Goal: Task Accomplishment & Management: Manage account settings

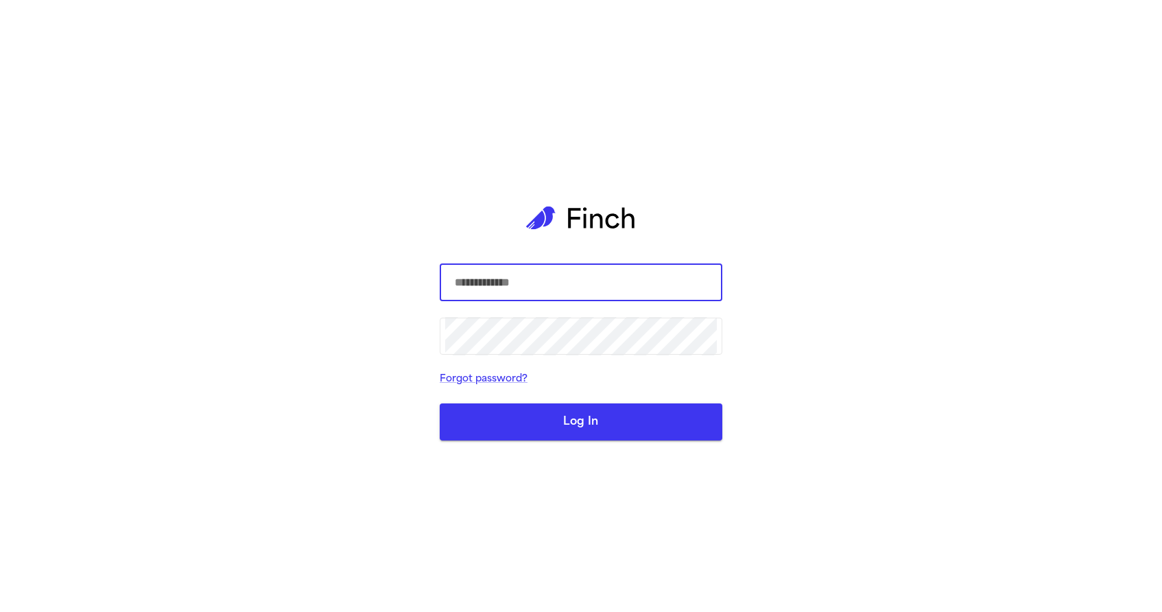
click at [513, 303] on form "​ ​ Forgot password? Log In" at bounding box center [581, 352] width 283 height 177
click at [513, 291] on input "text" at bounding box center [581, 282] width 272 height 38
type input "**********"
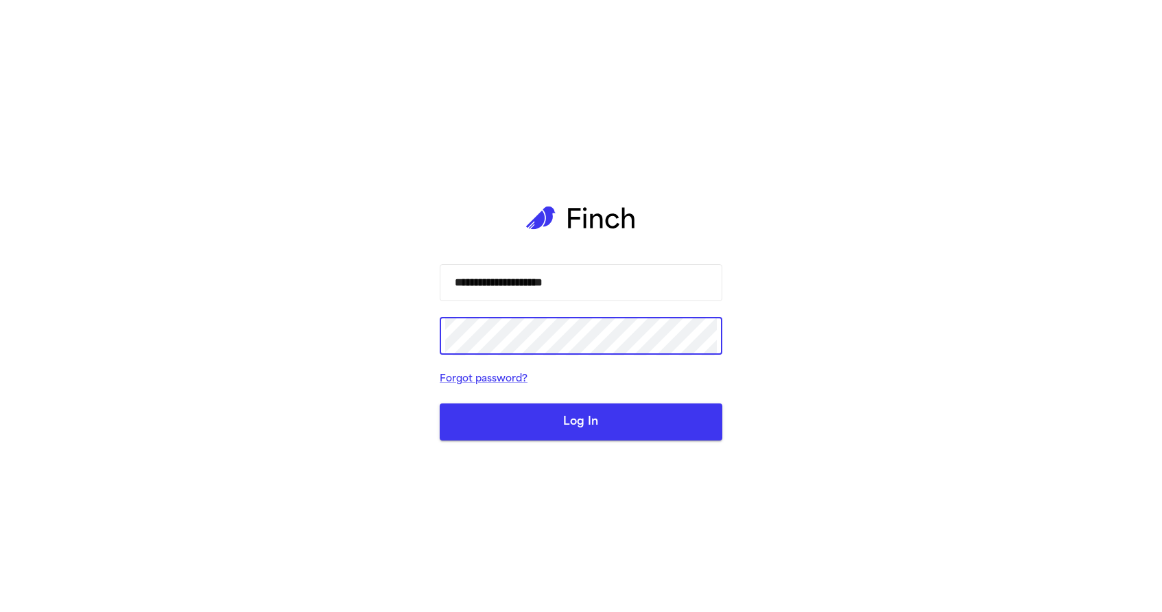
click at [487, 419] on button "Log In" at bounding box center [581, 421] width 283 height 37
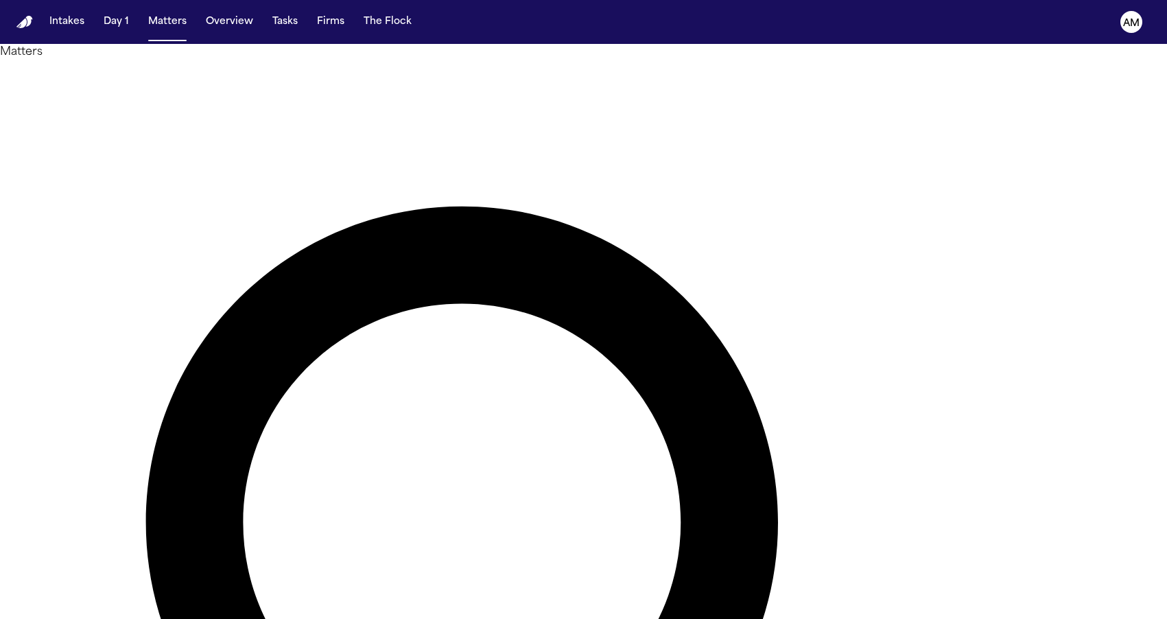
type input "*****"
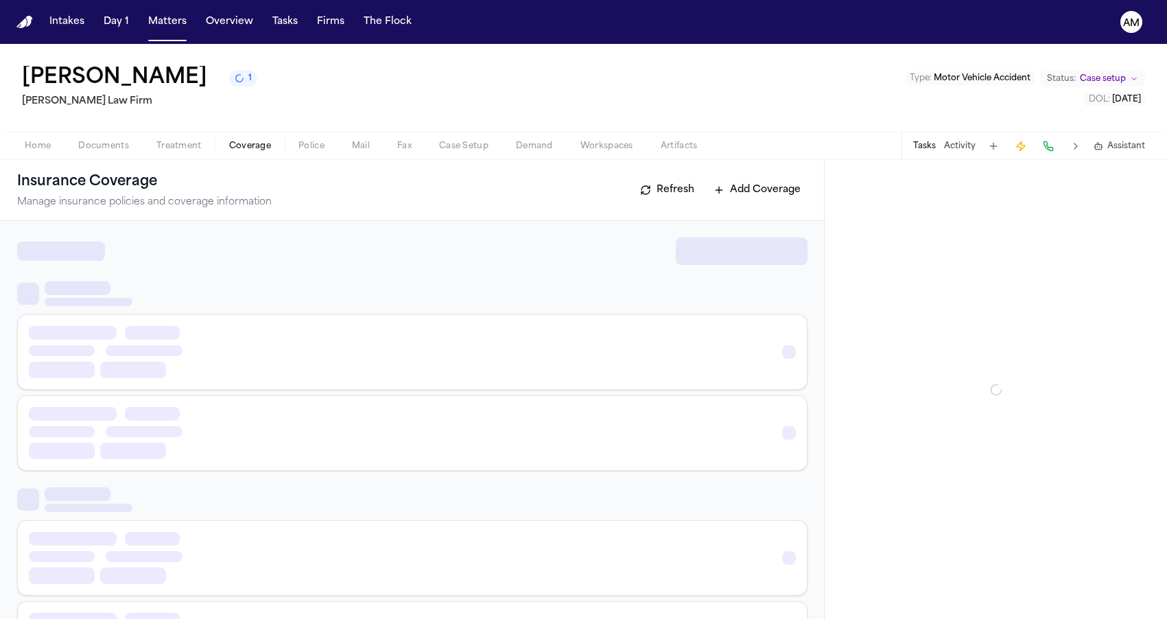
click at [236, 148] on span "Coverage" at bounding box center [250, 146] width 42 height 11
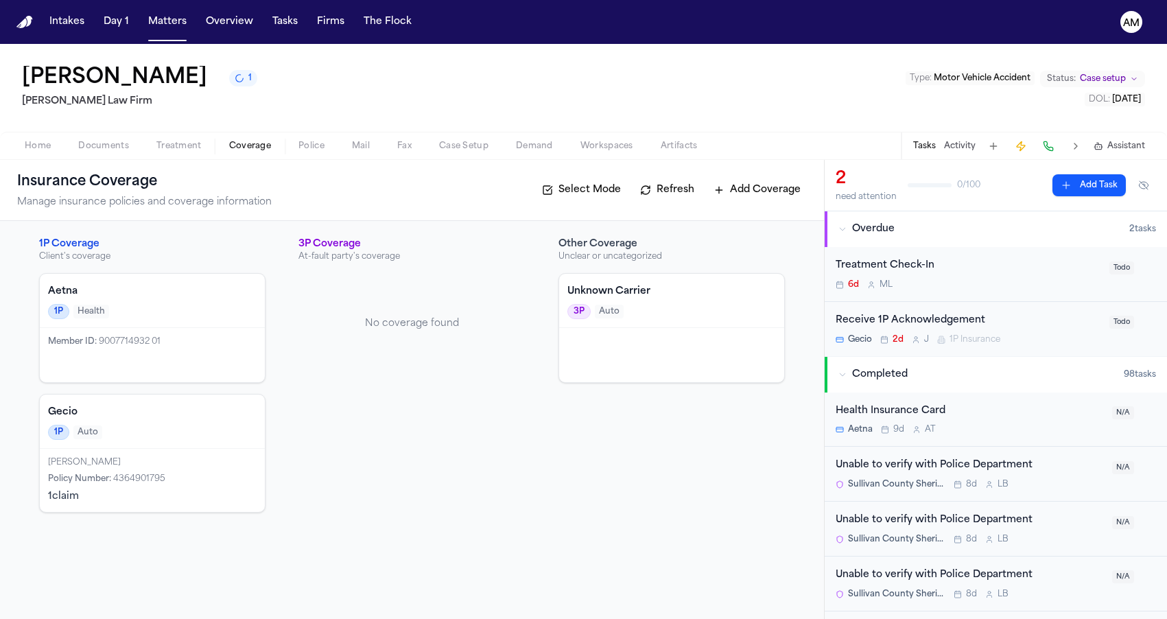
click at [148, 433] on div "1P Auto" at bounding box center [152, 432] width 209 height 15
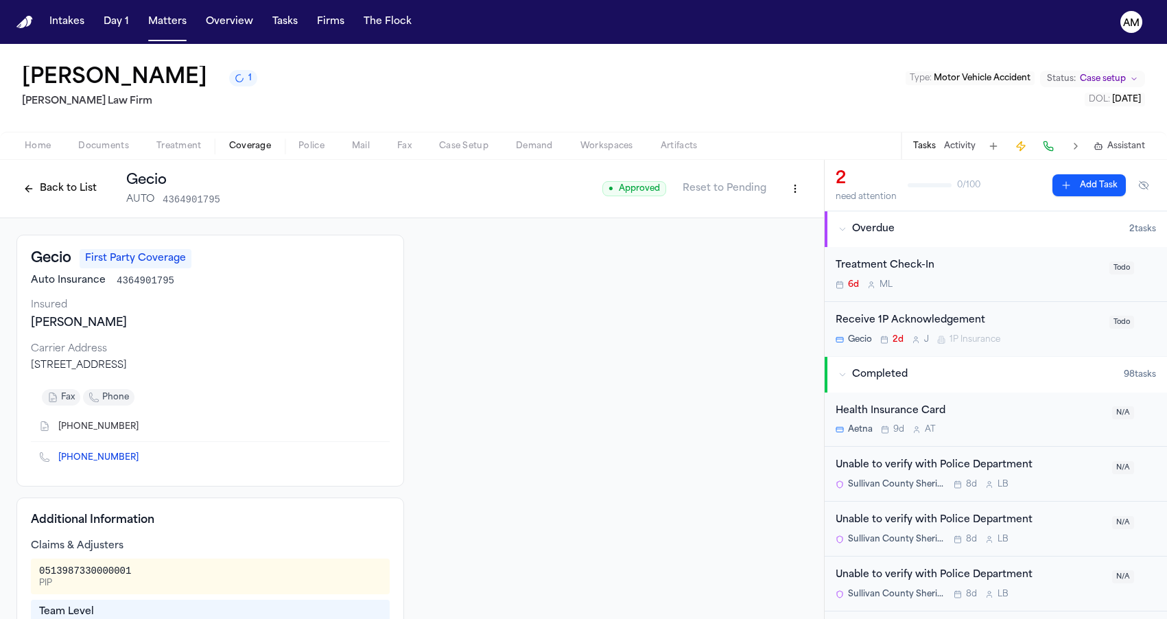
scroll to position [70, 0]
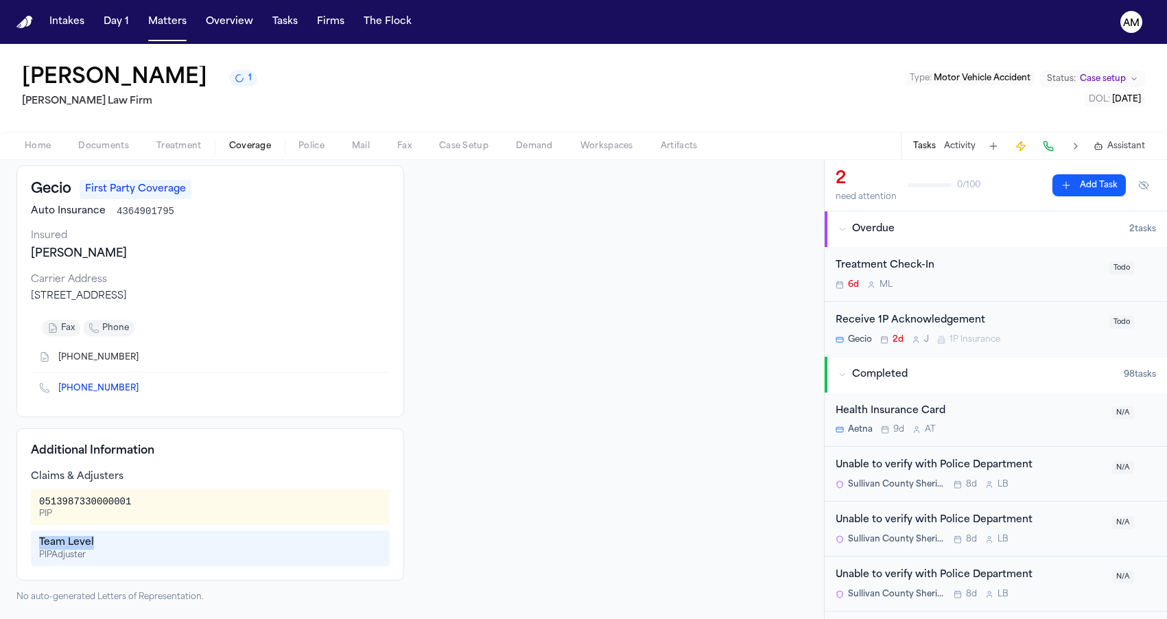
drag, startPoint x: 40, startPoint y: 543, endPoint x: 117, endPoint y: 543, distance: 76.8
click at [117, 543] on div "Team Level" at bounding box center [210, 543] width 342 height 14
copy div "Team Level"
click at [141, 388] on icon "Copy to clipboard" at bounding box center [145, 388] width 8 height 8
drag, startPoint x: 40, startPoint y: 502, endPoint x: 154, endPoint y: 502, distance: 114.6
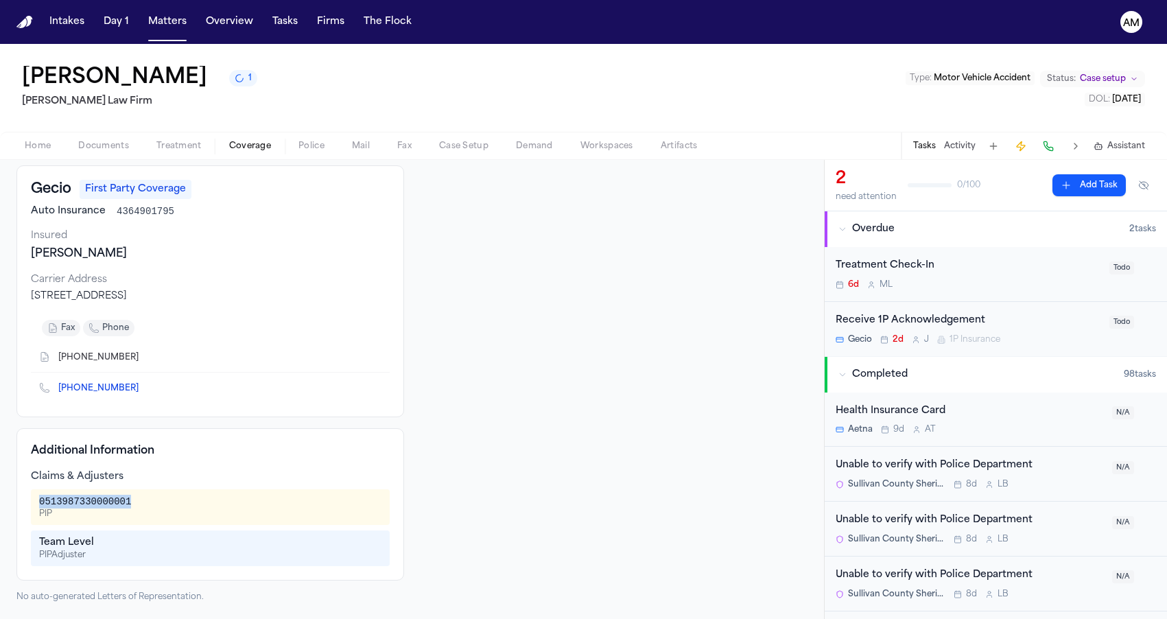
click at [154, 502] on div "0513987330000001 PIP" at bounding box center [210, 507] width 342 height 25
copy div "0513987330000001"
click at [136, 472] on div "Claims & Adjusters" at bounding box center [210, 477] width 359 height 14
click at [141, 358] on icon "Copy to clipboard" at bounding box center [145, 357] width 8 height 8
click at [178, 21] on button "Matters" at bounding box center [167, 22] width 49 height 25
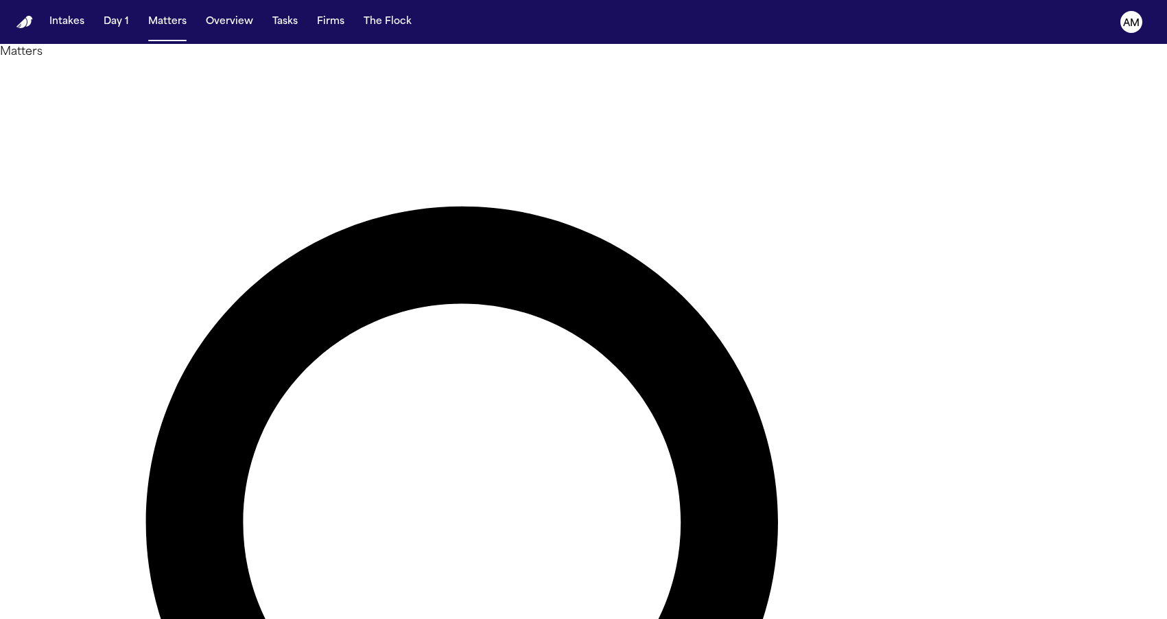
drag, startPoint x: 718, startPoint y: 78, endPoint x: 331, endPoint y: 61, distance: 388.1
type input "*********"
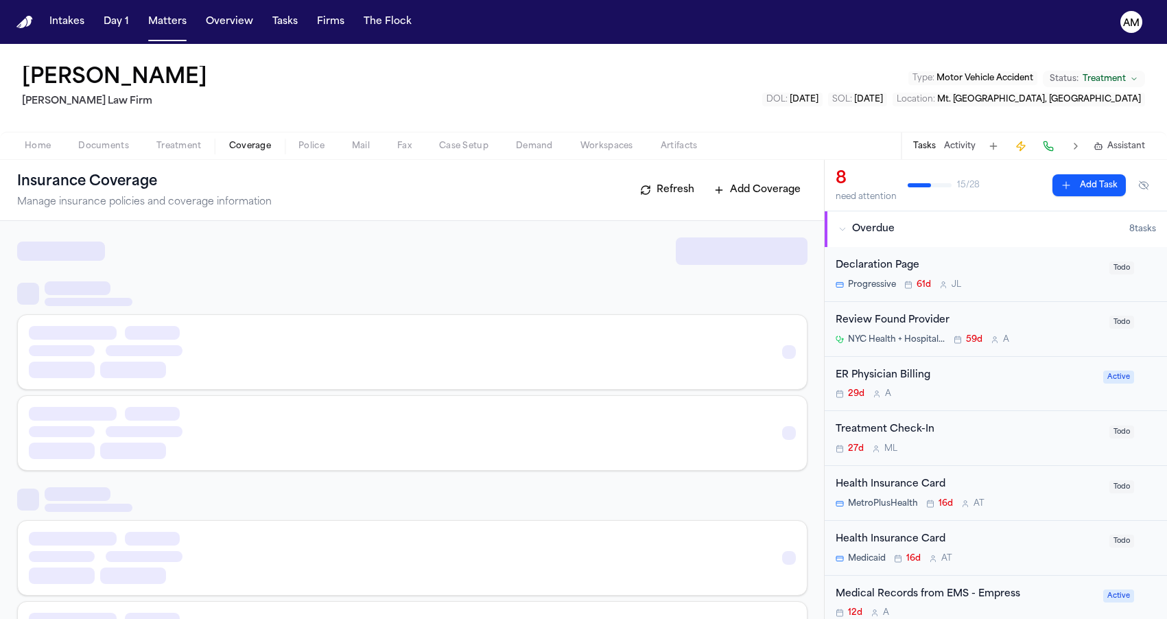
click at [268, 141] on span "Coverage" at bounding box center [250, 146] width 42 height 11
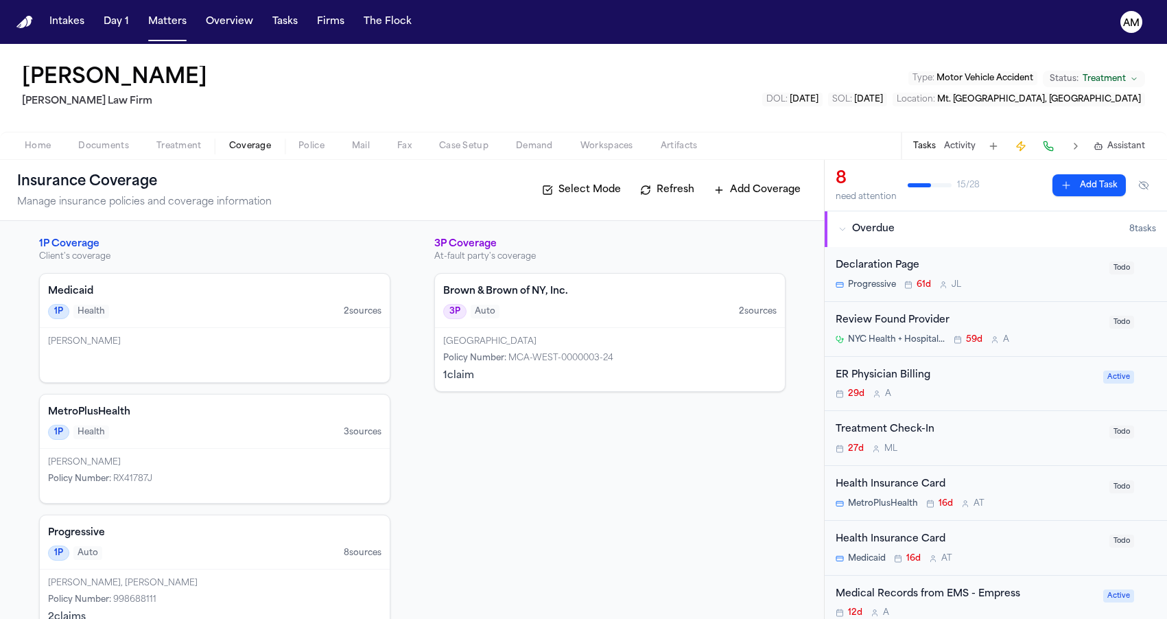
scroll to position [31, 0]
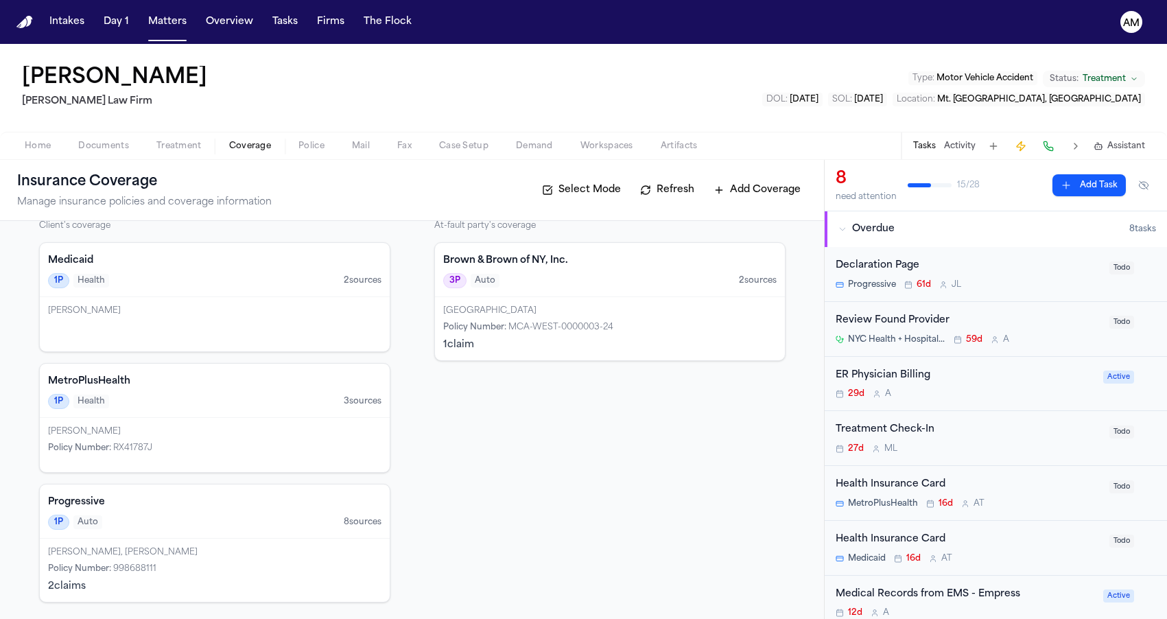
click at [567, 323] on span "MCA-WEST-0000003-24" at bounding box center [560, 327] width 105 height 8
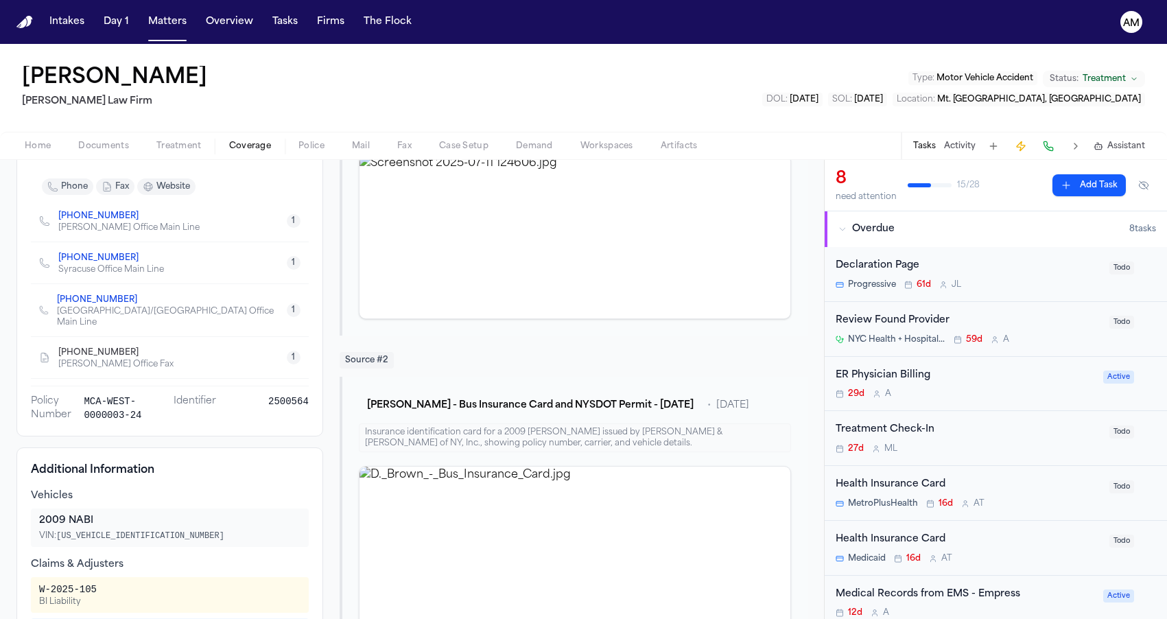
scroll to position [380, 0]
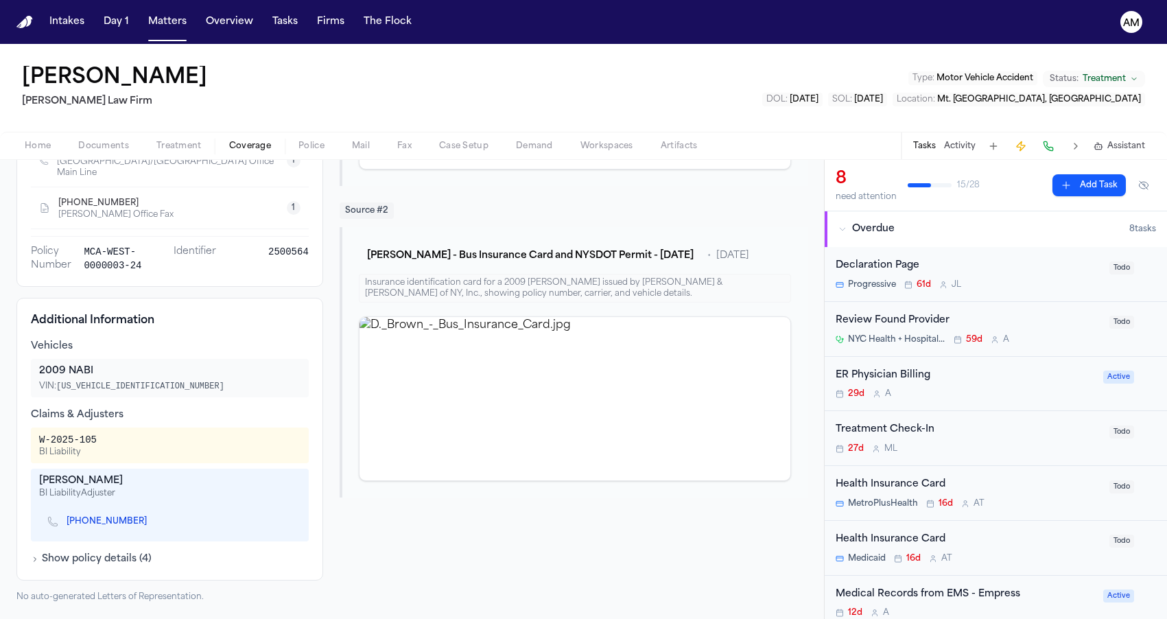
click at [174, 143] on span "Treatment" at bounding box center [178, 146] width 45 height 11
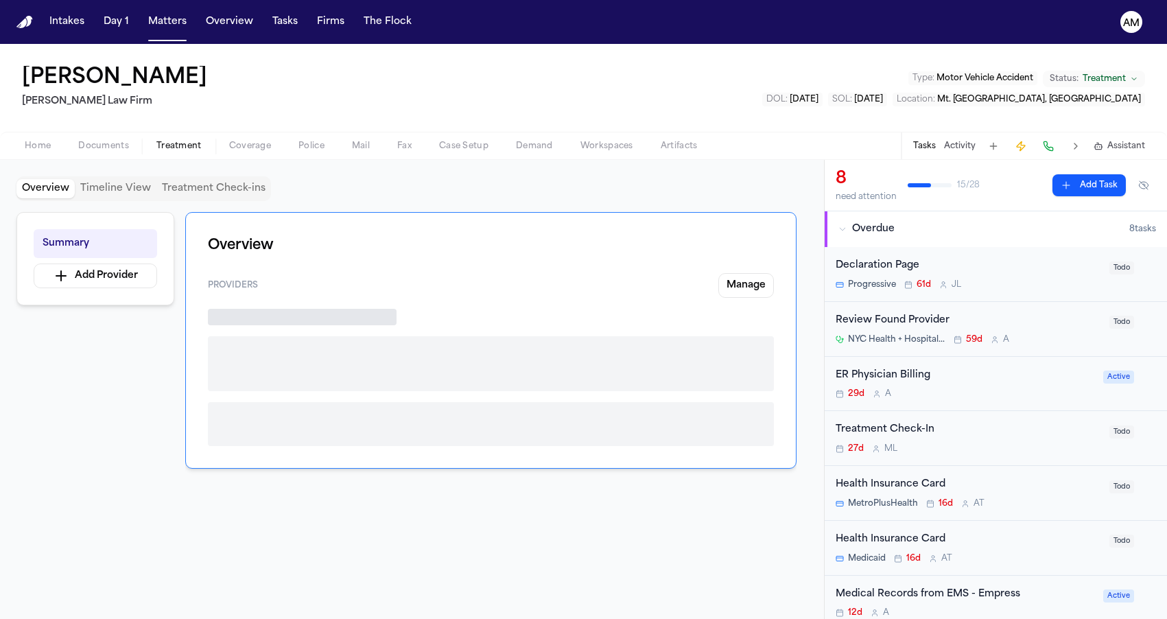
click at [228, 138] on button "Coverage" at bounding box center [249, 146] width 69 height 16
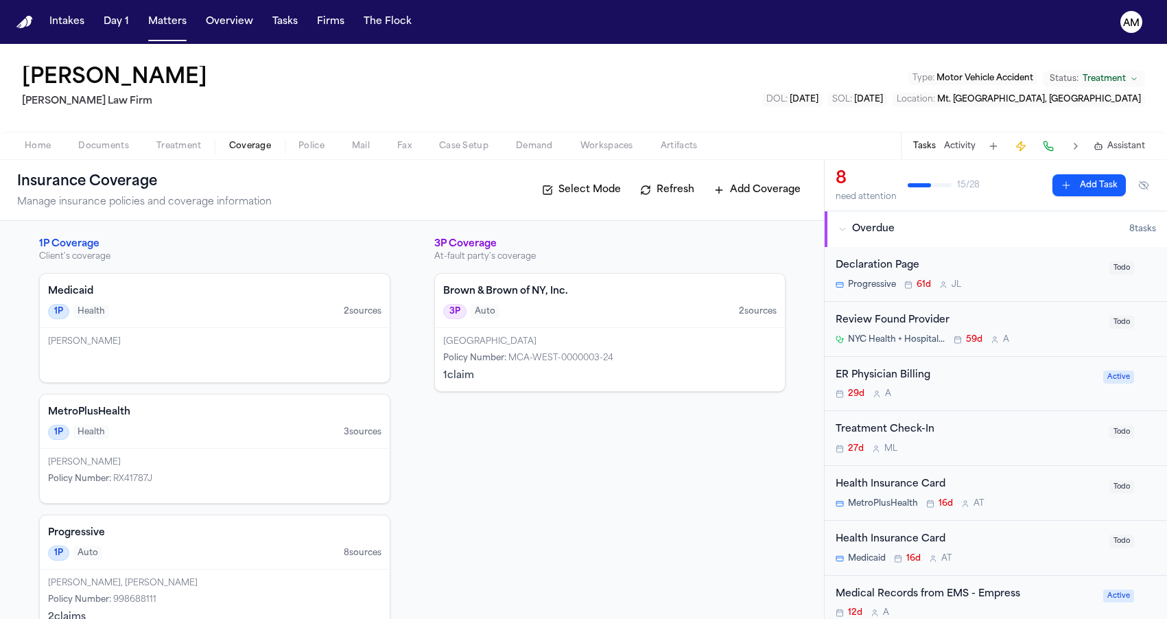
scroll to position [31, 0]
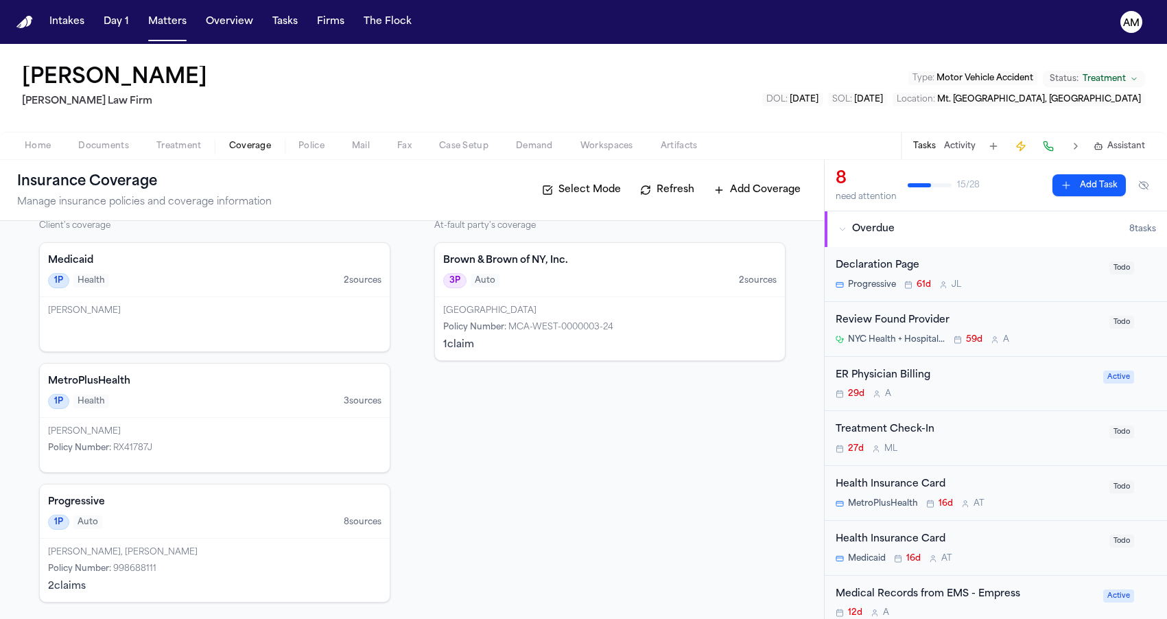
click at [178, 575] on div "Diana Brown, DIANA C BROWN Policy Number : 998688111 2 claim s" at bounding box center [215, 570] width 350 height 63
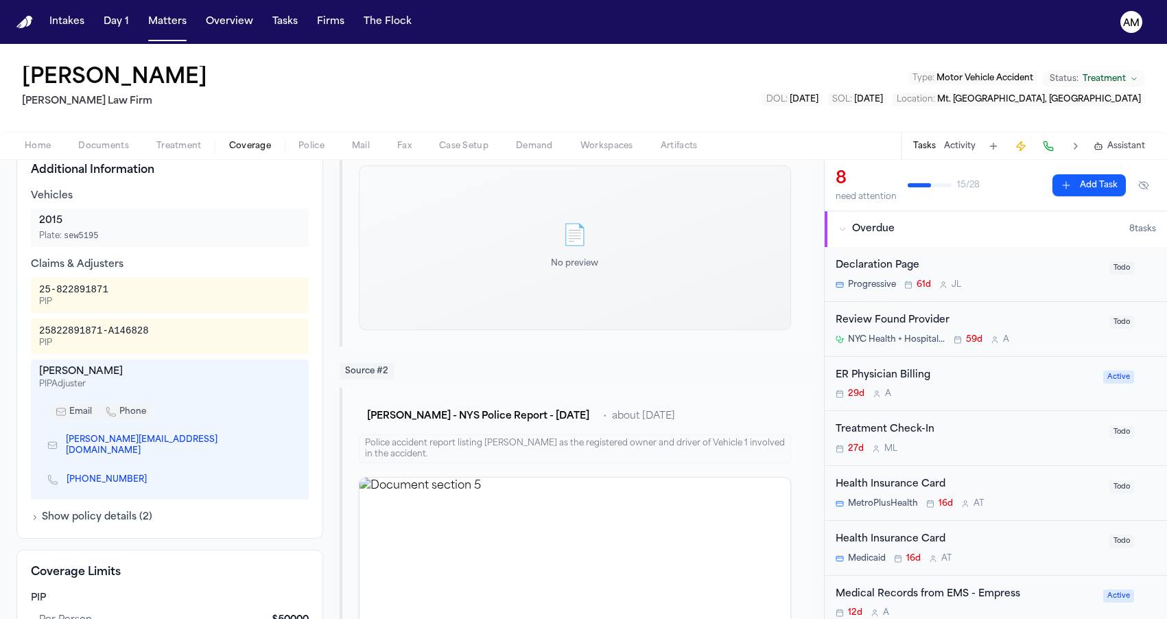
scroll to position [347, 0]
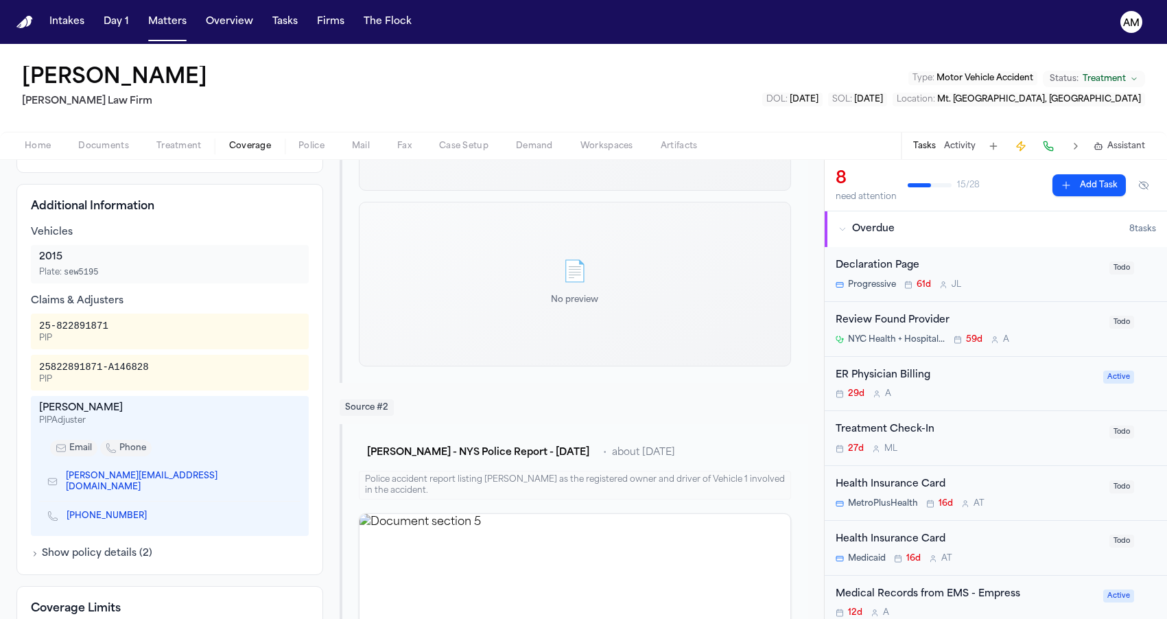
click at [285, 481] on icon "Copy to clipboard" at bounding box center [287, 483] width 5 height 5
click at [151, 515] on icon "Copy to clipboard" at bounding box center [153, 517] width 5 height 5
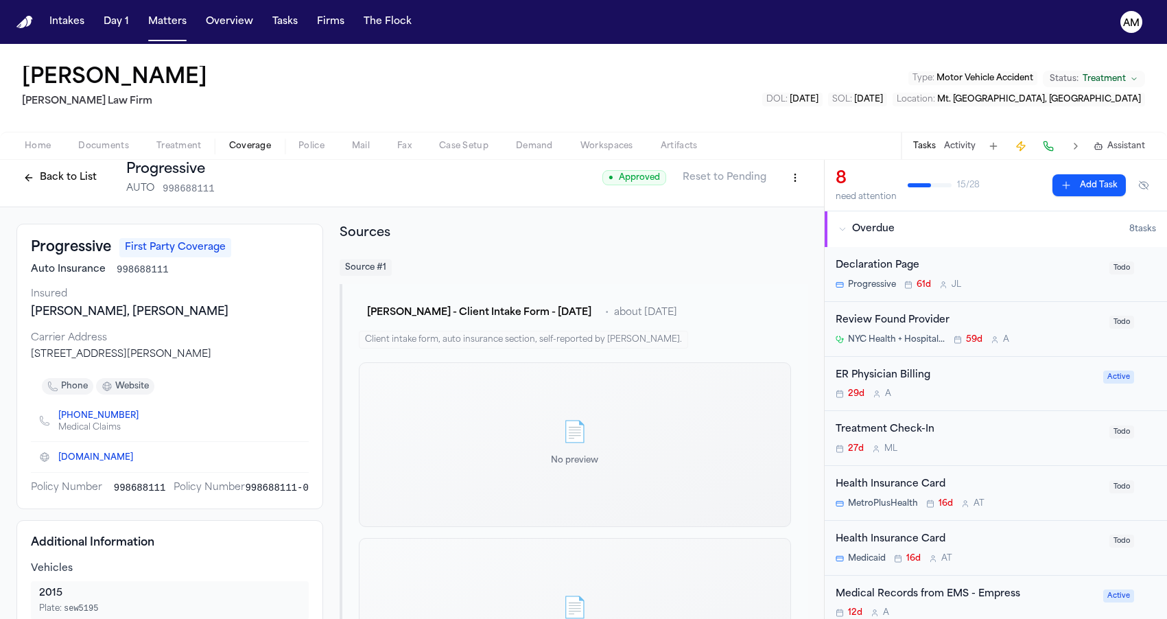
scroll to position [0, 0]
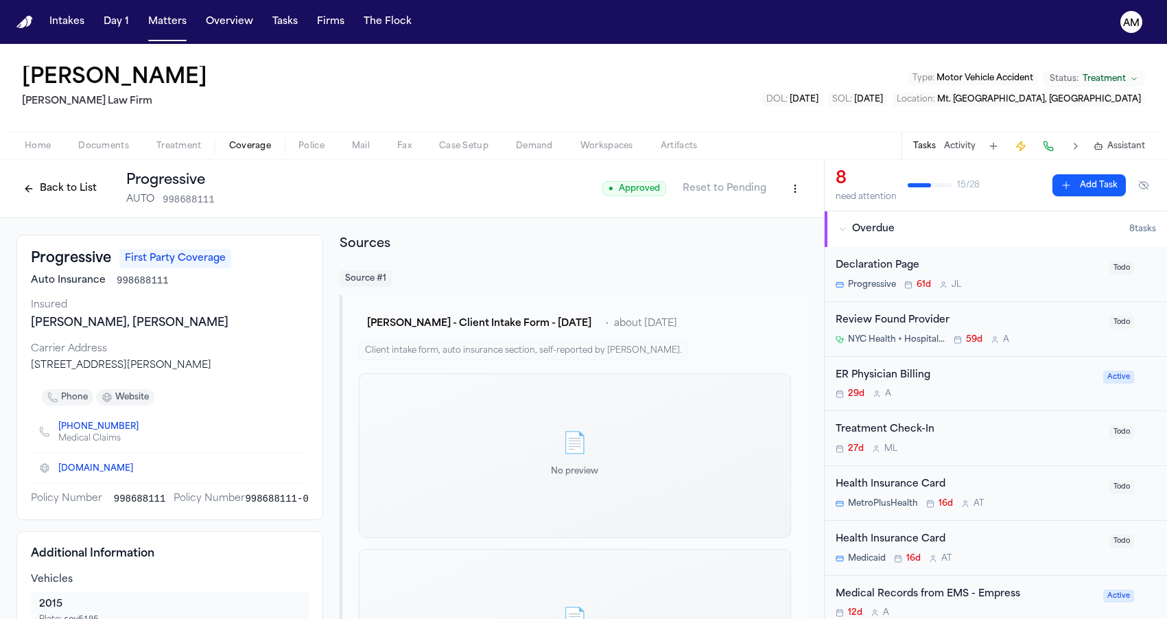
drag, startPoint x: 33, startPoint y: 368, endPoint x: 306, endPoint y: 367, distance: 273.1
click at [306, 367] on div "[STREET_ADDRESS][PERSON_NAME]" at bounding box center [170, 366] width 278 height 14
copy div "[STREET_ADDRESS][PERSON_NAME]"
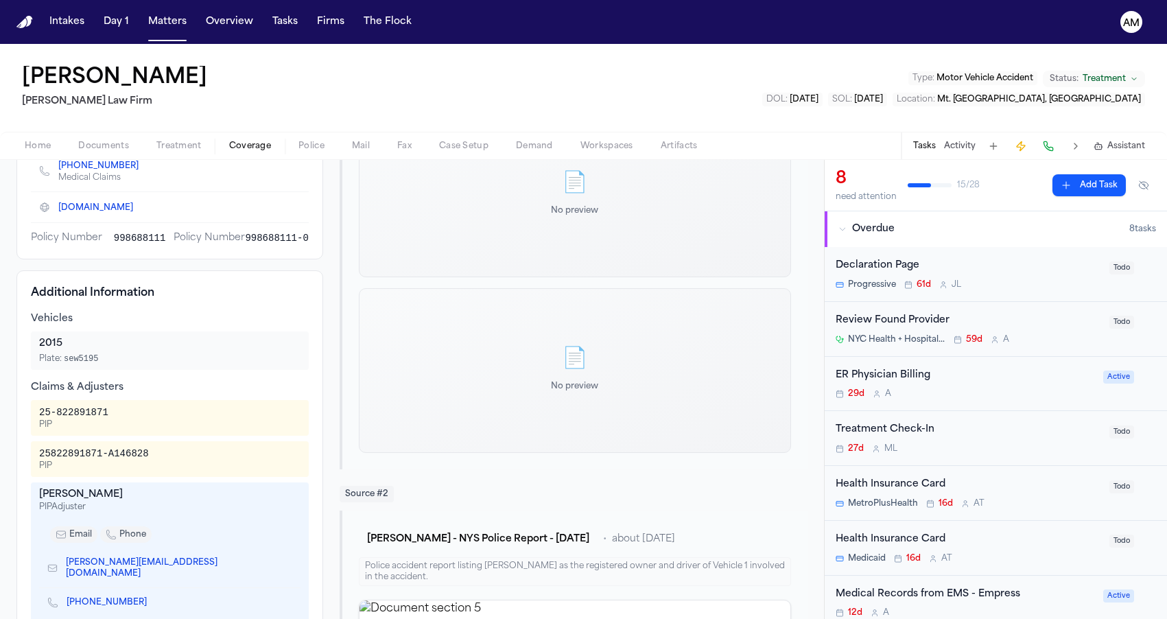
scroll to position [285, 0]
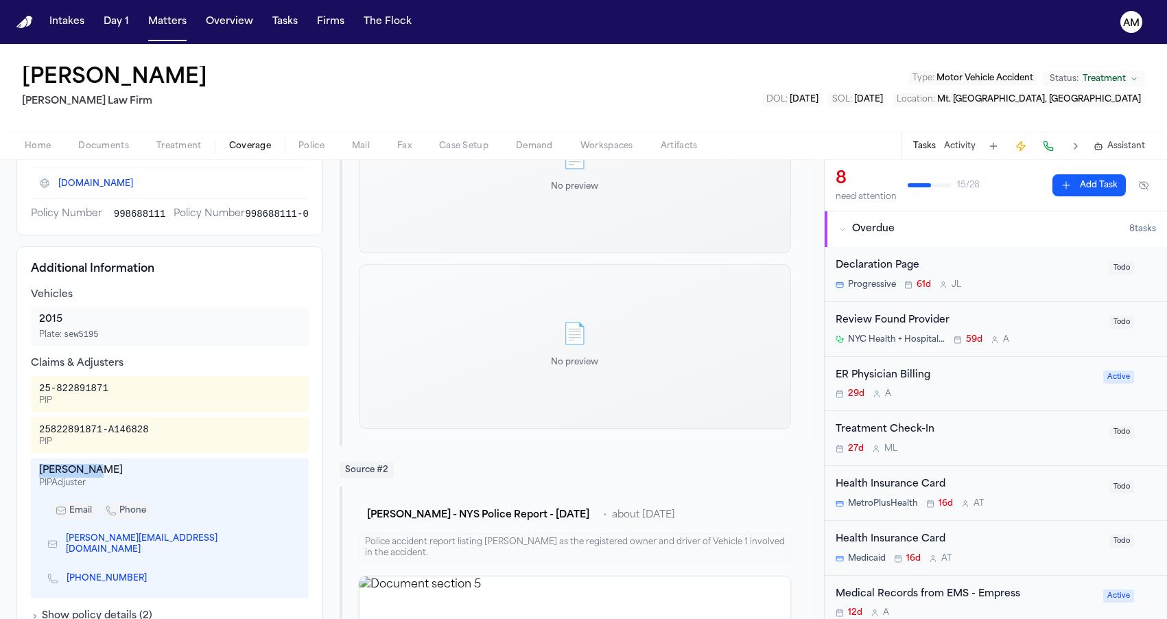
drag, startPoint x: 41, startPoint y: 473, endPoint x: 110, endPoint y: 470, distance: 68.7
click at [110, 471] on div "[PERSON_NAME]" at bounding box center [169, 471] width 261 height 14
copy div "[PERSON_NAME]"
drag, startPoint x: 40, startPoint y: 430, endPoint x: 239, endPoint y: 417, distance: 200.1
click at [239, 417] on div "25-822891871 PIP 25822891871-A146828 PIP Shane Fink PIP Adjuster email phone sh…" at bounding box center [170, 487] width 278 height 222
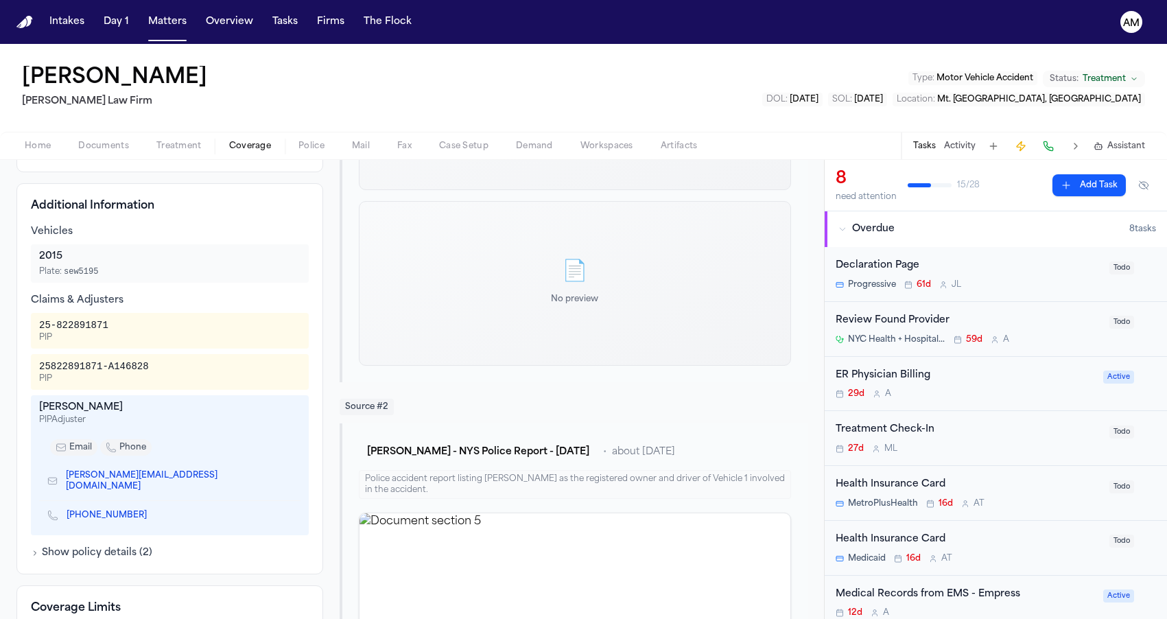
scroll to position [362, 0]
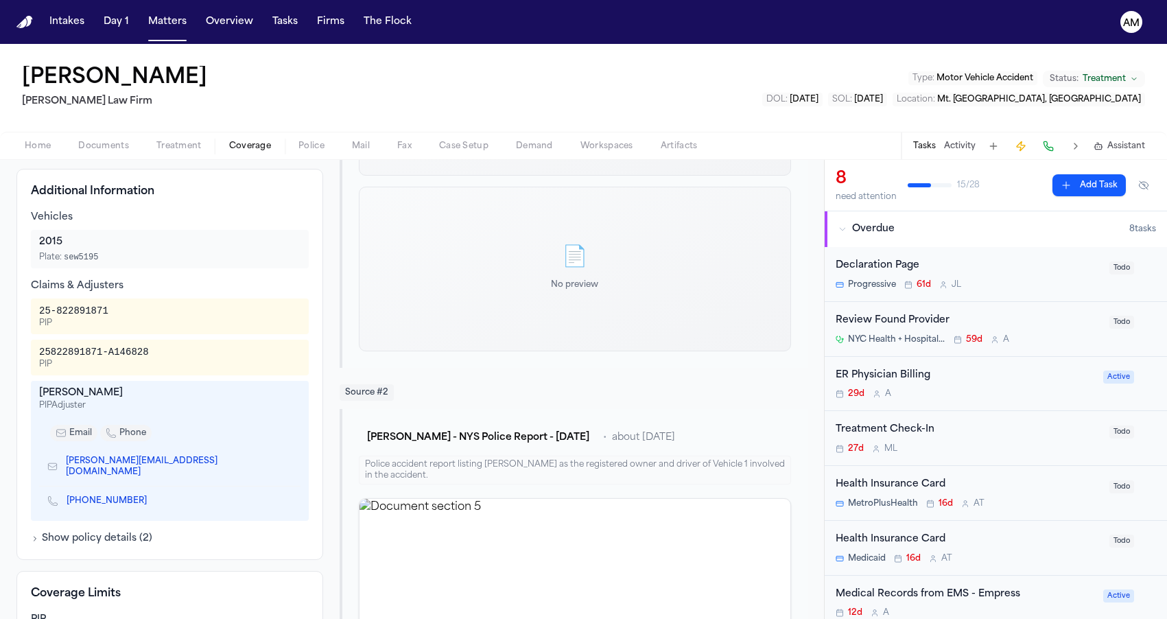
click at [151, 500] on icon "Copy to clipboard" at bounding box center [153, 502] width 5 height 5
drag, startPoint x: 40, startPoint y: 311, endPoint x: 117, endPoint y: 314, distance: 76.9
click at [117, 314] on div "25-822891871 PIP" at bounding box center [169, 316] width 261 height 25
copy div "25-822891871"
drag, startPoint x: 40, startPoint y: 357, endPoint x: 181, endPoint y: 355, distance: 140.7
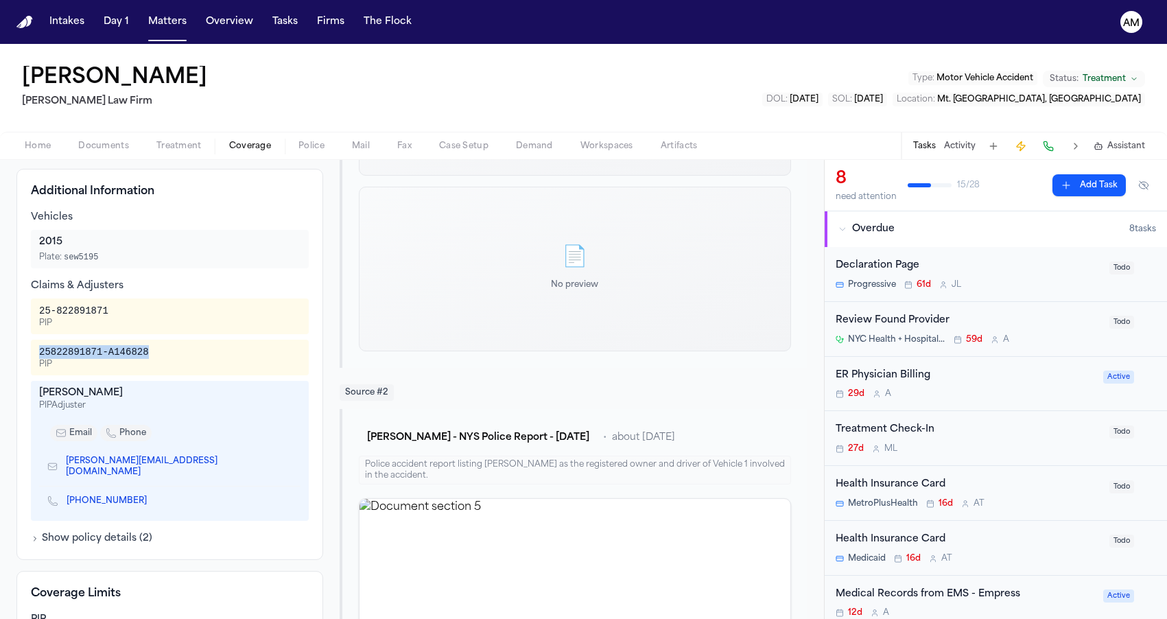
click at [182, 355] on div "25822891871-A146828 PIP" at bounding box center [169, 357] width 261 height 25
copy div "25822891871-A146828"
click at [183, 25] on button "Matters" at bounding box center [167, 22] width 49 height 25
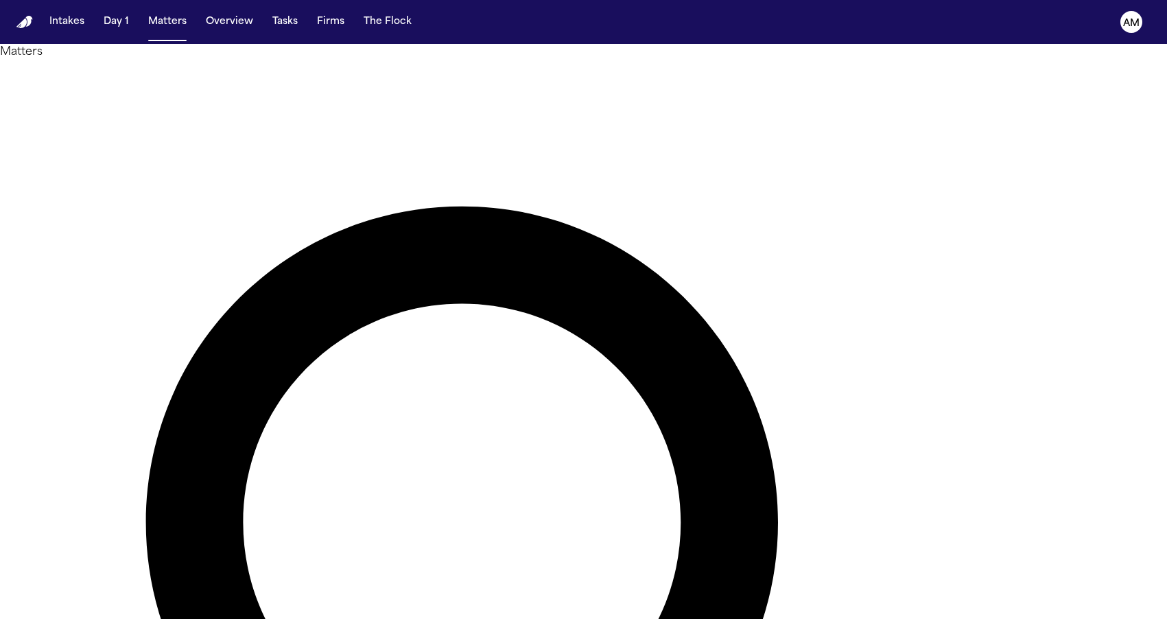
drag, startPoint x: 686, startPoint y: 77, endPoint x: 489, endPoint y: 76, distance: 197.6
type input "*********"
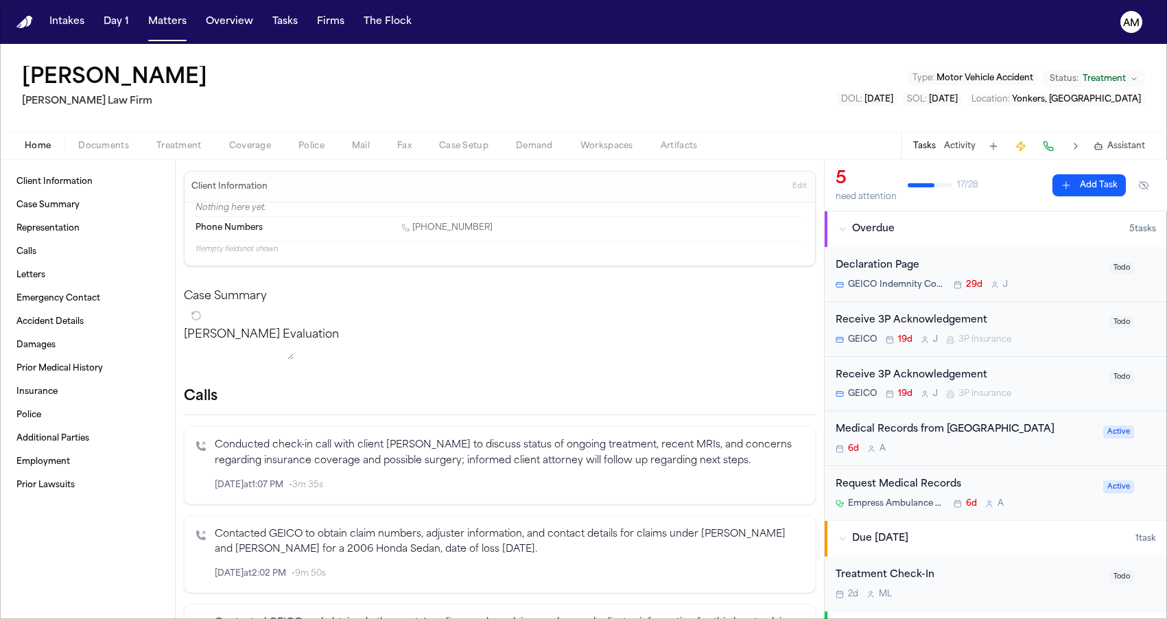
click at [254, 151] on span "Coverage" at bounding box center [250, 146] width 42 height 11
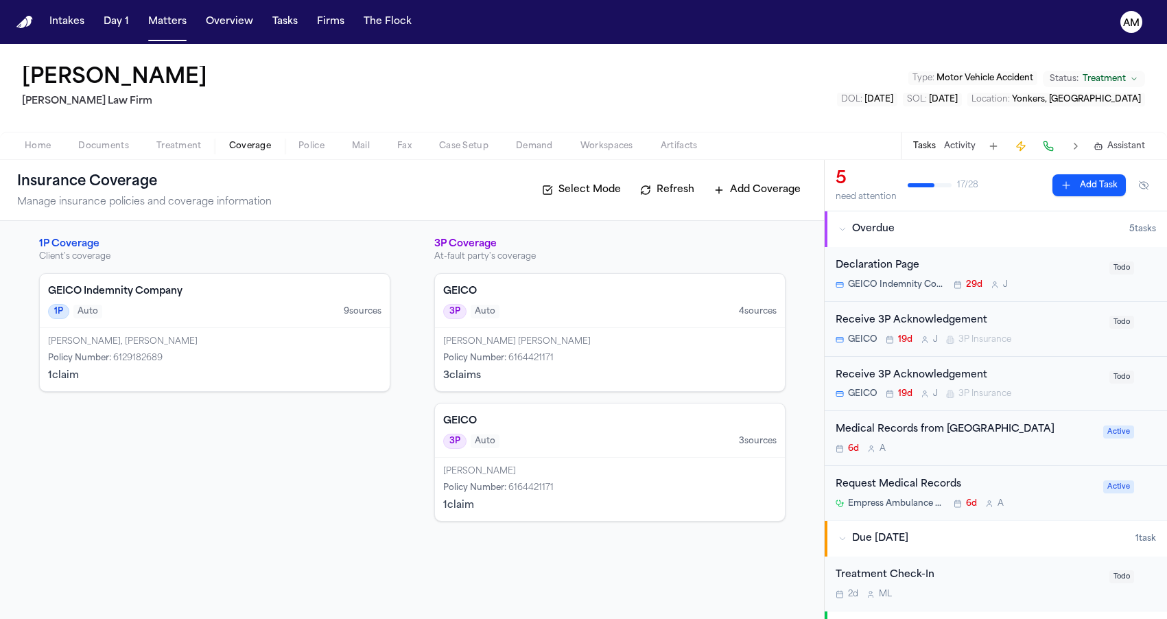
click at [193, 333] on div "Katherine Portillo, Carlos Portillo Policy Number : 6129182689 1 claim" at bounding box center [215, 359] width 350 height 63
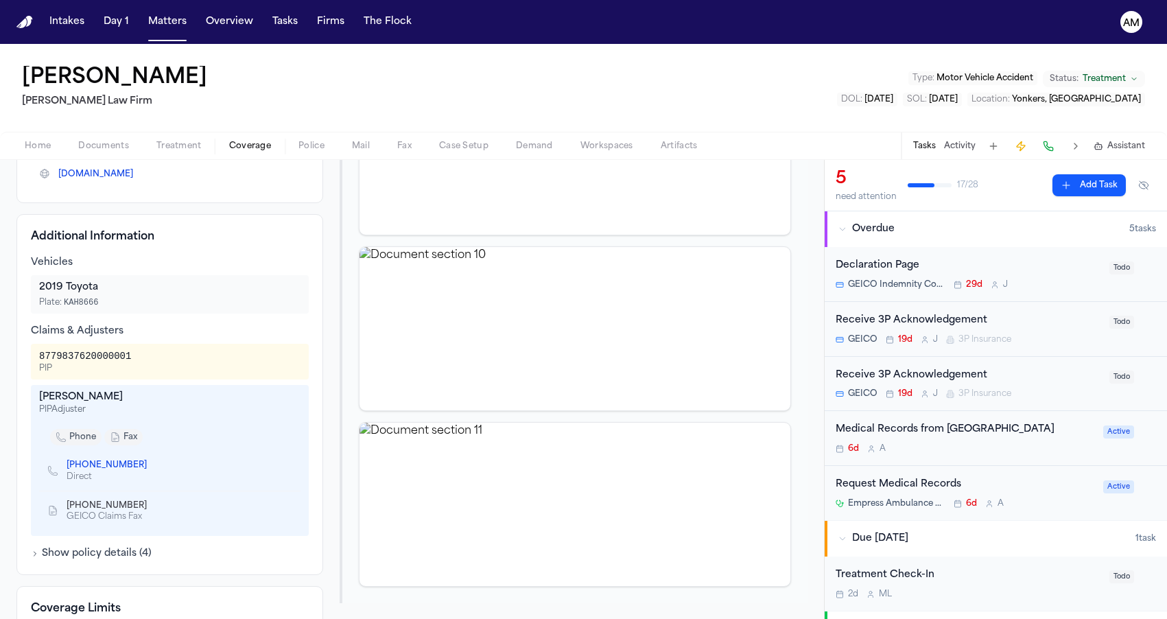
scroll to position [333, 0]
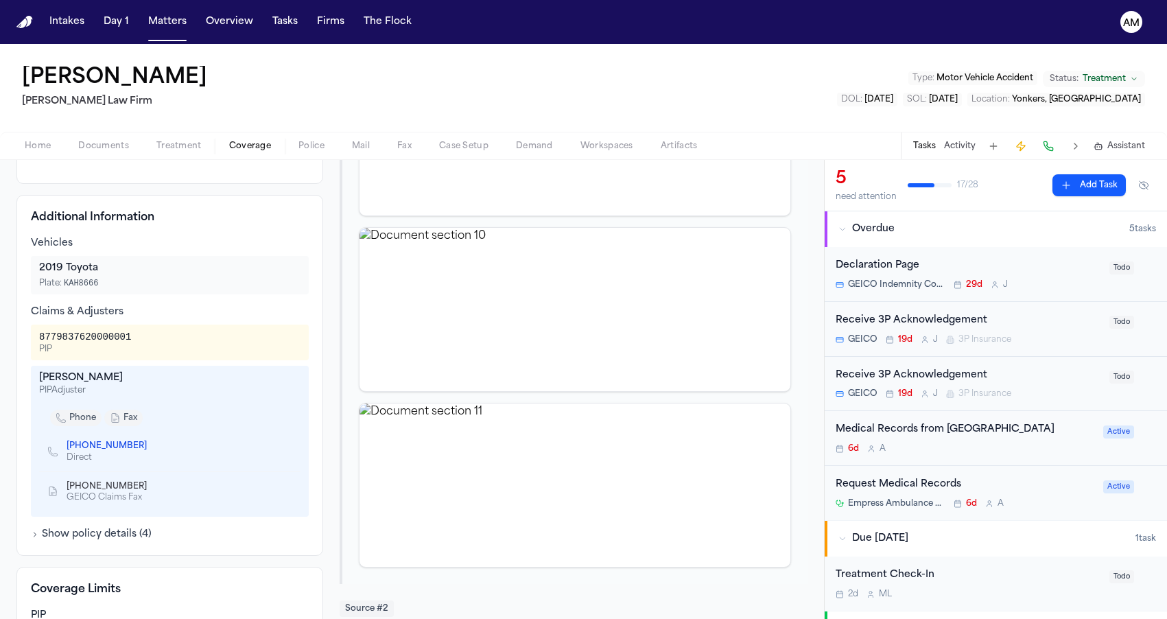
click at [200, 138] on button "Treatment" at bounding box center [179, 146] width 73 height 16
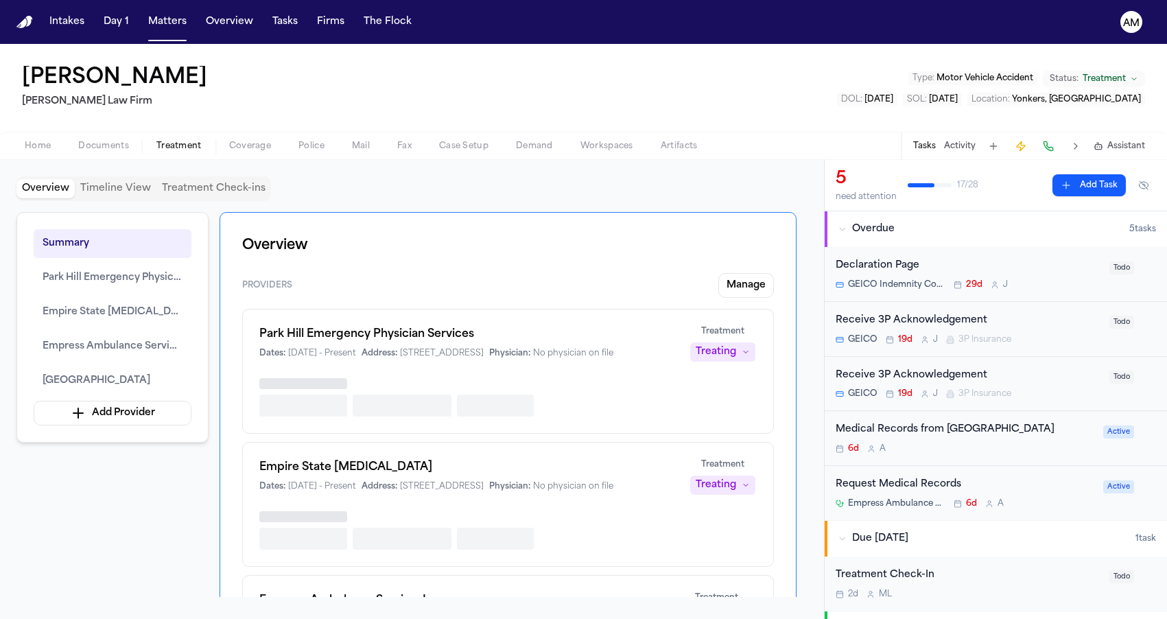
click at [239, 141] on span "Coverage" at bounding box center [250, 146] width 42 height 11
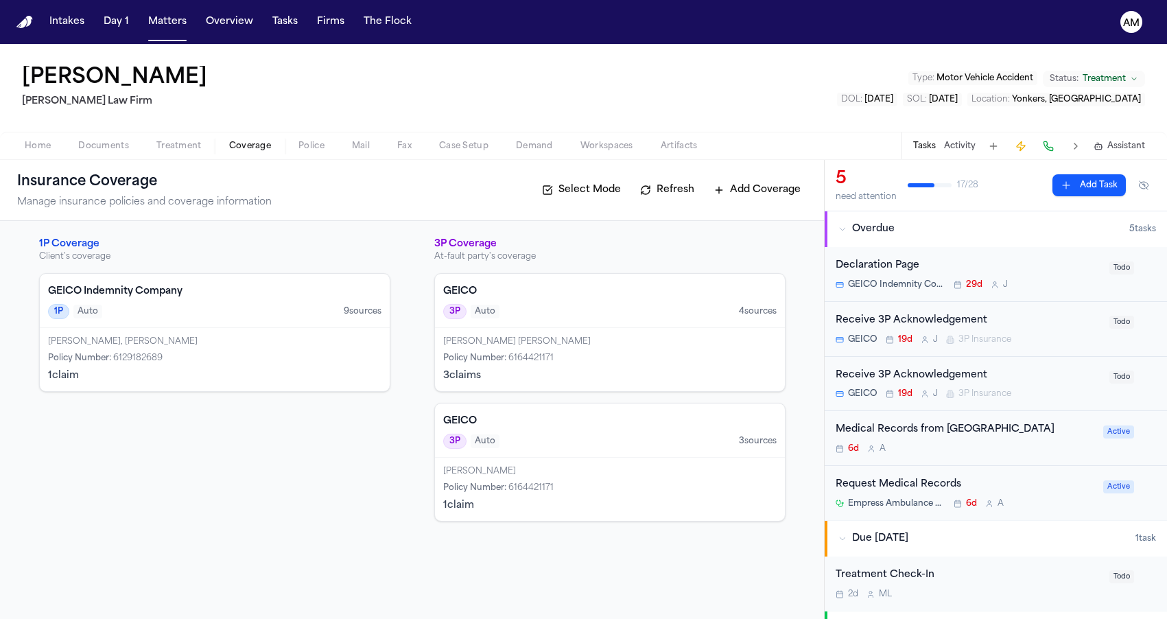
click at [556, 342] on div "[PERSON_NAME] [PERSON_NAME]" at bounding box center [609, 341] width 333 height 11
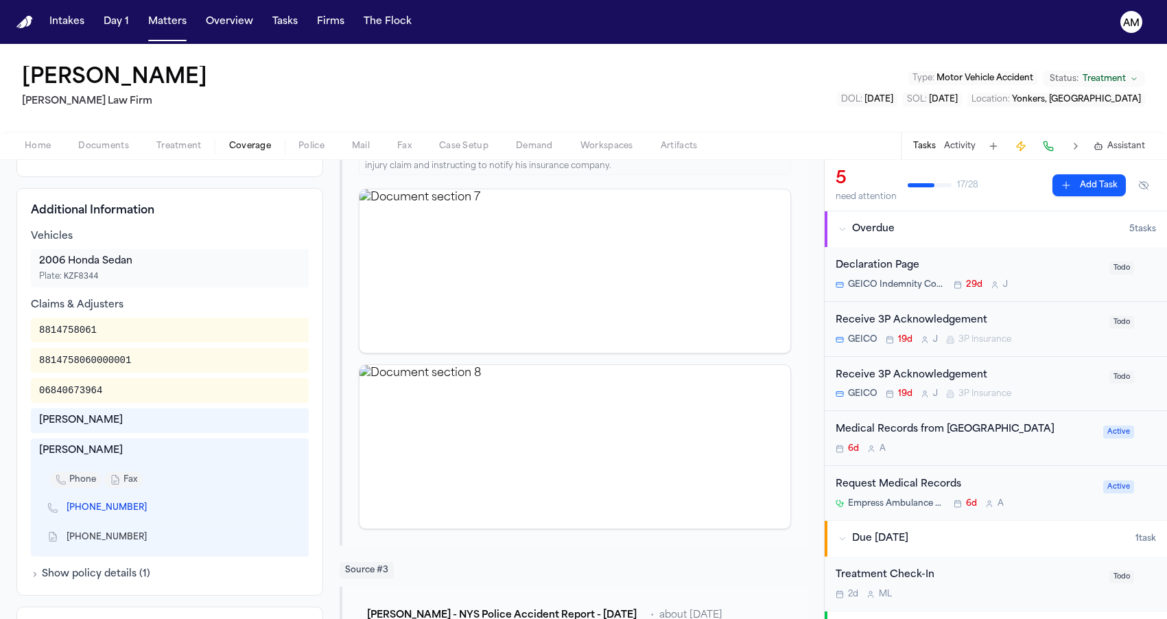
scroll to position [348, 0]
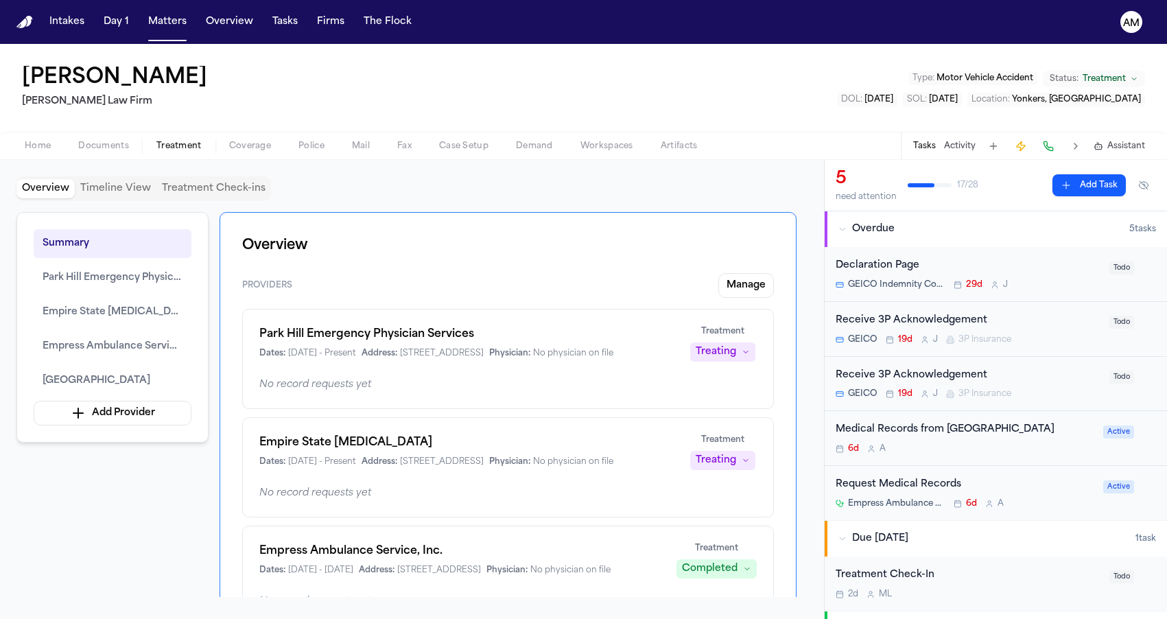
click at [171, 152] on span "Treatment" at bounding box center [178, 146] width 45 height 11
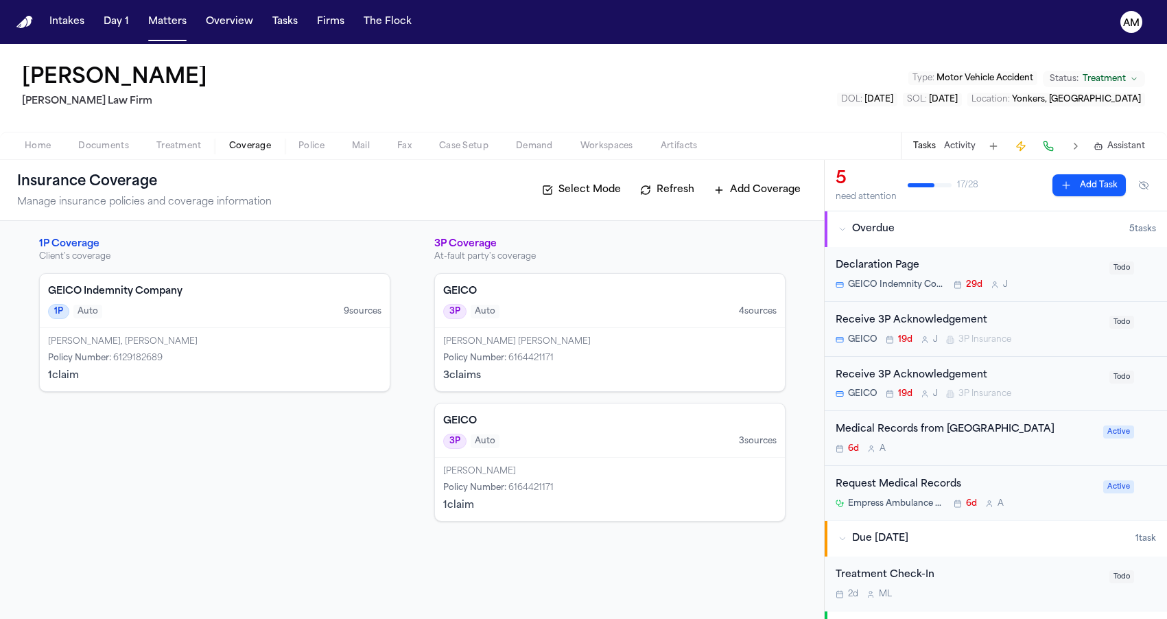
click at [255, 146] on span "Coverage" at bounding box center [250, 146] width 42 height 11
click at [556, 459] on div "Michelle A Rumardo Policy Number : 6164421171 1 claim" at bounding box center [610, 489] width 350 height 63
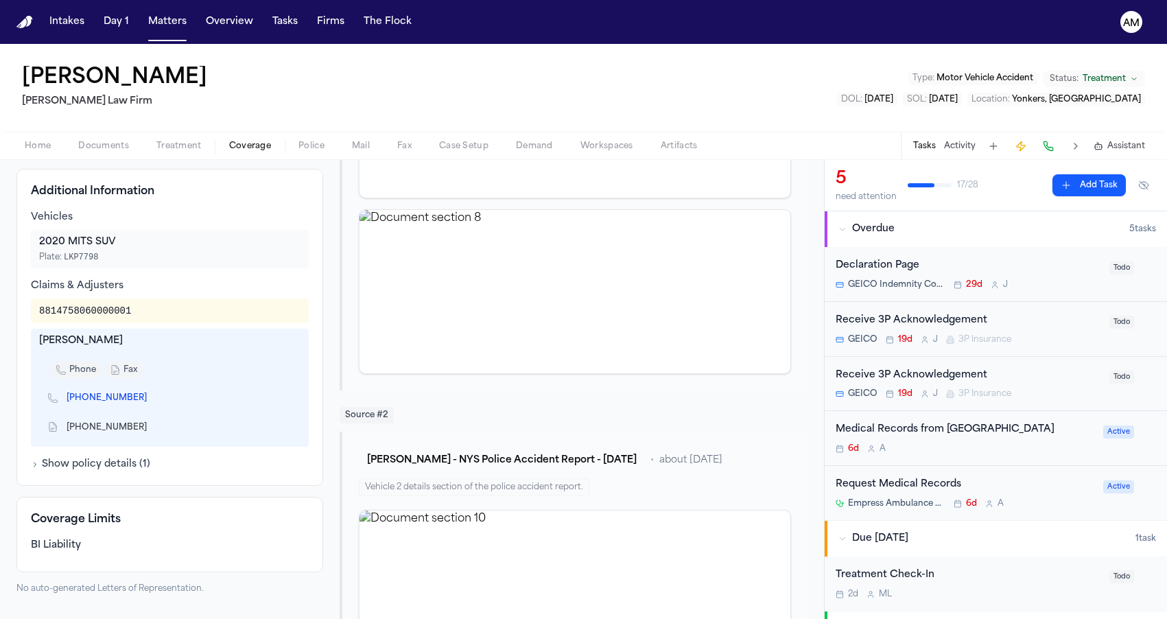
scroll to position [365, 0]
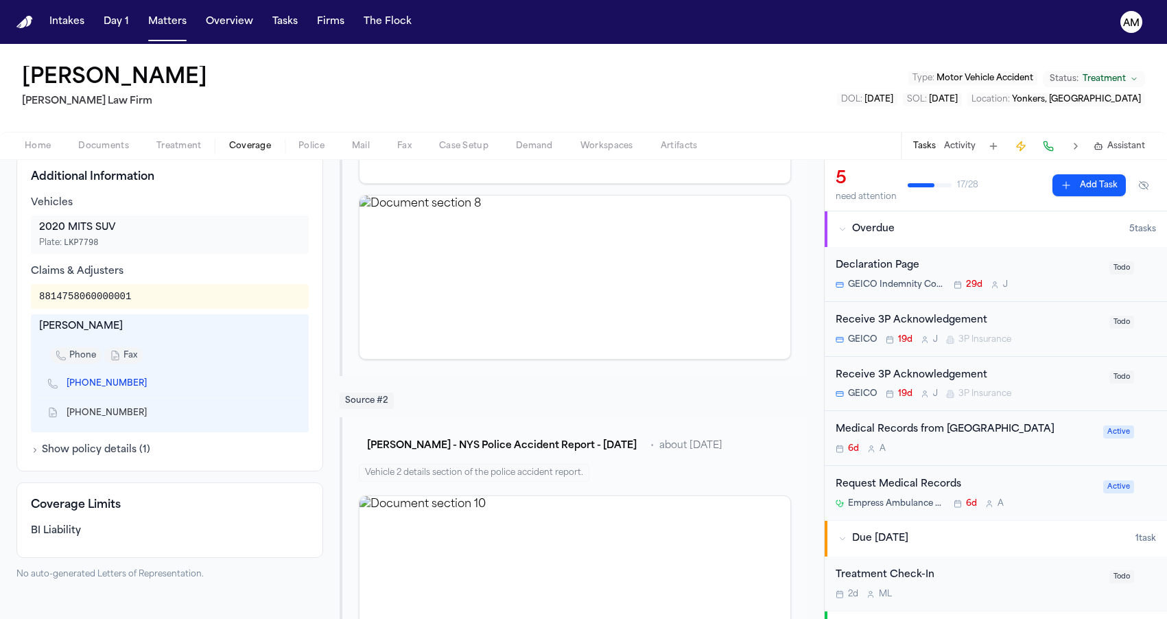
click at [178, 154] on div "Home Documents Treatment Coverage Police Mail Fax Case Setup Demand Workspaces …" at bounding box center [583, 145] width 1167 height 27
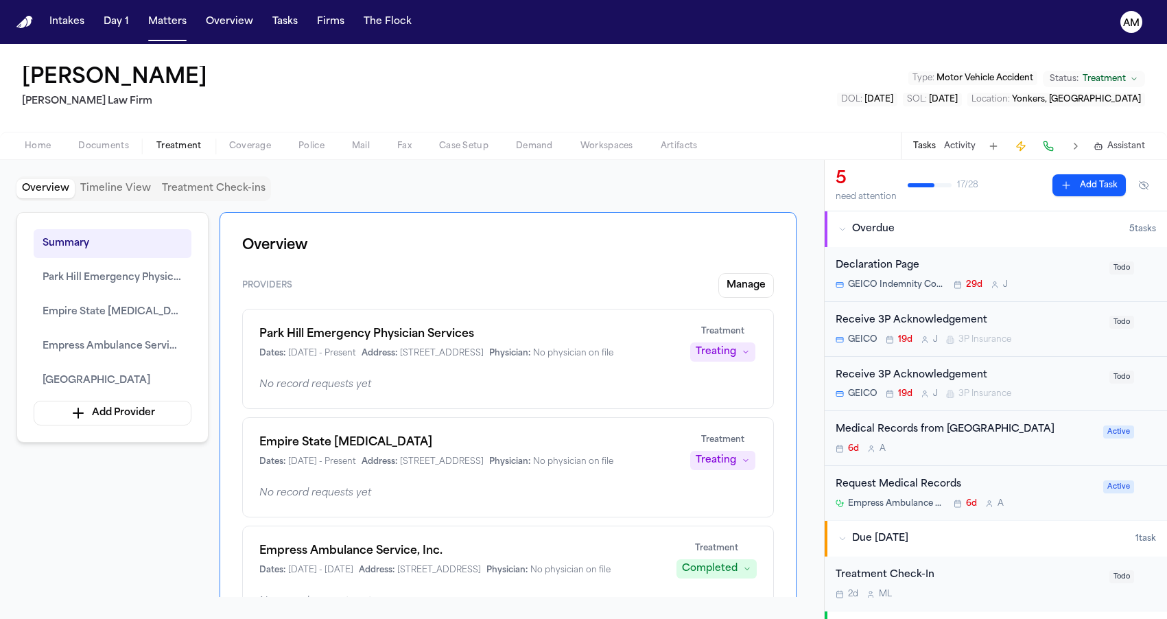
click at [181, 146] on span "Treatment" at bounding box center [178, 146] width 45 height 11
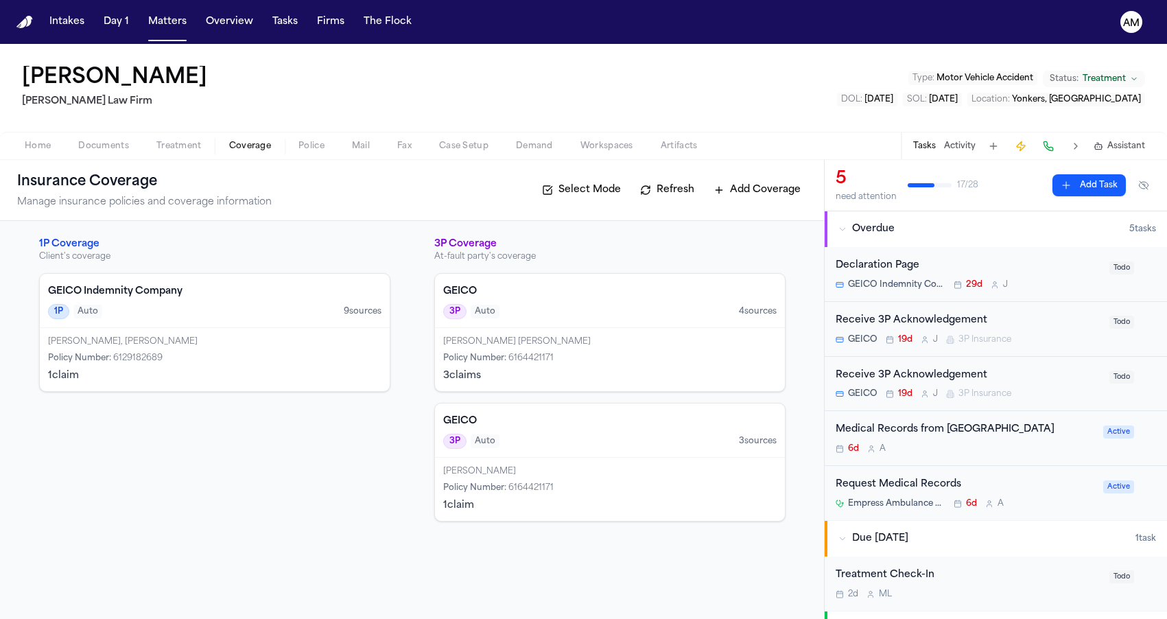
click at [238, 146] on span "Coverage" at bounding box center [250, 146] width 42 height 11
click at [514, 336] on div "[PERSON_NAME] [PERSON_NAME]" at bounding box center [609, 341] width 333 height 11
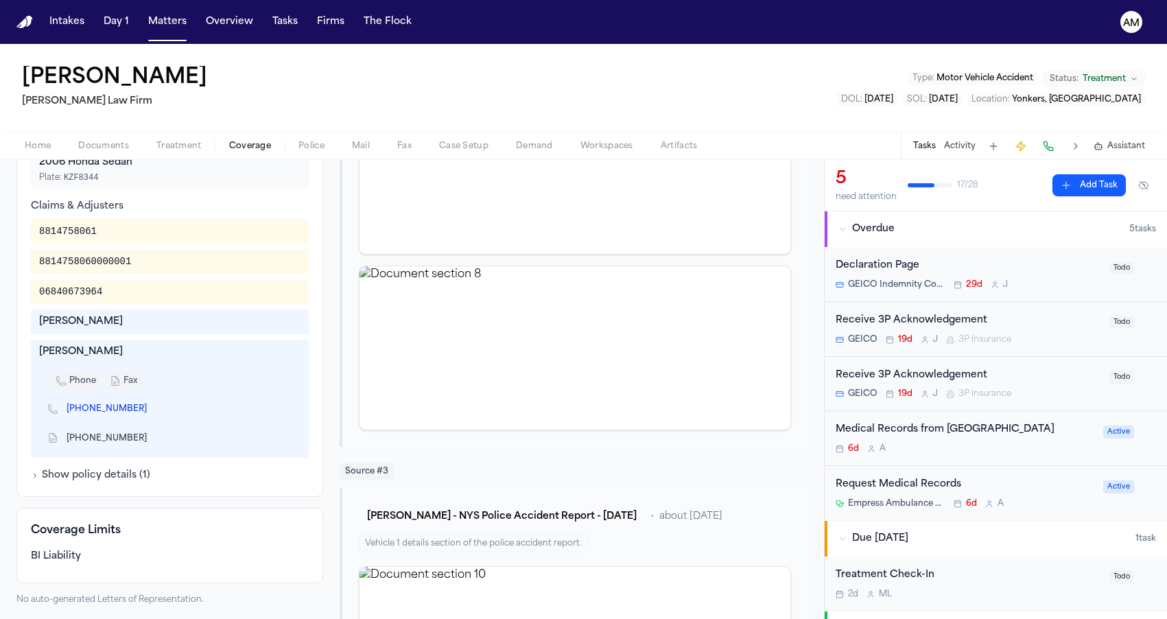
scroll to position [401, 0]
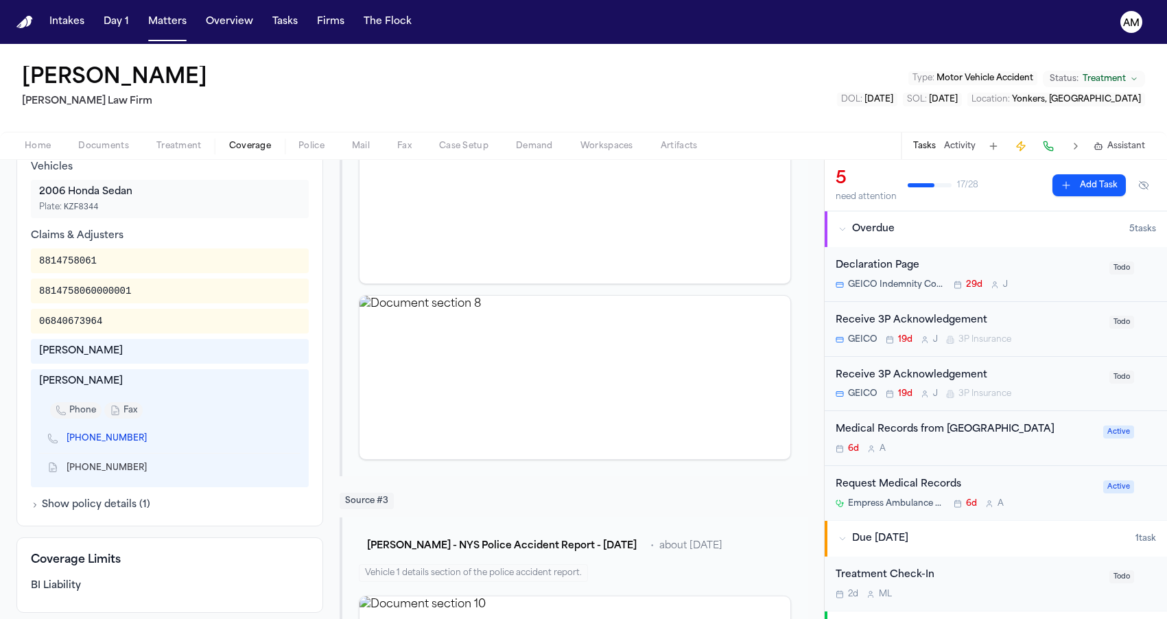
drag, startPoint x: 34, startPoint y: 382, endPoint x: 118, endPoint y: 382, distance: 83.7
click at [119, 383] on div "[PERSON_NAME] phone fax [PHONE_NUMBER] [PHONE_NUMBER]" at bounding box center [170, 428] width 278 height 118
copy div "[PERSON_NAME]"
click at [181, 360] on div "[PERSON_NAME]" at bounding box center [170, 351] width 278 height 25
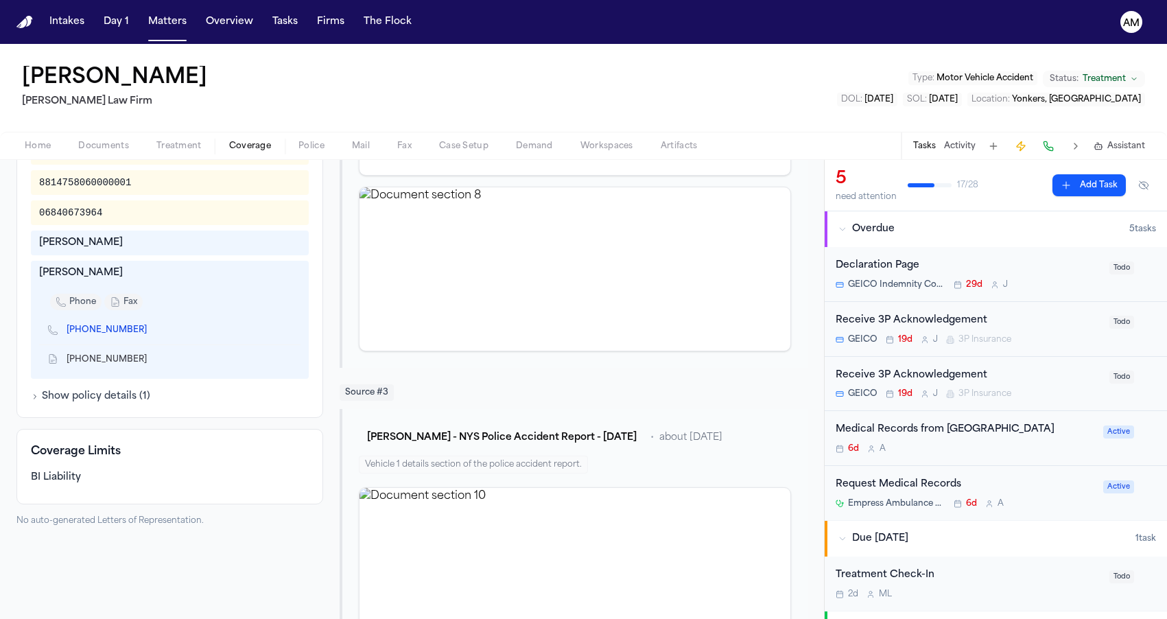
scroll to position [508, 0]
click at [151, 362] on icon "Copy to clipboard" at bounding box center [153, 362] width 5 height 5
click at [152, 334] on icon "Copy to clipboard" at bounding box center [154, 331] width 5 height 6
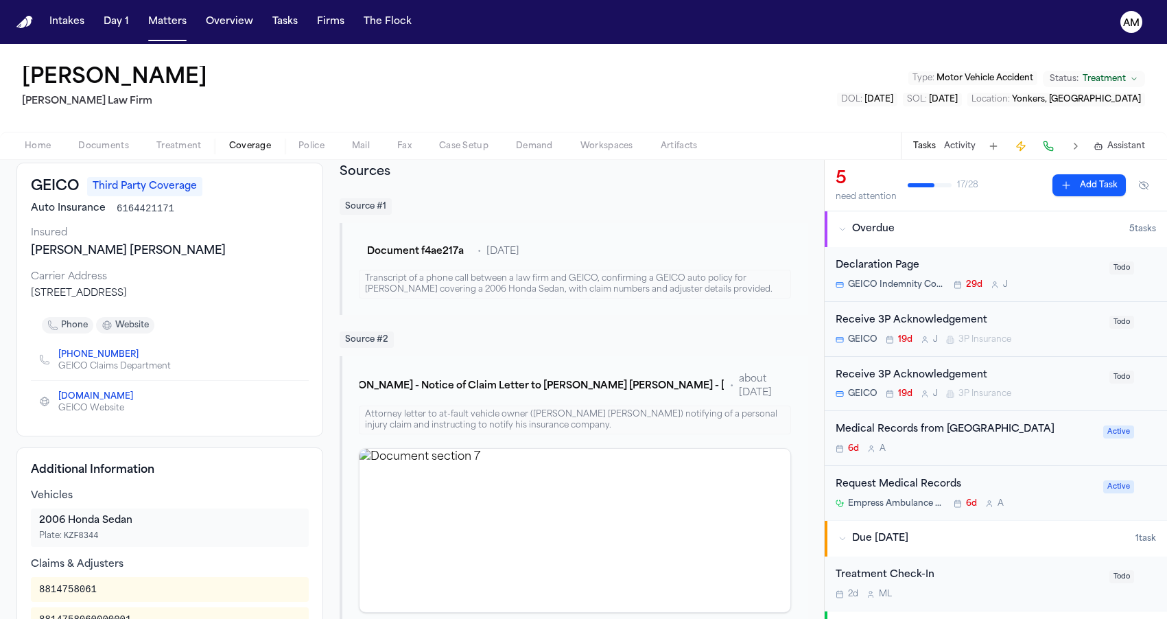
scroll to position [0, 0]
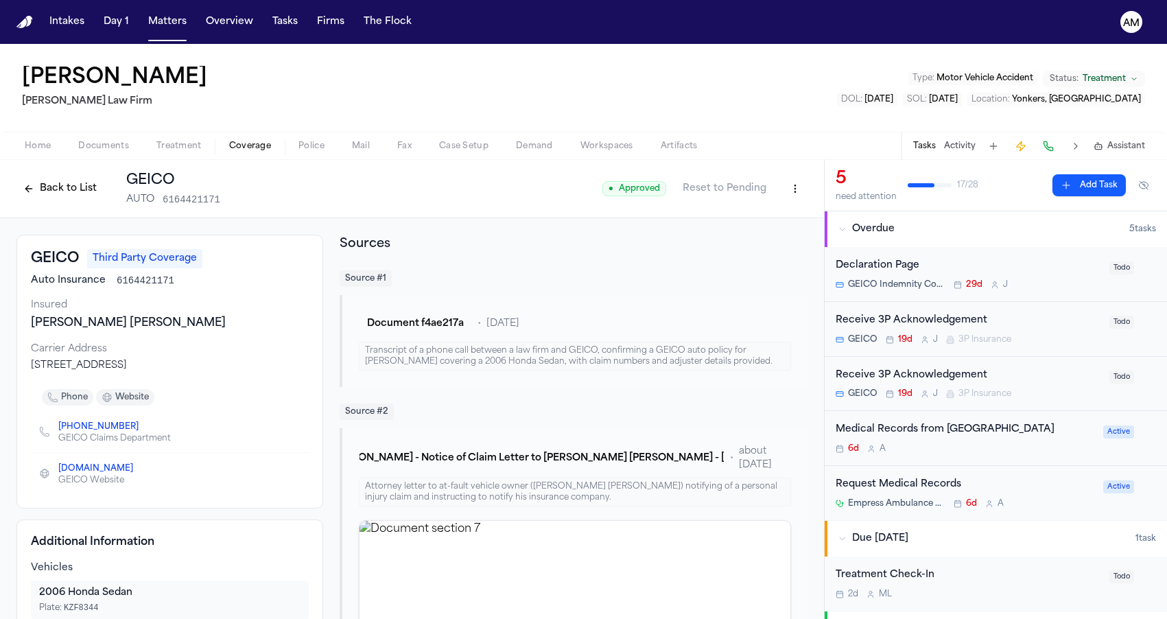
drag, startPoint x: 31, startPoint y: 361, endPoint x: 222, endPoint y: 362, distance: 190.8
click at [222, 362] on div "[STREET_ADDRESS]" at bounding box center [170, 366] width 278 height 14
copy div "[STREET_ADDRESS]"
click at [179, 146] on span "Treatment" at bounding box center [178, 146] width 45 height 11
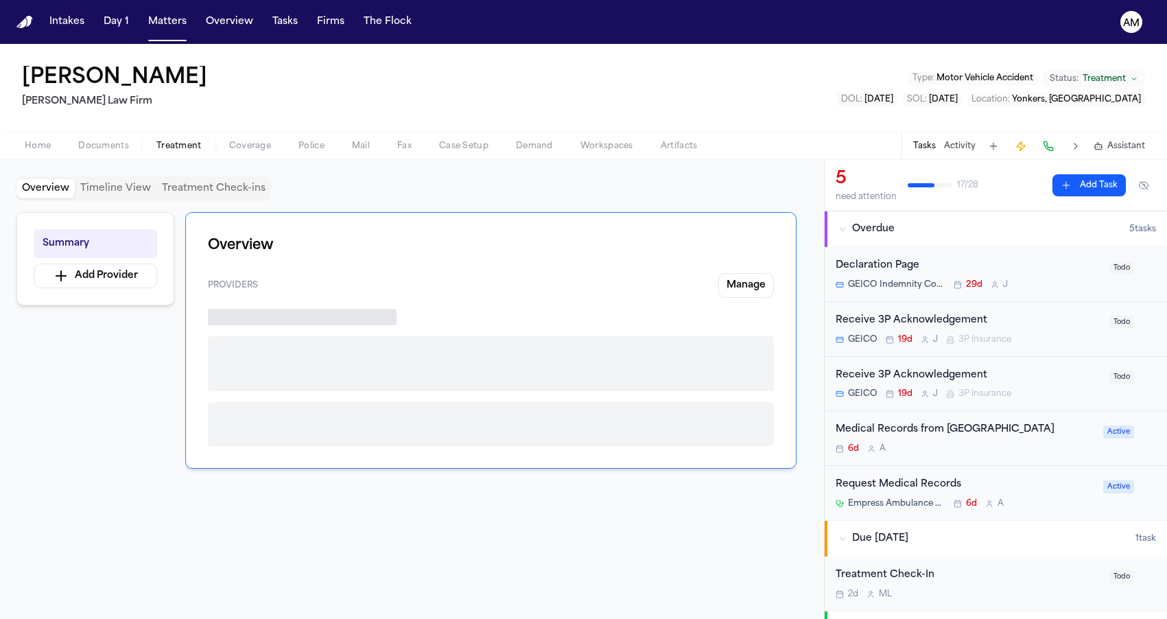
click at [233, 146] on span "Coverage" at bounding box center [250, 146] width 42 height 11
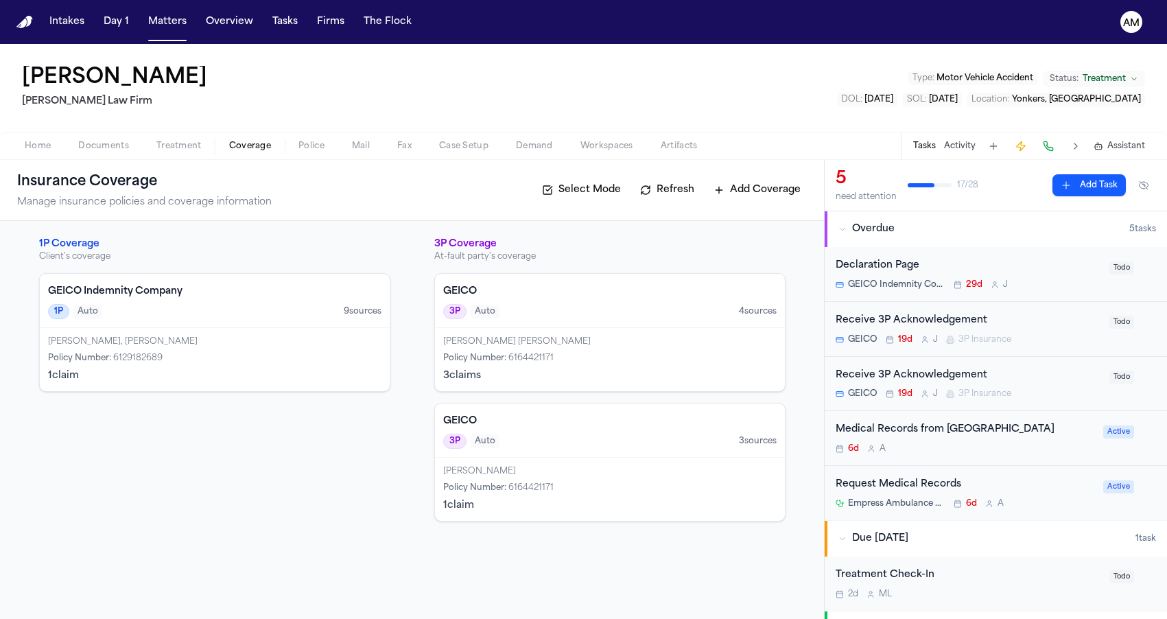
click at [231, 340] on div "[PERSON_NAME], [PERSON_NAME]" at bounding box center [214, 341] width 333 height 11
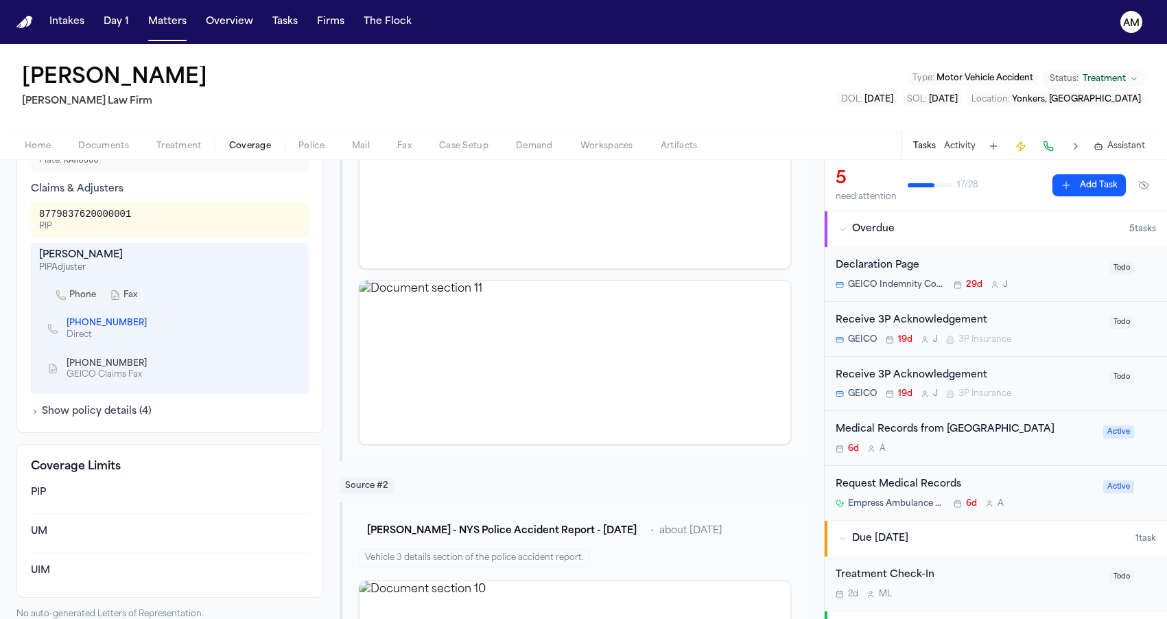
scroll to position [384, 0]
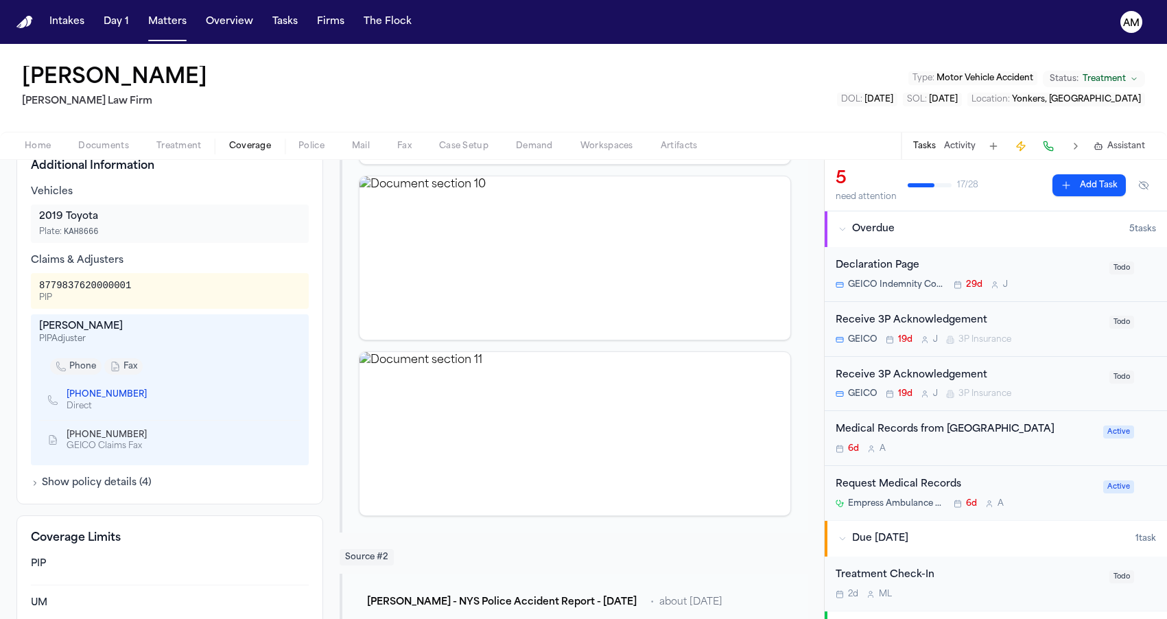
drag, startPoint x: 40, startPoint y: 327, endPoint x: 157, endPoint y: 321, distance: 116.8
click at [157, 322] on div "[PERSON_NAME]" at bounding box center [169, 327] width 261 height 14
copy div "[PERSON_NAME]"
click at [156, 277] on div "8779837620000001 PIP" at bounding box center [170, 291] width 278 height 36
click at [152, 395] on icon "Copy to clipboard" at bounding box center [154, 394] width 5 height 6
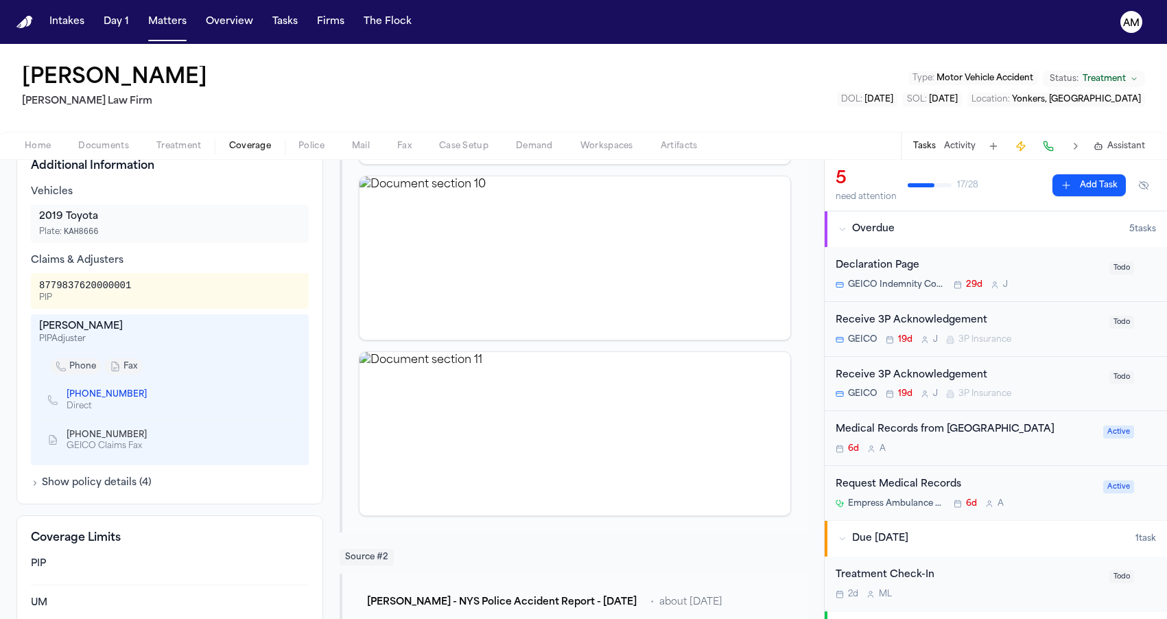
click at [151, 438] on icon "Copy to clipboard" at bounding box center [153, 436] width 5 height 5
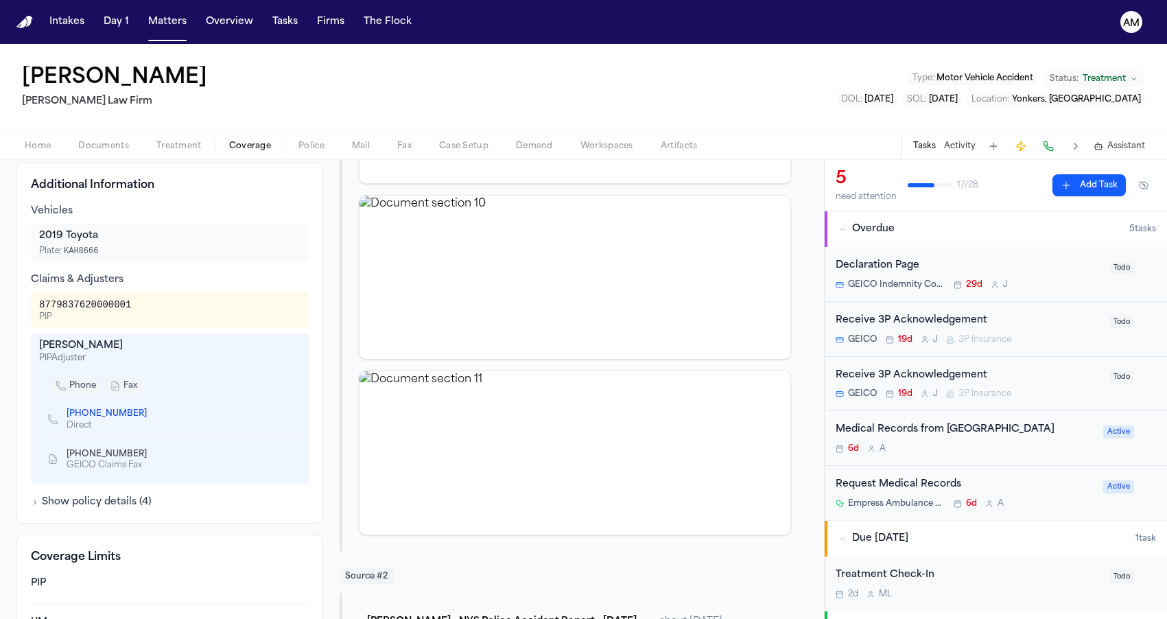
scroll to position [364, 0]
drag, startPoint x: 38, startPoint y: 309, endPoint x: 158, endPoint y: 301, distance: 120.4
click at [158, 301] on div "8779837620000001 PIP" at bounding box center [170, 311] width 278 height 36
copy div "8779837620000001"
click at [178, 22] on button "Matters" at bounding box center [167, 22] width 49 height 25
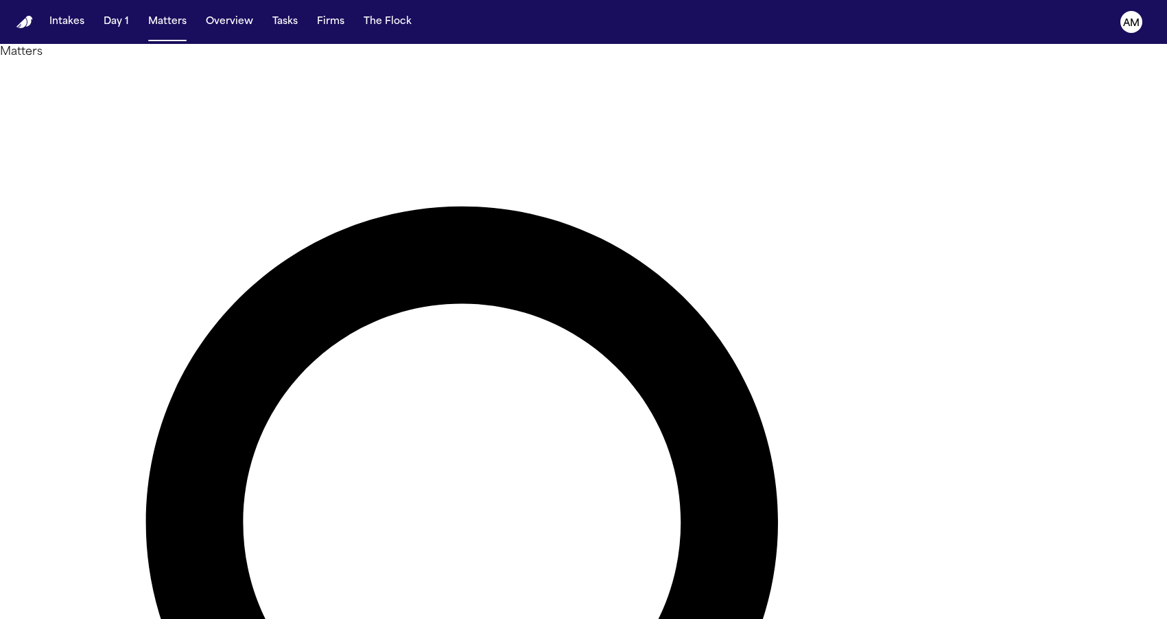
drag, startPoint x: 692, startPoint y: 74, endPoint x: 482, endPoint y: 74, distance: 210.0
type input "**********"
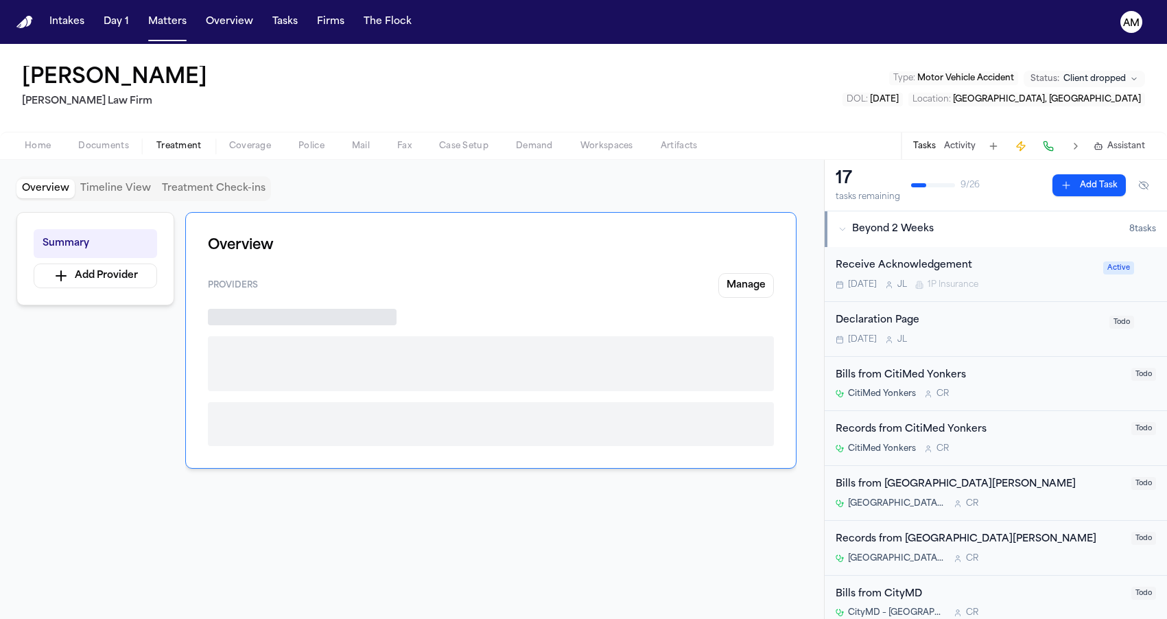
click at [167, 145] on span "Treatment" at bounding box center [178, 146] width 45 height 11
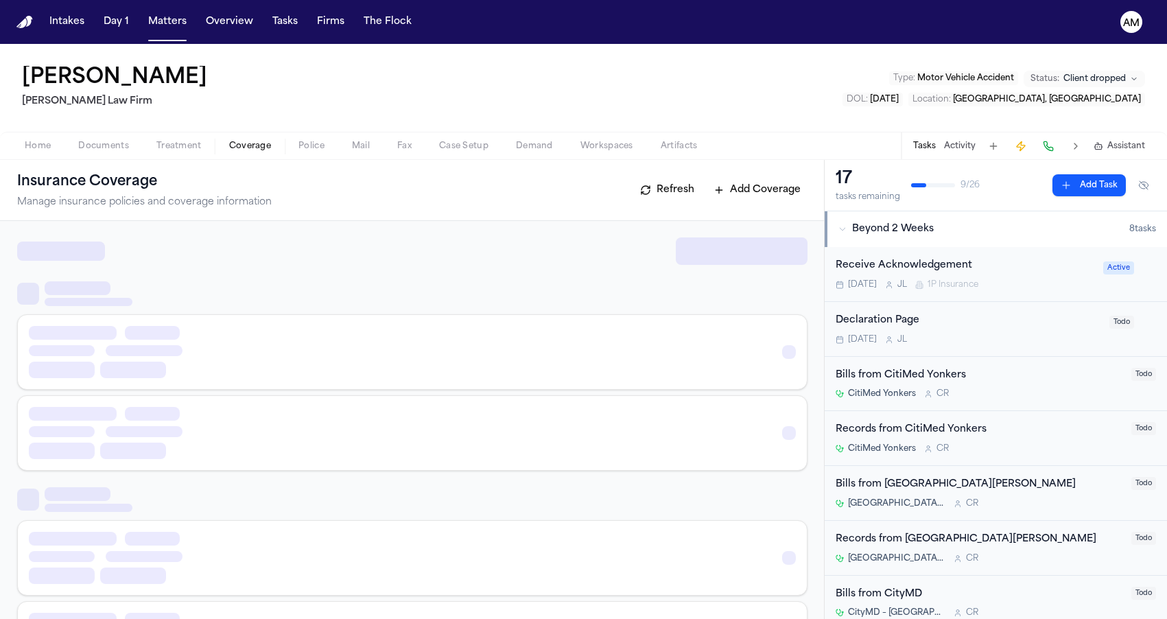
click at [244, 145] on span "Coverage" at bounding box center [250, 146] width 42 height 11
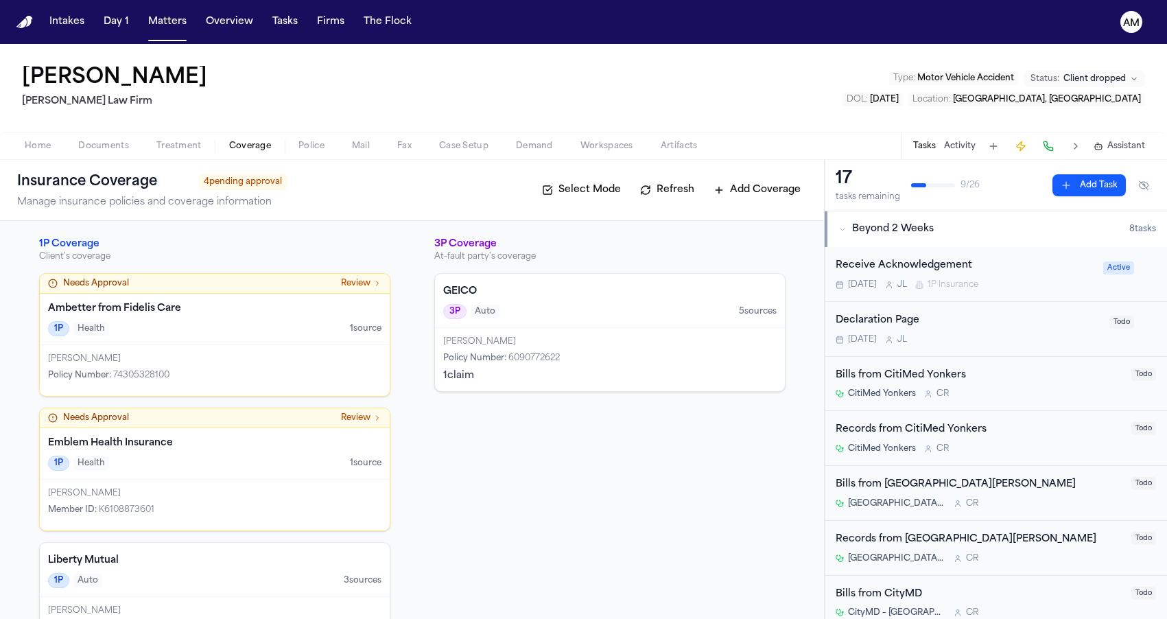
scroll to position [58, 0]
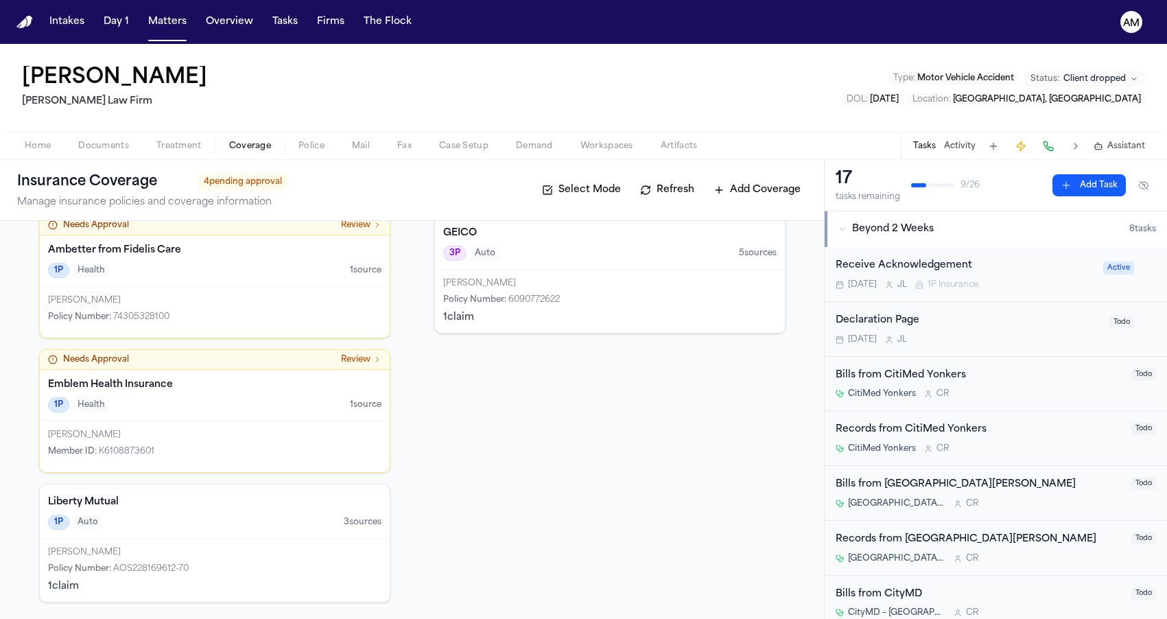
click at [273, 525] on div "1P Auto 3 source s" at bounding box center [214, 522] width 333 height 15
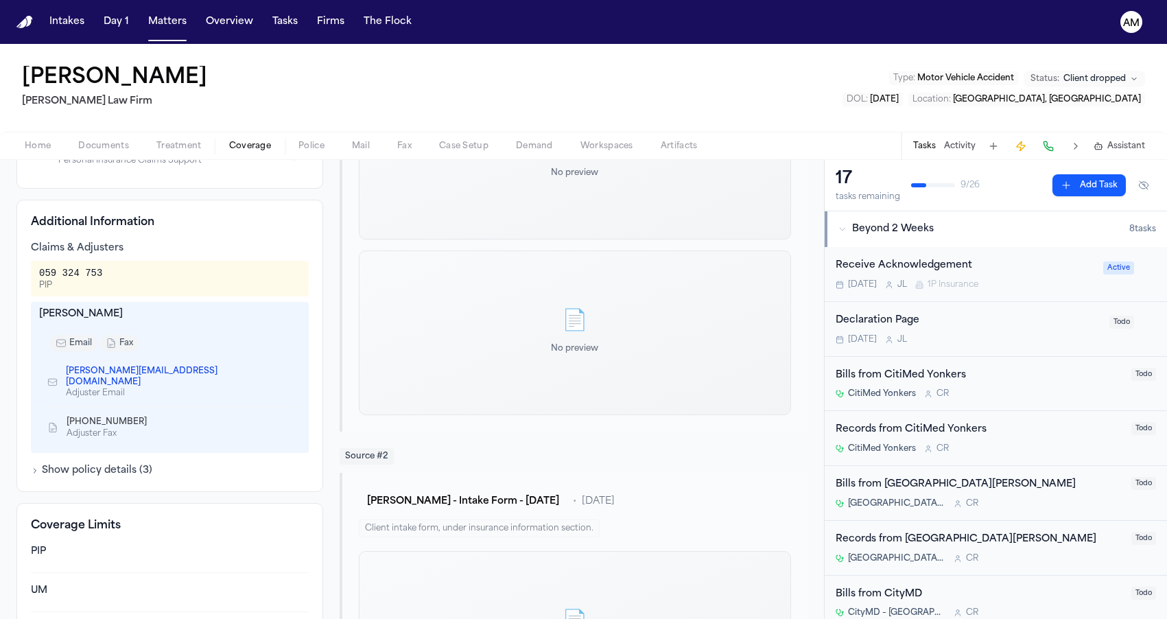
scroll to position [259, 0]
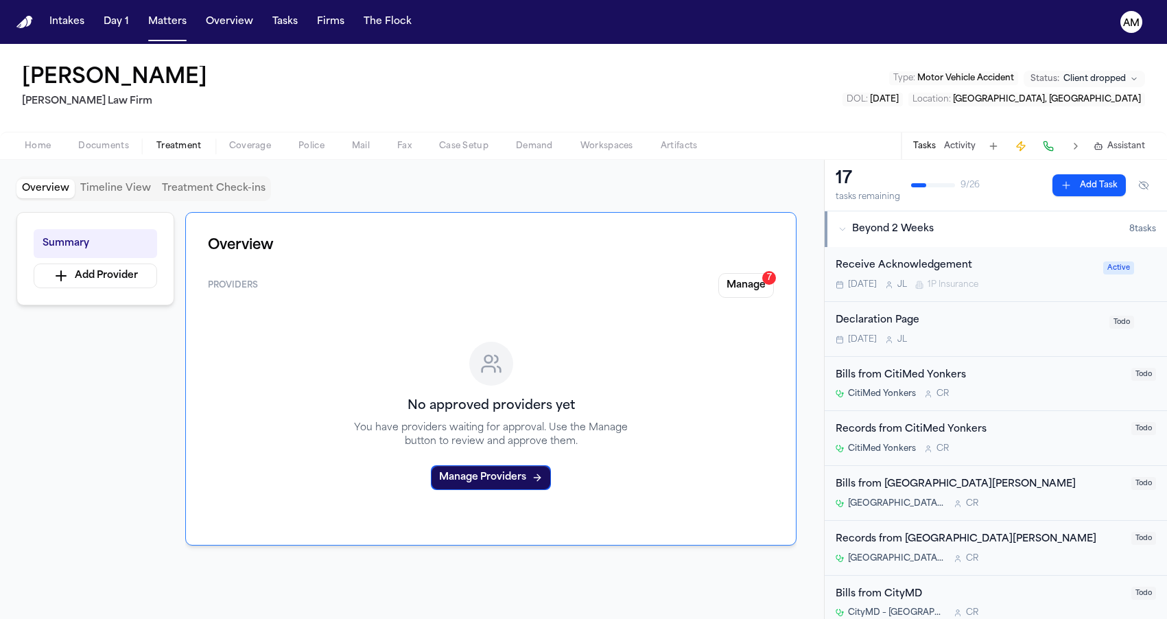
click at [188, 146] on span "Treatment" at bounding box center [178, 146] width 45 height 11
click at [235, 143] on span "Coverage" at bounding box center [250, 146] width 42 height 11
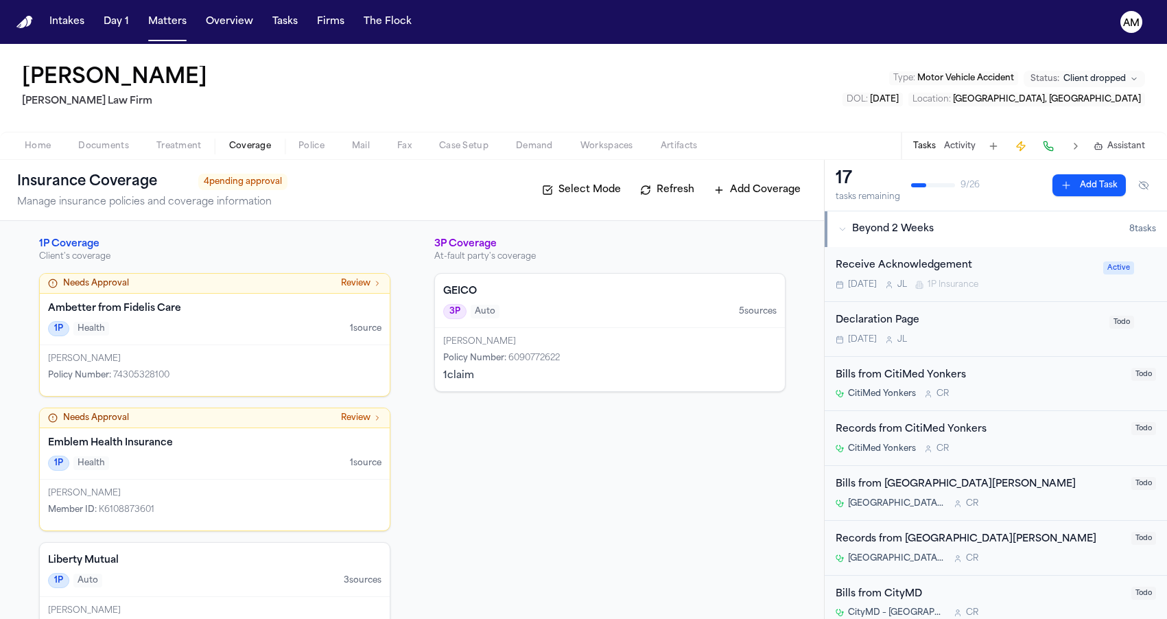
click at [552, 310] on div "3P Auto 5 source s" at bounding box center [609, 311] width 333 height 15
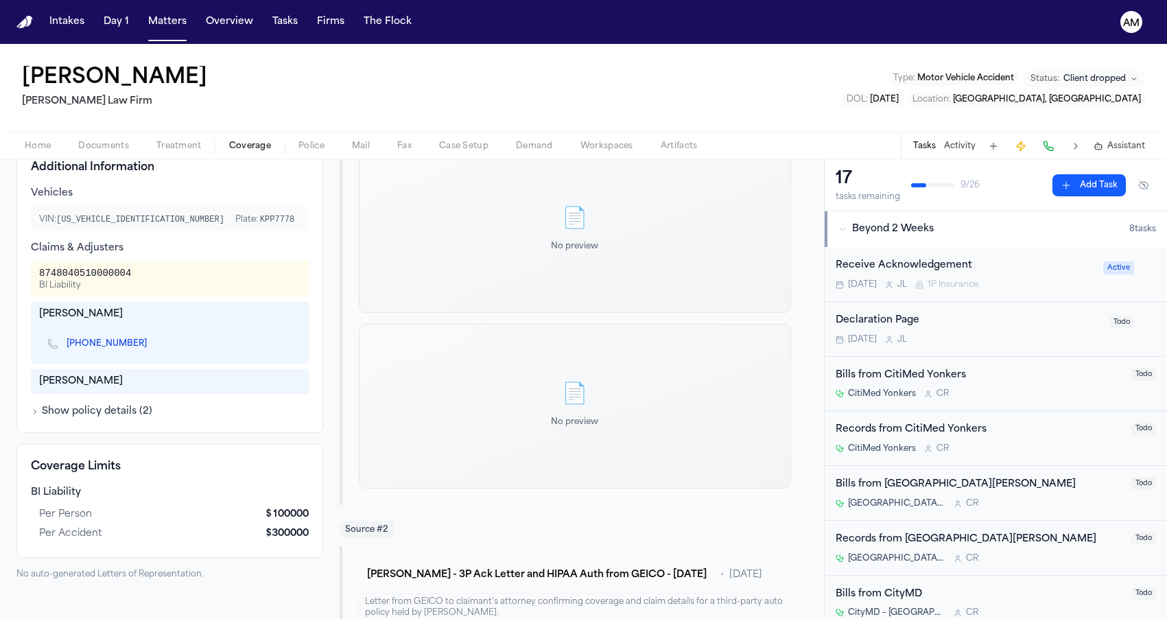
scroll to position [408, 0]
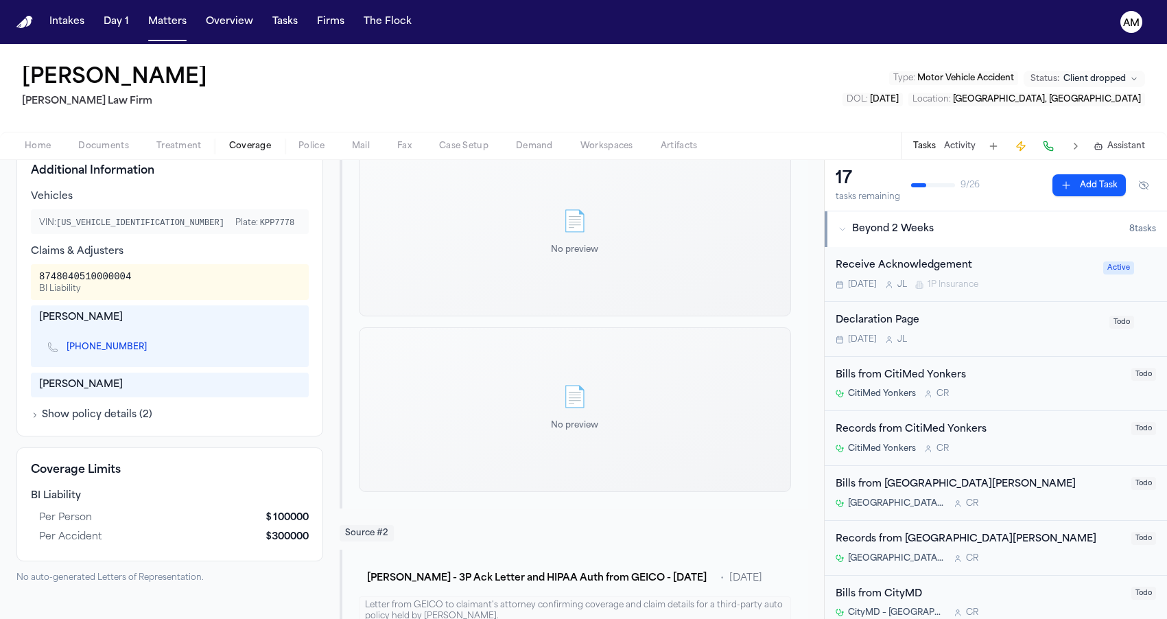
click at [150, 347] on icon "Copy to clipboard" at bounding box center [154, 347] width 8 height 8
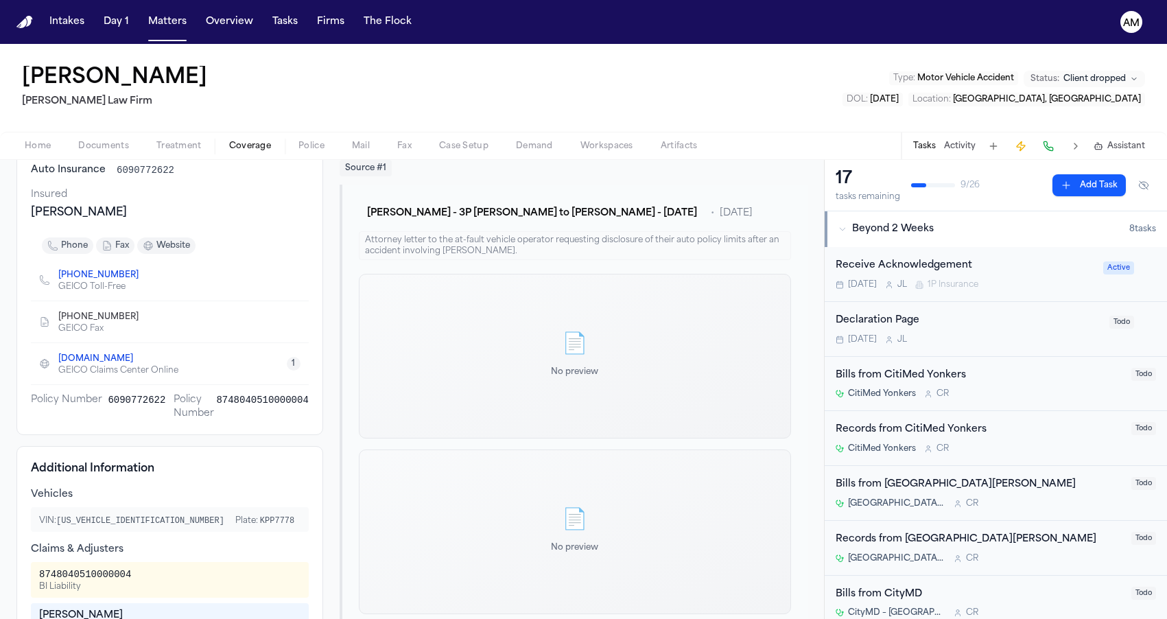
scroll to position [120, 0]
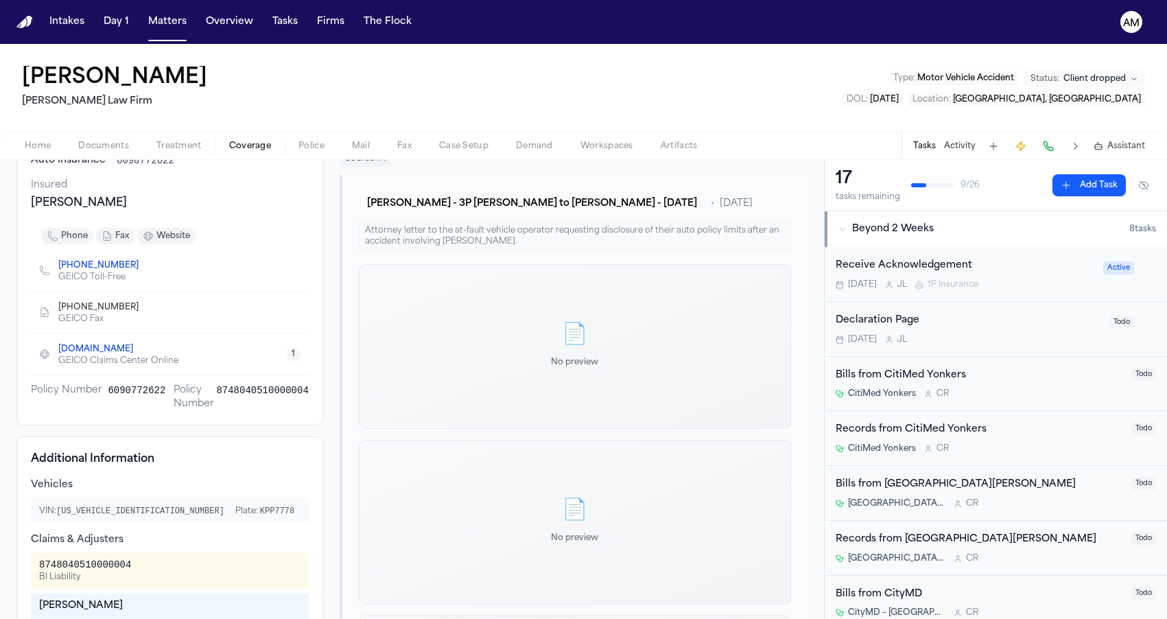
click at [143, 307] on icon "Copy to clipboard" at bounding box center [145, 307] width 5 height 6
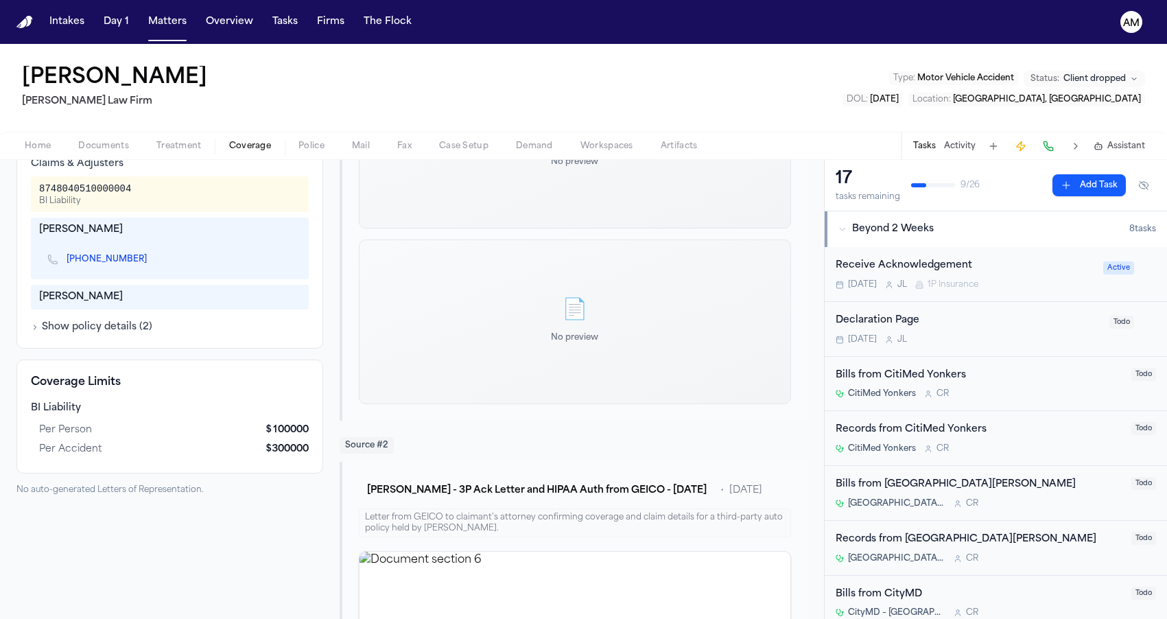
scroll to position [497, 0]
drag, startPoint x: 40, startPoint y: 232, endPoint x: 109, endPoint y: 233, distance: 68.6
click at [110, 233] on div "[PERSON_NAME]" at bounding box center [169, 229] width 261 height 14
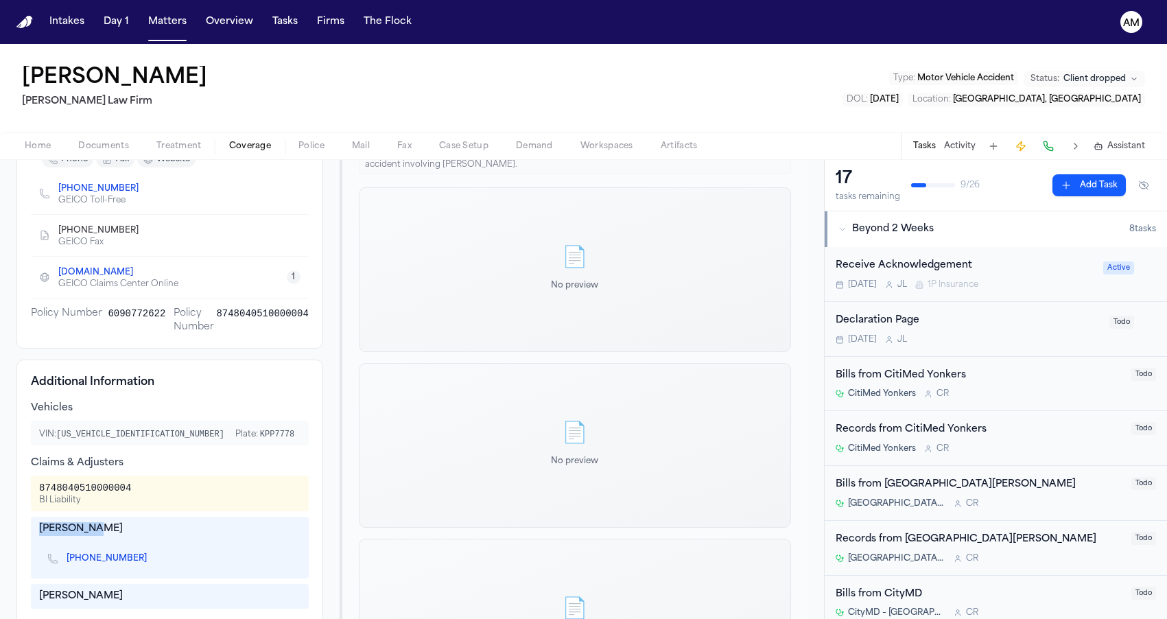
scroll to position [220, 0]
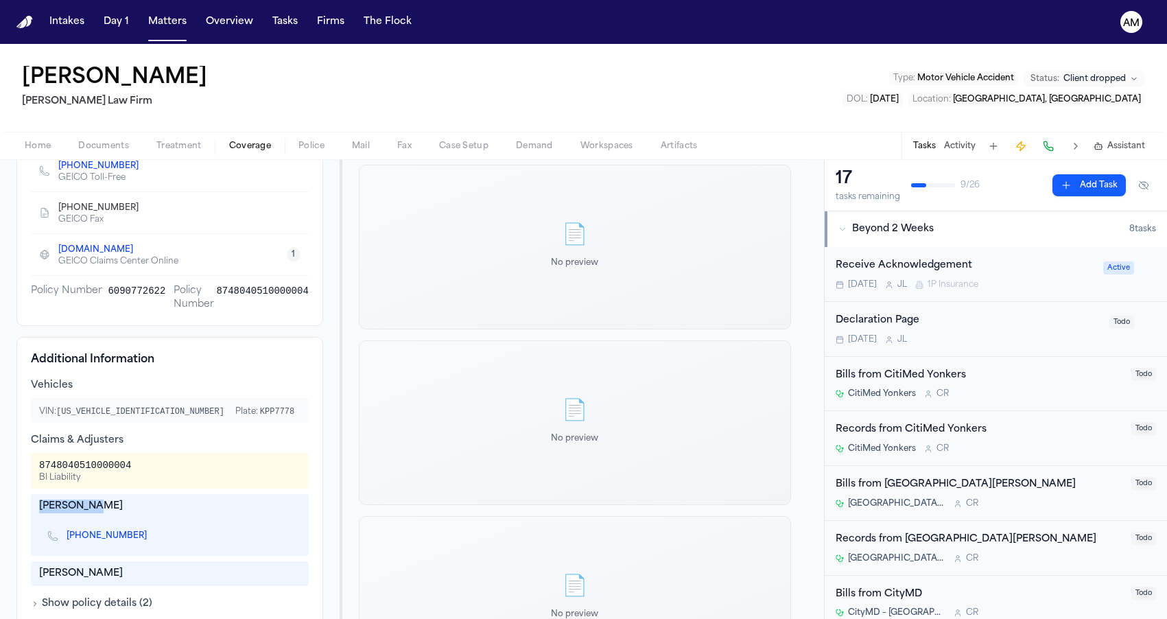
click at [150, 540] on icon "Copy to clipboard" at bounding box center [154, 536] width 8 height 8
click at [151, 539] on icon "Copy to clipboard" at bounding box center [153, 537] width 5 height 5
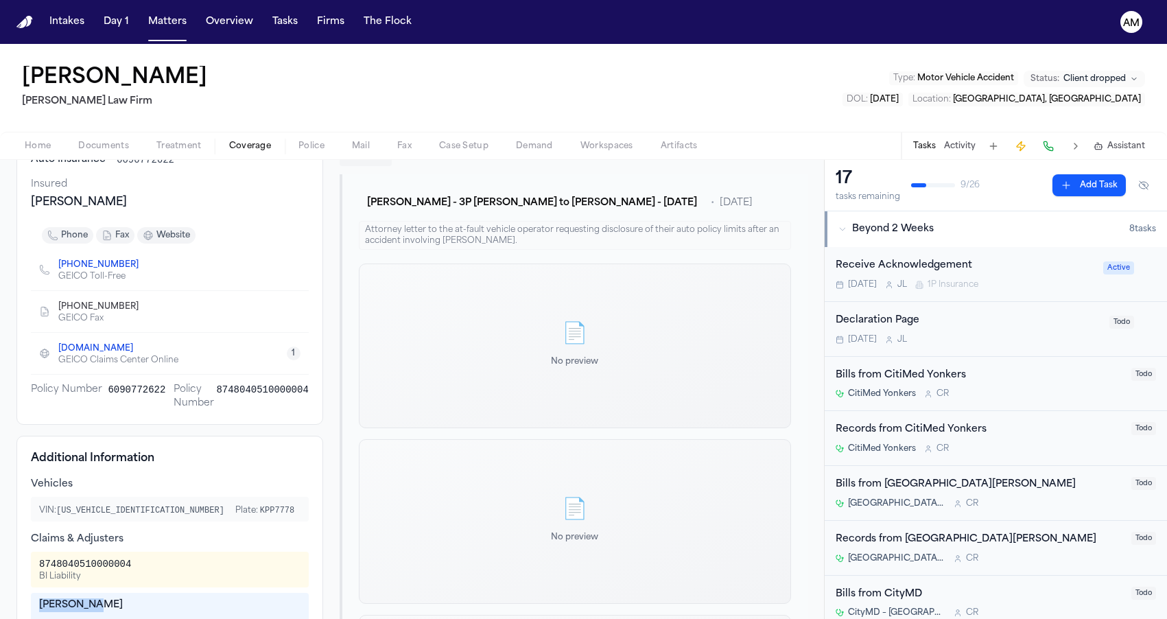
scroll to position [64, 0]
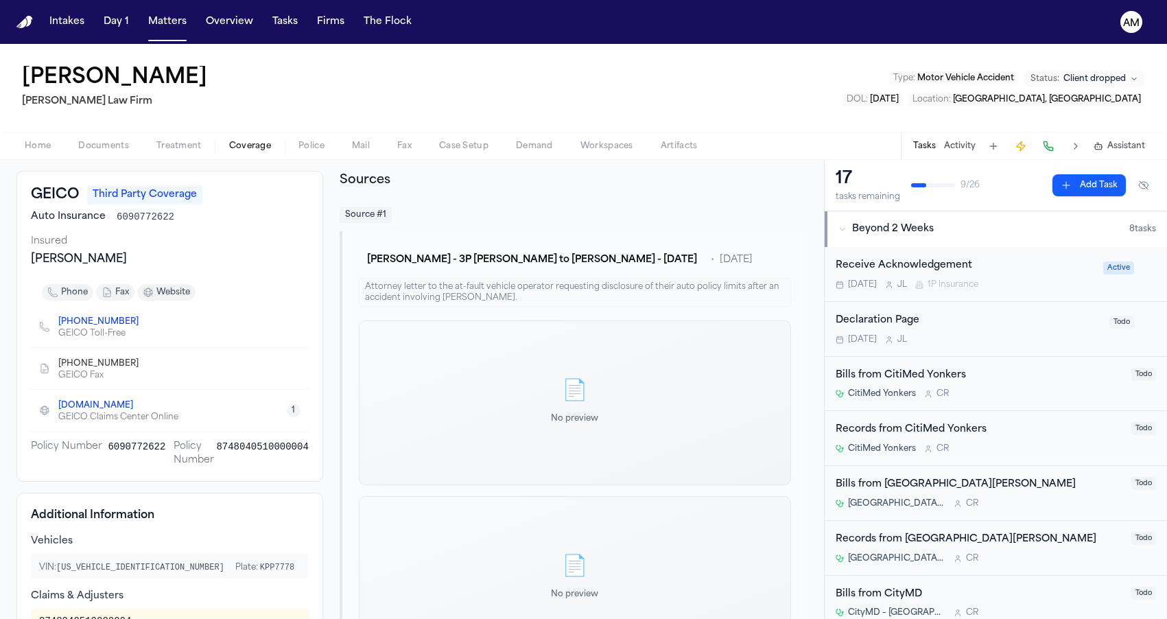
click at [141, 368] on icon "Copy to clipboard" at bounding box center [145, 364] width 8 height 8
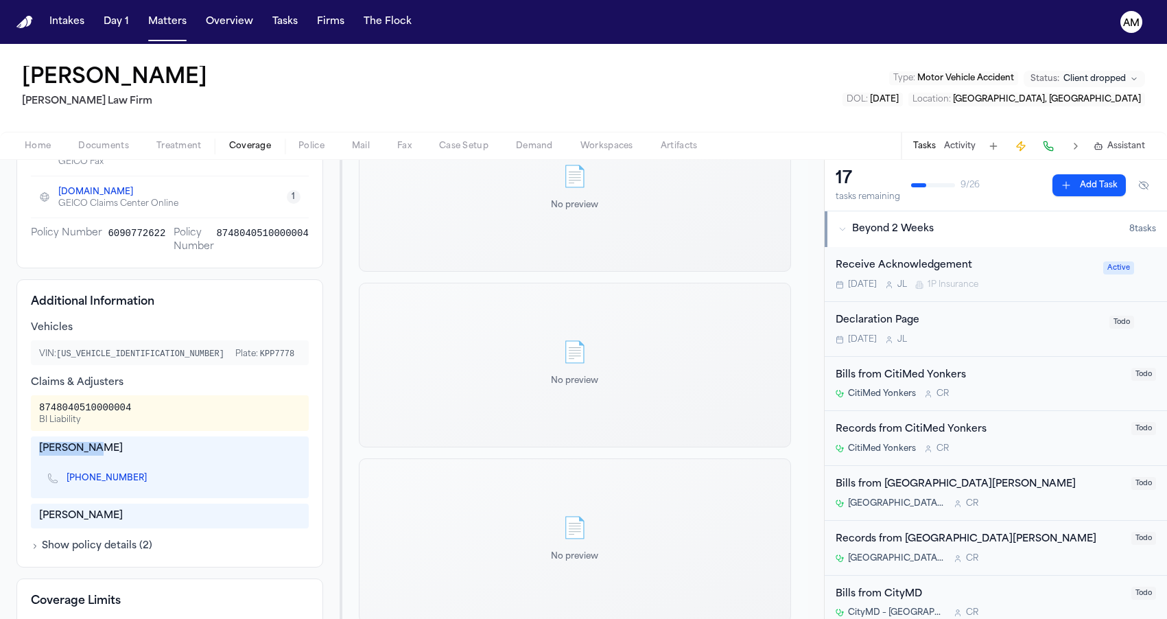
scroll to position [429, 0]
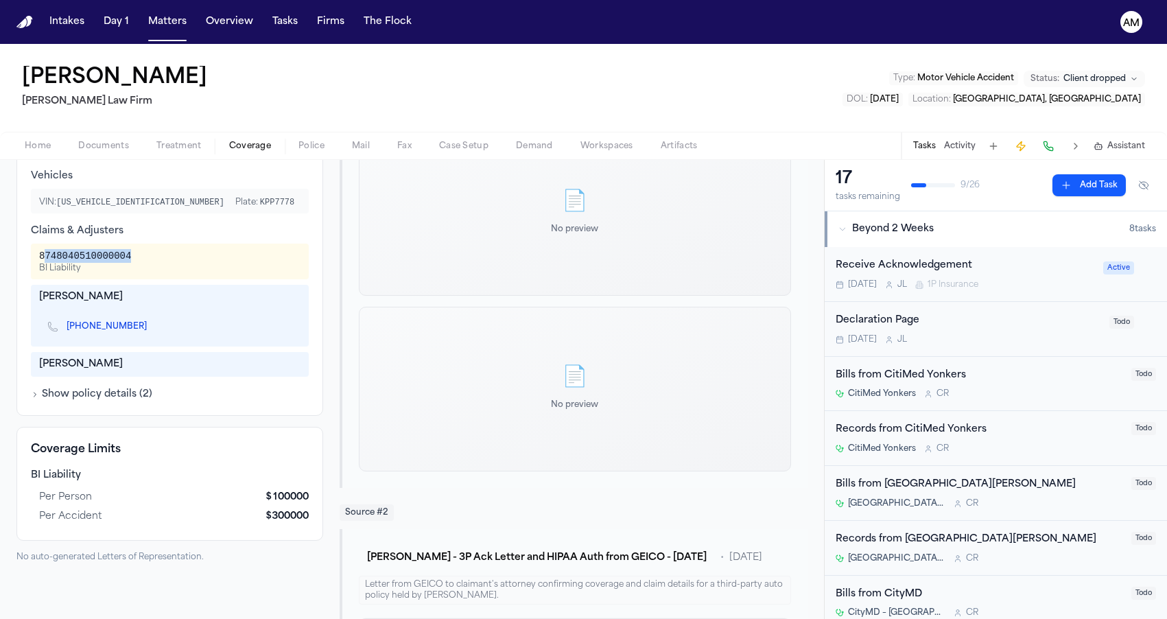
drag, startPoint x: 42, startPoint y: 258, endPoint x: 150, endPoint y: 259, distance: 107.7
click at [150, 259] on div "8748040510000004 BI Liability" at bounding box center [169, 261] width 261 height 25
drag, startPoint x: 39, startPoint y: 257, endPoint x: 144, endPoint y: 259, distance: 105.0
click at [144, 259] on div "8748040510000004 BI Liability" at bounding box center [169, 261] width 261 height 25
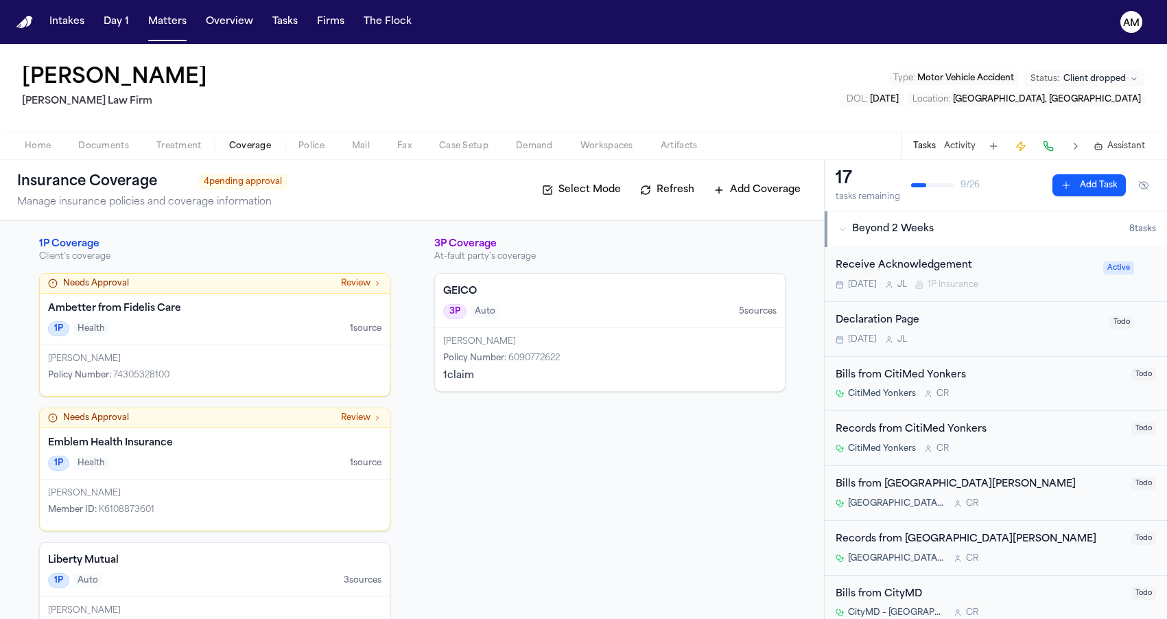
scroll to position [58, 0]
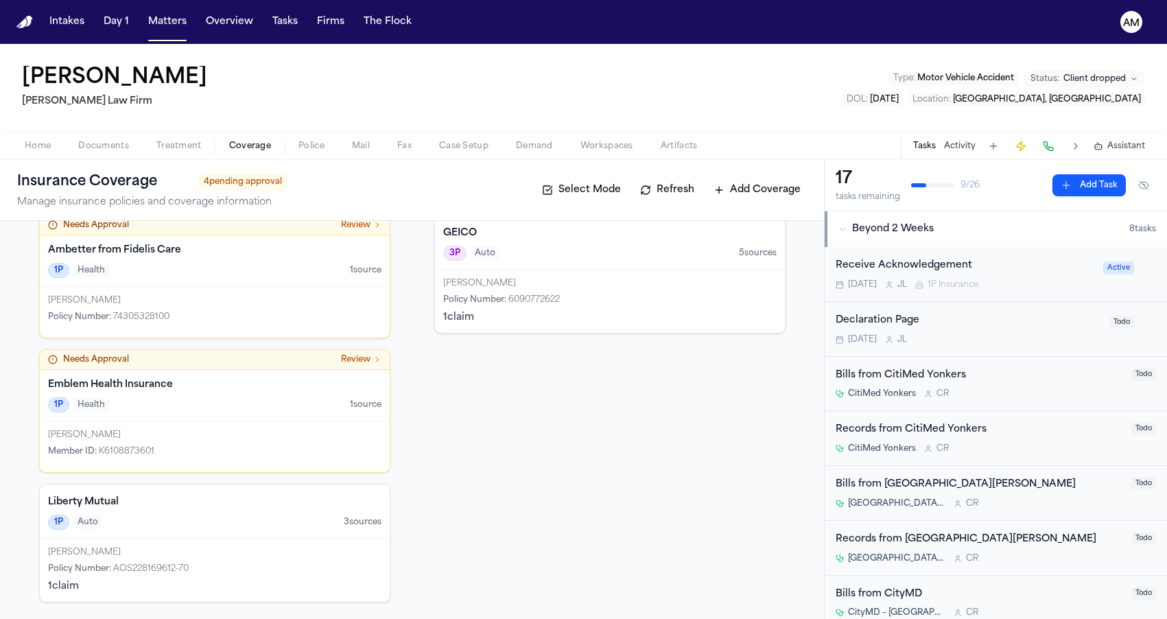
click at [242, 519] on div "1P Auto 3 source s" at bounding box center [214, 522] width 333 height 15
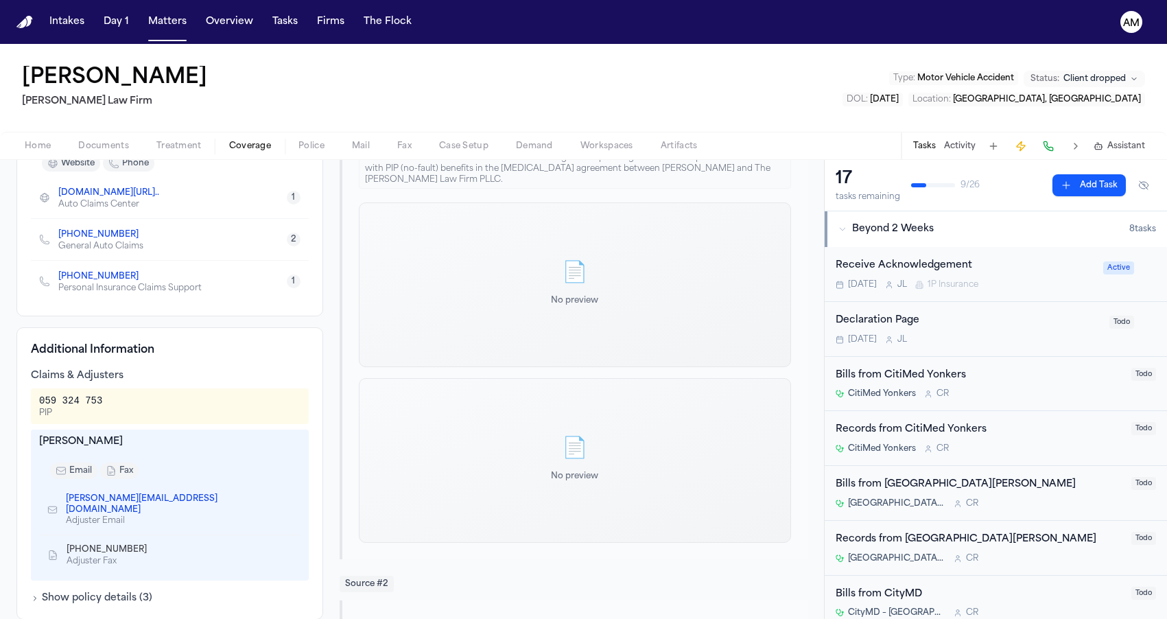
scroll to position [224, 0]
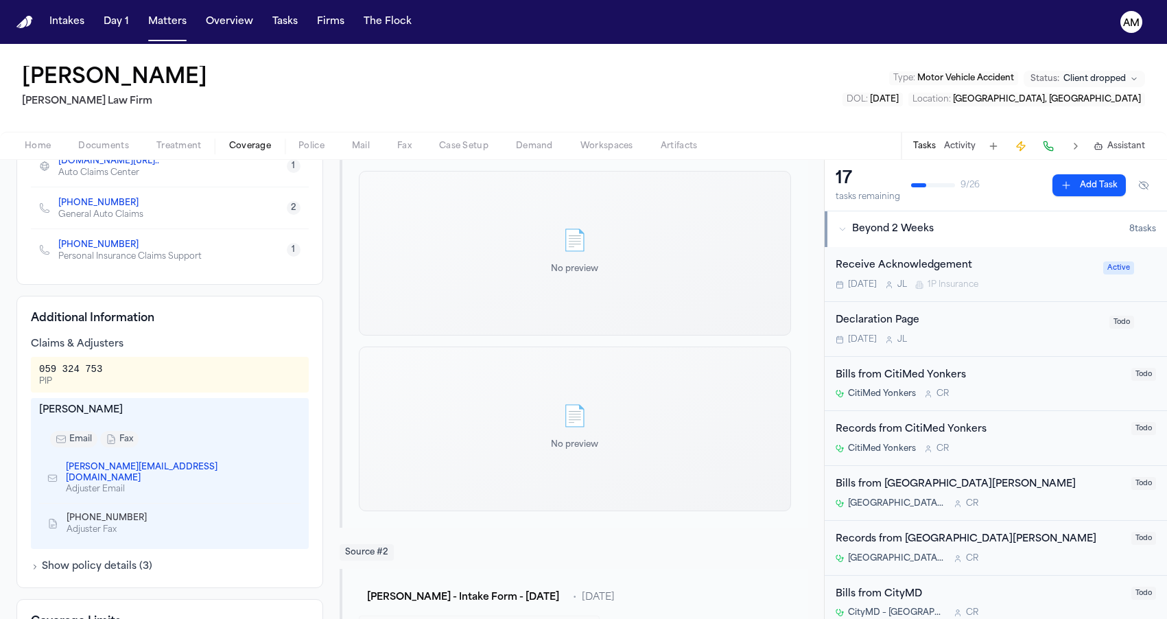
click at [285, 472] on icon "Copy to clipboard" at bounding box center [287, 474] width 5 height 5
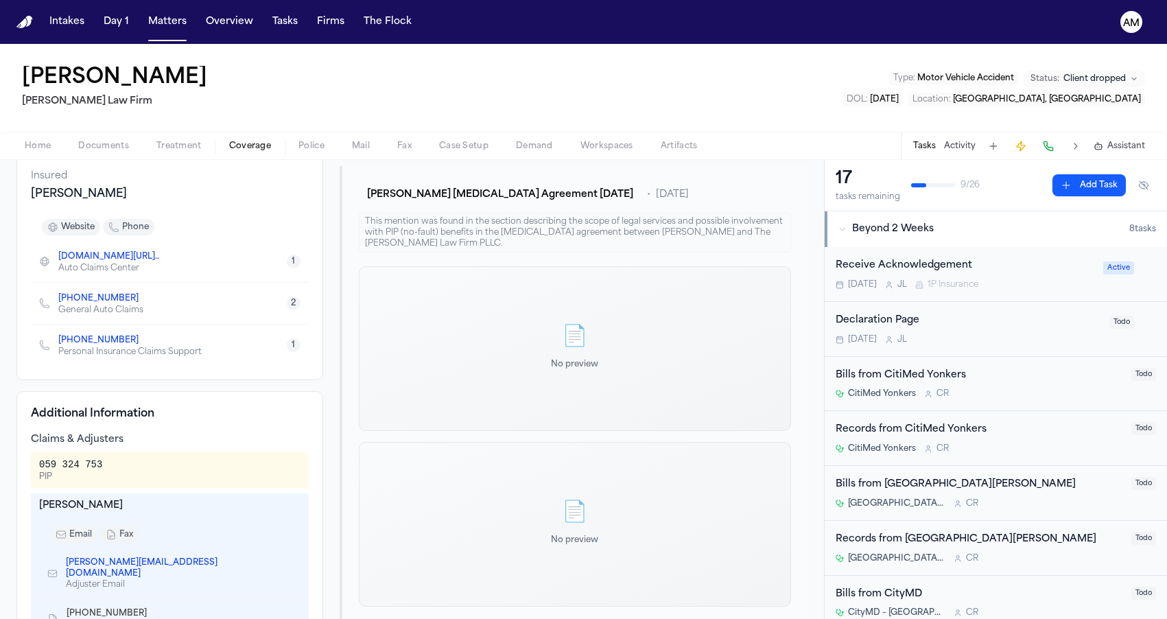
scroll to position [212, 0]
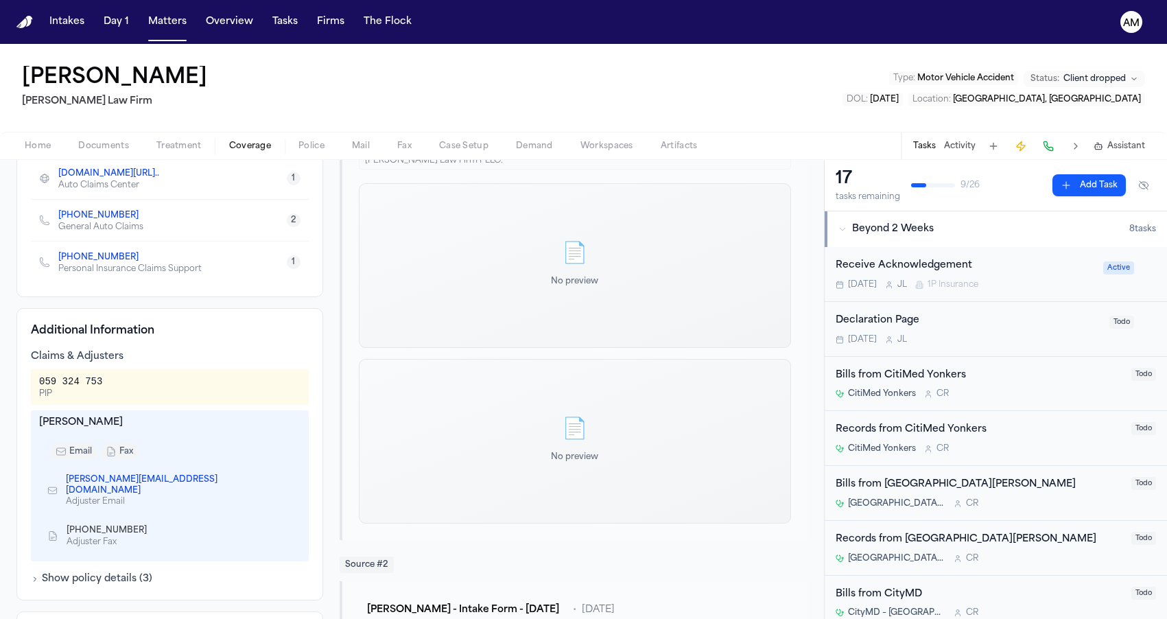
click at [150, 526] on icon "Copy to clipboard" at bounding box center [154, 530] width 8 height 8
drag, startPoint x: 38, startPoint y: 425, endPoint x: 152, endPoint y: 424, distance: 113.9
click at [152, 424] on div "Katie Arteagadura" at bounding box center [169, 423] width 261 height 14
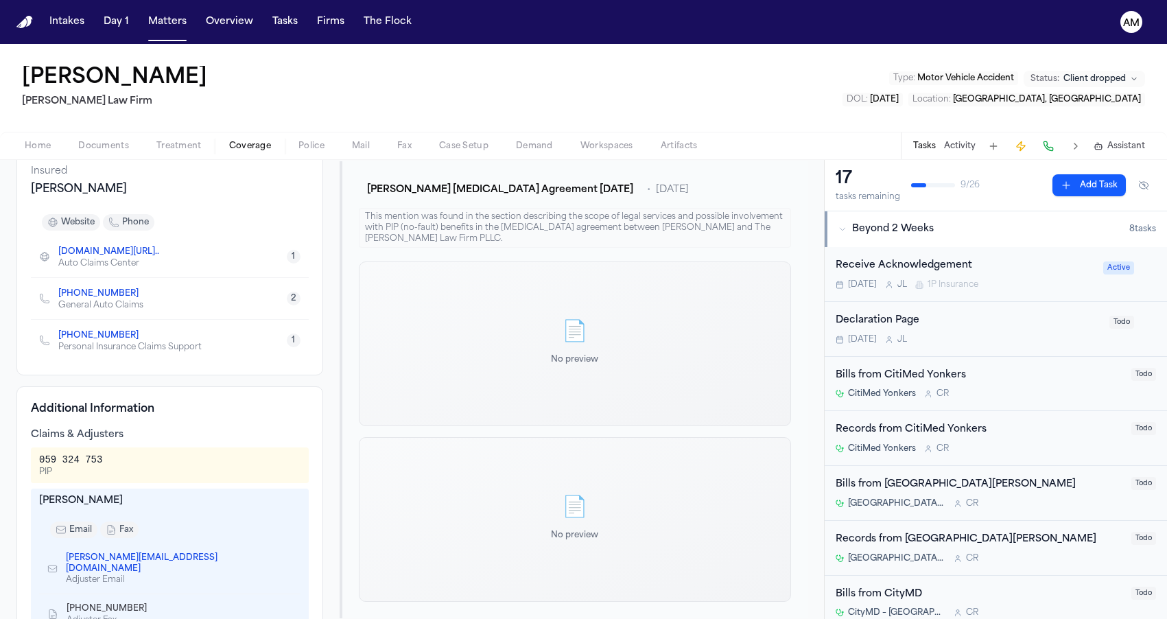
scroll to position [273, 0]
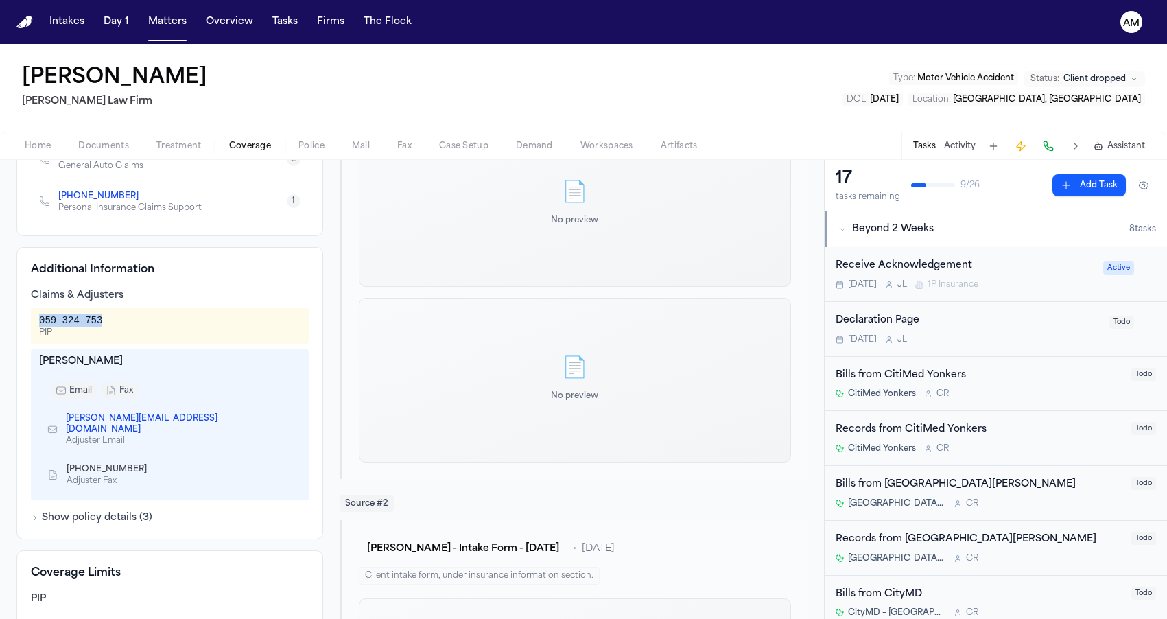
drag, startPoint x: 40, startPoint y: 318, endPoint x: 125, endPoint y: 316, distance: 85.1
click at [125, 316] on div "059 324 753 PIP" at bounding box center [169, 326] width 261 height 25
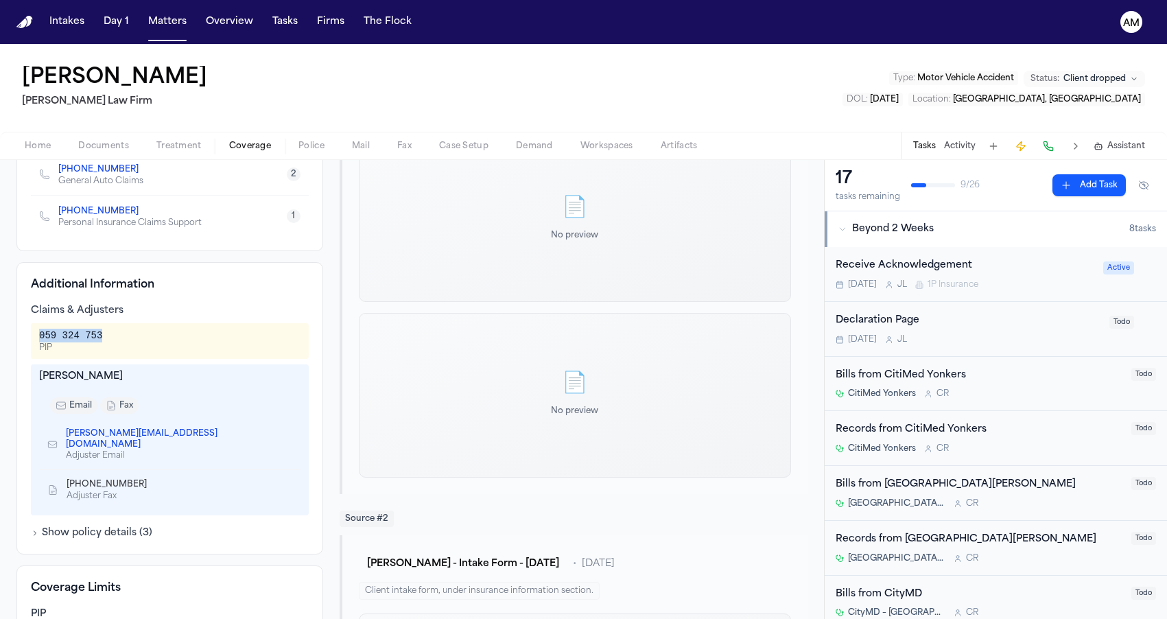
scroll to position [257, 0]
click at [175, 320] on div "Claims & Adjusters 059 324 753 PIP Katie Arteagadura email fax katie.arteagadur…" at bounding box center [170, 410] width 278 height 211
click at [150, 482] on icon "Copy to clipboard" at bounding box center [154, 486] width 8 height 8
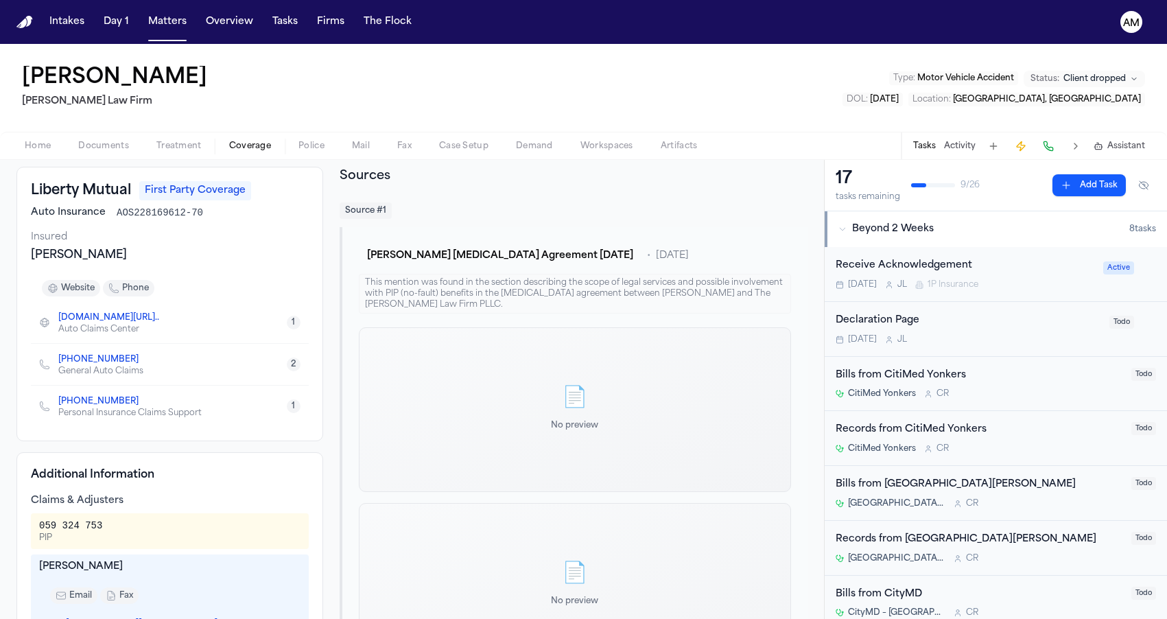
scroll to position [0, 0]
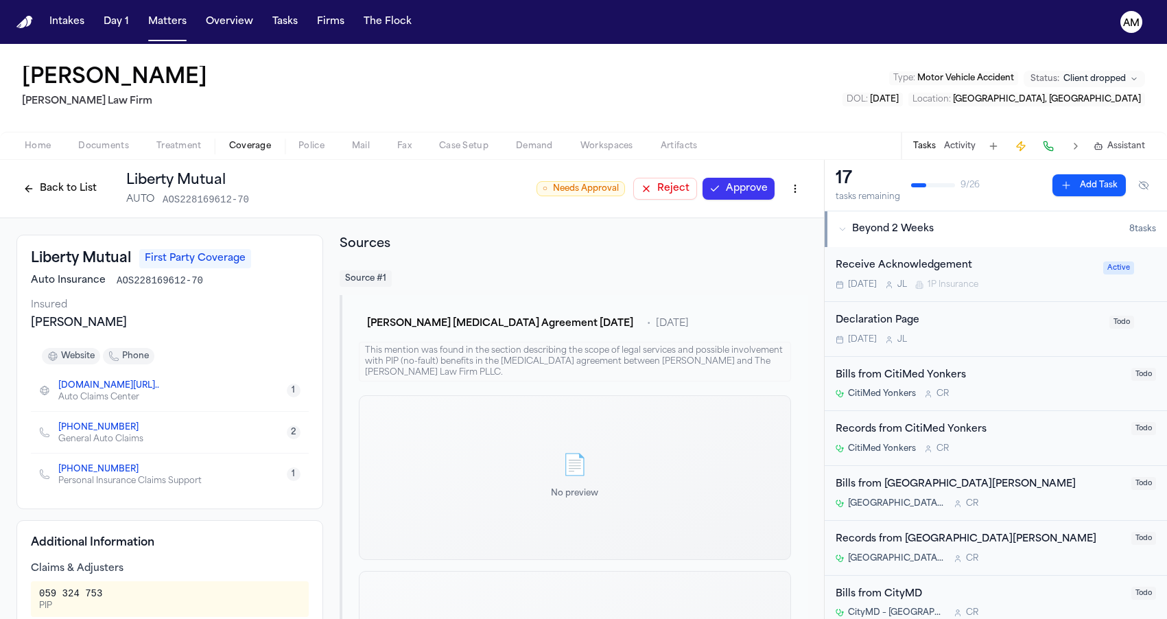
click at [141, 430] on icon "Copy to clipboard" at bounding box center [145, 427] width 8 height 8
click at [141, 470] on icon "Copy to clipboard" at bounding box center [145, 469] width 8 height 8
click at [141, 431] on icon "Copy to clipboard" at bounding box center [145, 427] width 8 height 8
click at [164, 27] on button "Matters" at bounding box center [167, 22] width 49 height 25
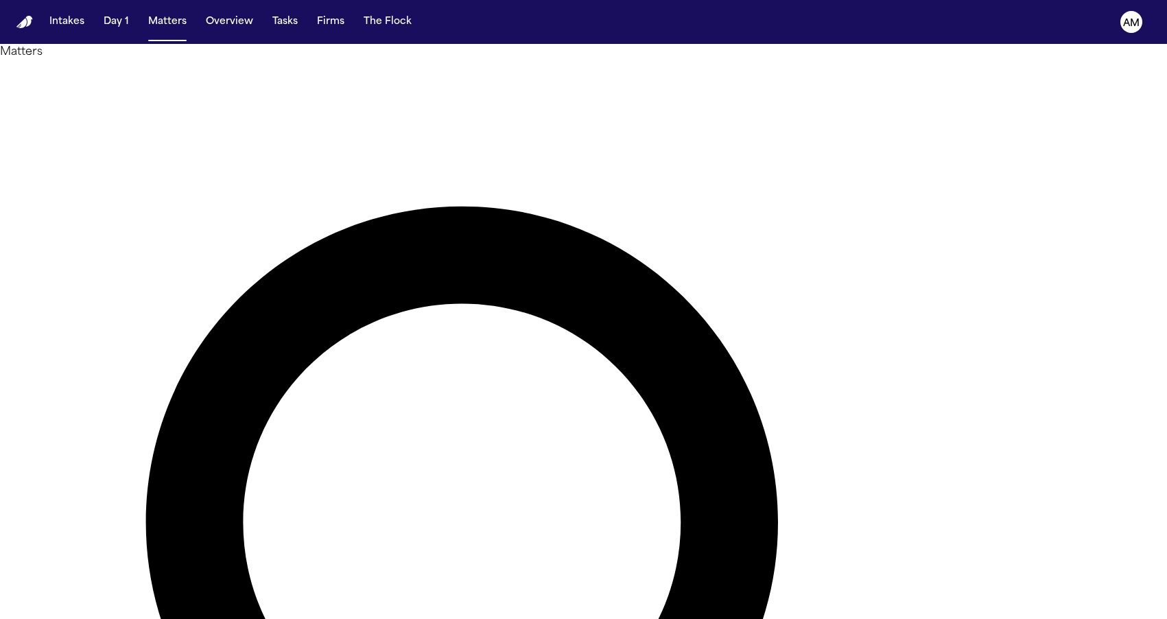
drag, startPoint x: 643, startPoint y: 64, endPoint x: 743, endPoint y: 91, distance: 103.5
type input "******"
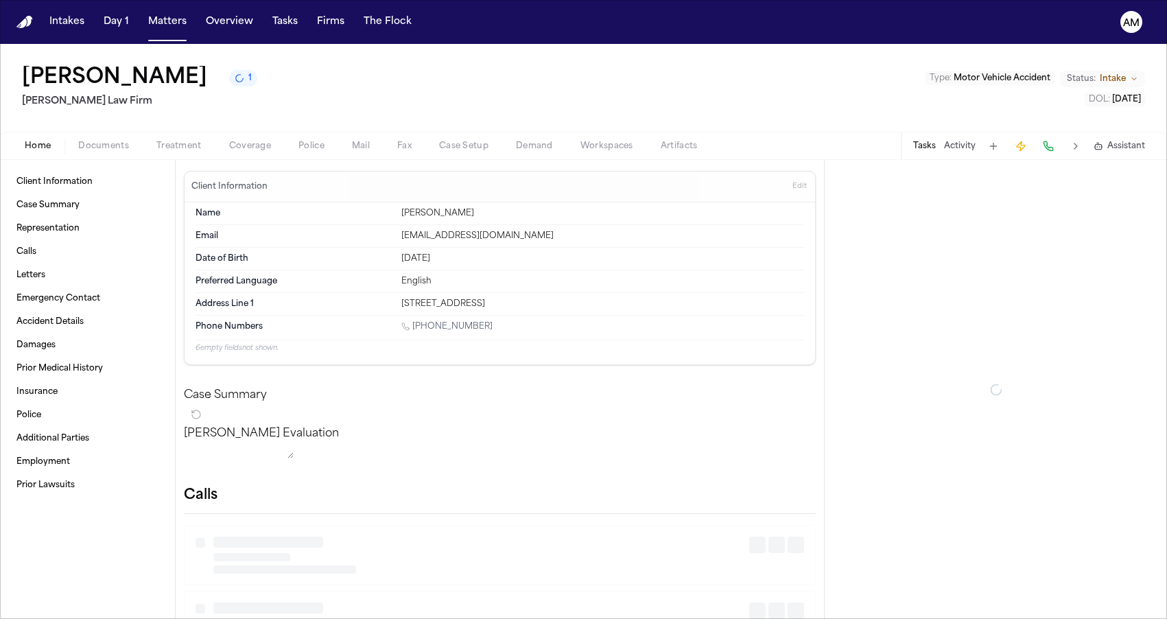
click at [239, 142] on span "Coverage" at bounding box center [250, 146] width 42 height 11
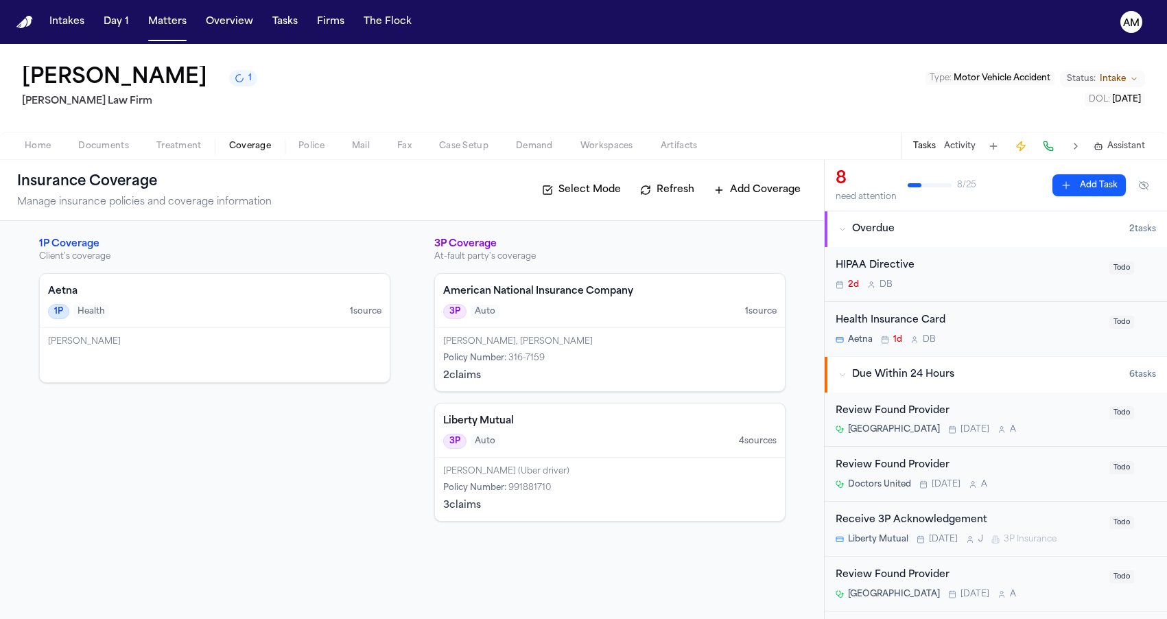
click at [570, 351] on div "Michael Comson, Michael Koomson Policy Number : 316-7159 2 claim s" at bounding box center [610, 359] width 350 height 63
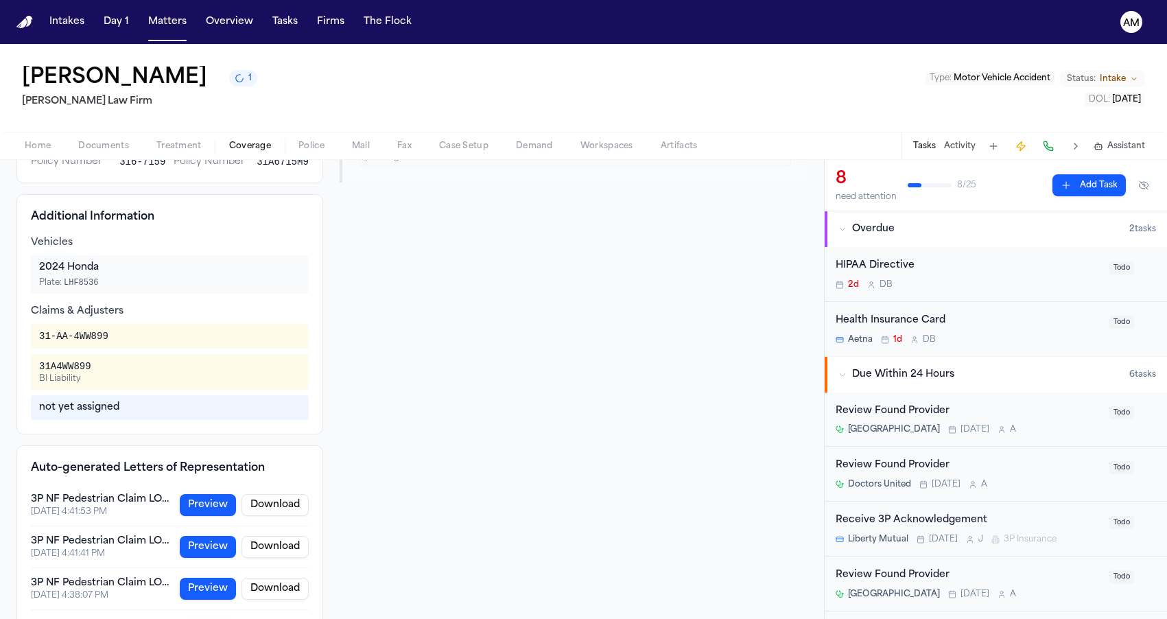
scroll to position [125, 0]
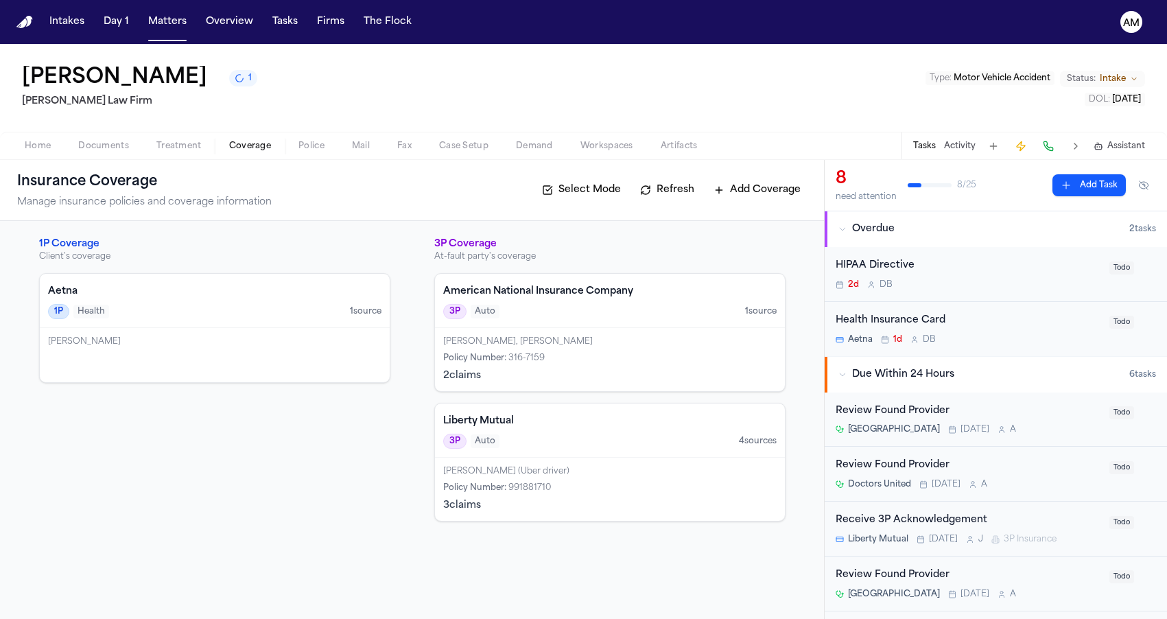
click at [563, 445] on div "3P Auto 4 source s" at bounding box center [609, 441] width 333 height 15
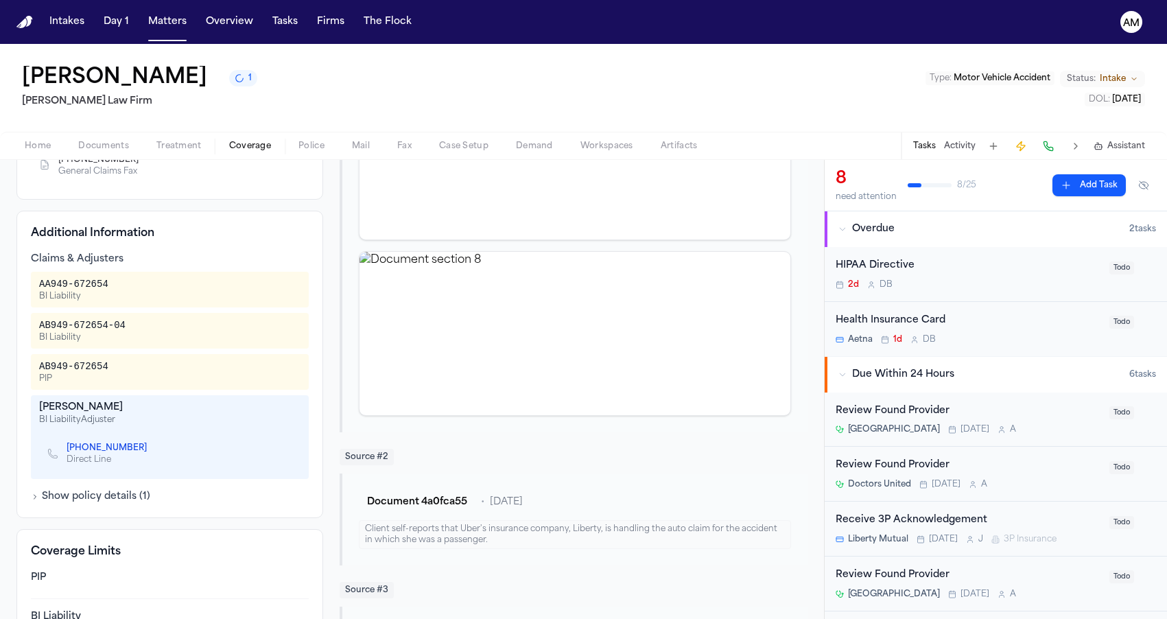
scroll to position [311, 0]
click at [151, 447] on icon "Copy to clipboard" at bounding box center [153, 447] width 5 height 5
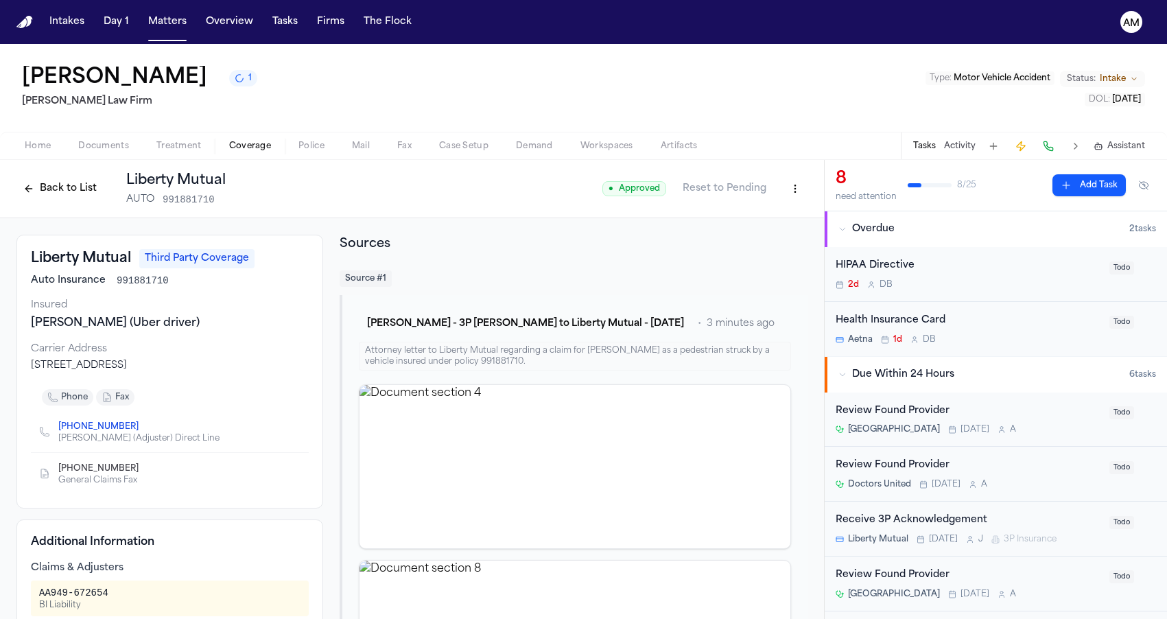
drag, startPoint x: 187, startPoint y: 367, endPoint x: 12, endPoint y: 368, distance: 175.0
click at [257, 378] on div "Liberty Mutual Third Party Coverage Auto Insurance 991881710 Insured Uber, Mich…" at bounding box center [169, 372] width 307 height 274
click at [143, 471] on icon "Copy to clipboard" at bounding box center [145, 470] width 5 height 5
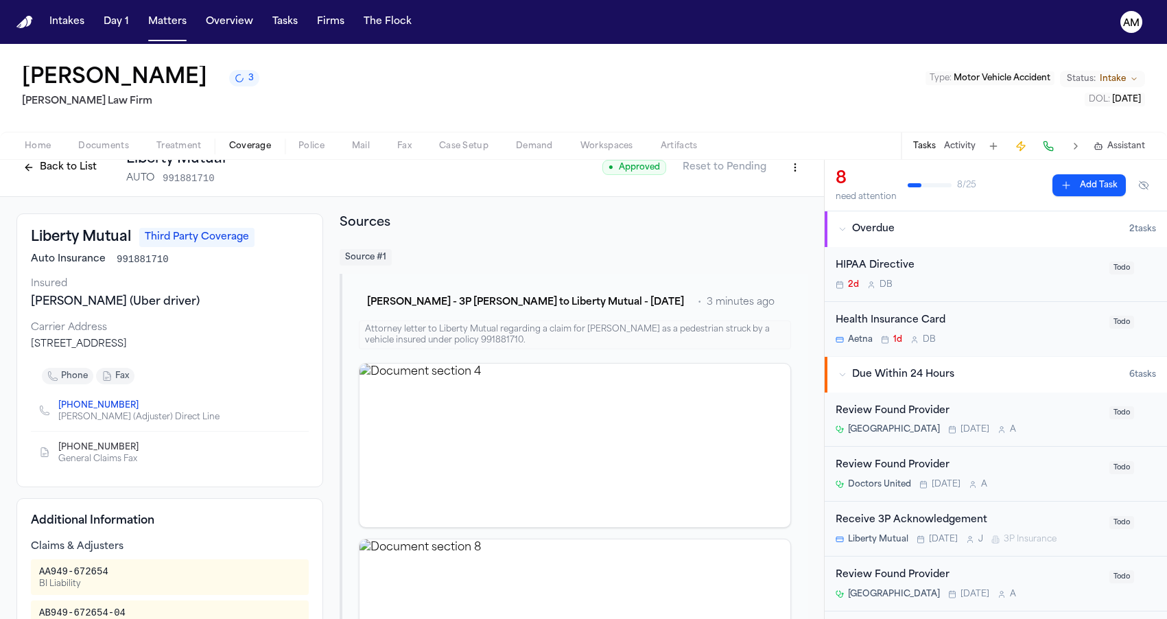
scroll to position [346, 0]
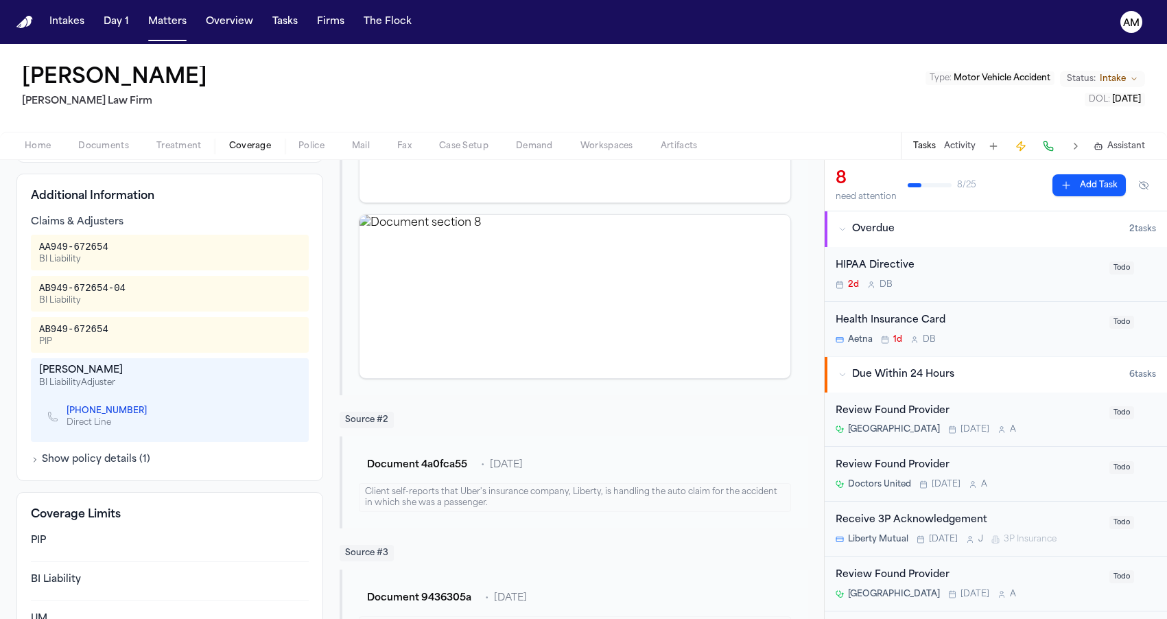
drag, startPoint x: 42, startPoint y: 370, endPoint x: 137, endPoint y: 366, distance: 94.8
click at [137, 366] on div "Catherine Sanchez" at bounding box center [169, 371] width 261 height 14
click at [164, 371] on div "Catherine Sanchez" at bounding box center [169, 371] width 261 height 14
click at [151, 413] on icon "Copy to clipboard" at bounding box center [153, 412] width 5 height 5
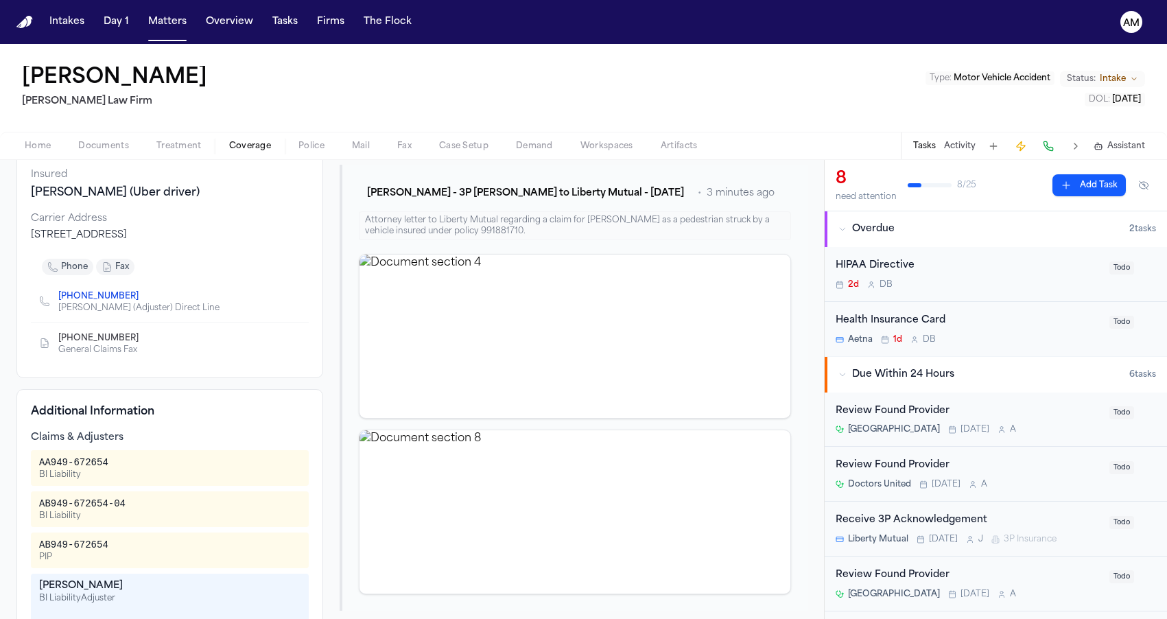
scroll to position [0, 0]
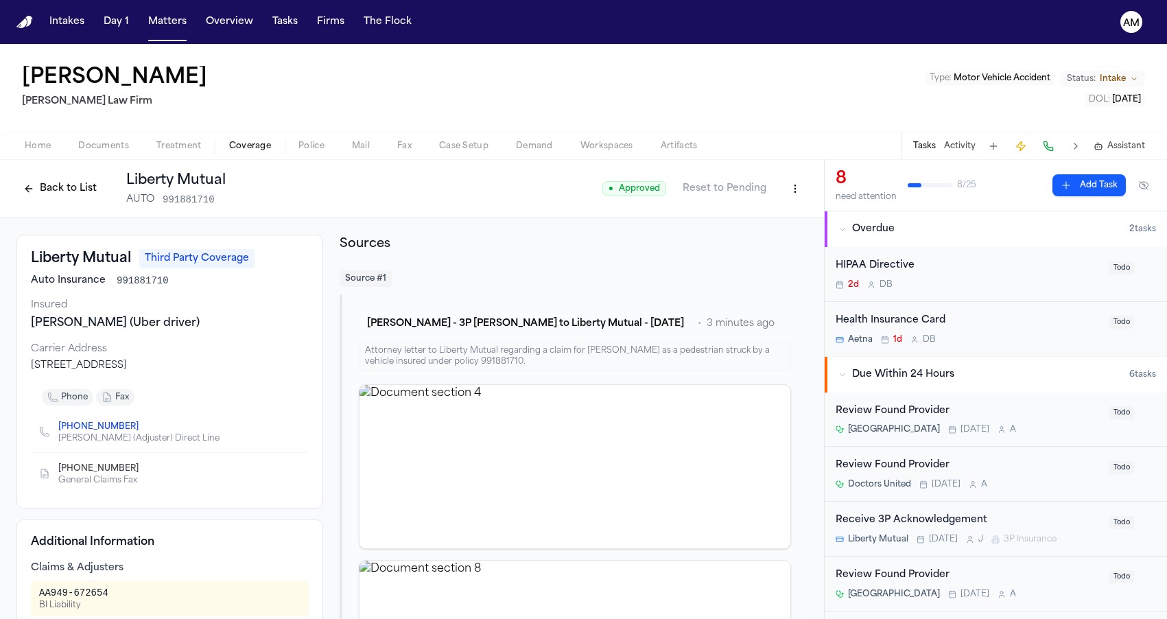
click at [141, 469] on icon "Copy to clipboard" at bounding box center [145, 469] width 8 height 8
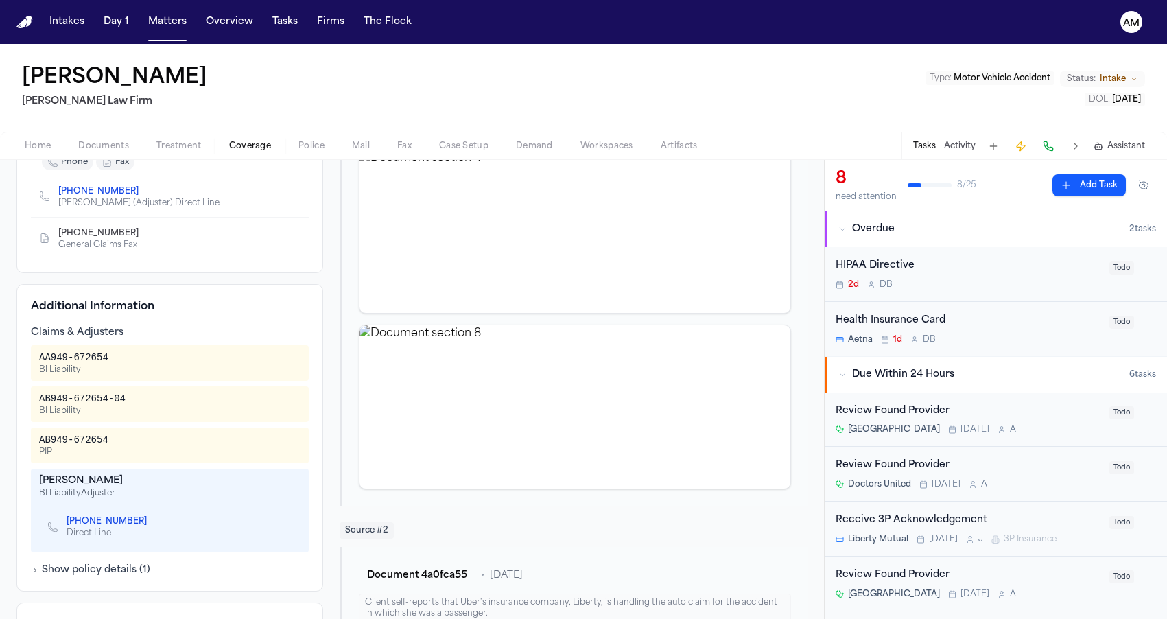
scroll to position [307, 0]
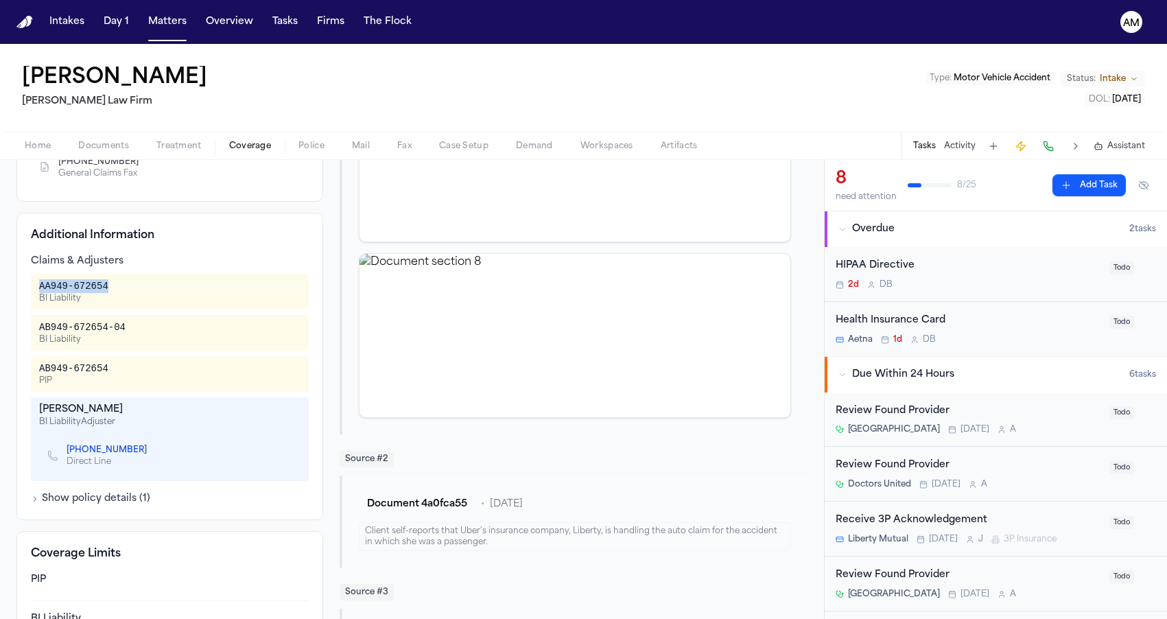
drag, startPoint x: 40, startPoint y: 287, endPoint x: 134, endPoint y: 292, distance: 94.8
click at [134, 292] on div "AA949-672654 BI Liability" at bounding box center [169, 291] width 261 height 25
drag, startPoint x: 40, startPoint y: 328, endPoint x: 145, endPoint y: 329, distance: 105.0
click at [145, 329] on div "AB949-672654-04 BI Liability" at bounding box center [169, 332] width 261 height 25
click at [176, 137] on div "Home Documents Treatment Coverage Police Mail Fax Case Setup Demand Workspaces …" at bounding box center [583, 145] width 1167 height 27
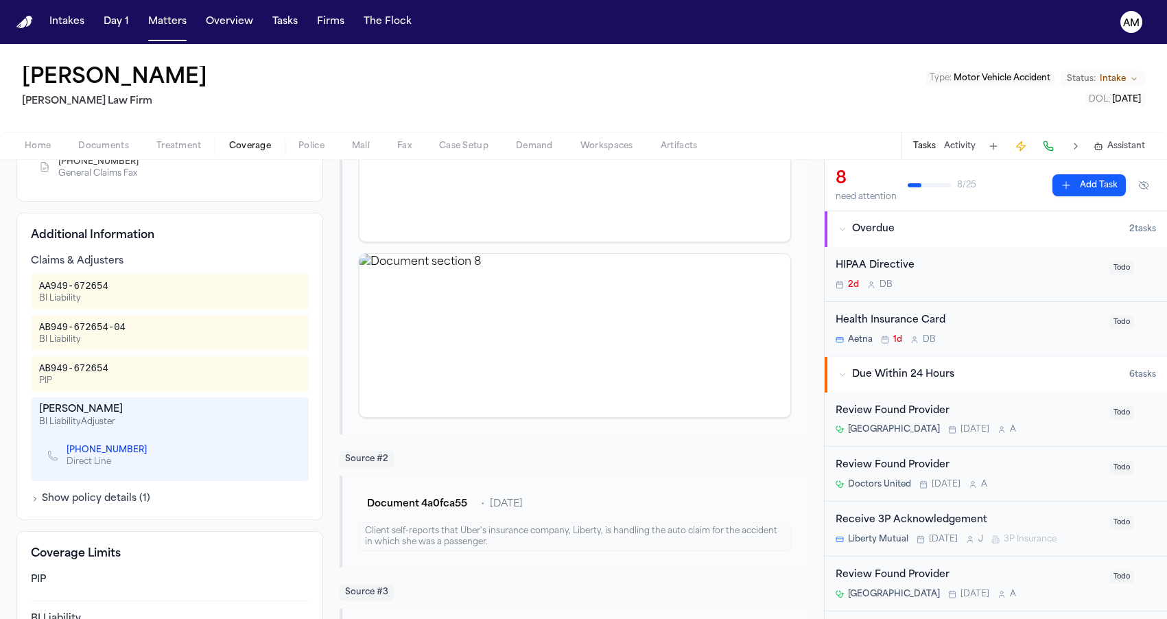
click at [228, 138] on button "Coverage" at bounding box center [249, 146] width 69 height 16
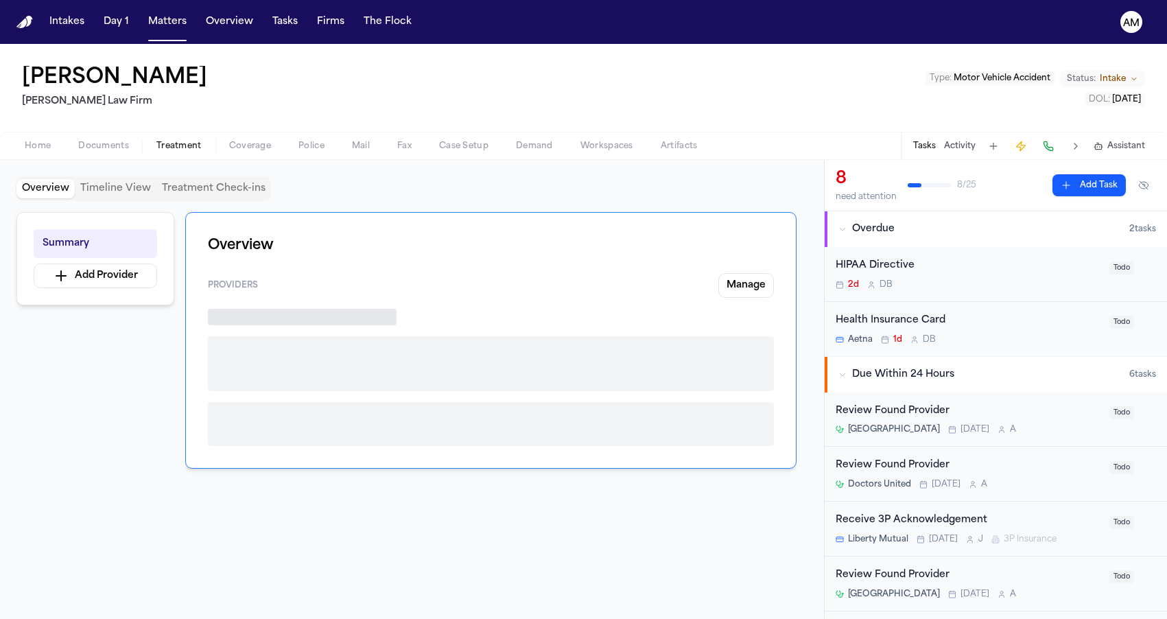
click at [185, 142] on span "Treatment" at bounding box center [178, 146] width 45 height 11
click at [242, 142] on span "Coverage" at bounding box center [250, 146] width 42 height 11
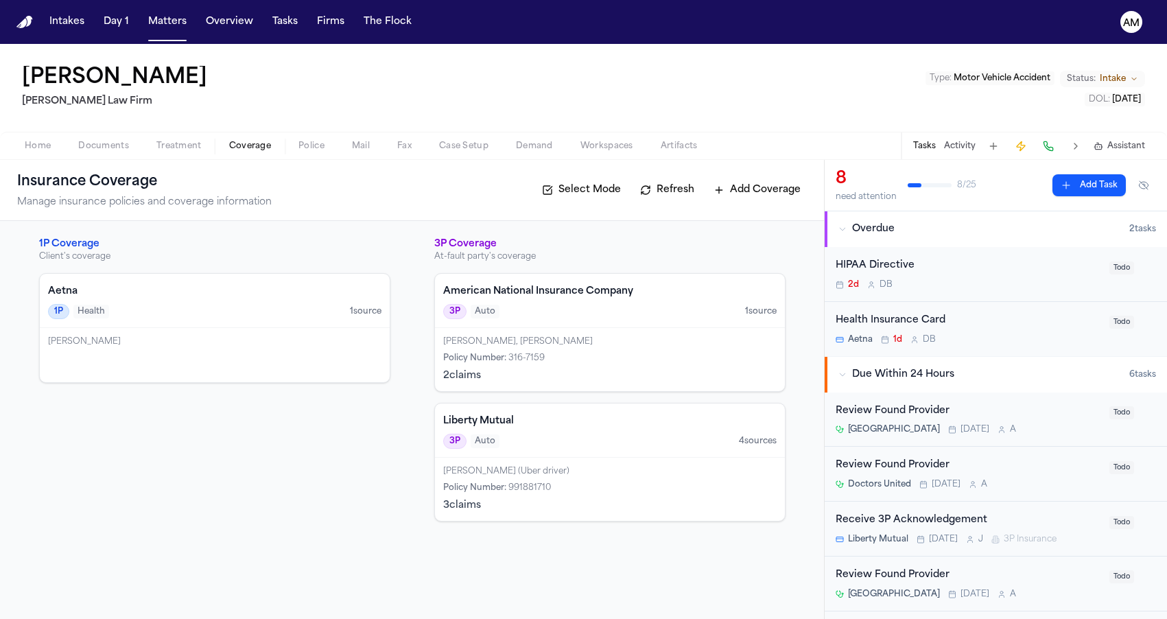
click at [277, 89] on div "Navelle Wilson Martello Law Firm Type : Motor Vehicle Accident Status: Intake D…" at bounding box center [583, 88] width 1167 height 88
click at [157, 26] on button "Matters" at bounding box center [167, 22] width 49 height 25
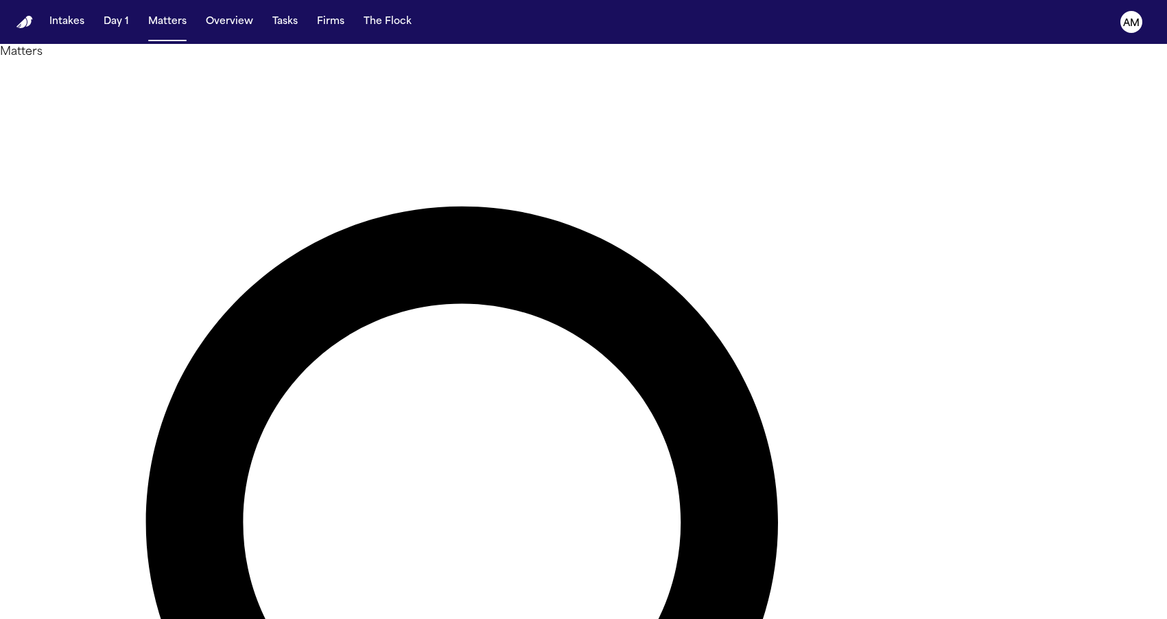
click at [318, 60] on h1 "Matters" at bounding box center [583, 52] width 1167 height 16
drag, startPoint x: 673, startPoint y: 73, endPoint x: 537, endPoint y: 83, distance: 136.9
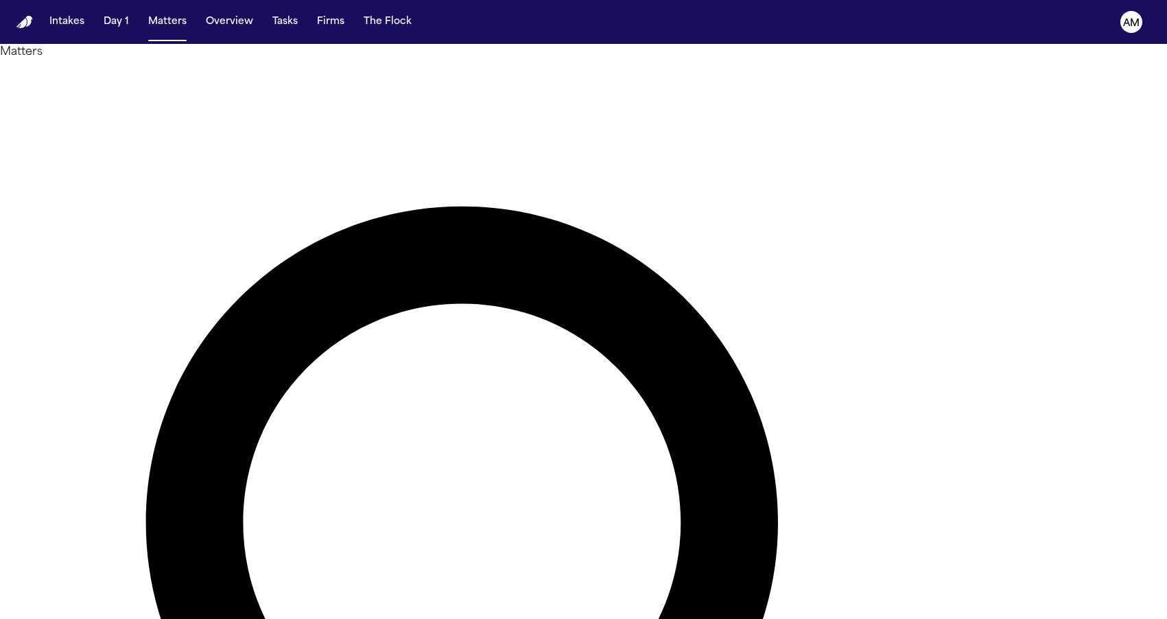
click at [244, 60] on h1 "Matters" at bounding box center [583, 52] width 1167 height 16
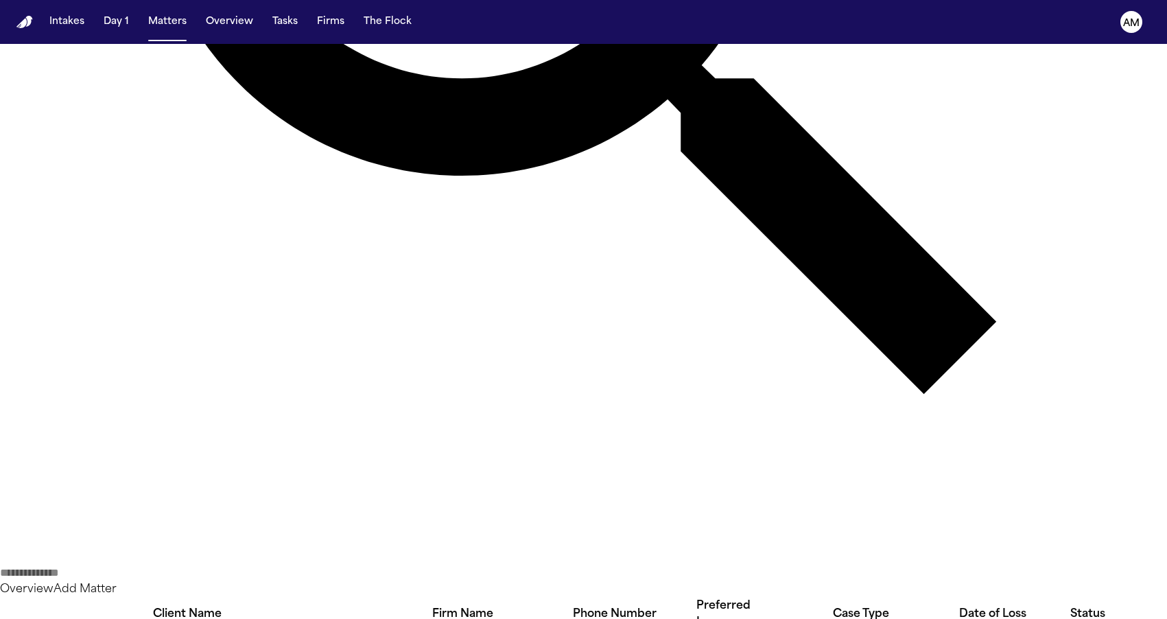
scroll to position [712, 0]
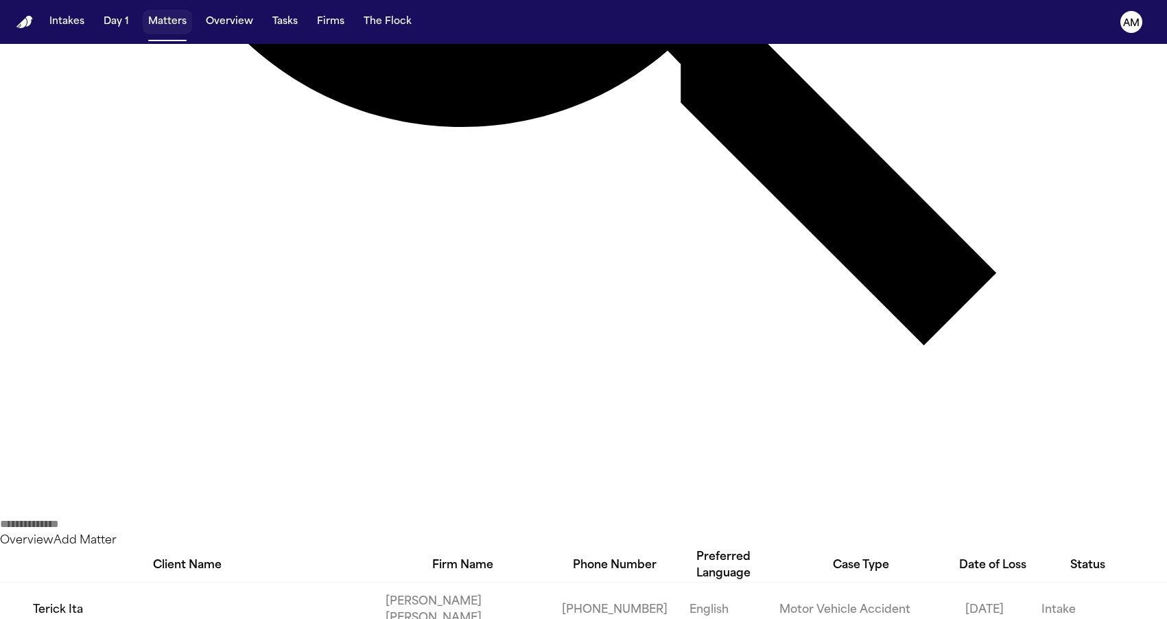
click at [173, 15] on button "Matters" at bounding box center [167, 22] width 49 height 25
click at [169, 23] on button "Matters" at bounding box center [167, 22] width 49 height 25
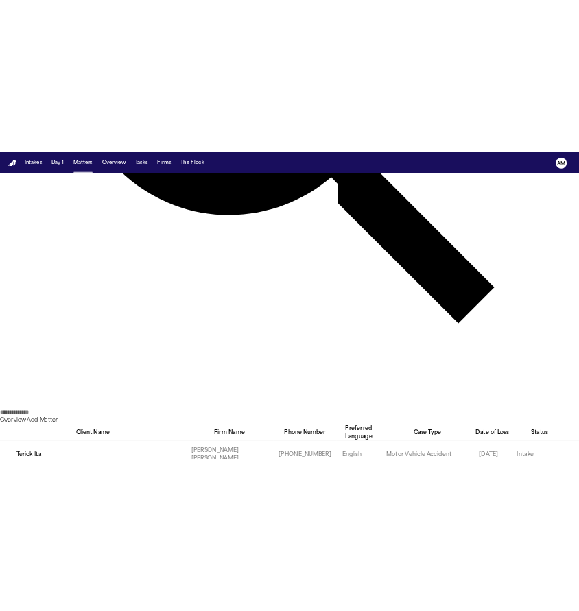
scroll to position [0, 0]
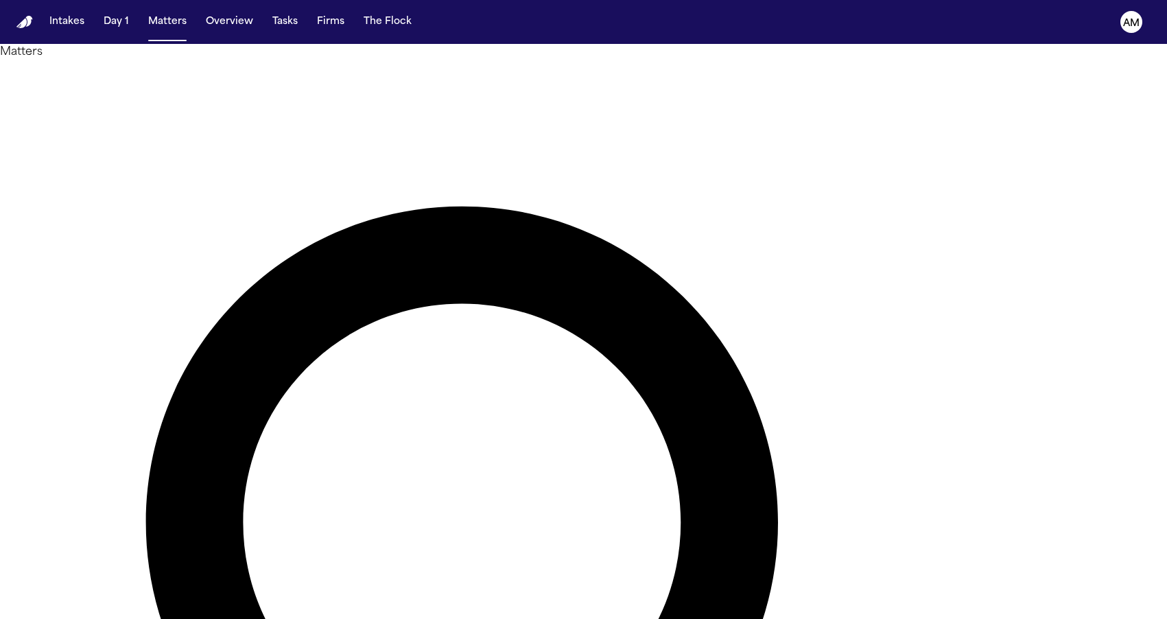
type input "*********"
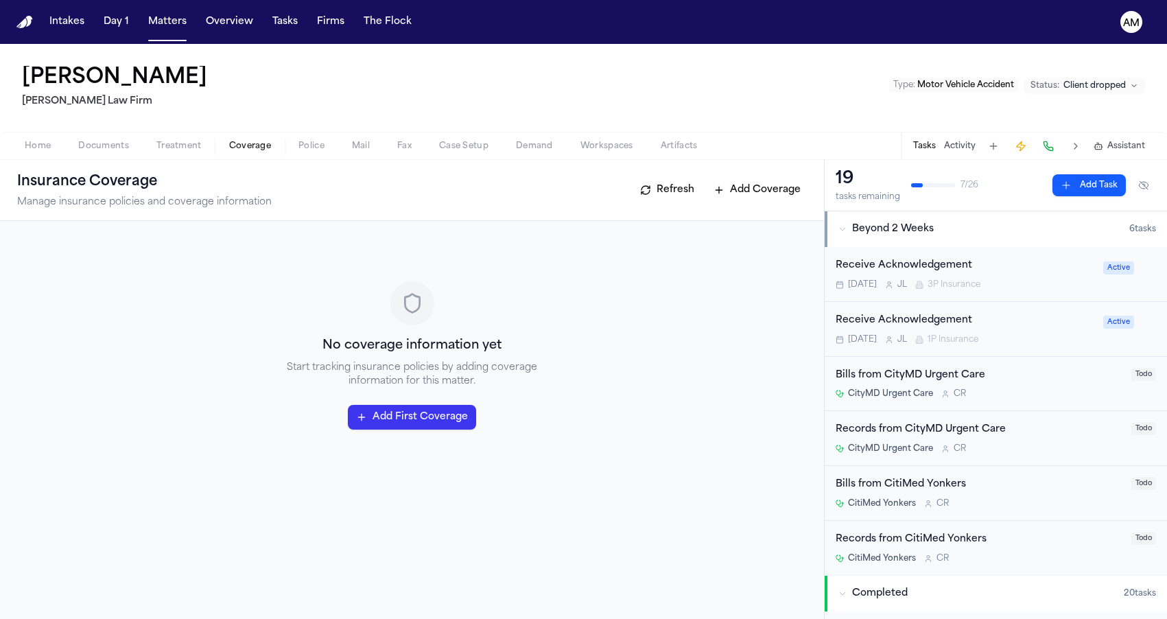
click at [221, 151] on button "Coverage" at bounding box center [249, 146] width 69 height 16
click at [205, 150] on button "Treatment" at bounding box center [179, 146] width 73 height 16
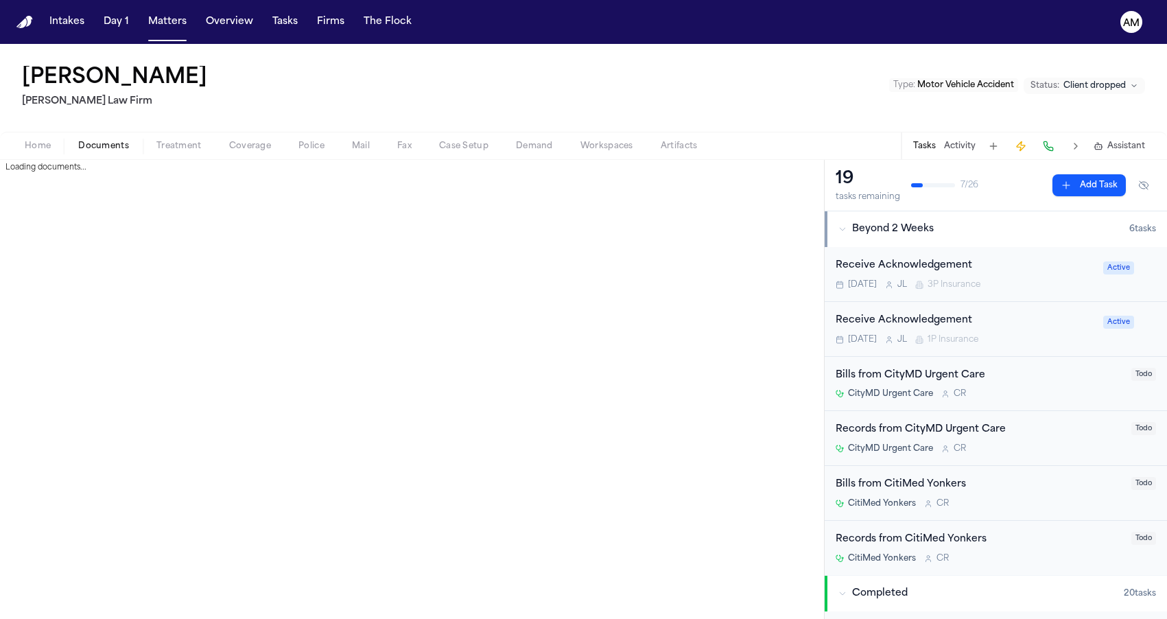
click at [114, 143] on span "Documents" at bounding box center [103, 146] width 51 height 11
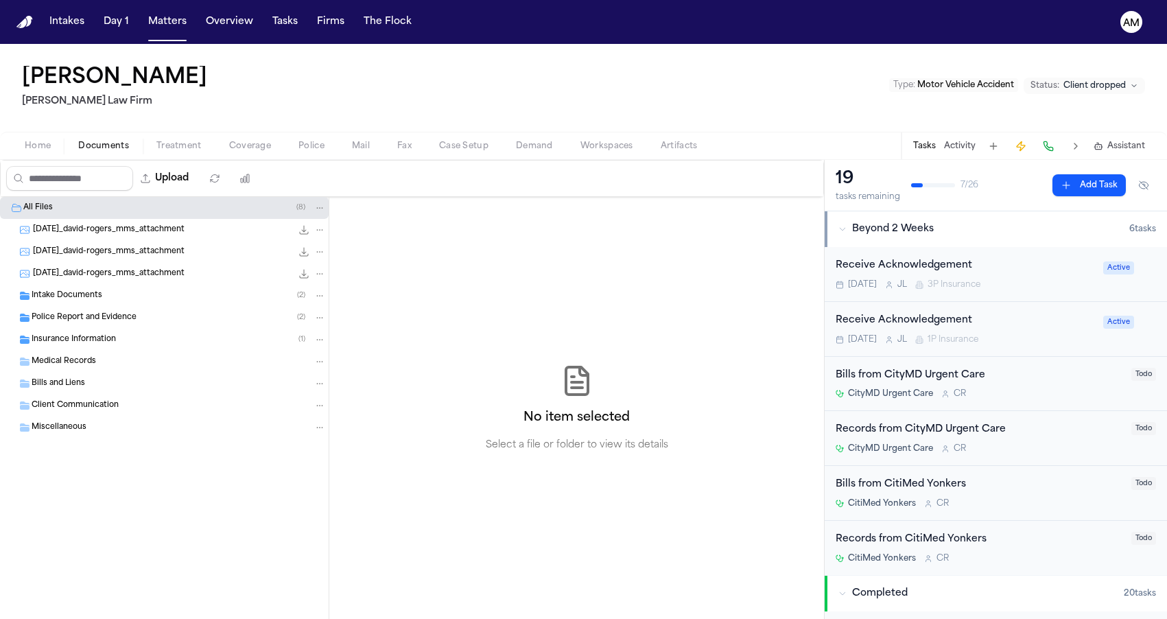
click at [95, 340] on span "Insurance Information" at bounding box center [74, 340] width 84 height 12
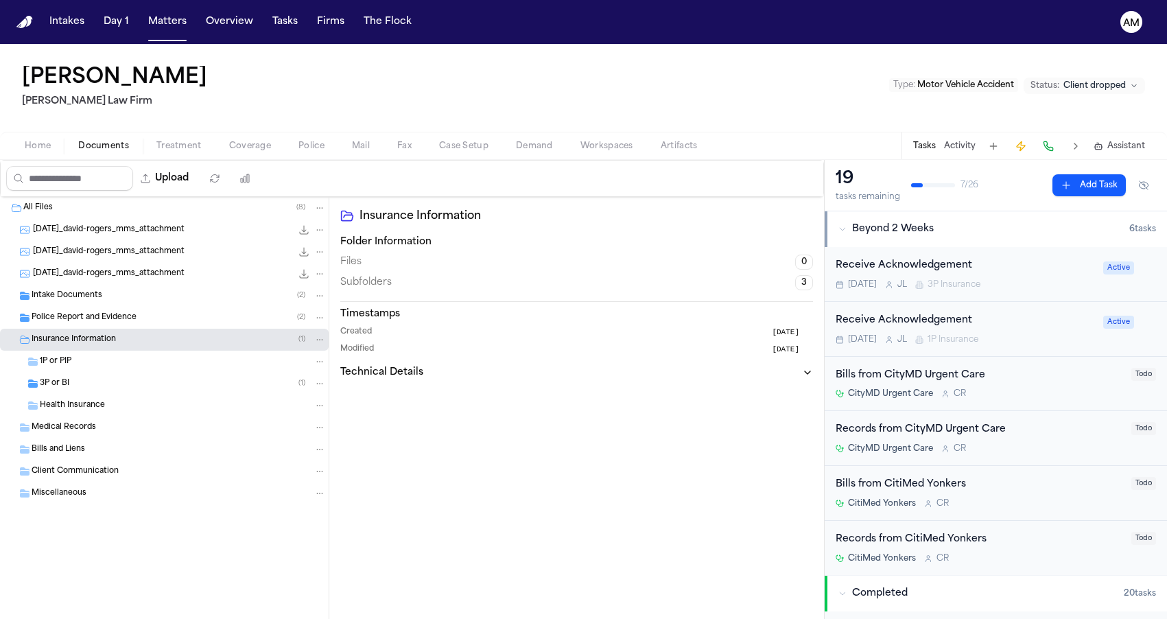
click at [78, 390] on div "3P or BI ( 1 )" at bounding box center [164, 384] width 329 height 22
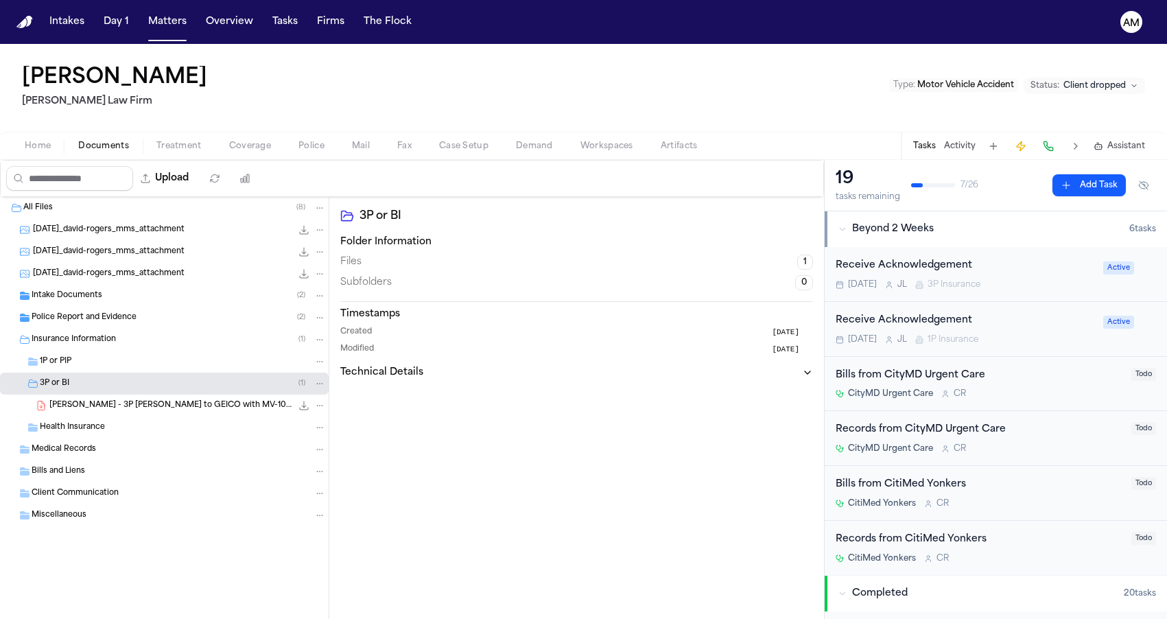
click at [71, 407] on span "D. Rogers - 3P LOR to GEICO with MV-104 - 5.19.25" at bounding box center [170, 406] width 242 height 12
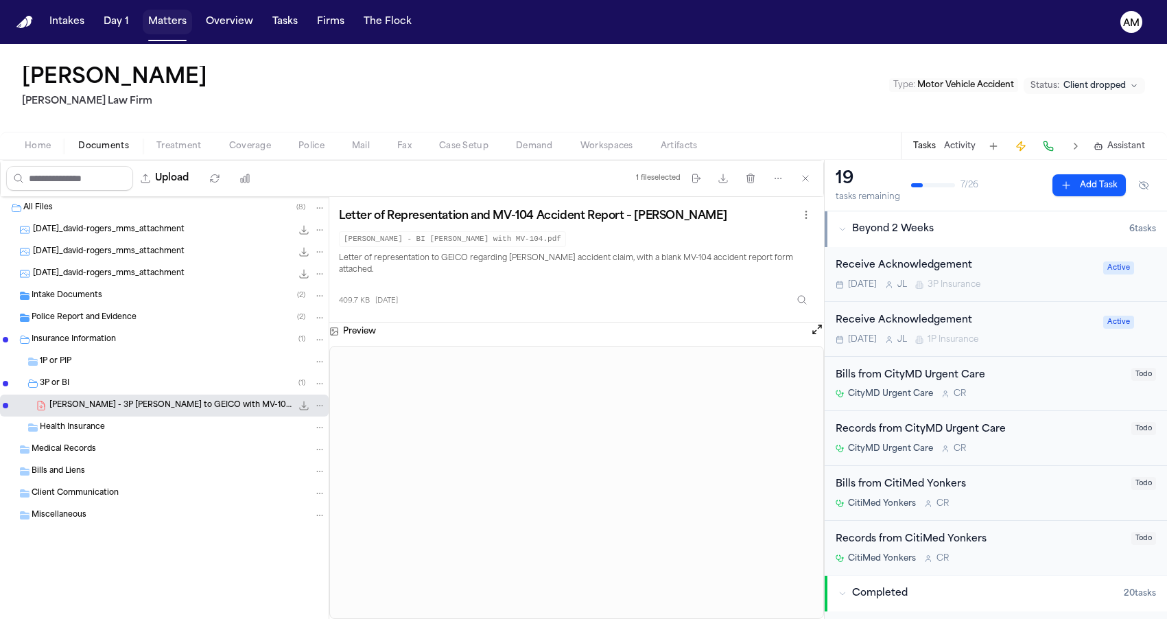
click at [154, 12] on button "Matters" at bounding box center [167, 22] width 49 height 25
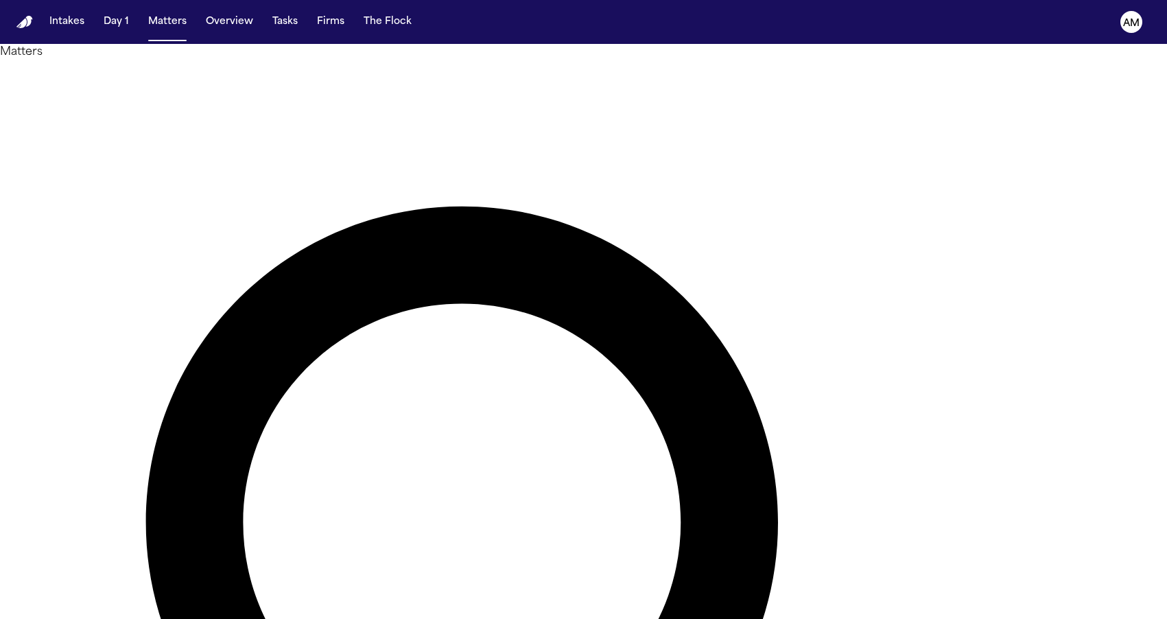
drag, startPoint x: 622, startPoint y: 84, endPoint x: 434, endPoint y: 99, distance: 188.0
type input "*"
click at [170, 26] on button "Matters" at bounding box center [167, 22] width 49 height 25
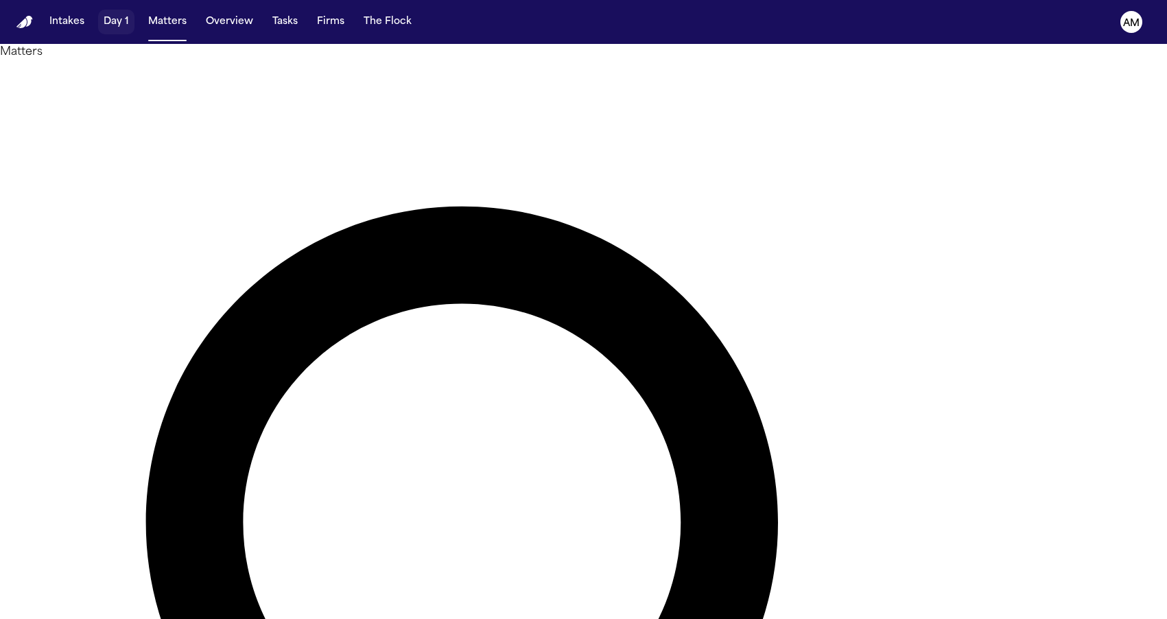
click at [126, 23] on button "Day 1" at bounding box center [116, 22] width 36 height 25
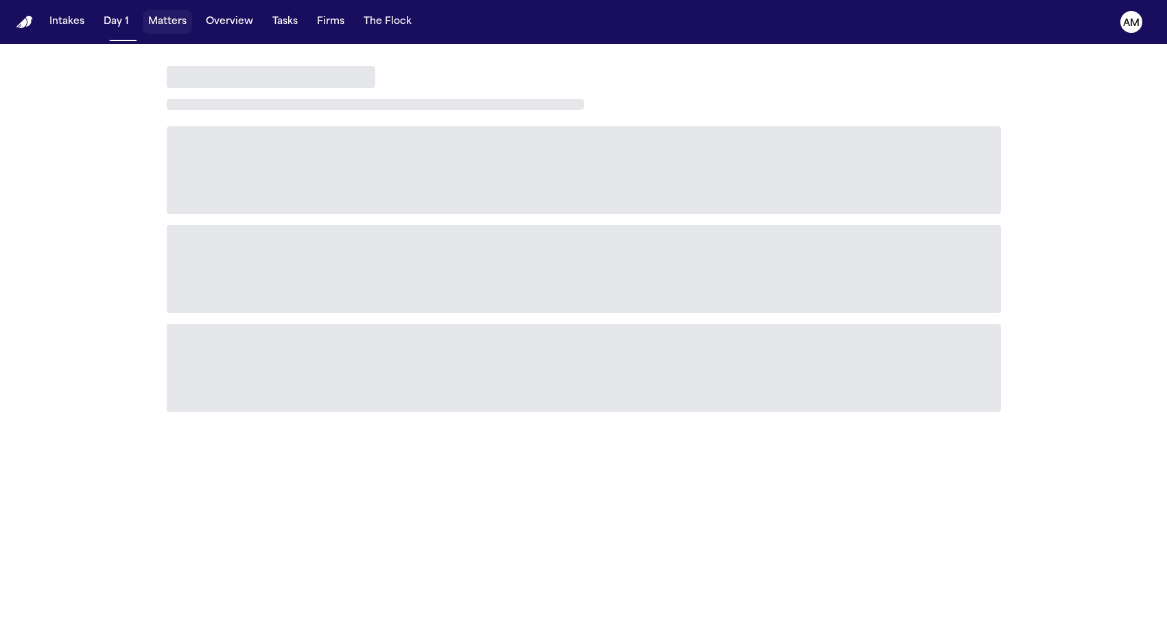
click at [149, 24] on button "Matters" at bounding box center [167, 22] width 49 height 25
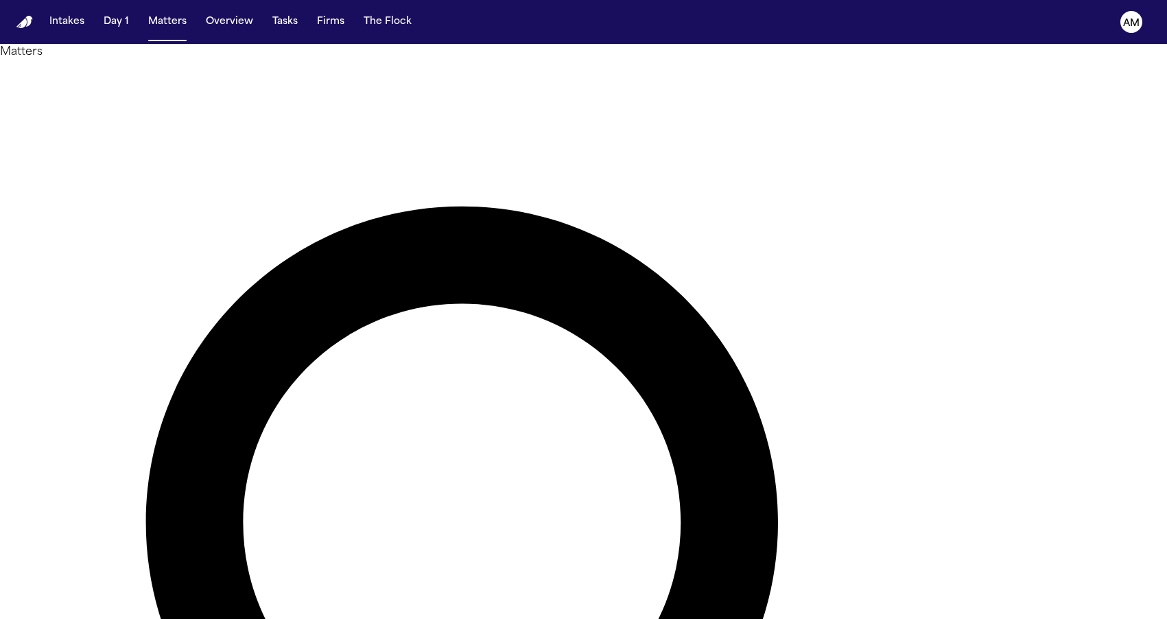
click at [196, 60] on h1 "Matters" at bounding box center [583, 52] width 1167 height 16
type input "******"
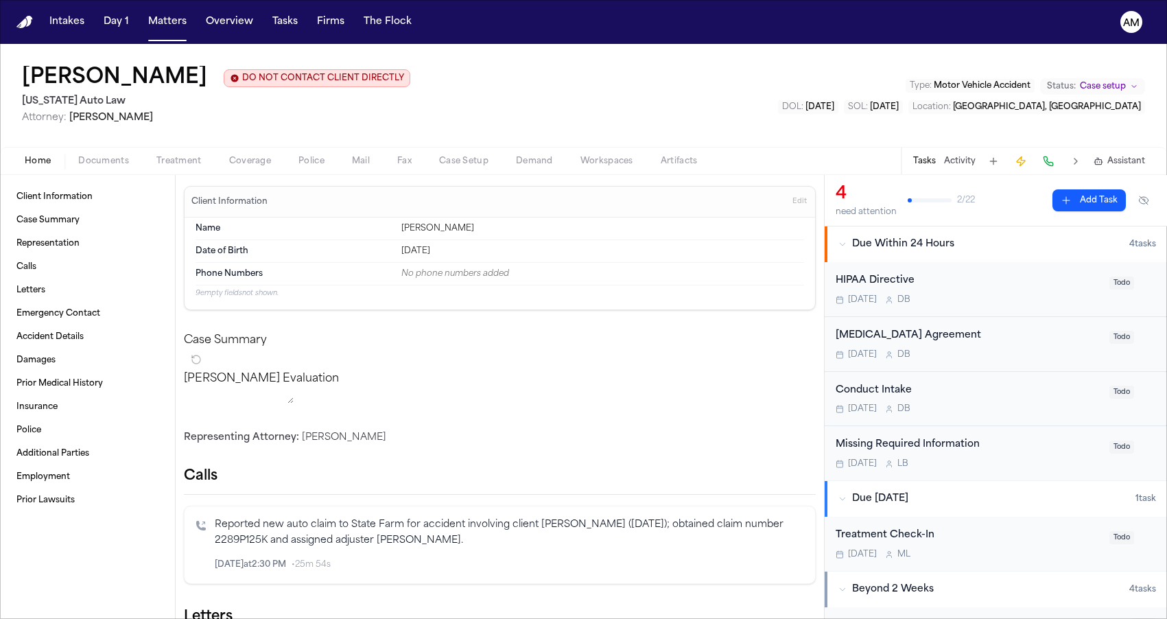
click at [104, 172] on div "Home Documents Treatment Coverage Police Mail Fax Case Setup Demand Workspaces …" at bounding box center [583, 160] width 1167 height 27
click at [113, 150] on div "Home Documents Treatment Coverage Police Mail Fax Case Setup Demand Workspaces …" at bounding box center [583, 160] width 1167 height 27
click at [113, 154] on div "Home Documents Treatment Coverage Police Mail Fax Case Setup Demand Workspaces …" at bounding box center [583, 160] width 1167 height 27
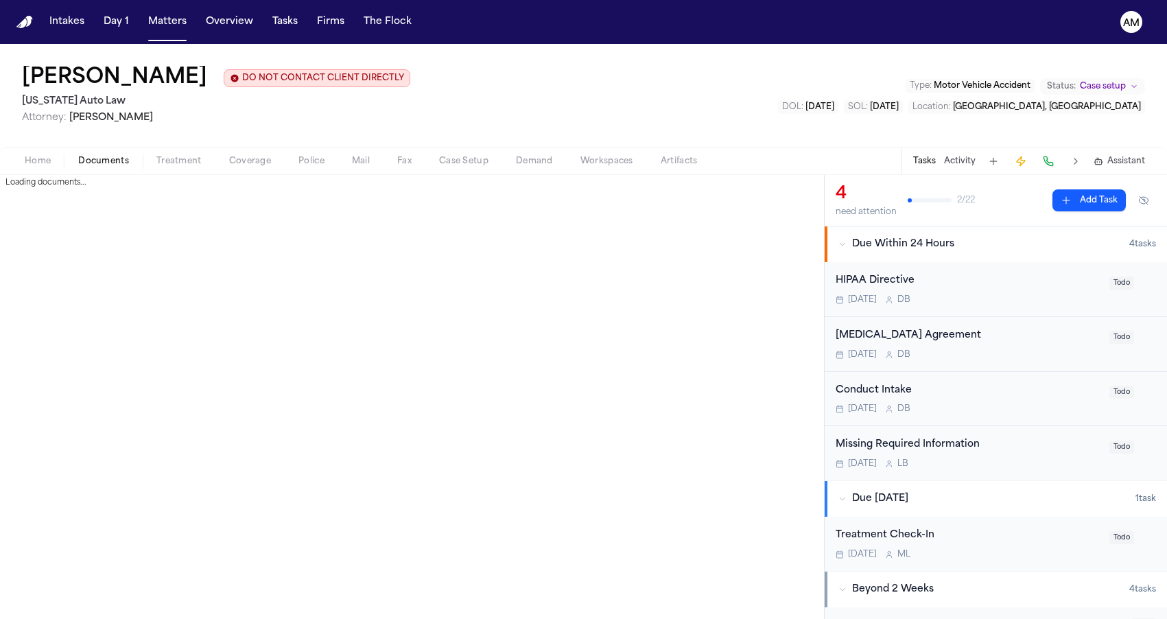
click at [113, 158] on span "Documents" at bounding box center [103, 161] width 51 height 11
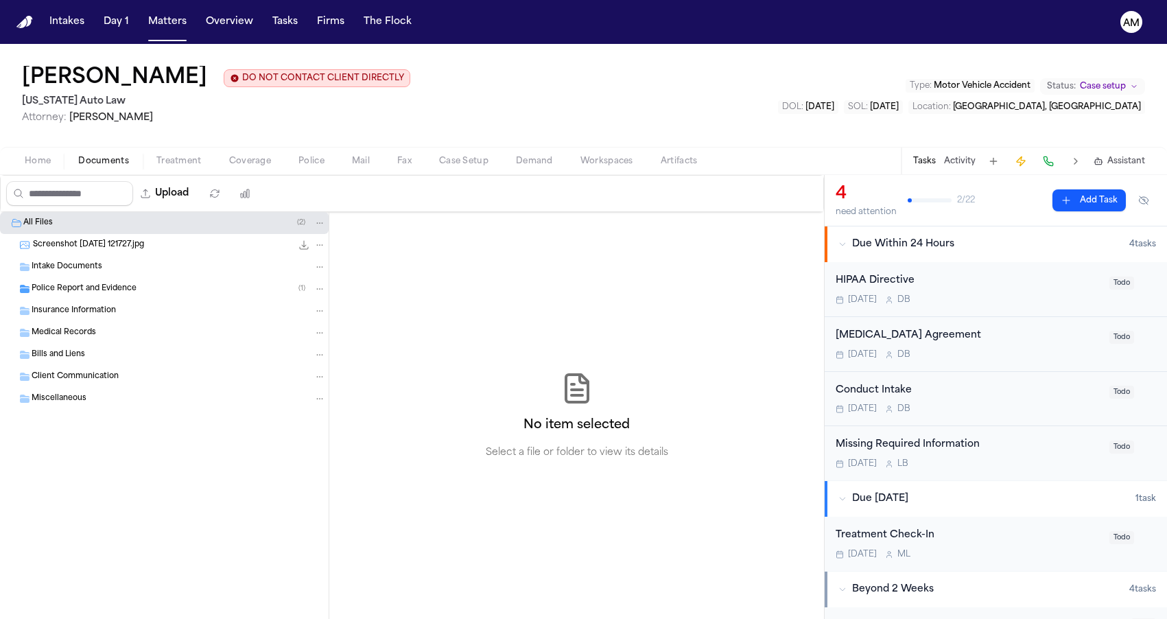
click at [99, 290] on span "Police Report and Evidence" at bounding box center [84, 289] width 105 height 12
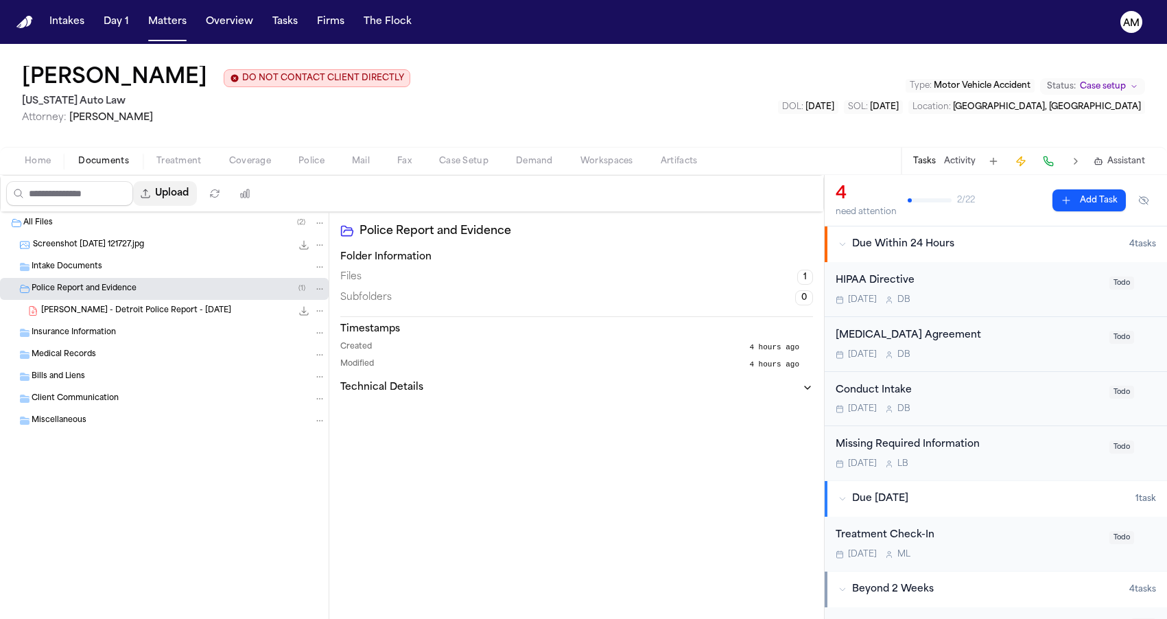
click at [180, 195] on button "Upload" at bounding box center [165, 193] width 64 height 25
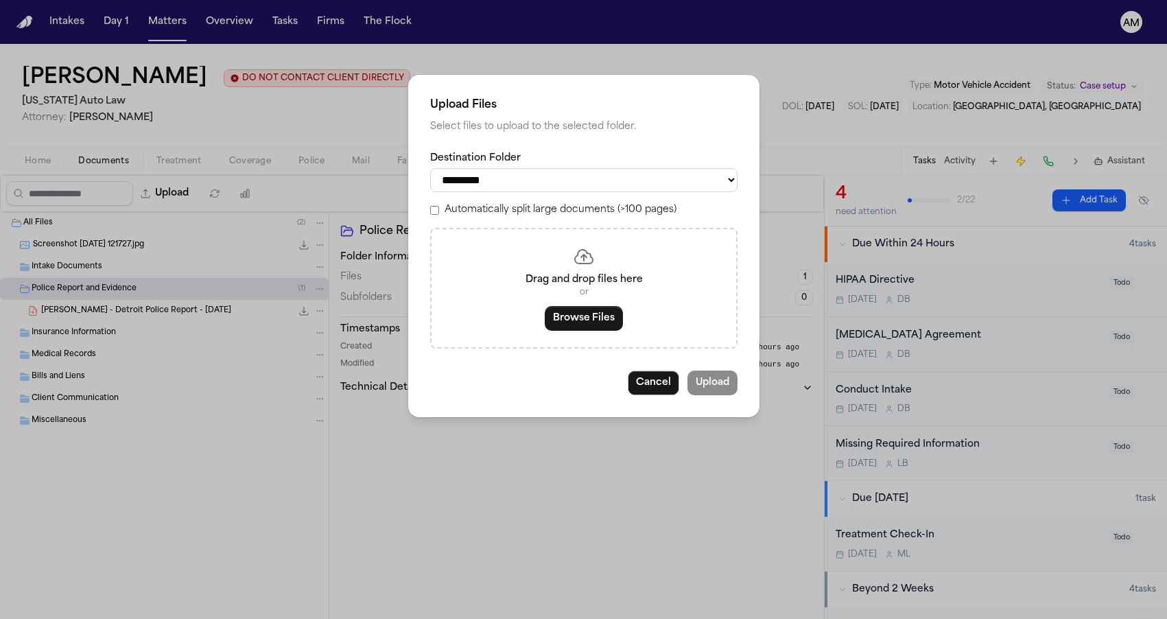
click at [596, 200] on div "**********" at bounding box center [583, 250] width 307 height 197
click at [581, 189] on select "**********" at bounding box center [583, 180] width 307 height 24
select select "**********"
click at [430, 168] on select "**********" at bounding box center [583, 180] width 307 height 24
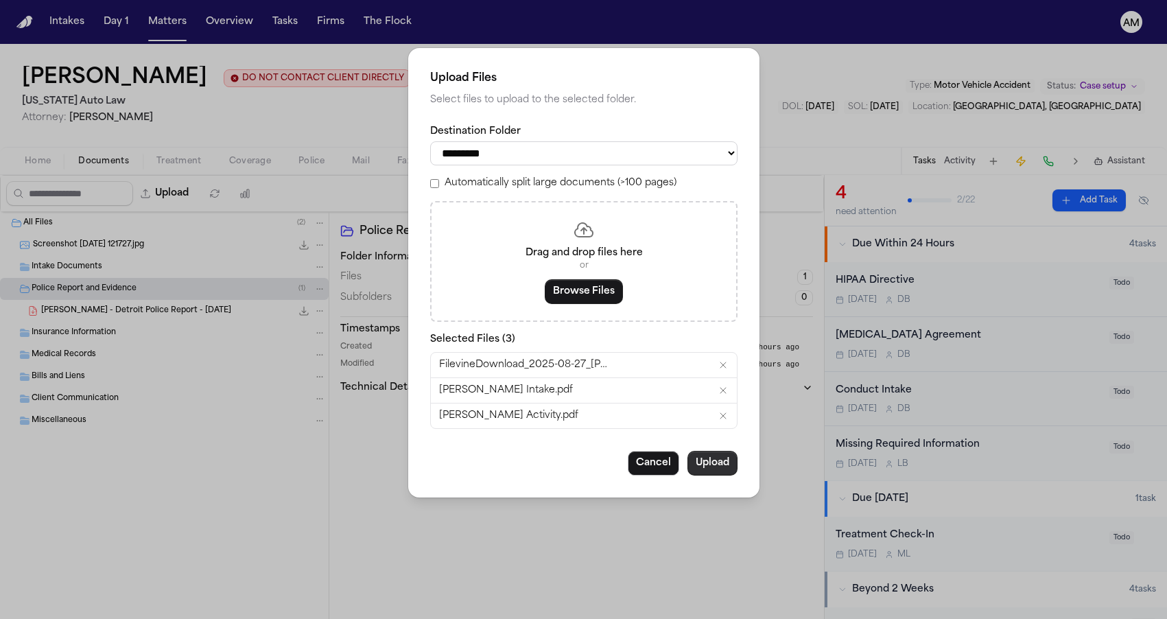
click at [727, 473] on button "Upload" at bounding box center [713, 463] width 50 height 25
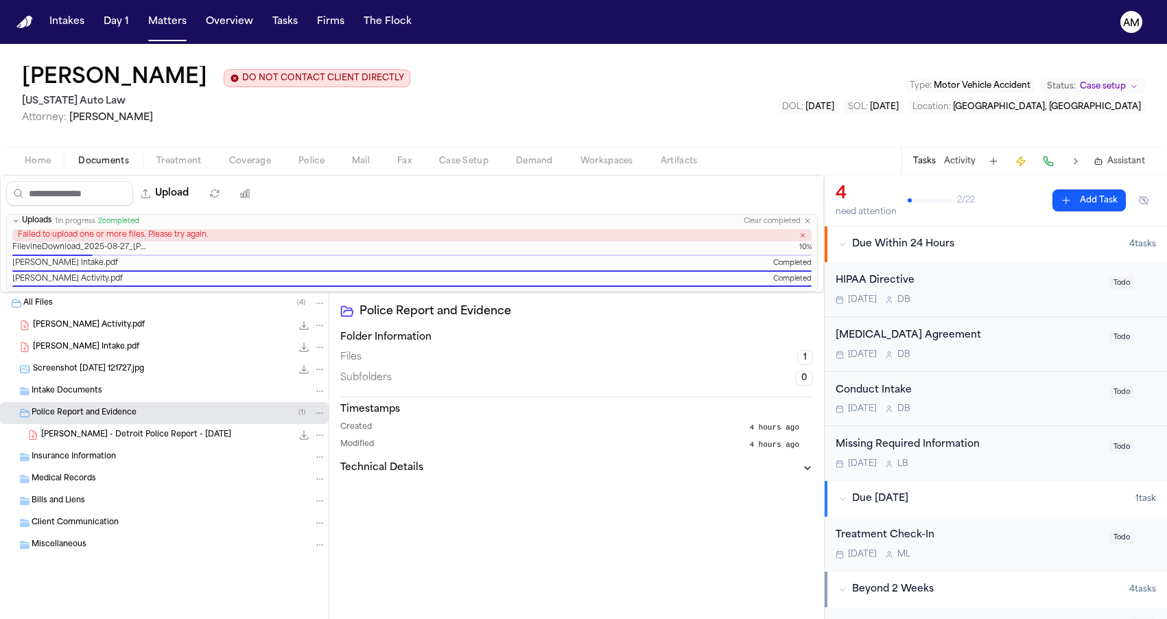
click at [799, 237] on icon "button" at bounding box center [802, 235] width 7 height 7
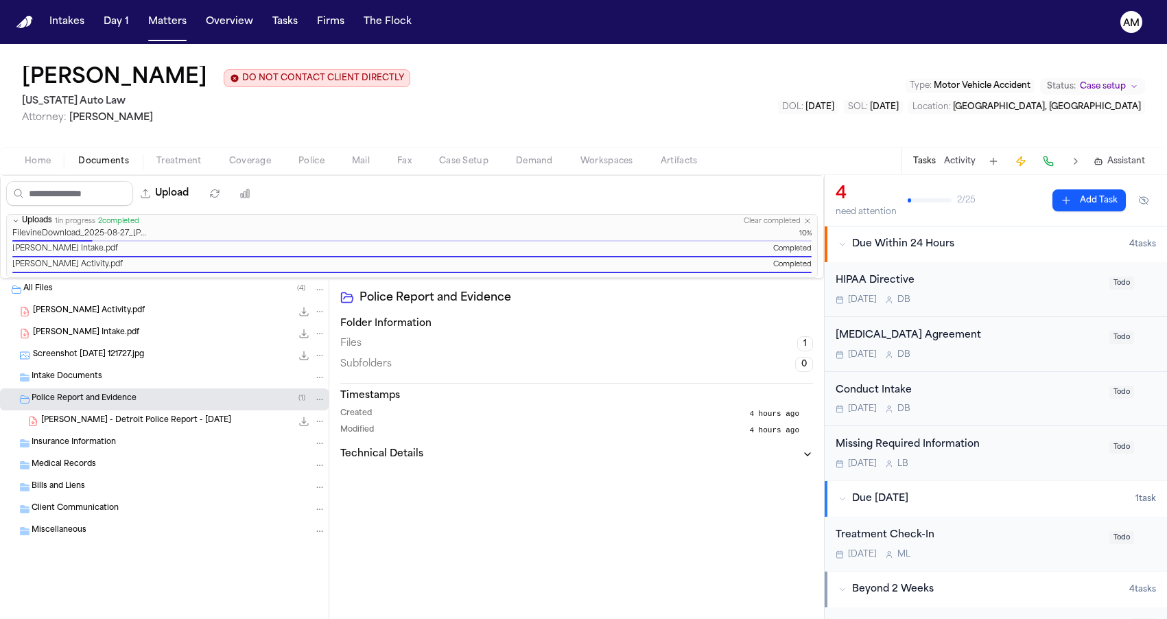
click at [804, 223] on icon "button" at bounding box center [807, 221] width 8 height 8
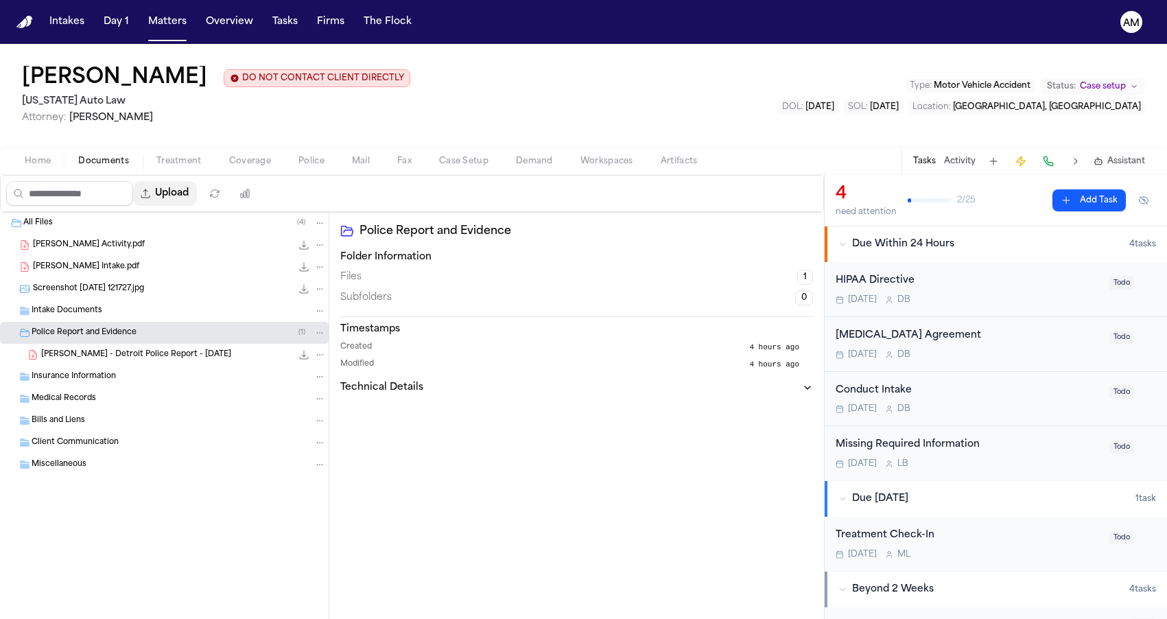
click at [169, 199] on button "Upload" at bounding box center [165, 193] width 64 height 25
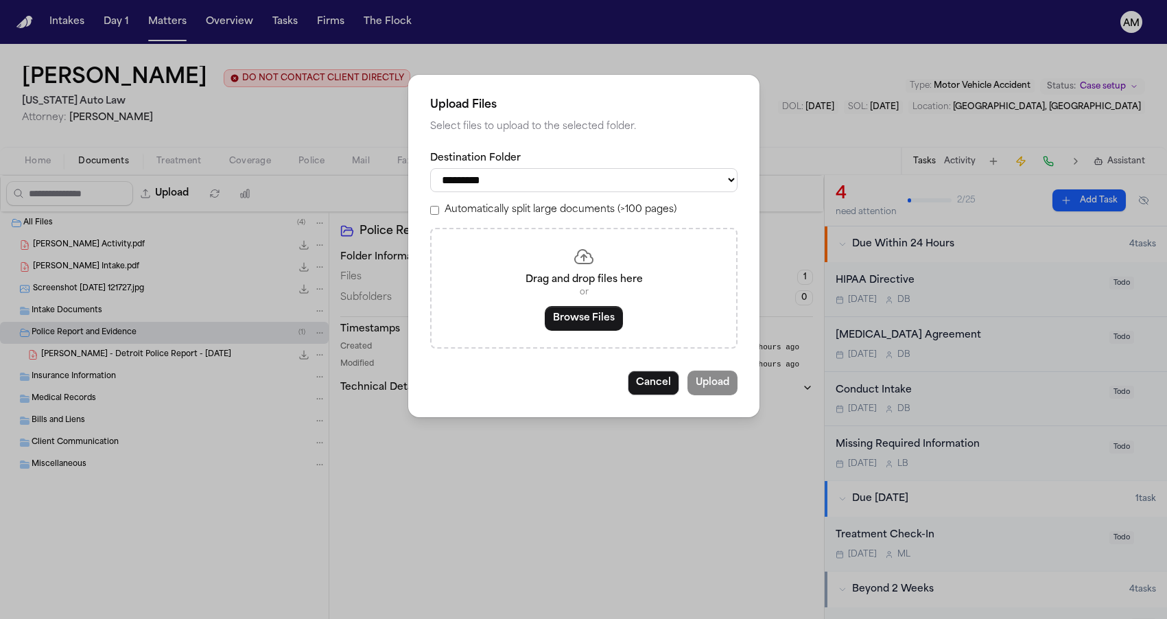
click at [701, 188] on select "**********" at bounding box center [583, 180] width 307 height 24
select select "**********"
click at [430, 168] on select "**********" at bounding box center [583, 180] width 307 height 24
click at [1114, 126] on div "**********" at bounding box center [583, 309] width 1167 height 619
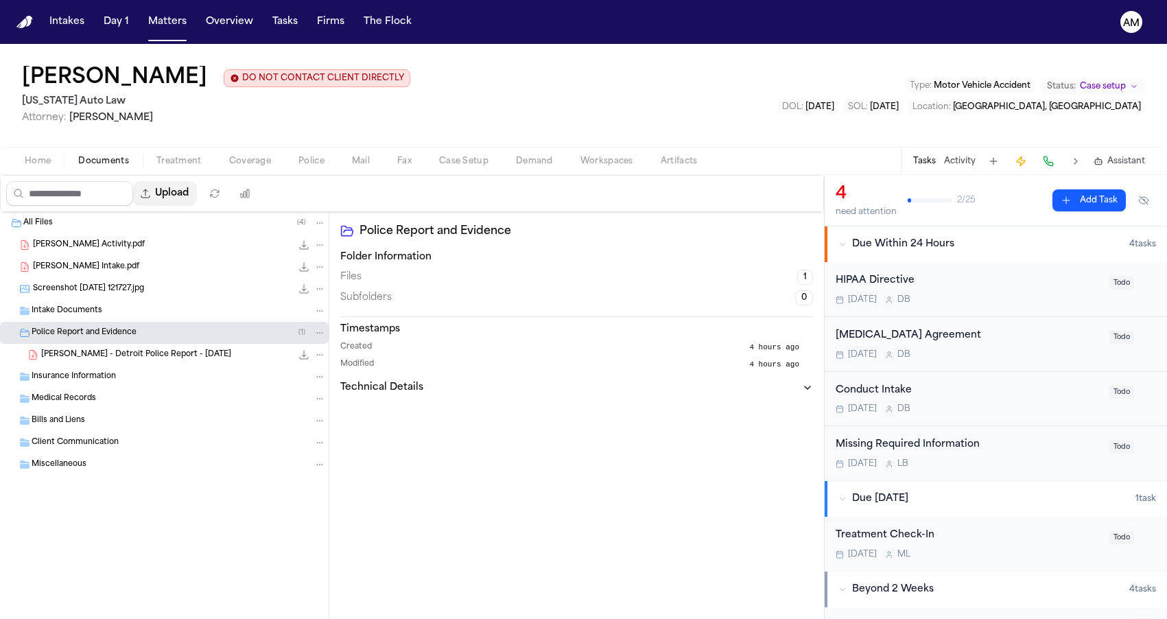
click at [187, 190] on button "Upload" at bounding box center [165, 193] width 64 height 25
select select "**********"
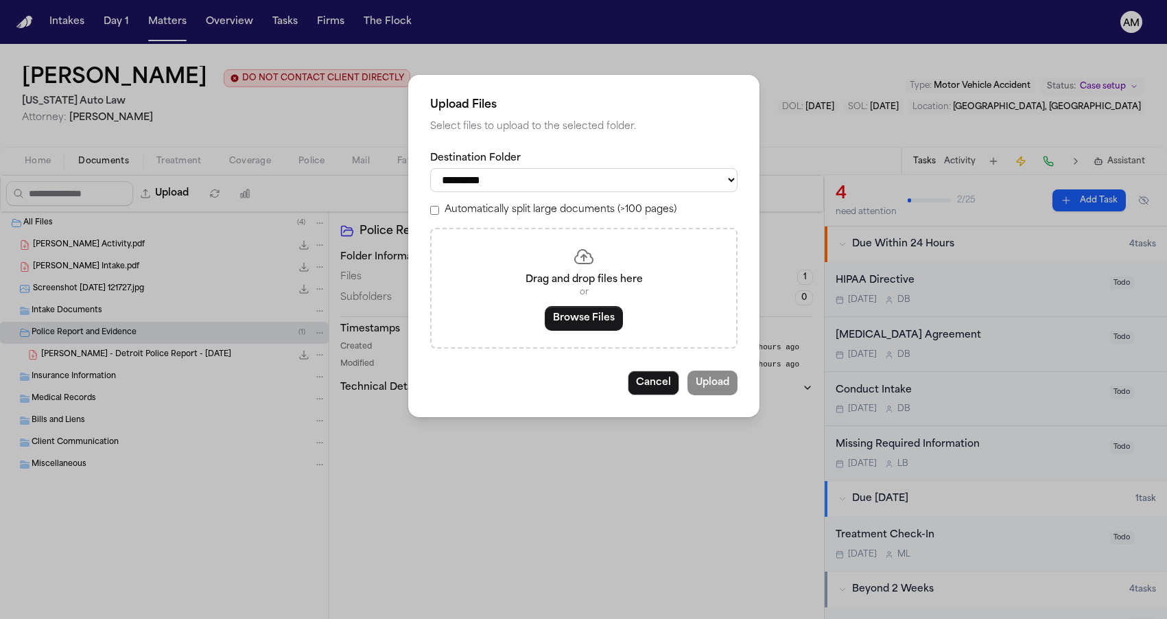
click at [379, 471] on div "**********" at bounding box center [583, 309] width 1167 height 619
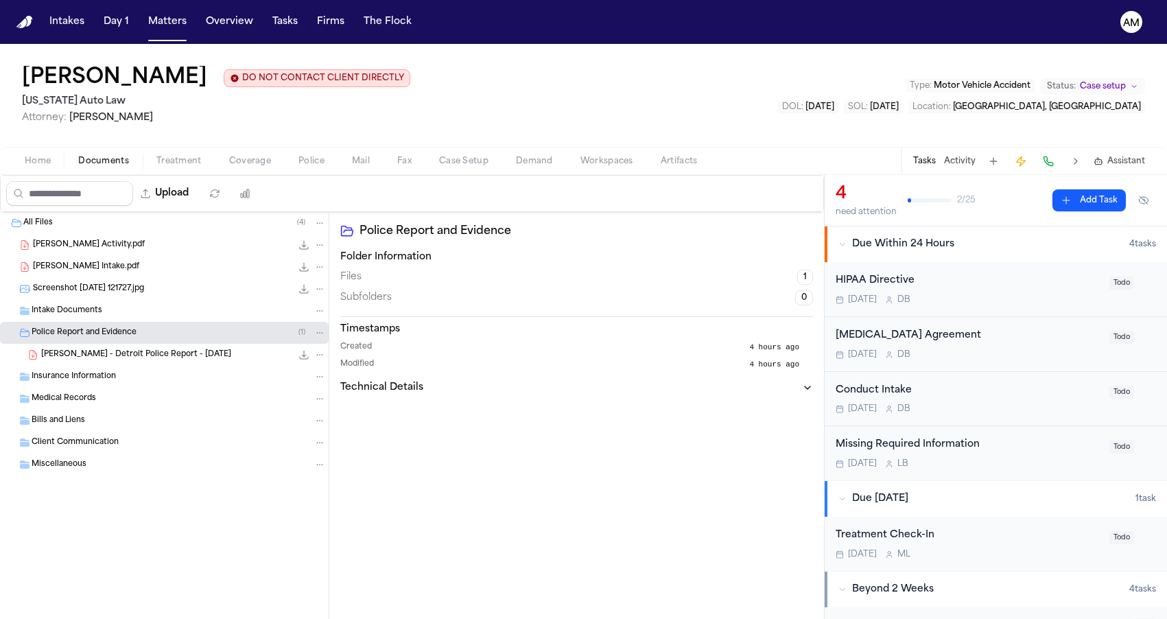
click at [58, 224] on div "All Files ( 4 )" at bounding box center [174, 223] width 303 height 12
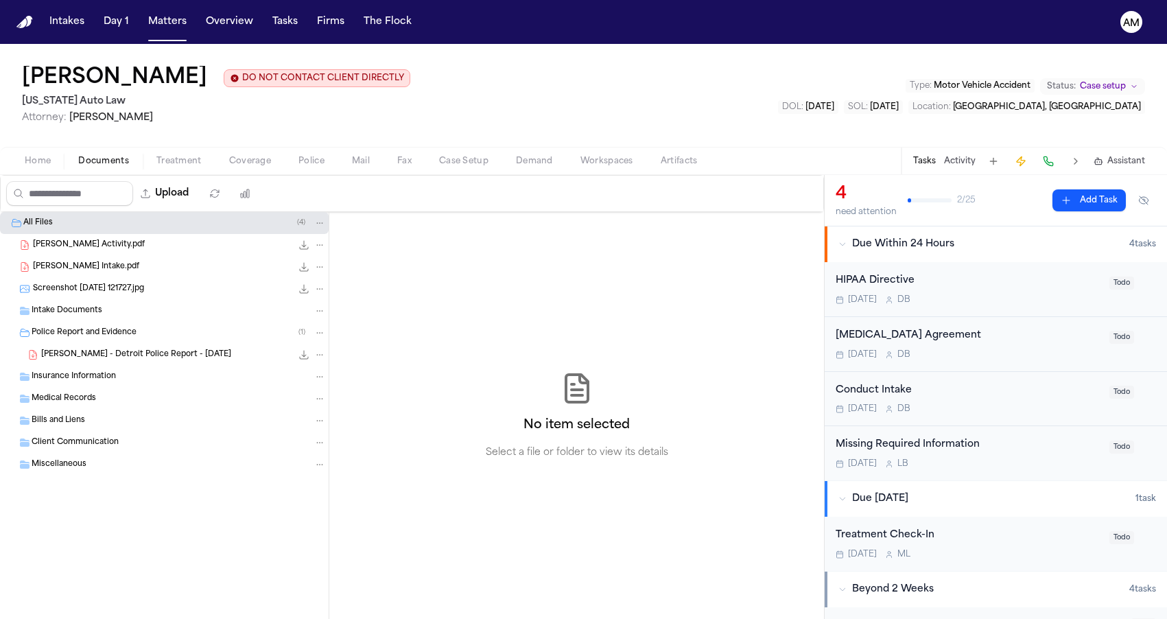
click at [167, 185] on button "Upload" at bounding box center [165, 193] width 64 height 25
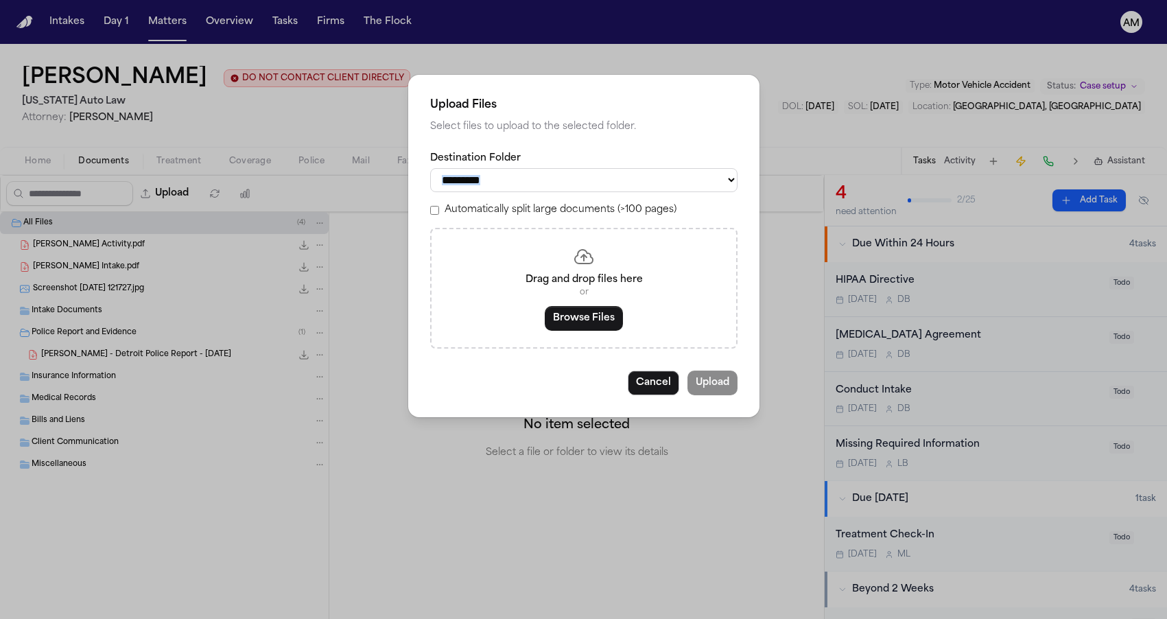
click at [167, 185] on div "**********" at bounding box center [583, 309] width 1167 height 619
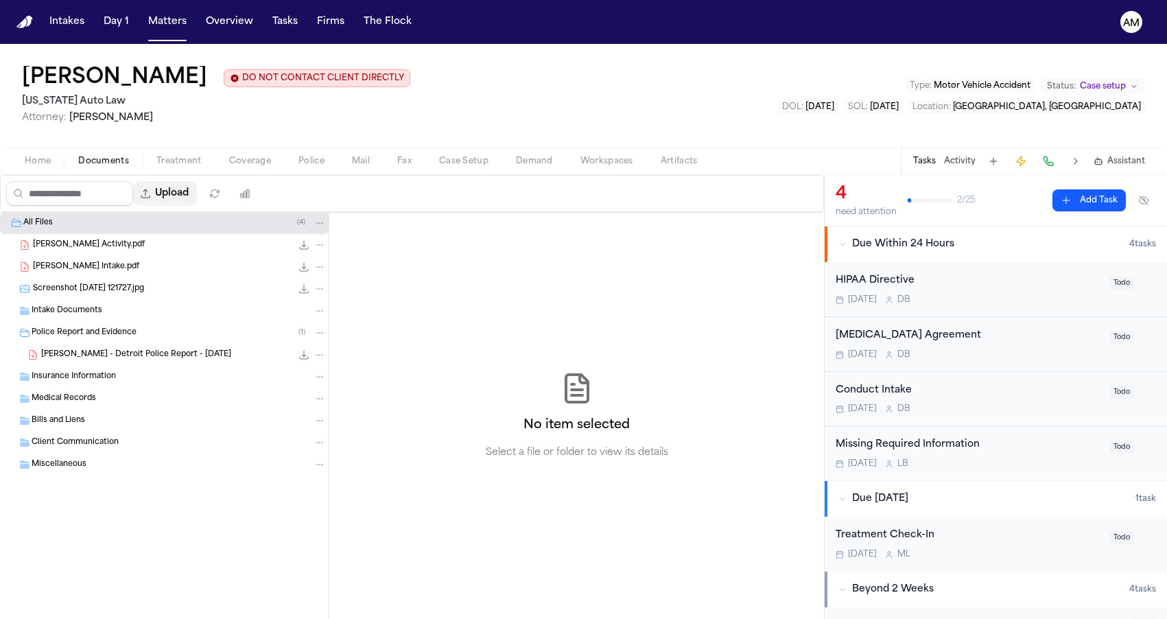
click at [169, 201] on button "Upload" at bounding box center [165, 193] width 64 height 25
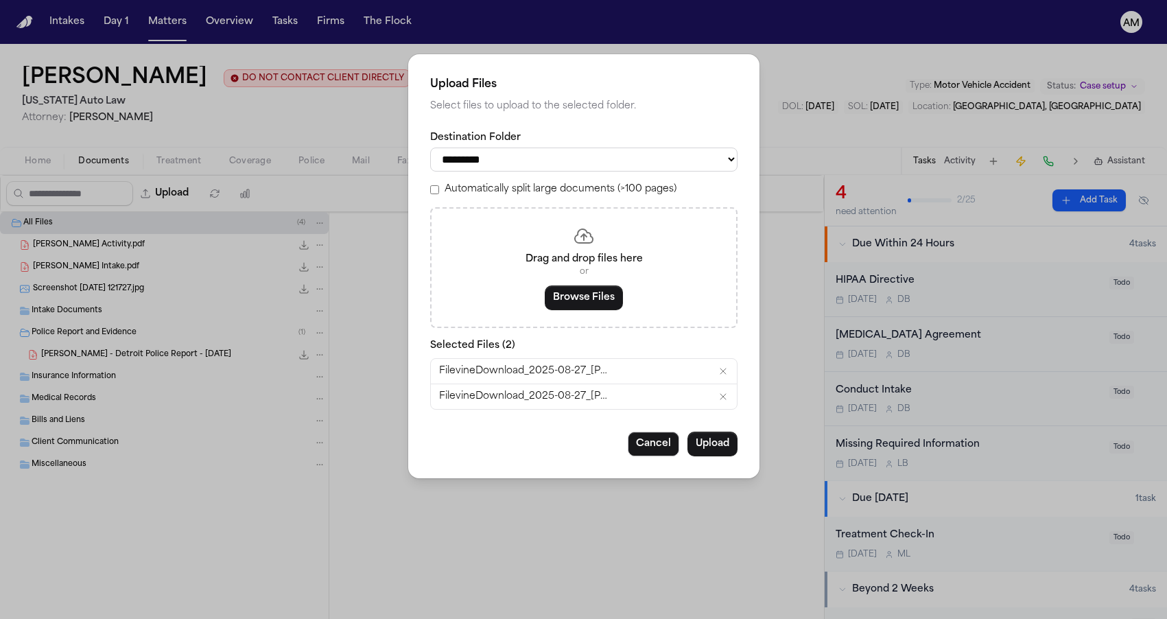
click at [576, 449] on div "Cancel Upload" at bounding box center [583, 444] width 307 height 25
click at [695, 450] on button "Upload" at bounding box center [713, 444] width 50 height 25
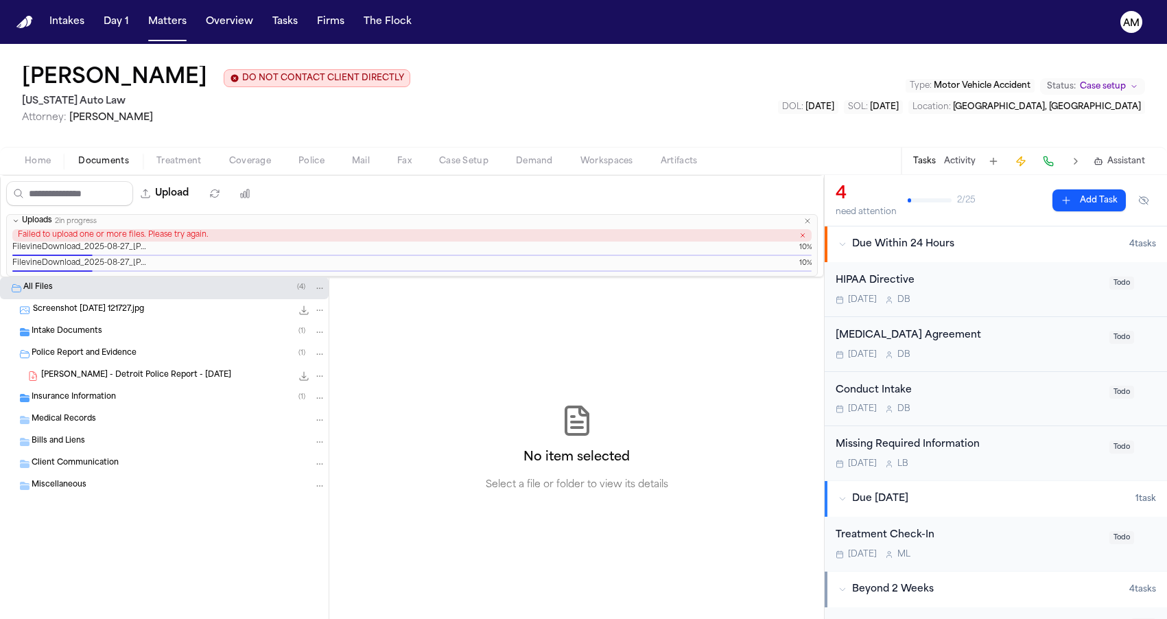
click at [803, 239] on icon "button" at bounding box center [802, 235] width 7 height 7
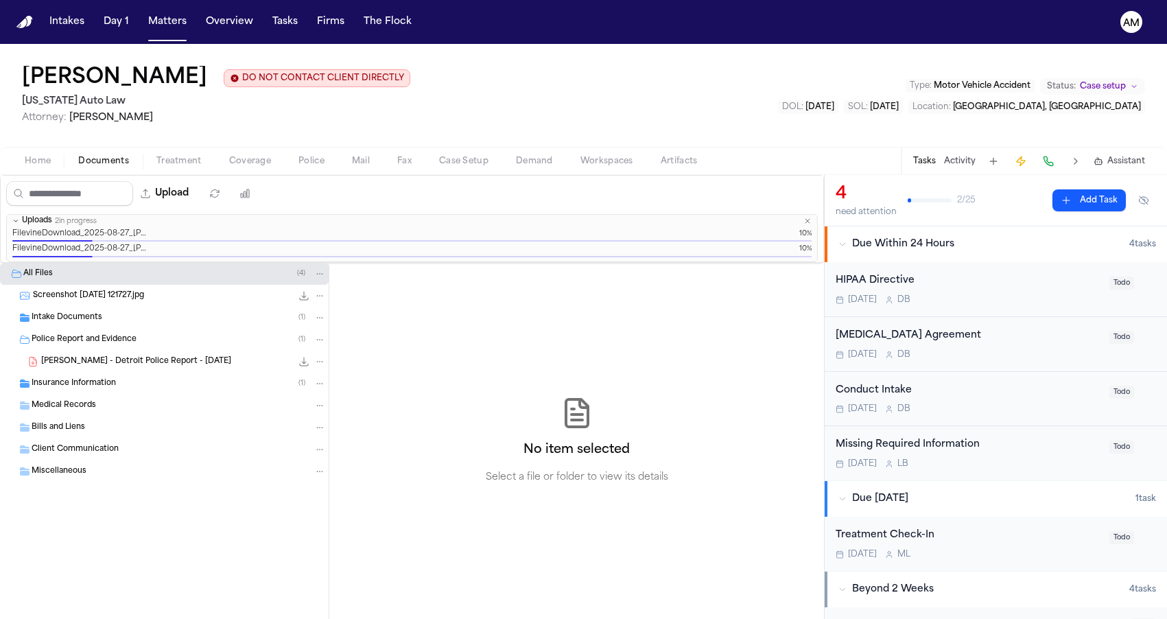
click at [807, 222] on icon "button" at bounding box center [808, 221] width 4 height 4
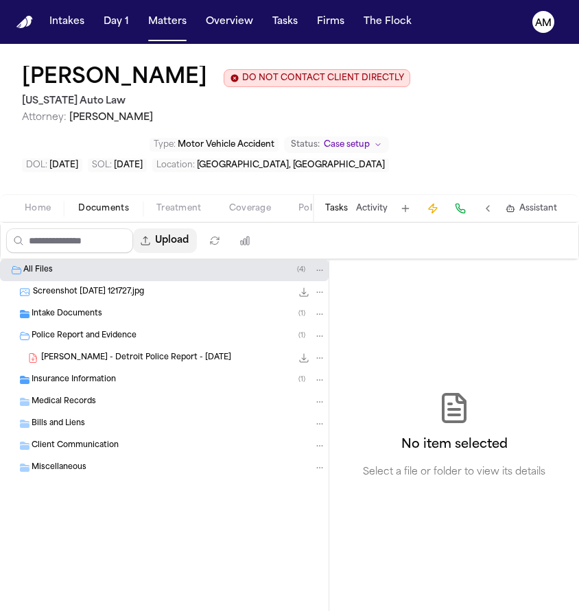
click at [185, 233] on button "Upload" at bounding box center [165, 240] width 64 height 25
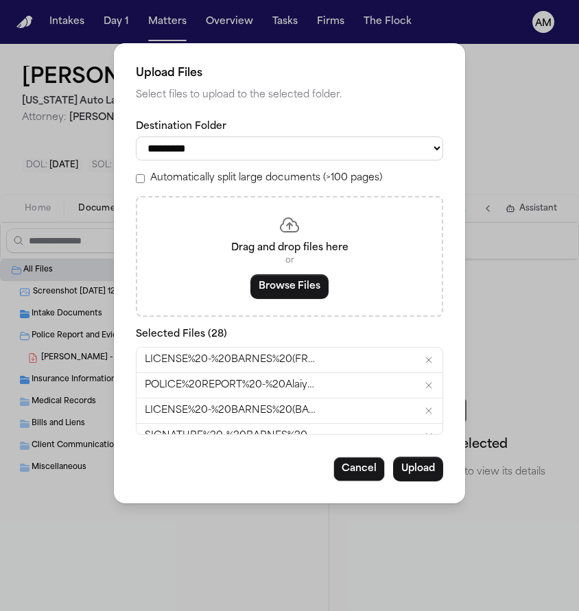
click at [430, 482] on button "Upload" at bounding box center [418, 469] width 50 height 25
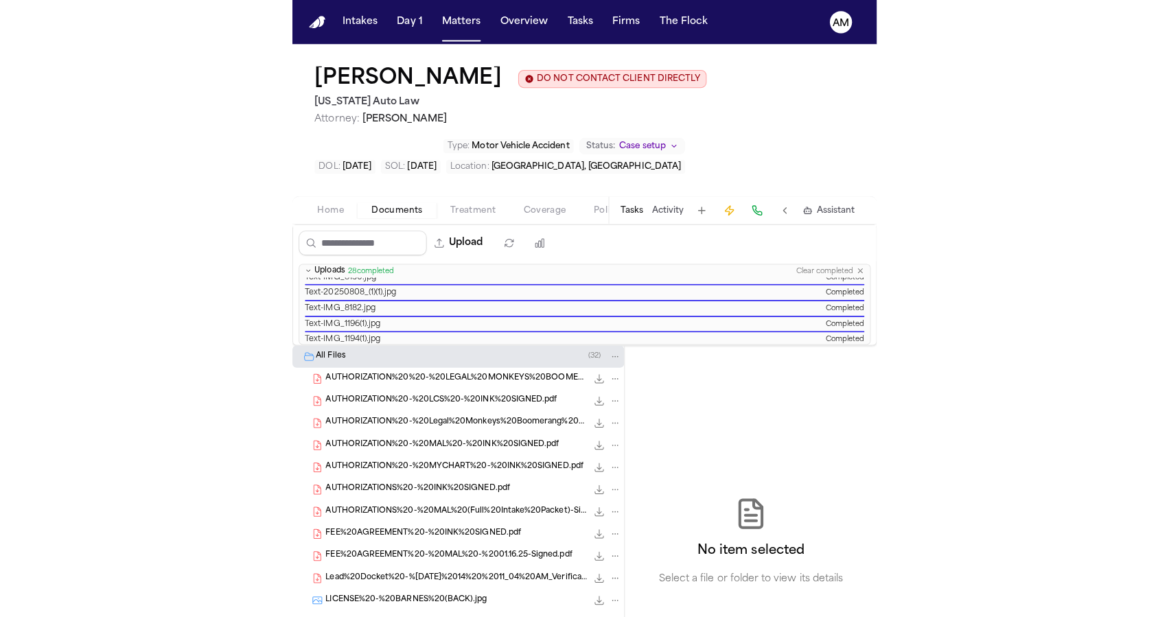
scroll to position [372, 0]
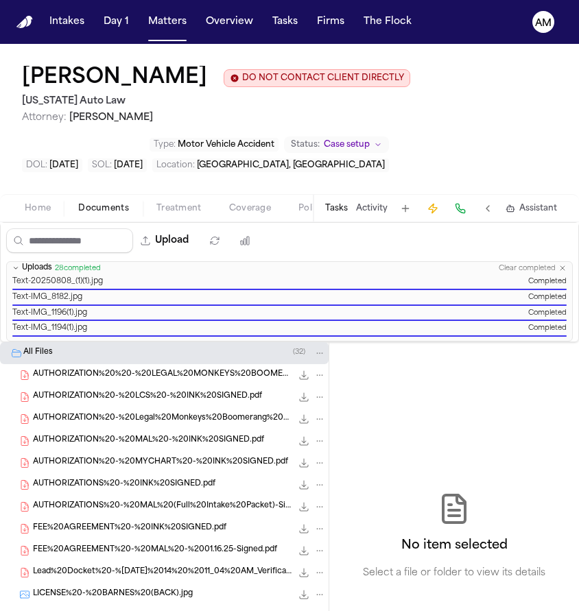
click at [544, 272] on button "Clear completed" at bounding box center [527, 268] width 57 height 9
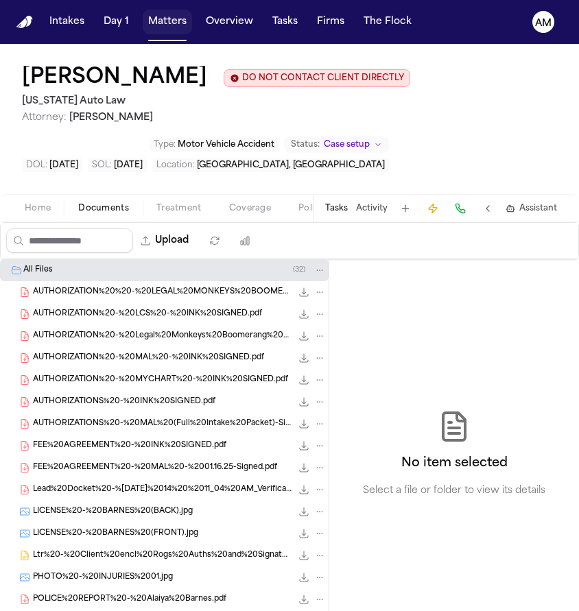
click at [165, 19] on button "Matters" at bounding box center [167, 22] width 49 height 25
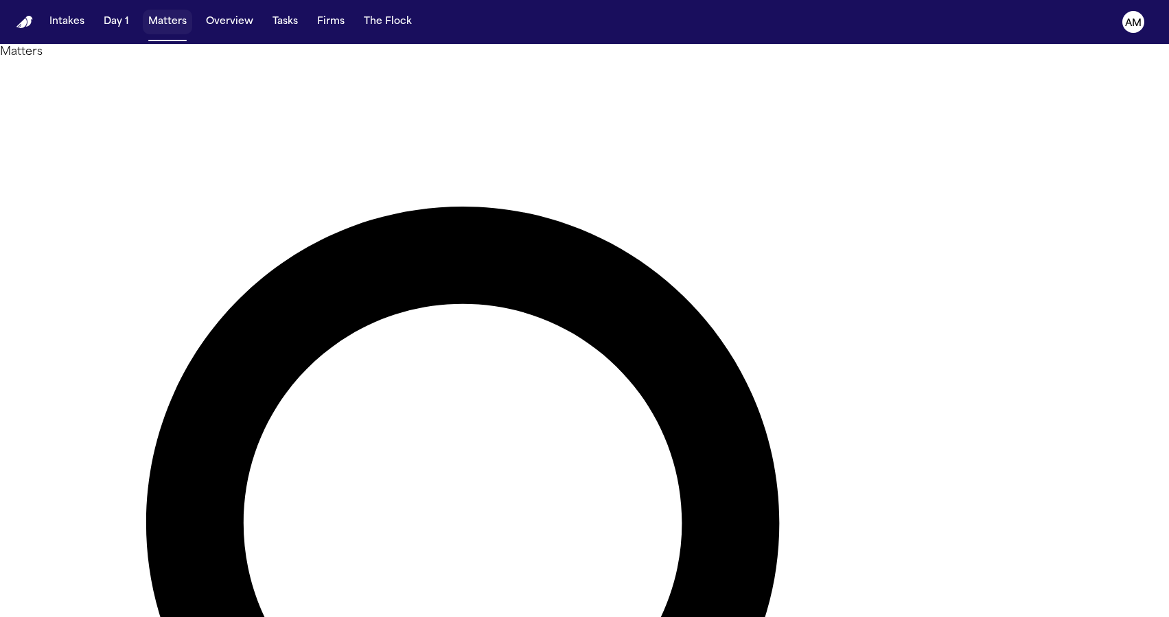
click at [161, 10] on button "Matters" at bounding box center [167, 22] width 49 height 25
click at [167, 21] on button "Matters" at bounding box center [167, 22] width 49 height 25
click at [146, 21] on button "Matters" at bounding box center [167, 22] width 49 height 25
click at [150, 22] on button "Matters" at bounding box center [167, 22] width 49 height 25
drag, startPoint x: 644, startPoint y: 78, endPoint x: 468, endPoint y: 77, distance: 176.3
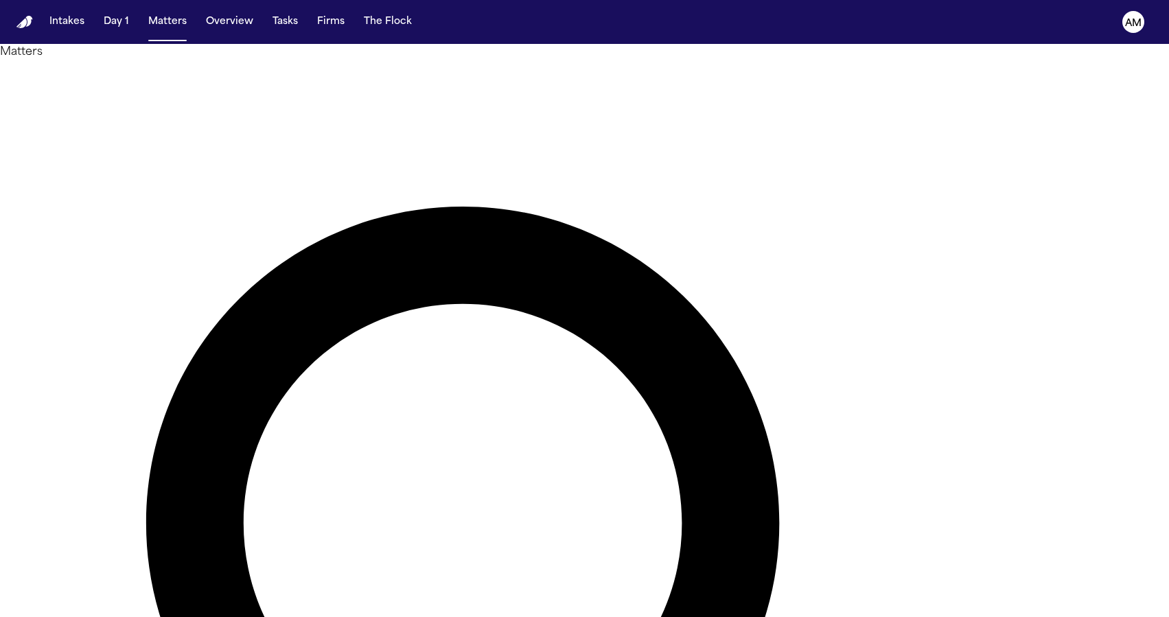
click at [273, 60] on h1 "Matters" at bounding box center [584, 52] width 1169 height 16
click at [167, 23] on button "Matters" at bounding box center [167, 22] width 49 height 25
type input "*******"
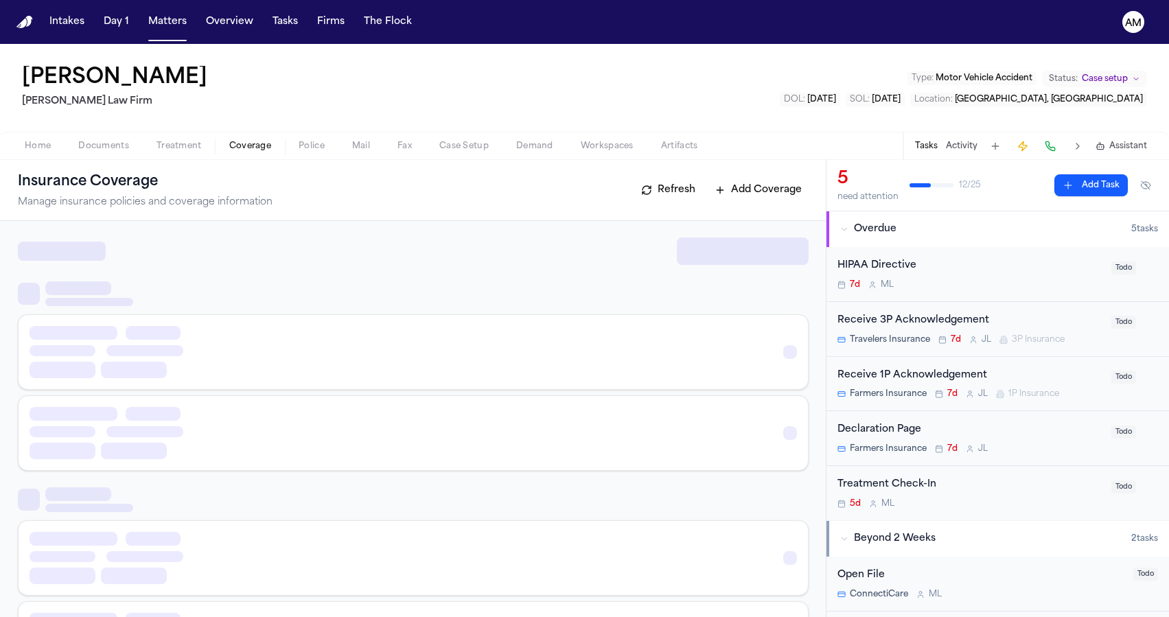
click at [240, 146] on span "Coverage" at bounding box center [250, 146] width 42 height 11
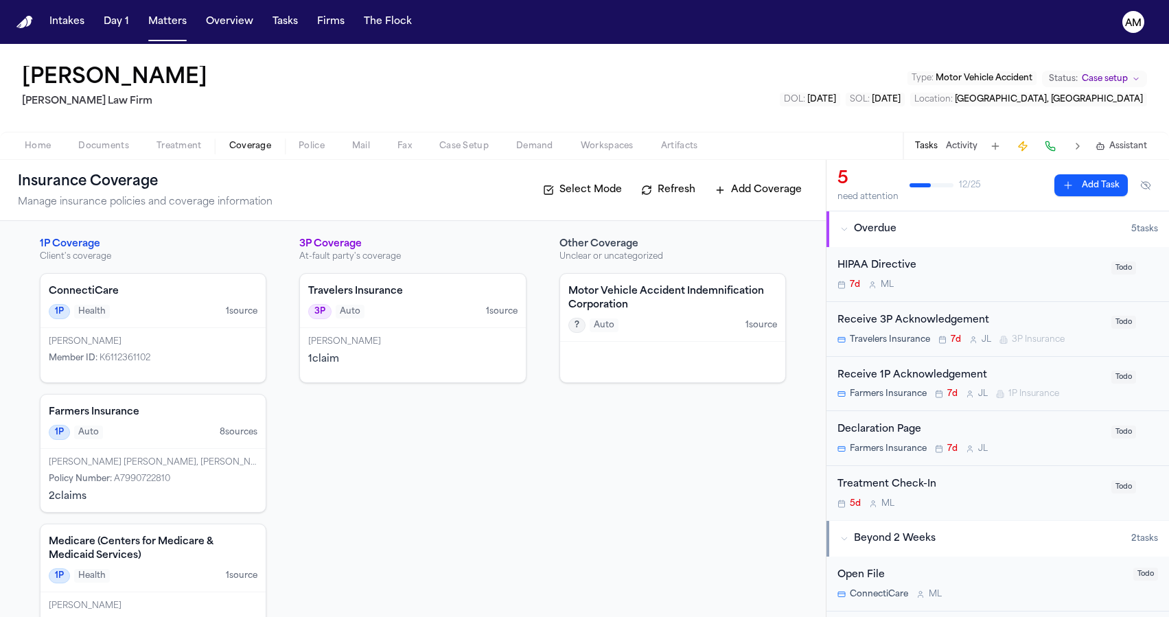
scroll to position [33, 0]
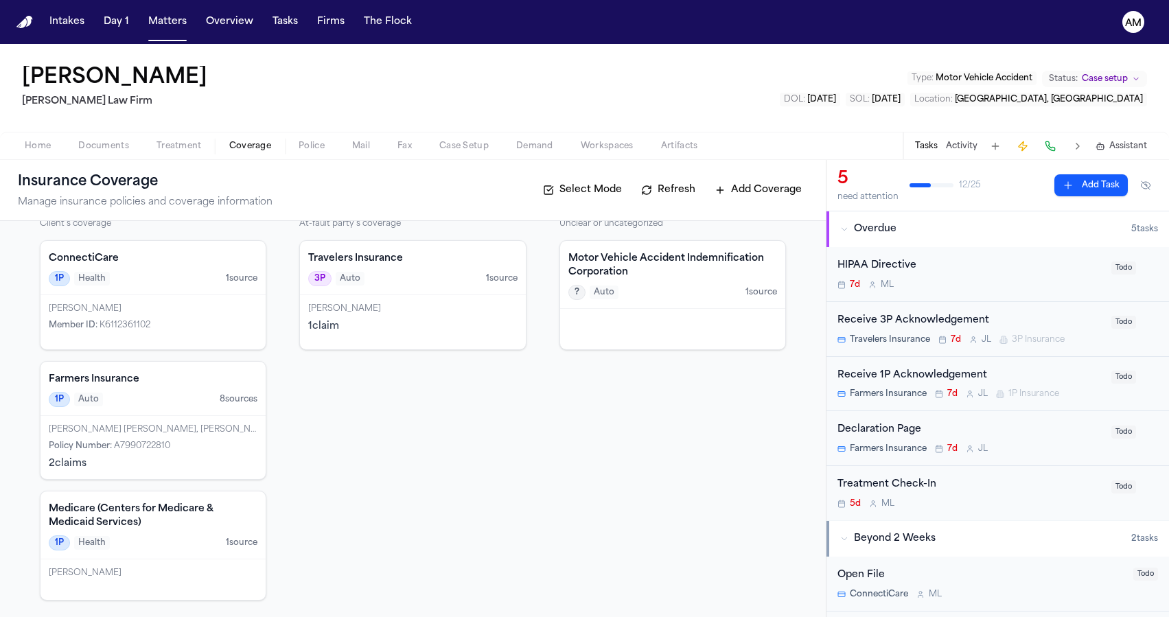
click at [179, 375] on h4 "Farmers Insurance" at bounding box center [153, 380] width 209 height 14
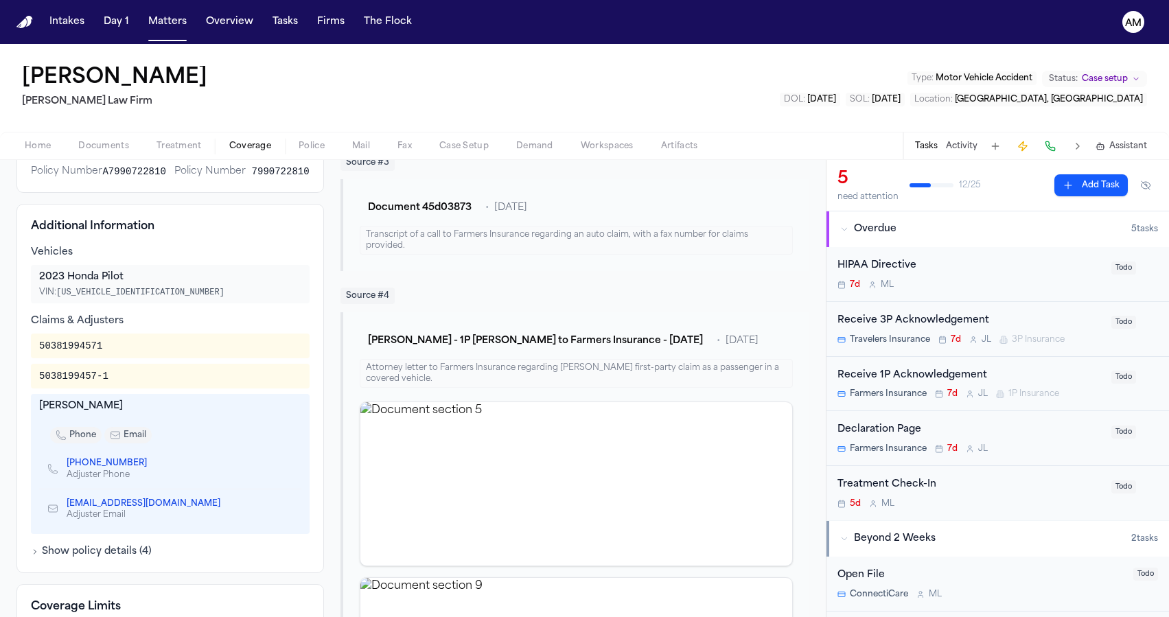
scroll to position [371, 0]
click at [233, 151] on span "Coverage" at bounding box center [250, 146] width 42 height 11
click at [188, 151] on span "Treatment" at bounding box center [178, 146] width 45 height 11
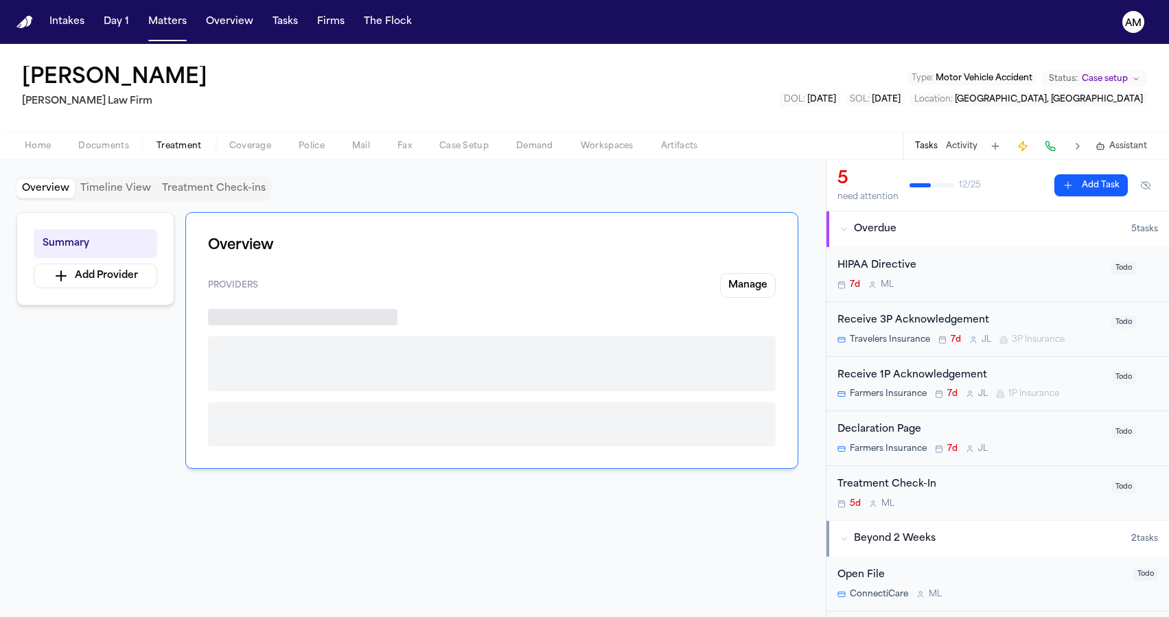
click at [232, 149] on span "Coverage" at bounding box center [250, 146] width 42 height 11
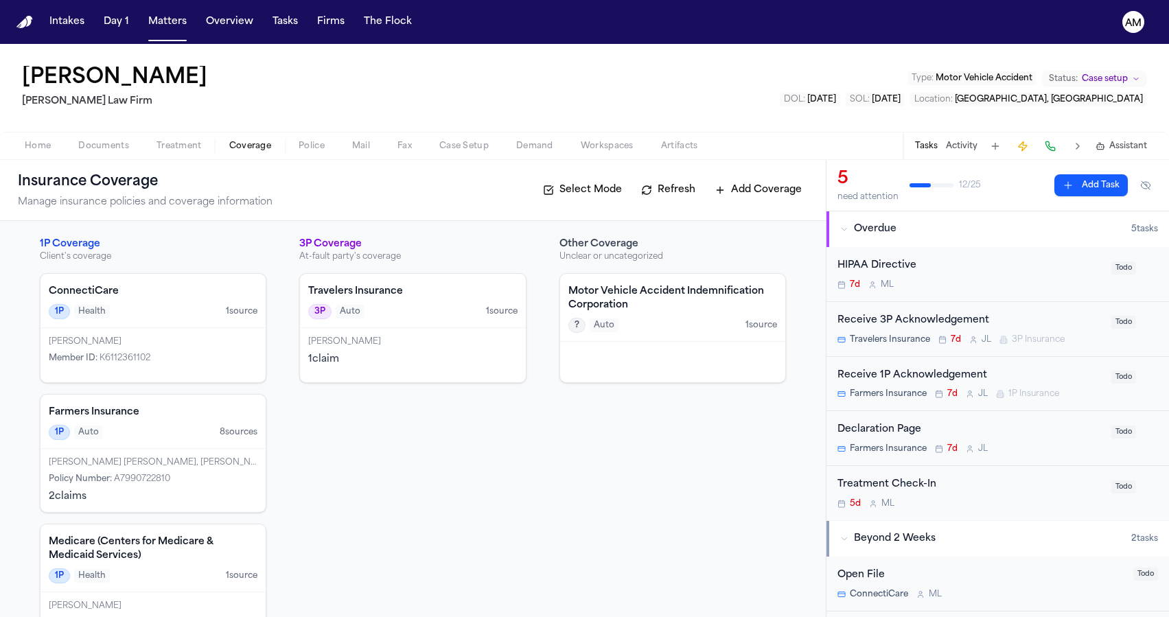
click at [429, 298] on div "Travelers Insurance 3P Auto 1 source" at bounding box center [413, 301] width 226 height 54
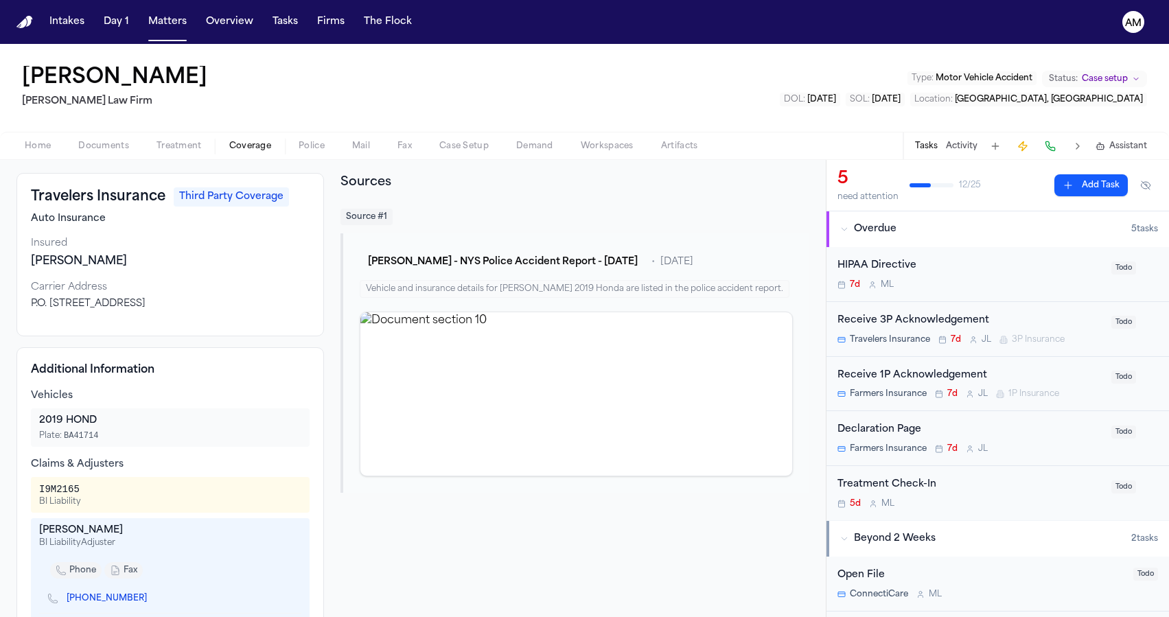
scroll to position [170, 0]
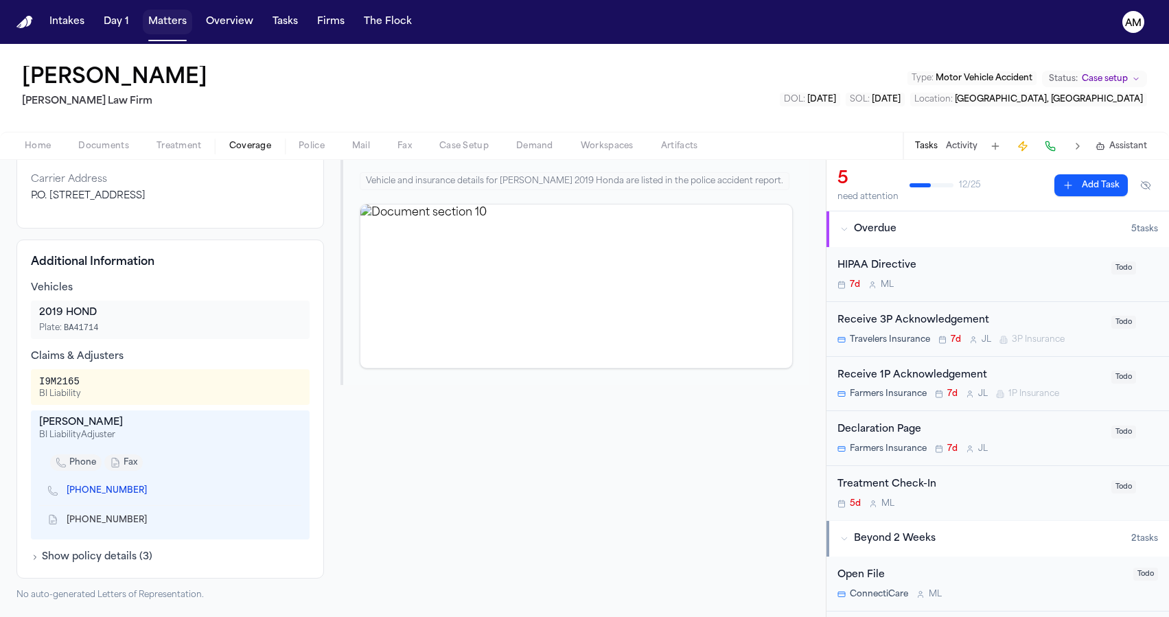
click at [175, 30] on button "Matters" at bounding box center [167, 22] width 49 height 25
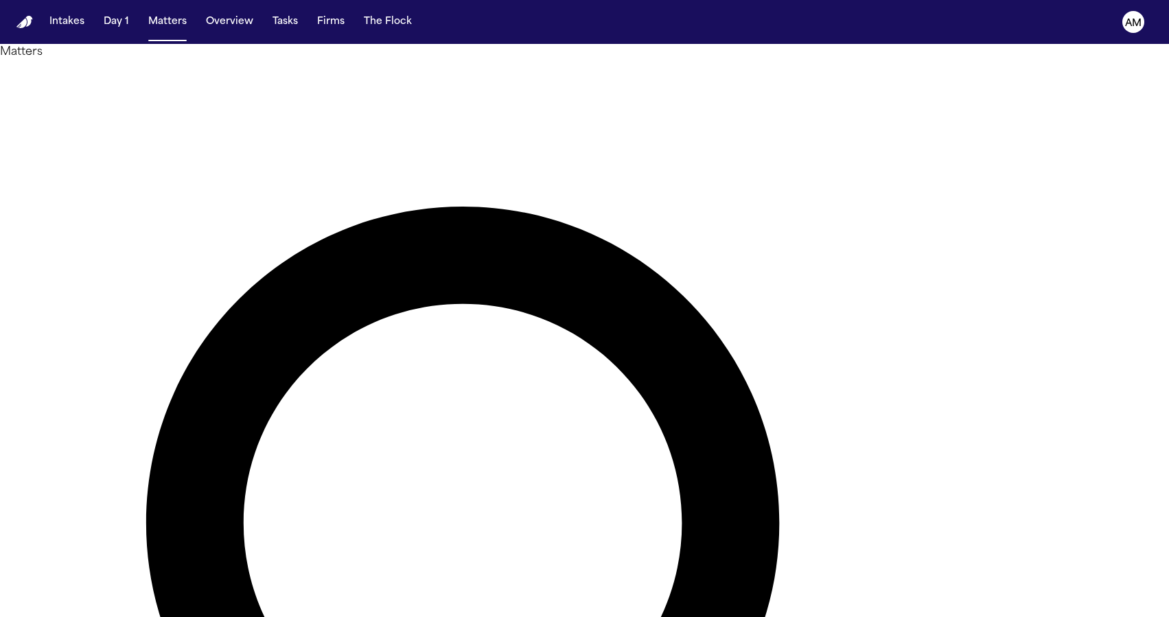
click at [967, 238] on li "[PERSON_NAME] Law Firm" at bounding box center [1051, 230] width 195 height 16
click at [587, 611] on div at bounding box center [584, 617] width 1169 height 0
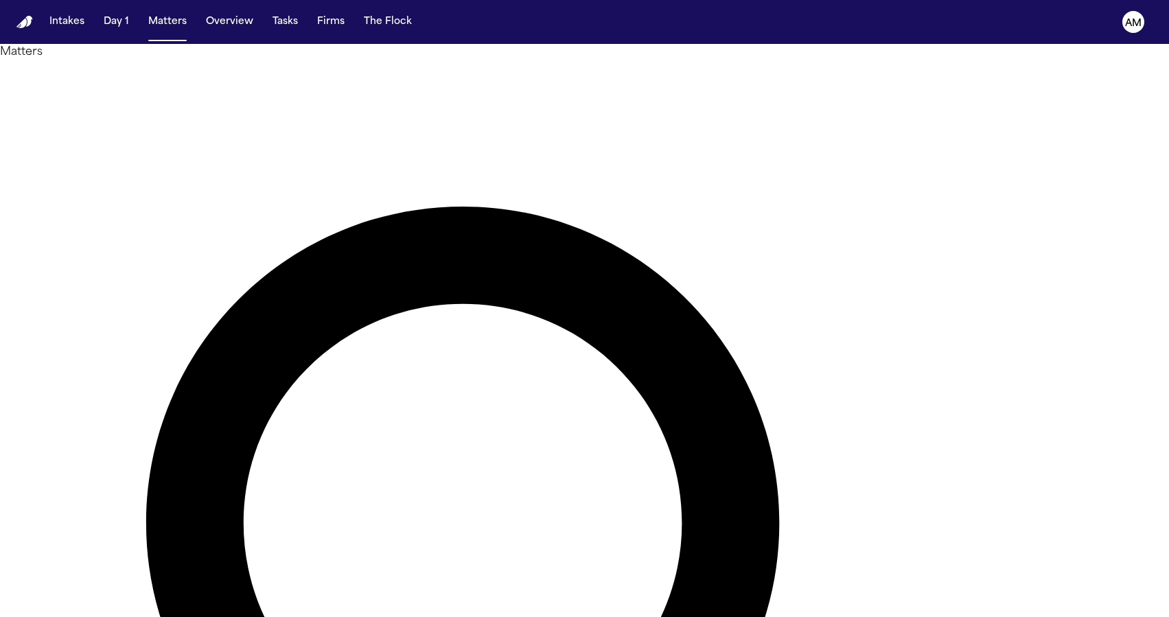
drag, startPoint x: 705, startPoint y: 92, endPoint x: 476, endPoint y: 57, distance: 232.5
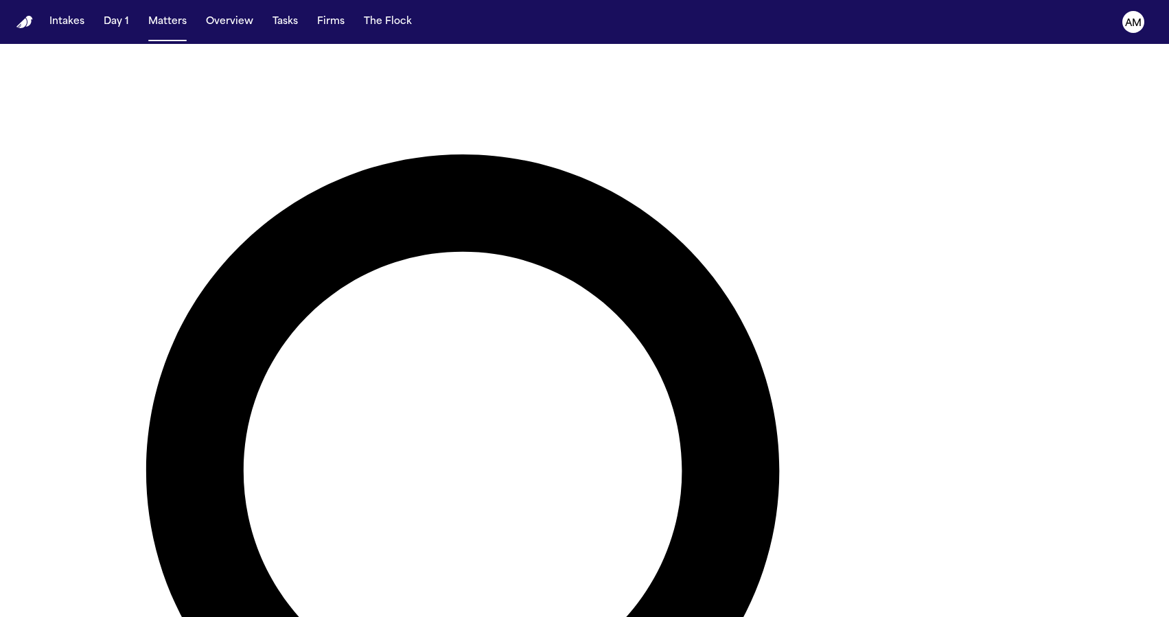
scroll to position [50, 0]
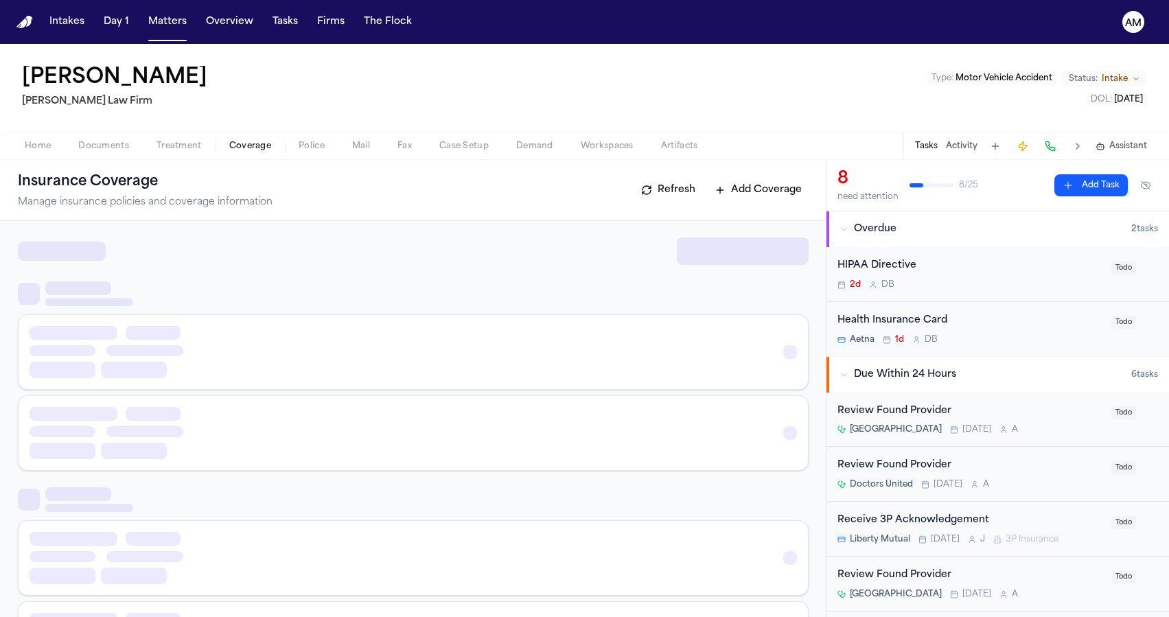
click at [237, 148] on span "Coverage" at bounding box center [250, 146] width 42 height 11
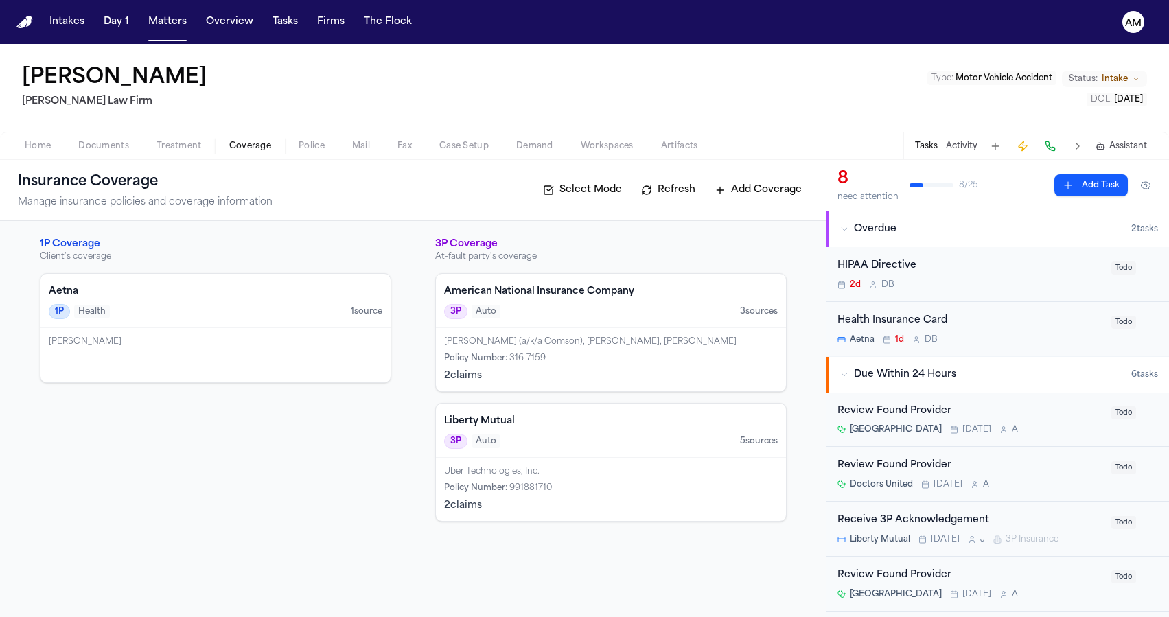
click at [618, 474] on div "Uber Technologies, Inc." at bounding box center [610, 471] width 333 height 11
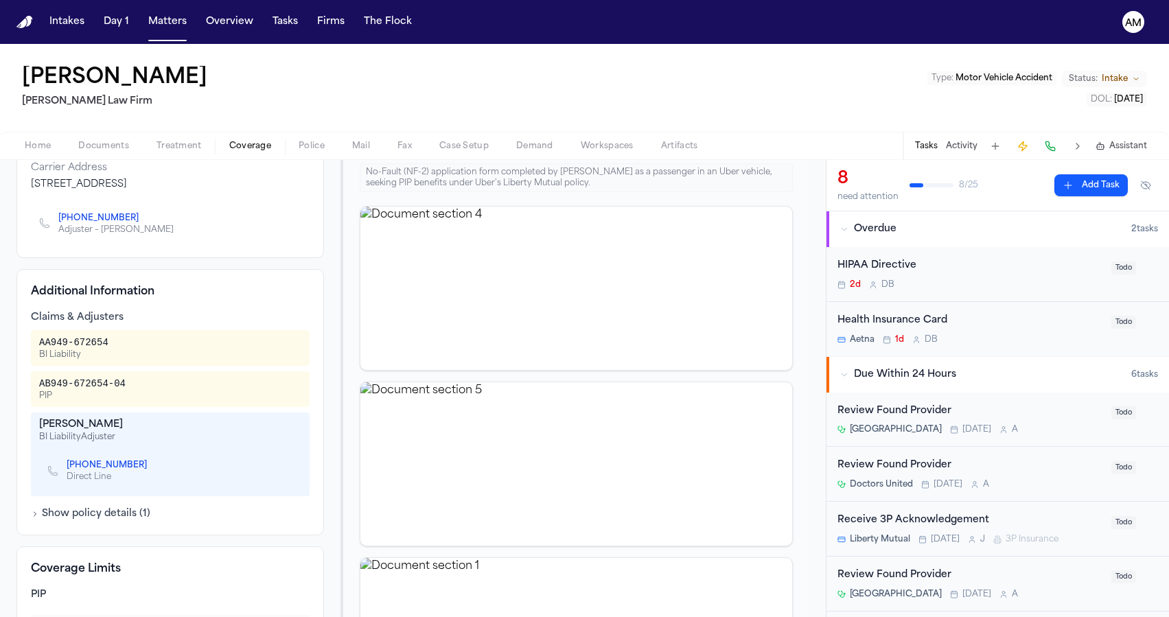
scroll to position [189, 0]
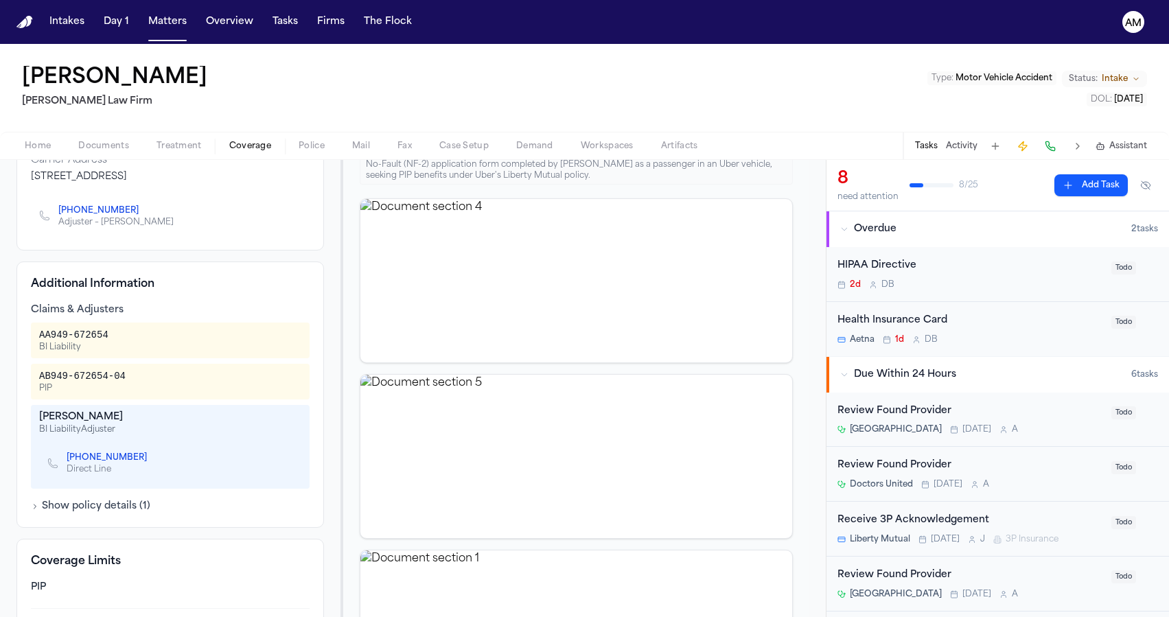
click at [173, 133] on div "Home Documents Treatment Coverage Police Mail Fax Case Setup Demand Workspaces …" at bounding box center [584, 145] width 1169 height 27
click at [179, 141] on span "Treatment" at bounding box center [178, 146] width 45 height 11
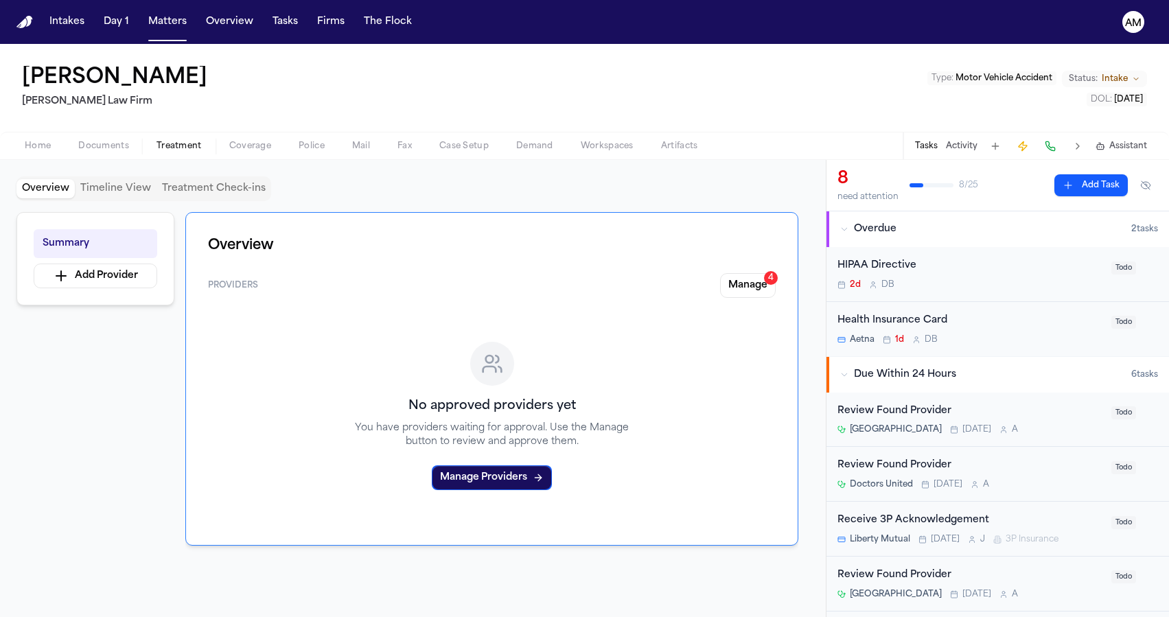
click at [266, 150] on span "Coverage" at bounding box center [250, 146] width 42 height 11
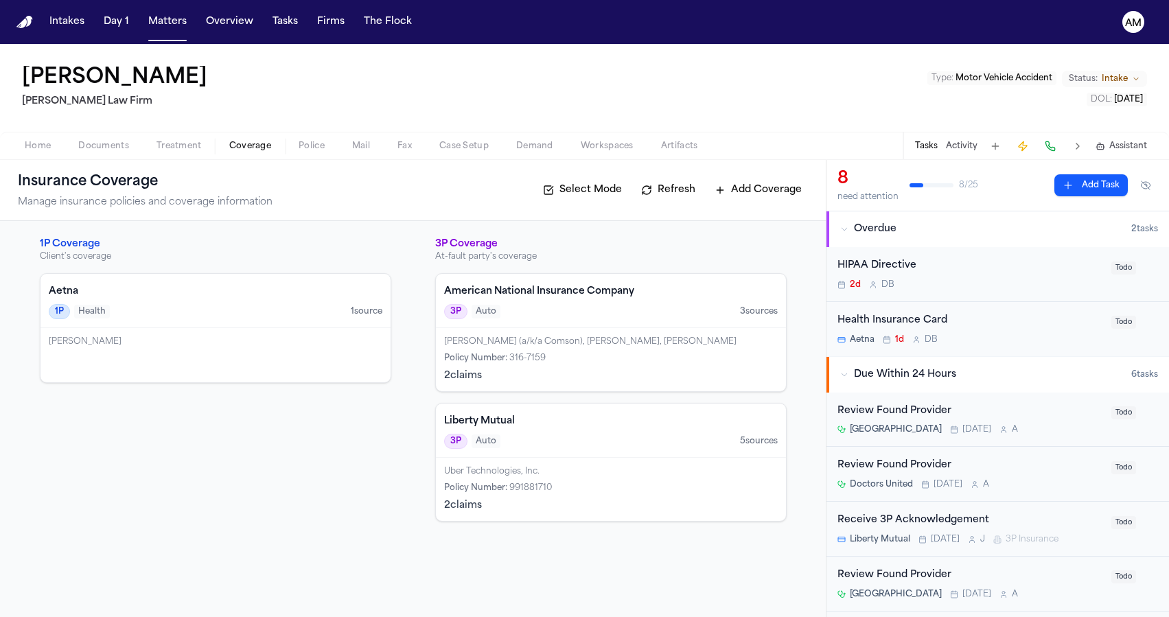
click at [554, 293] on h4 "American National Insurance Company" at bounding box center [610, 292] width 333 height 14
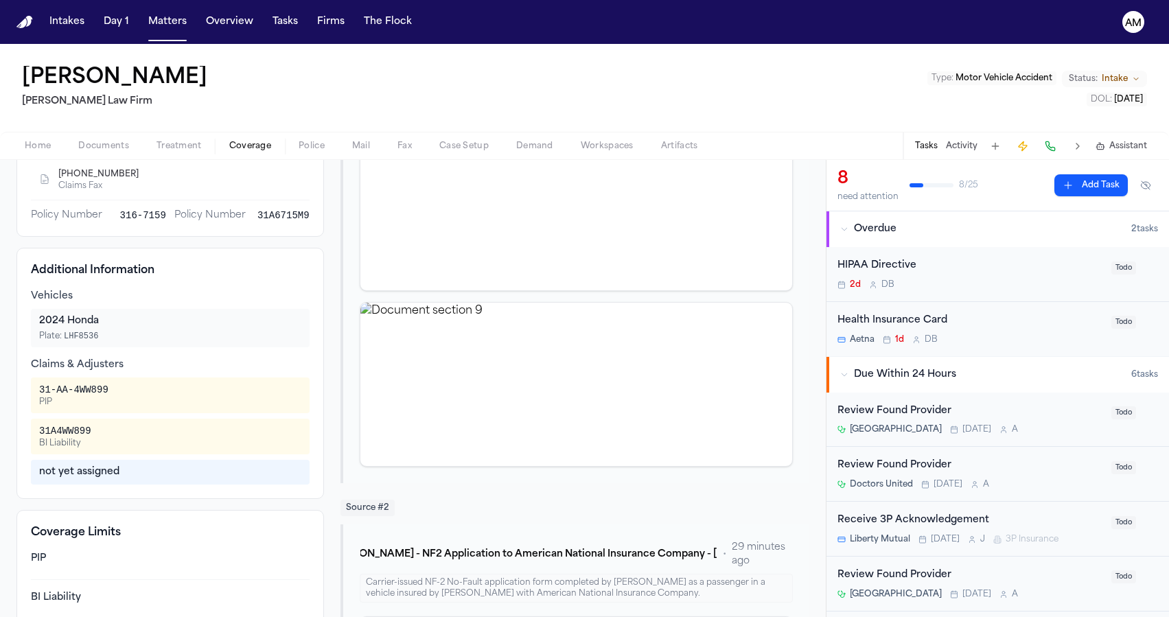
scroll to position [251, 0]
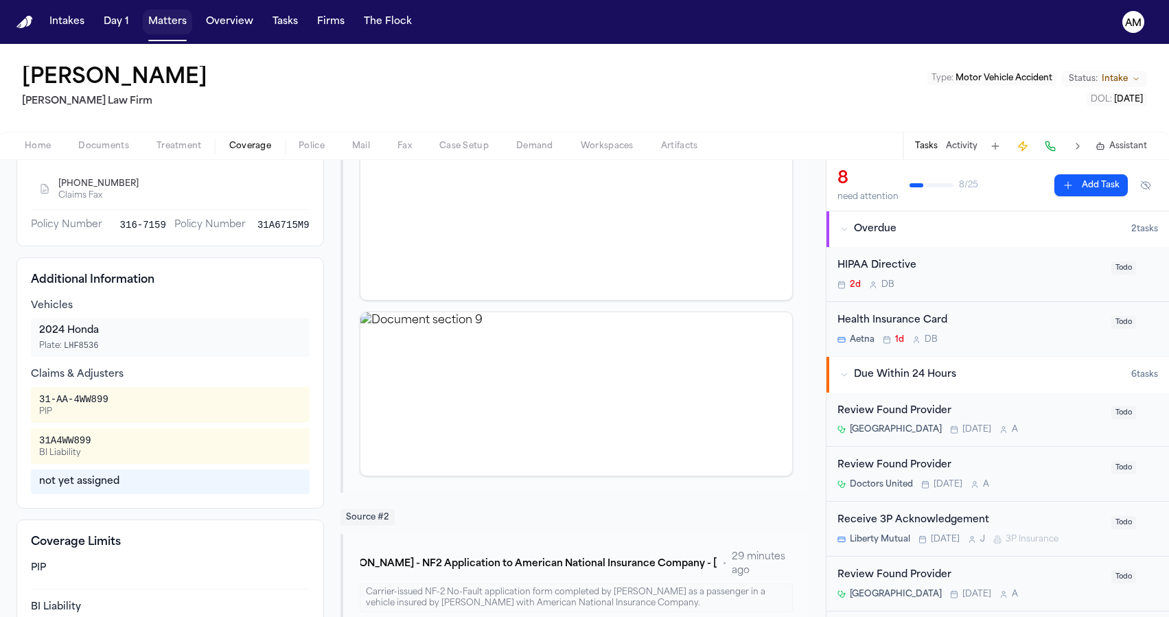
click at [169, 12] on button "Matters" at bounding box center [167, 22] width 49 height 25
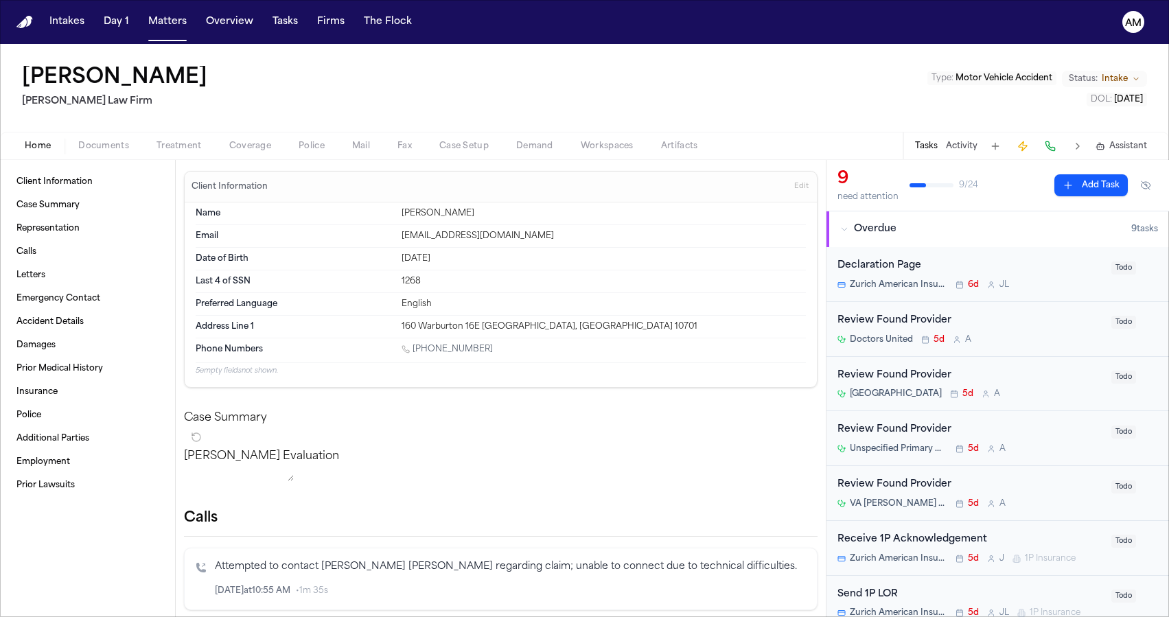
click at [253, 144] on span "Coverage" at bounding box center [250, 146] width 42 height 11
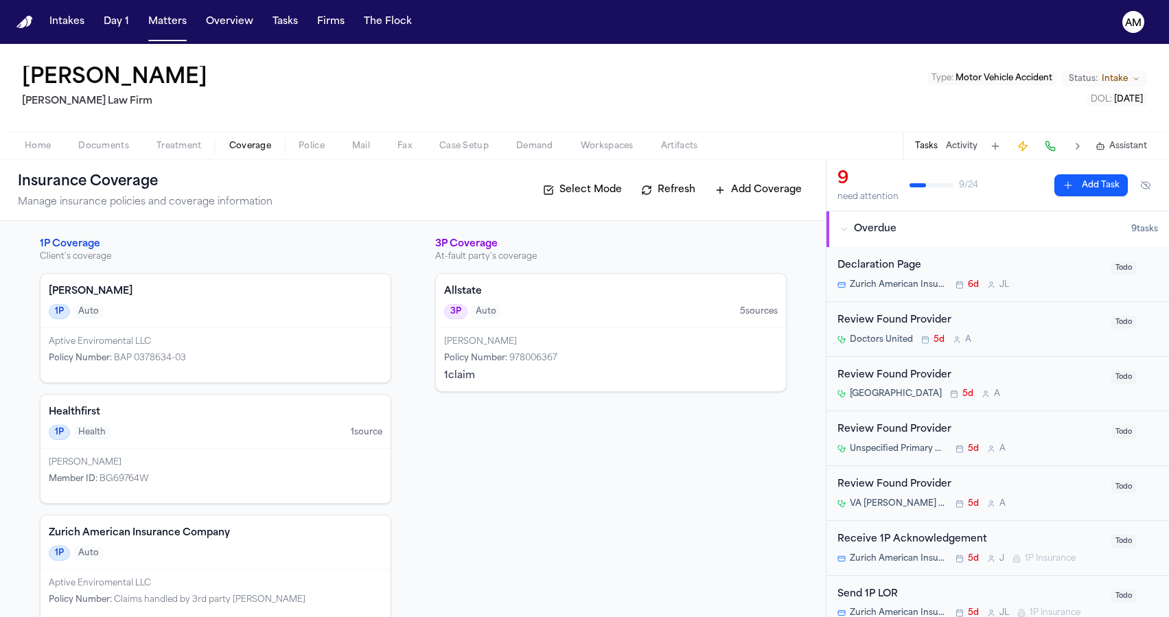
scroll to position [24, 0]
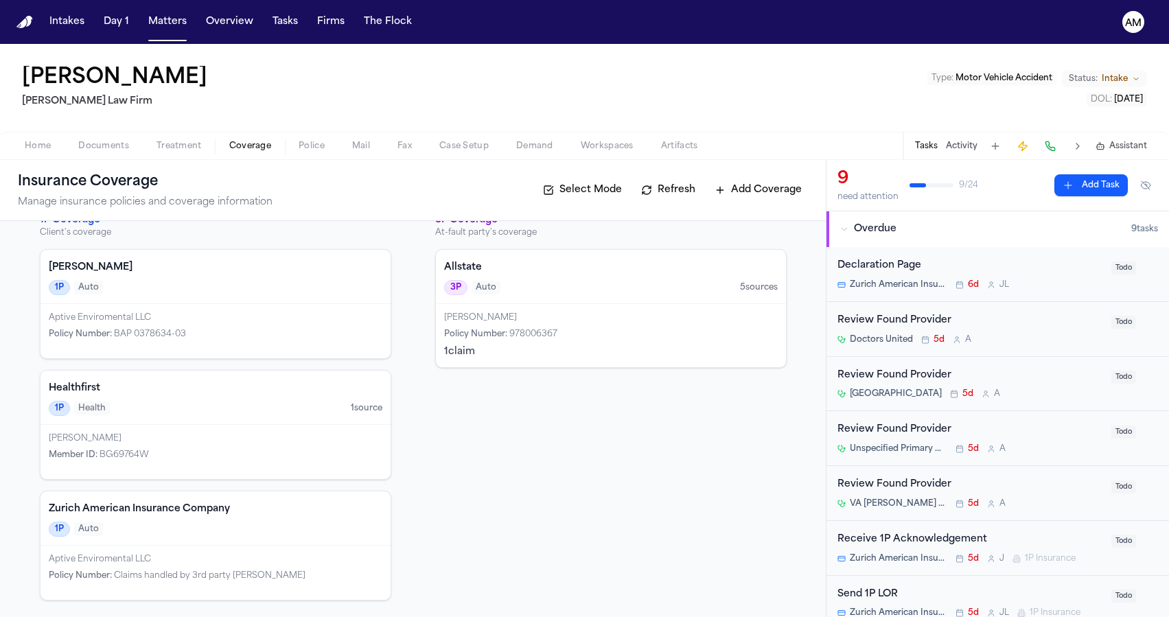
click at [521, 349] on div "1 claim" at bounding box center [610, 352] width 333 height 14
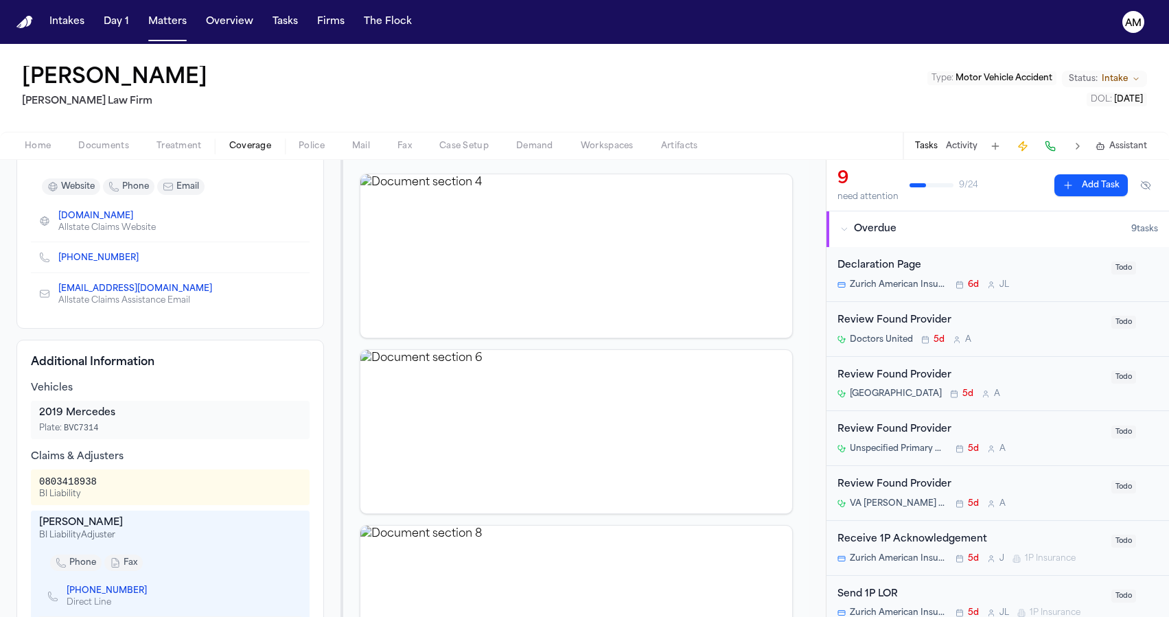
scroll to position [331, 0]
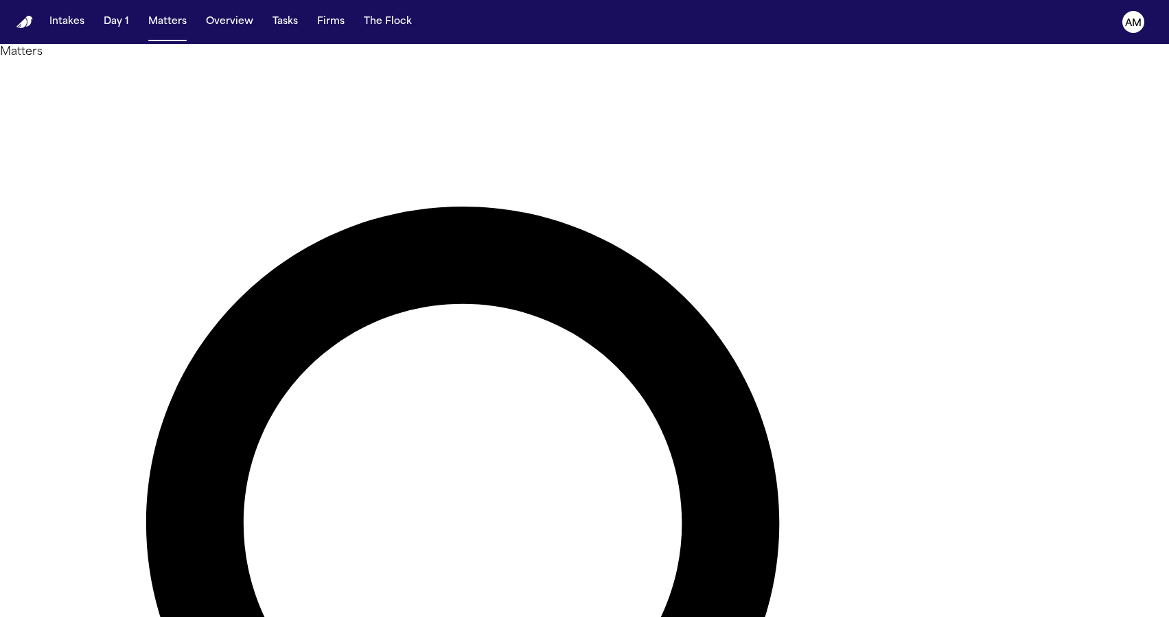
type input "****"
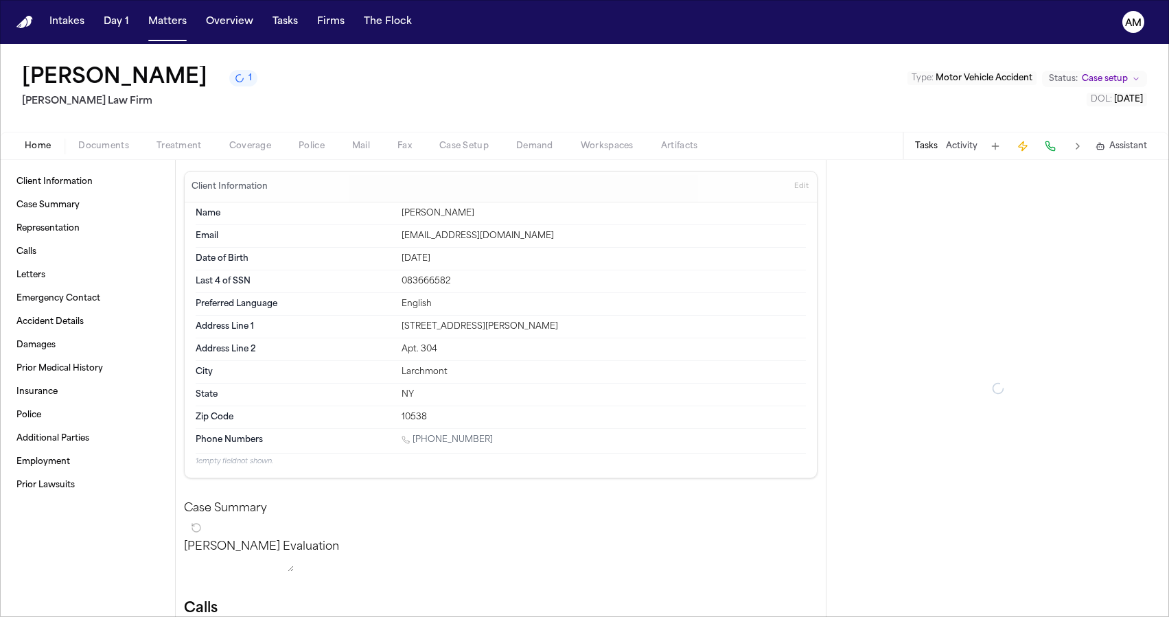
click at [269, 156] on div "Home Documents Treatment Coverage Police Mail Fax Case Setup Demand Workspaces …" at bounding box center [584, 145] width 1169 height 27
click at [265, 153] on button "Coverage" at bounding box center [249, 146] width 69 height 16
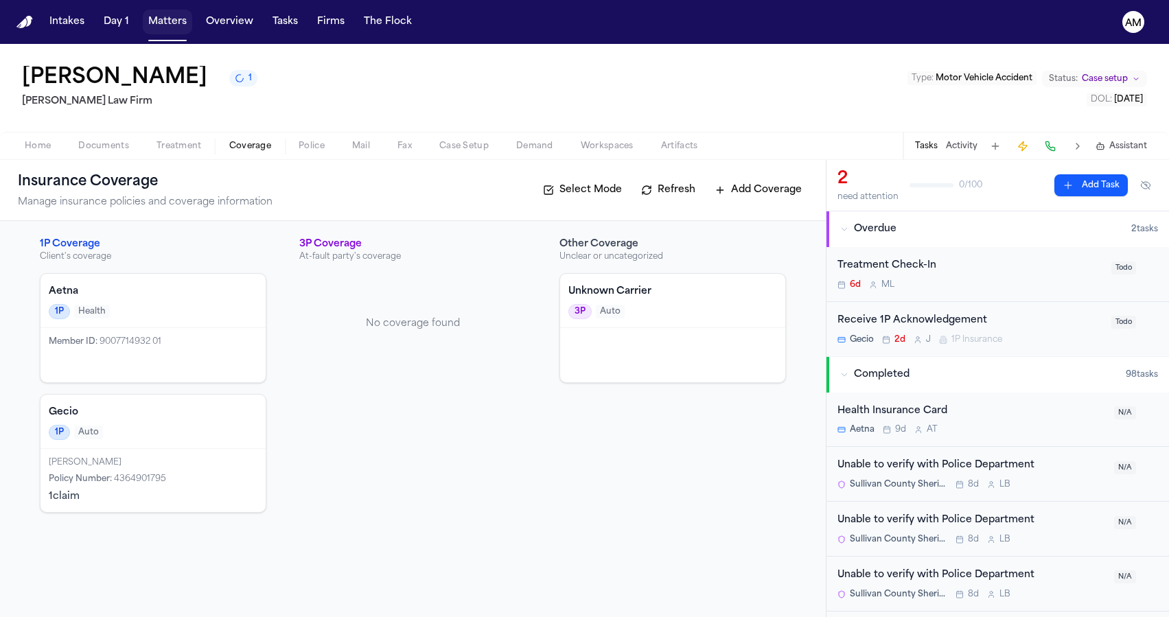
click at [165, 23] on button "Matters" at bounding box center [167, 22] width 49 height 25
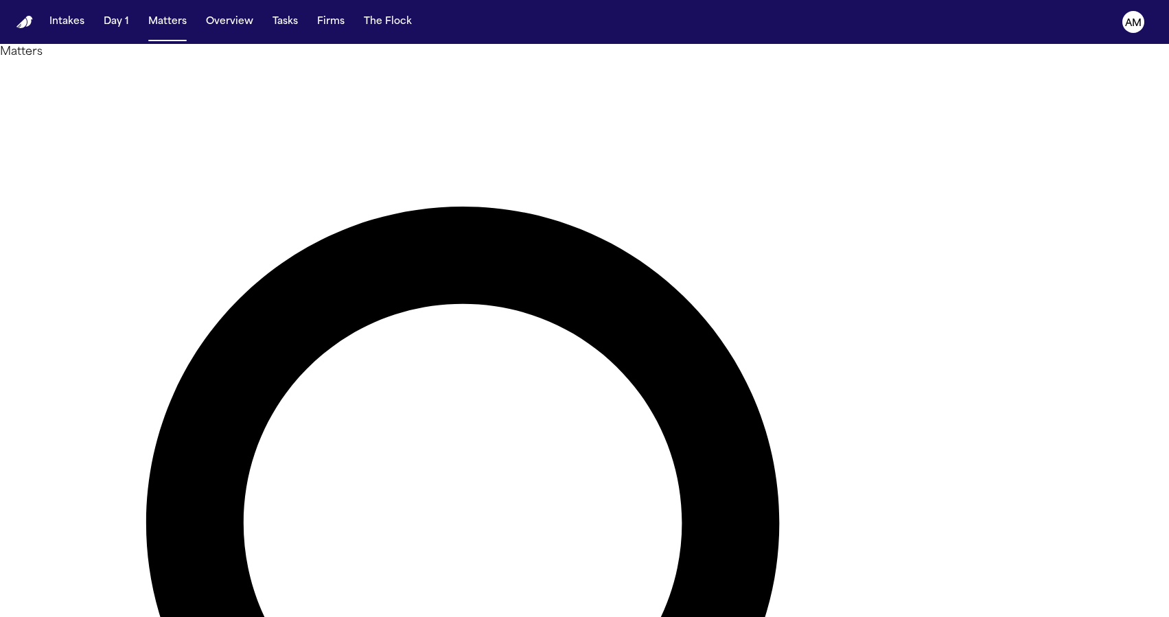
drag, startPoint x: 683, startPoint y: 75, endPoint x: 477, endPoint y: 76, distance: 206.5
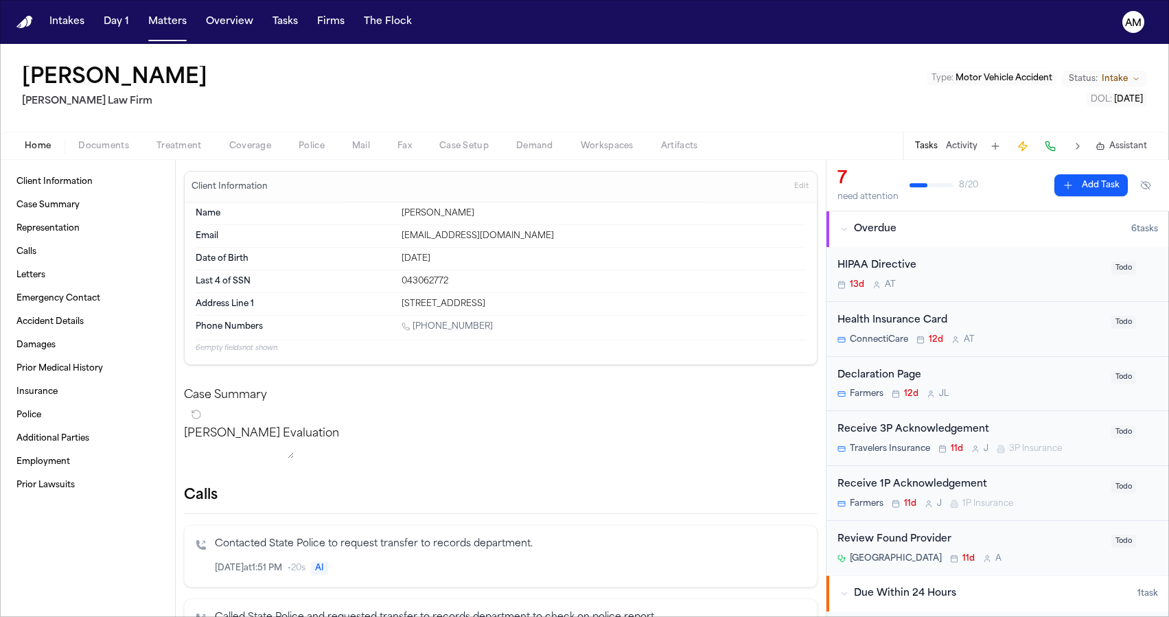
click at [253, 128] on div "Marilu Jeton Martello Law Firm Type : Motor Vehicle Accident Status: Intake DOL…" at bounding box center [584, 88] width 1169 height 88
click at [253, 141] on span "Coverage" at bounding box center [250, 146] width 42 height 11
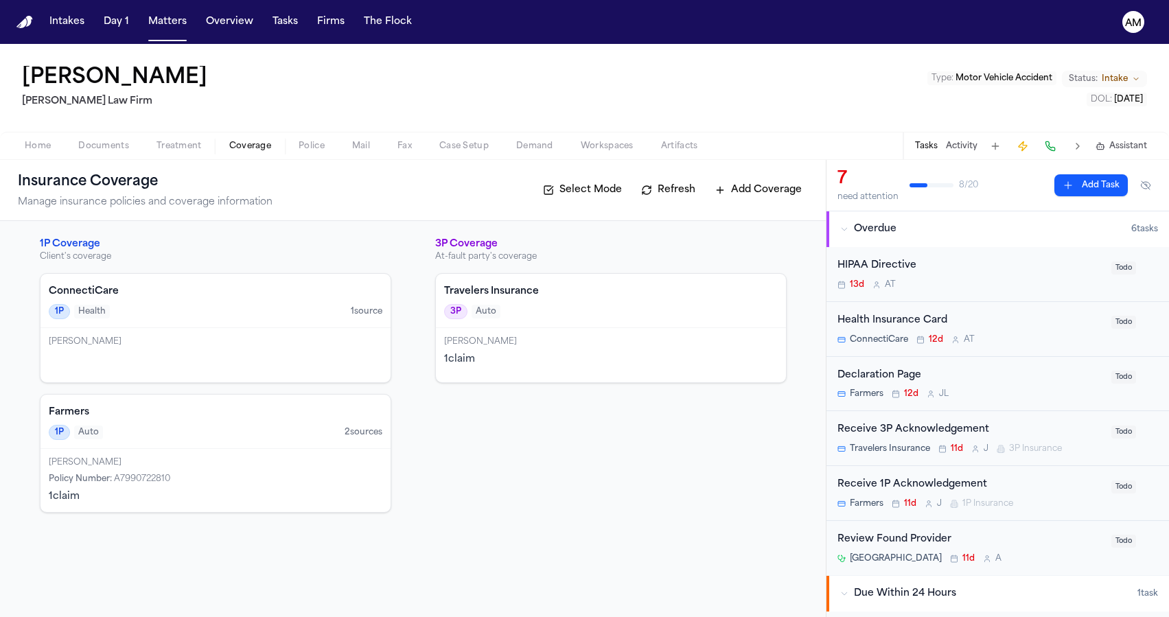
click at [198, 425] on div "1P Auto 2 source s" at bounding box center [215, 432] width 333 height 15
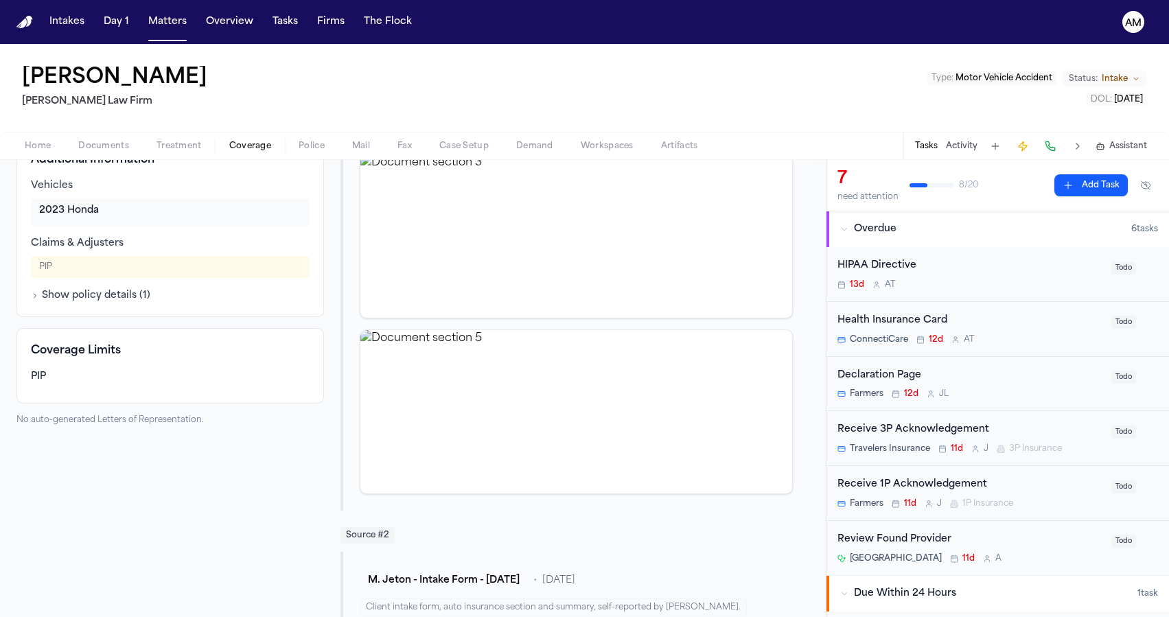
scroll to position [196, 0]
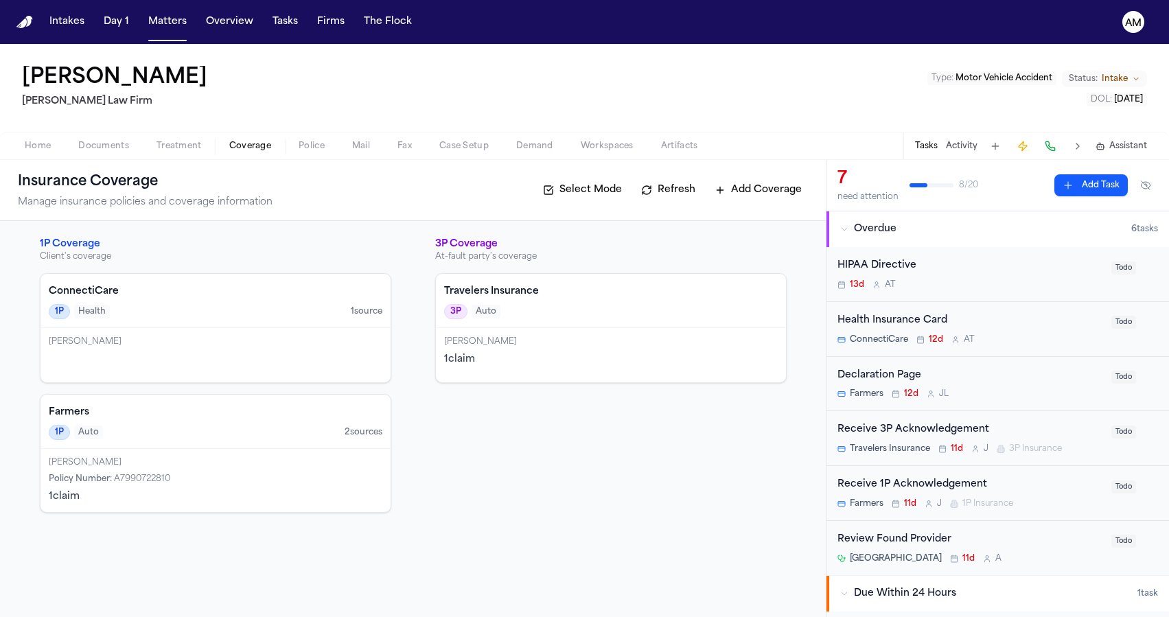
click at [530, 301] on div "Travelers Insurance 3P Auto" at bounding box center [611, 301] width 350 height 54
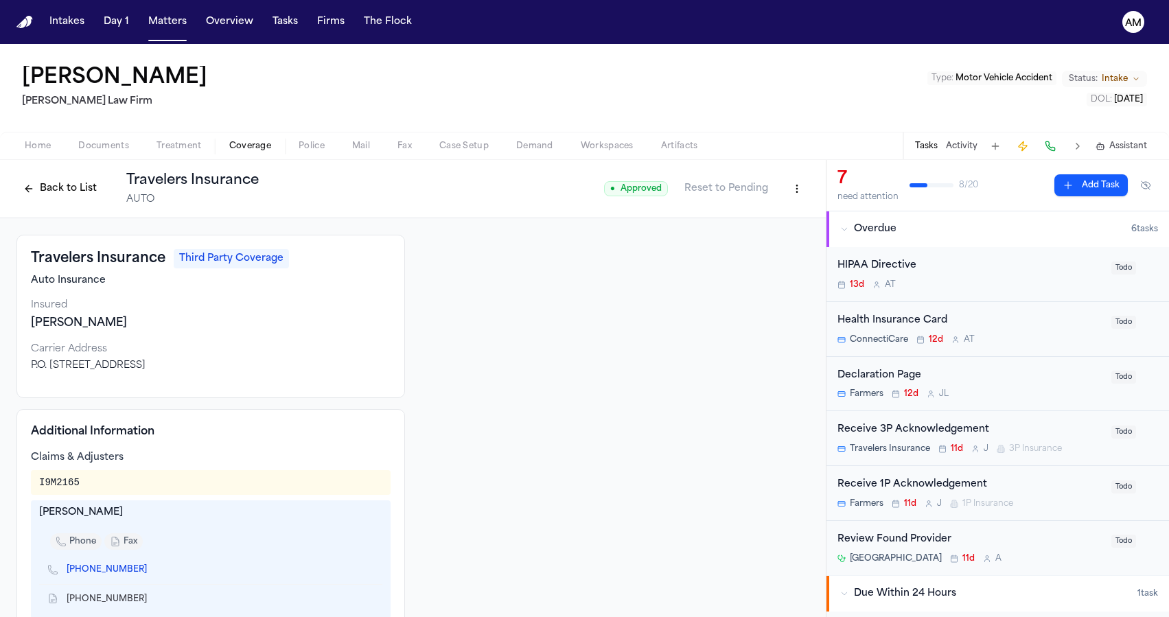
scroll to position [54, 0]
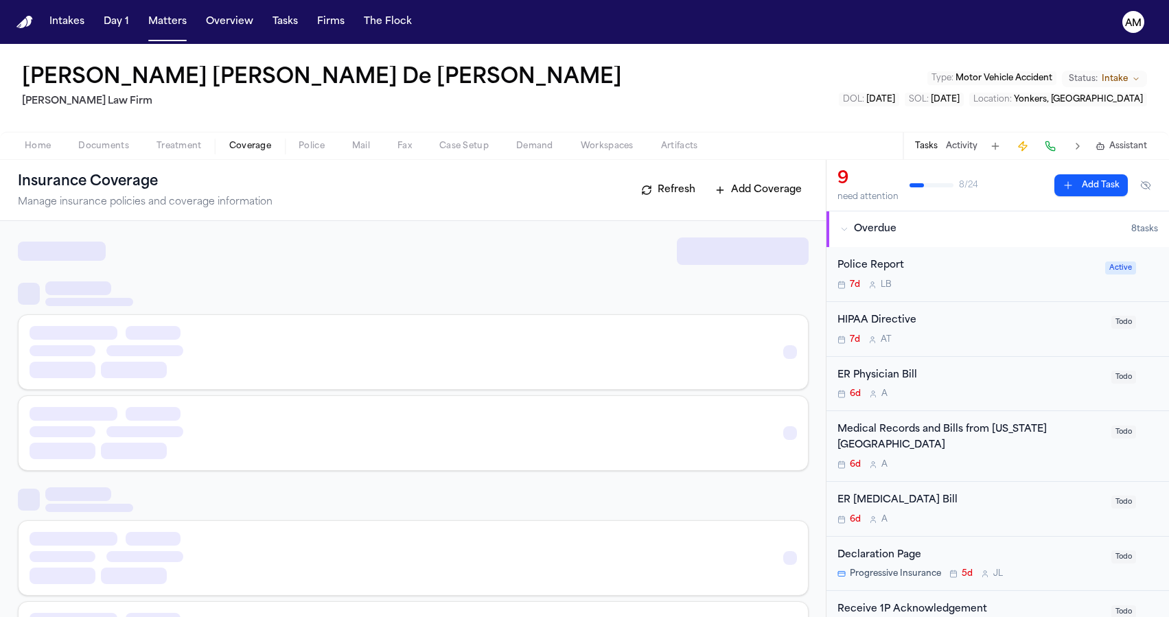
click at [247, 143] on span "Coverage" at bounding box center [250, 146] width 42 height 11
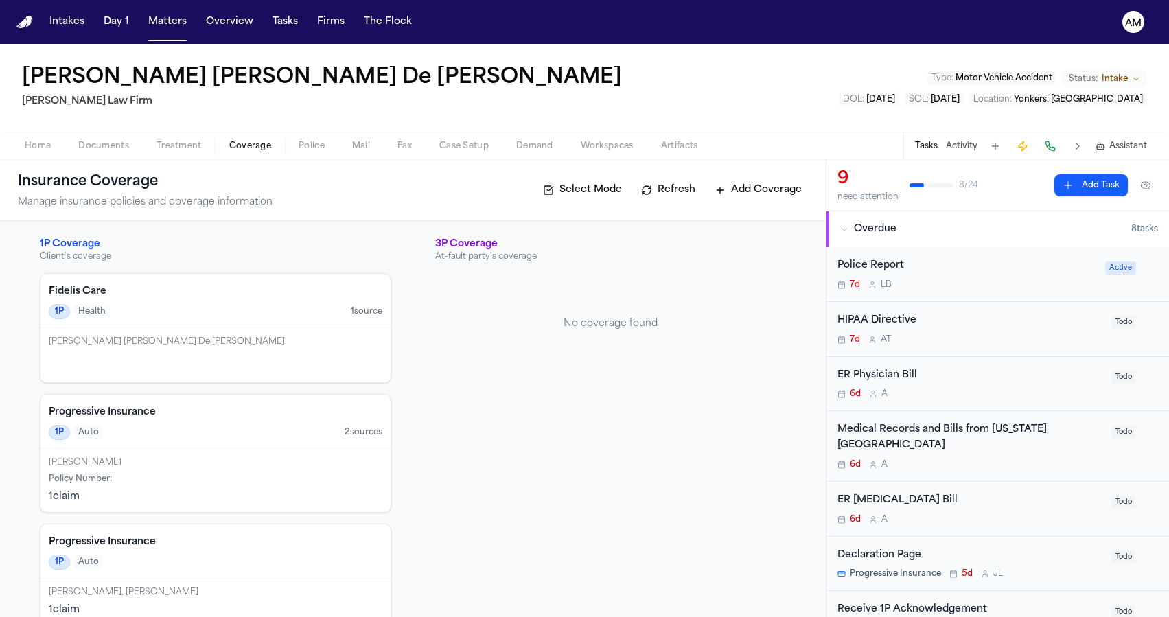
scroll to position [33, 0]
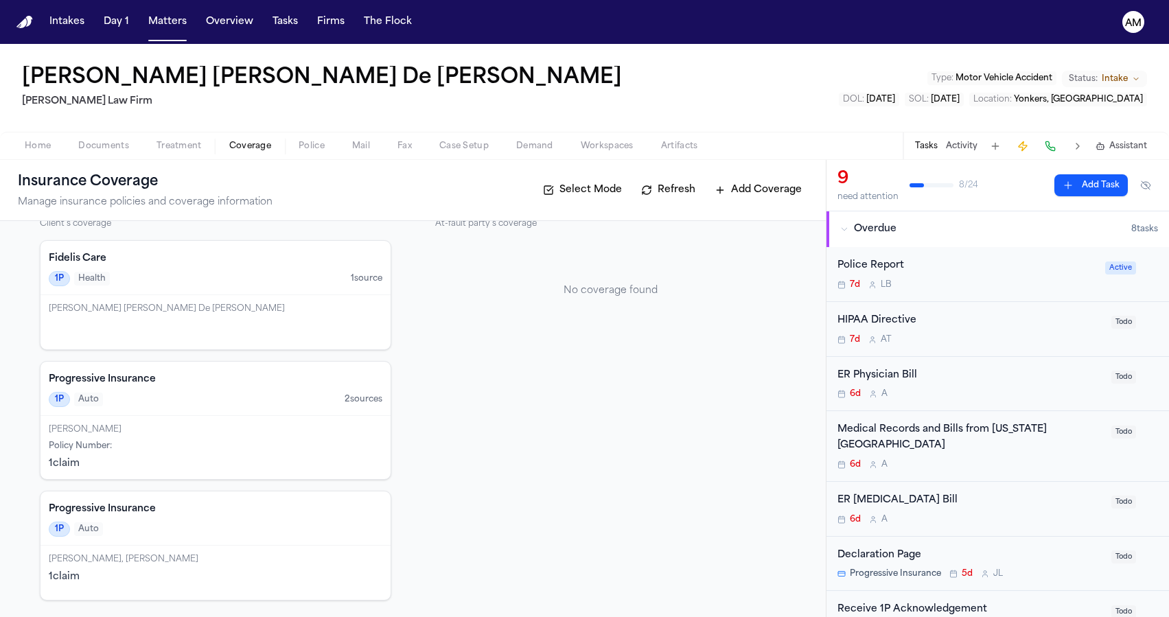
click at [252, 403] on div "1P Auto 2 source s" at bounding box center [215, 399] width 333 height 15
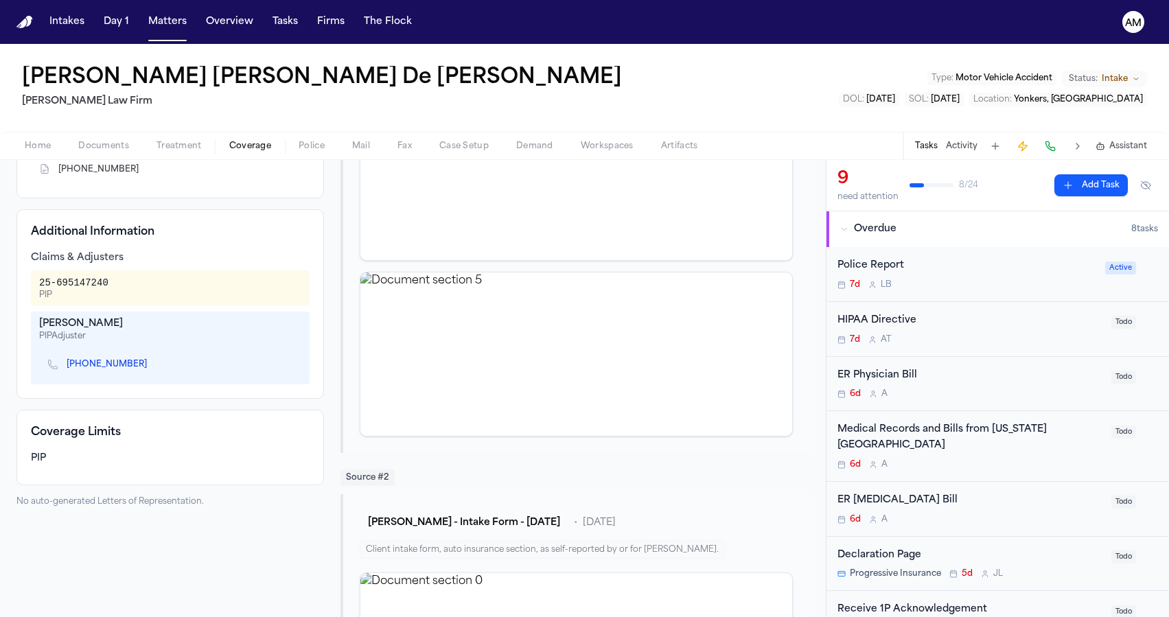
scroll to position [294, 0]
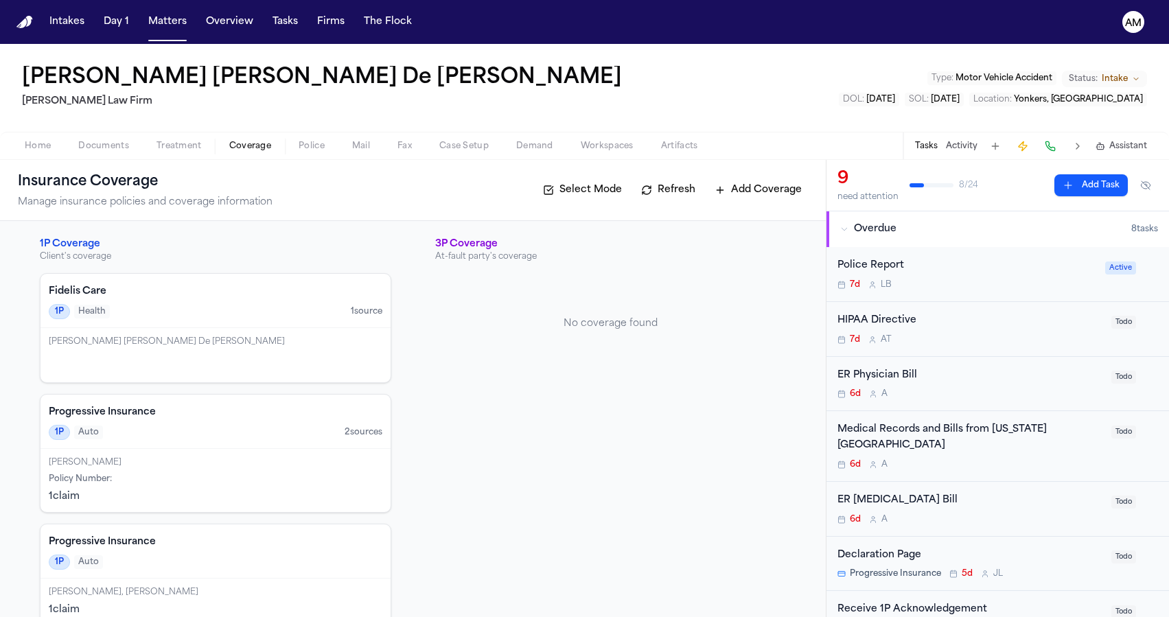
scroll to position [33, 0]
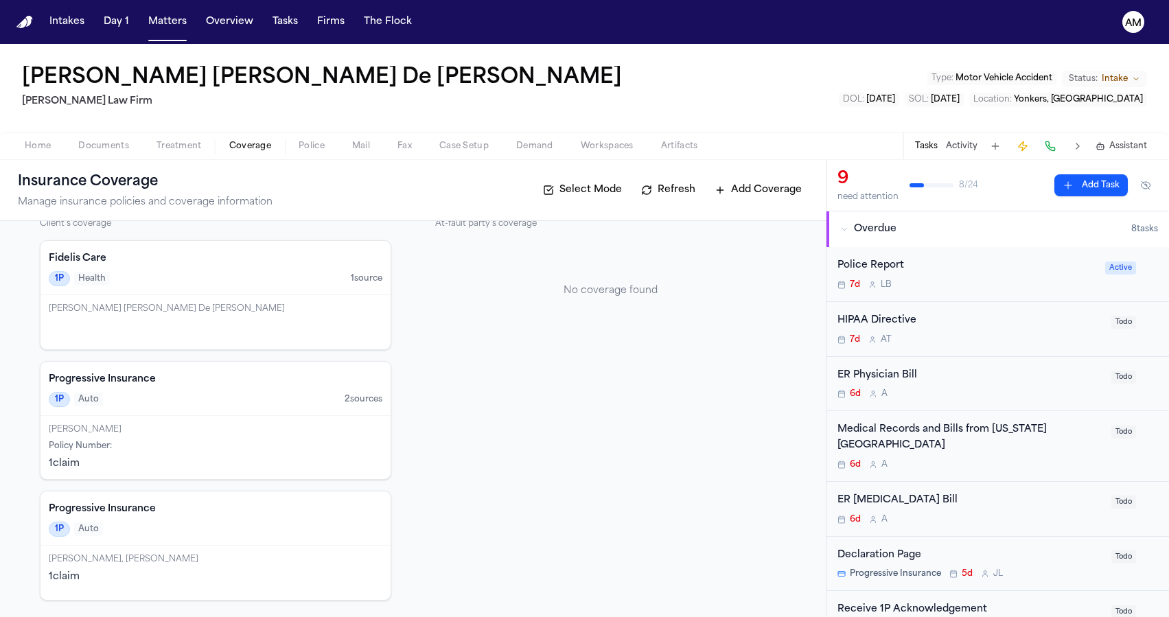
click at [231, 521] on div "1P Auto" at bounding box center [215, 528] width 333 height 15
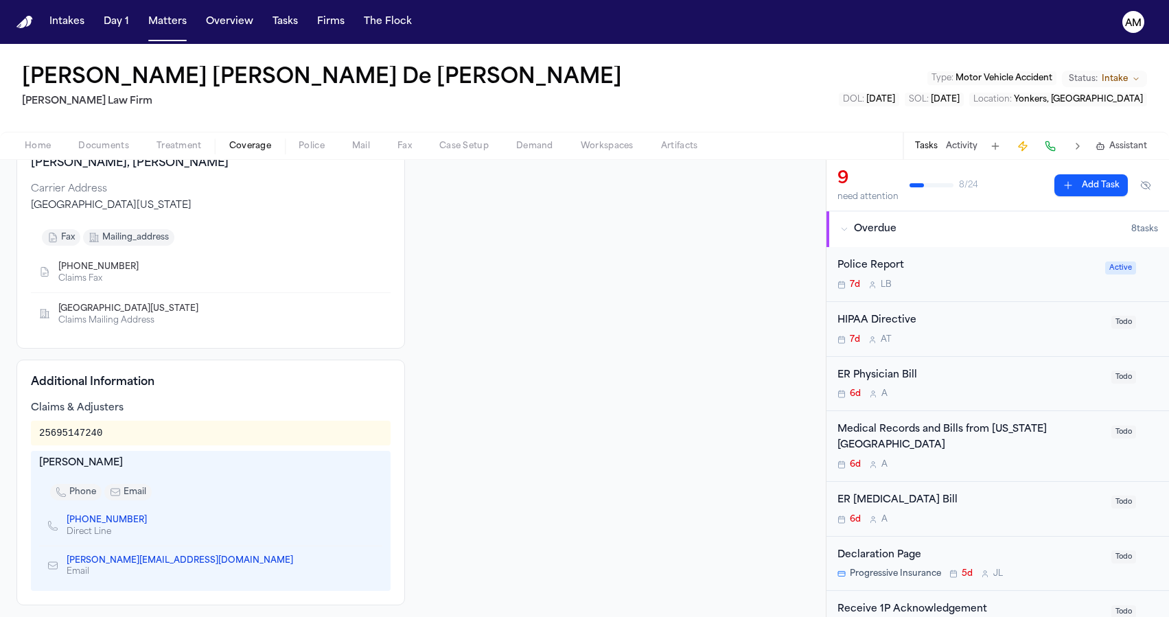
scroll to position [164, 0]
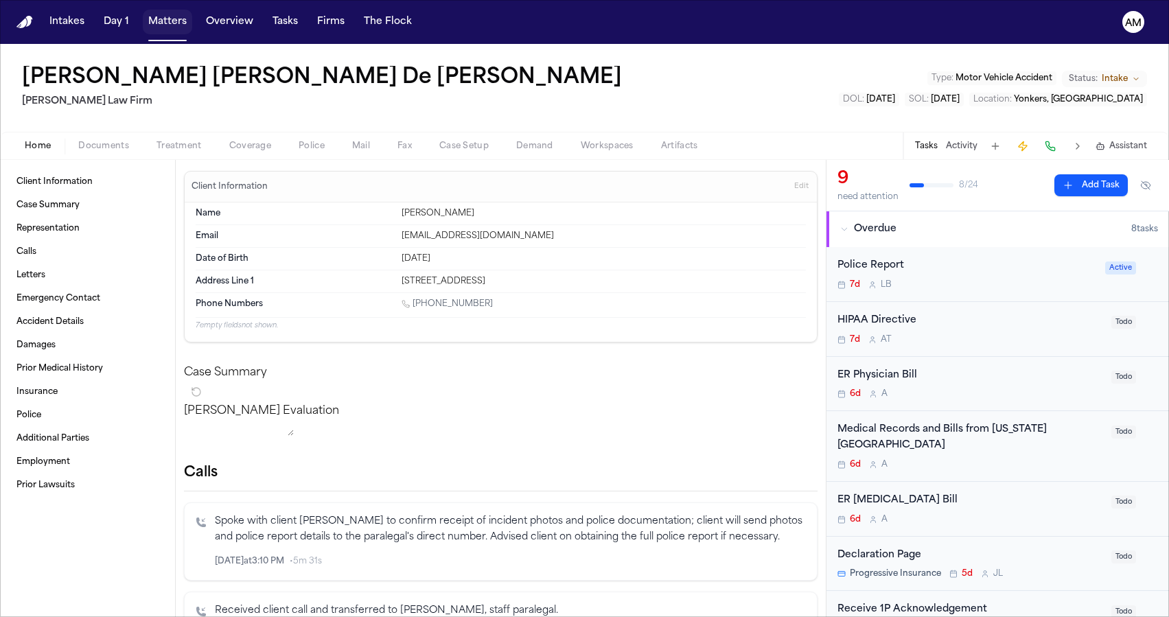
click at [155, 14] on button "Matters" at bounding box center [167, 22] width 49 height 25
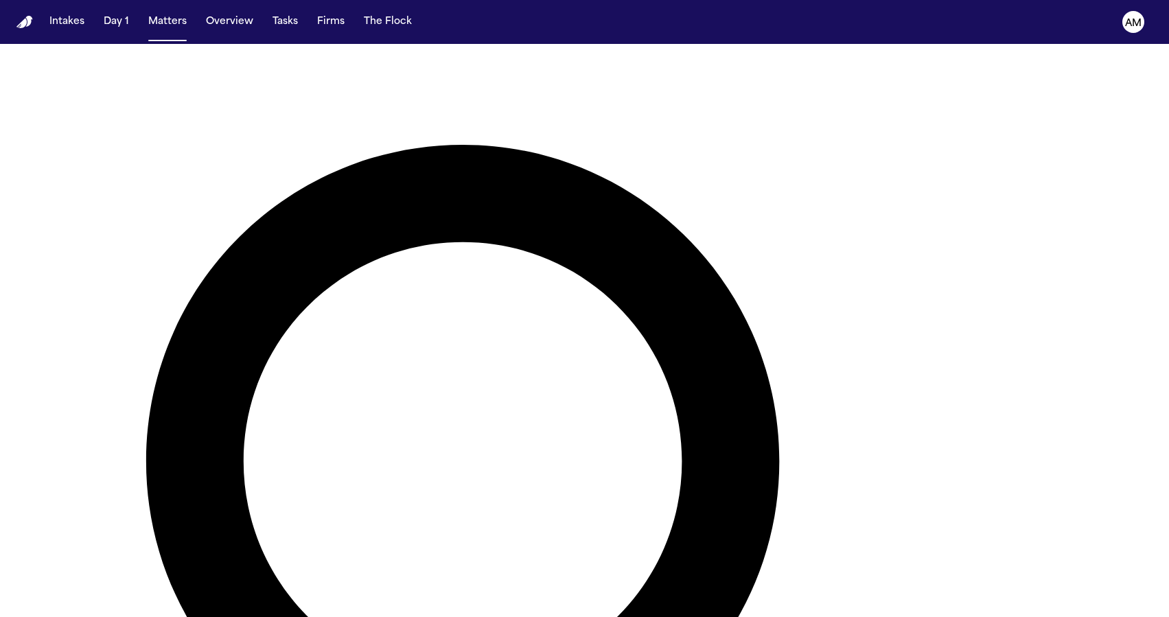
scroll to position [84, 0]
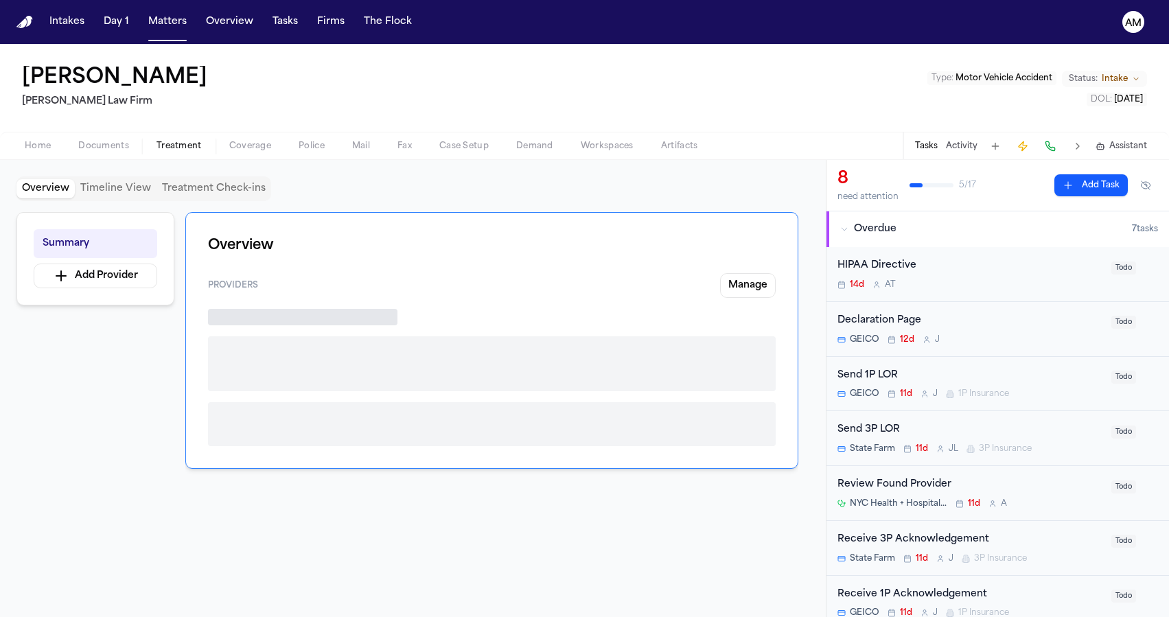
click at [209, 146] on button "Treatment" at bounding box center [179, 146] width 73 height 16
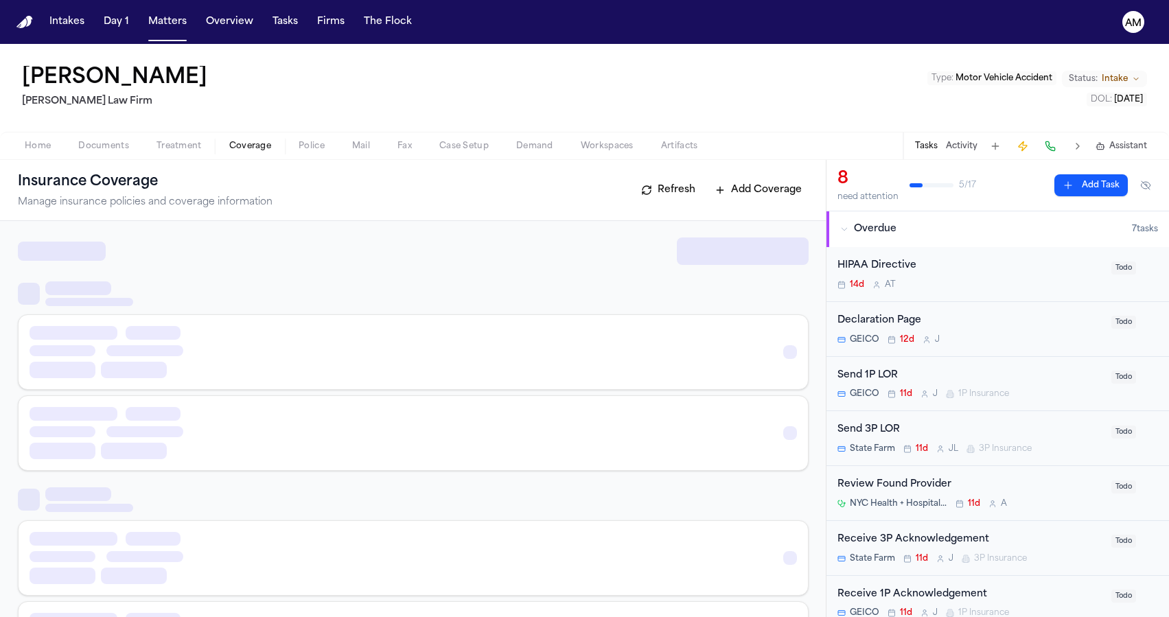
click at [237, 146] on span "Coverage" at bounding box center [250, 146] width 42 height 11
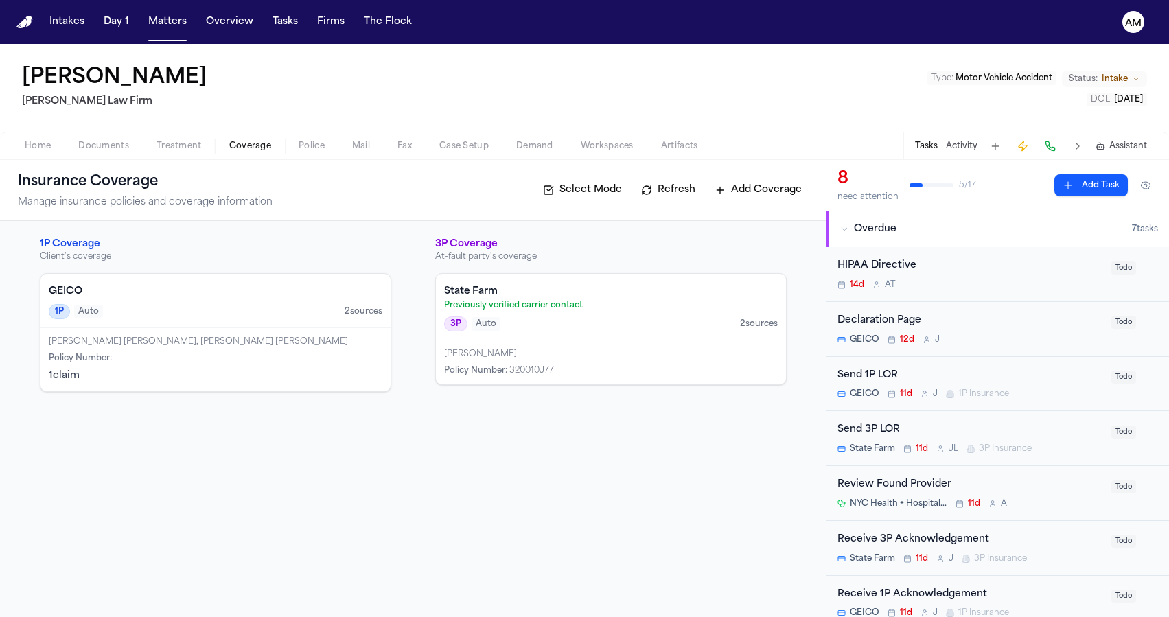
click at [478, 342] on div "MONICA R MOORE Policy Number : 320010J77" at bounding box center [611, 362] width 350 height 44
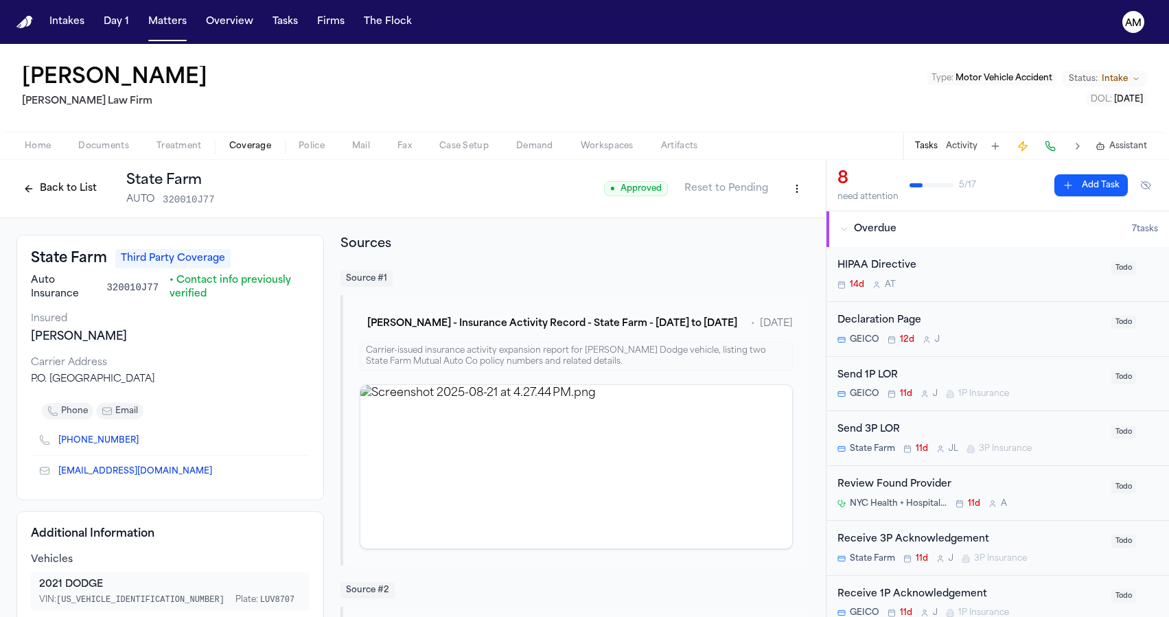
click at [241, 139] on button "Coverage" at bounding box center [249, 146] width 69 height 16
click at [44, 185] on button "Back to List" at bounding box center [59, 189] width 87 height 22
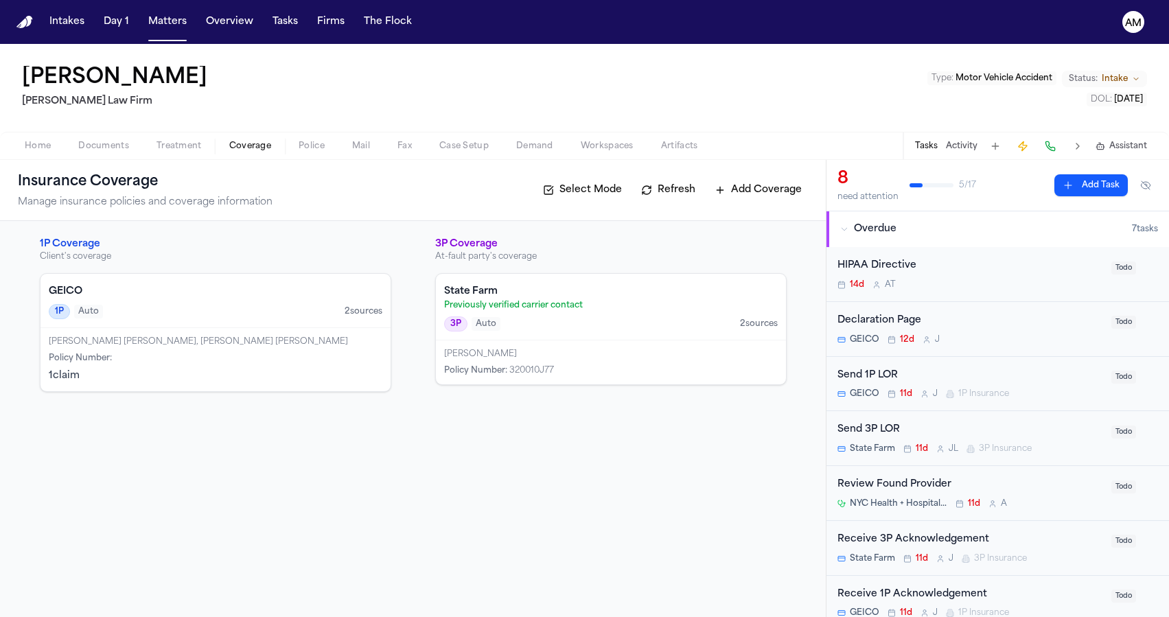
click at [108, 354] on span "Policy Number :" at bounding box center [80, 358] width 63 height 8
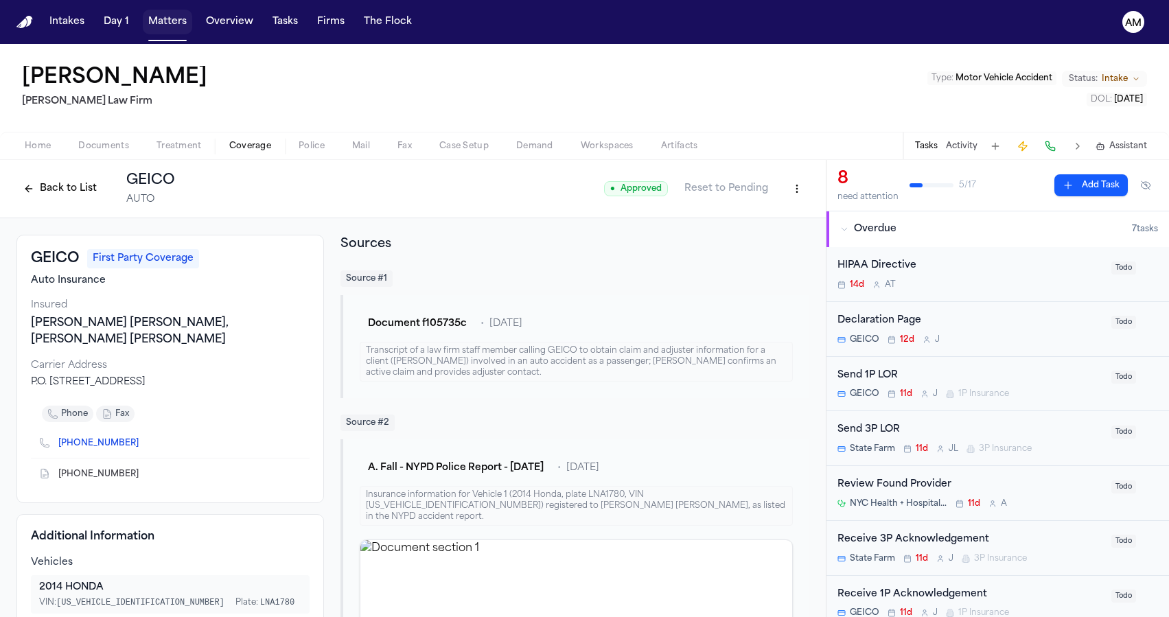
click at [161, 24] on button "Matters" at bounding box center [167, 22] width 49 height 25
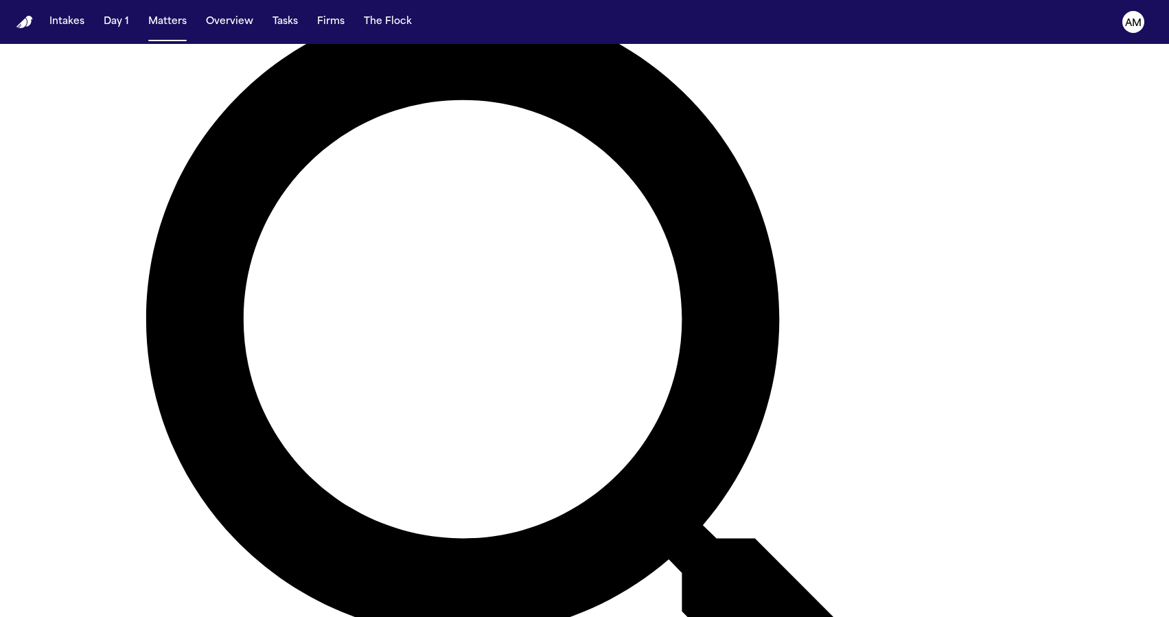
scroll to position [350, 0]
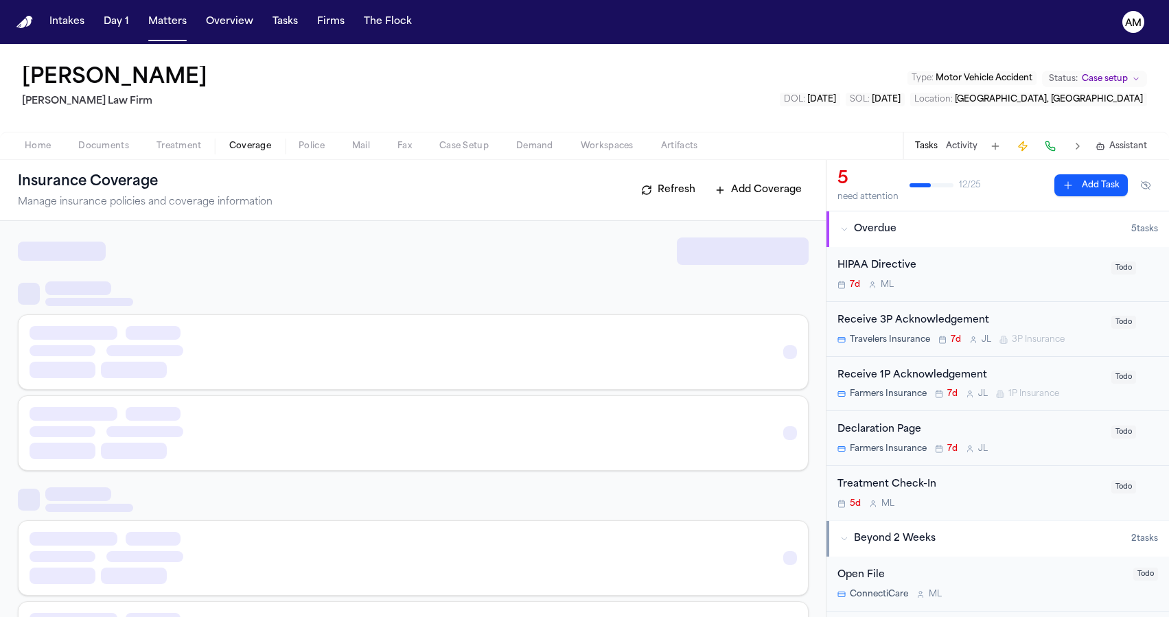
click at [254, 138] on button "Coverage" at bounding box center [249, 146] width 69 height 16
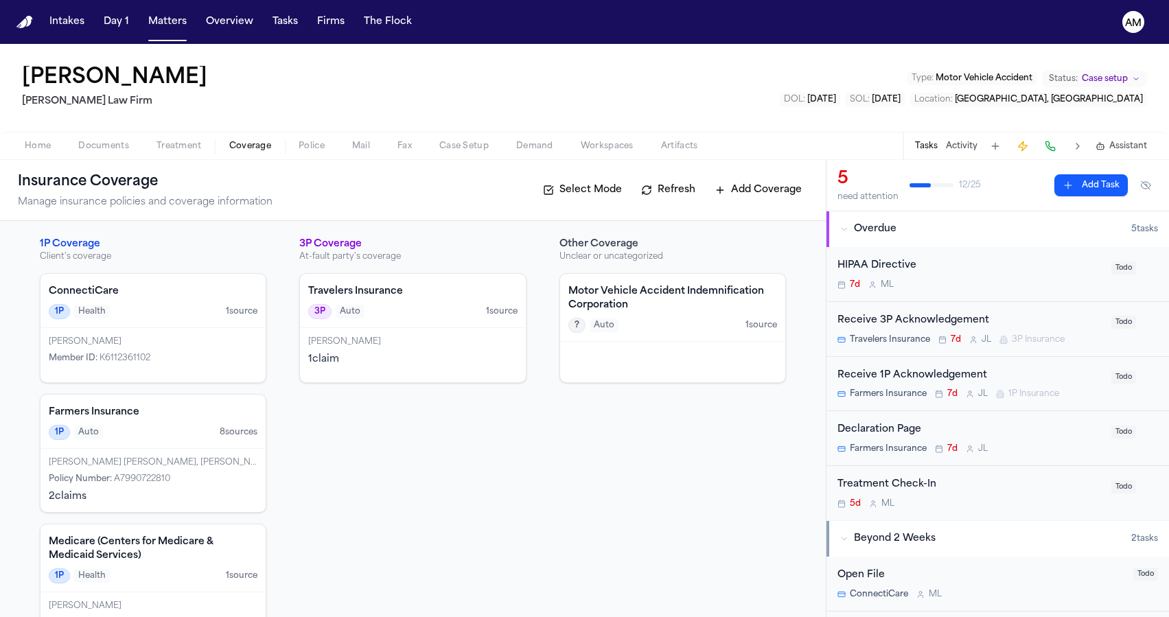
scroll to position [33, 0]
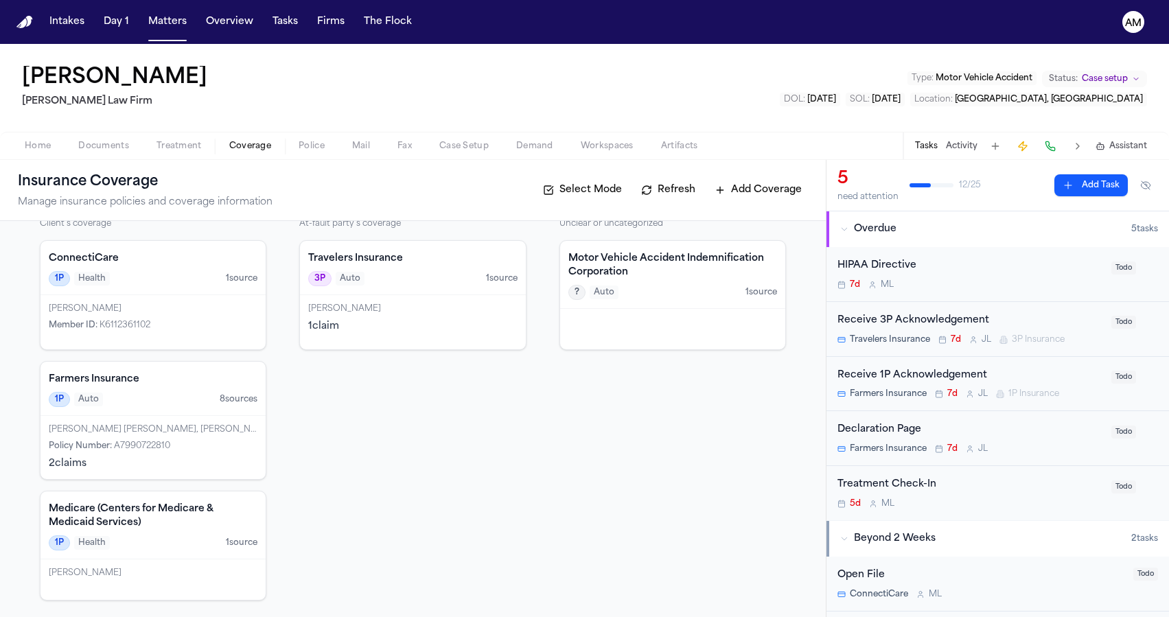
click at [406, 332] on div "1 claim" at bounding box center [412, 327] width 209 height 14
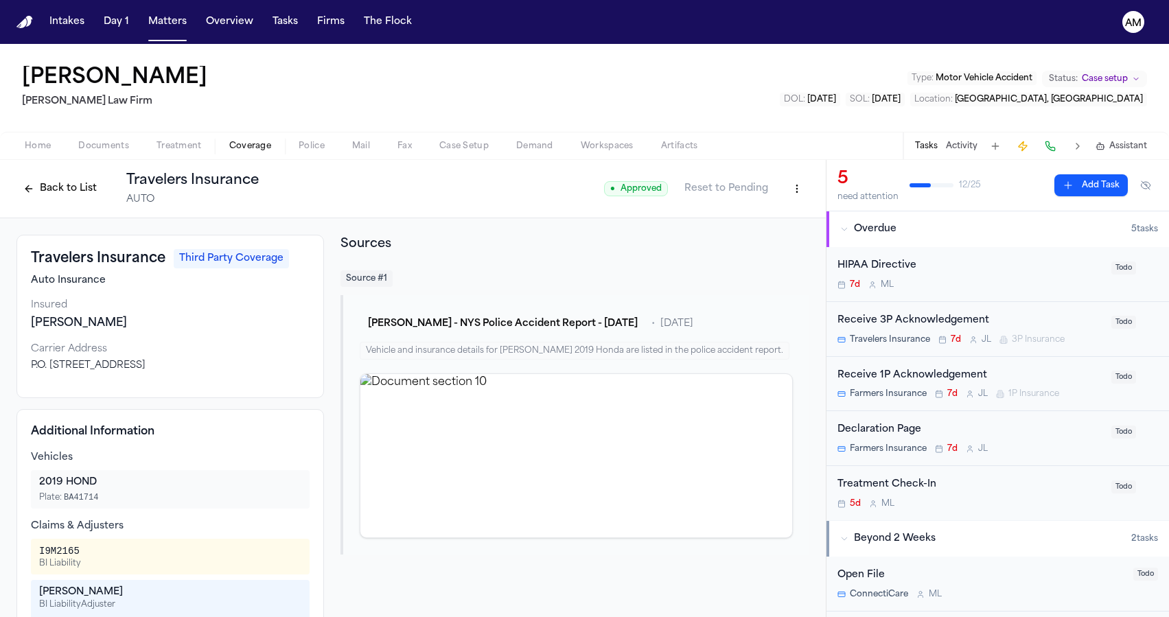
scroll to position [170, 0]
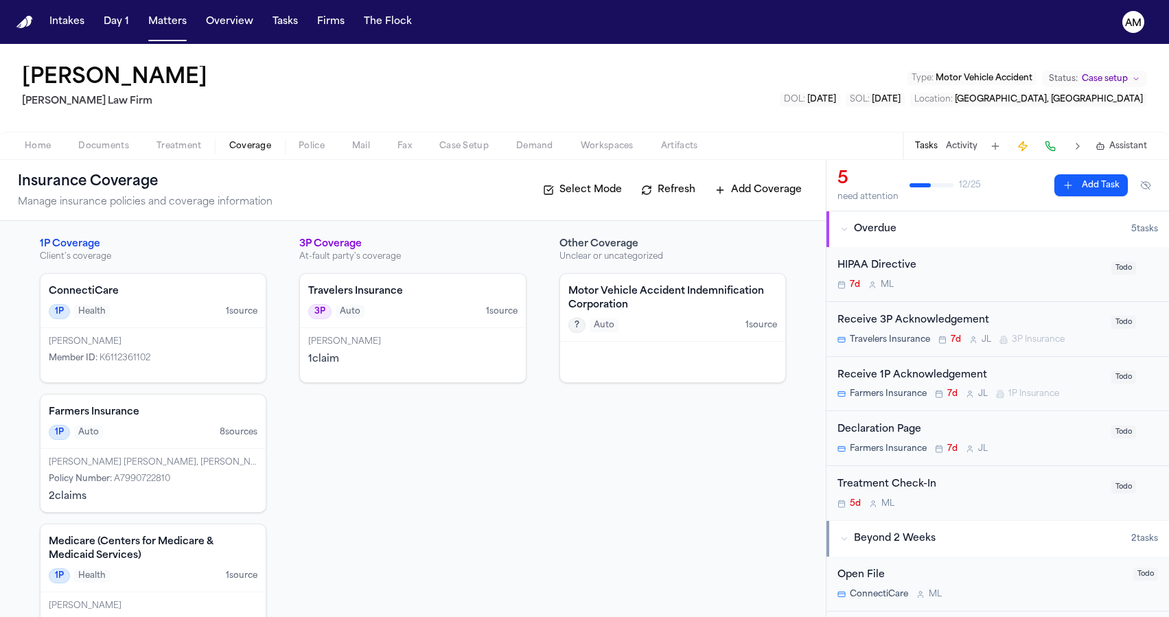
scroll to position [33, 0]
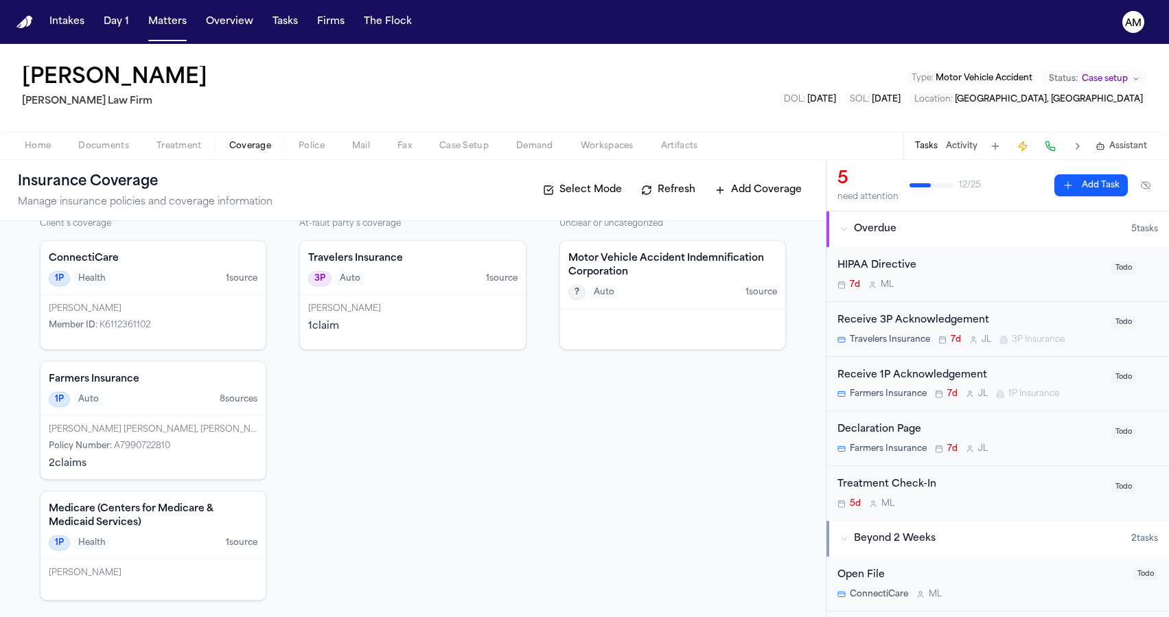
click at [162, 448] on span "A7990722810" at bounding box center [142, 446] width 56 height 8
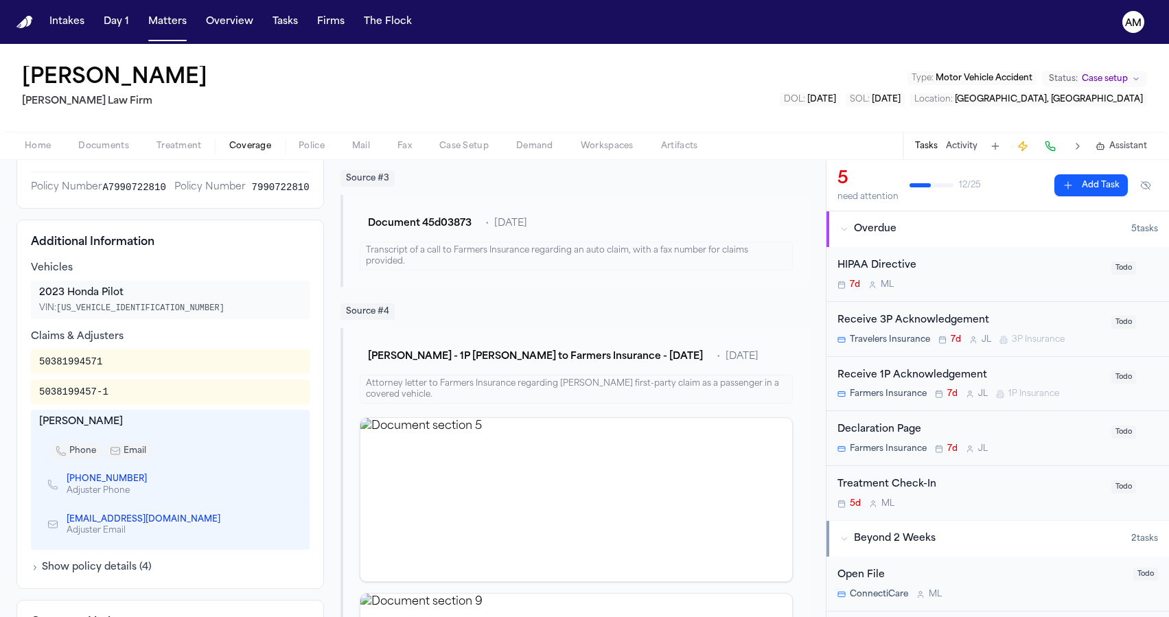
scroll to position [407, 0]
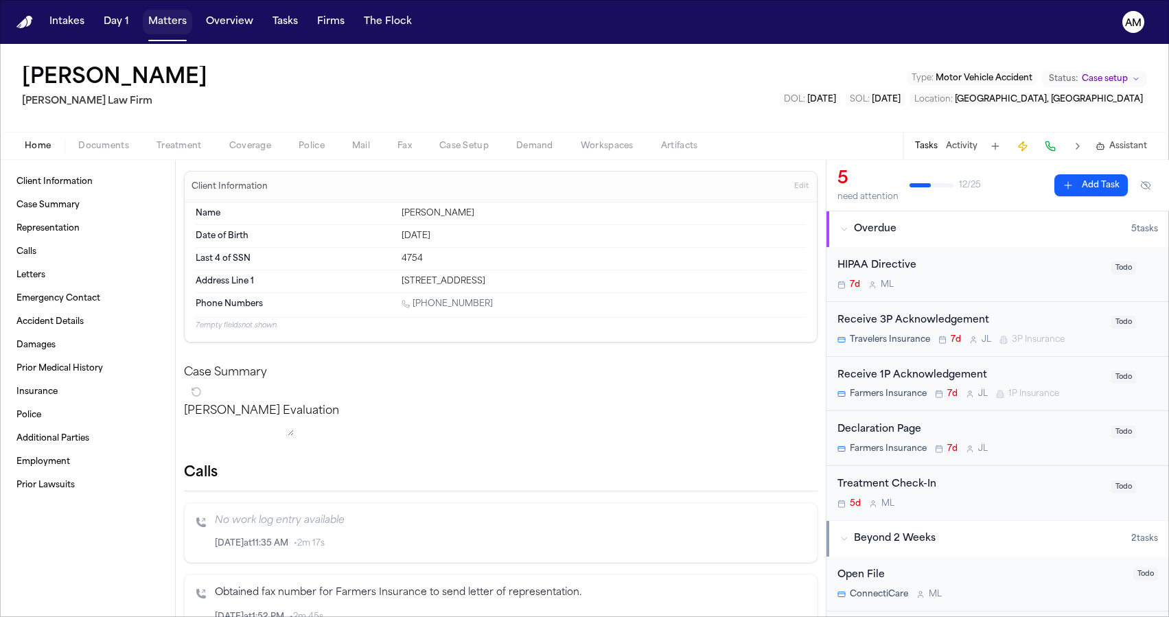
click at [143, 23] on button "Matters" at bounding box center [167, 22] width 49 height 25
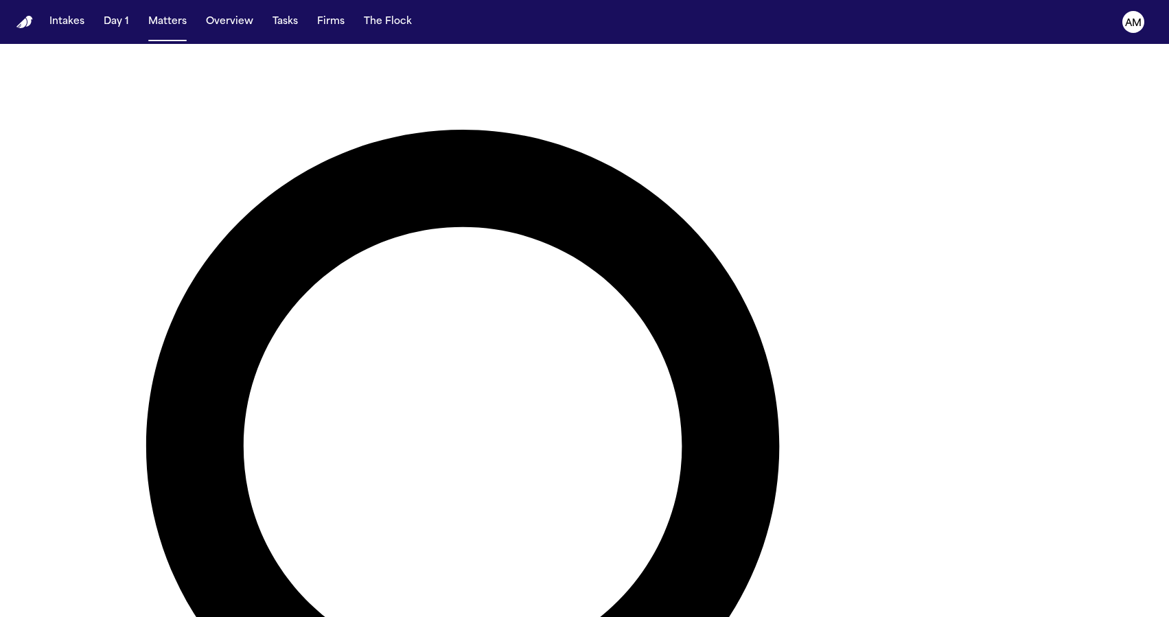
scroll to position [105, 0]
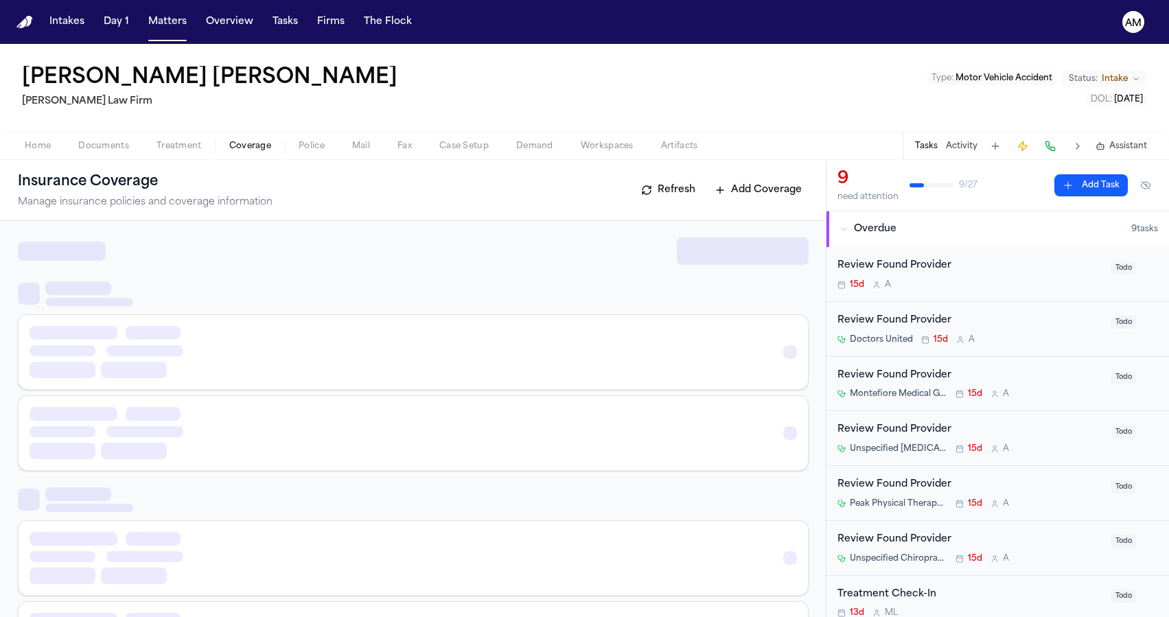
click at [246, 141] on span "Coverage" at bounding box center [250, 146] width 42 height 11
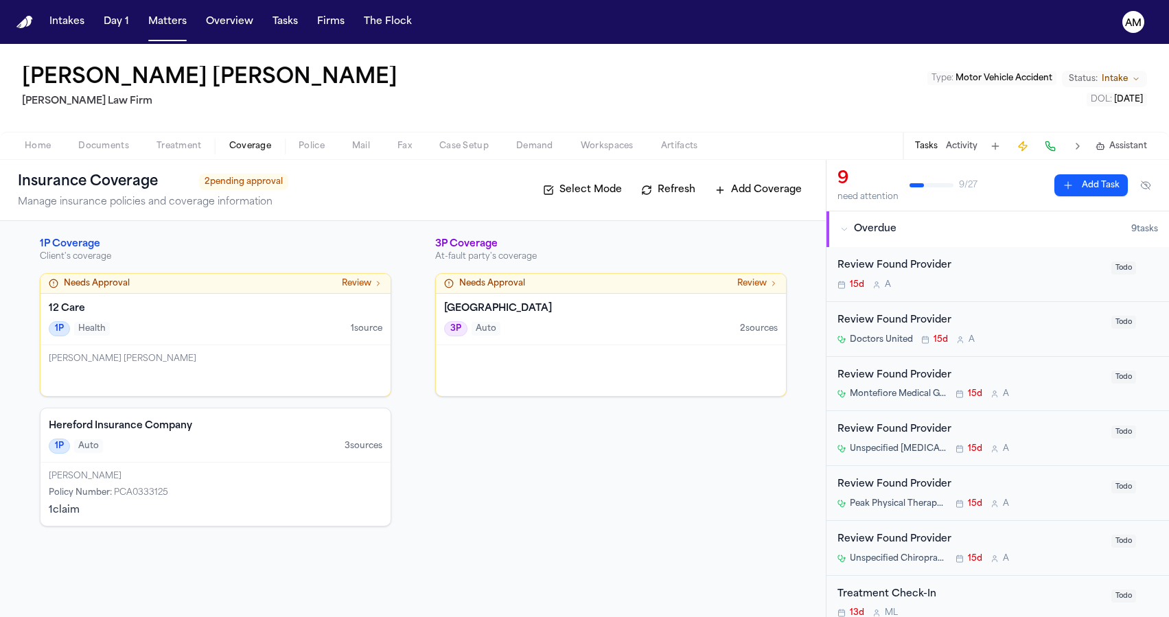
click at [306, 456] on div "Hereford Insurance Company 1P Auto 3 source s" at bounding box center [215, 435] width 350 height 54
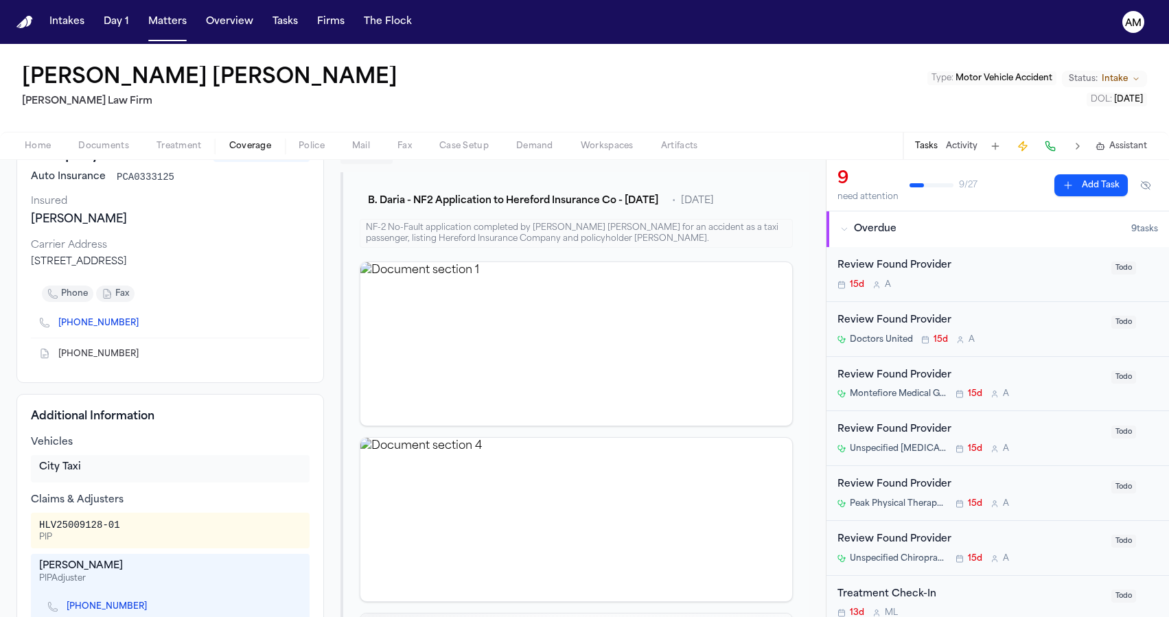
scroll to position [200, 0]
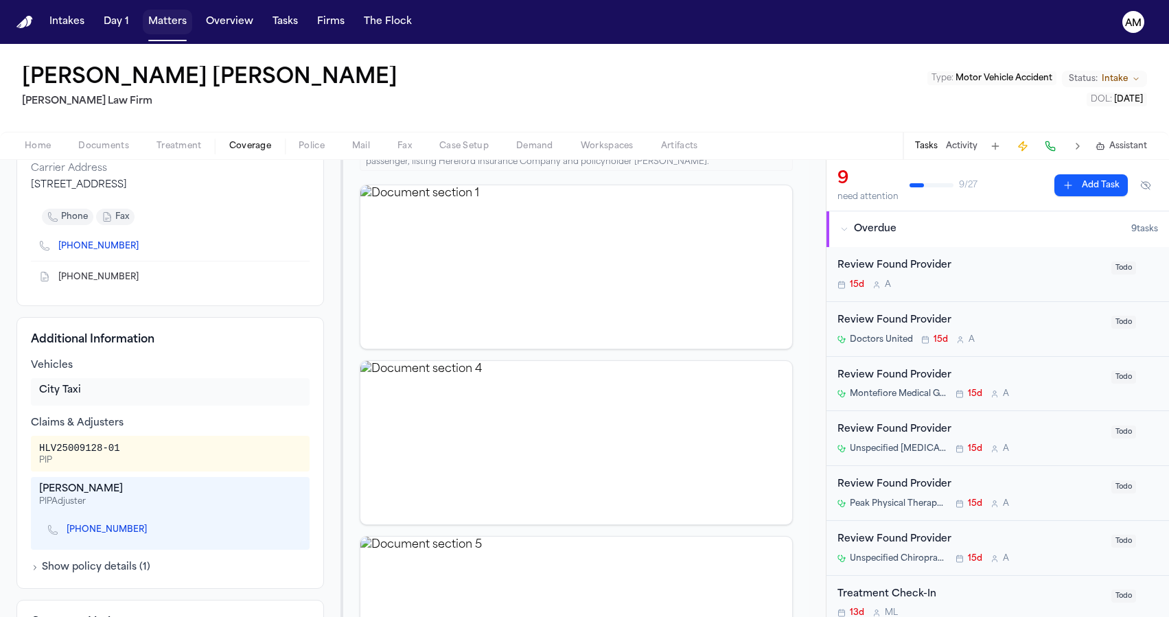
click at [172, 19] on button "Matters" at bounding box center [167, 22] width 49 height 25
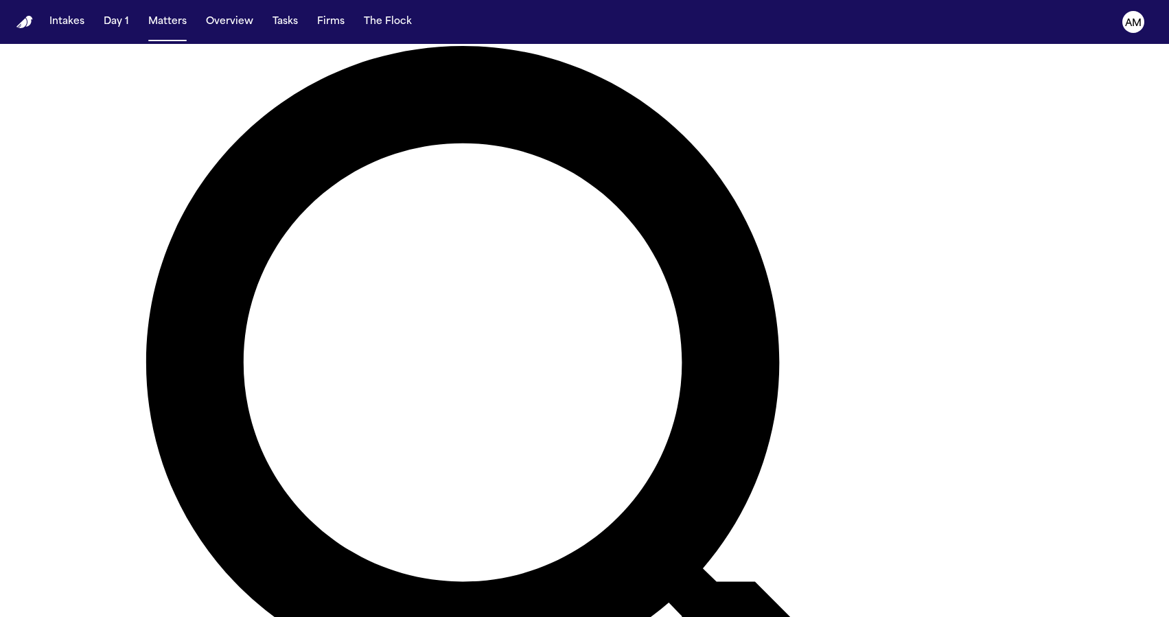
scroll to position [180, 0]
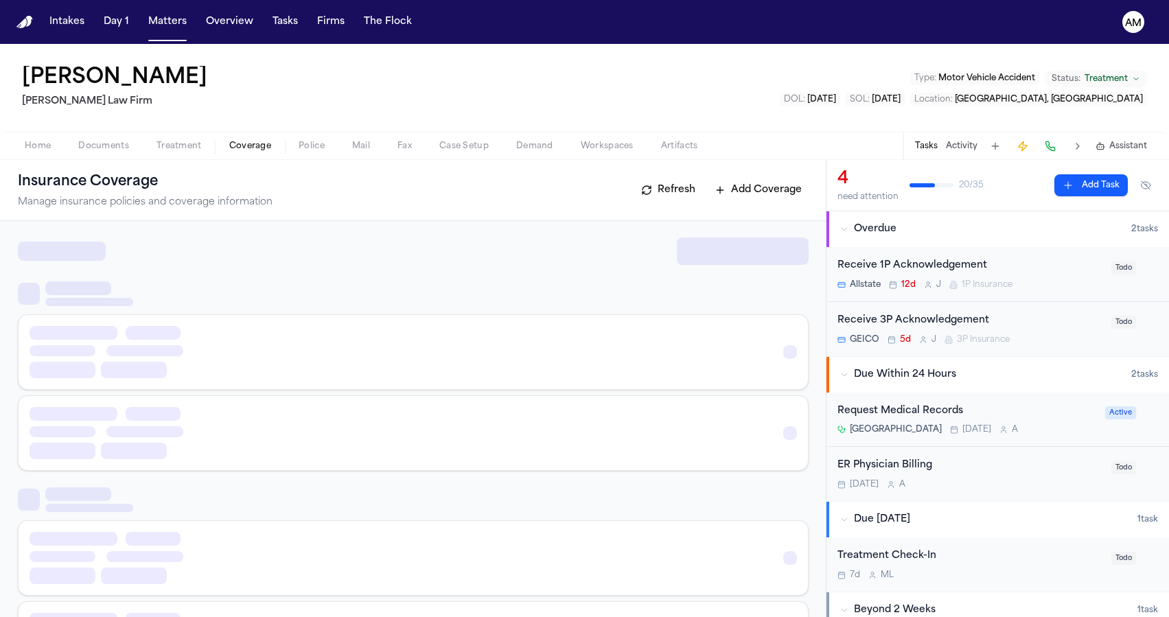
click at [263, 143] on span "Coverage" at bounding box center [250, 146] width 42 height 11
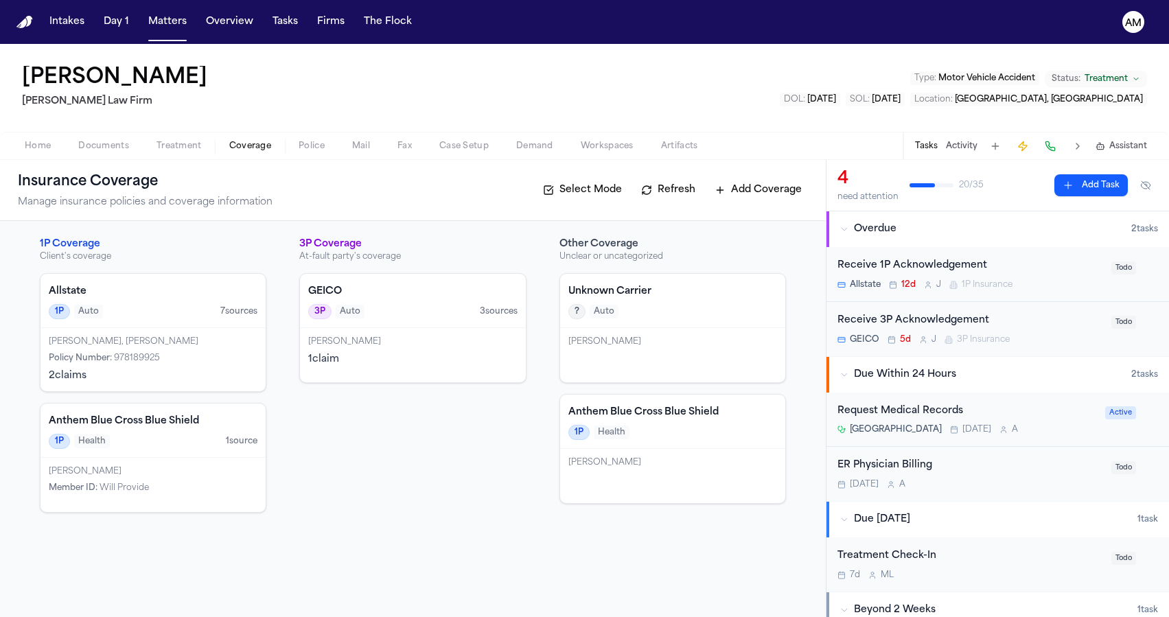
click at [377, 336] on div "Valerie Sajous" at bounding box center [412, 341] width 209 height 11
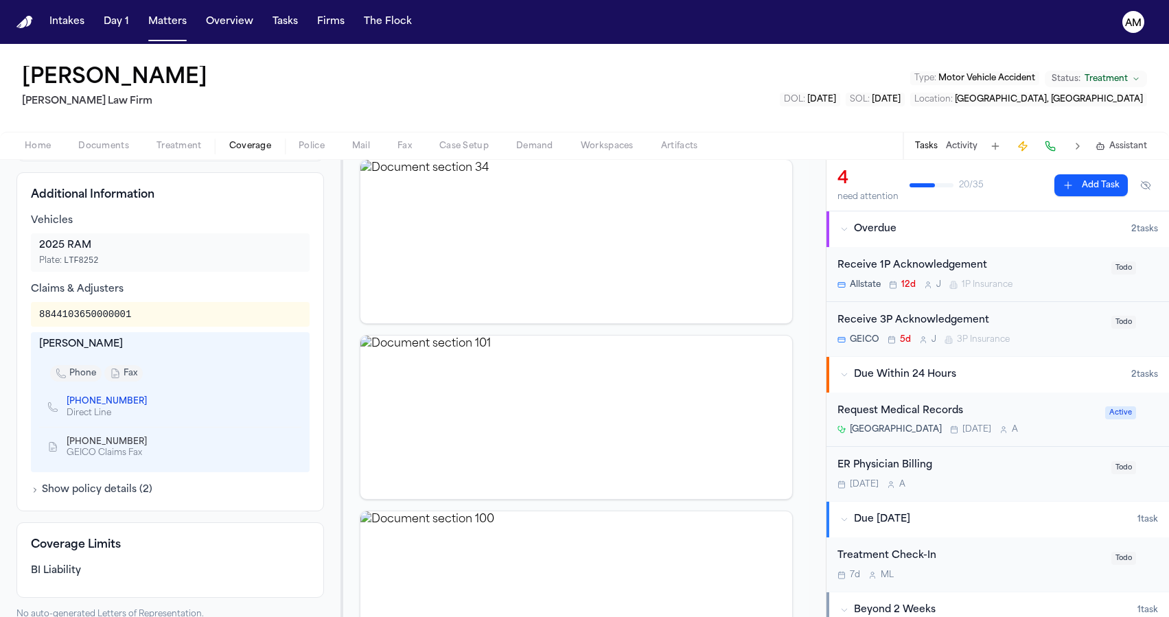
scroll to position [396, 0]
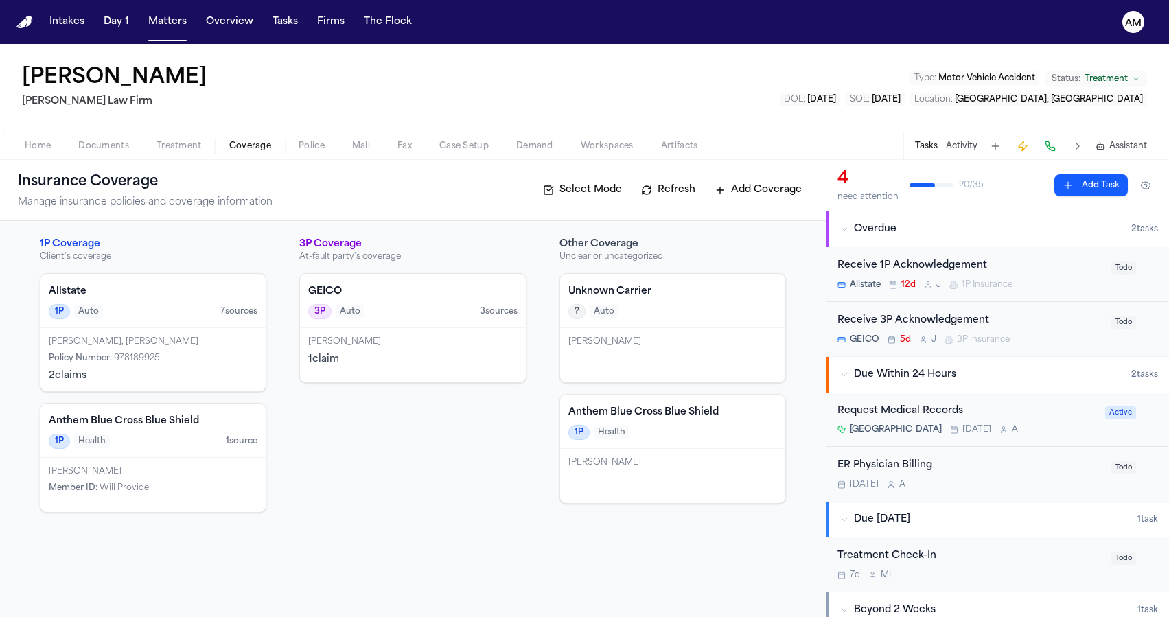
click at [180, 366] on div "Kristin Ortiz, Roberto Ortiz Policy Number : 978189925 2 claim s" at bounding box center [153, 359] width 226 height 63
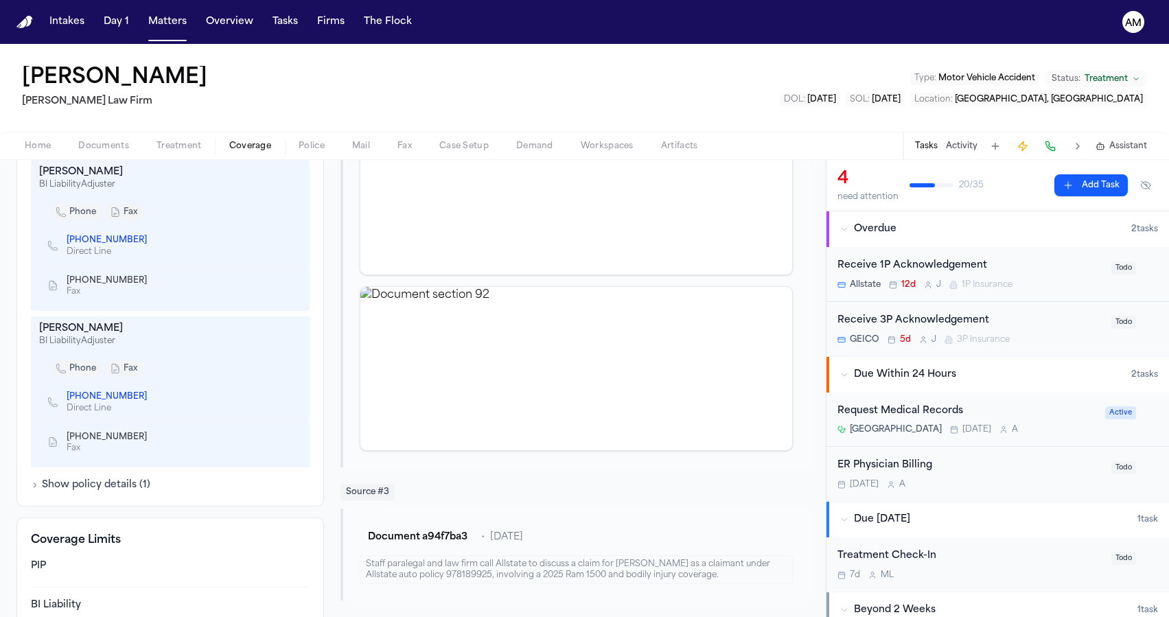
scroll to position [580, 0]
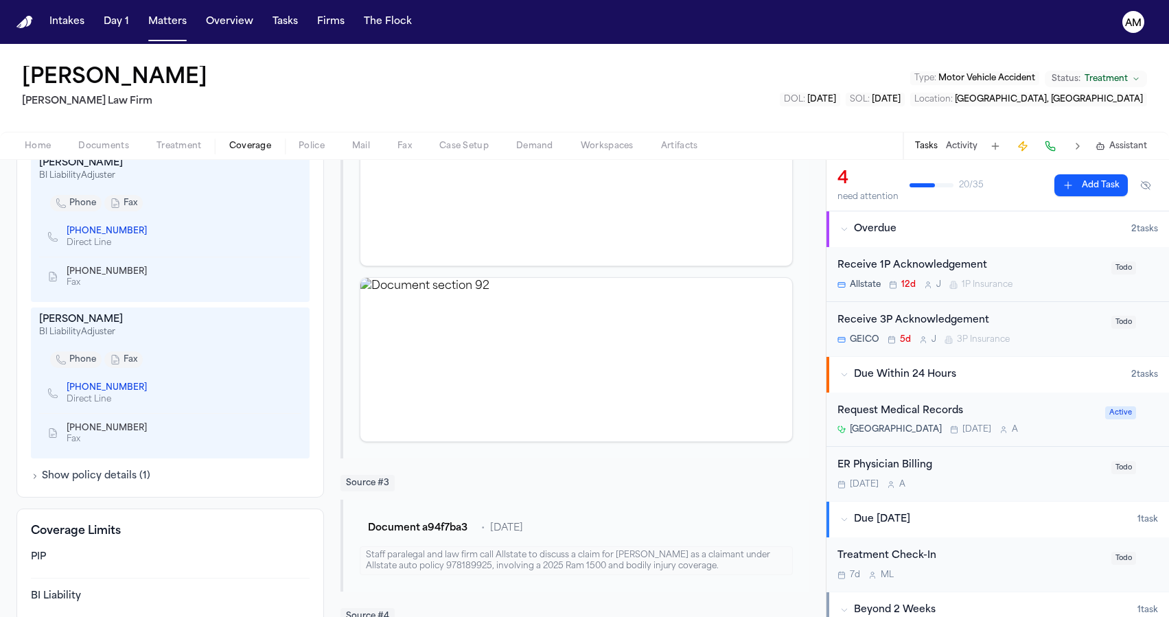
click at [150, 388] on icon "Copy to clipboard" at bounding box center [154, 388] width 8 height 8
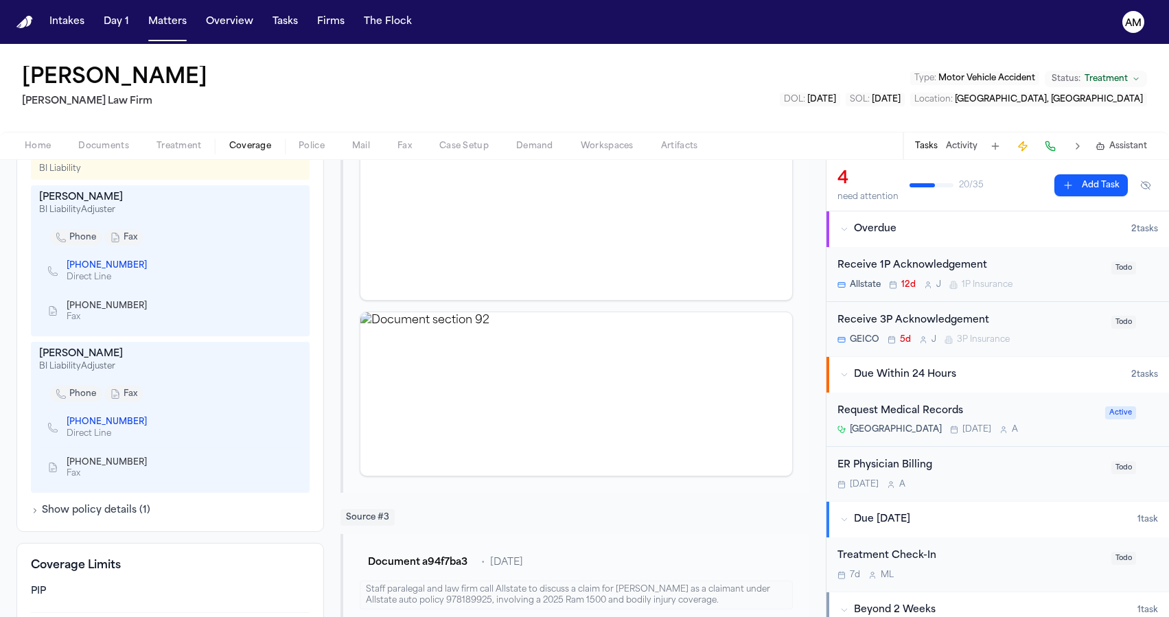
scroll to position [579, 0]
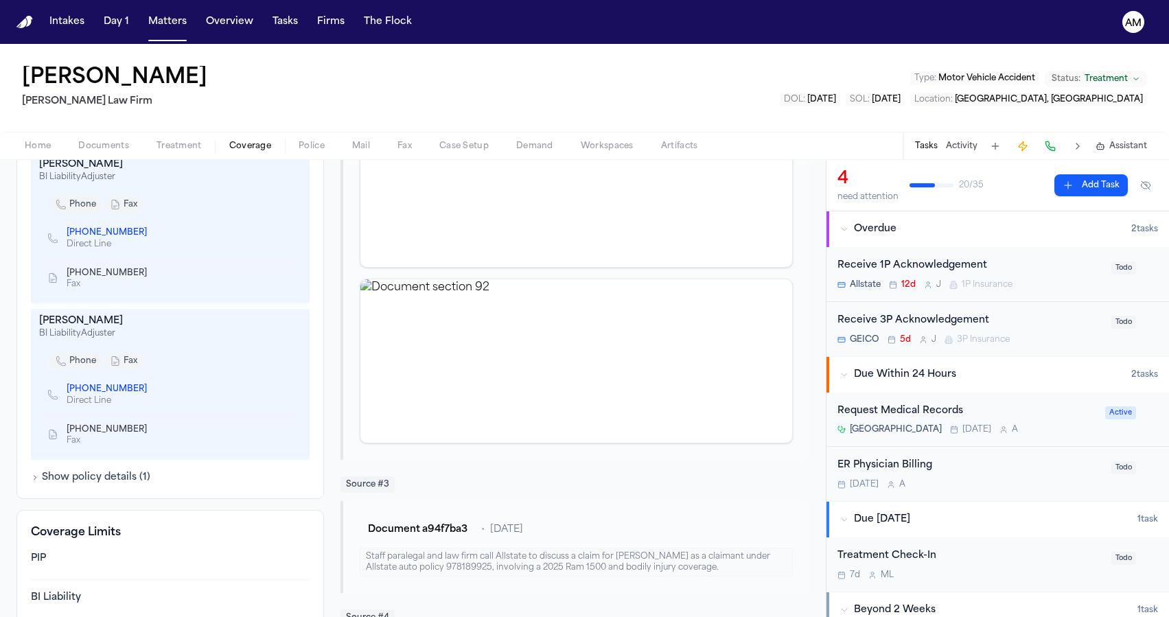
click at [150, 433] on icon "Copy to clipboard" at bounding box center [154, 429] width 8 height 8
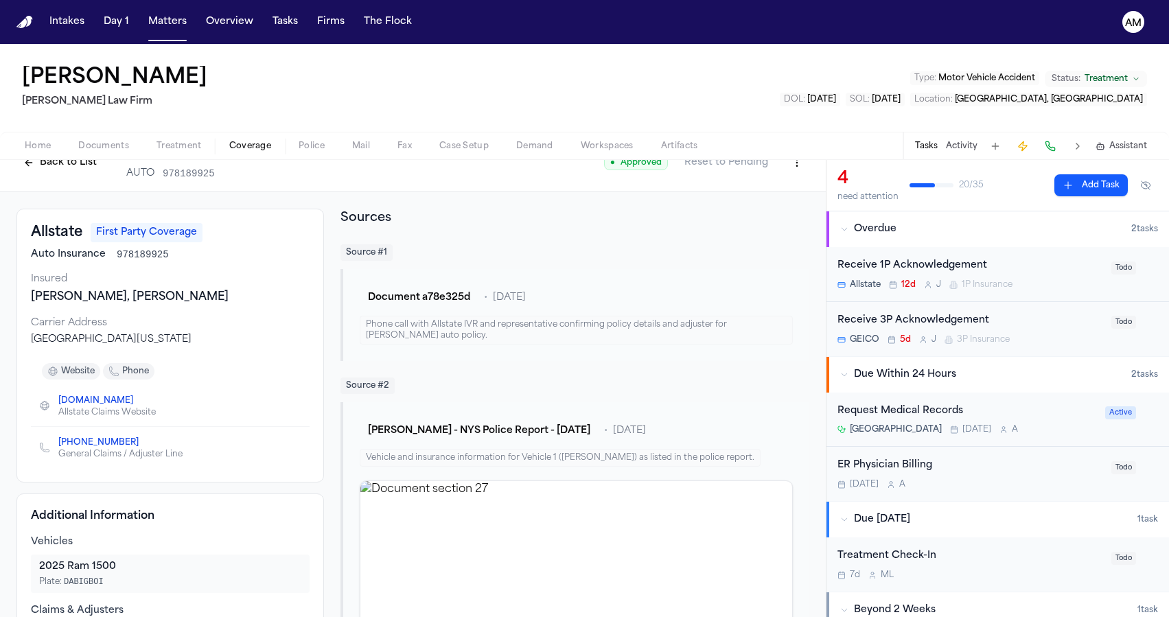
scroll to position [11, 0]
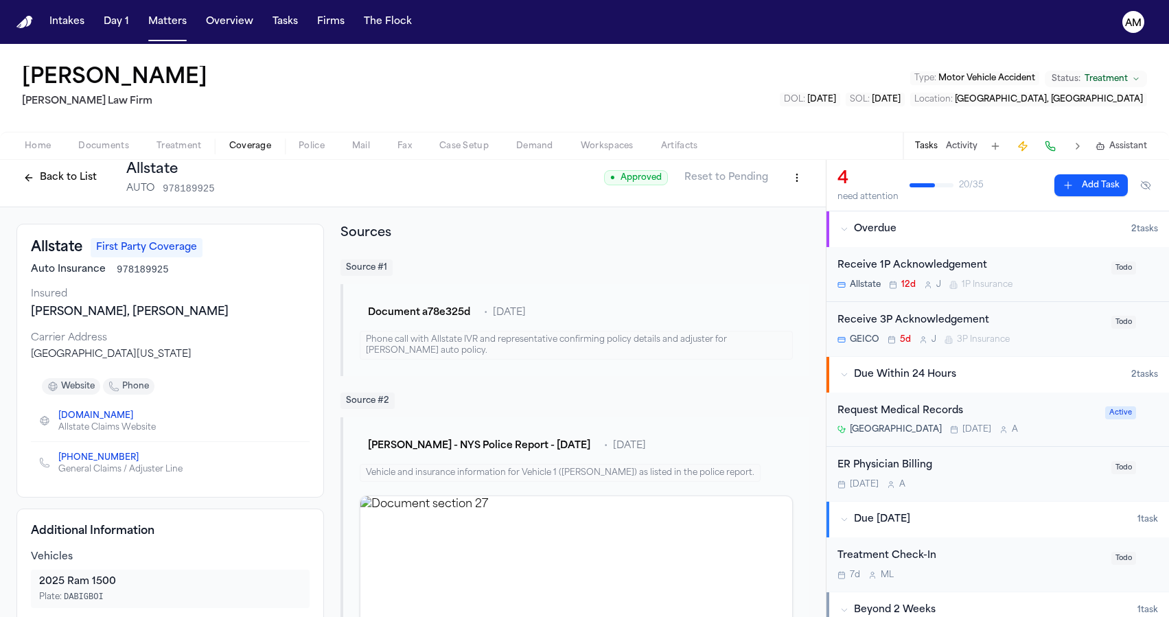
click at [150, 34] on nav "Intakes Day 1 Matters Overview Tasks Firms The Flock AM" at bounding box center [584, 22] width 1169 height 44
click at [159, 31] on button "Matters" at bounding box center [167, 22] width 49 height 25
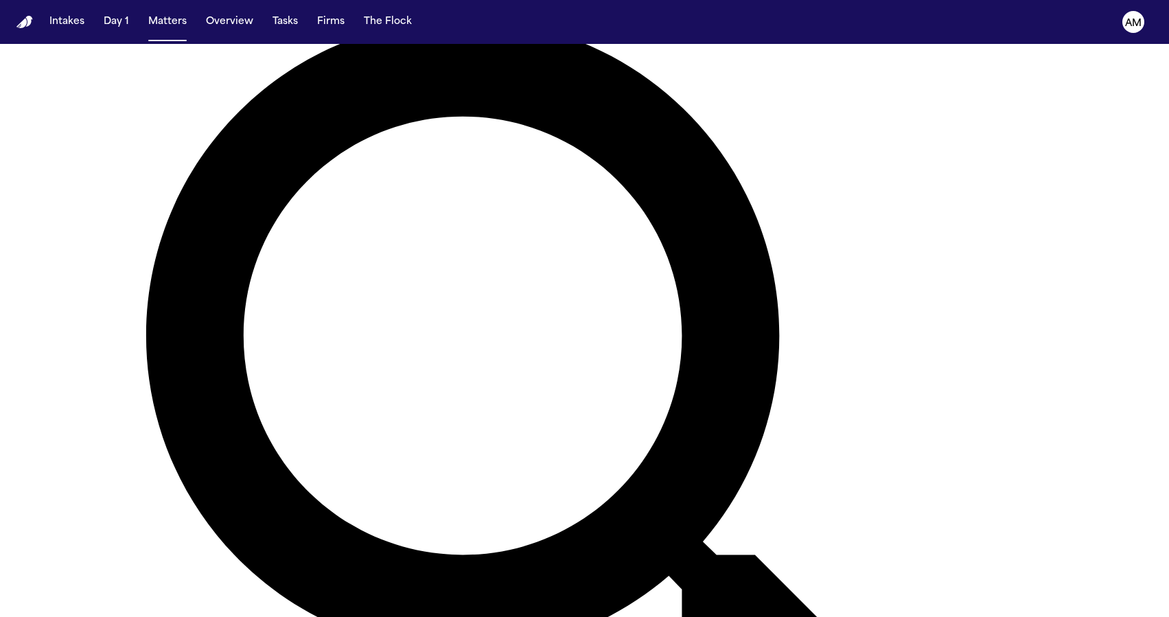
scroll to position [204, 0]
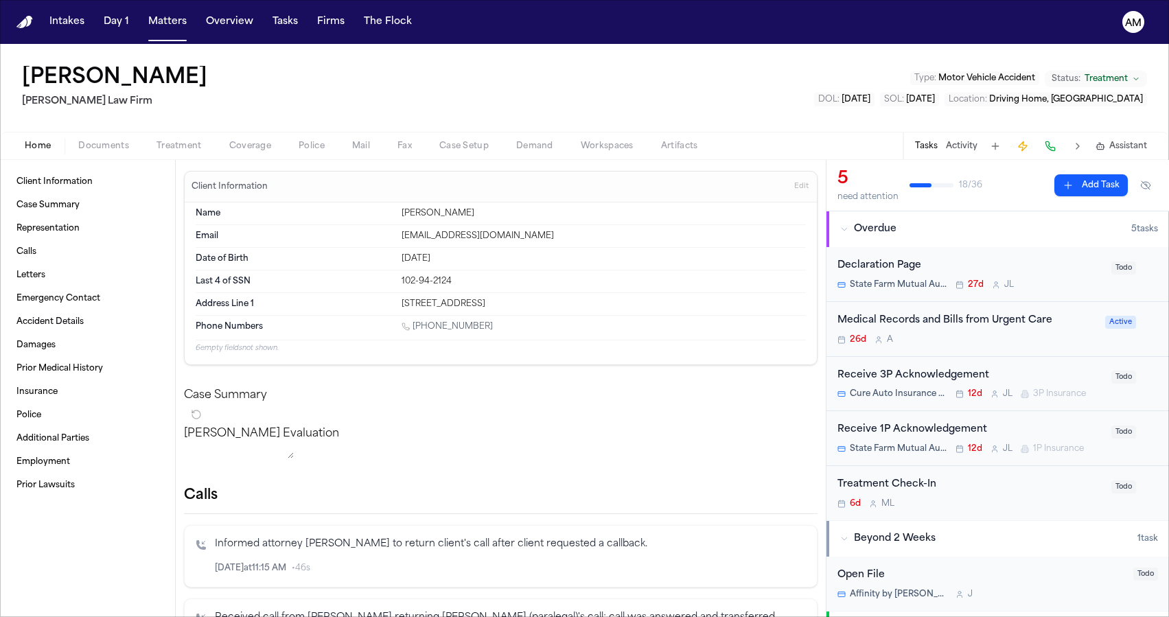
click at [248, 150] on span "Coverage" at bounding box center [250, 146] width 42 height 11
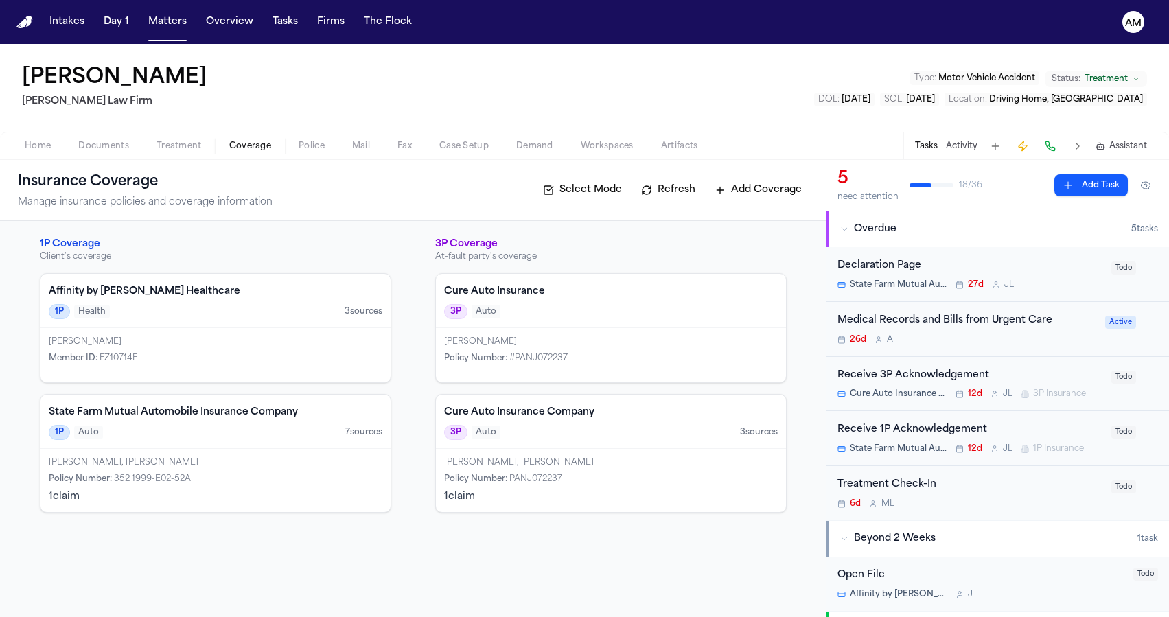
click at [215, 473] on div "Policy Number : 352 1999-E02-52A" at bounding box center [215, 478] width 333 height 11
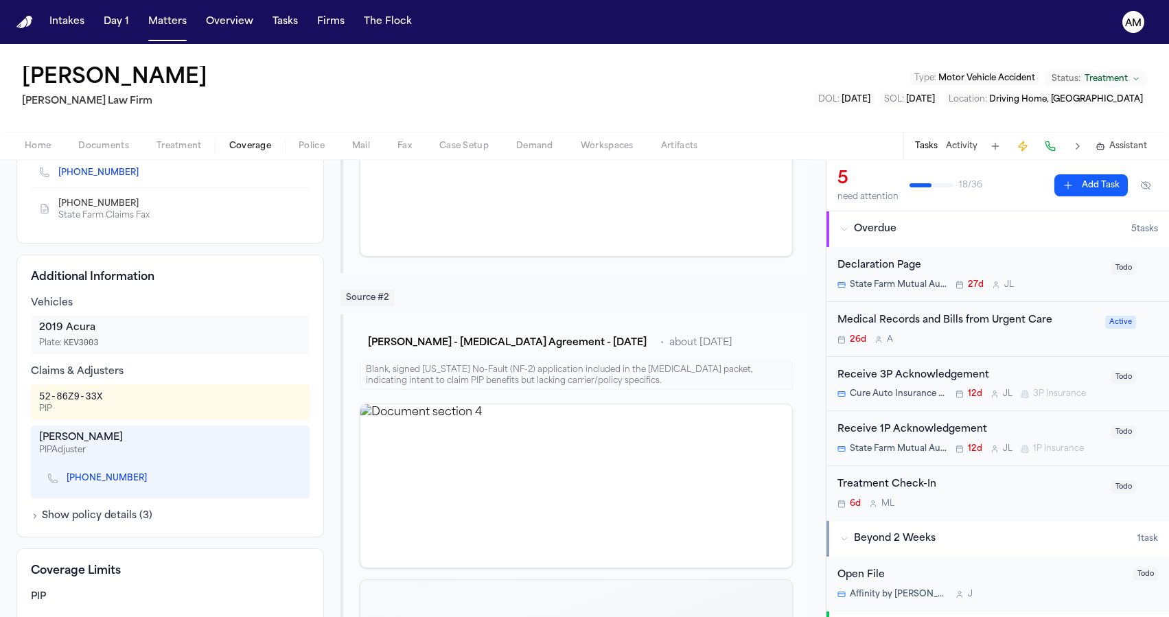
scroll to position [300, 0]
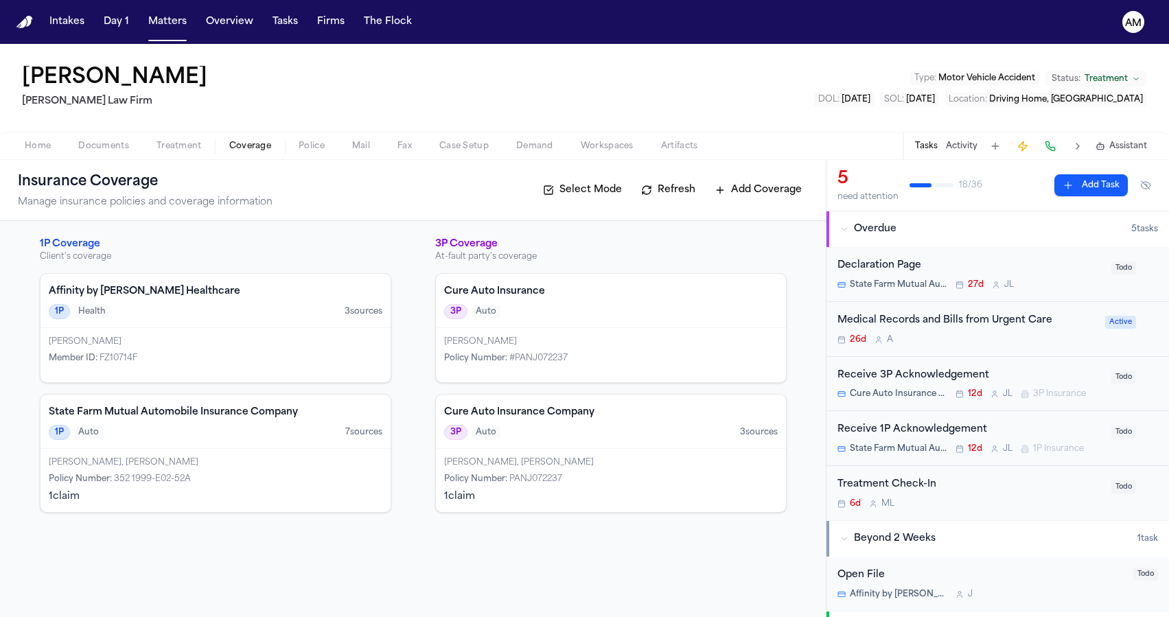
click at [335, 449] on div "Jessica Costello, William Costello Policy Number : 352 1999-E02-52A 1 claim" at bounding box center [215, 480] width 350 height 63
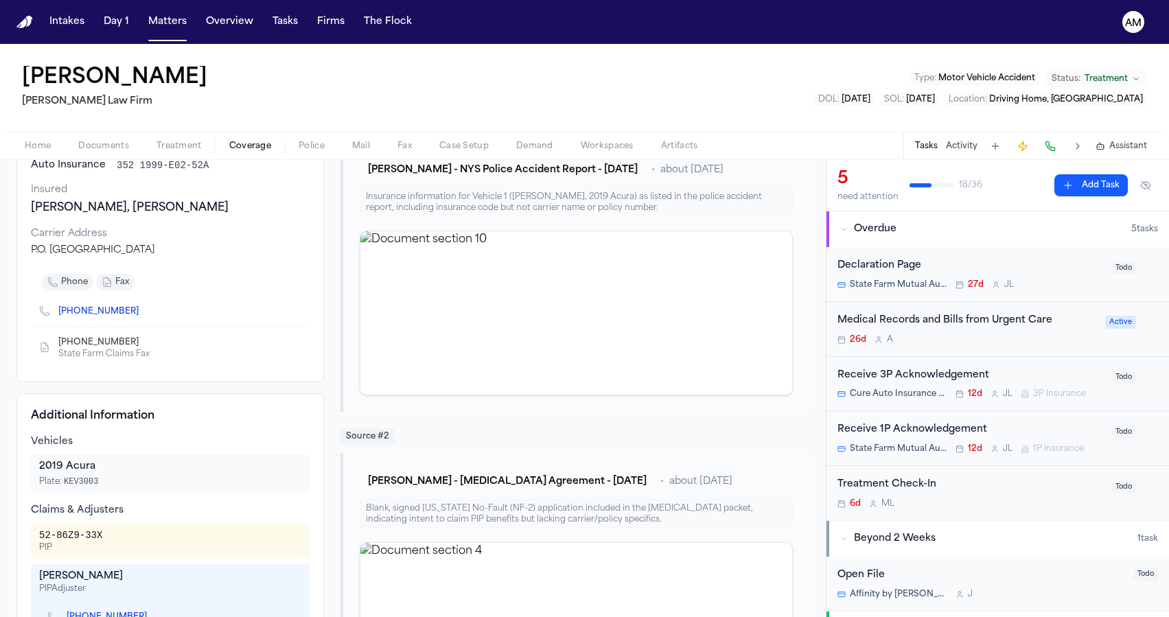
scroll to position [159, 0]
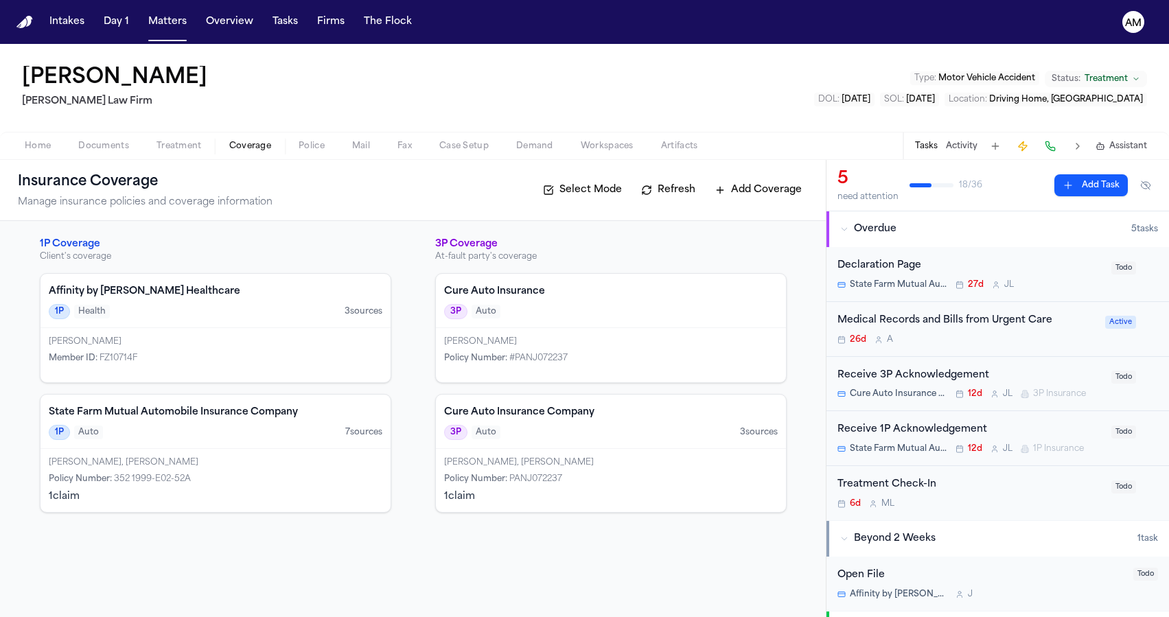
click at [624, 482] on div "Policy Number : PANJ072237" at bounding box center [610, 478] width 333 height 11
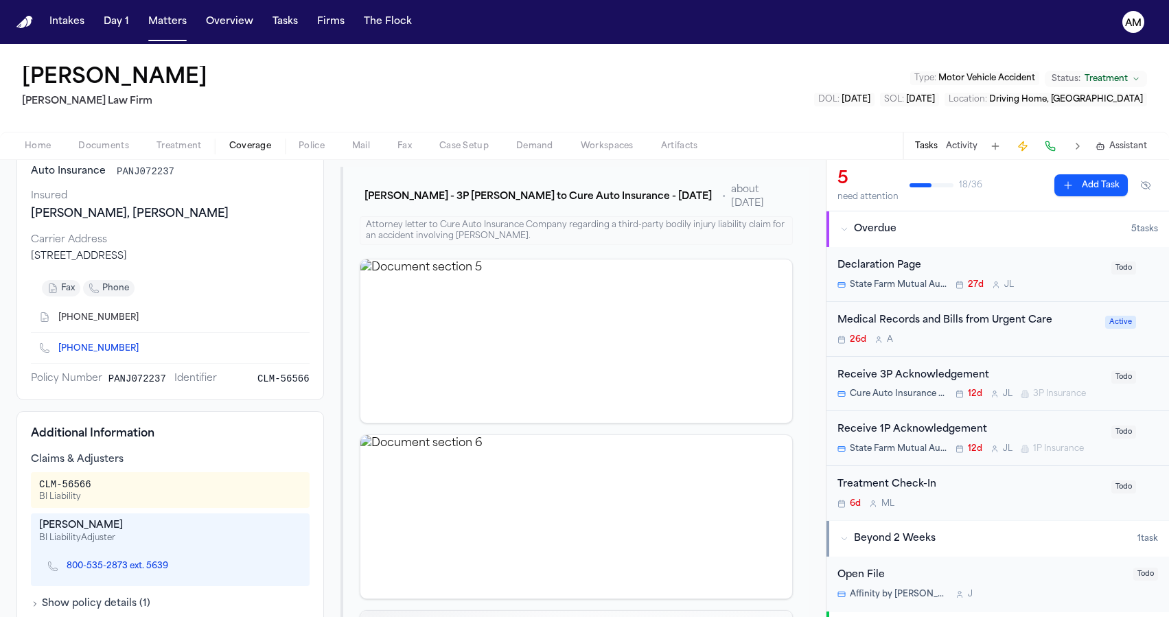
scroll to position [141, 0]
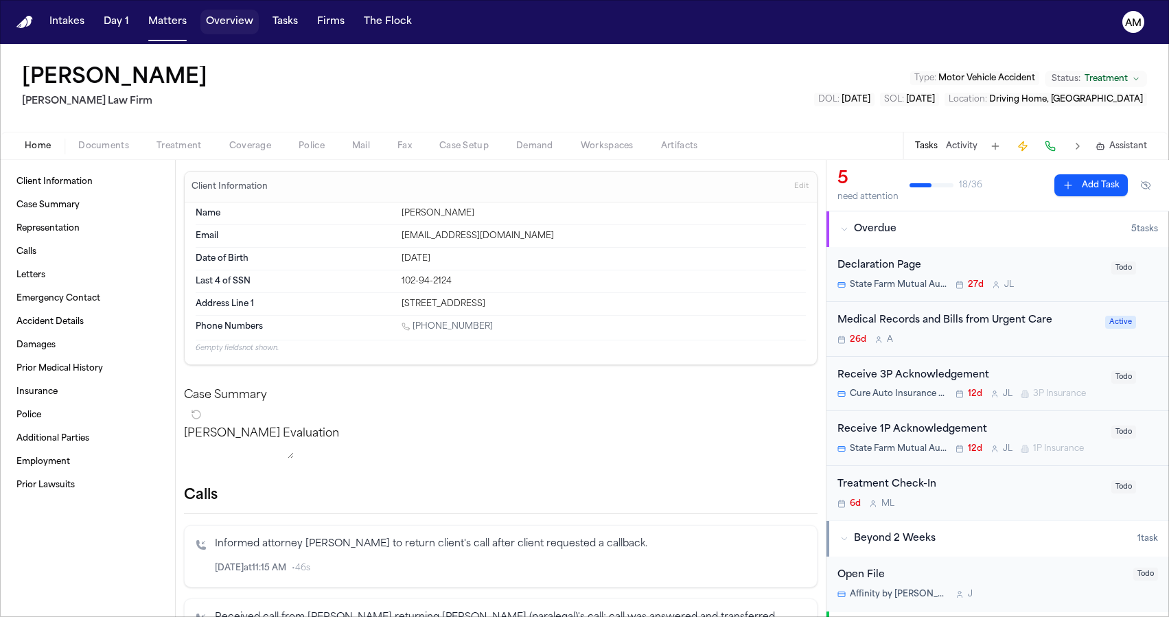
click at [155, 30] on button "Matters" at bounding box center [167, 22] width 49 height 25
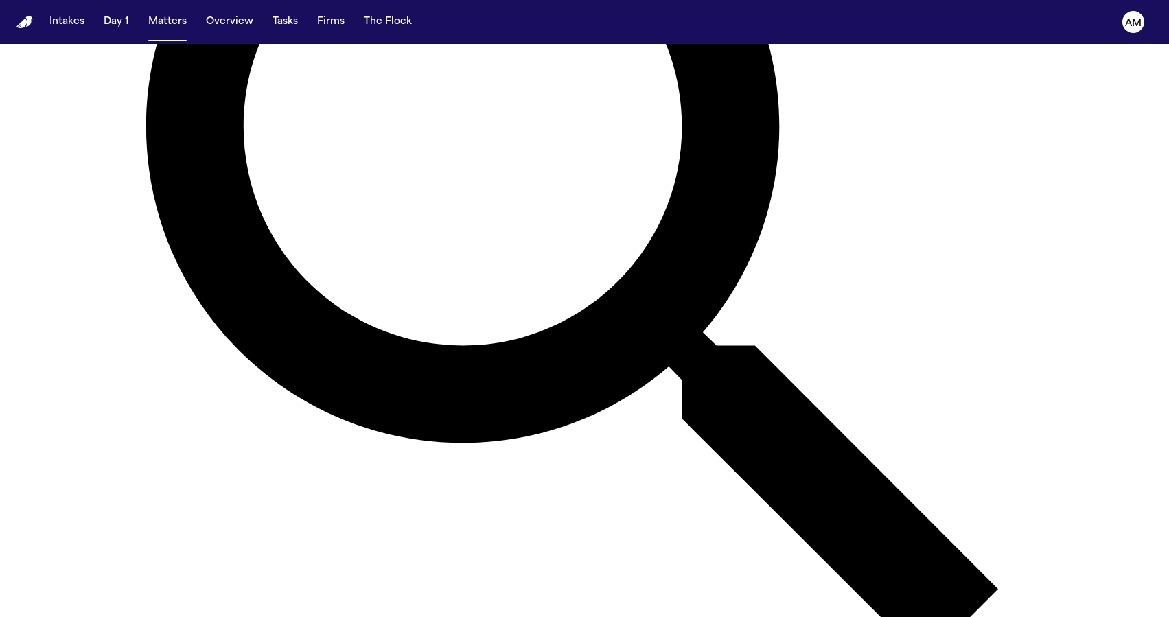
scroll to position [397, 0]
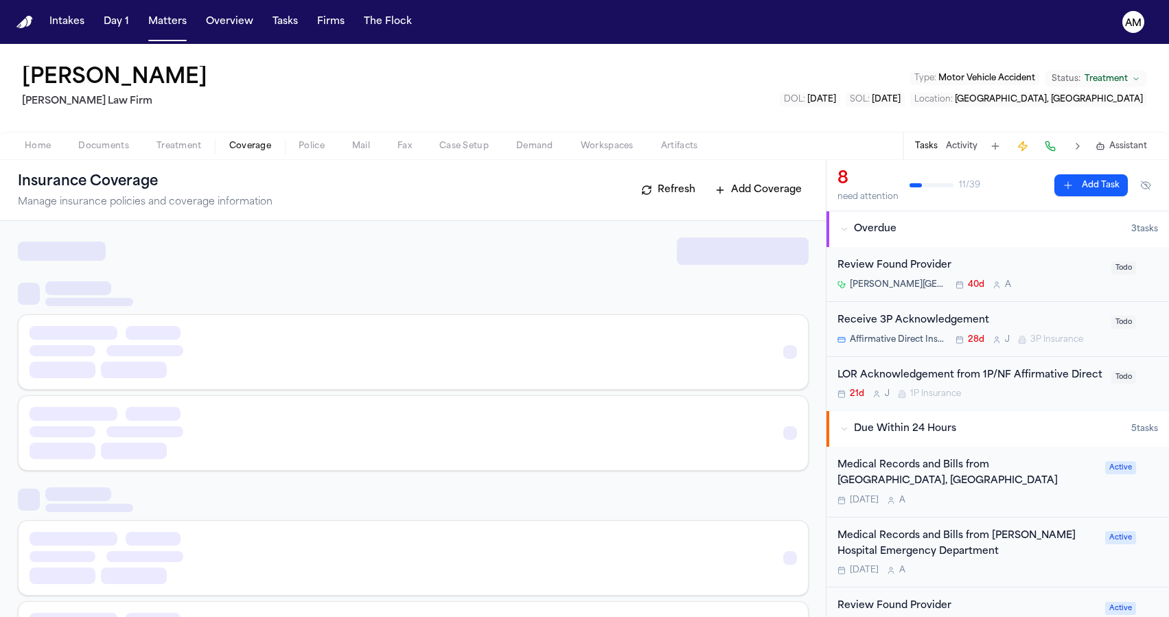
click at [235, 150] on span "Coverage" at bounding box center [250, 146] width 42 height 11
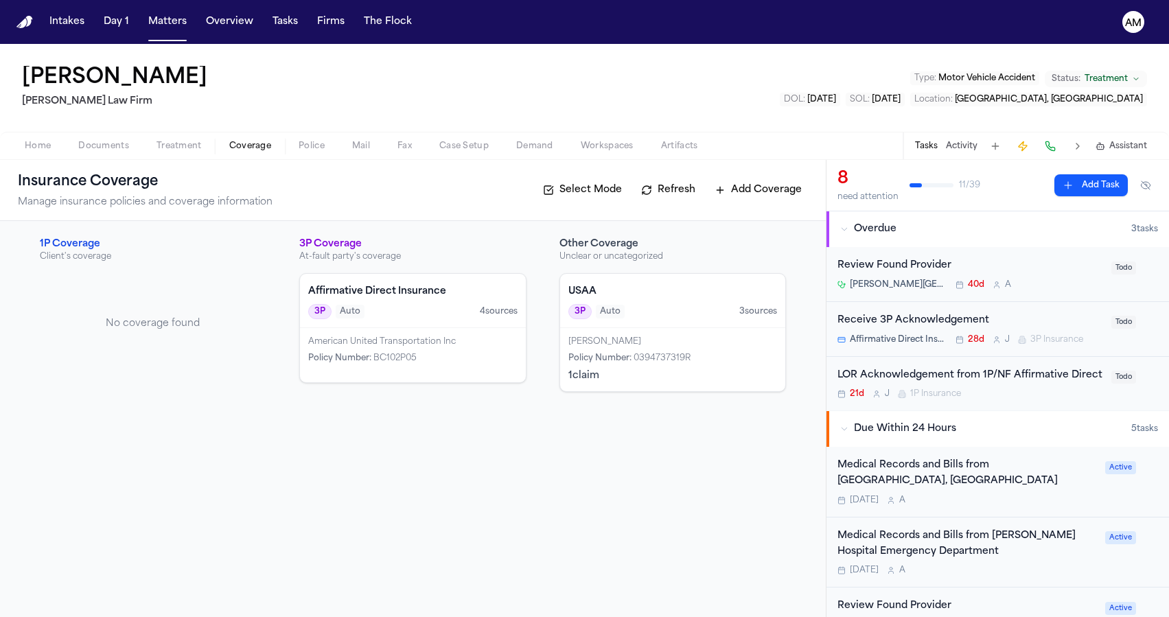
click at [594, 341] on div "[PERSON_NAME]" at bounding box center [672, 341] width 209 height 11
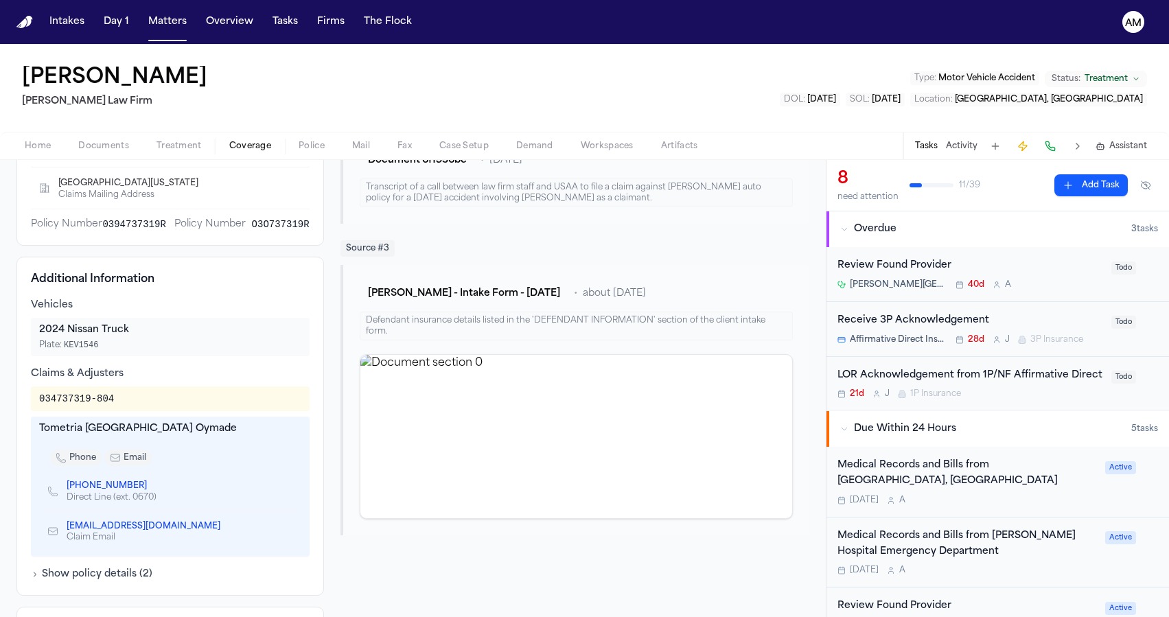
scroll to position [310, 0]
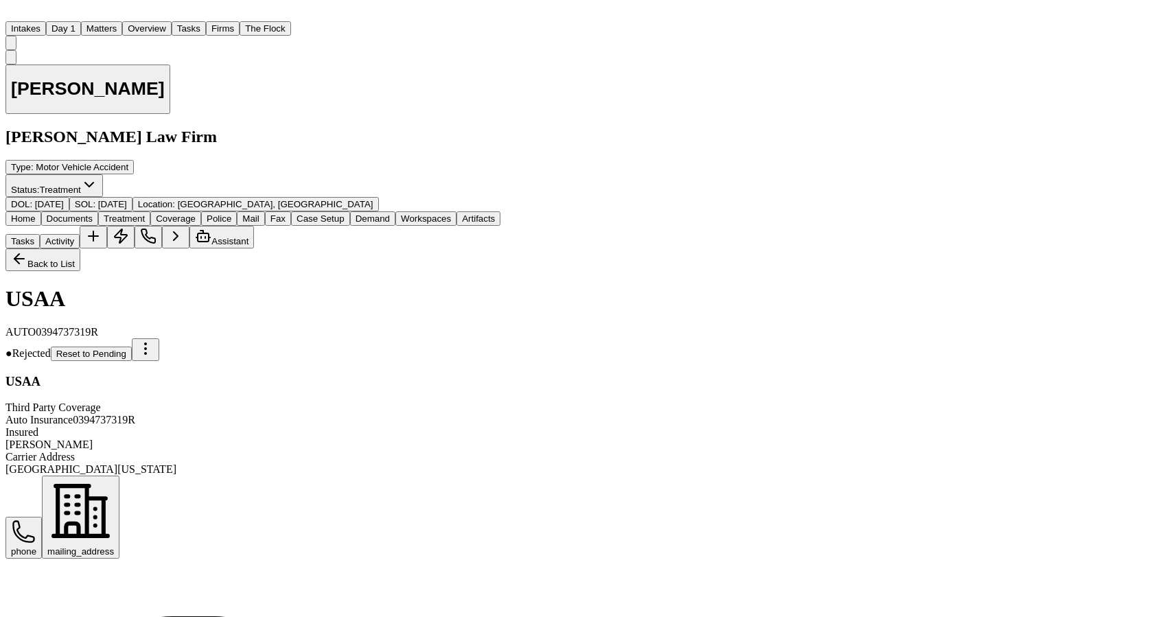
scroll to position [310, 0]
click at [122, 21] on button "Matters" at bounding box center [101, 28] width 41 height 14
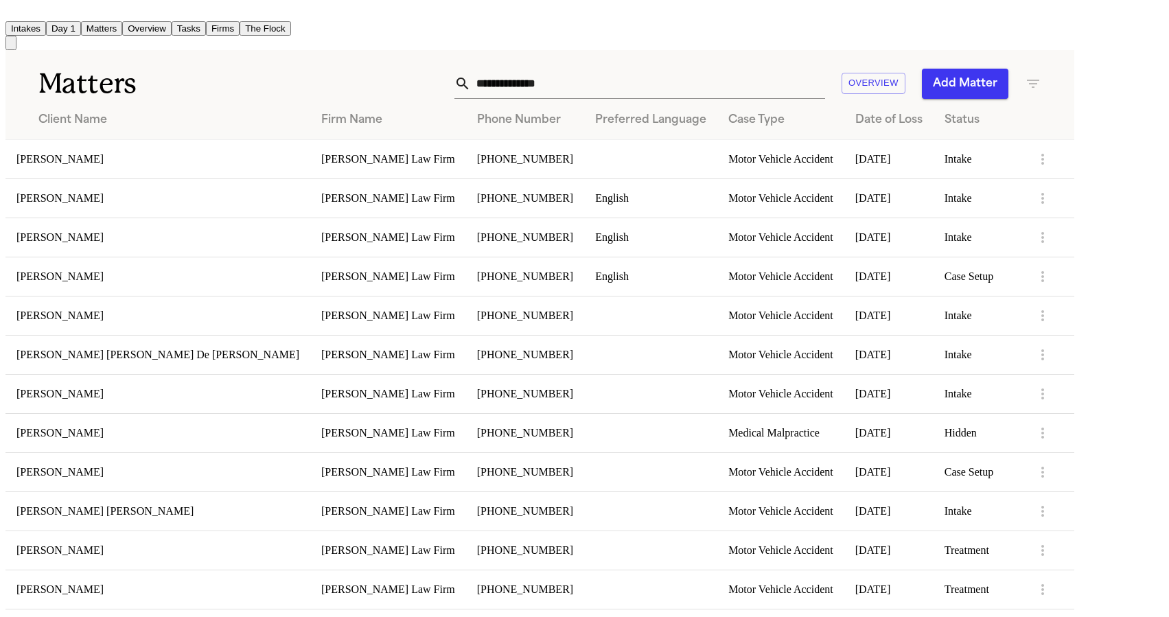
scroll to position [500, 0]
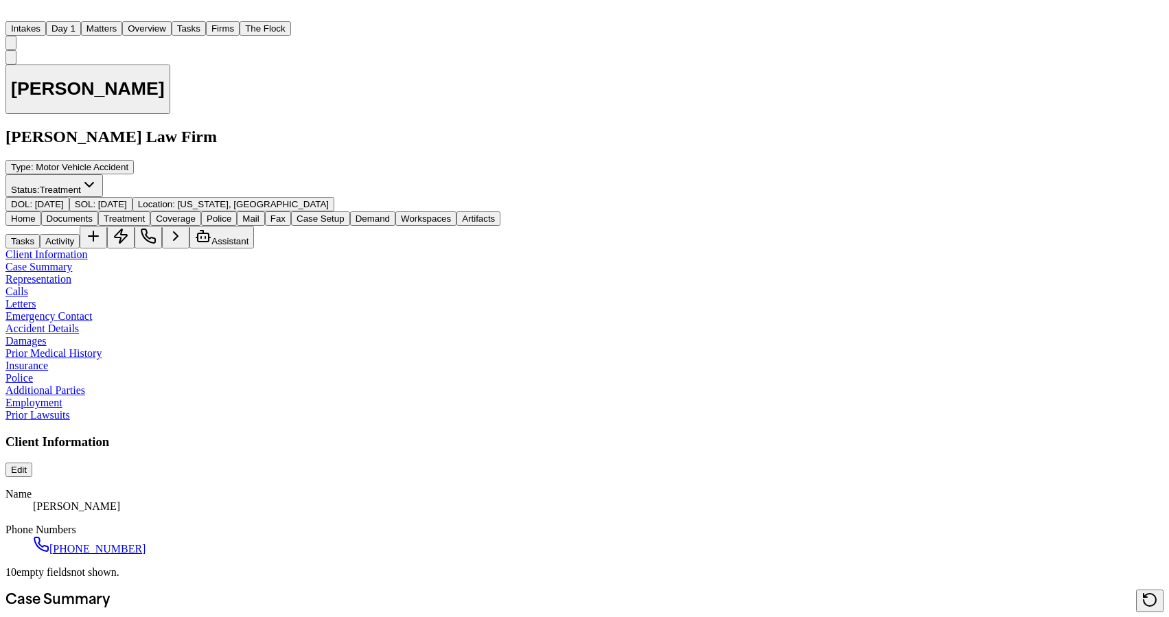
click at [196, 213] on span "Coverage" at bounding box center [176, 218] width 40 height 10
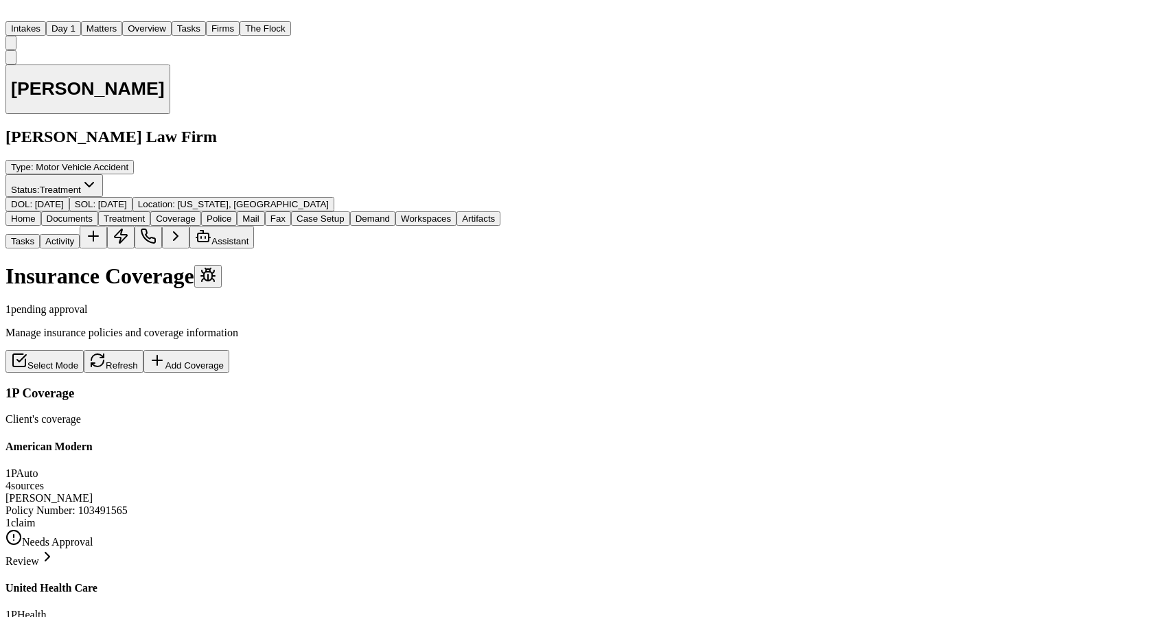
click at [258, 492] on div "[PERSON_NAME] Policy Number : 103491565 1 claim" at bounding box center [252, 510] width 495 height 37
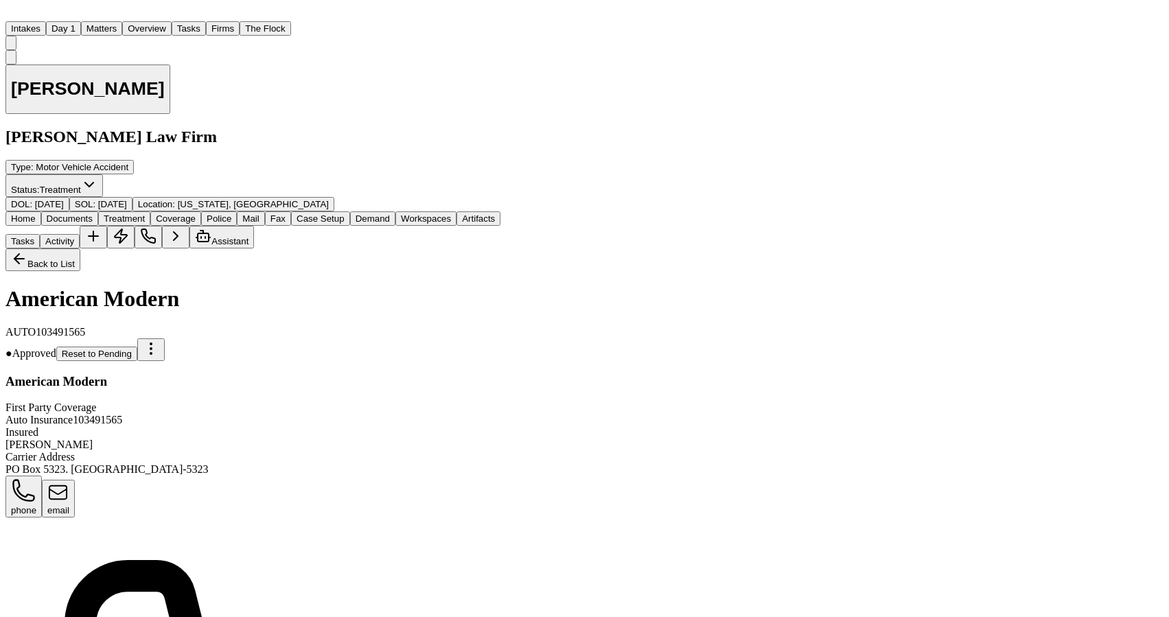
scroll to position [426, 0]
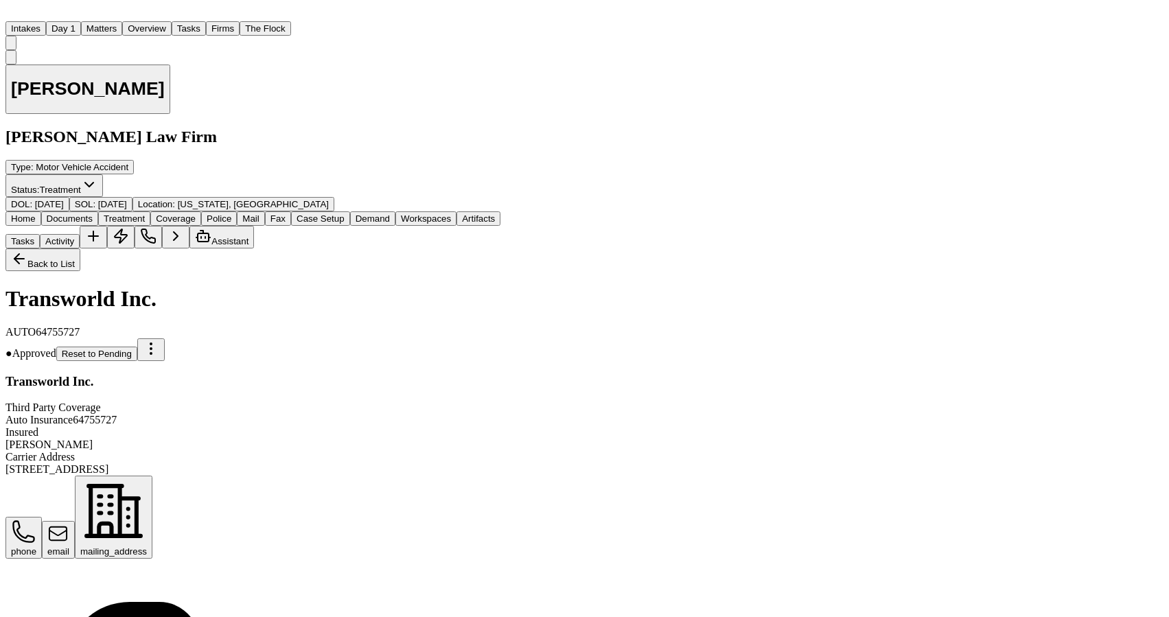
scroll to position [362, 0]
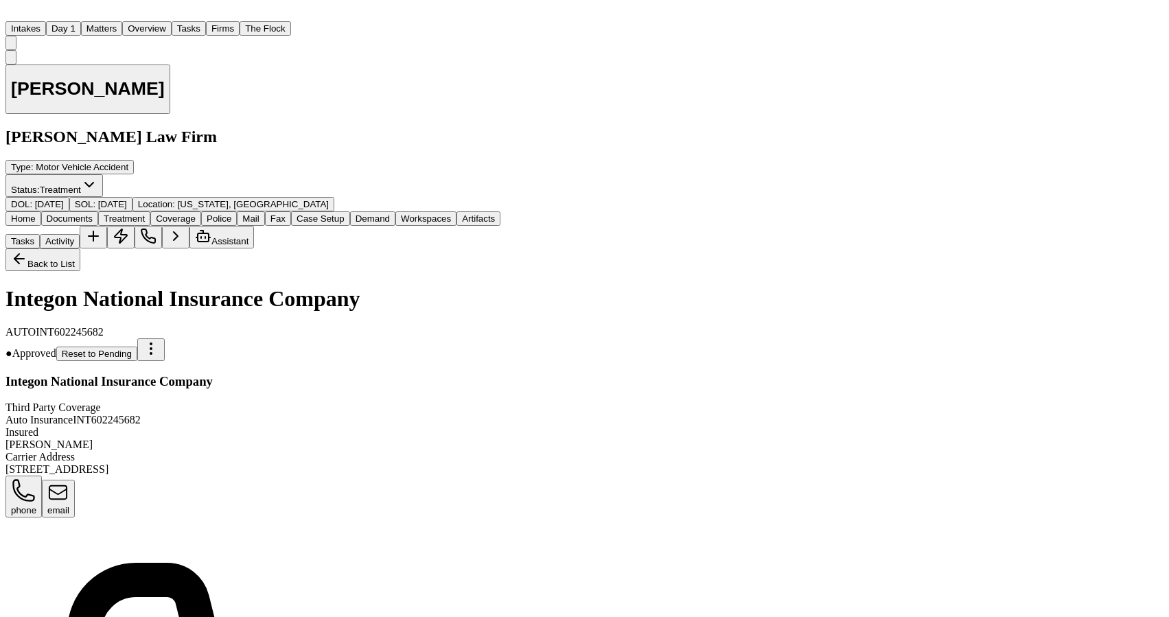
scroll to position [409, 0]
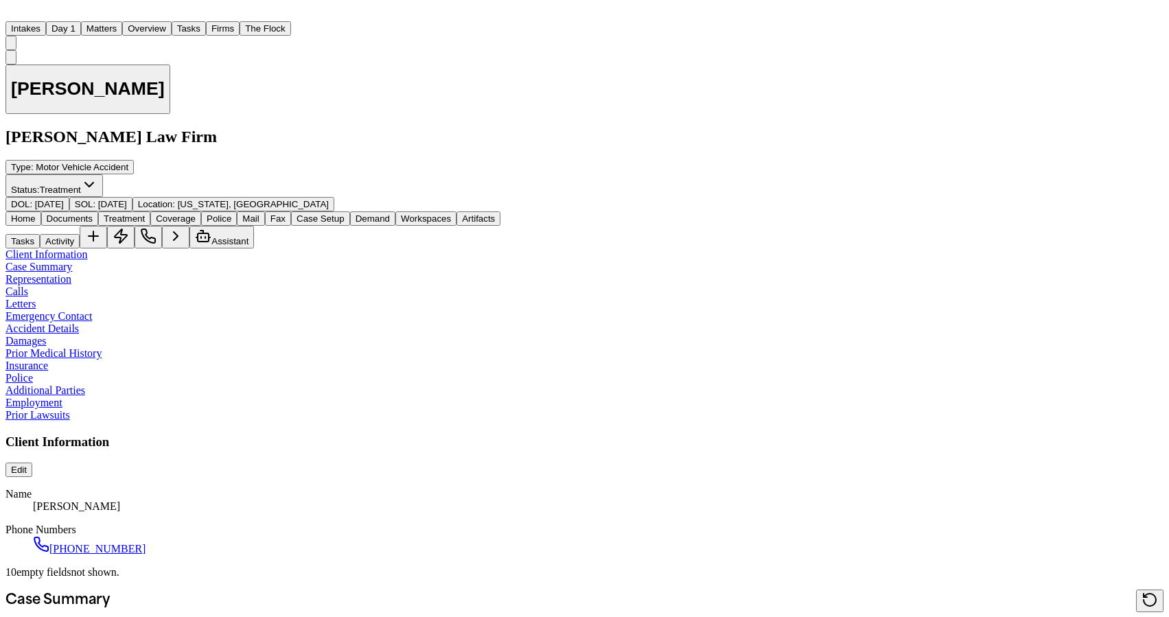
click at [122, 21] on button "Matters" at bounding box center [101, 28] width 41 height 14
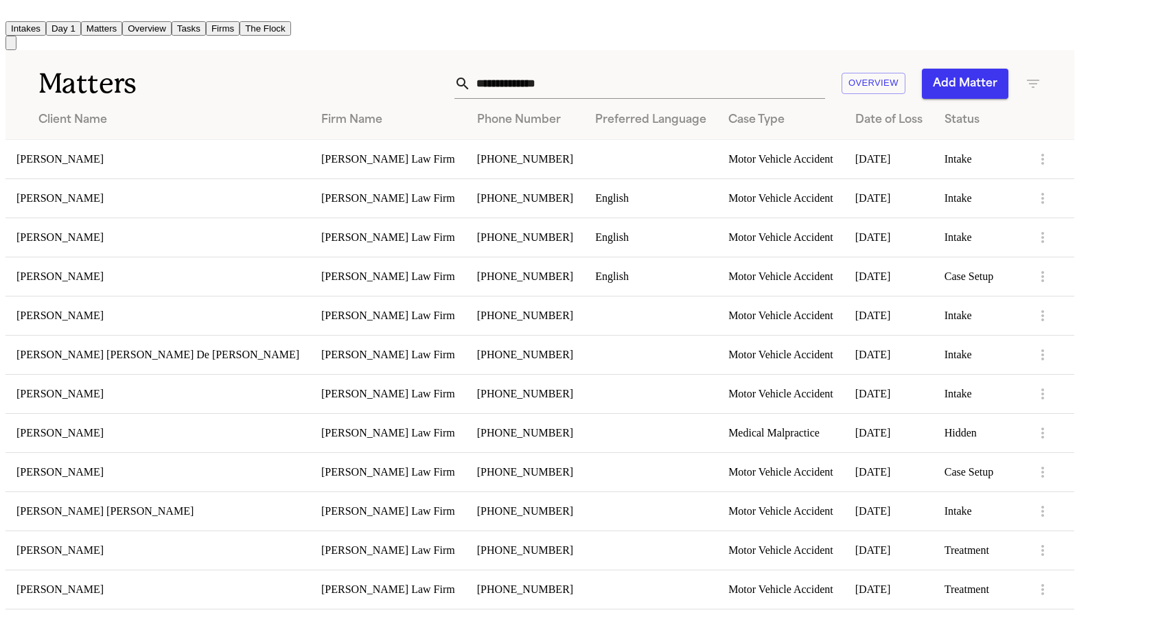
scroll to position [386, 0]
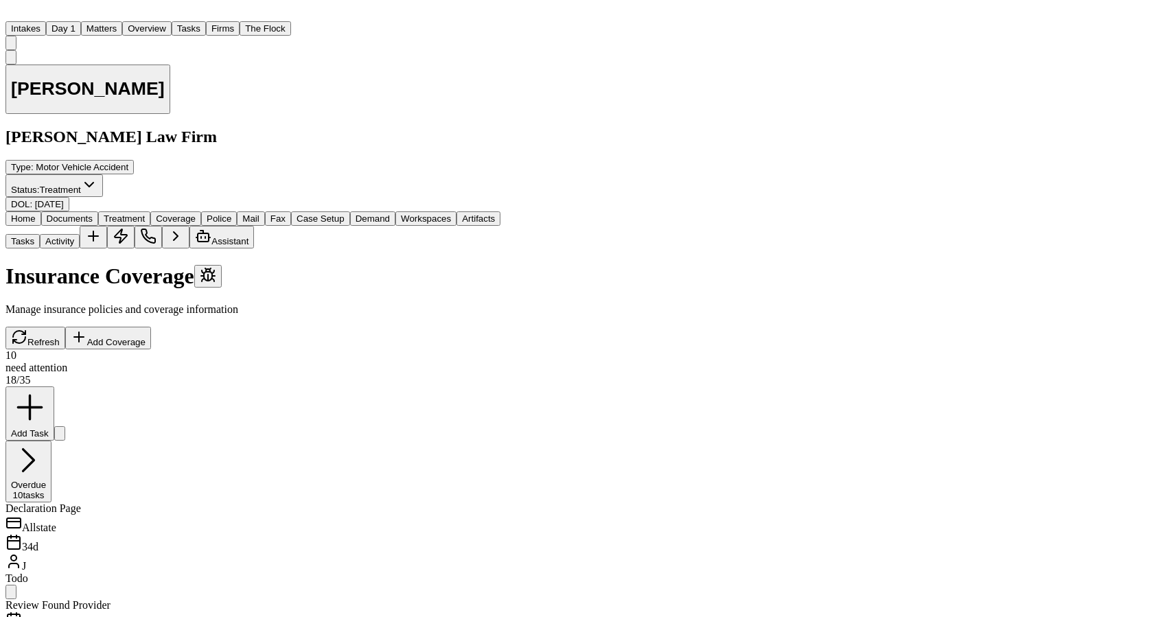
click at [176, 224] on span "button" at bounding box center [176, 224] width 0 height 0
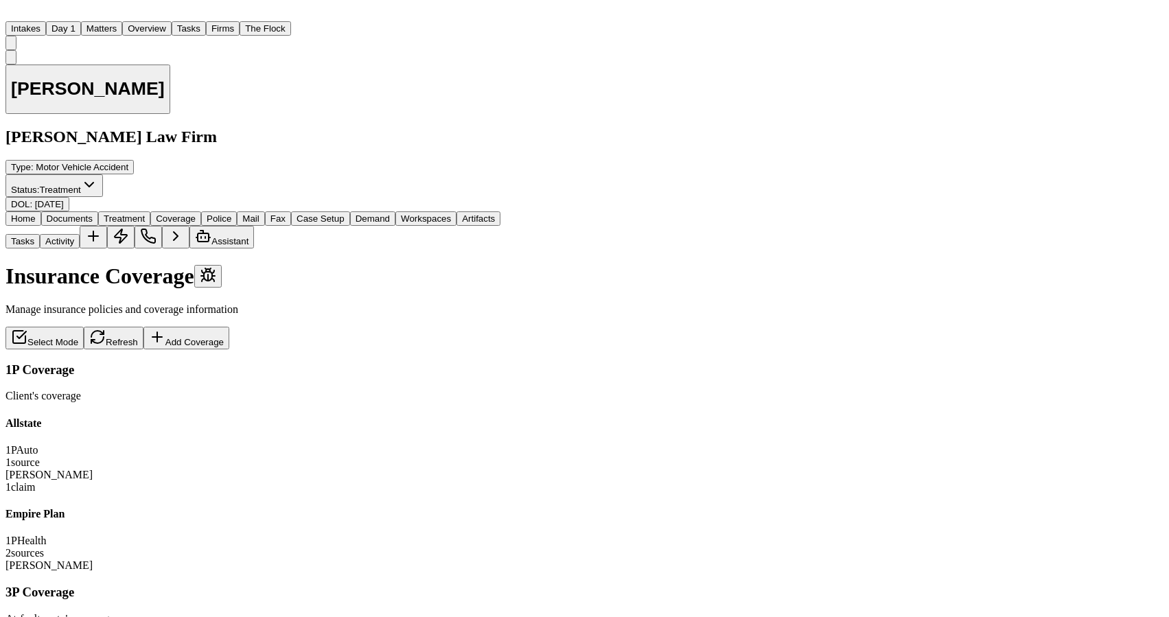
click at [200, 417] on div "Allstate 1P Auto 1 source" at bounding box center [252, 442] width 495 height 51
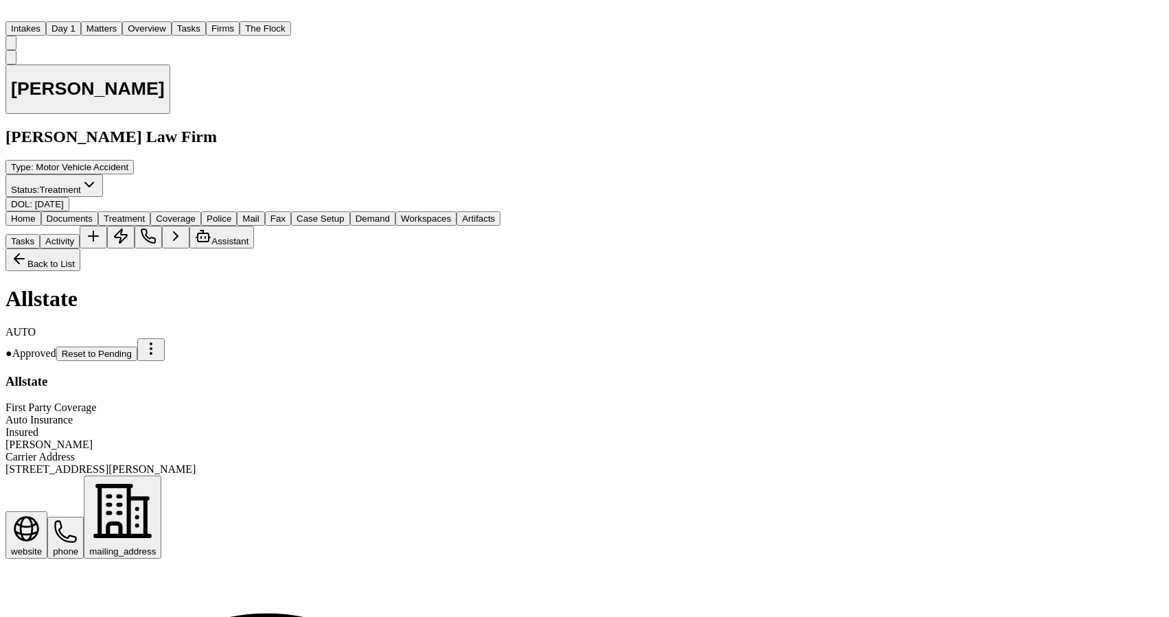
scroll to position [23, 0]
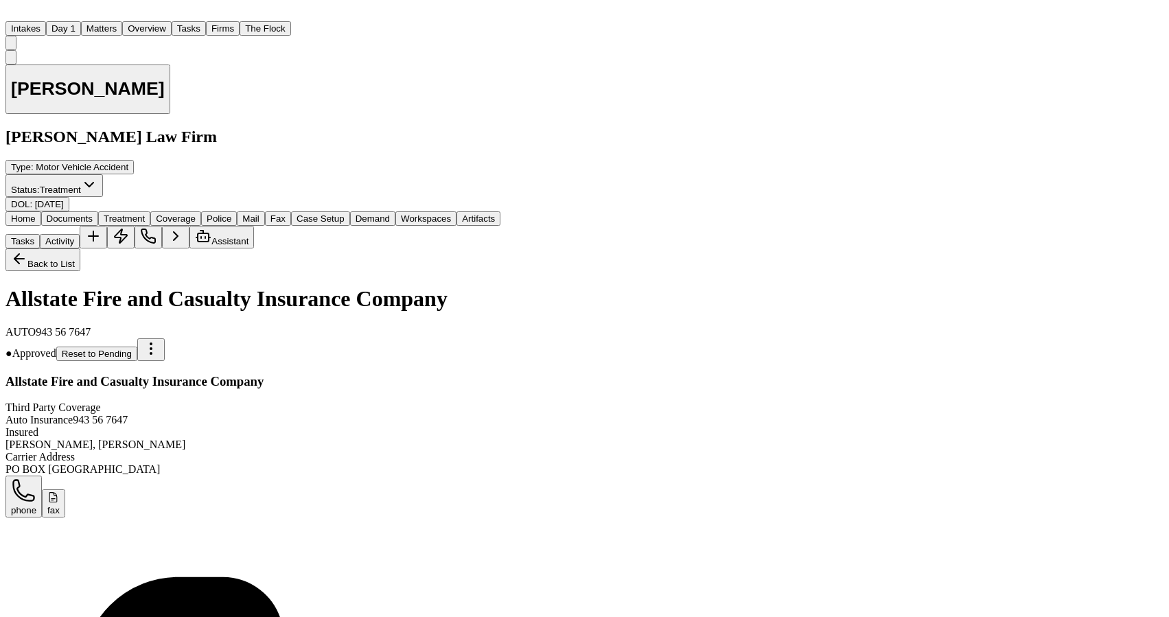
scroll to position [526, 0]
click at [122, 21] on button "Matters" at bounding box center [101, 28] width 41 height 14
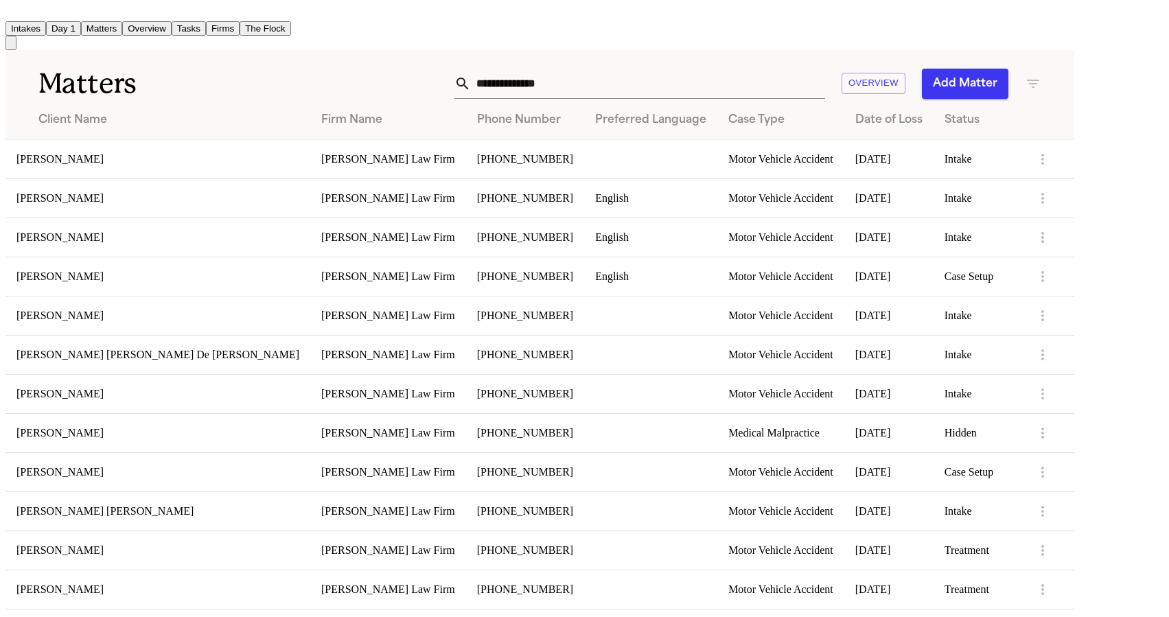
scroll to position [692, 0]
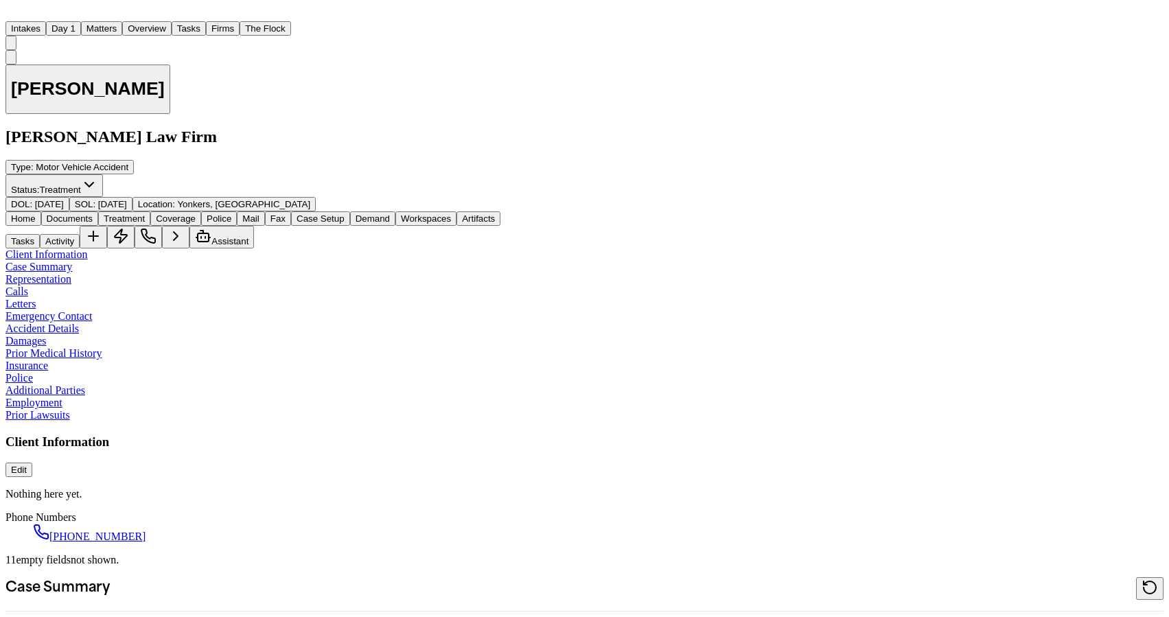
click at [233, 211] on div "Home Documents Treatment Coverage Police Mail Fax Case Setup Demand Workspaces …" at bounding box center [584, 229] width 1158 height 37
click at [196, 213] on span "Coverage" at bounding box center [176, 218] width 40 height 10
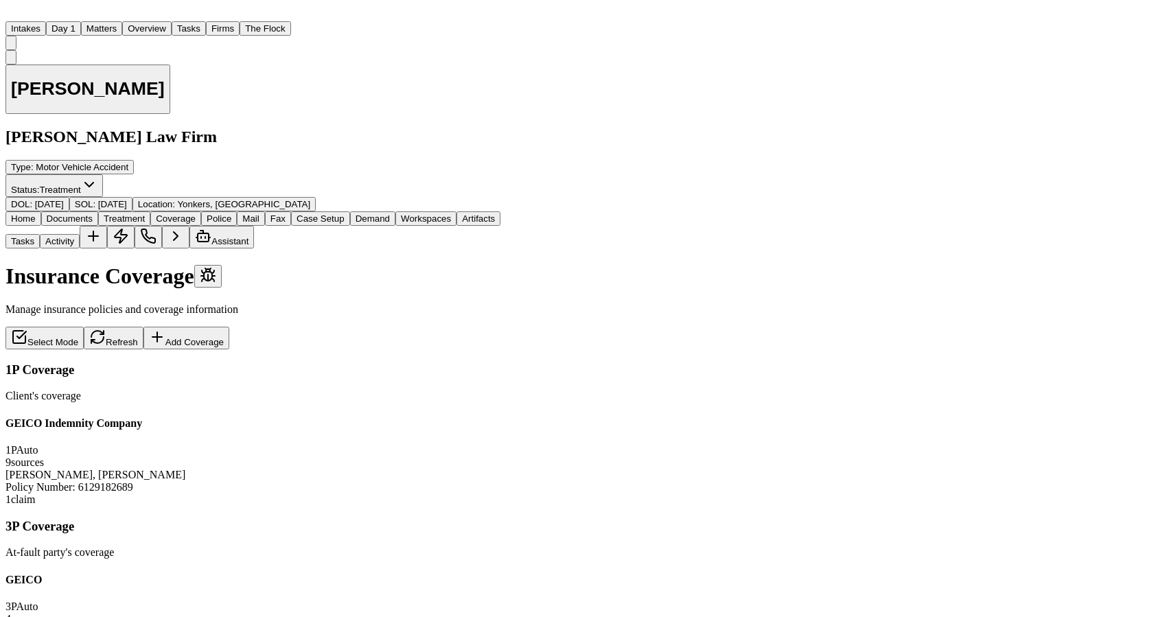
click at [249, 493] on div "1 claim" at bounding box center [252, 499] width 495 height 12
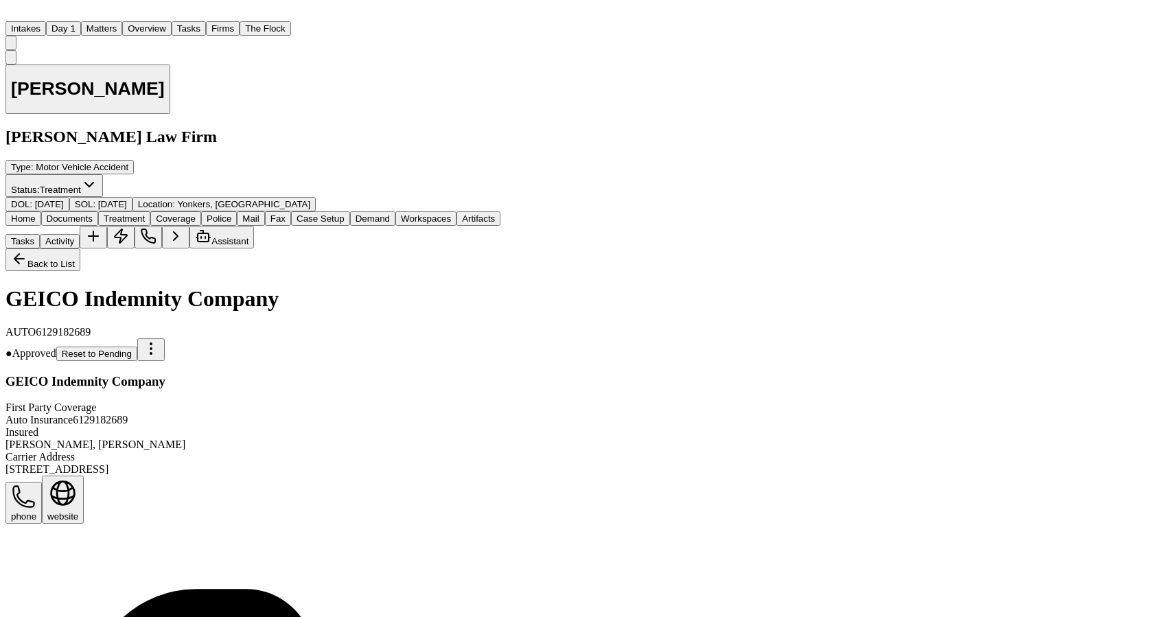
scroll to position [274, 0]
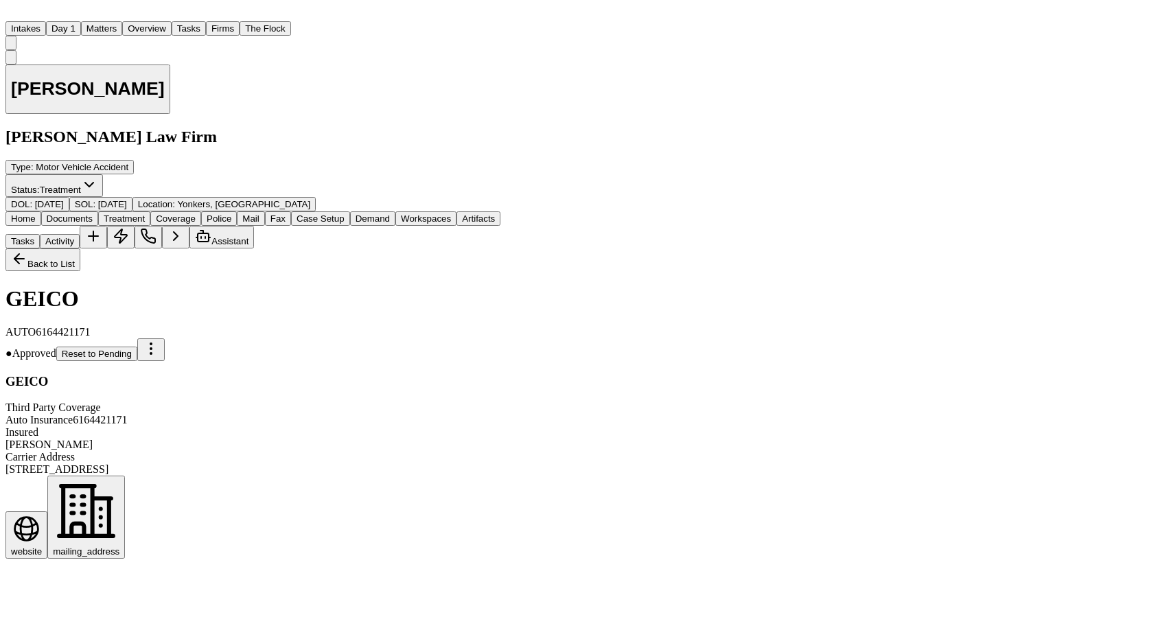
scroll to position [226, 0]
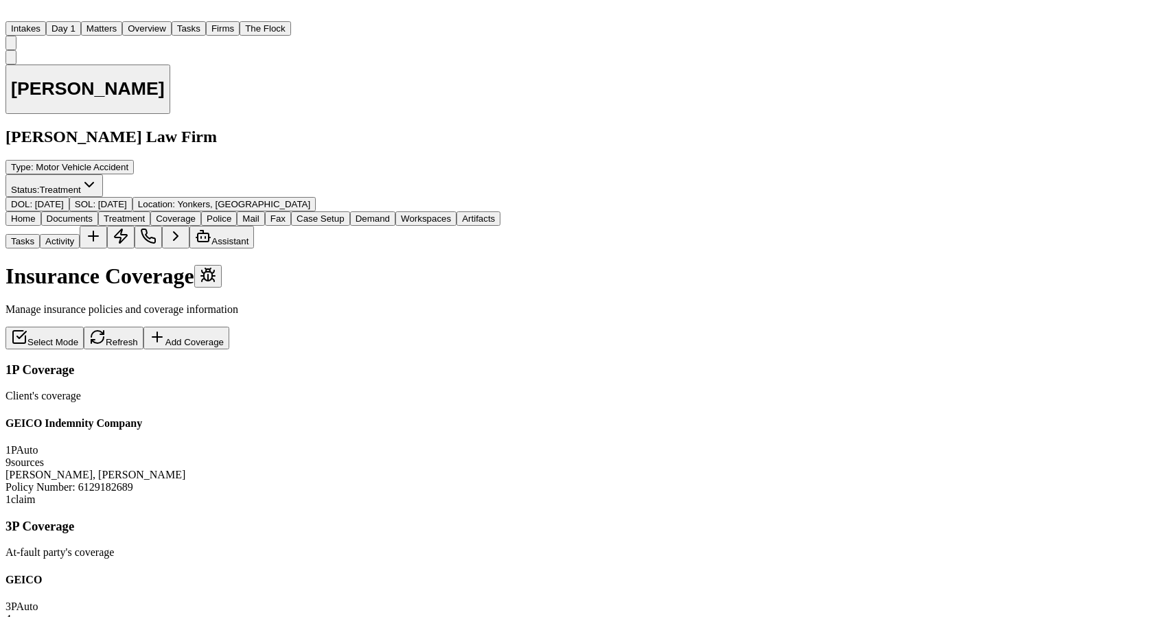
click at [500, 574] on div "GEICO 3P Auto 4 source s" at bounding box center [252, 599] width 495 height 51
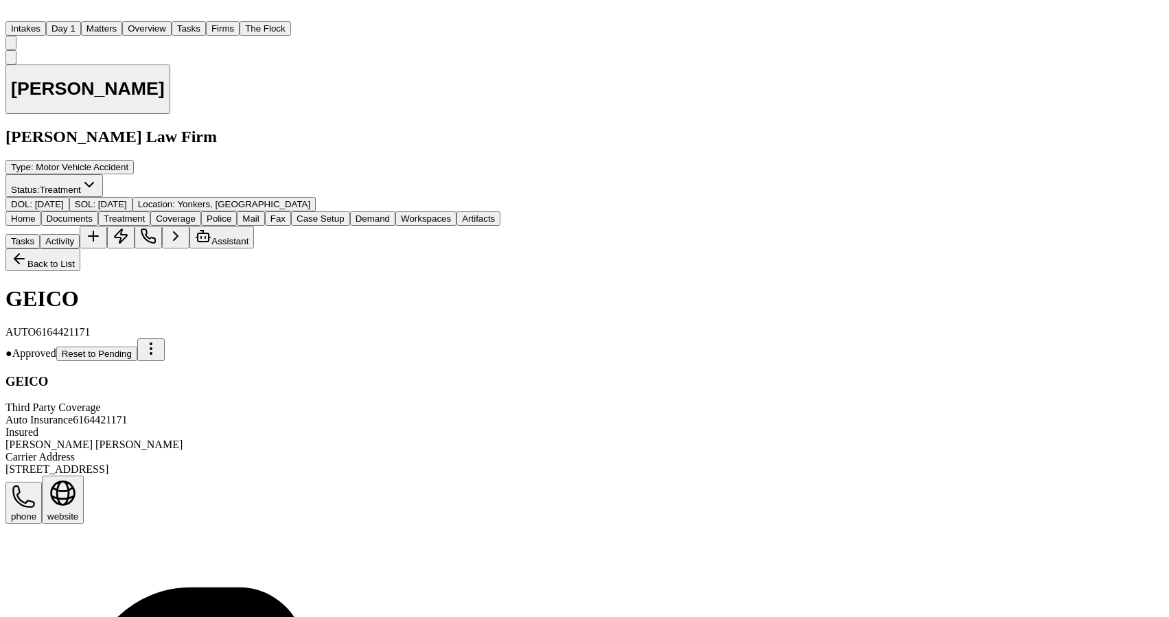
scroll to position [449, 0]
drag, startPoint x: 38, startPoint y: 333, endPoint x: 124, endPoint y: 333, distance: 85.8
copy div "[PERSON_NAME]"
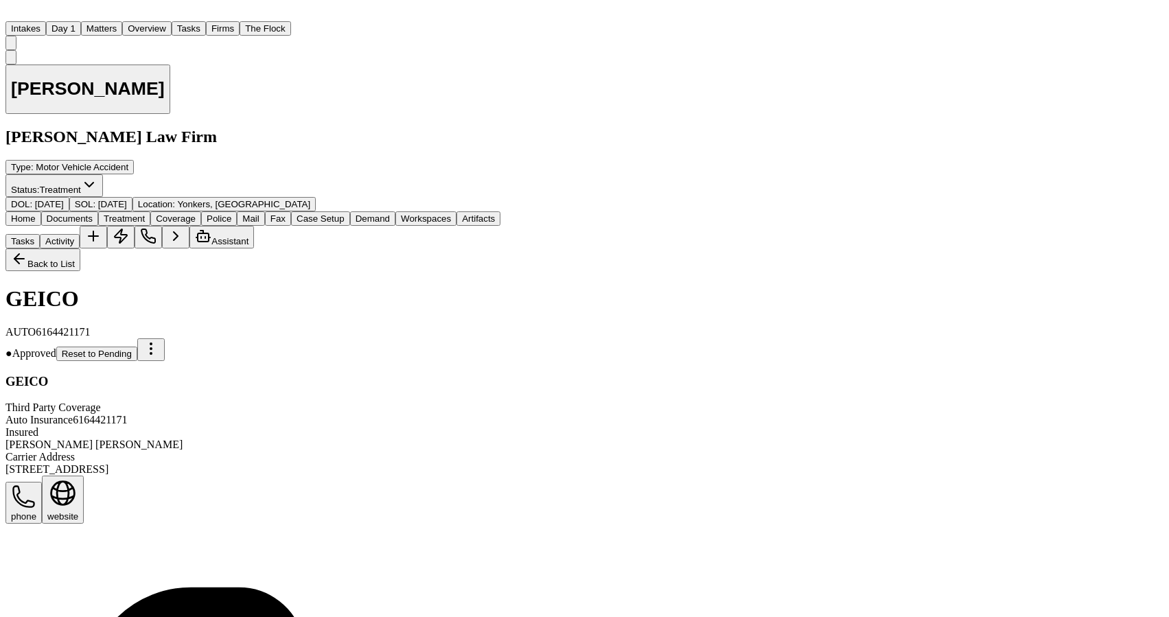
drag, startPoint x: 37, startPoint y: 299, endPoint x: 134, endPoint y: 305, distance: 97.6
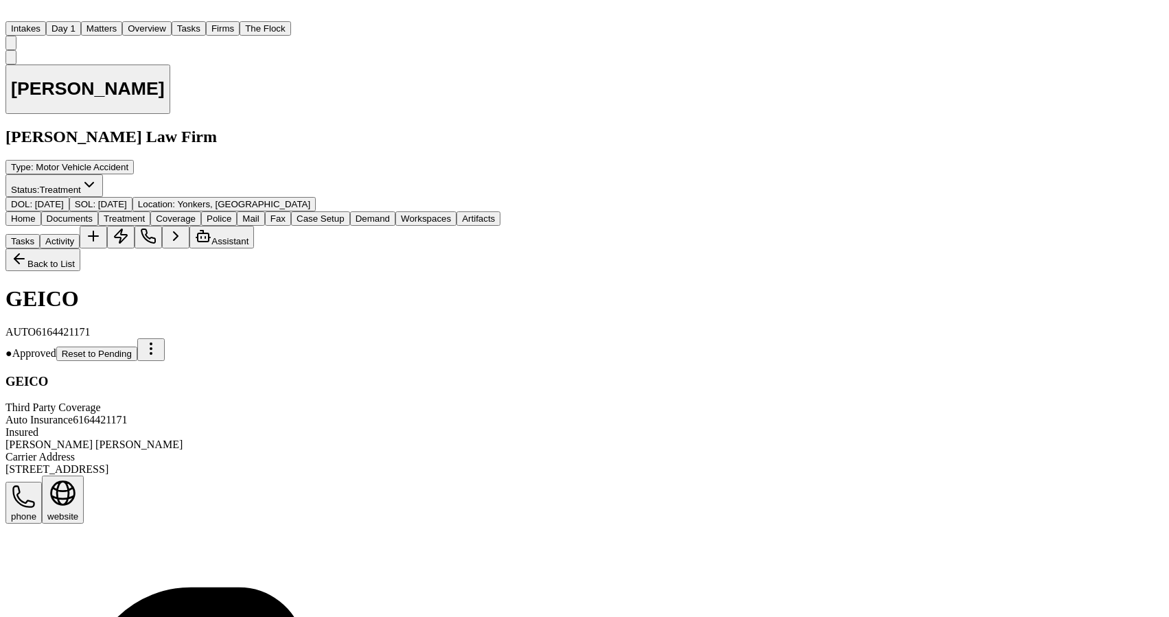
copy div "8814758061"
drag, startPoint x: 38, startPoint y: 329, endPoint x: 233, endPoint y: 339, distance: 194.5
copy div "8814758060000001"
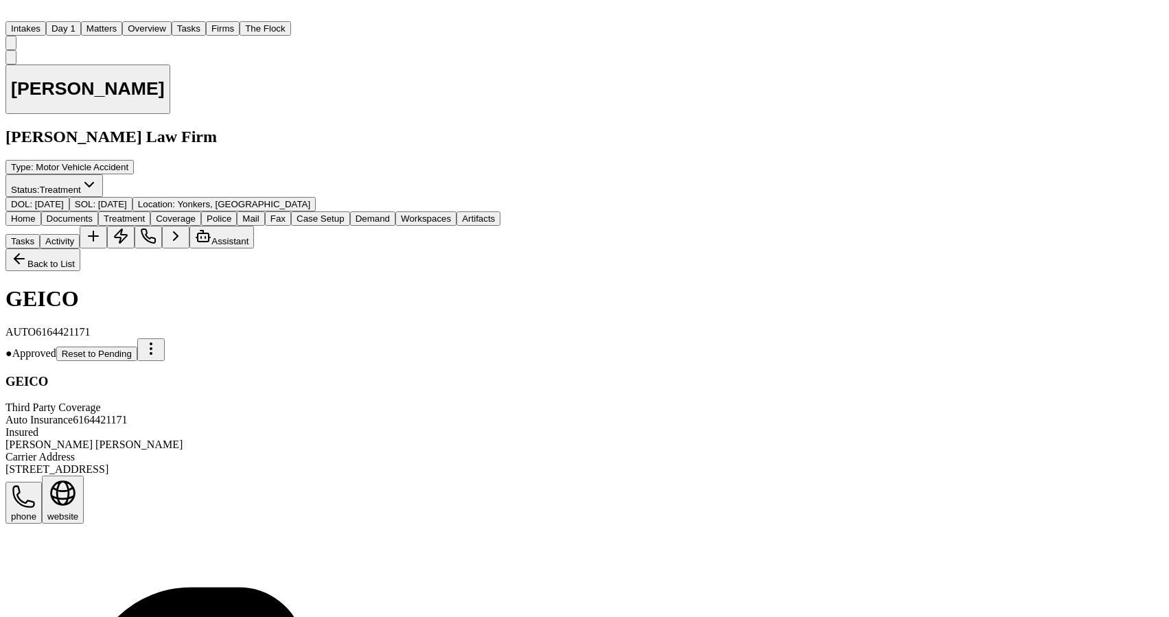
drag, startPoint x: 35, startPoint y: 362, endPoint x: 148, endPoint y: 371, distance: 113.5
copy div "06840673964"
click at [122, 30] on button "Matters" at bounding box center [101, 28] width 41 height 14
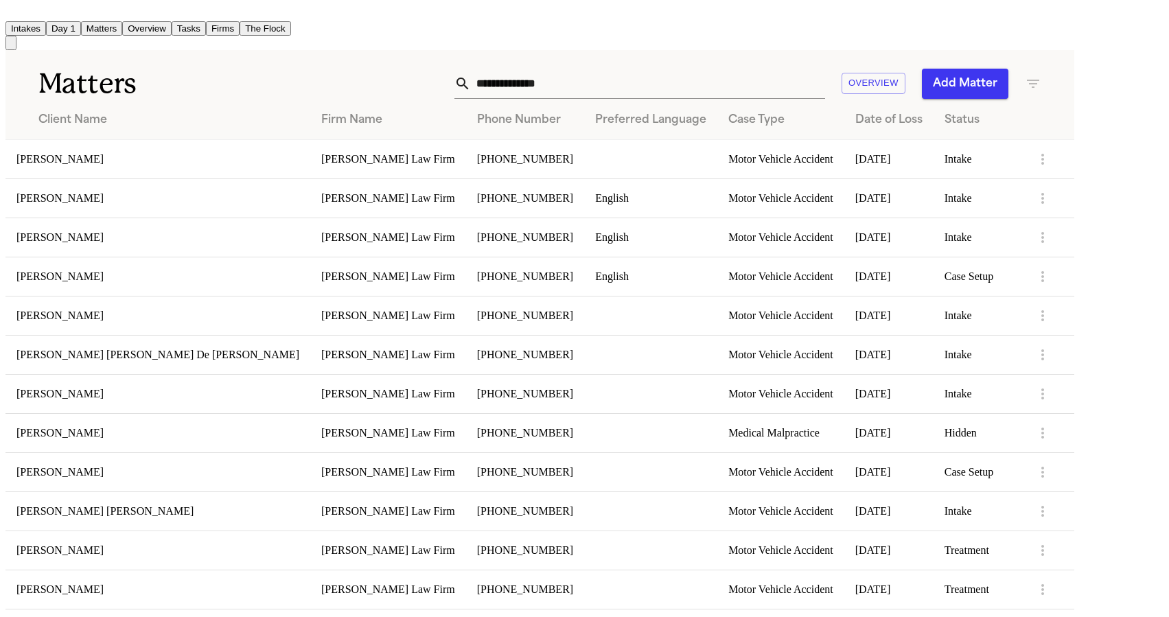
scroll to position [727, 0]
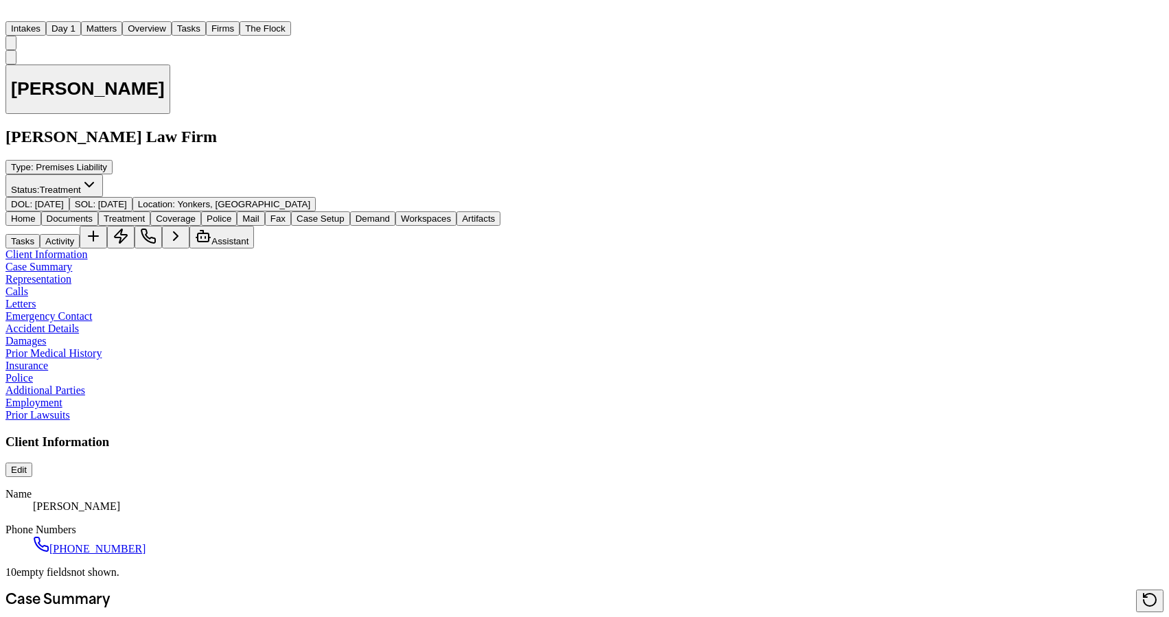
click at [263, 211] on div "Home Documents Treatment Coverage Police Mail Fax Case Setup Demand Workspaces …" at bounding box center [584, 229] width 1158 height 37
click at [196, 213] on span "Coverage" at bounding box center [176, 218] width 40 height 10
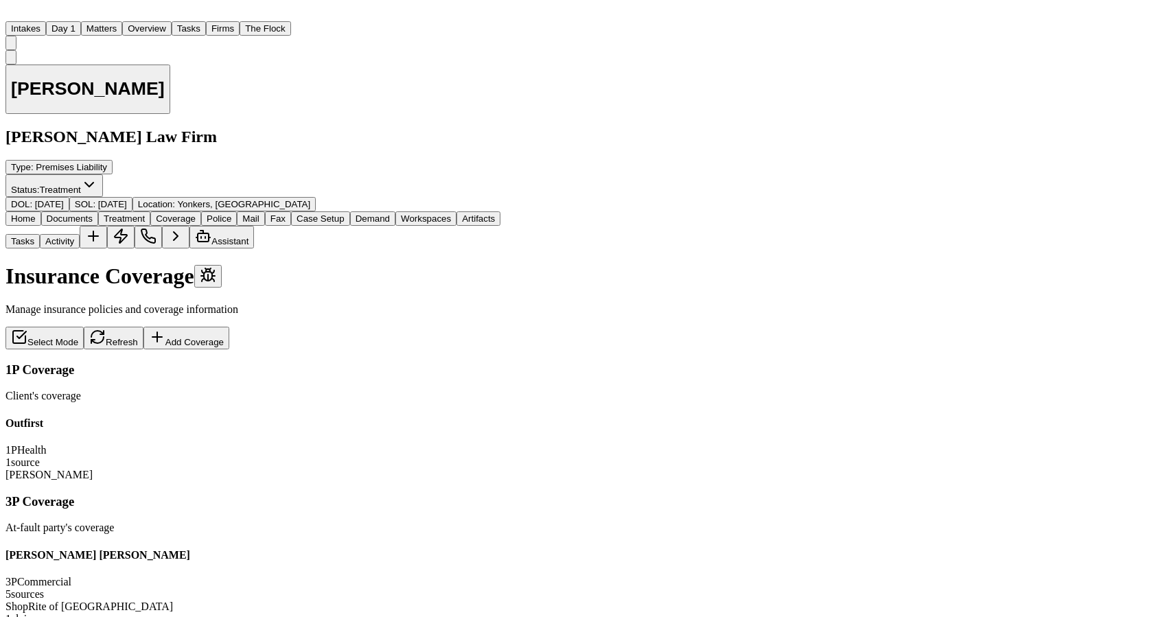
click at [526, 613] on div "1 claim" at bounding box center [278, 619] width 546 height 12
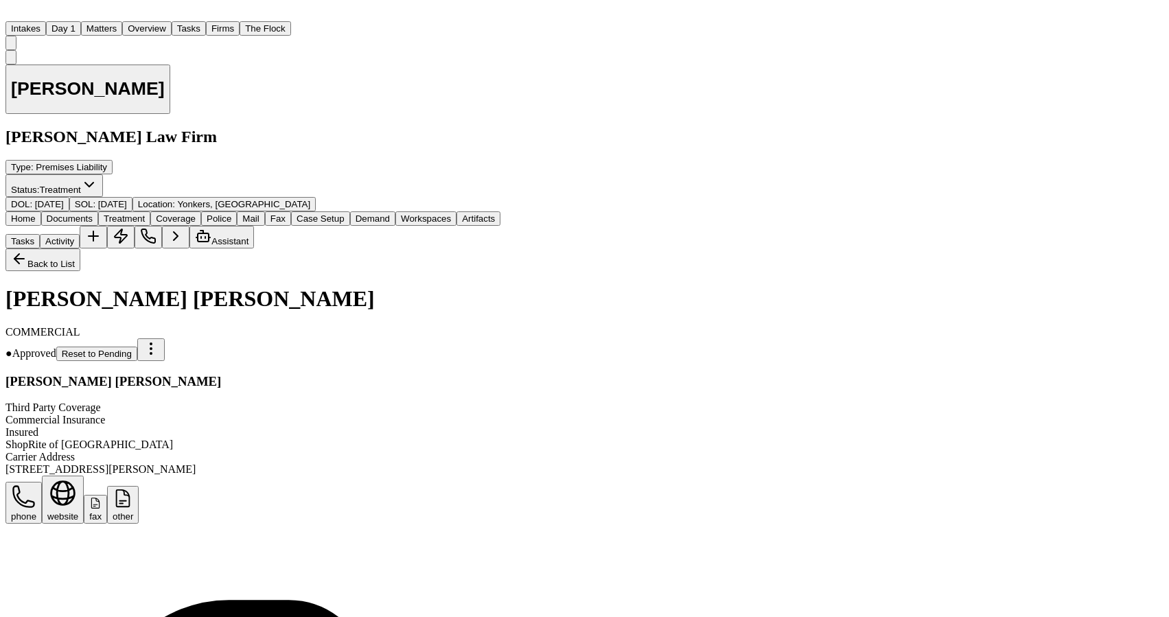
scroll to position [296, 0]
click at [122, 21] on button "Matters" at bounding box center [101, 28] width 41 height 14
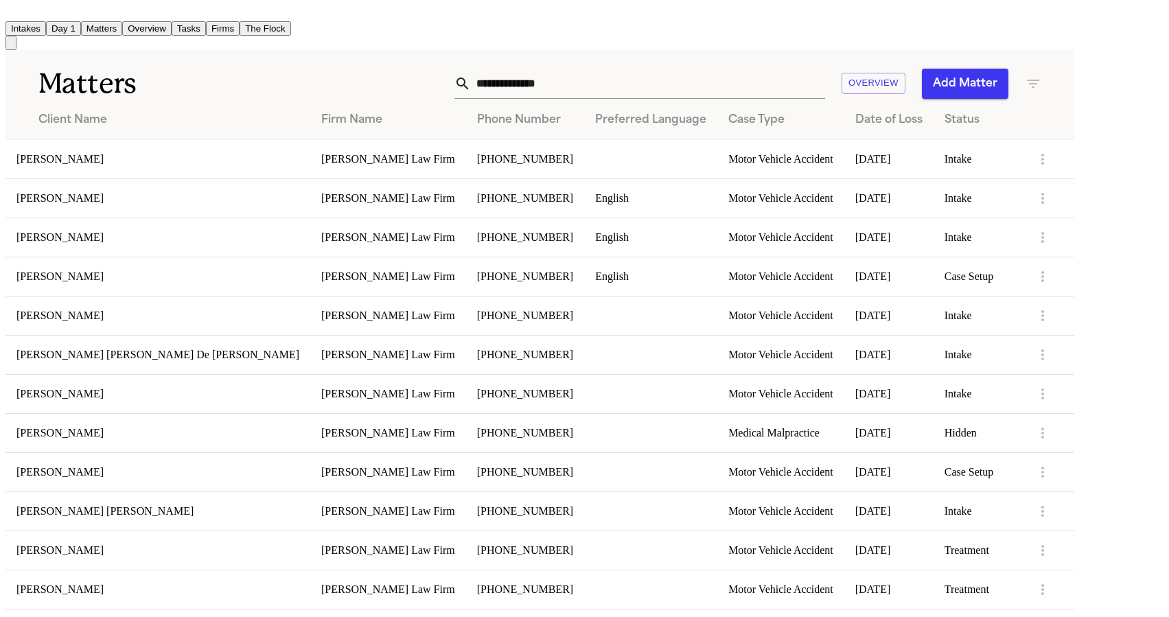
scroll to position [795, 0]
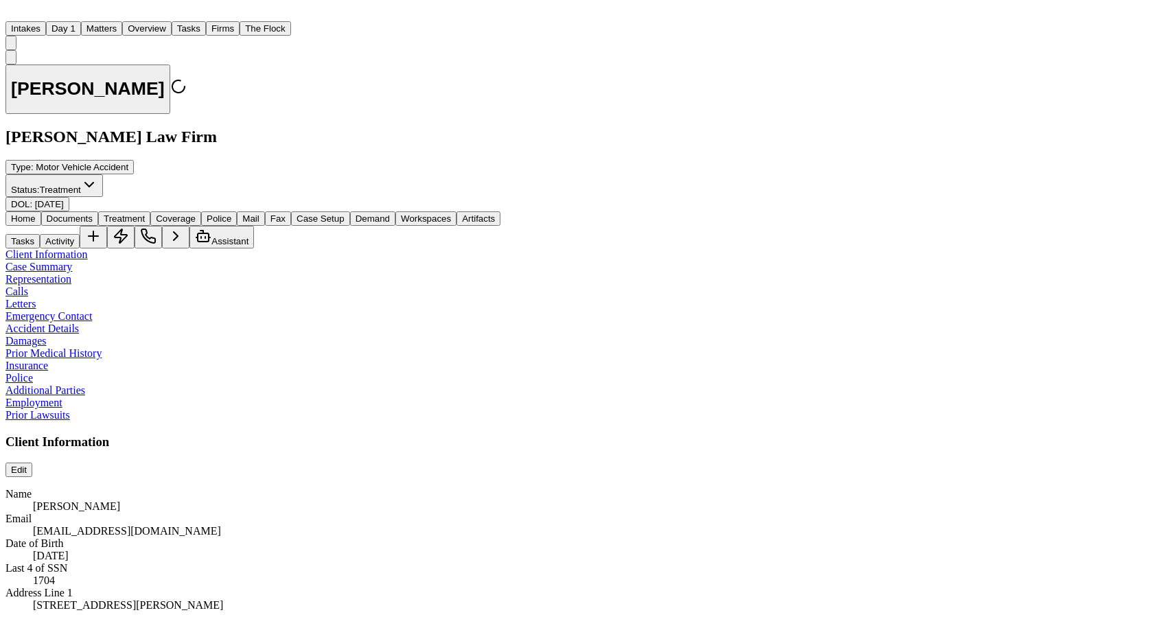
click at [196, 213] on span "Coverage" at bounding box center [176, 218] width 40 height 10
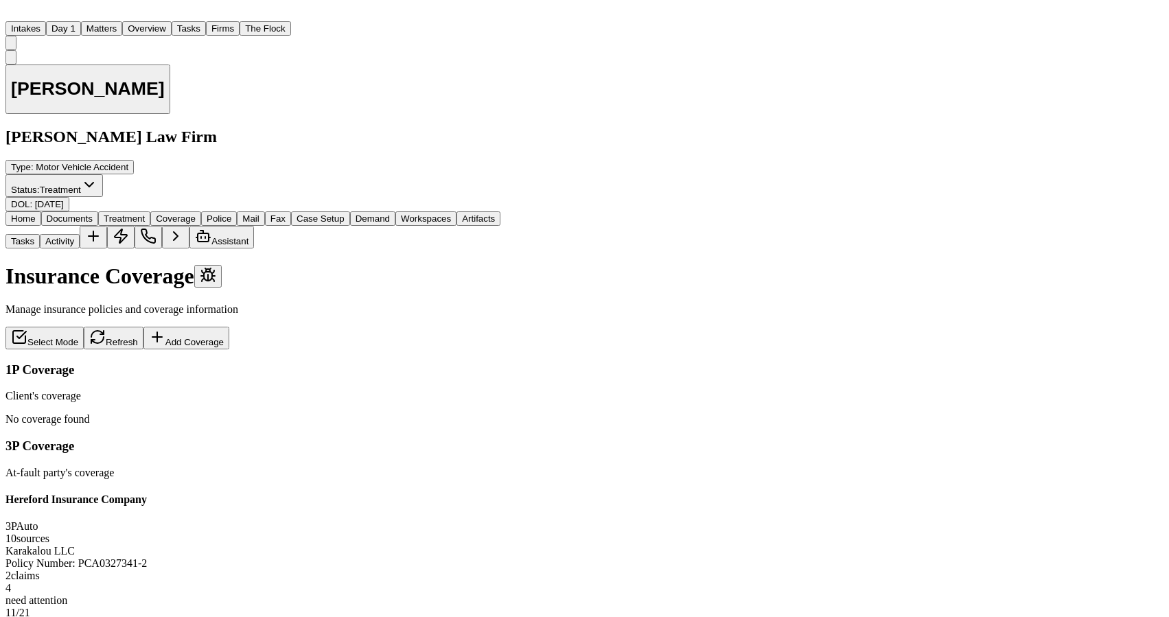
click at [147, 557] on span "PCA0327341-2" at bounding box center [112, 563] width 69 height 12
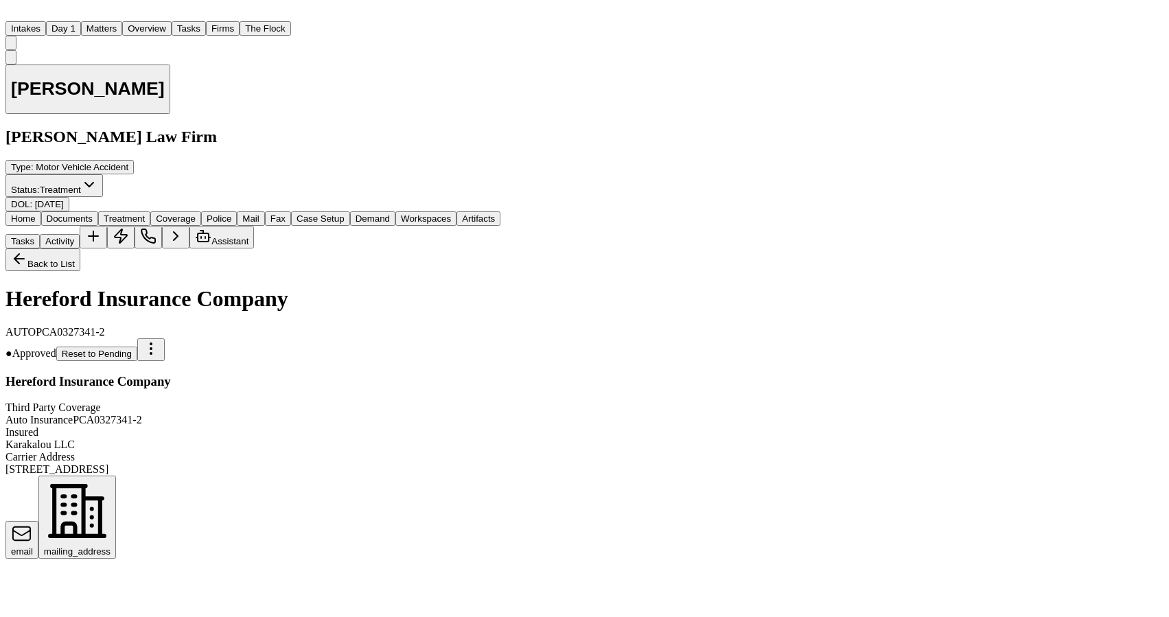
scroll to position [345, 0]
click at [122, 31] on button "Matters" at bounding box center [101, 28] width 41 height 14
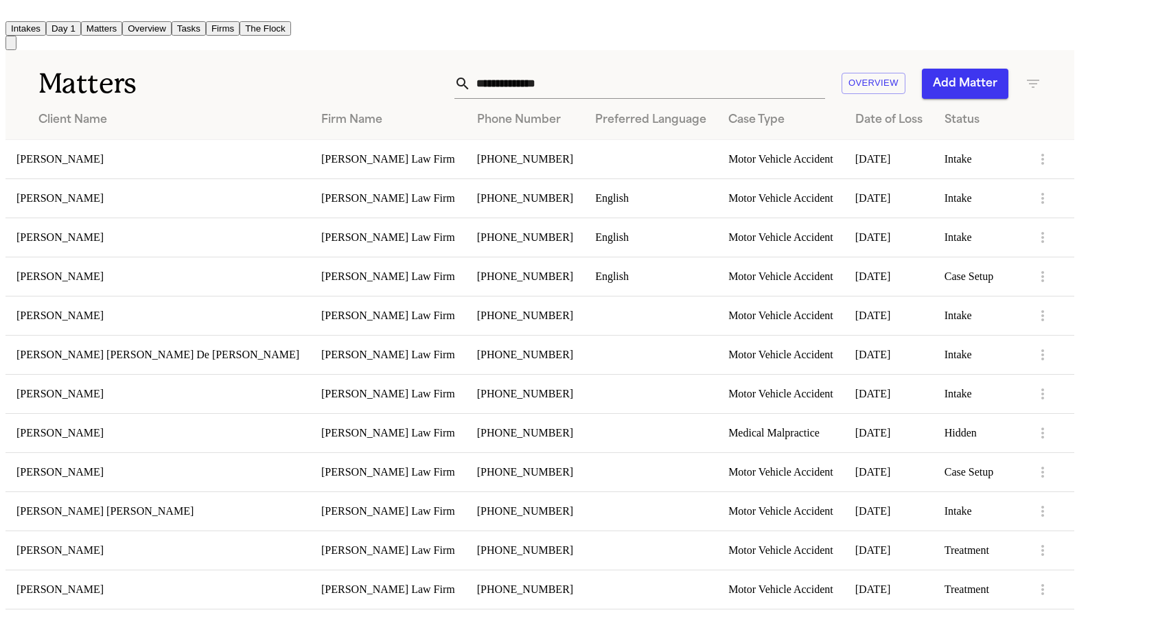
scroll to position [795, 0]
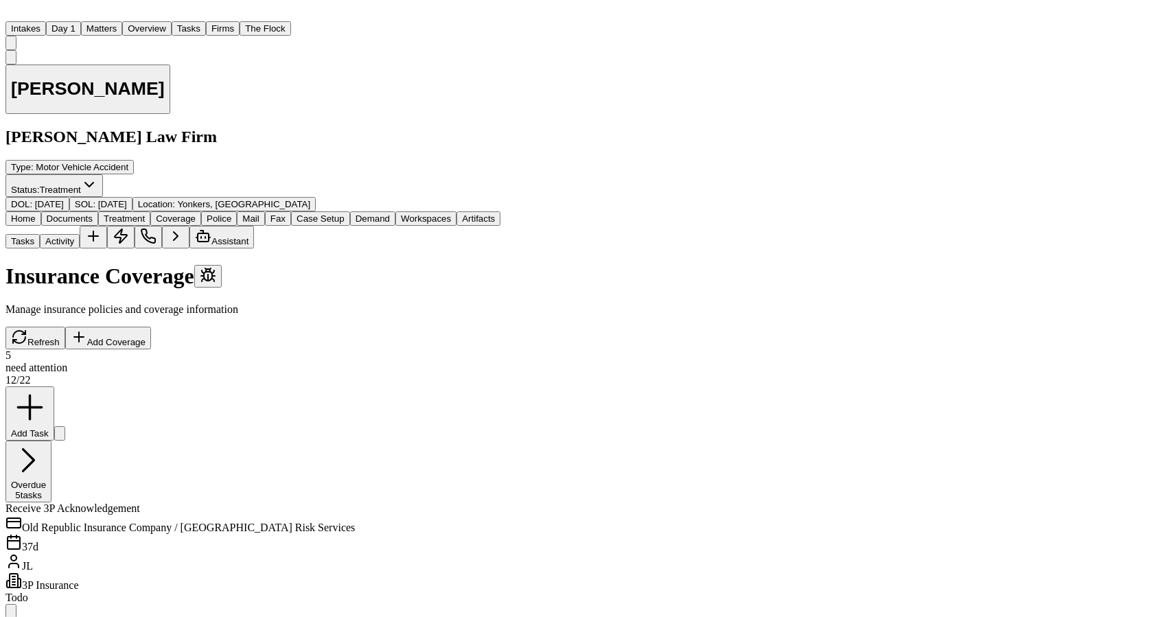
click at [196, 213] on span "Coverage" at bounding box center [176, 218] width 40 height 10
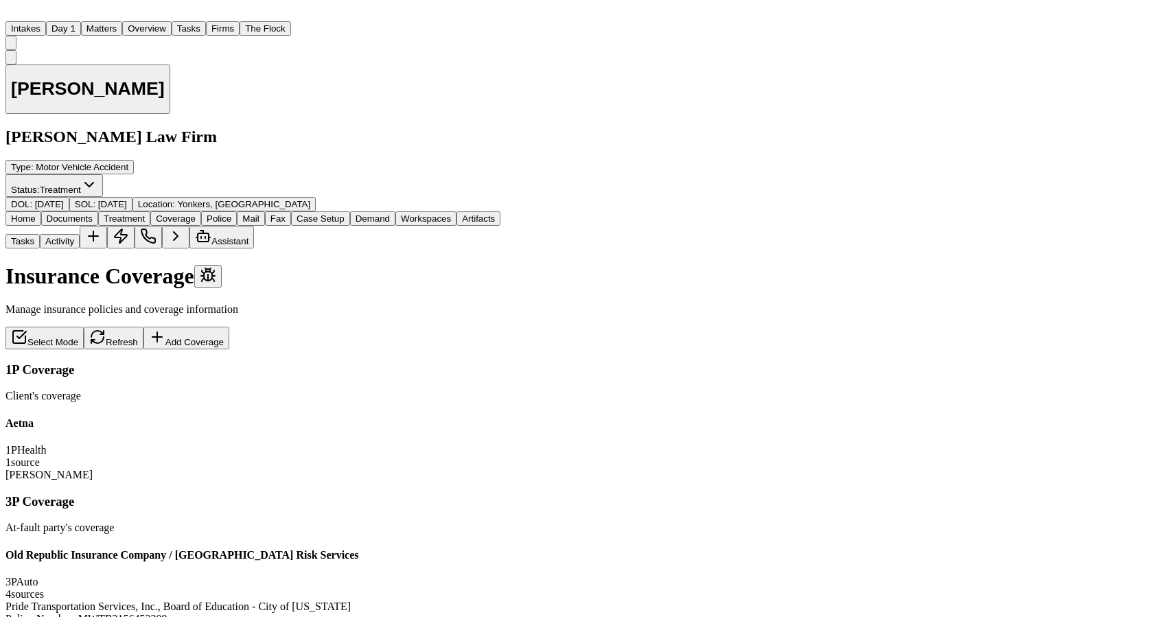
click at [485, 549] on div "Old Republic Insurance Company / North America Risk Services 3P Auto 4 source s" at bounding box center [252, 574] width 495 height 51
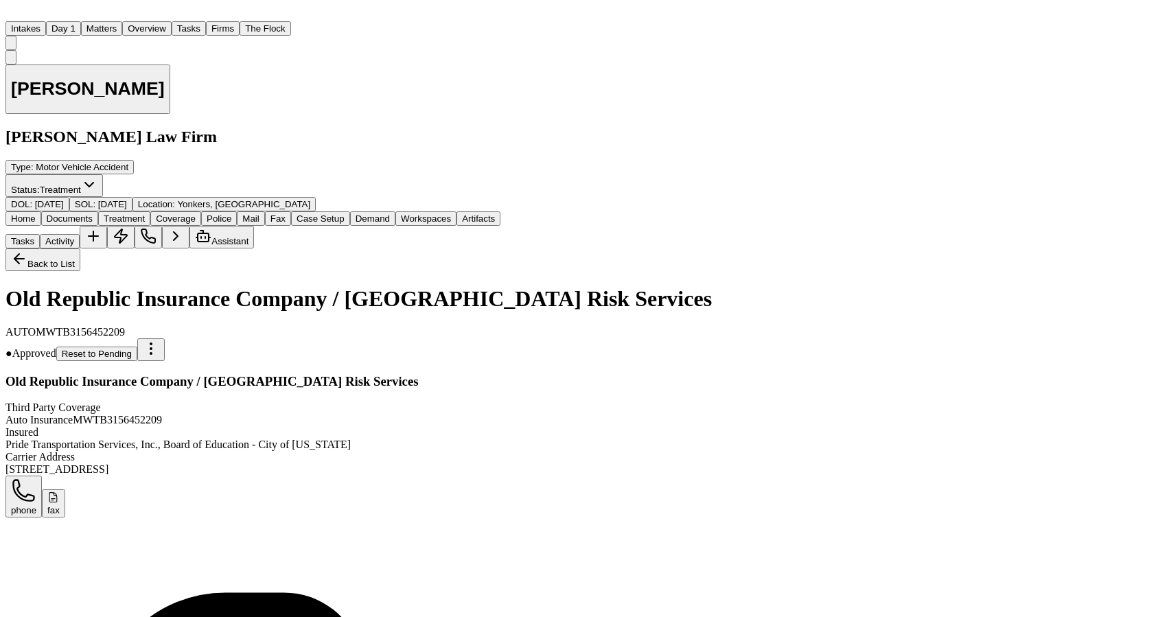
scroll to position [183, 0]
click at [122, 21] on button "Matters" at bounding box center [101, 28] width 41 height 14
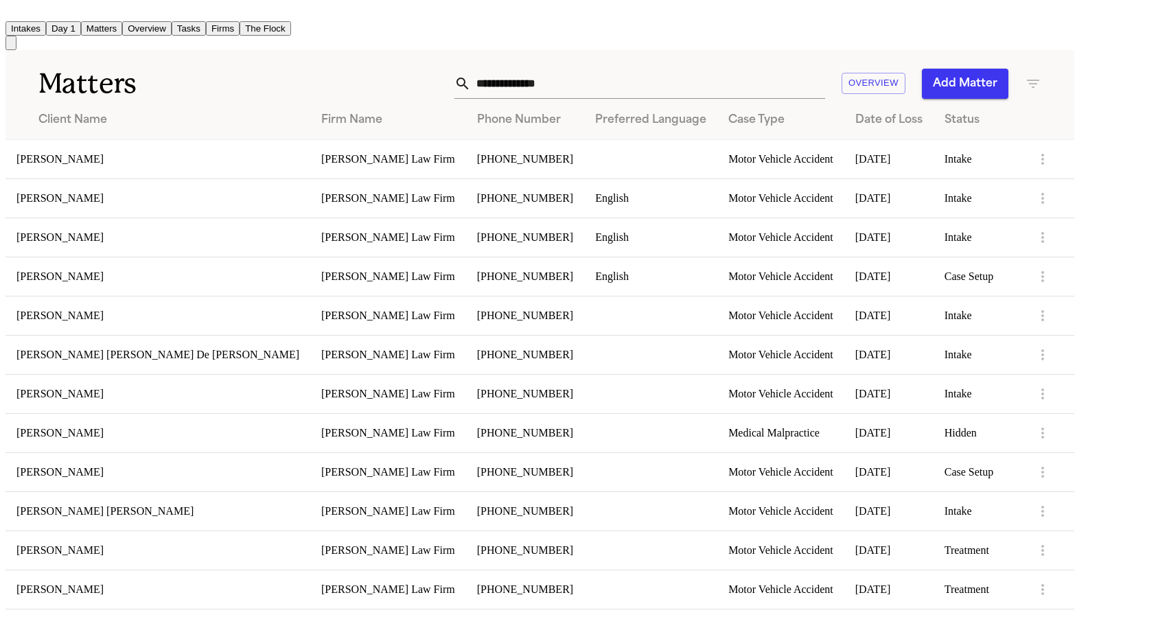
scroll to position [795, 0]
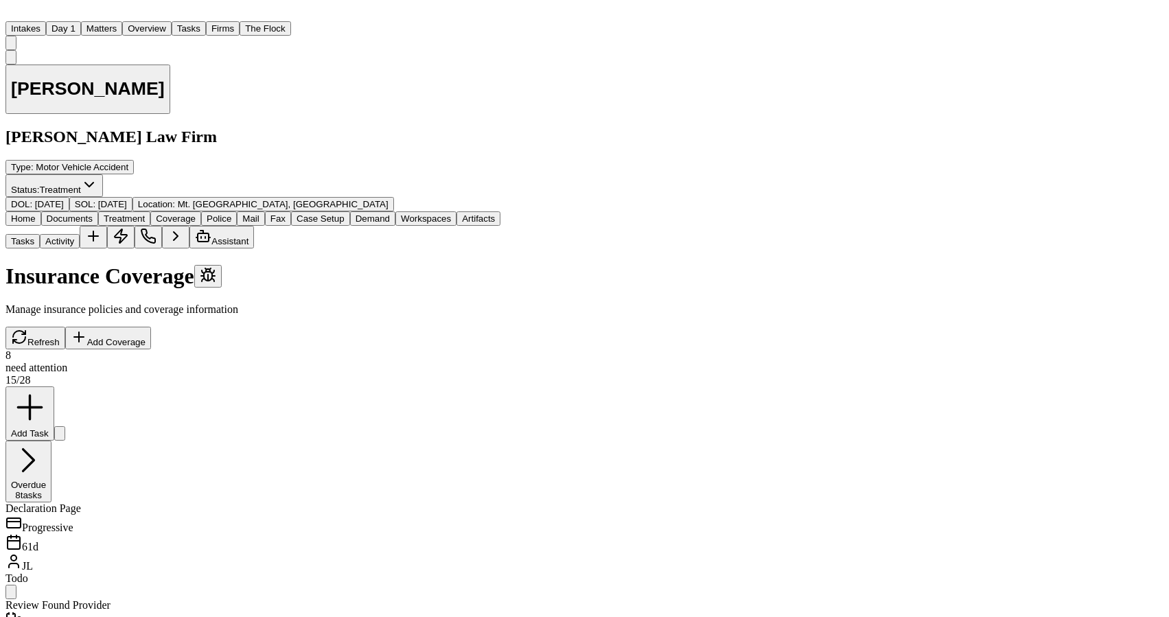
click at [201, 211] on button "Coverage" at bounding box center [175, 218] width 51 height 14
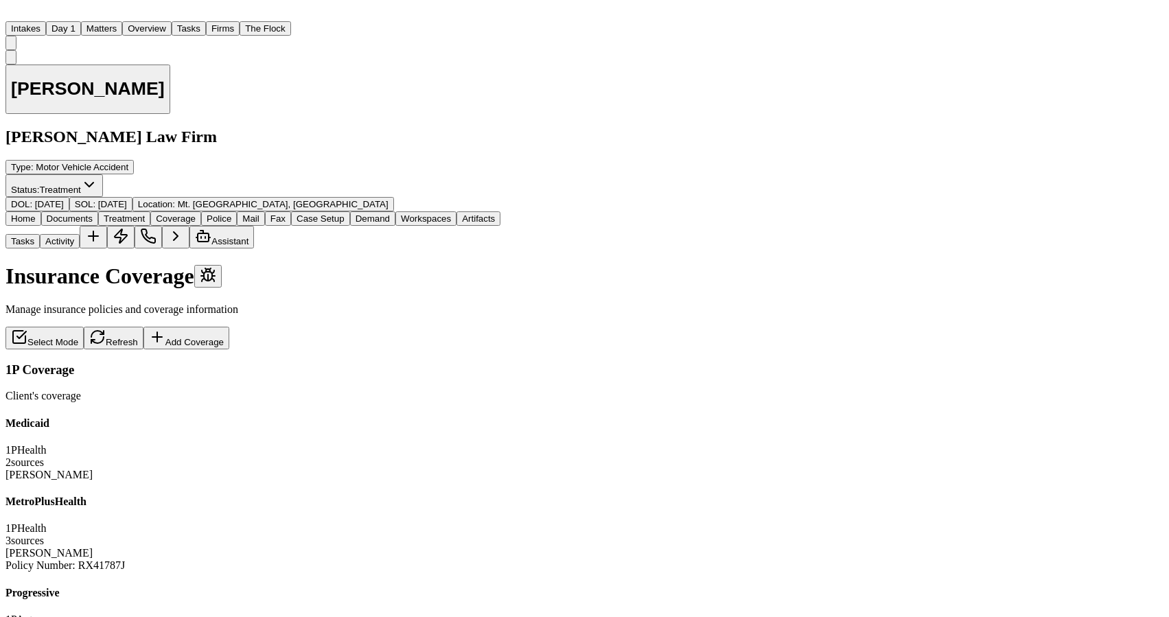
click at [176, 224] on span "button" at bounding box center [176, 224] width 0 height 0
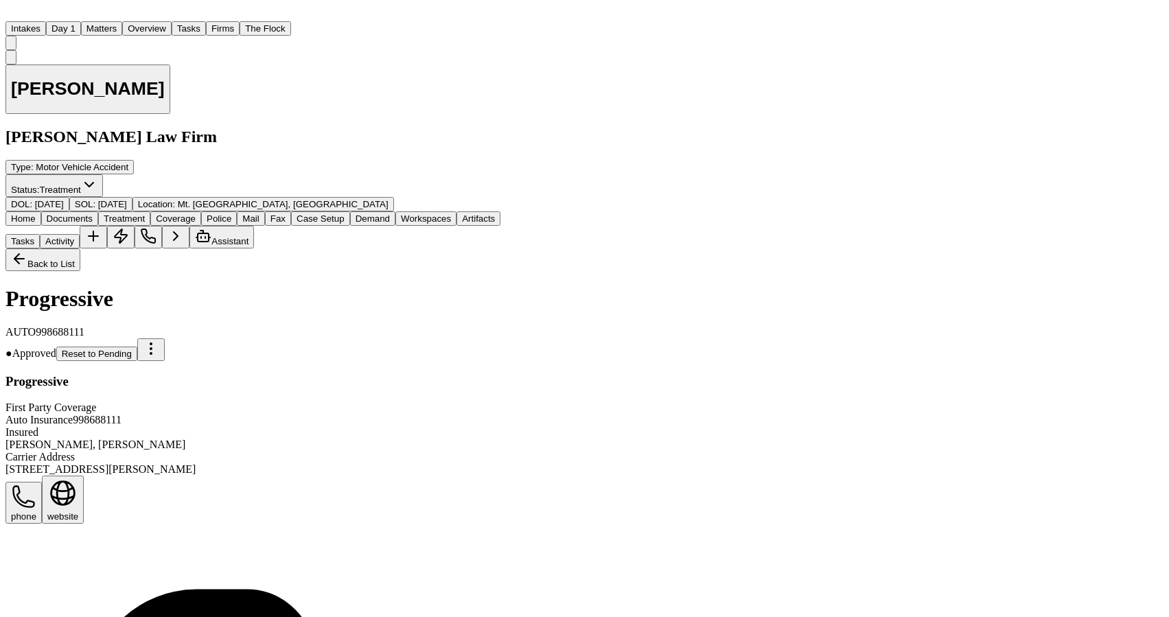
scroll to position [494, 0]
click at [122, 23] on button "Matters" at bounding box center [101, 28] width 41 height 14
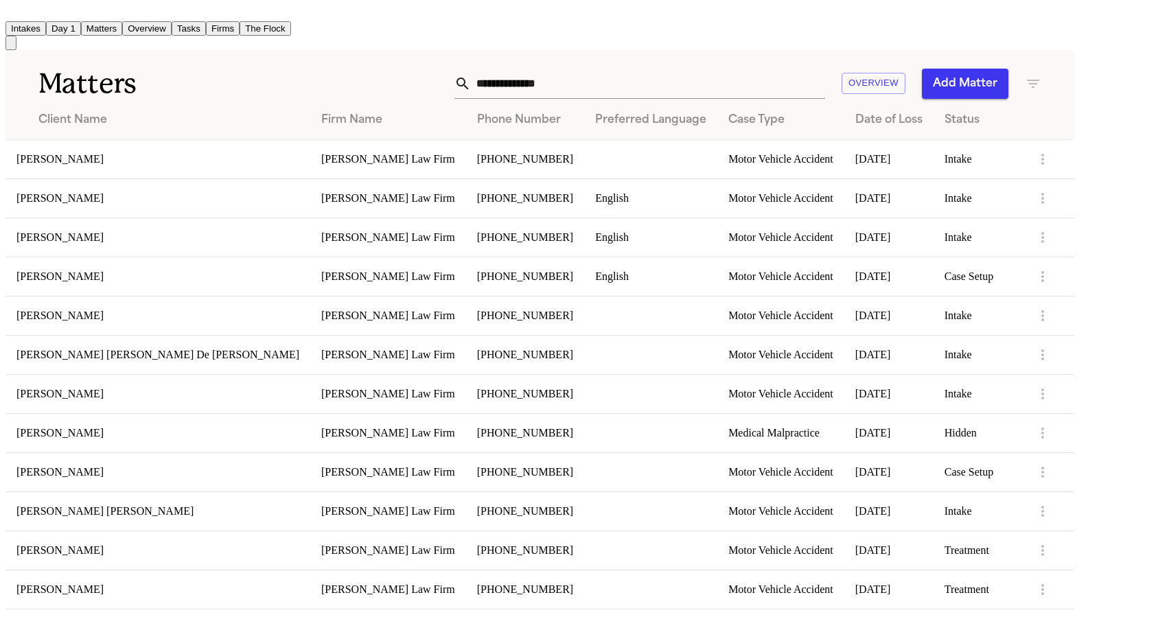
scroll to position [795, 0]
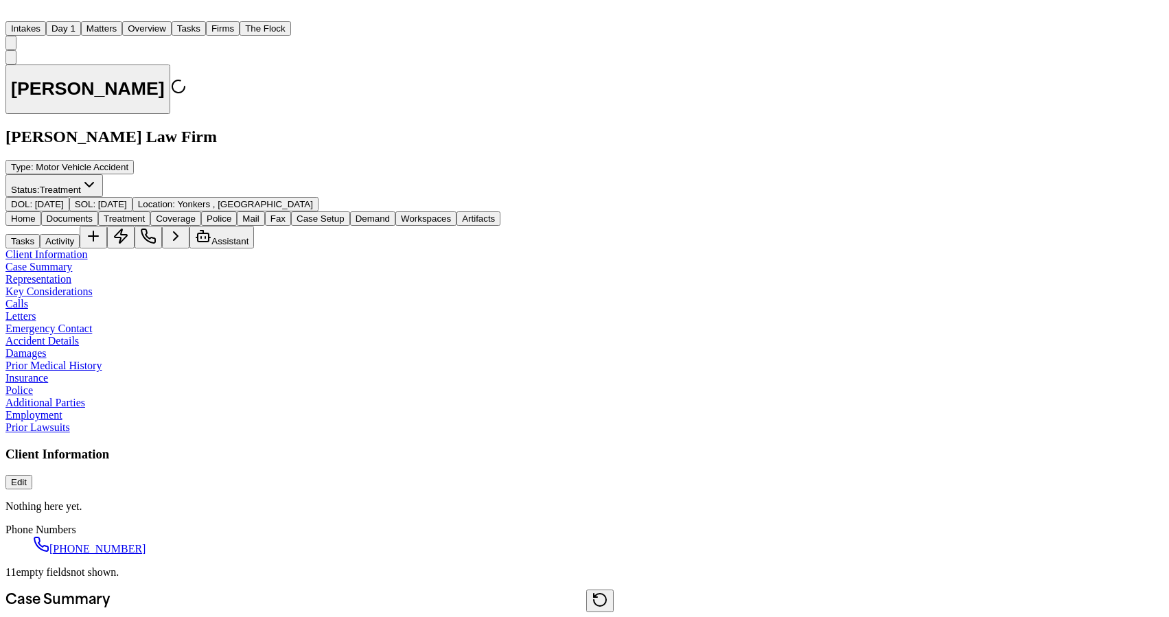
type textarea "*"
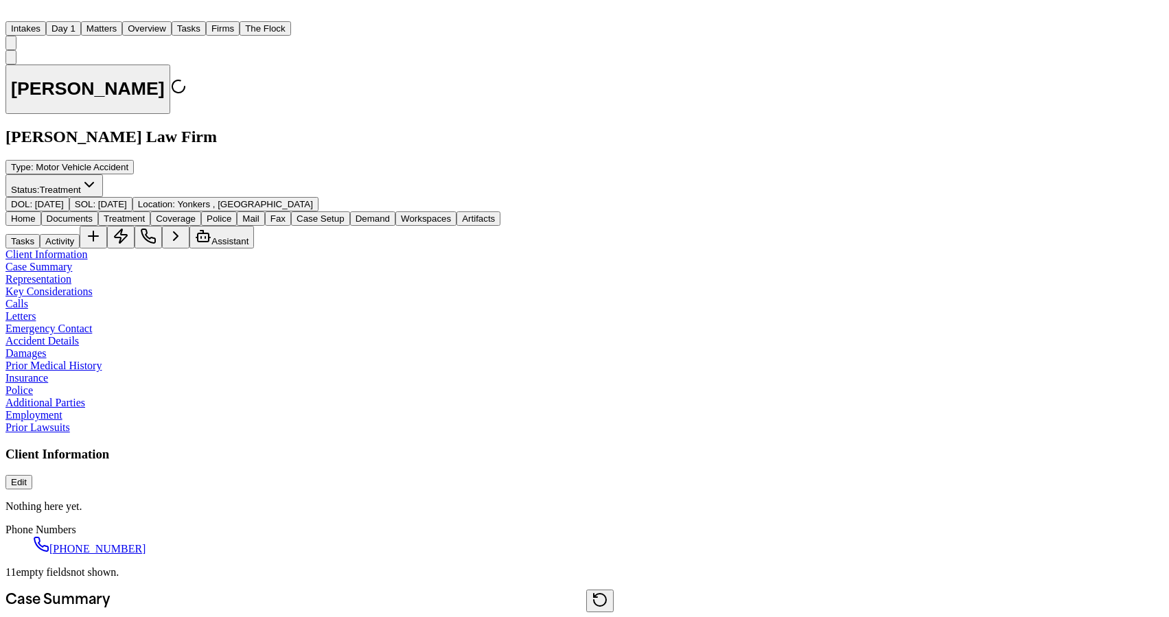
type textarea "*"
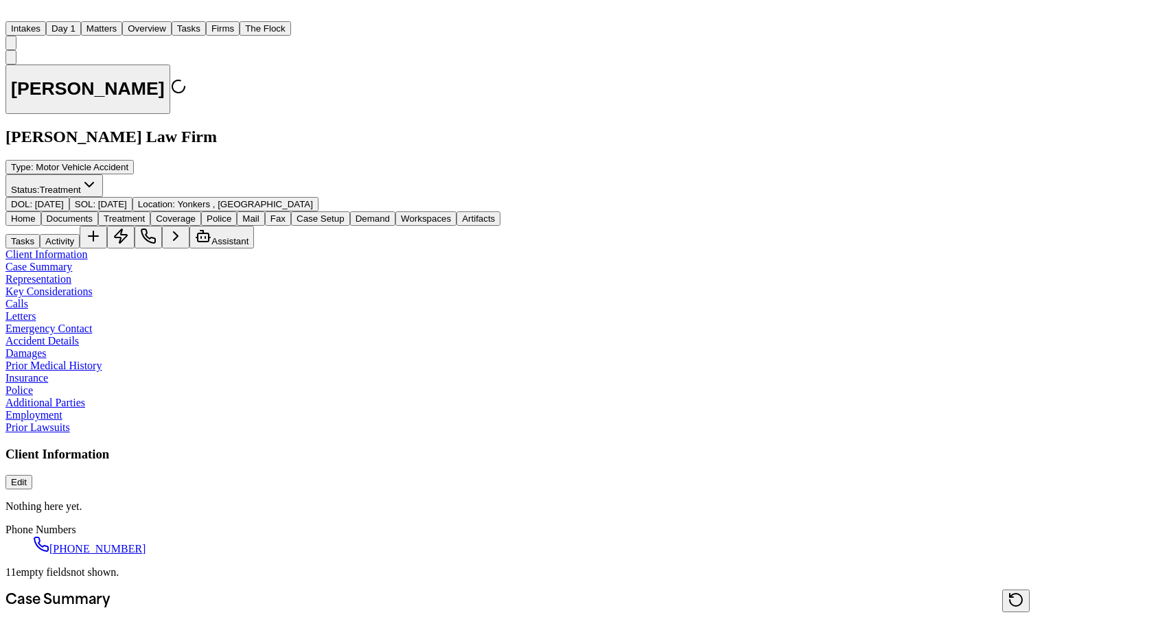
type textarea "*"
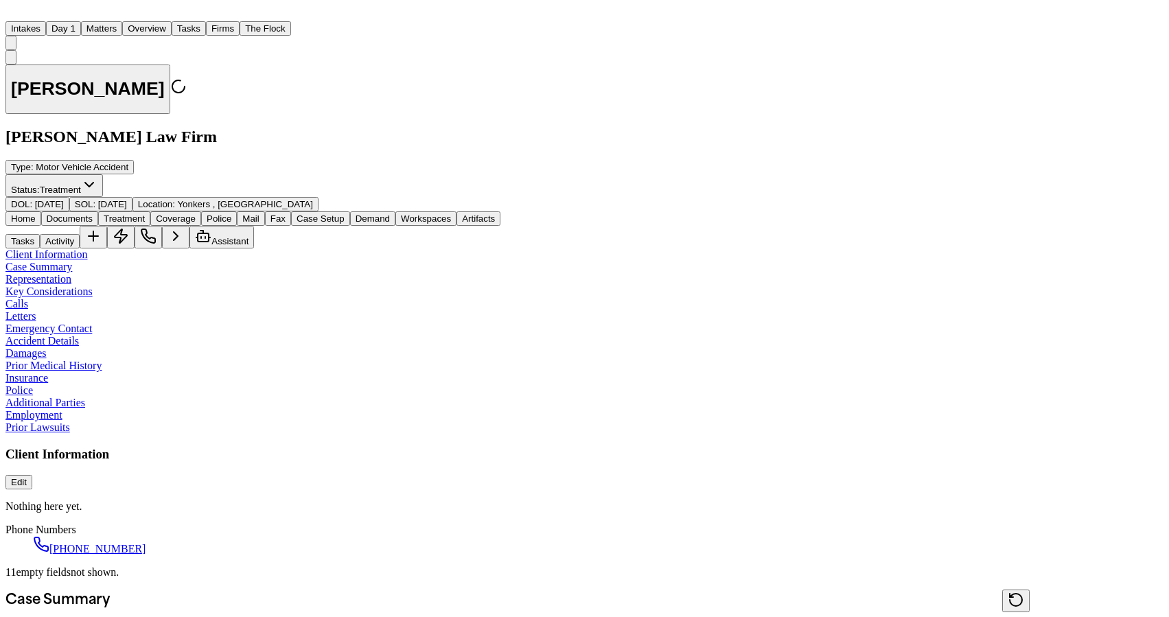
type textarea "*"
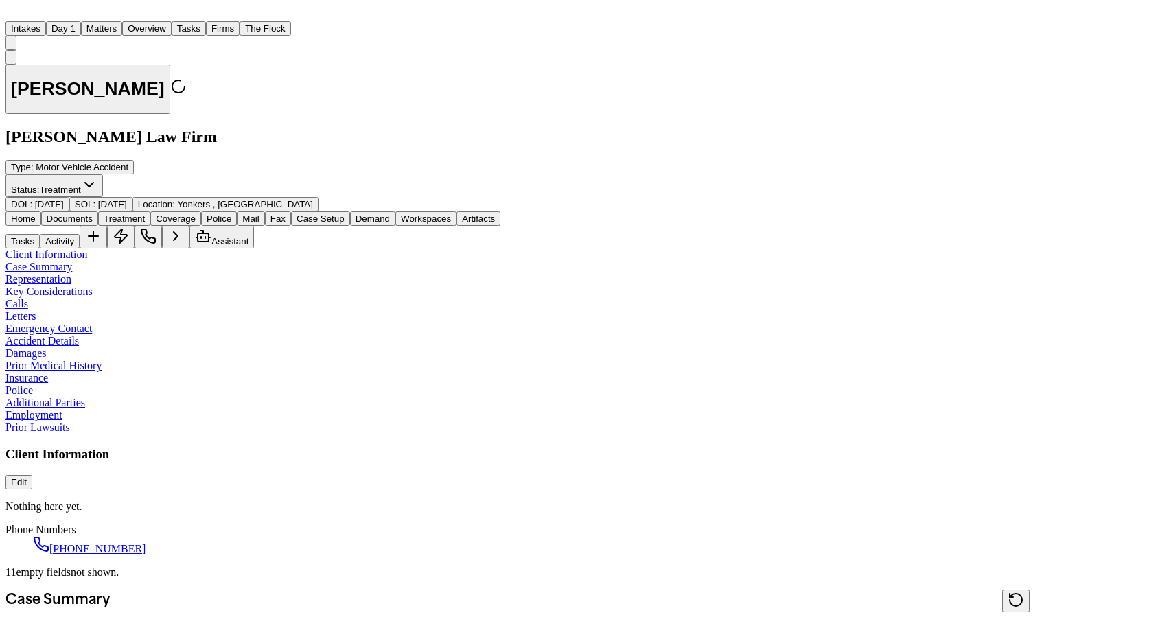
type textarea "*"
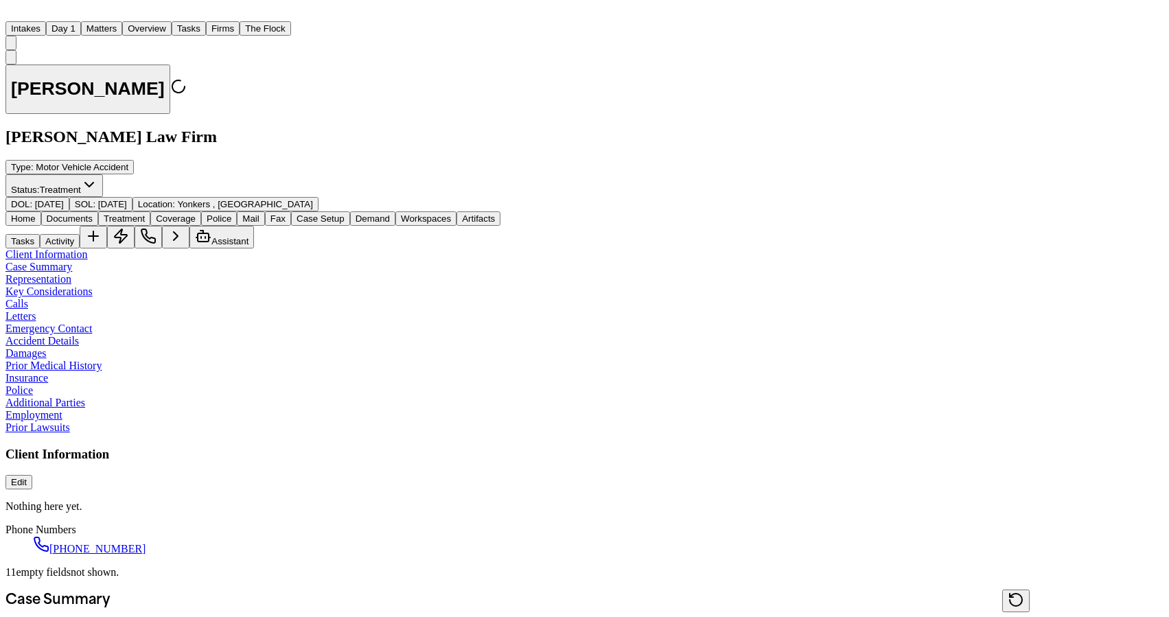
type textarea "*"
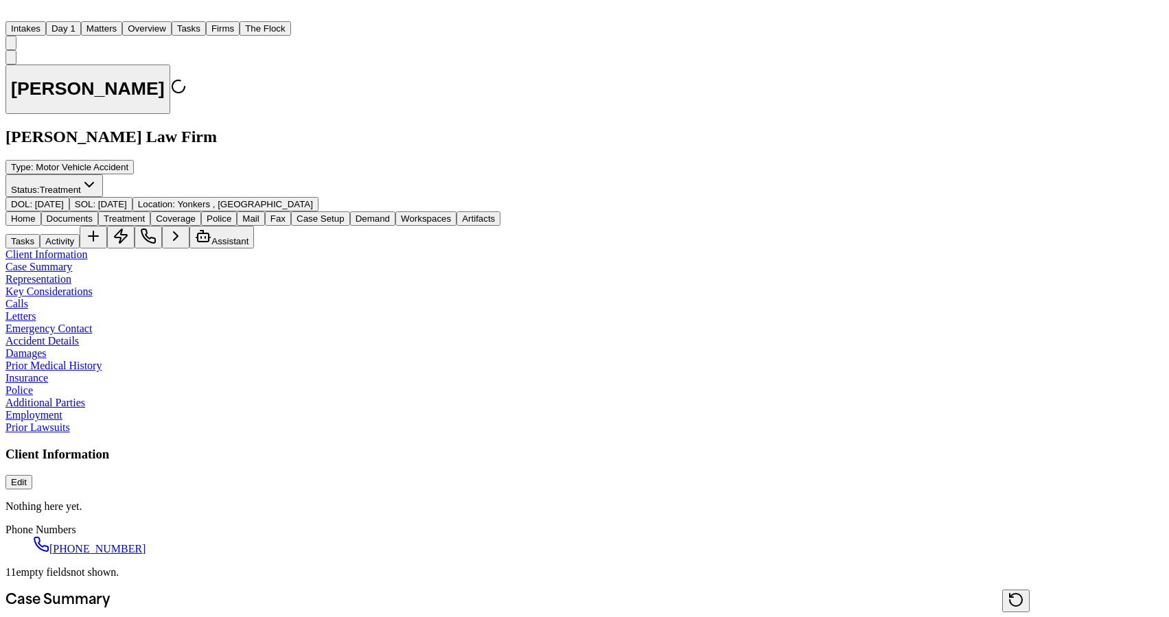
type textarea "*"
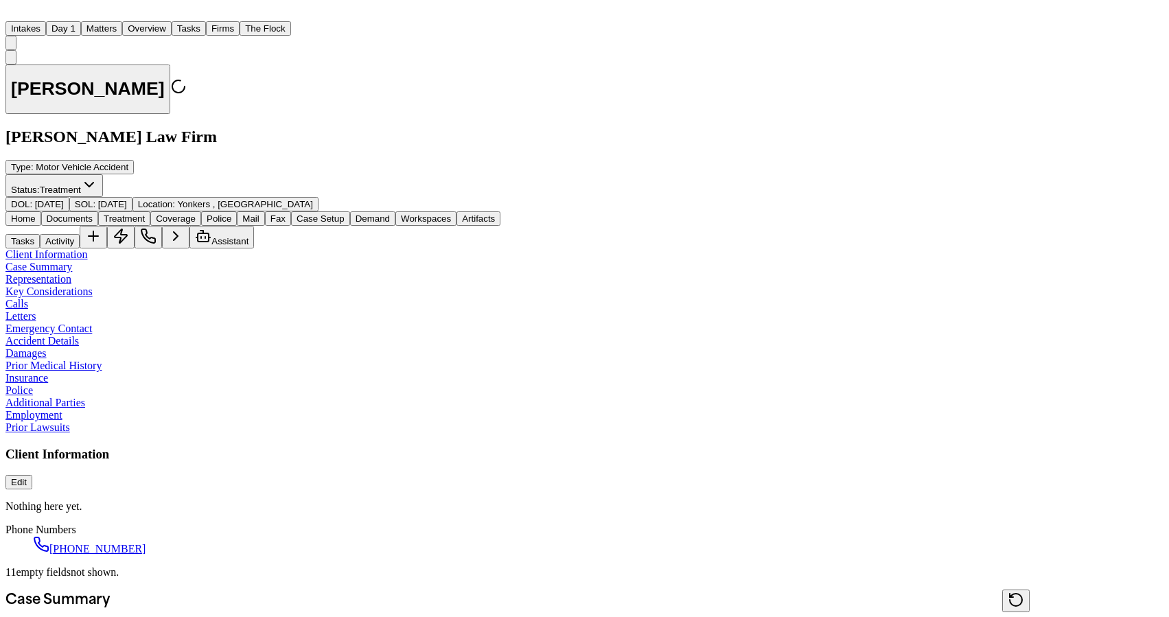
type textarea "*"
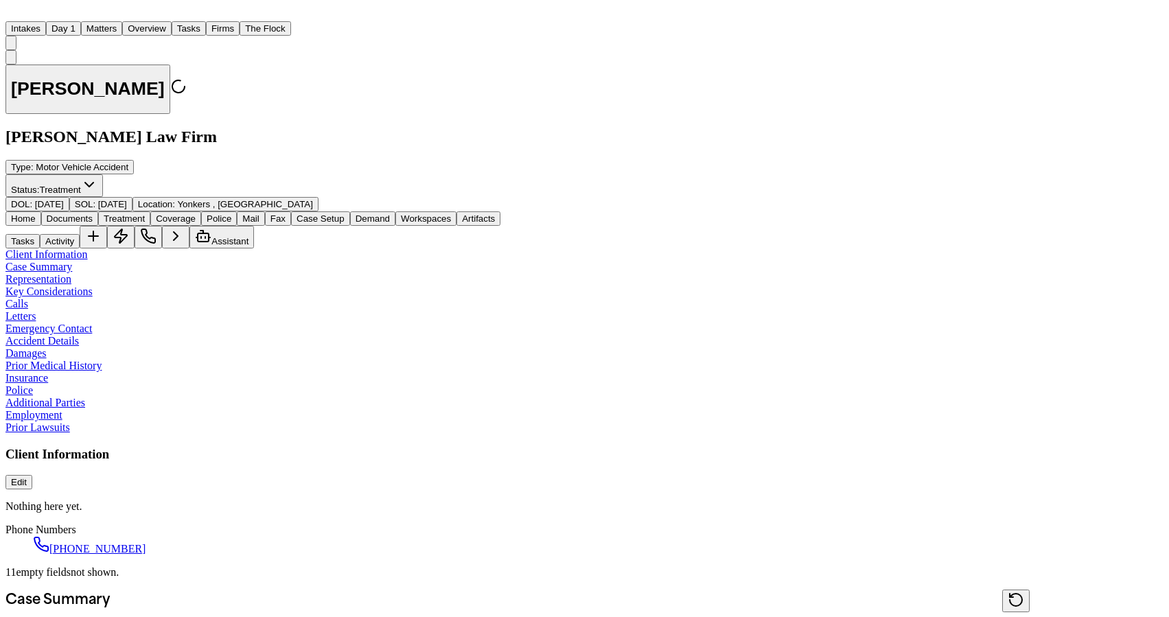
type textarea "*"
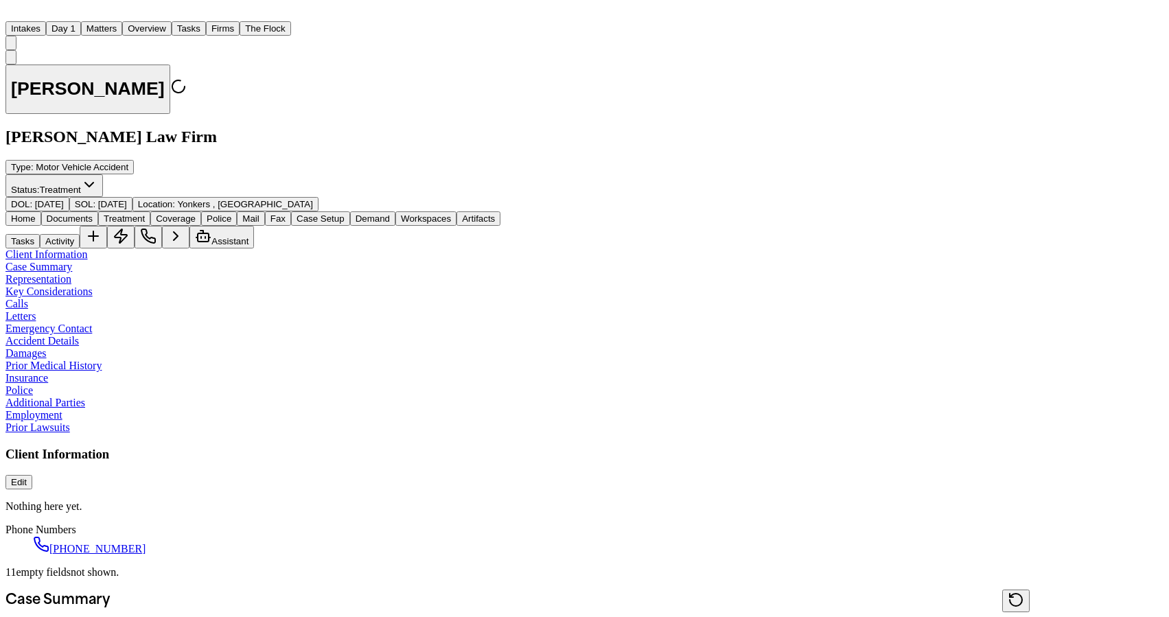
type textarea "*"
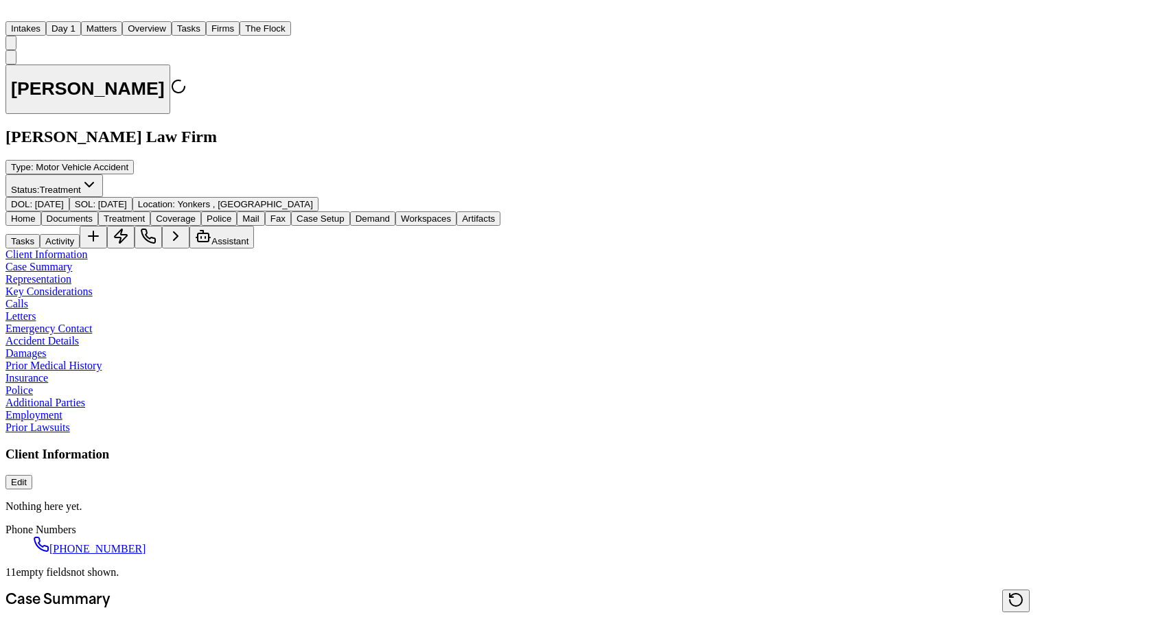
type textarea "*"
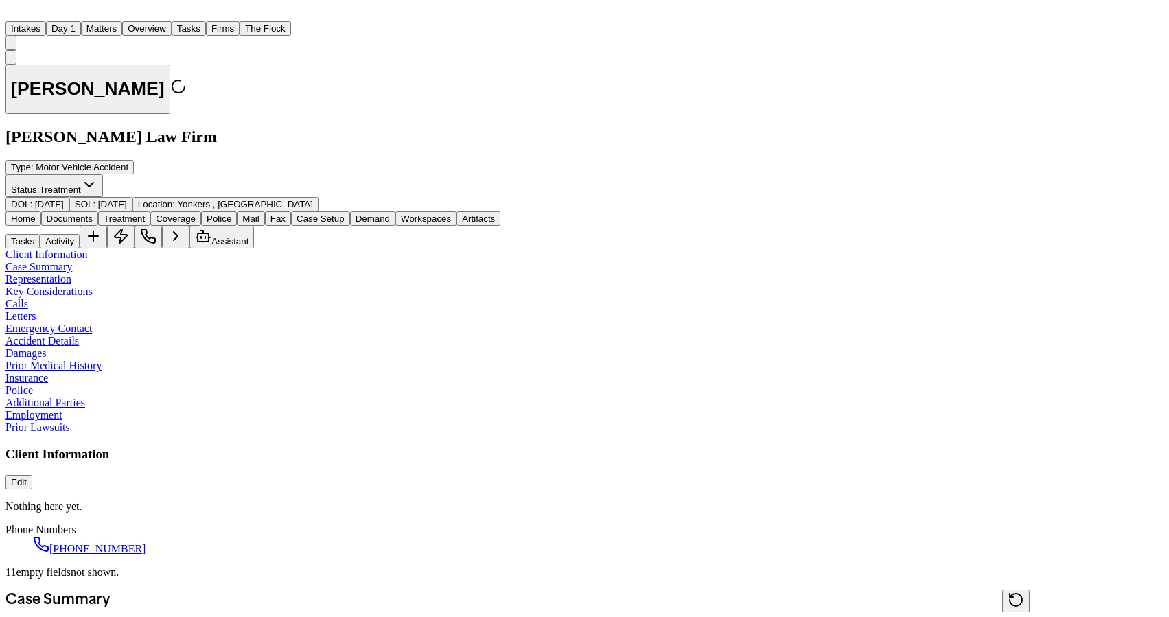
type textarea "*"
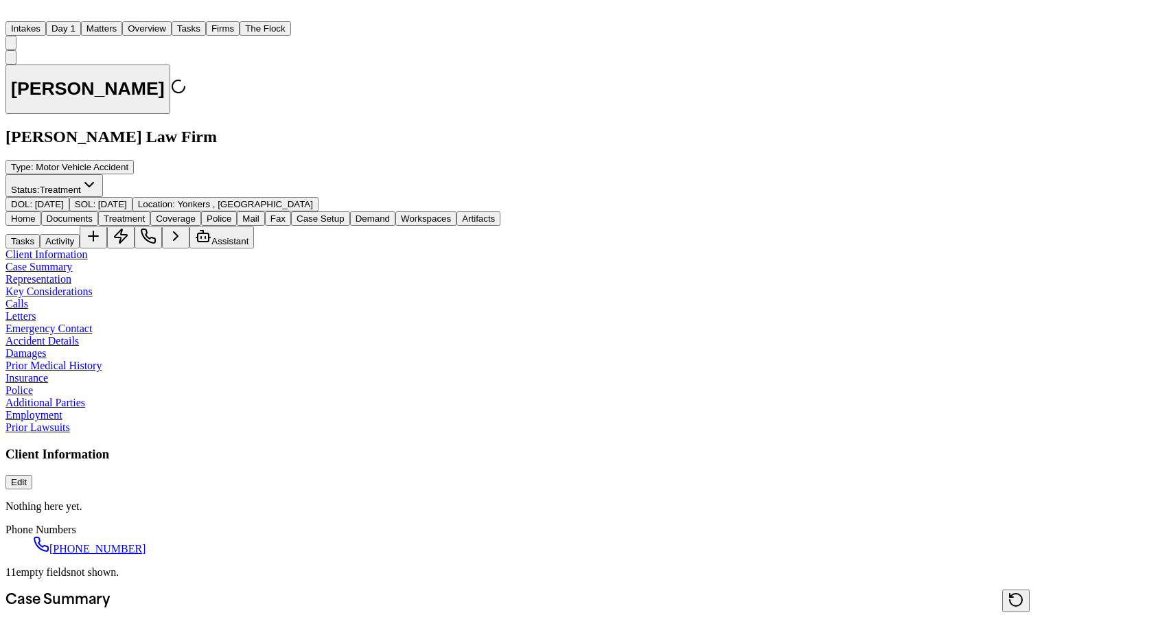
type textarea "*"
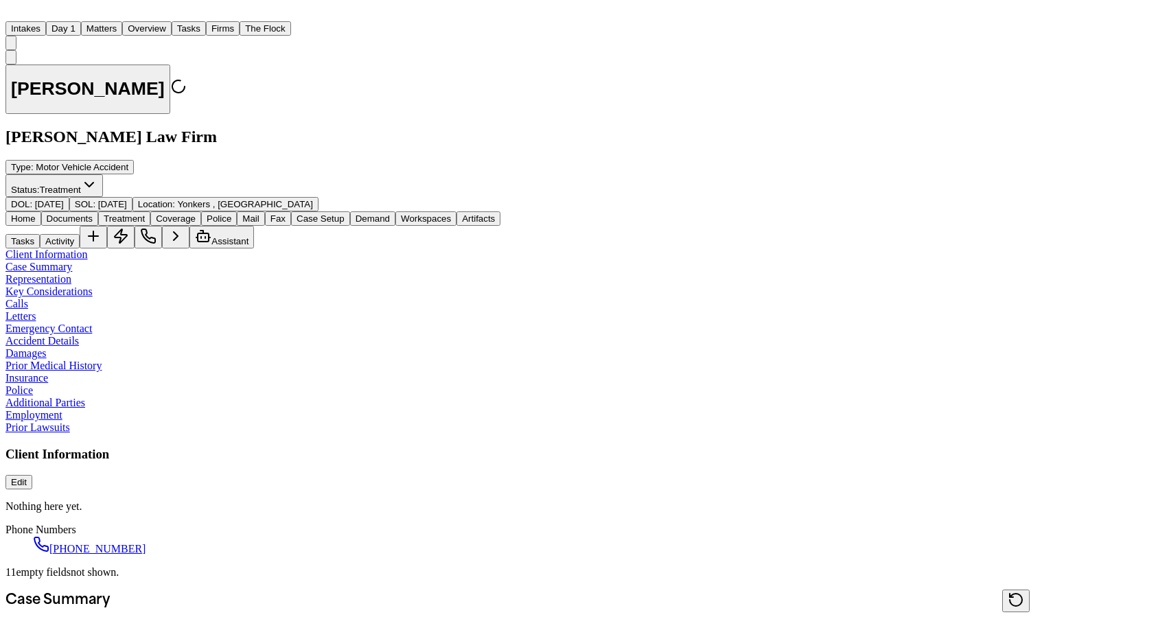
type textarea "*"
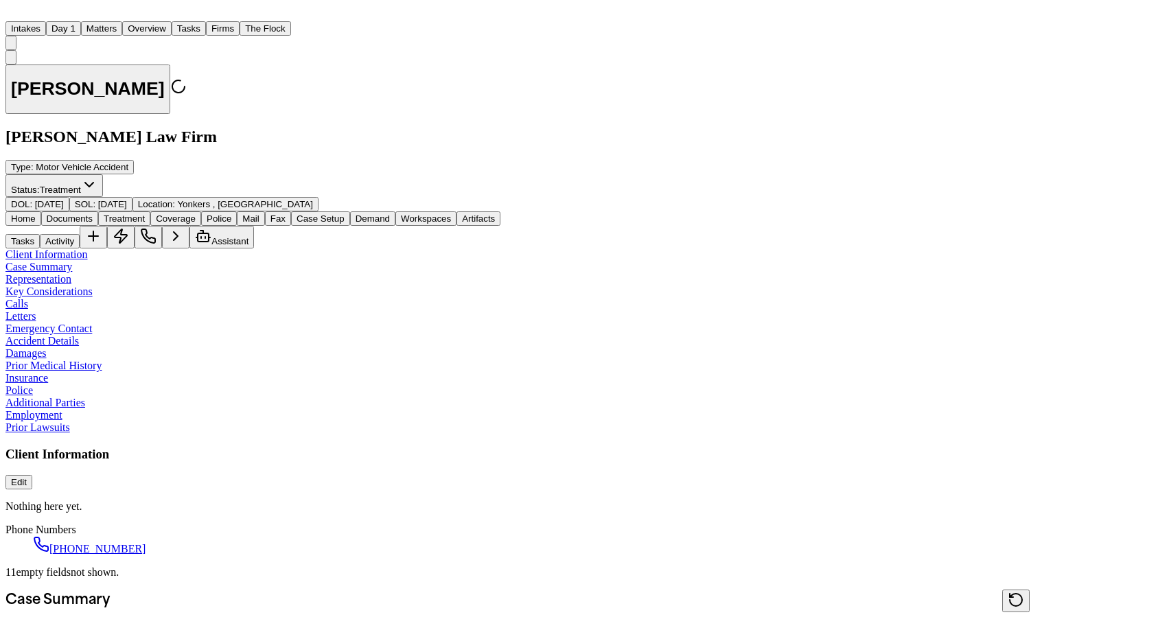
type textarea "*"
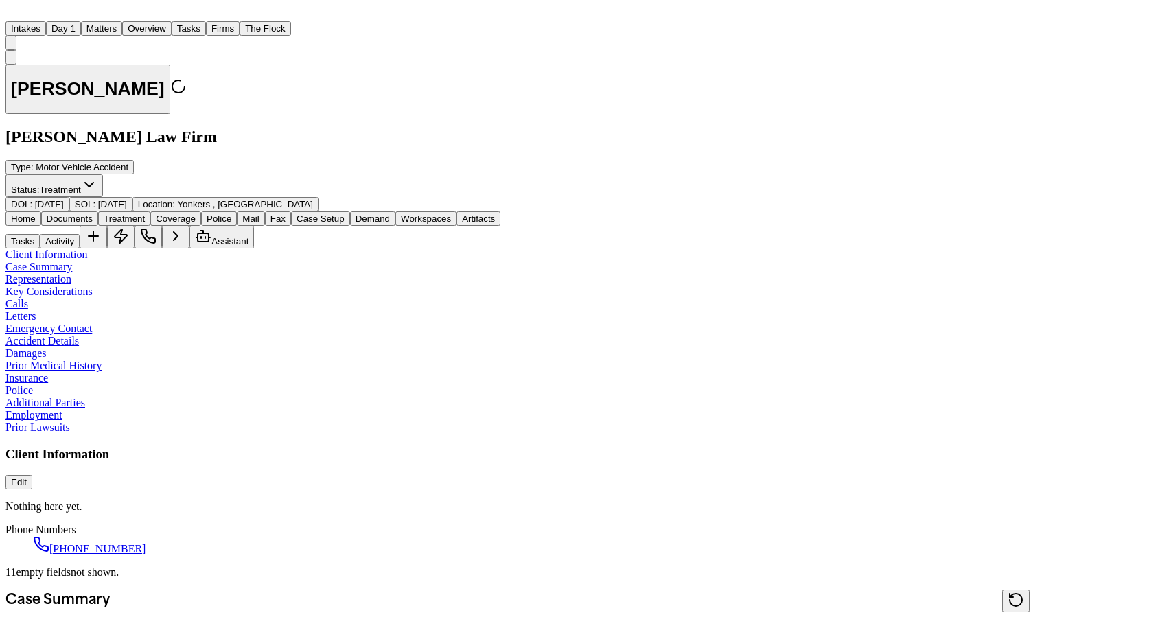
type textarea "*"
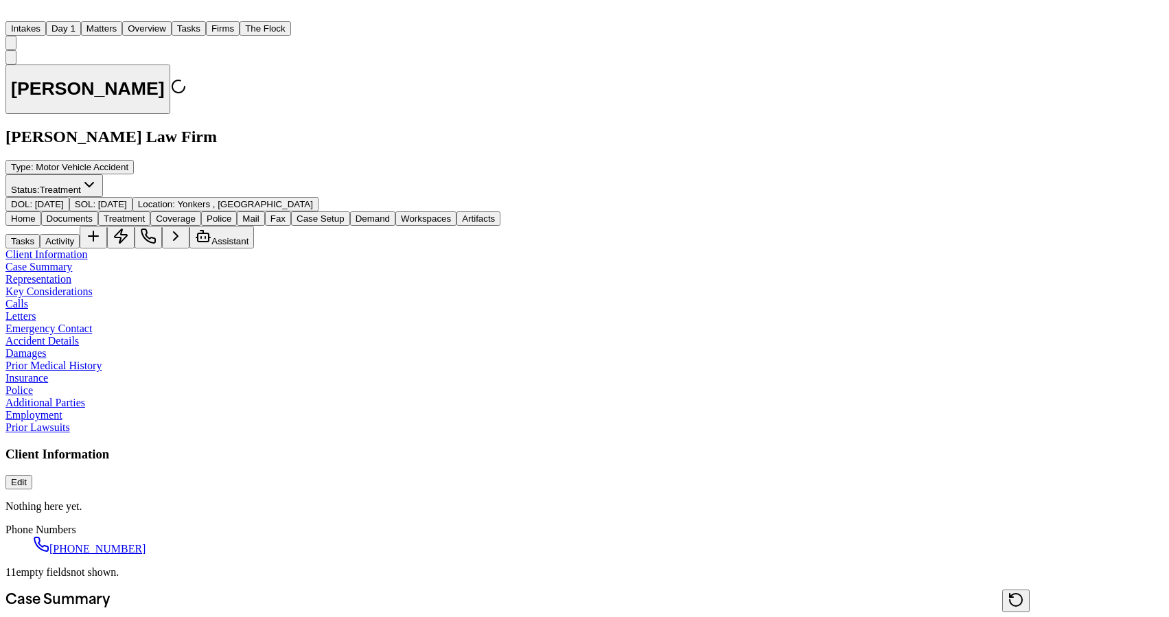
type textarea "*"
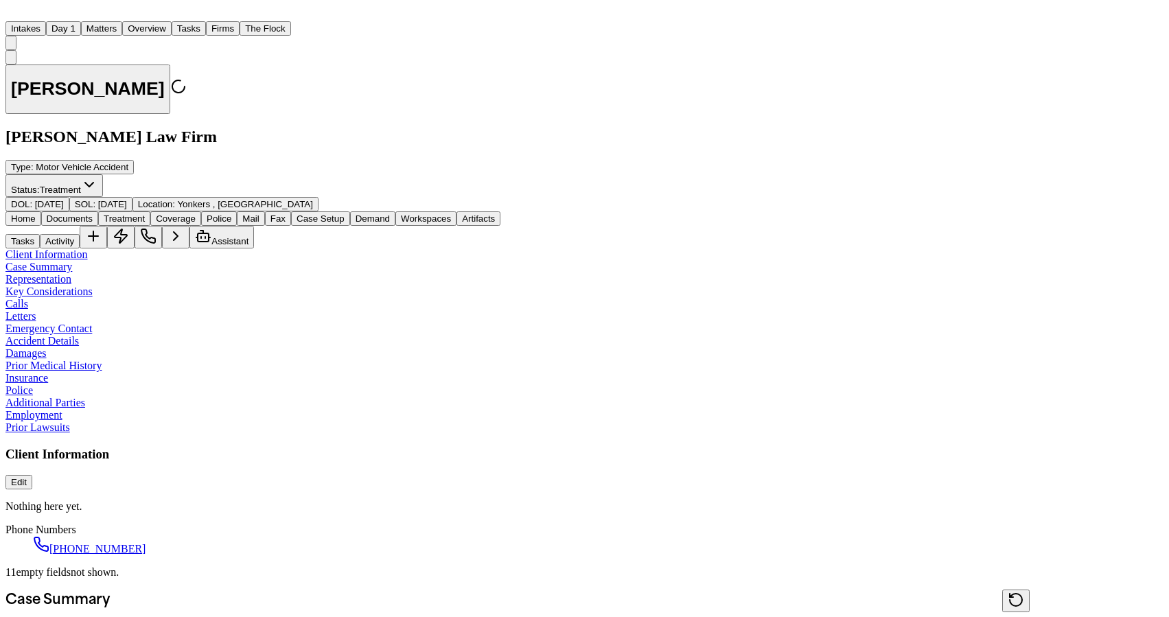
type textarea "*"
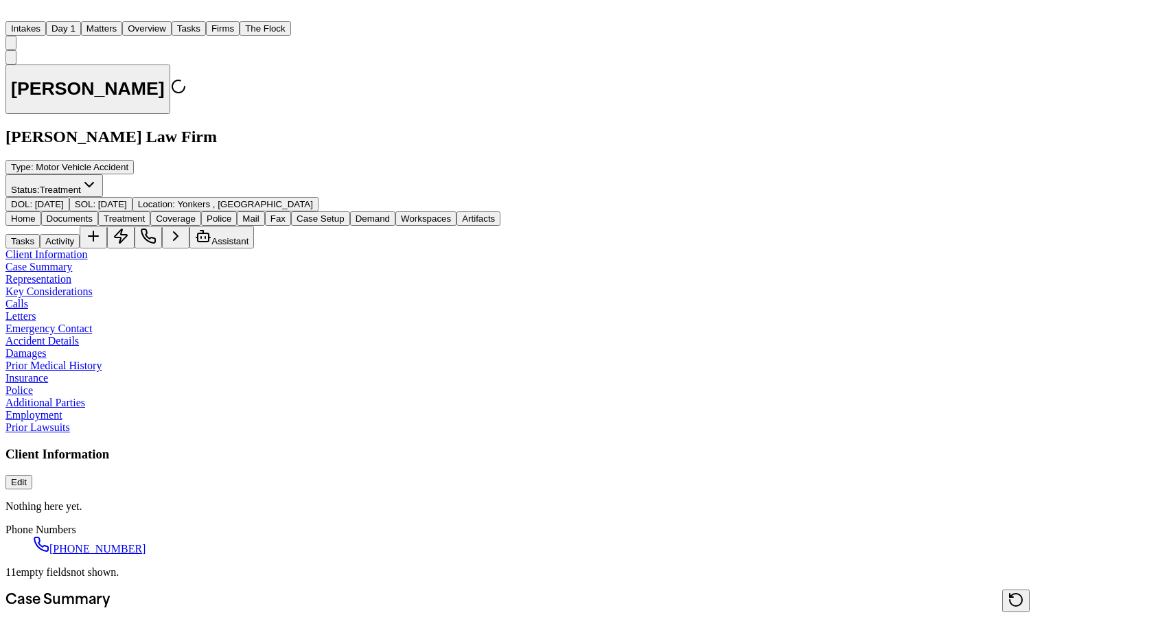
type textarea "*"
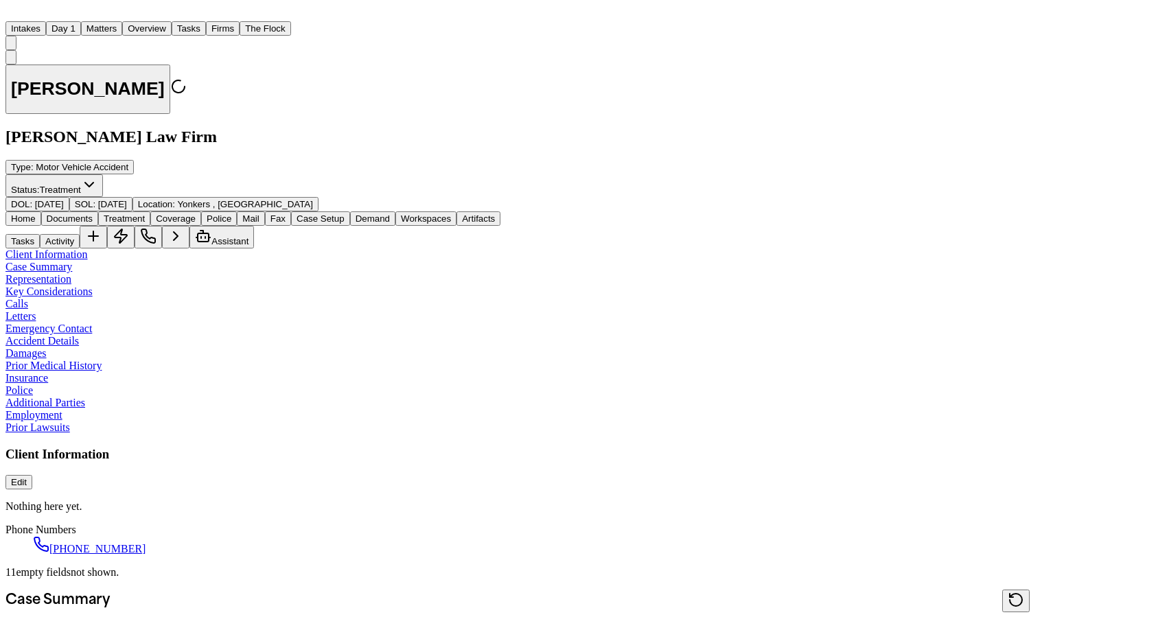
type textarea "*"
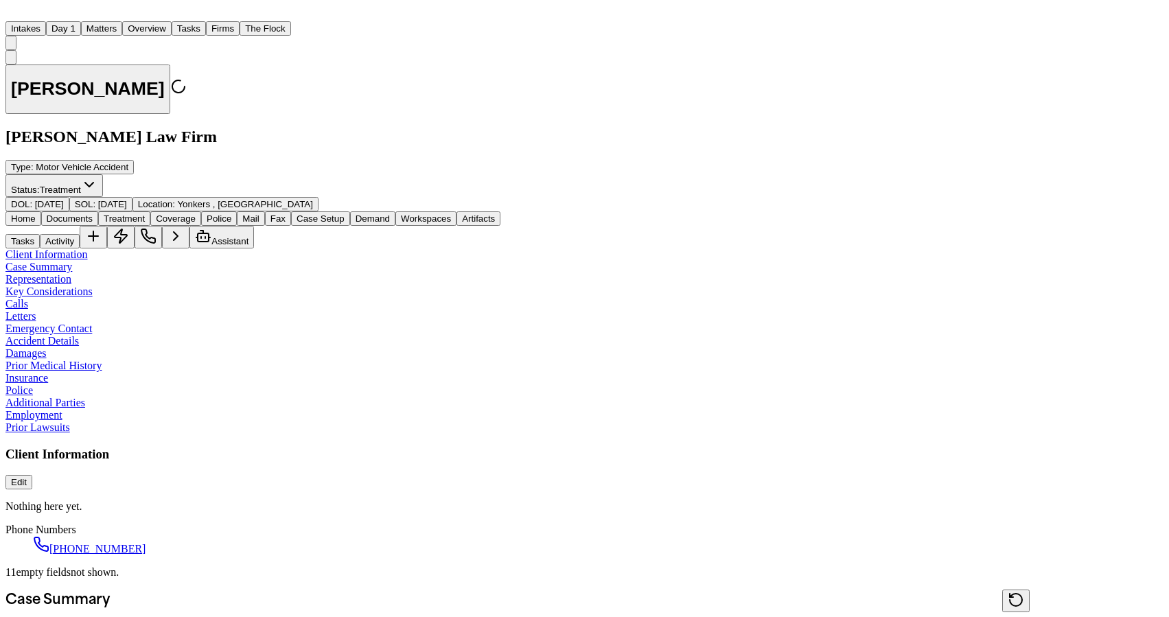
type textarea "*"
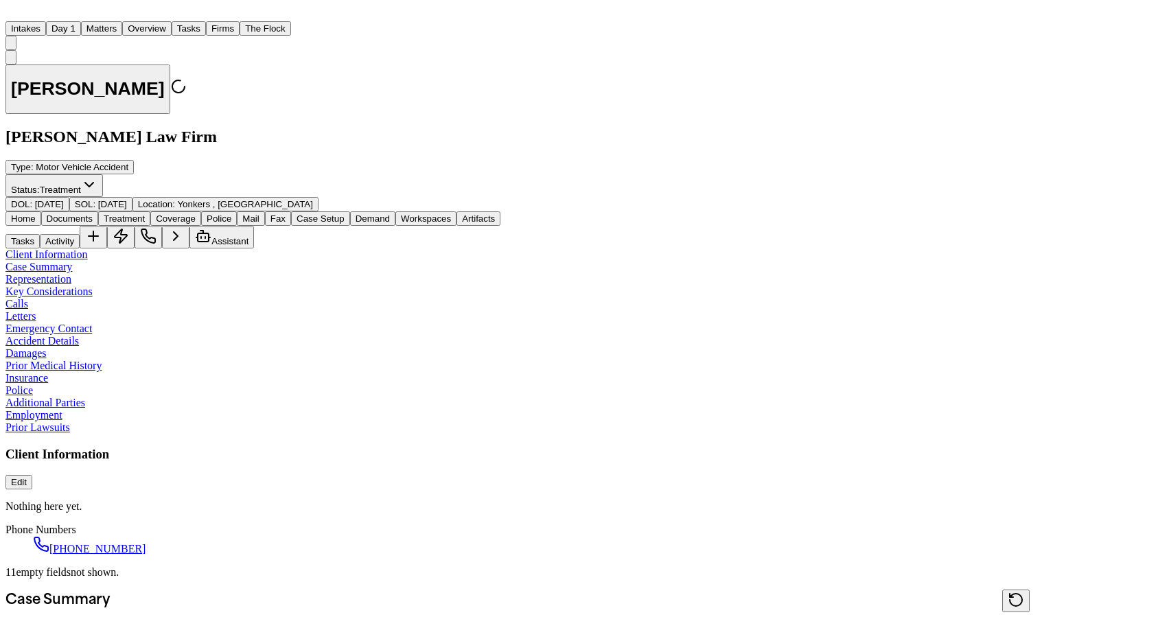
type textarea "*"
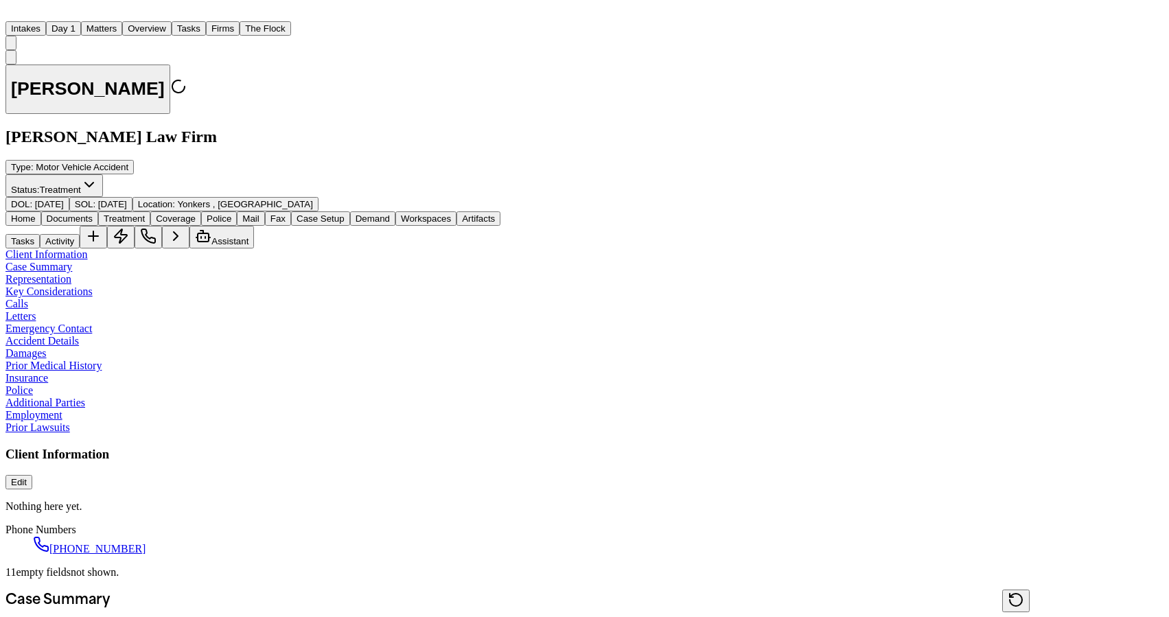
type textarea "*"
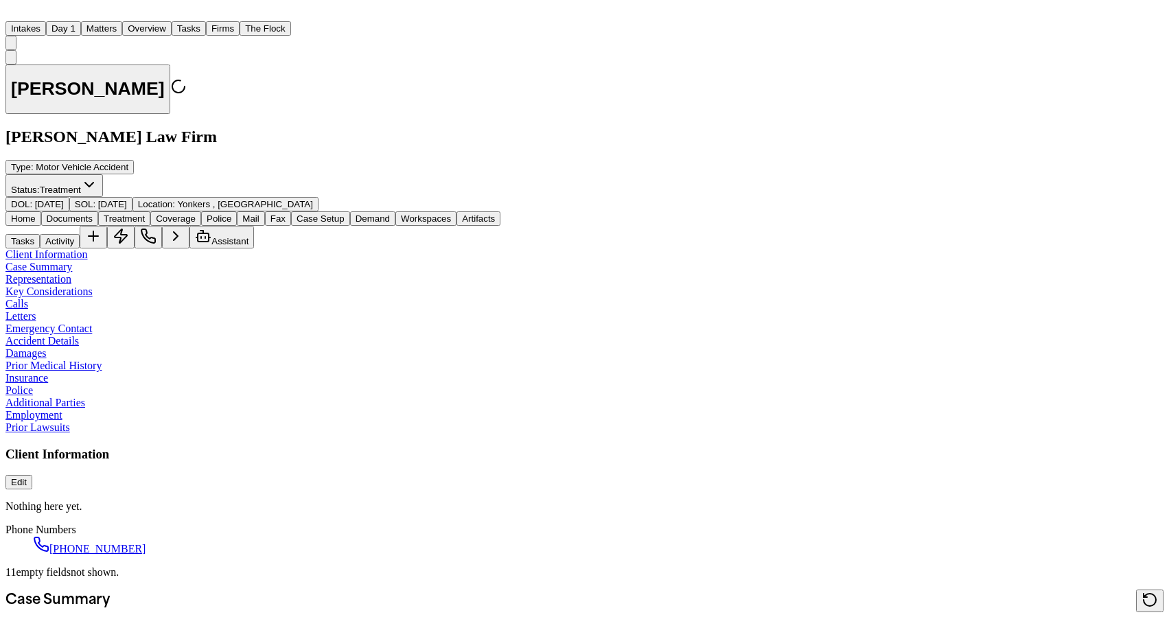
type textarea "*"
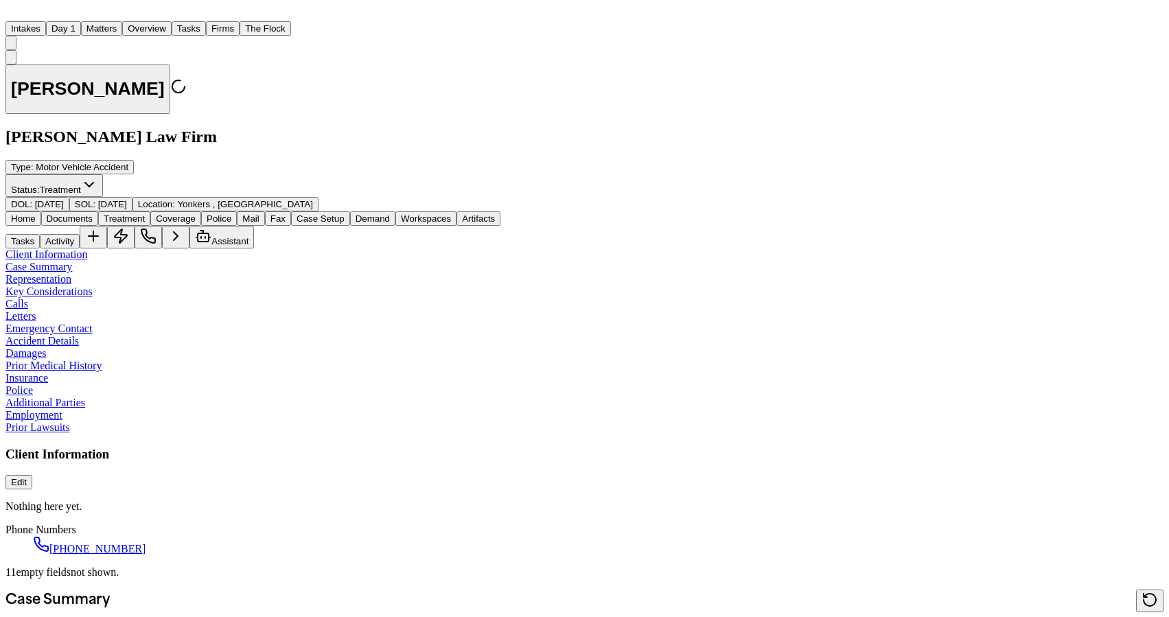
type textarea "*"
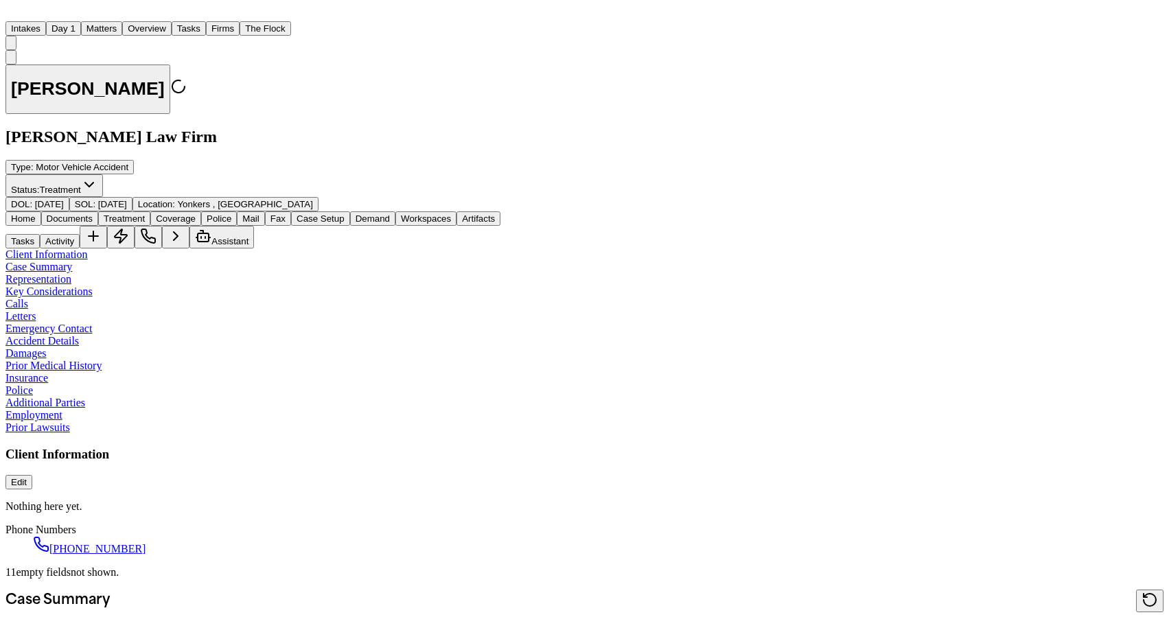
type textarea "*"
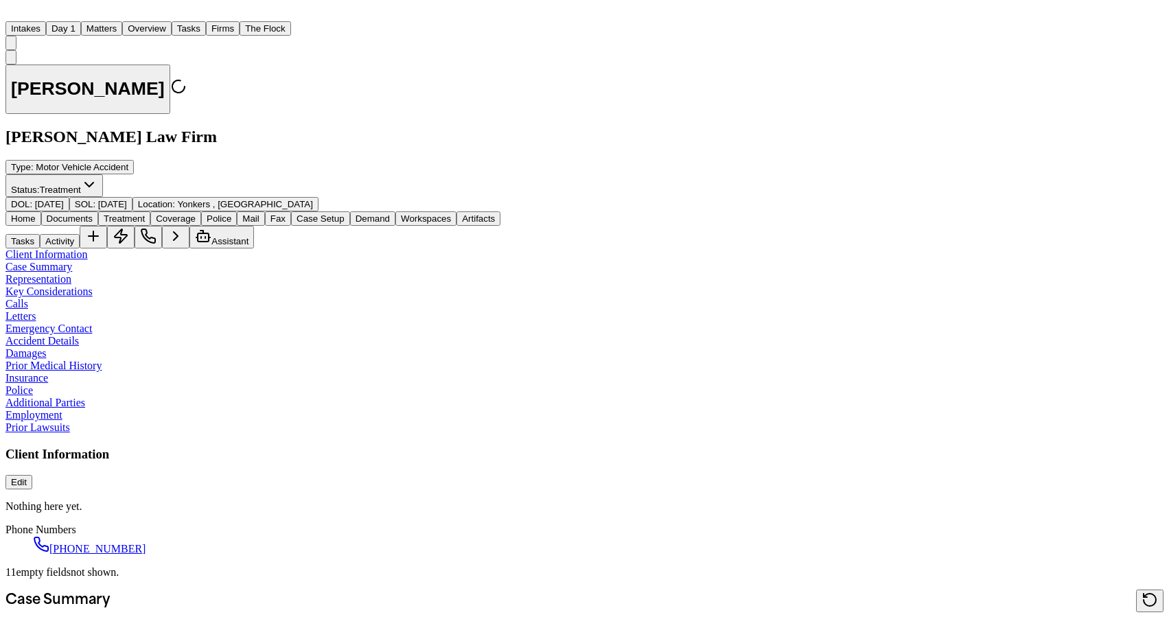
type textarea "*"
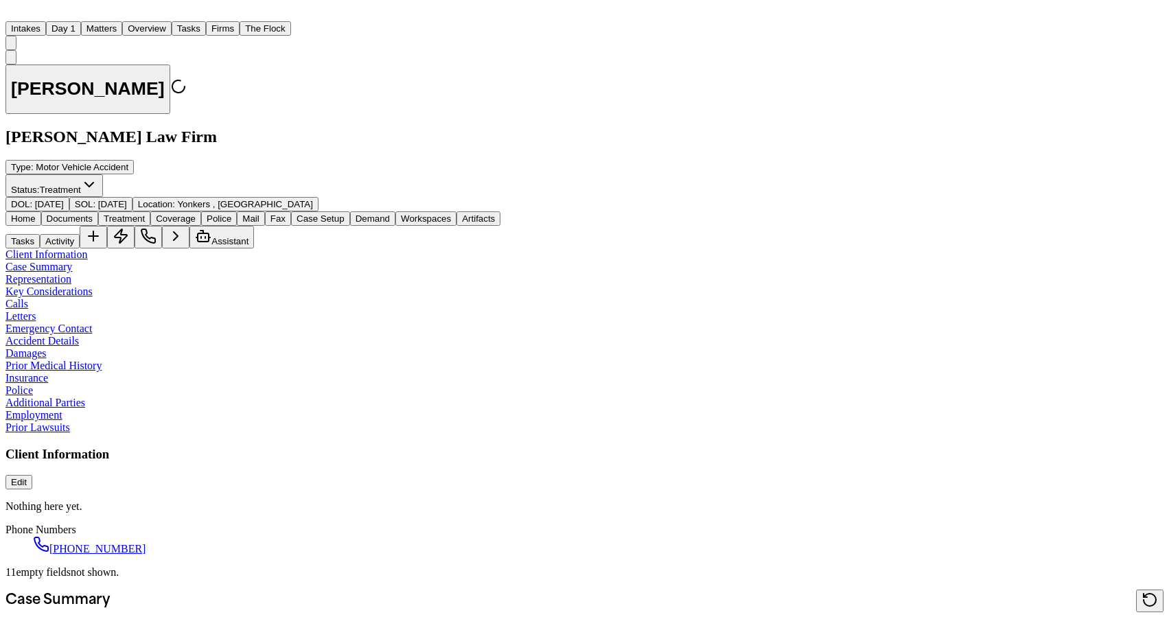
type textarea "*"
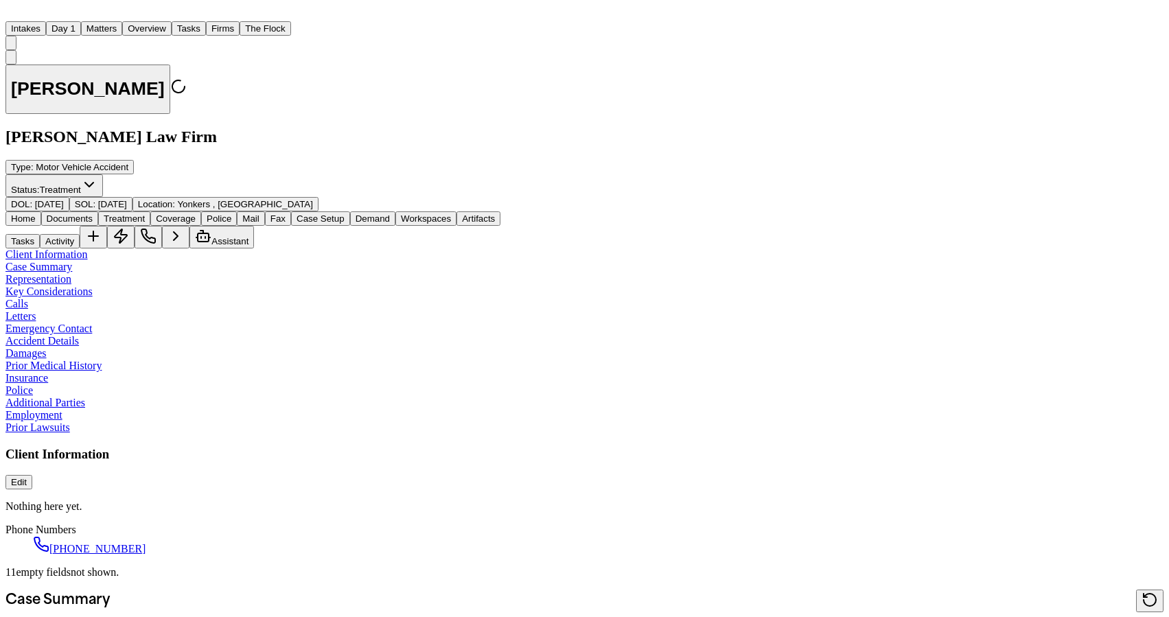
type textarea "*"
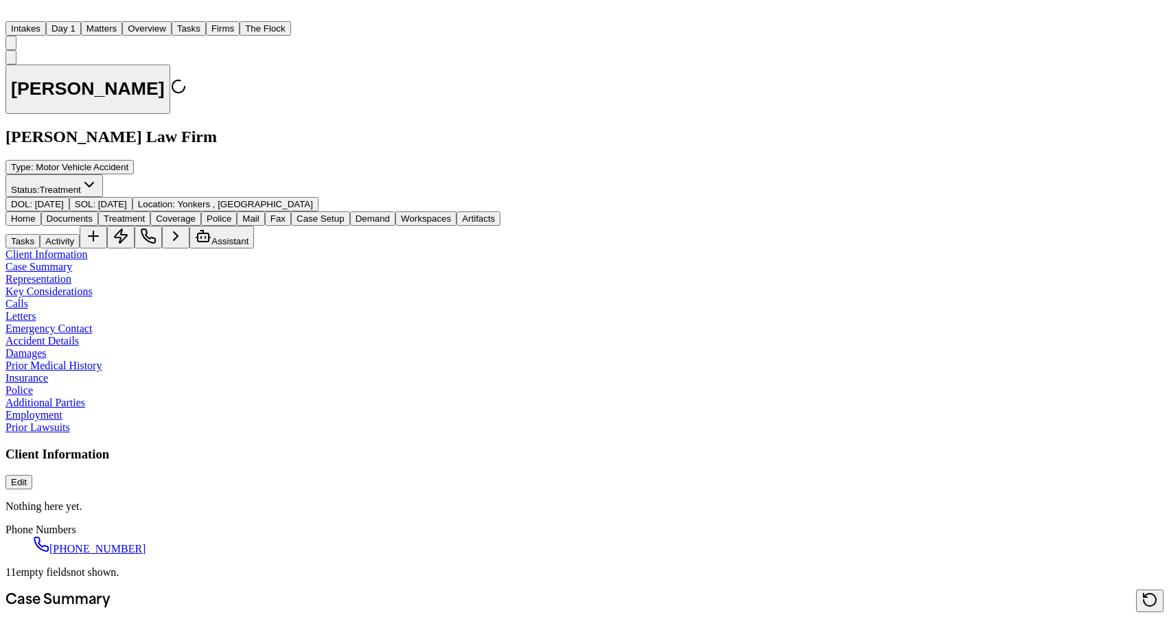
type textarea "*"
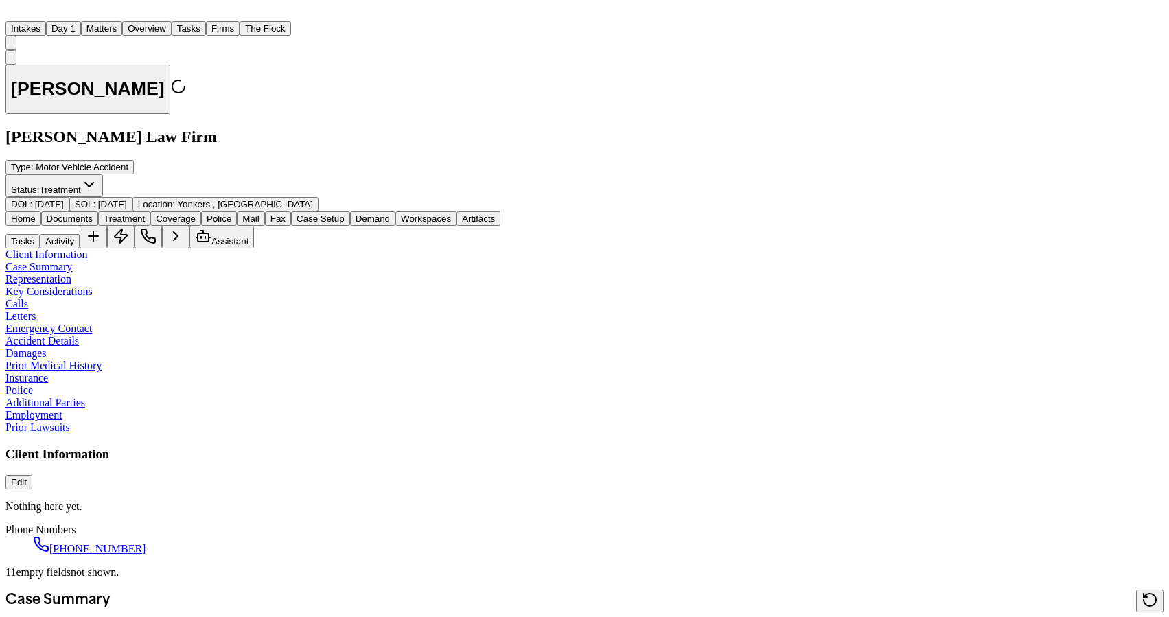
type textarea "*"
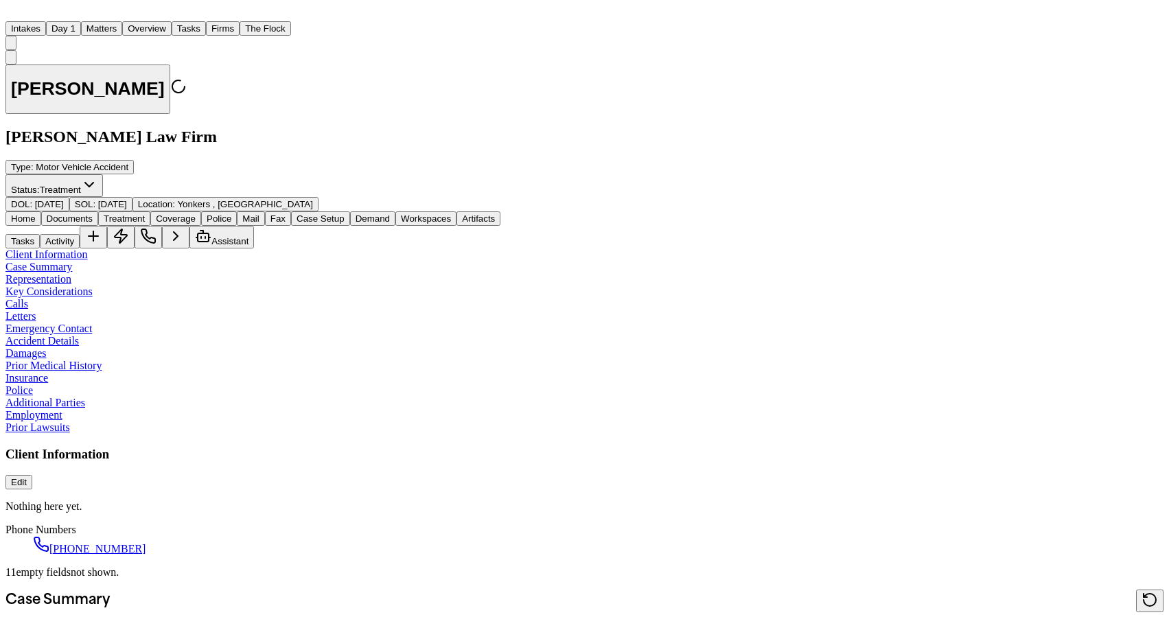
type textarea "*"
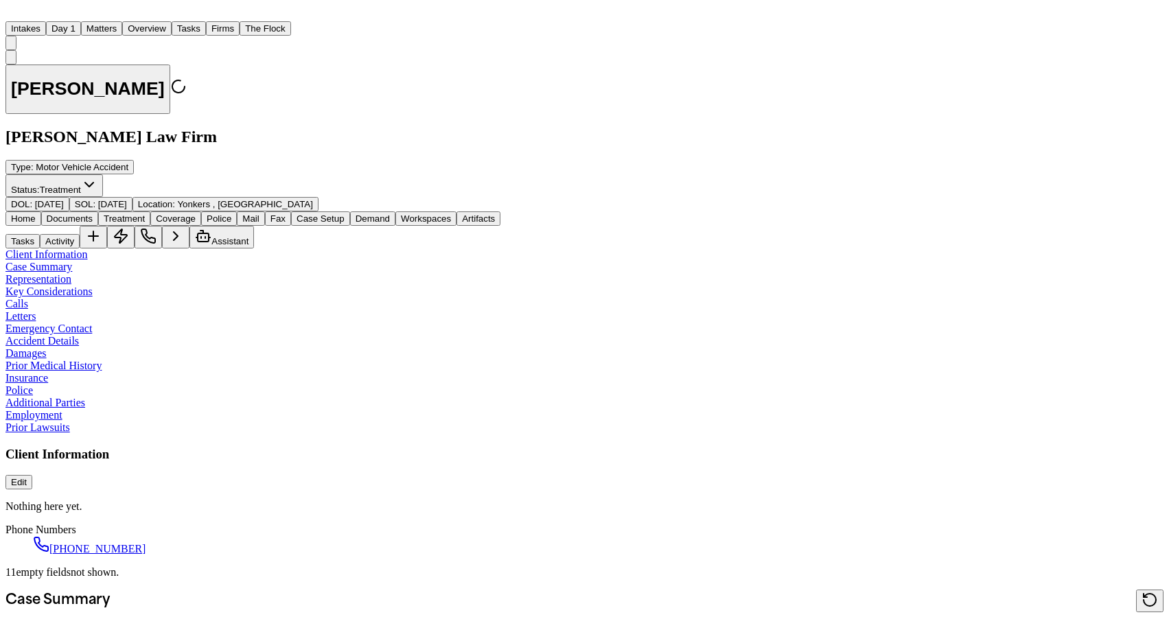
type textarea "*"
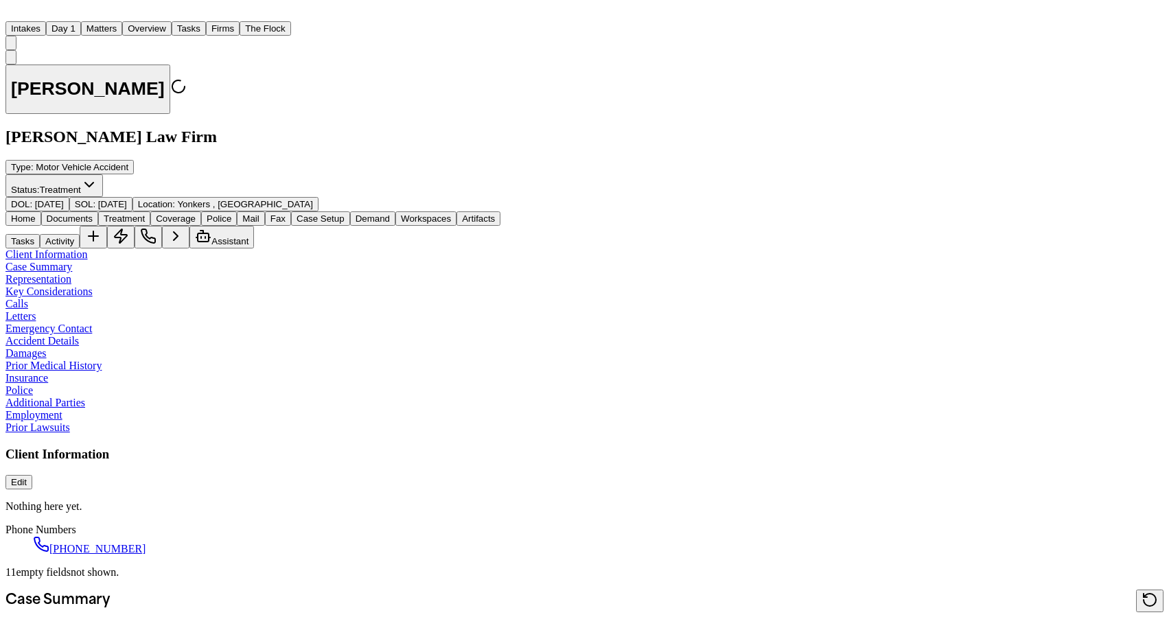
type textarea "*"
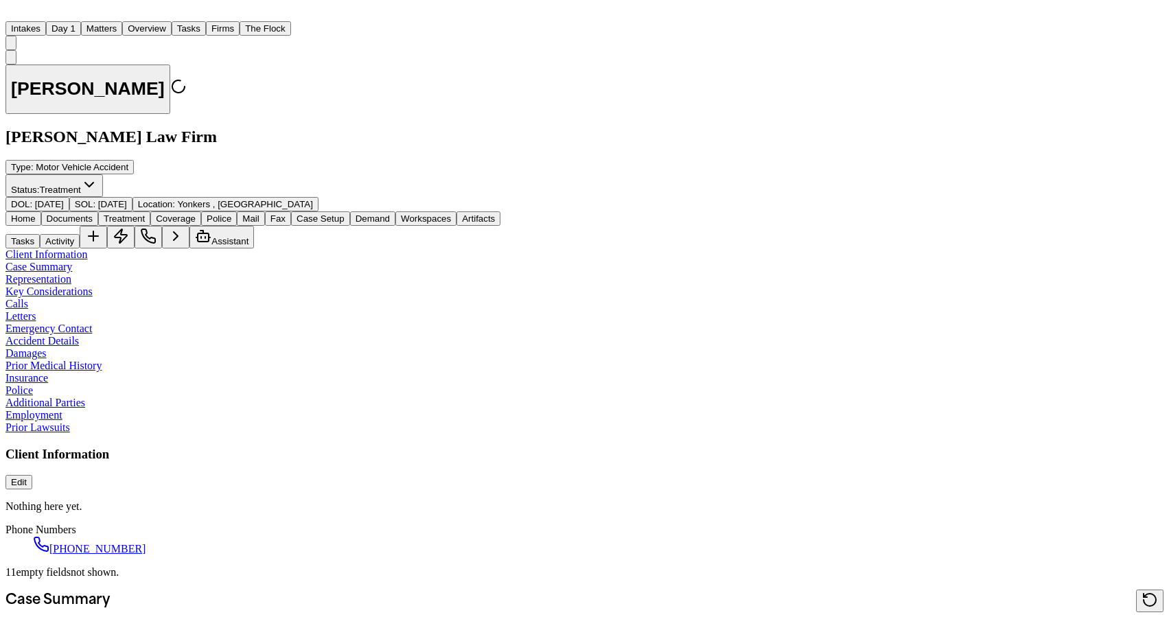
type textarea "*"
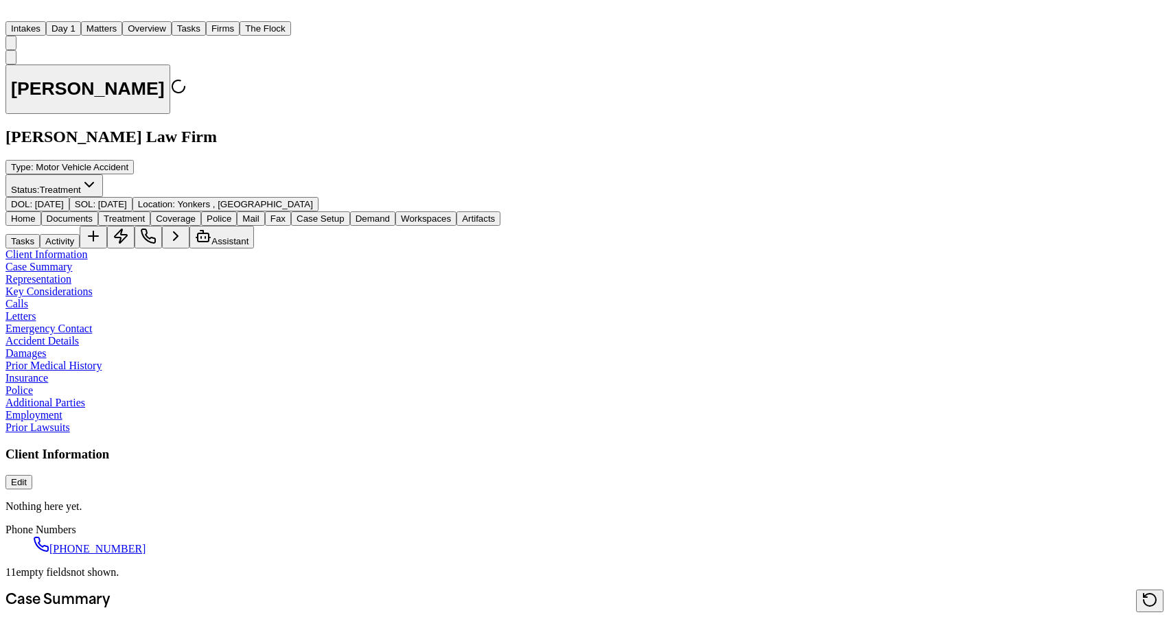
type textarea "*"
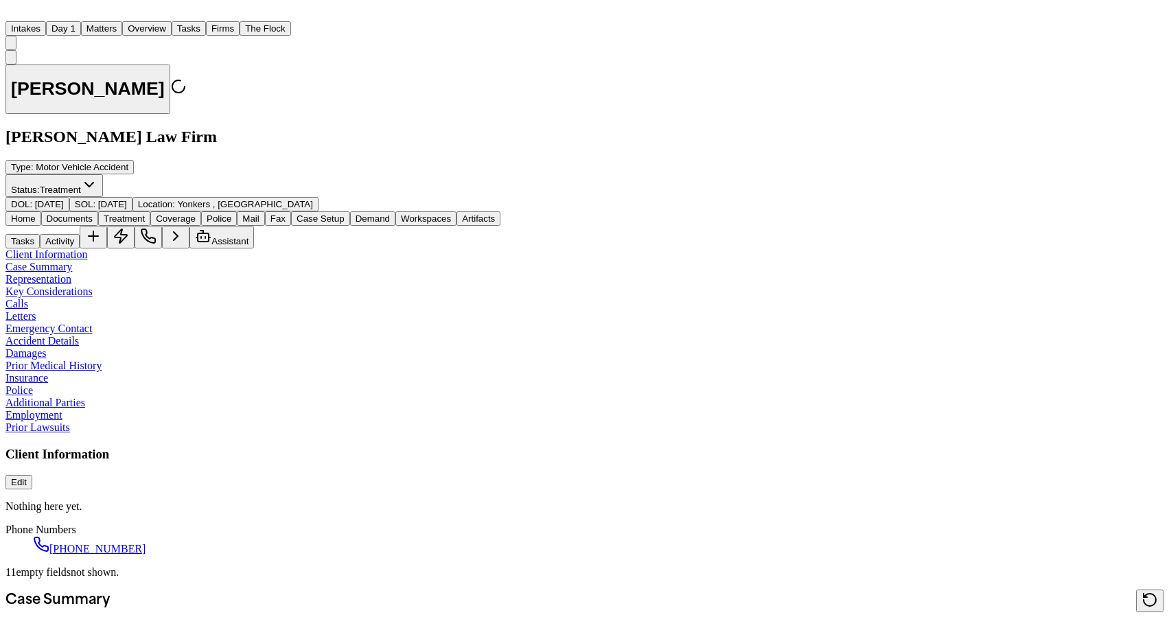
type textarea "*"
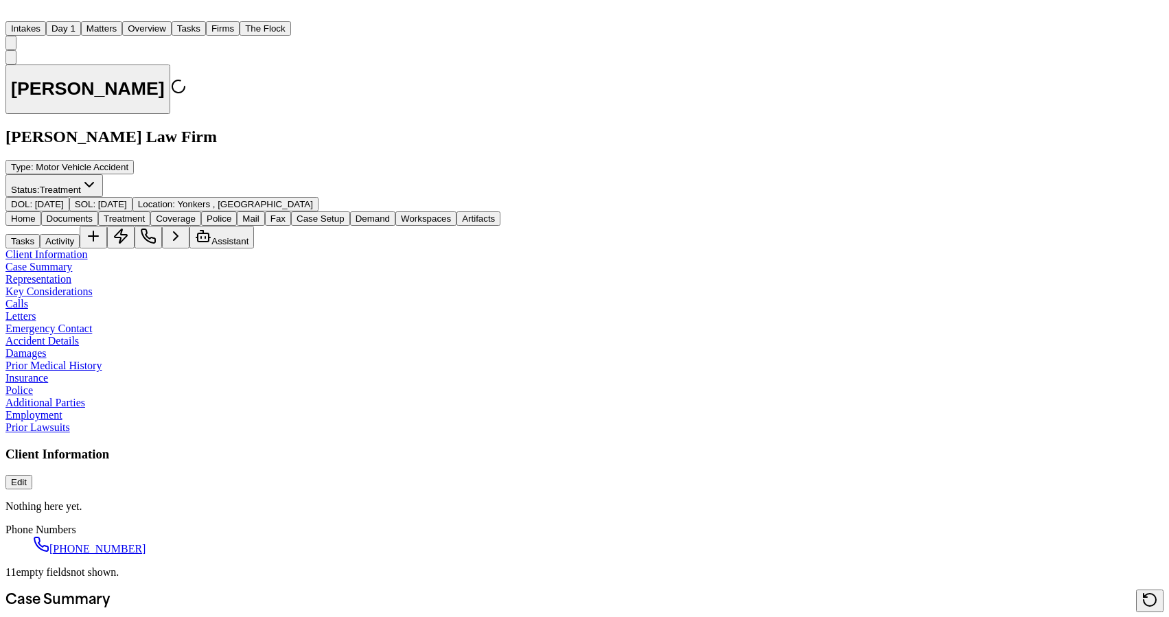
type textarea "*"
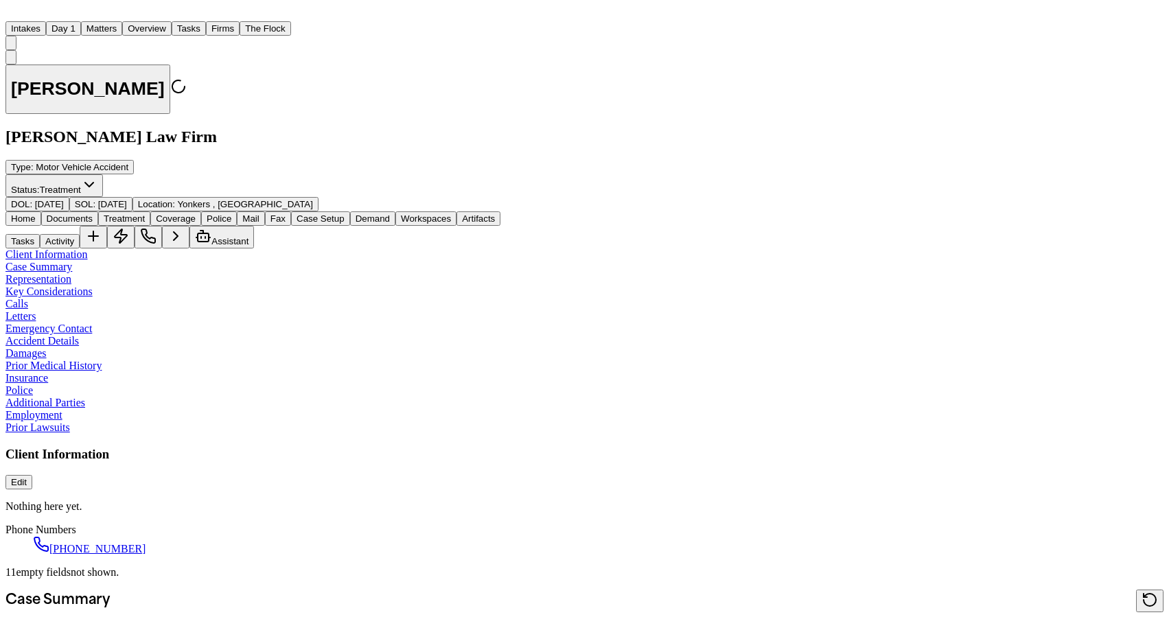
type textarea "*"
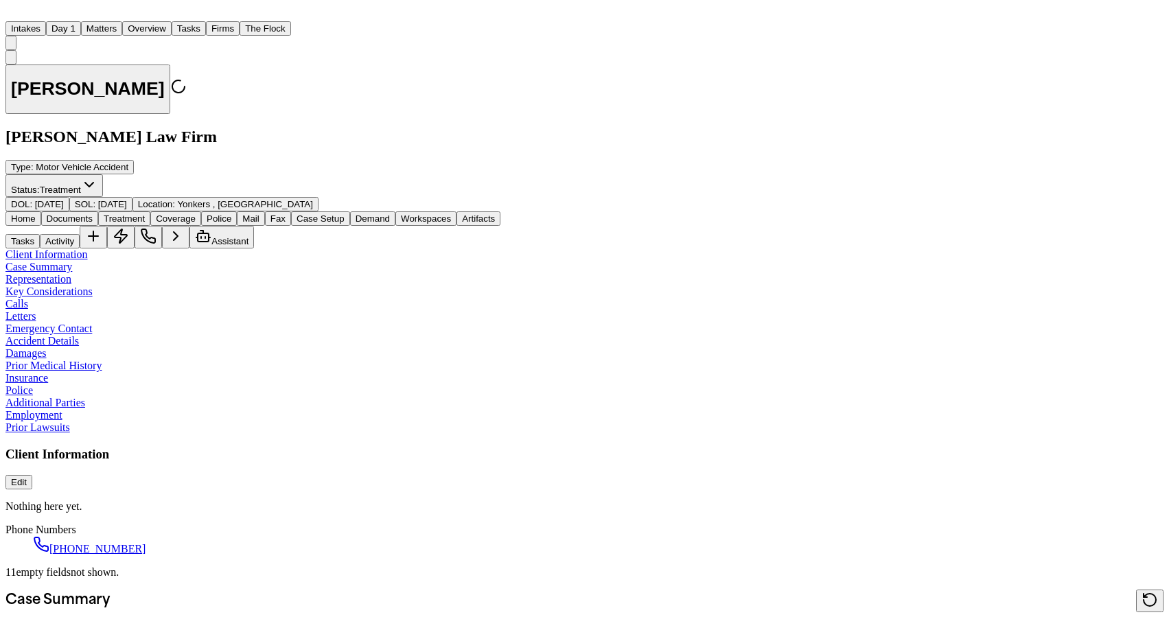
type textarea "*"
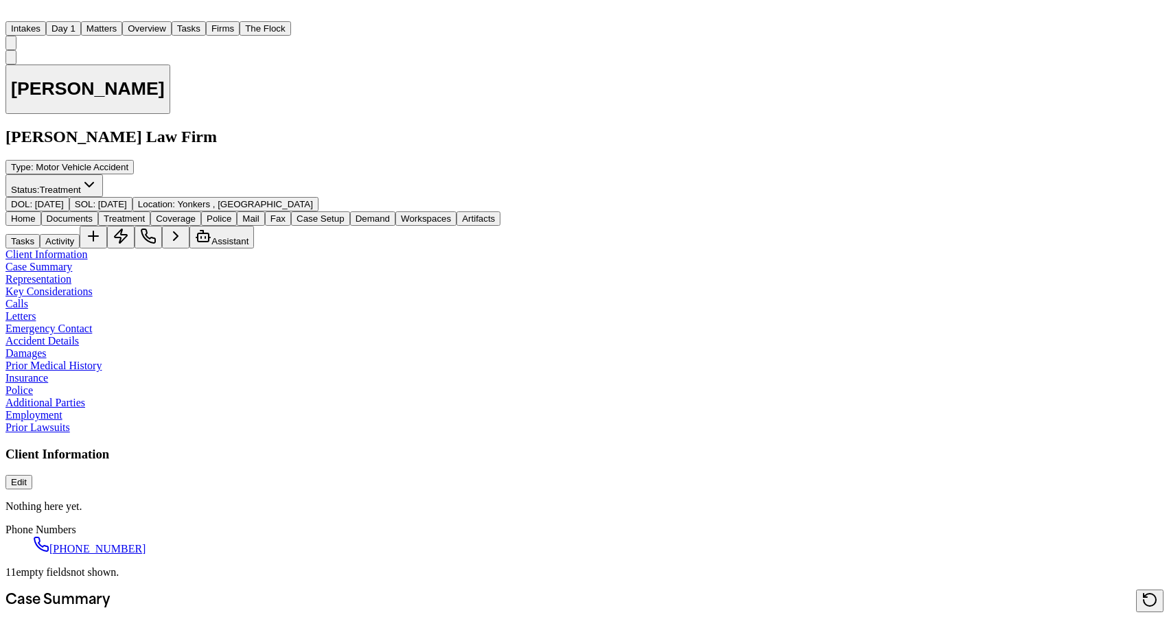
click at [145, 213] on span "Treatment" at bounding box center [124, 218] width 41 height 10
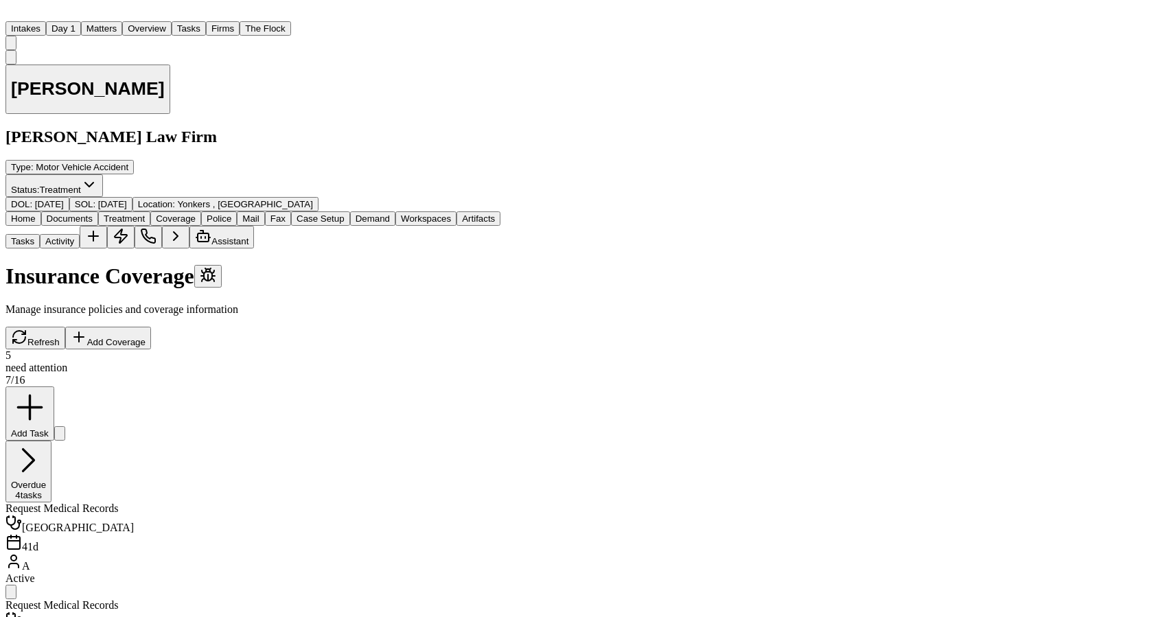
click at [196, 213] on span "Coverage" at bounding box center [176, 218] width 40 height 10
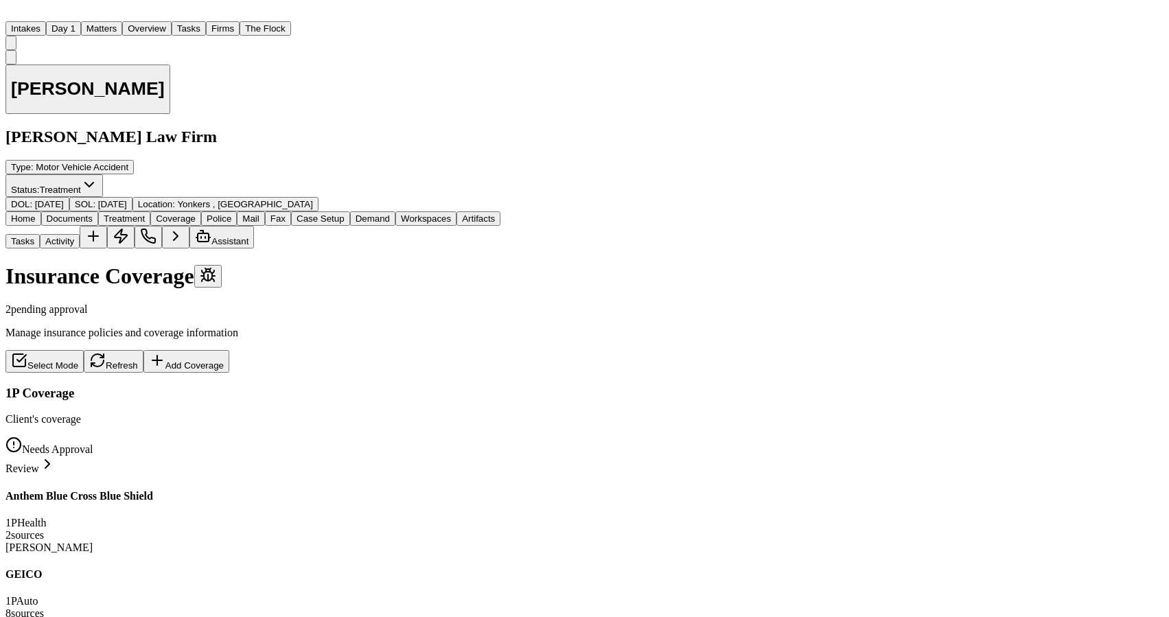
click at [191, 616] on div "[PERSON_NAME], [PERSON_NAME]" at bounding box center [252, 626] width 495 height 12
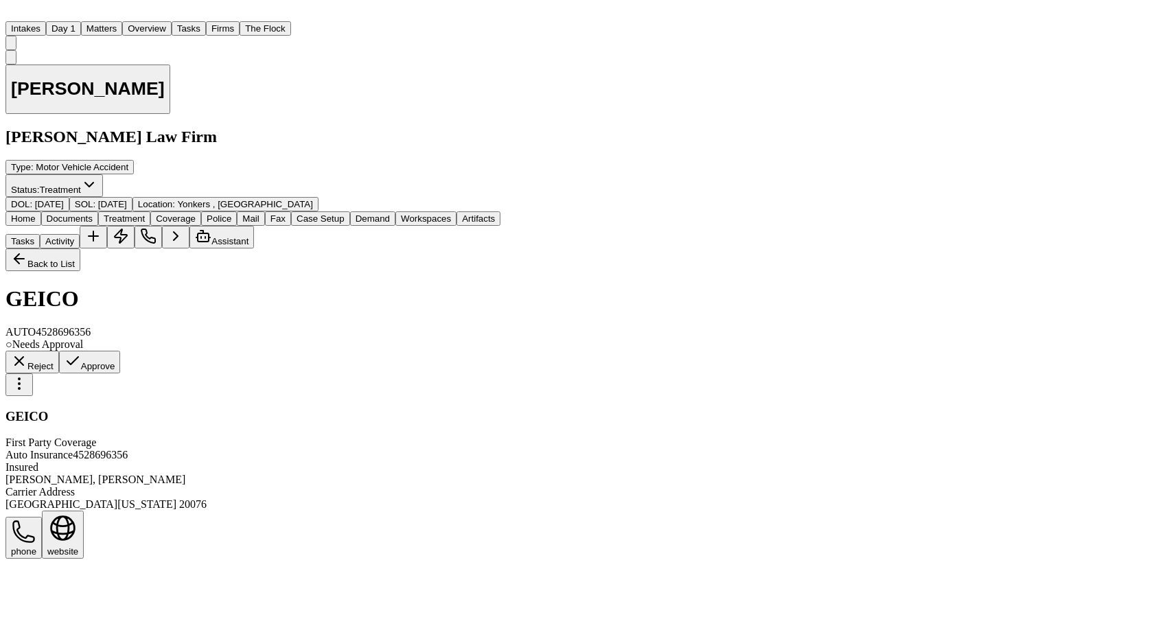
scroll to position [502, 0]
click at [196, 213] on span "Coverage" at bounding box center [176, 218] width 40 height 10
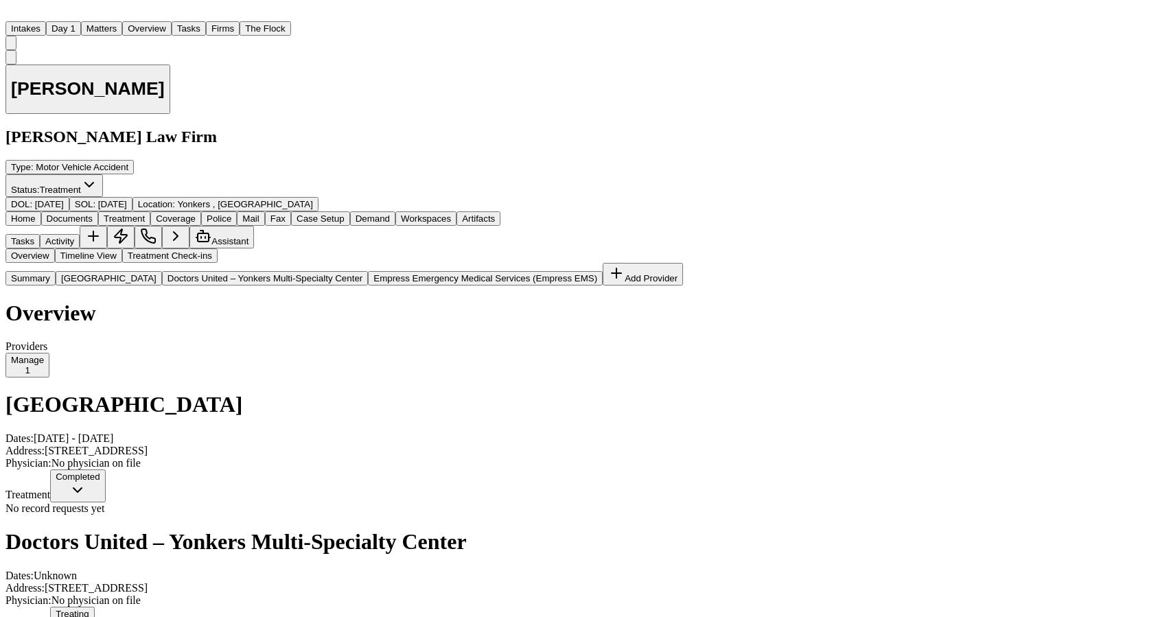
click at [145, 213] on span "Treatment" at bounding box center [124, 218] width 41 height 10
click at [201, 211] on button "Coverage" at bounding box center [175, 218] width 51 height 14
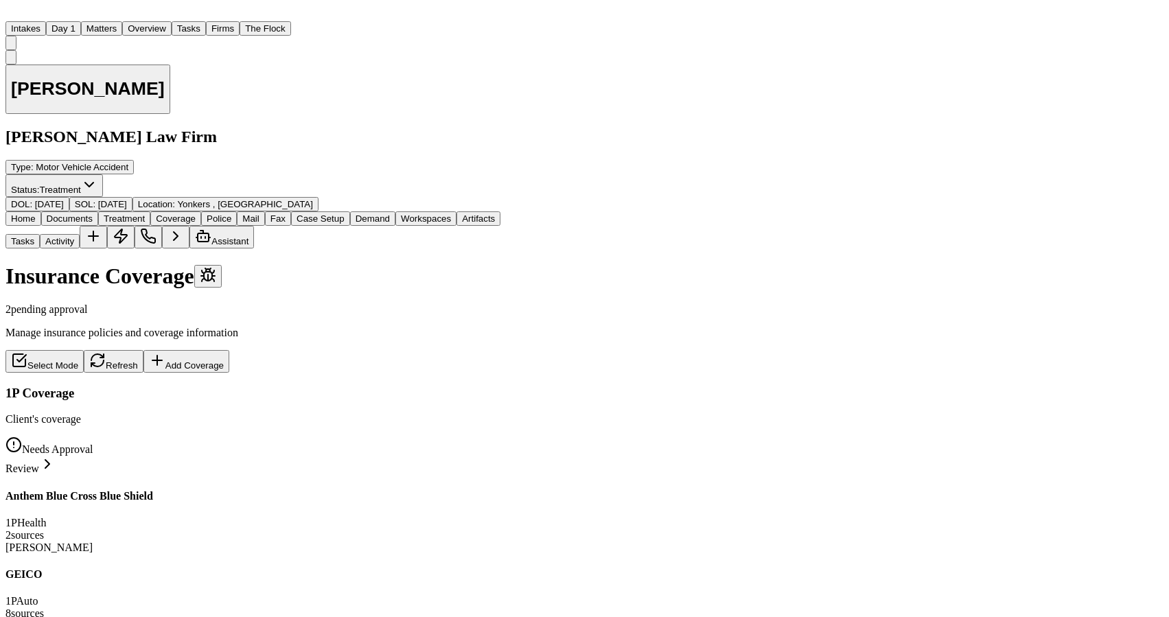
click at [236, 595] on div "1P Auto 8 source s" at bounding box center [252, 607] width 495 height 25
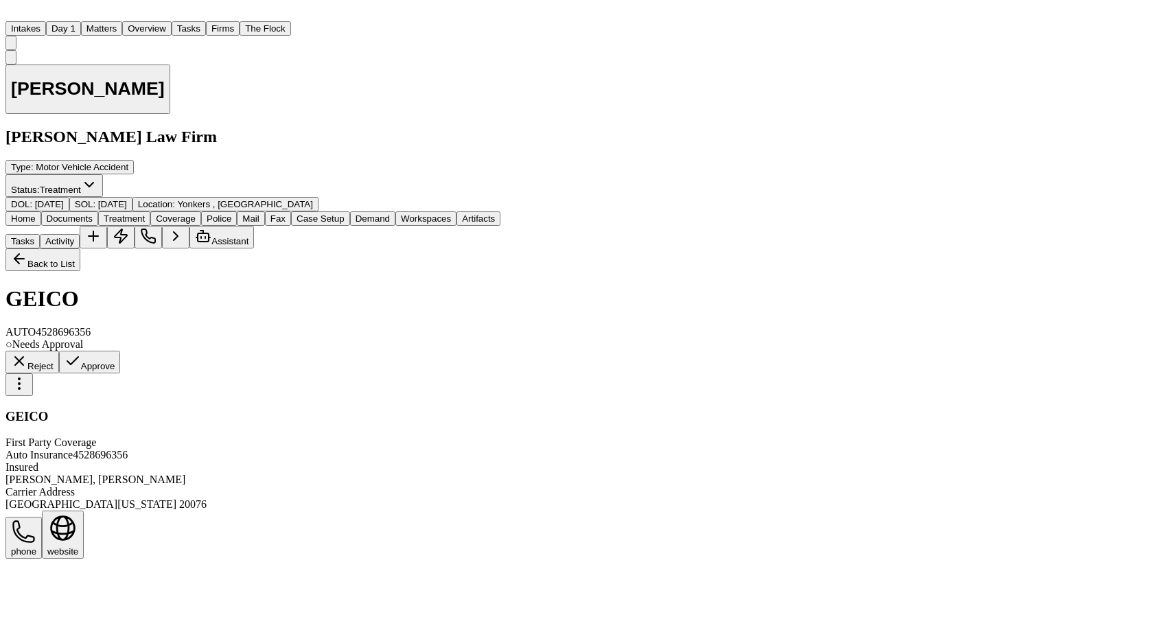
scroll to position [403, 0]
click at [169, 50] on div "[PERSON_NAME] Law Firm Type : Motor Vehicle Accident Status: Treatment DOL : [D…" at bounding box center [433, 131] width 857 height 162
click at [123, 35] on nav "Intakes Day 1 Matters Overview Tasks Firms The Flock AM" at bounding box center [433, 27] width 857 height 45
click at [160, 35] on nav "Intakes Day 1 Matters Overview Tasks Firms The Flock AM" at bounding box center [433, 27] width 857 height 45
click at [125, 34] on nav "Intakes Day 1 Matters Overview Tasks Firms The Flock AM" at bounding box center [433, 27] width 857 height 45
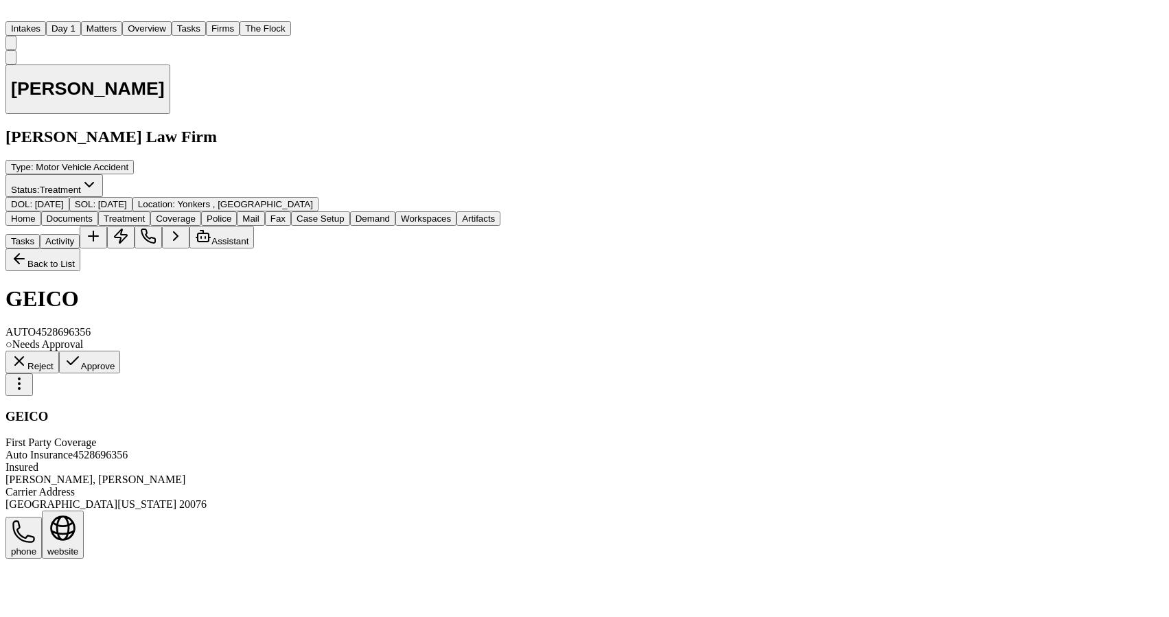
click at [122, 32] on button "Matters" at bounding box center [101, 28] width 41 height 14
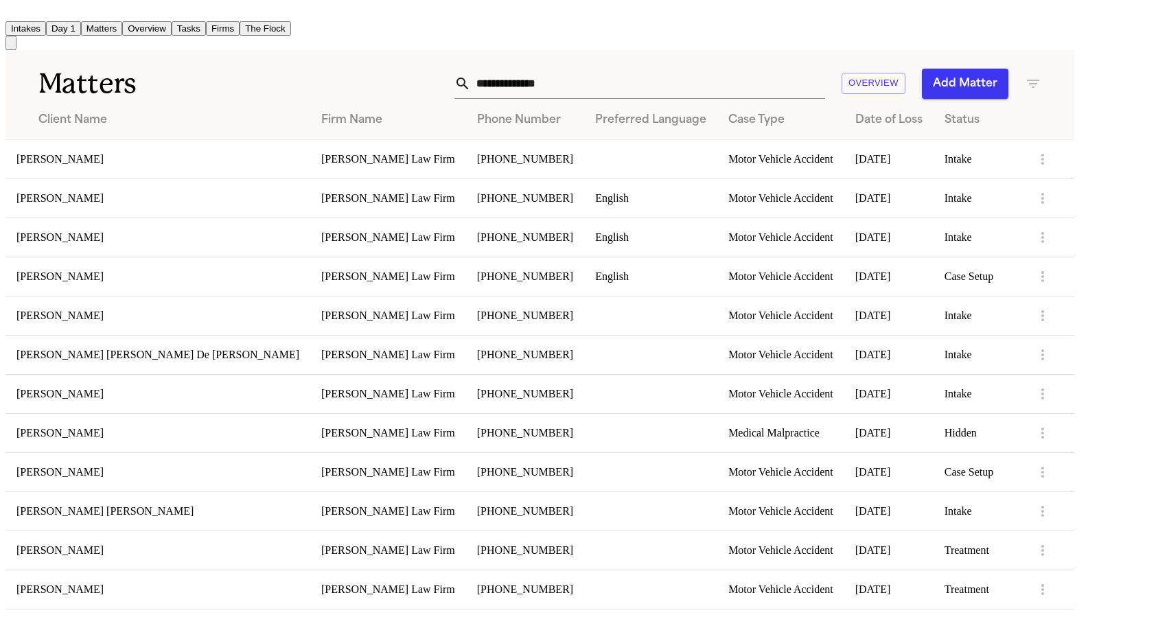
scroll to position [795, 0]
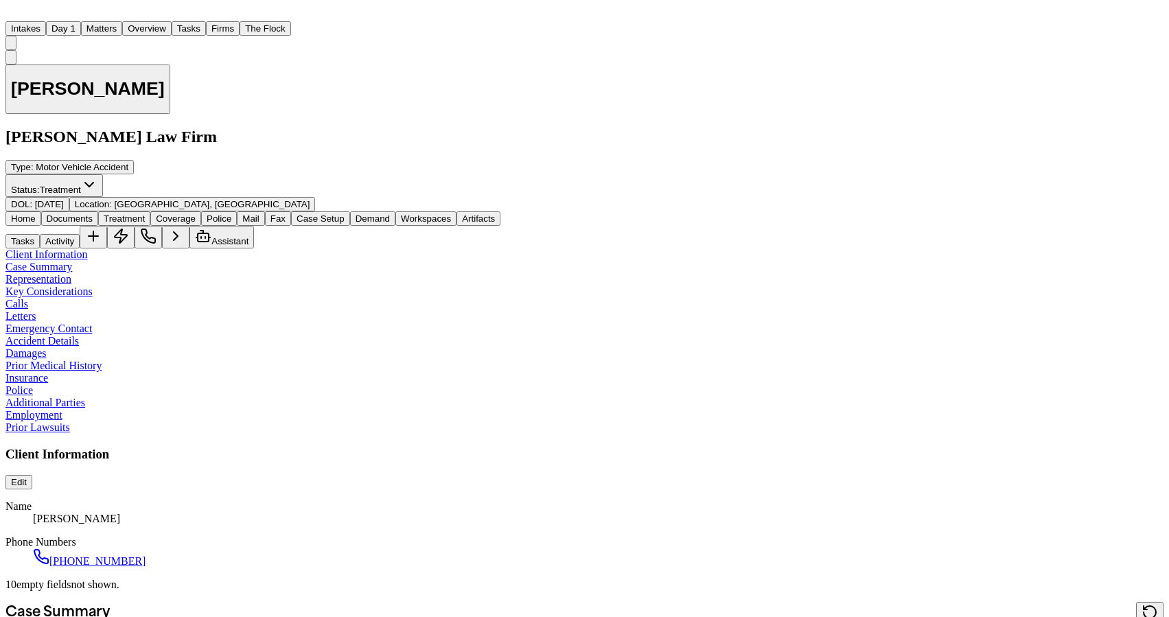
click at [242, 211] on div "Home Documents Treatment Coverage Police Mail Fax Case Setup Demand Workspaces …" at bounding box center [584, 229] width 1158 height 37
click at [196, 213] on span "Coverage" at bounding box center [176, 218] width 40 height 10
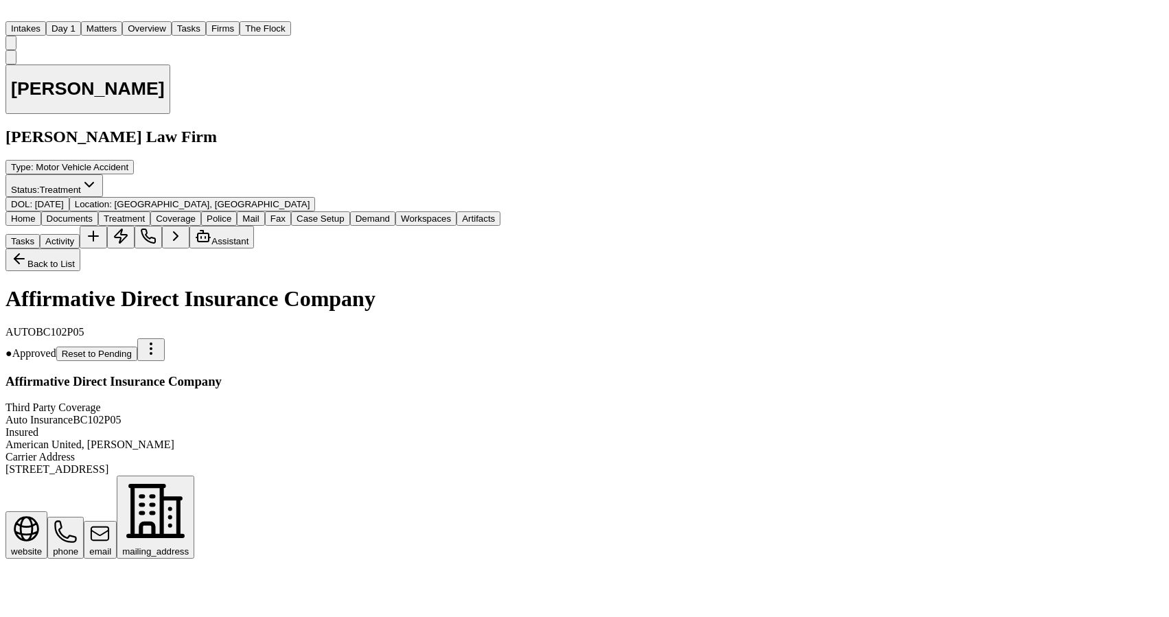
scroll to position [400, 0]
drag, startPoint x: 39, startPoint y: 370, endPoint x: 117, endPoint y: 374, distance: 78.3
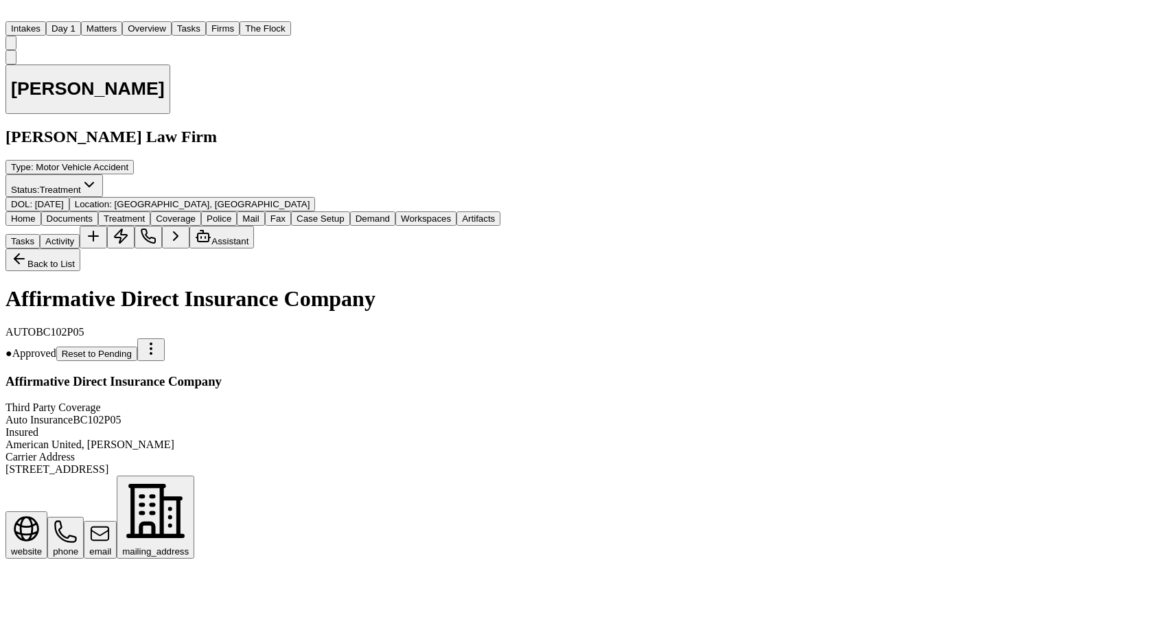
copy div "[PERSON_NAME]"
drag, startPoint x: 37, startPoint y: 215, endPoint x: 119, endPoint y: 214, distance: 81.7
copy div "AD25070903"
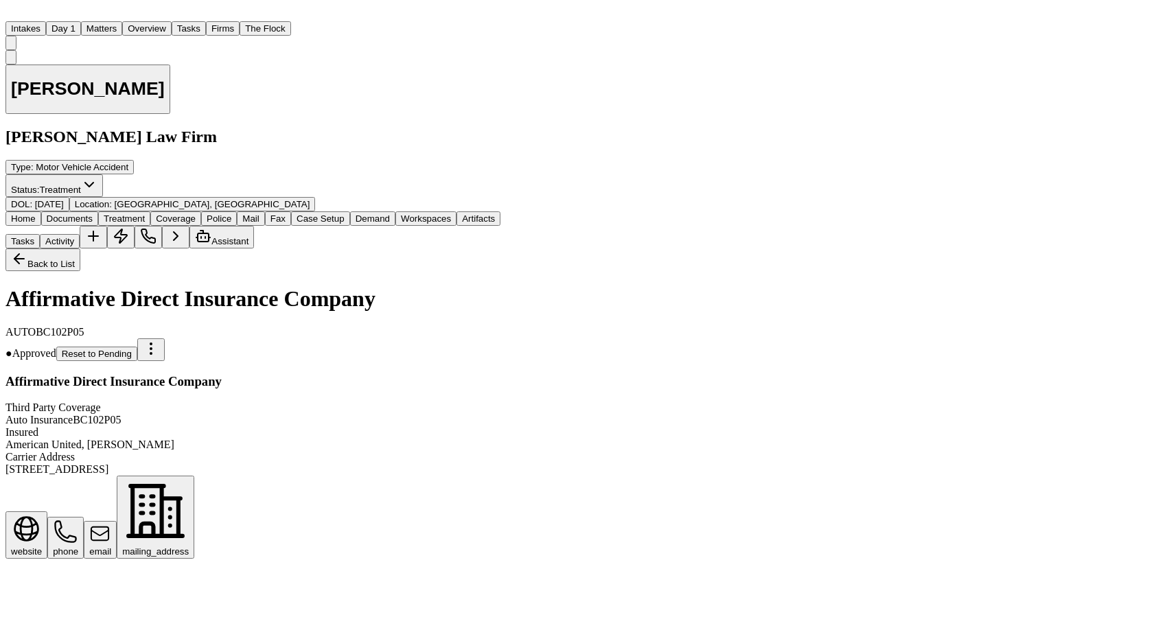
scroll to position [79, 0]
click at [122, 25] on button "Matters" at bounding box center [101, 28] width 41 height 14
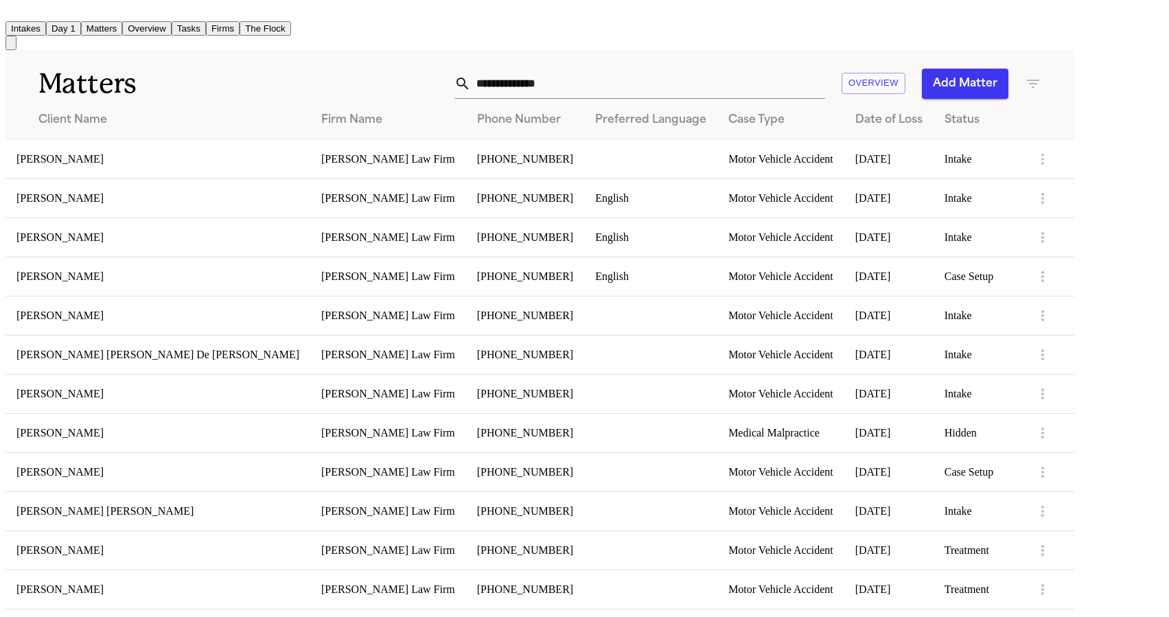
scroll to position [795, 0]
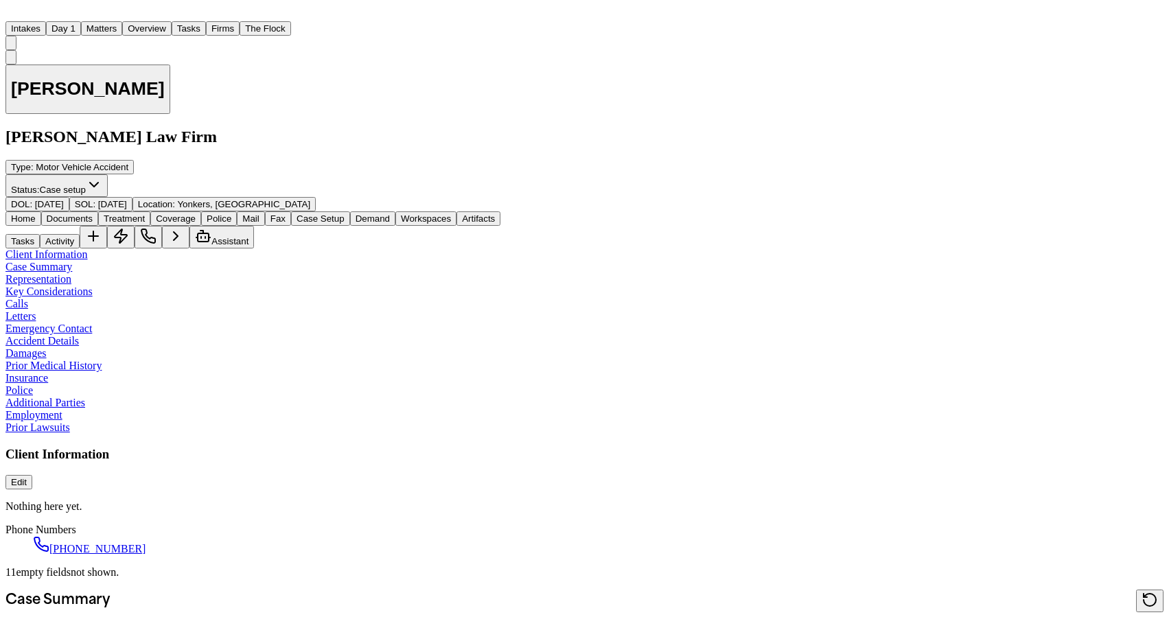
click at [196, 213] on span "Coverage" at bounding box center [176, 218] width 40 height 10
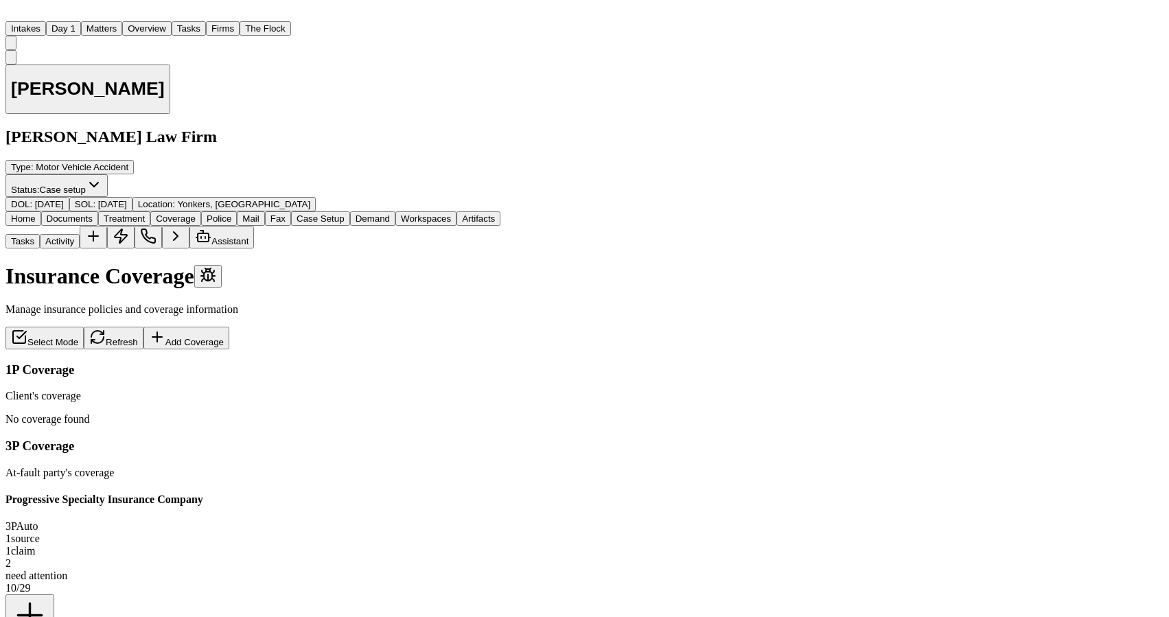
click at [500, 545] on div "1 claim" at bounding box center [252, 551] width 495 height 12
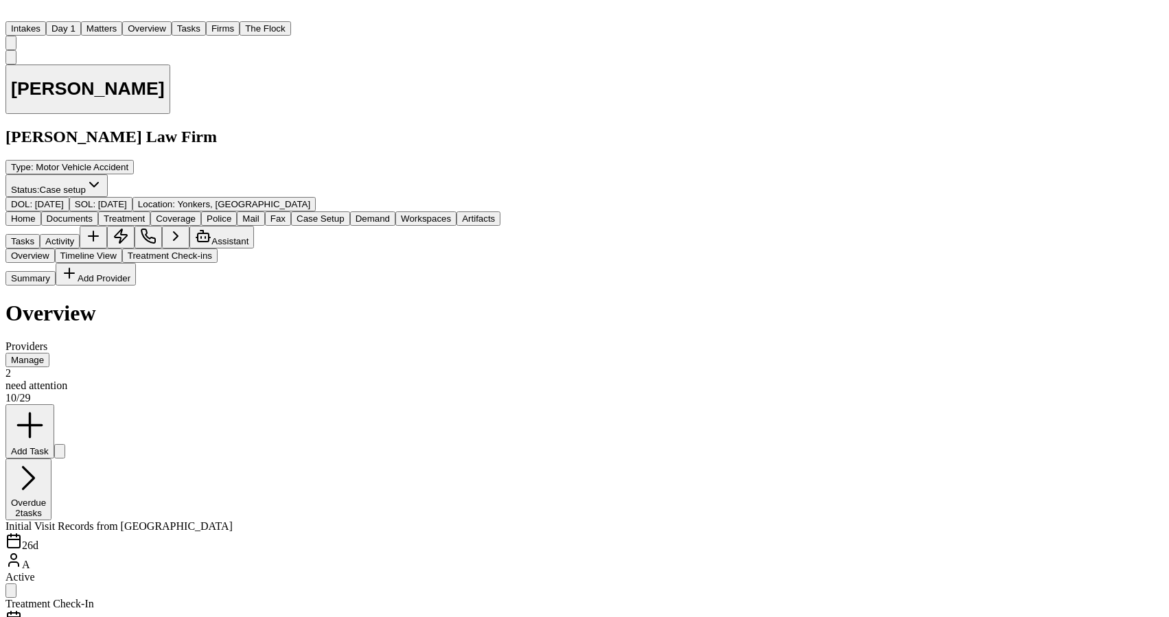
click at [145, 213] on span "Treatment" at bounding box center [124, 218] width 41 height 10
click at [201, 211] on button "Coverage" at bounding box center [175, 218] width 51 height 14
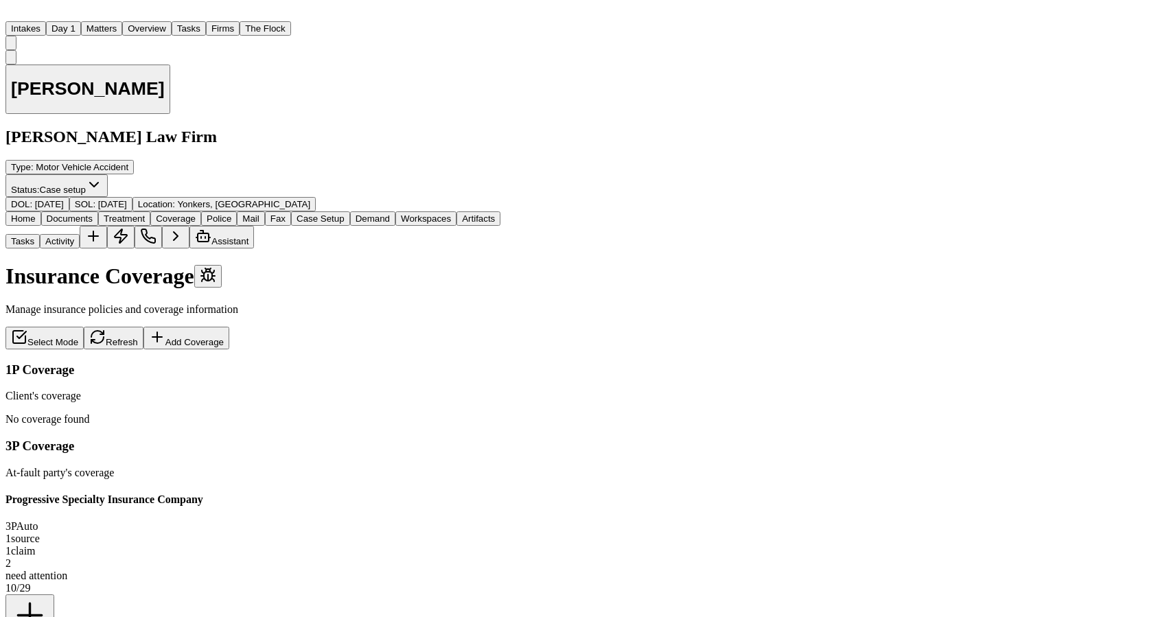
click at [500, 545] on div "1 claim" at bounding box center [252, 551] width 495 height 12
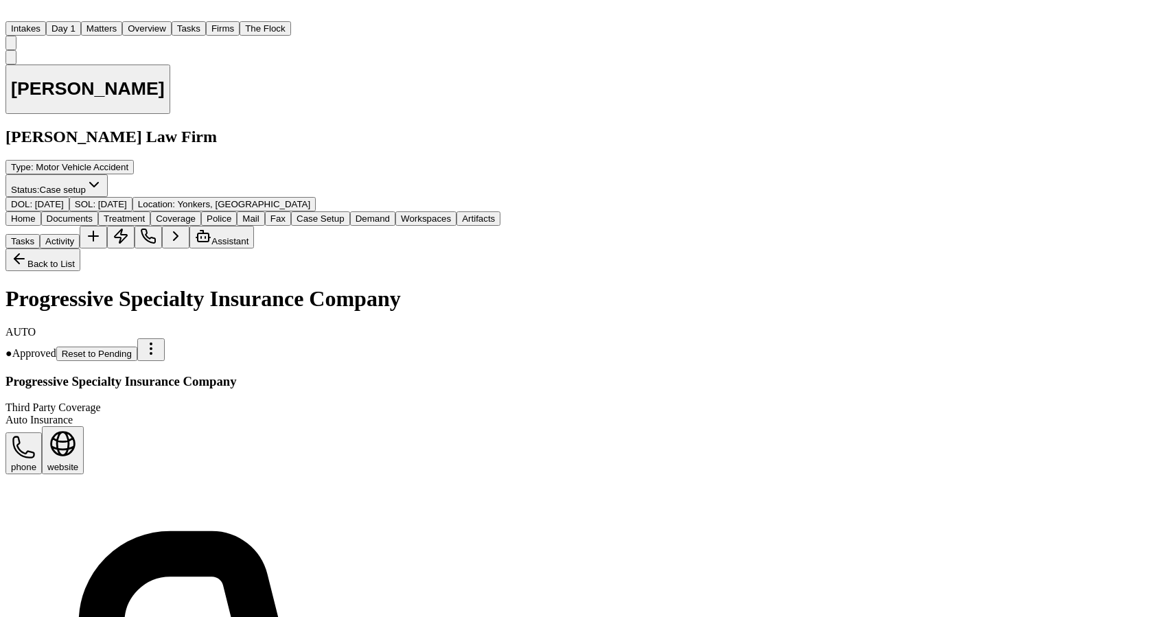
drag, startPoint x: 38, startPoint y: 526, endPoint x: 156, endPoint y: 523, distance: 117.4
copy div "25-279898735"
click at [122, 24] on button "Matters" at bounding box center [101, 28] width 41 height 14
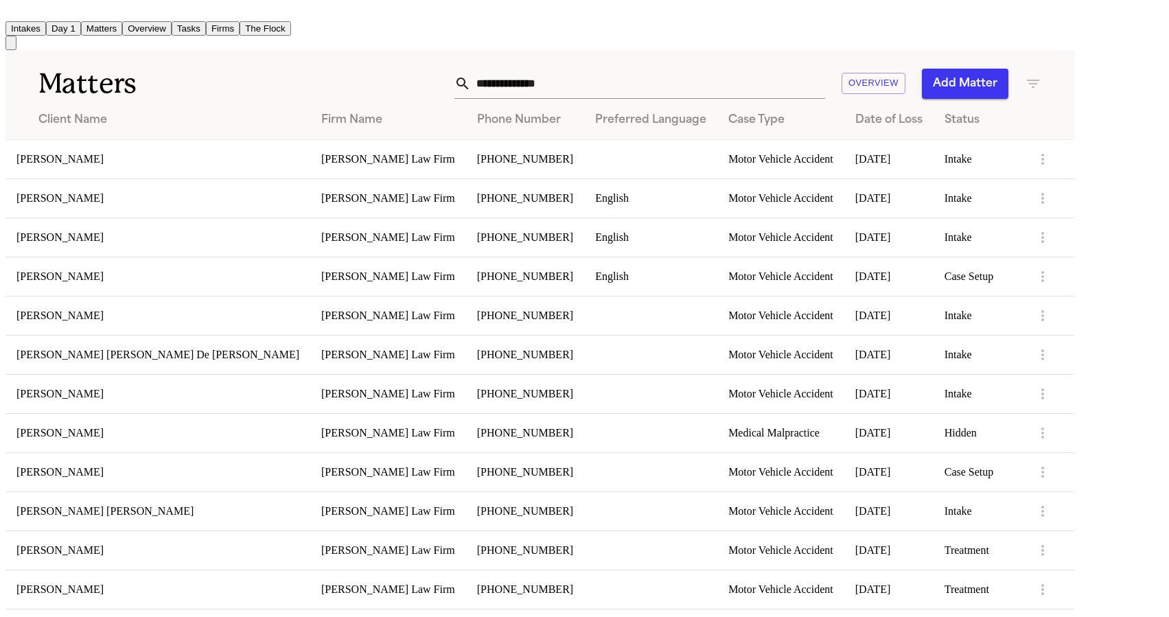
scroll to position [795, 0]
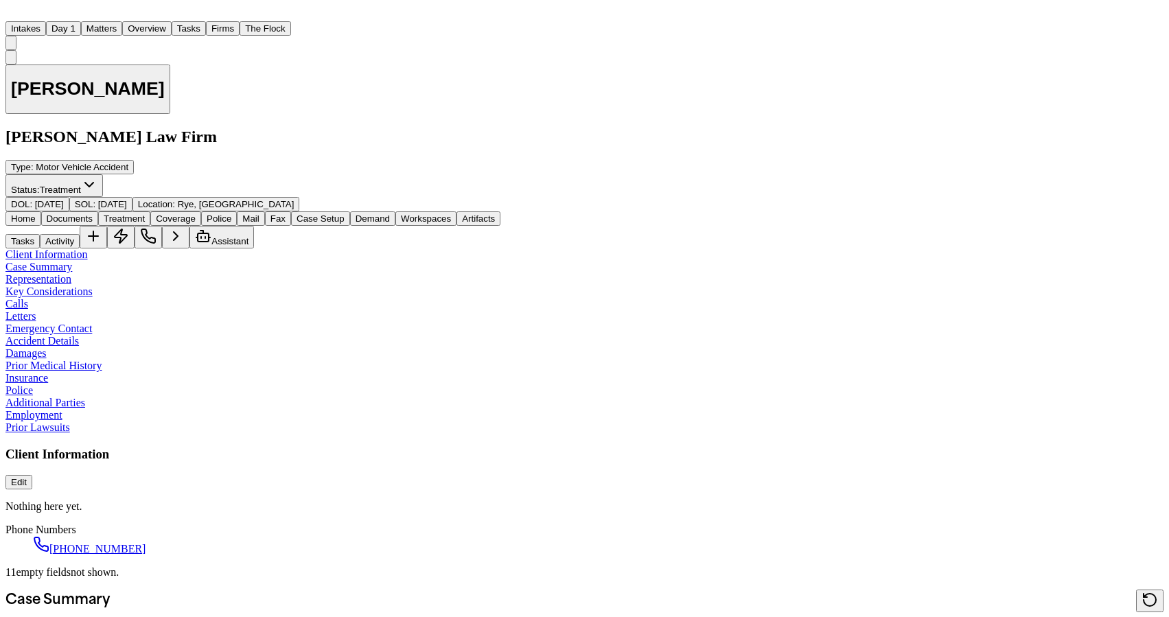
click at [122, 23] on button "Matters" at bounding box center [101, 28] width 41 height 14
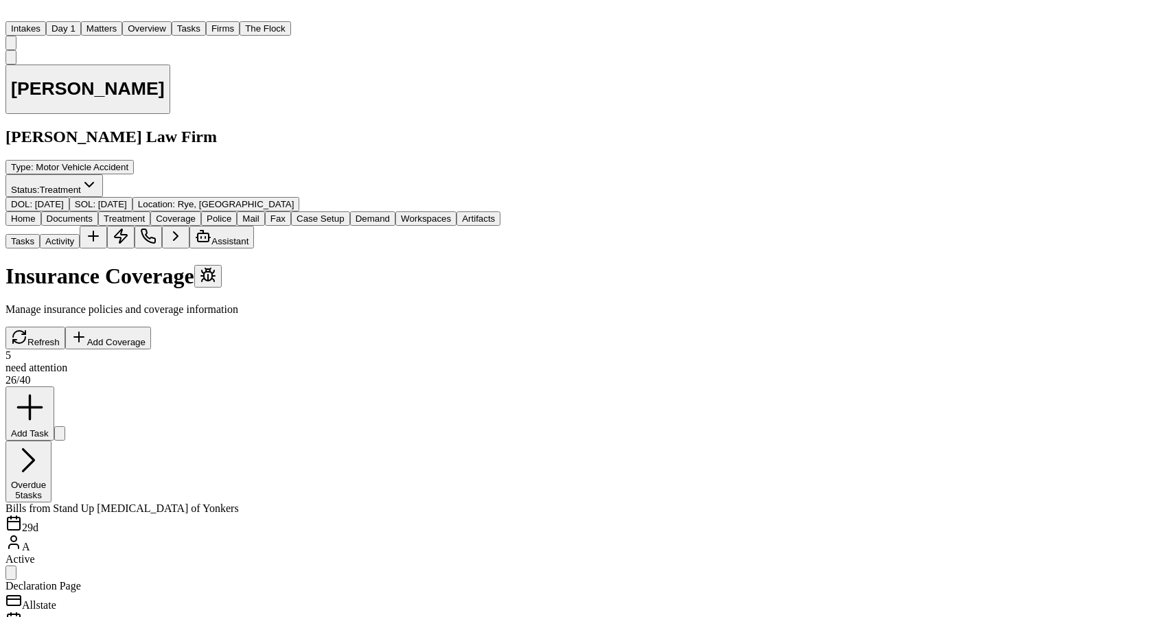
click at [196, 213] on span "Coverage" at bounding box center [176, 218] width 40 height 10
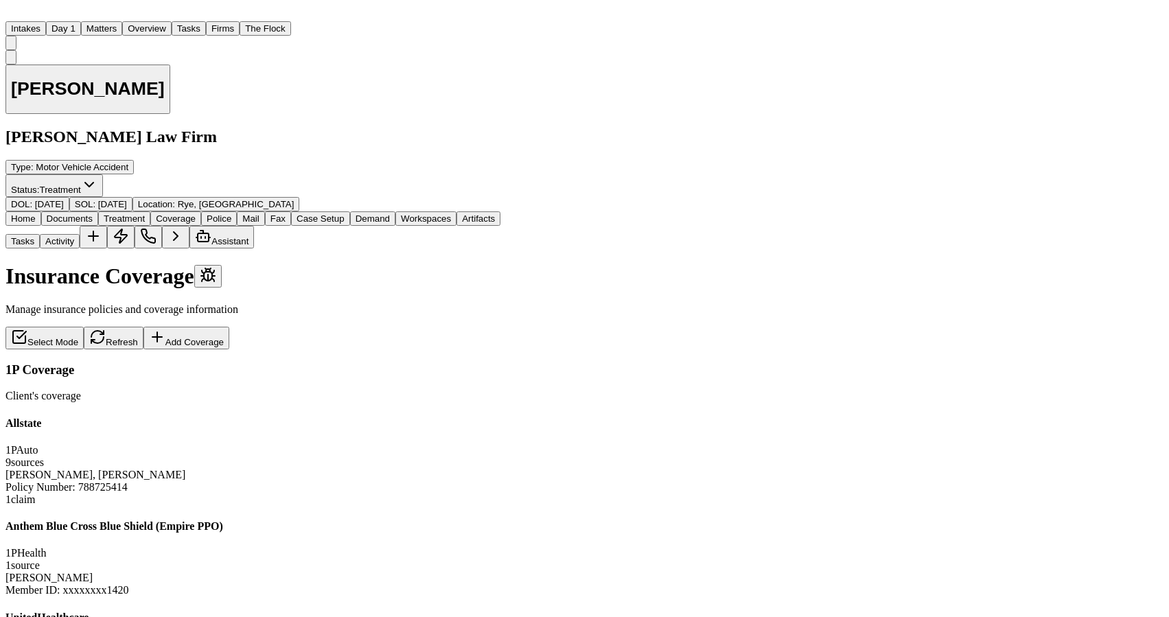
scroll to position [33, 0]
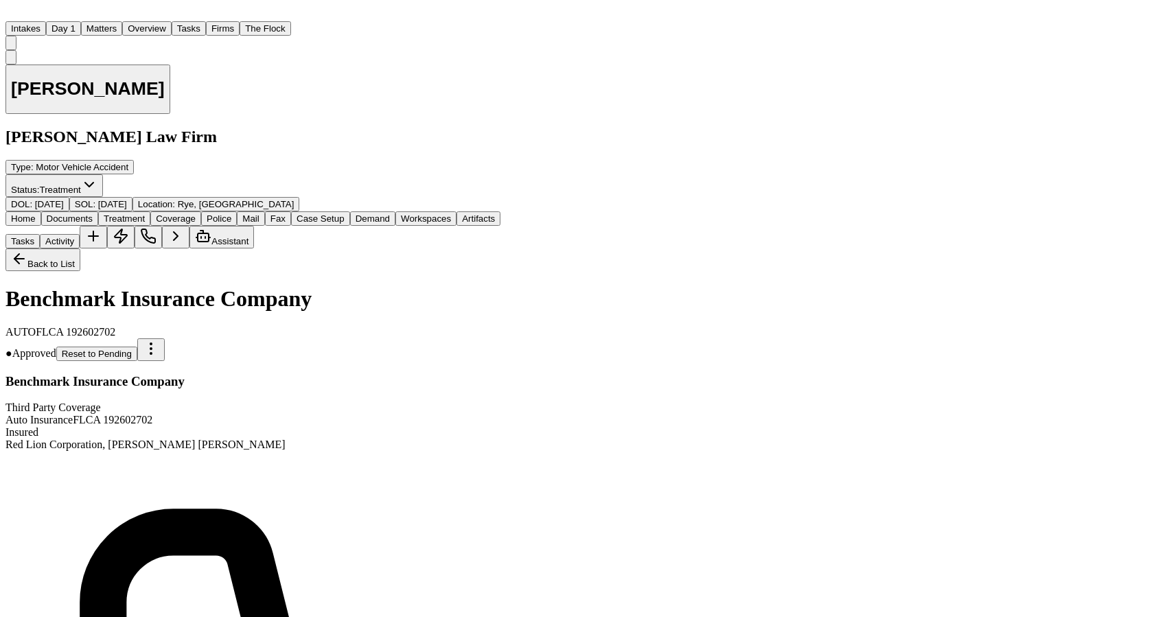
scroll to position [317, 0]
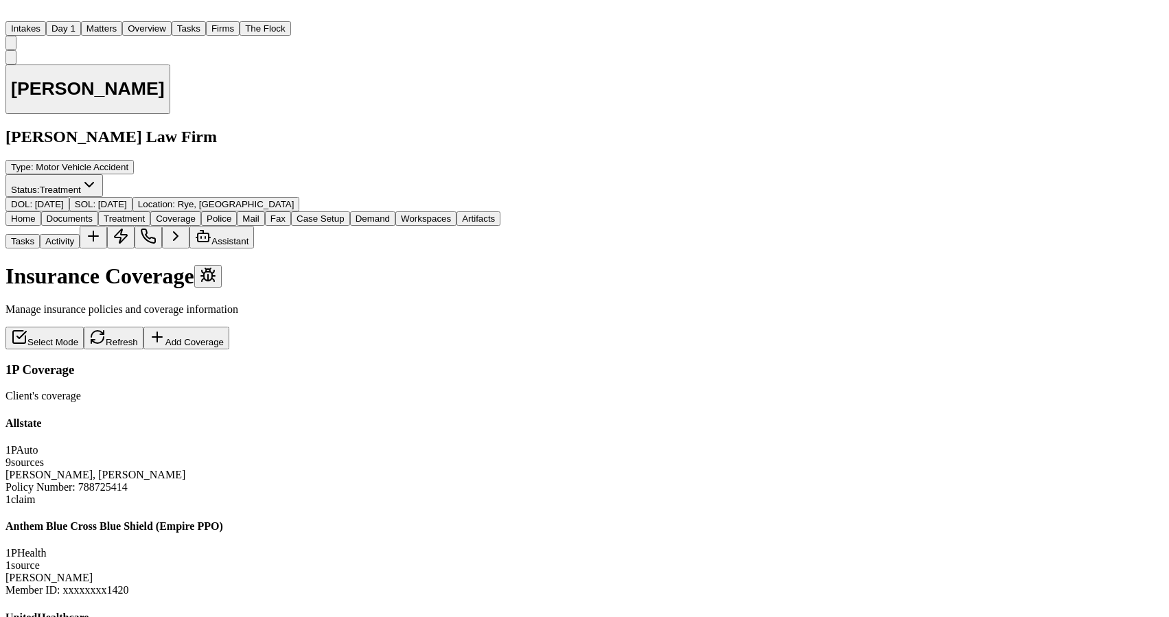
scroll to position [33, 0]
click at [216, 469] on div "[PERSON_NAME], [PERSON_NAME] Policy Number : 788725414 1 claim" at bounding box center [252, 487] width 495 height 37
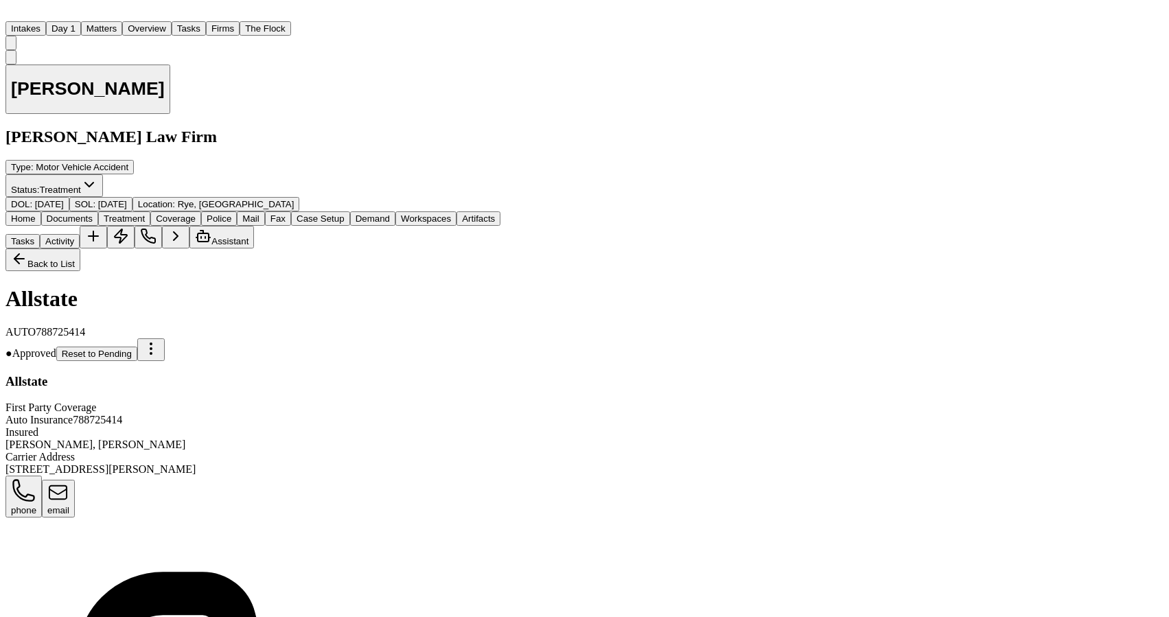
scroll to position [315, 0]
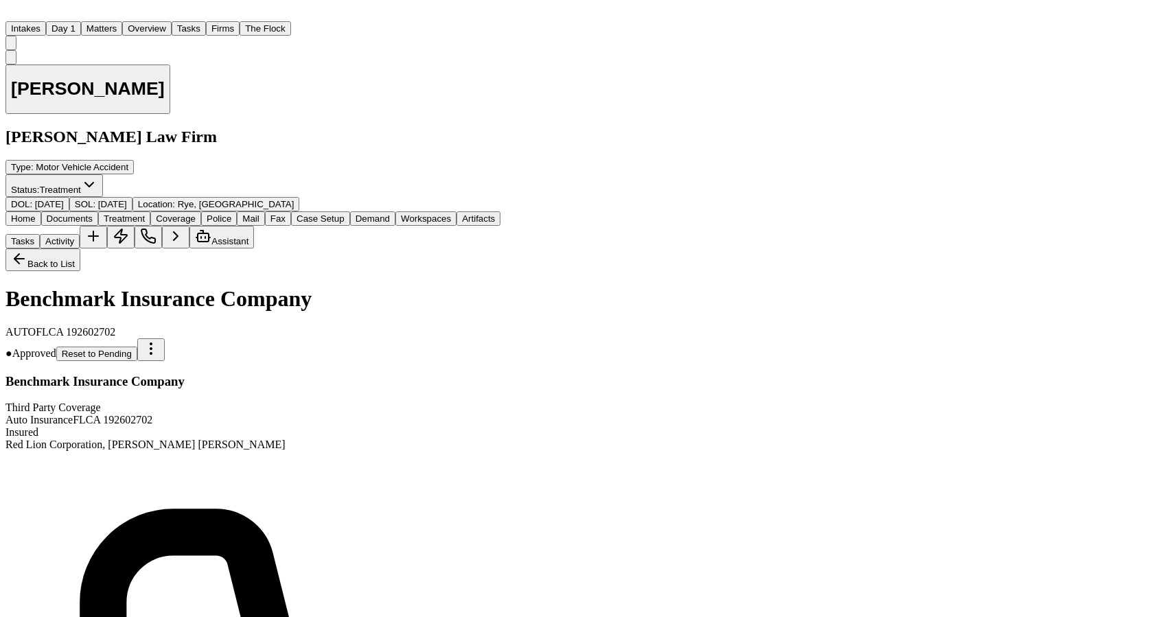
scroll to position [185, 0]
drag, startPoint x: 52, startPoint y: 376, endPoint x: 57, endPoint y: 398, distance: 22.5
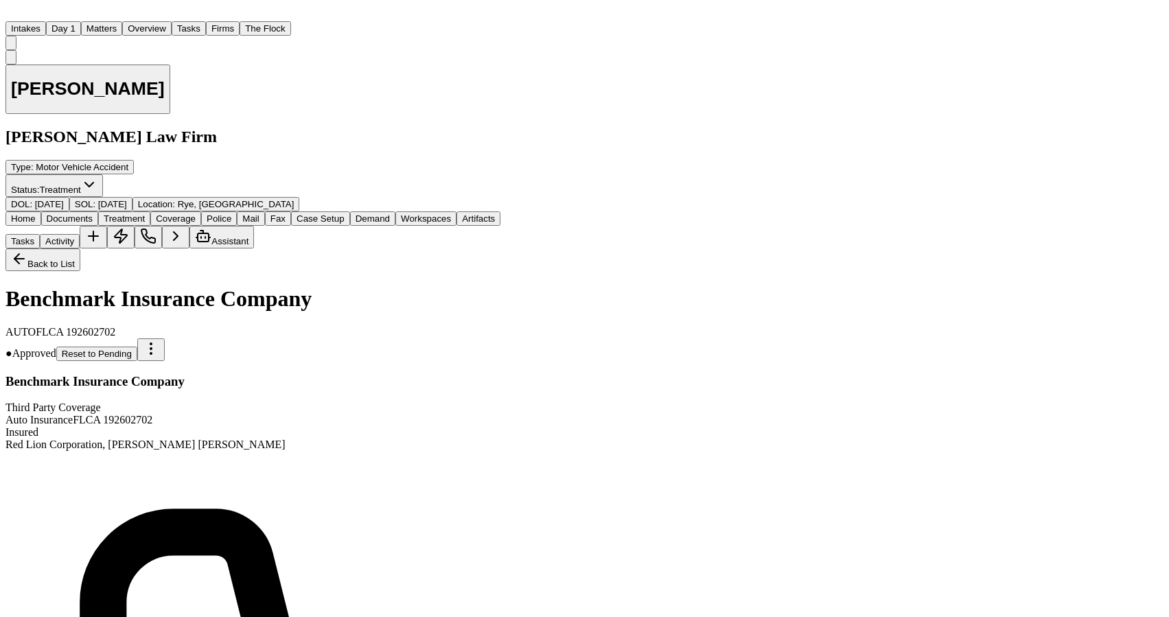
click at [122, 32] on button "Matters" at bounding box center [101, 28] width 41 height 14
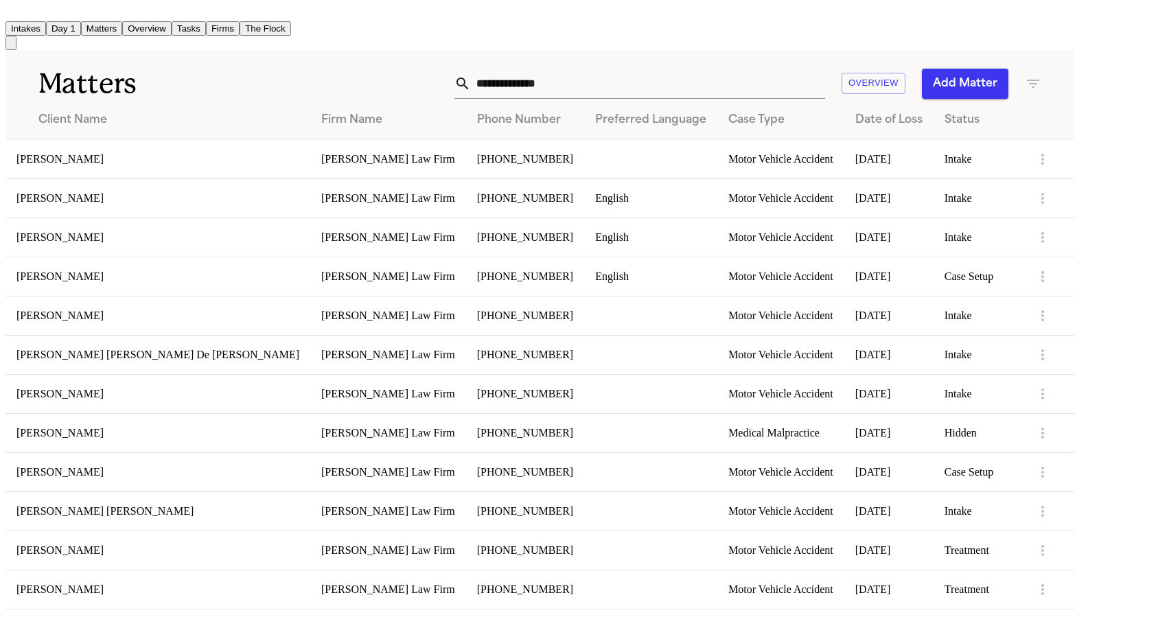
scroll to position [795, 0]
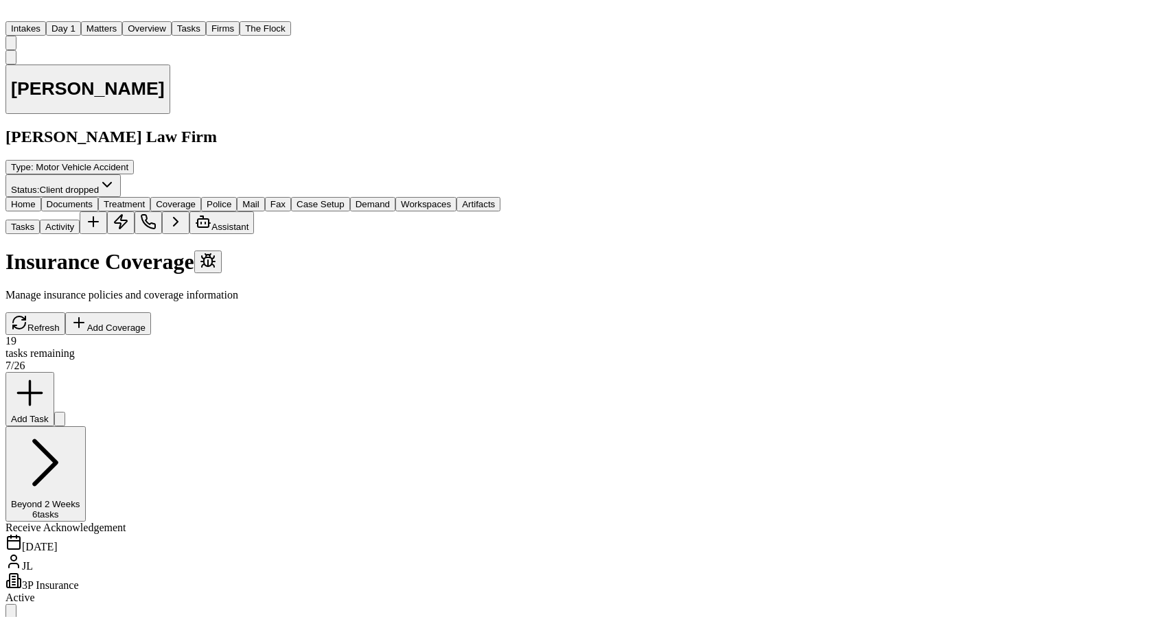
click at [201, 197] on button "Coverage" at bounding box center [175, 204] width 51 height 14
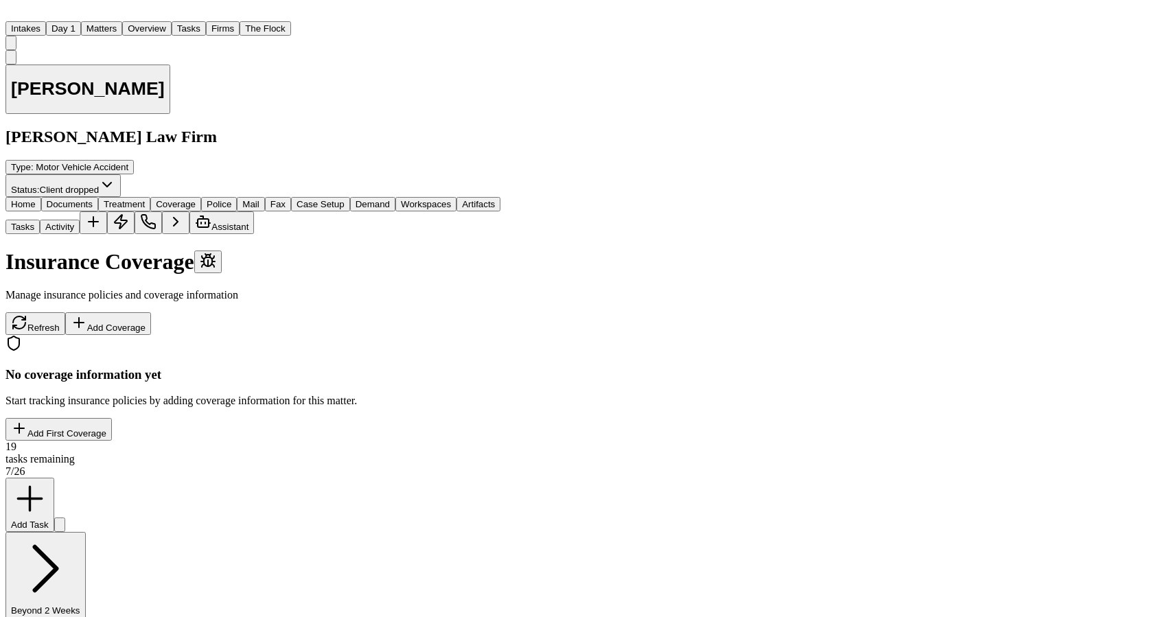
click at [122, 21] on button "Matters" at bounding box center [101, 28] width 41 height 14
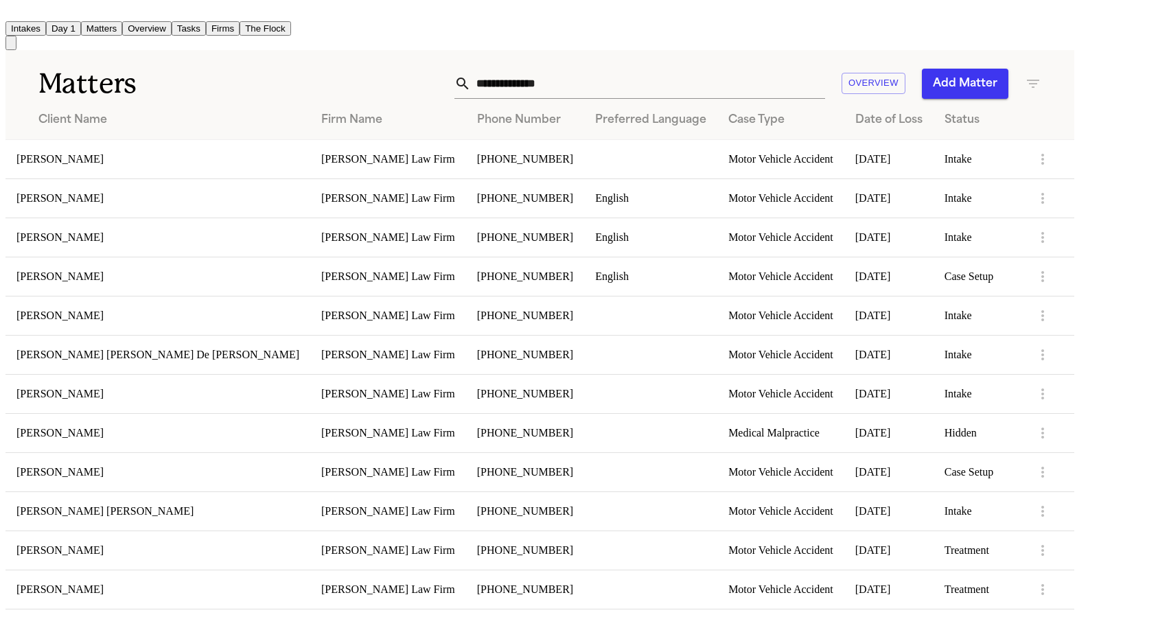
scroll to position [795, 0]
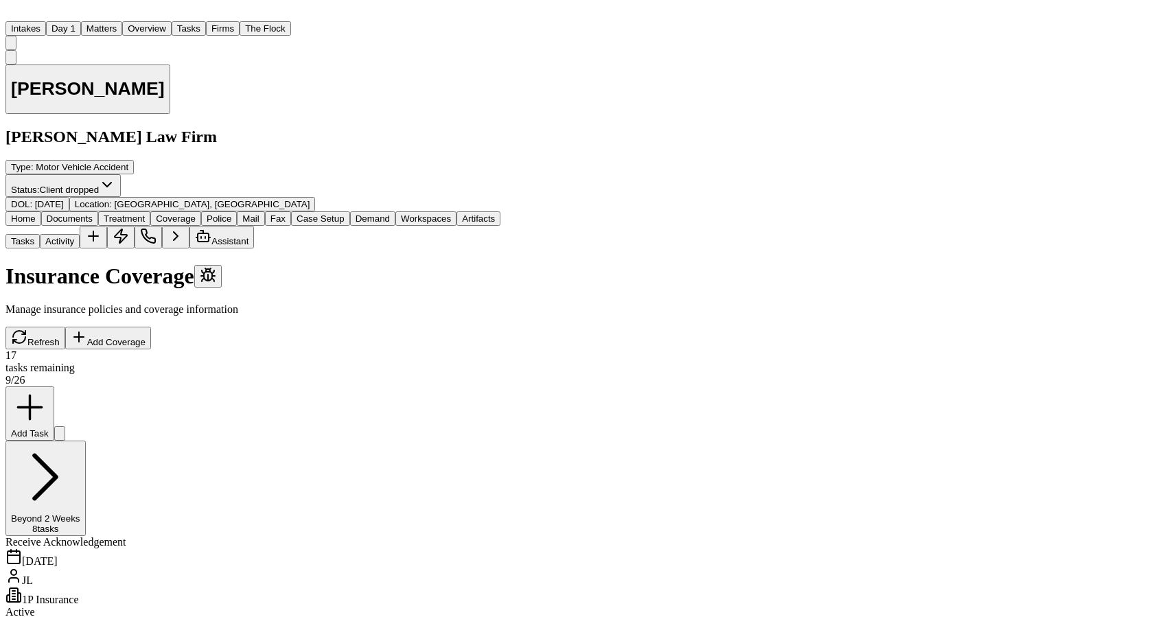
click at [196, 213] on span "Coverage" at bounding box center [176, 218] width 40 height 10
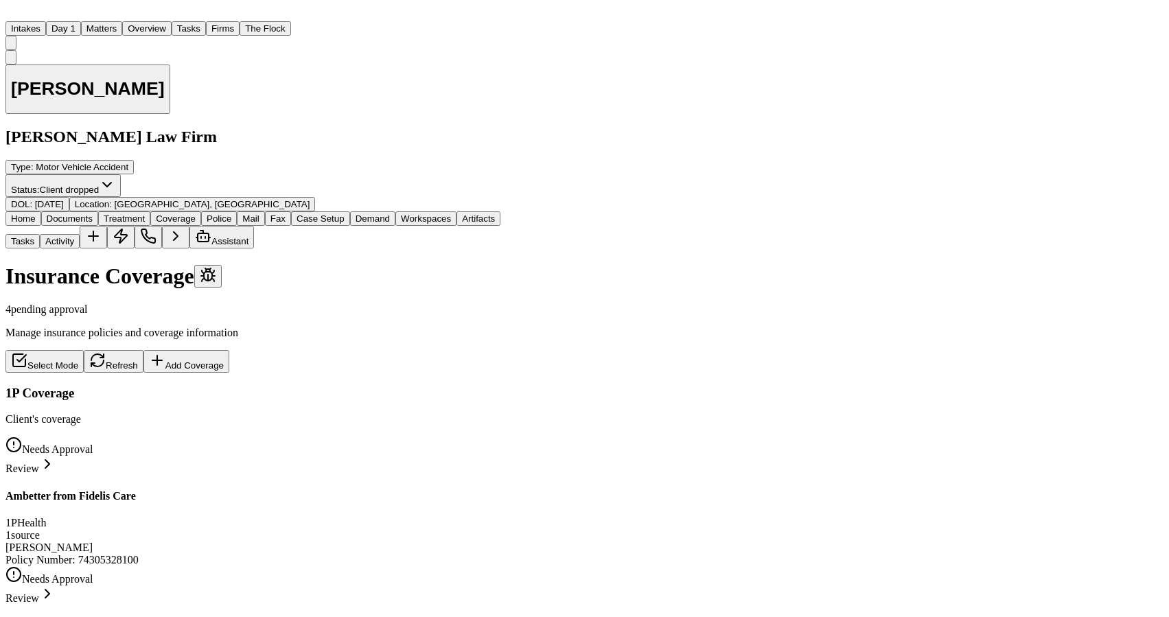
scroll to position [60, 0]
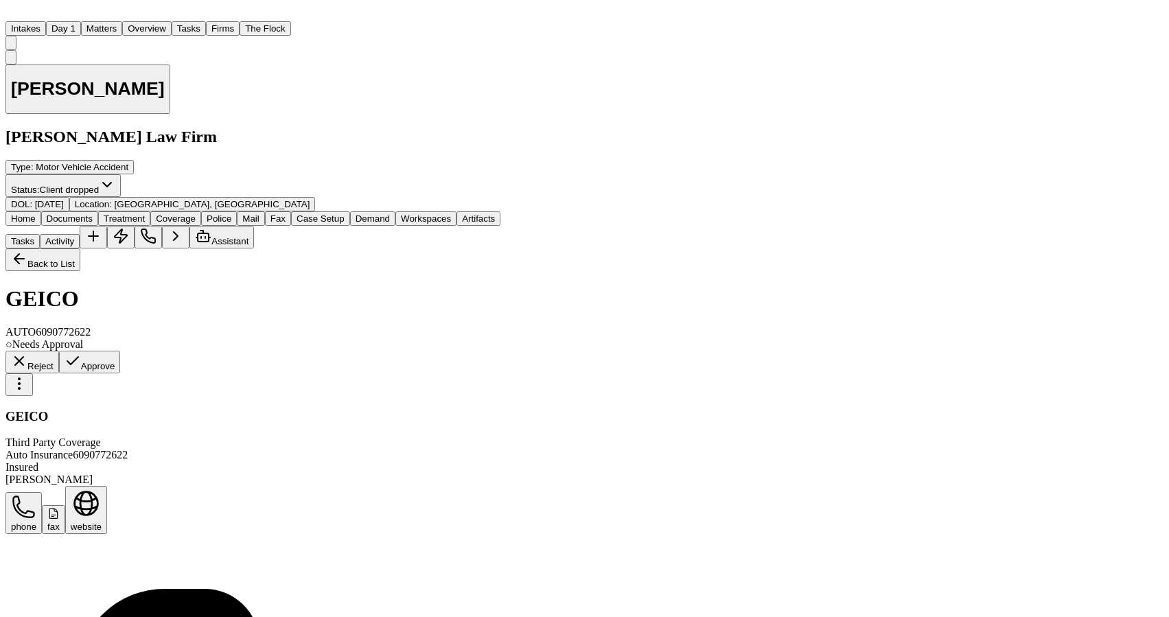
scroll to position [379, 0]
click at [122, 21] on button "Matters" at bounding box center [101, 28] width 41 height 14
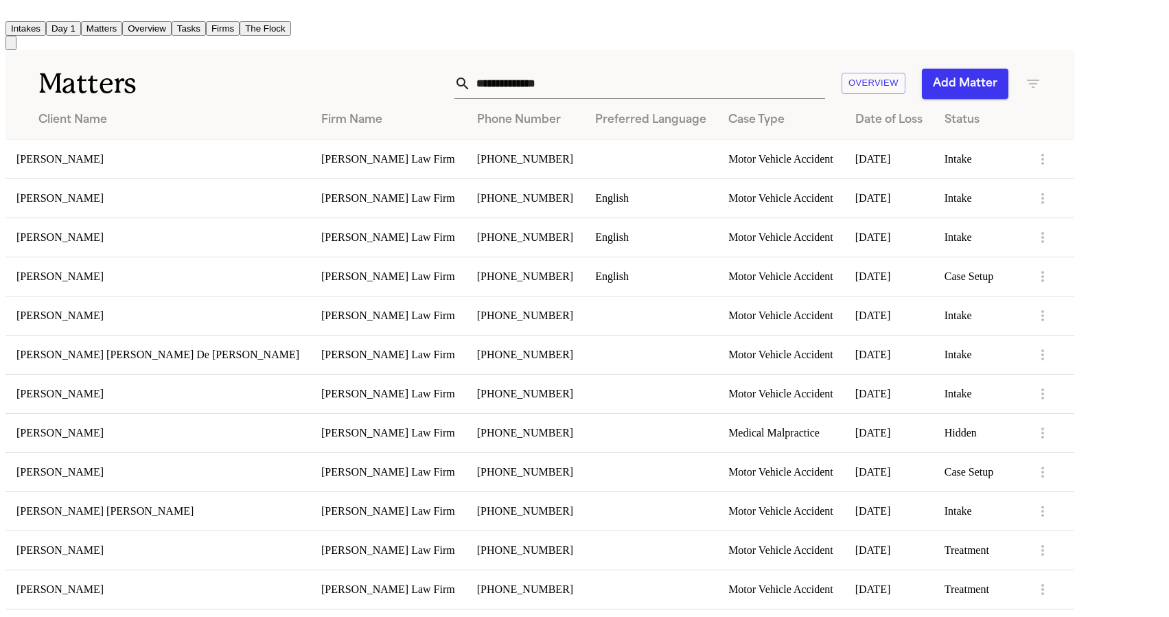
scroll to position [795, 0]
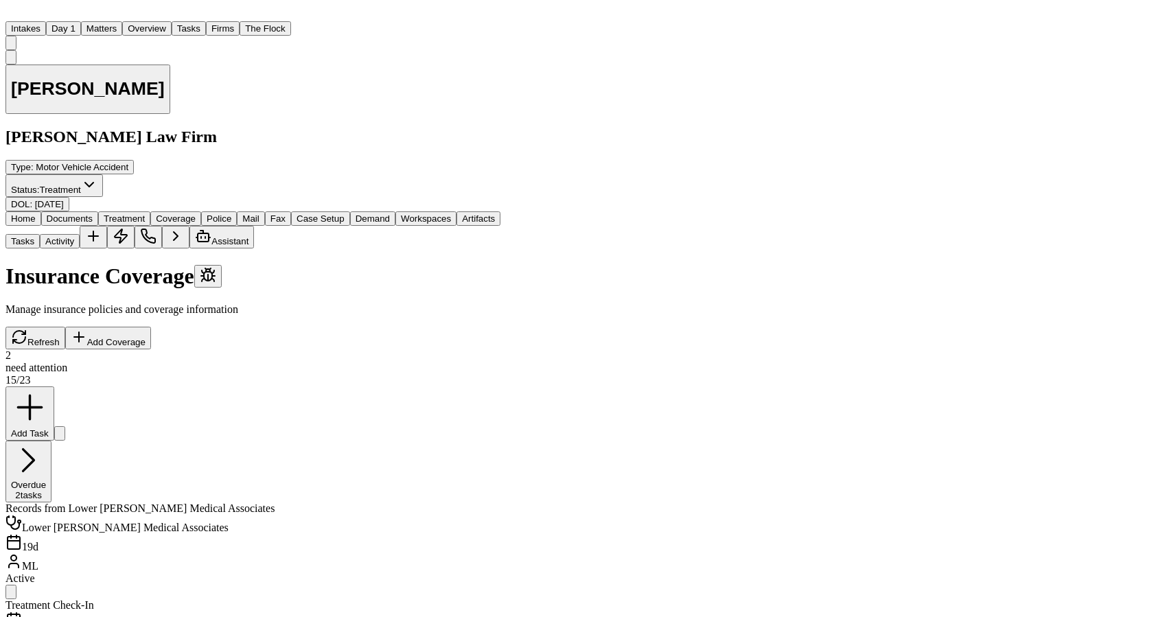
click at [196, 213] on span "Coverage" at bounding box center [176, 218] width 40 height 10
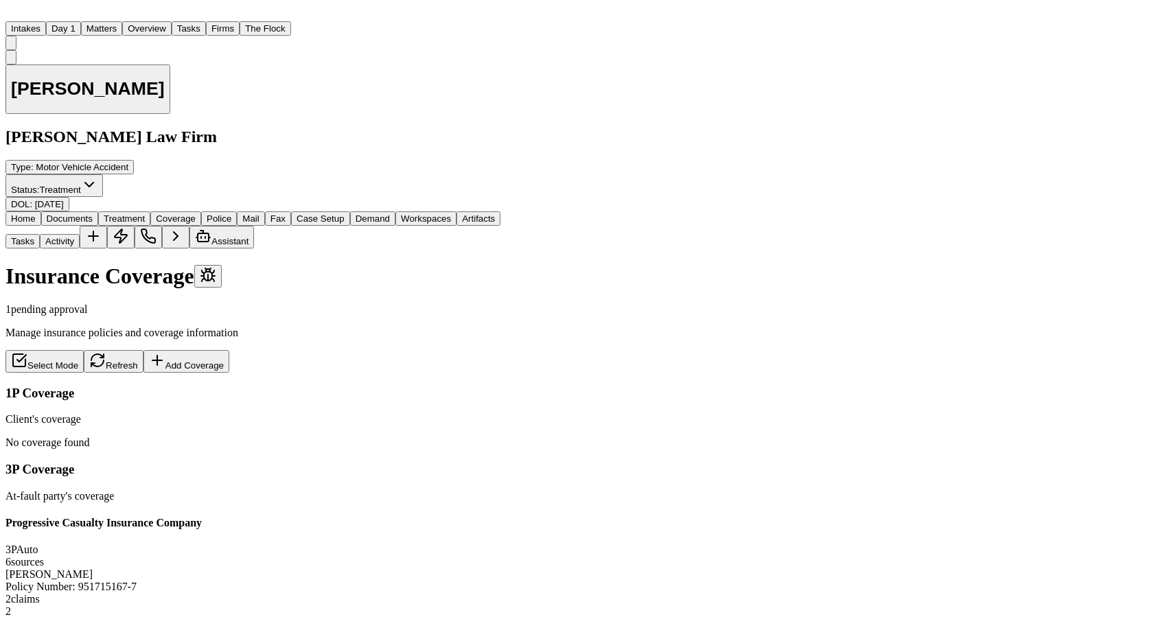
click at [500, 568] on div "[PERSON_NAME] Policy Number : 951715167-7 2 claim s" at bounding box center [252, 586] width 495 height 37
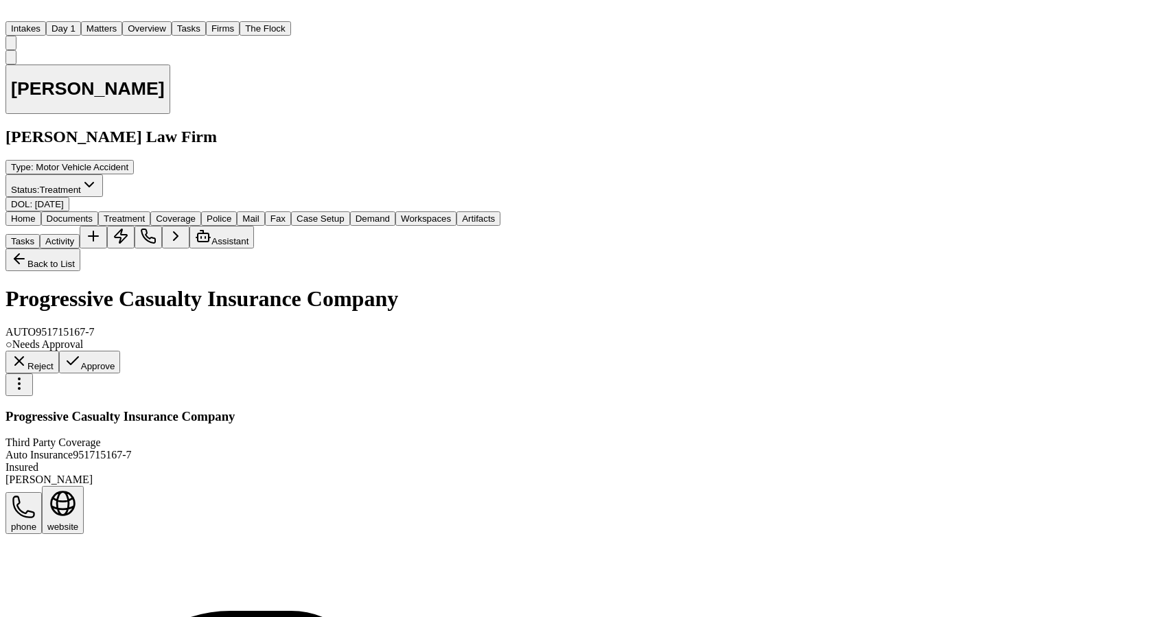
scroll to position [447, 0]
click at [122, 21] on button "Matters" at bounding box center [101, 28] width 41 height 14
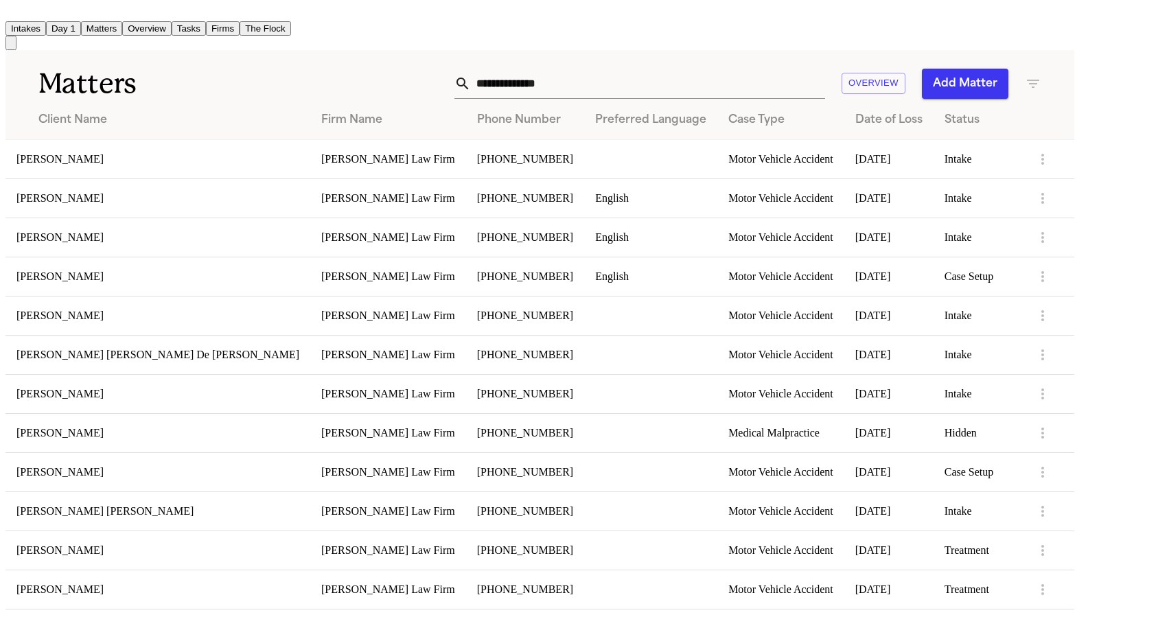
scroll to position [795, 0]
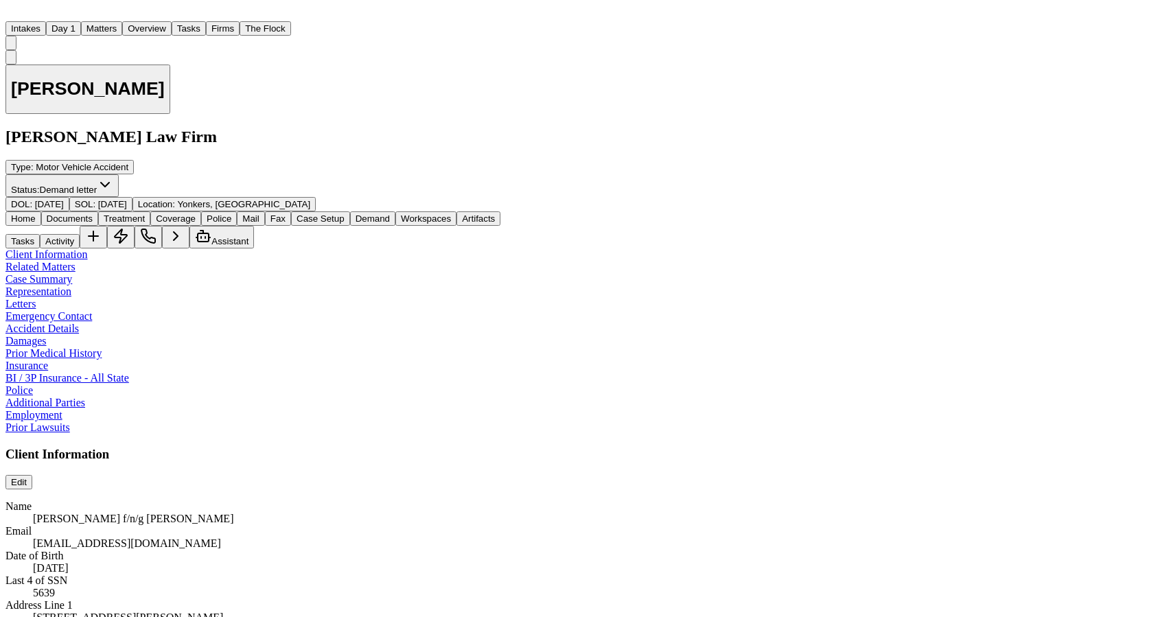
click at [122, 21] on button "Matters" at bounding box center [101, 28] width 41 height 14
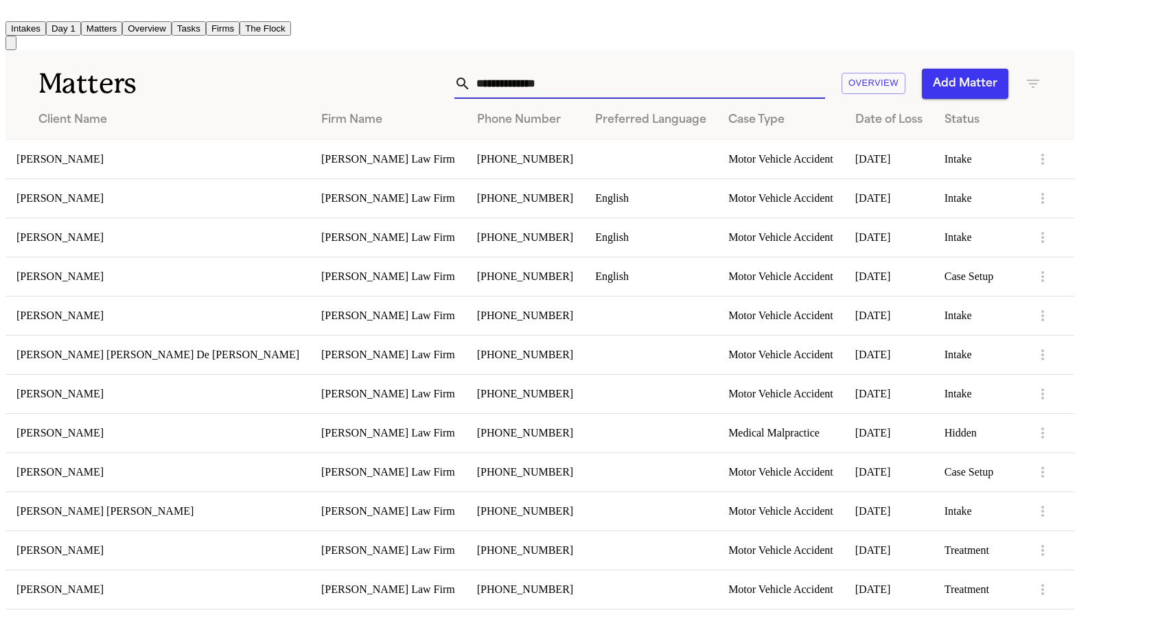
click at [637, 69] on input "text" at bounding box center [648, 84] width 354 height 30
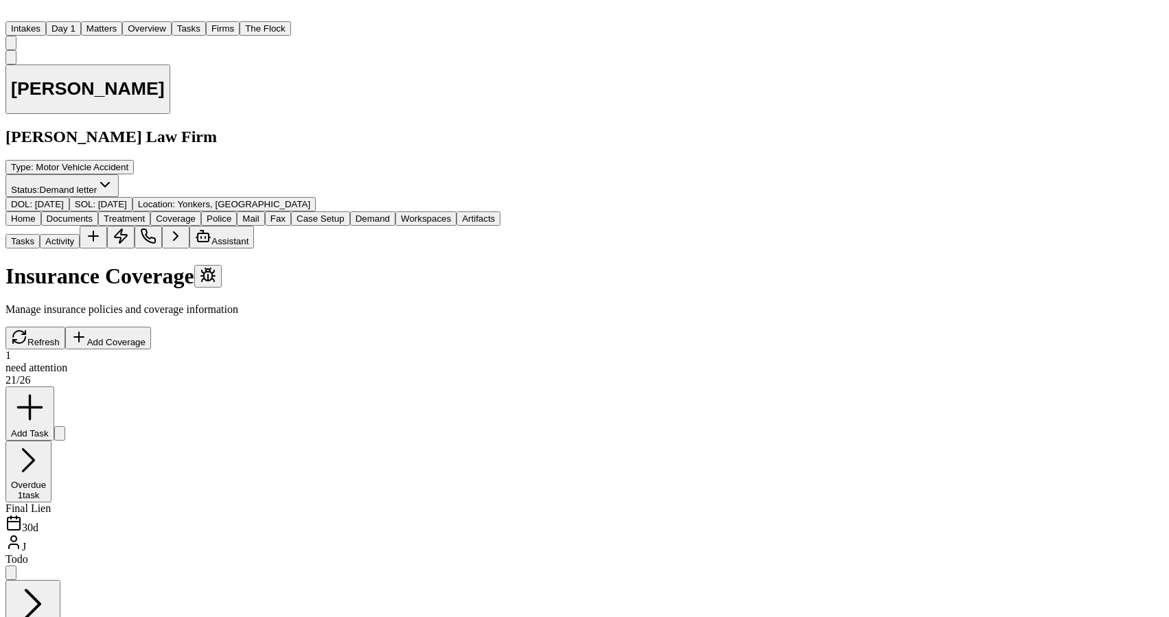
click at [196, 213] on span "Coverage" at bounding box center [176, 218] width 40 height 10
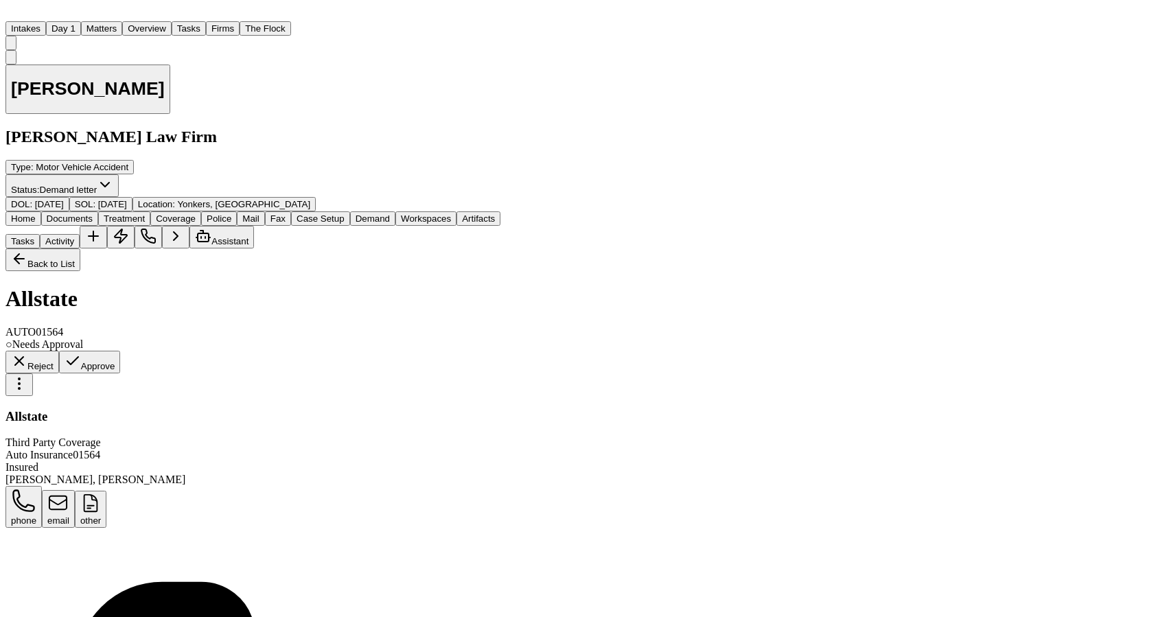
scroll to position [428, 0]
click at [36, 213] on span "Home" at bounding box center [23, 218] width 25 height 10
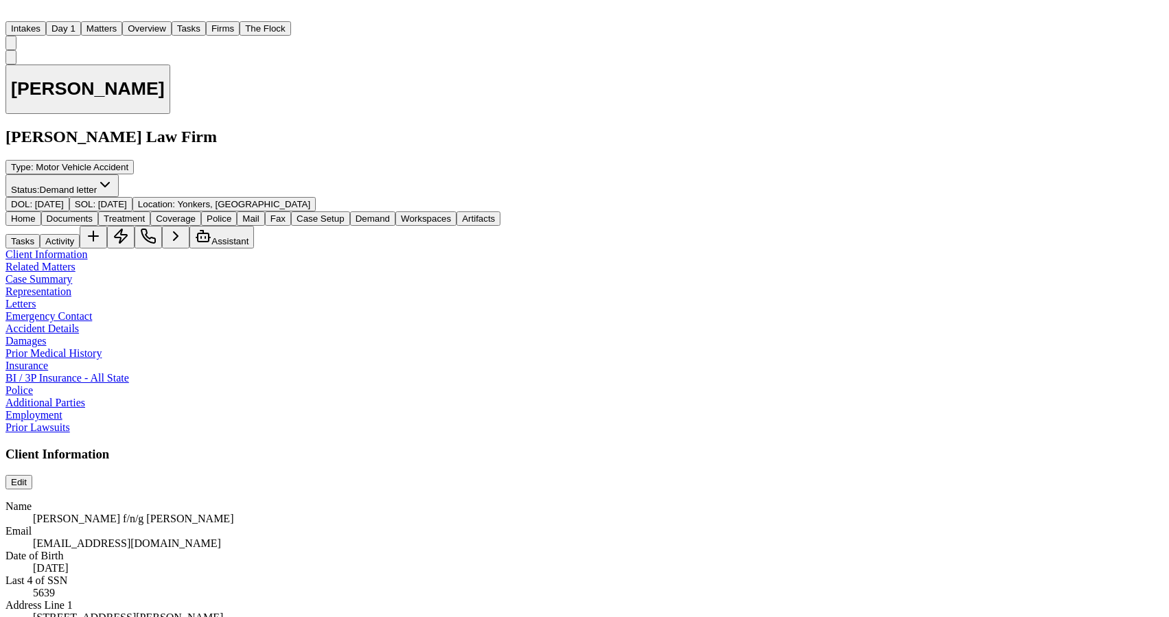
click at [244, 211] on div "Home Documents Treatment Coverage Police Mail Fax Case Setup Demand Workspaces …" at bounding box center [584, 229] width 1158 height 37
click at [196, 213] on span "Coverage" at bounding box center [176, 218] width 40 height 10
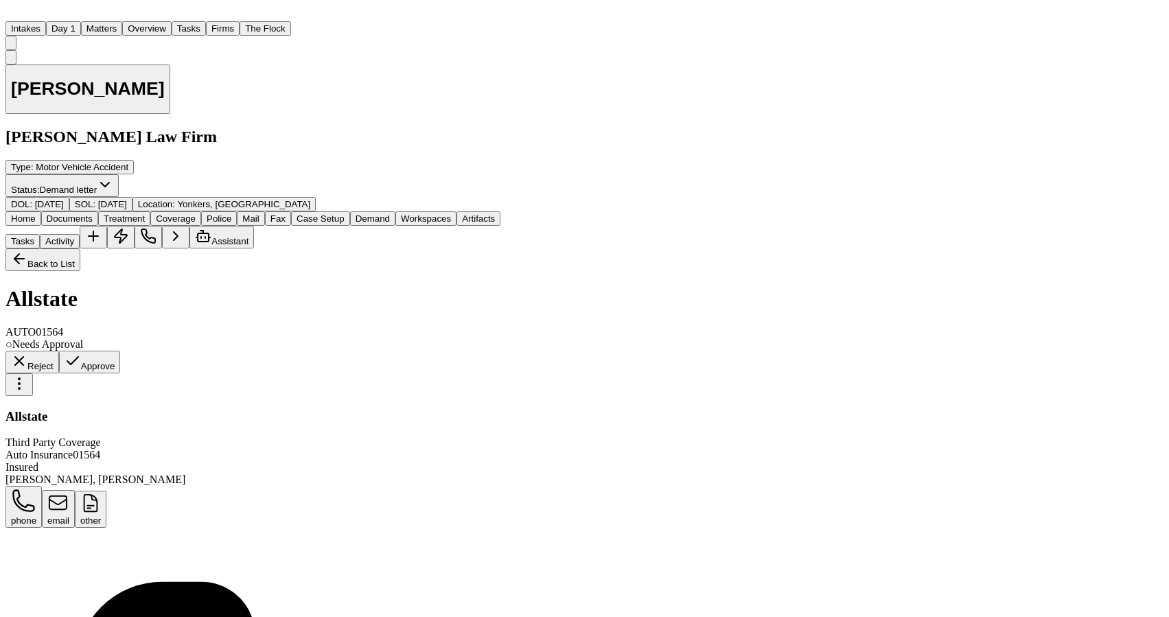
scroll to position [459, 0]
click at [122, 27] on button "Matters" at bounding box center [101, 28] width 41 height 14
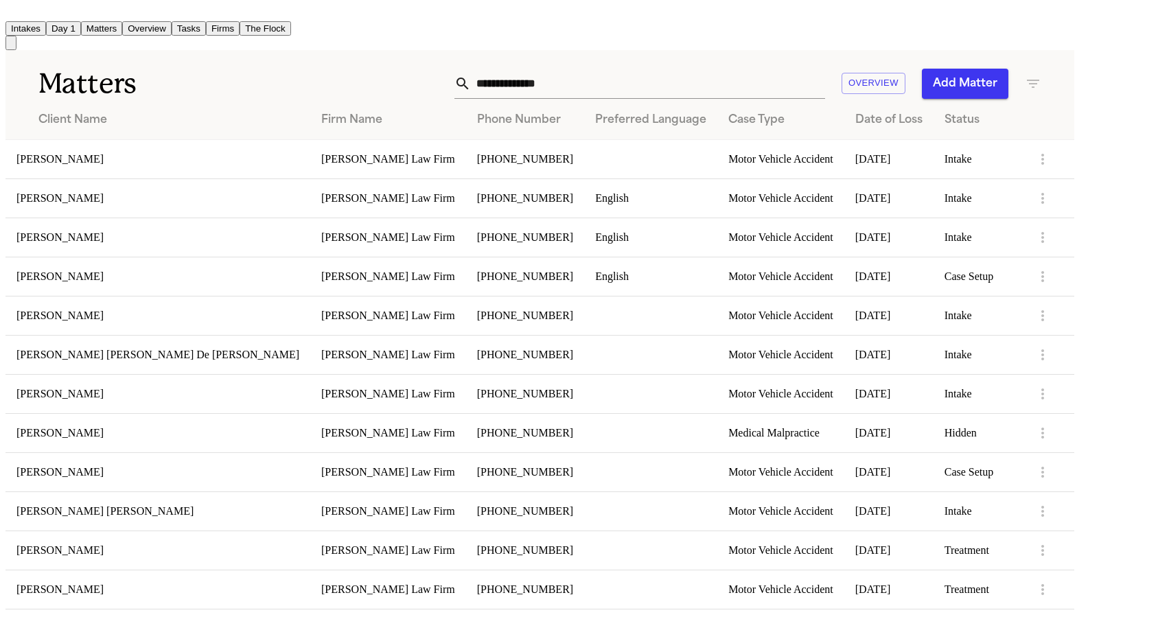
click at [122, 27] on button "Matters" at bounding box center [101, 28] width 41 height 14
click at [1040, 69] on div "Overview Add Matter" at bounding box center [680, 84] width 720 height 30
click at [1039, 80] on icon "button" at bounding box center [1032, 84] width 12 height 8
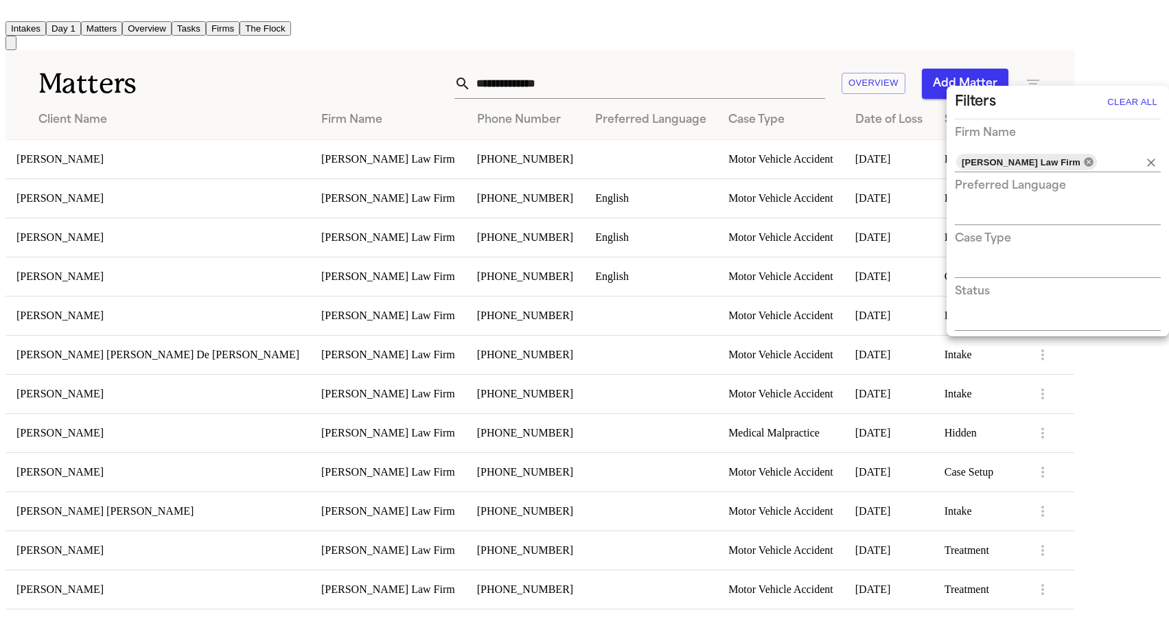
click at [1083, 159] on icon at bounding box center [1087, 161] width 9 height 9
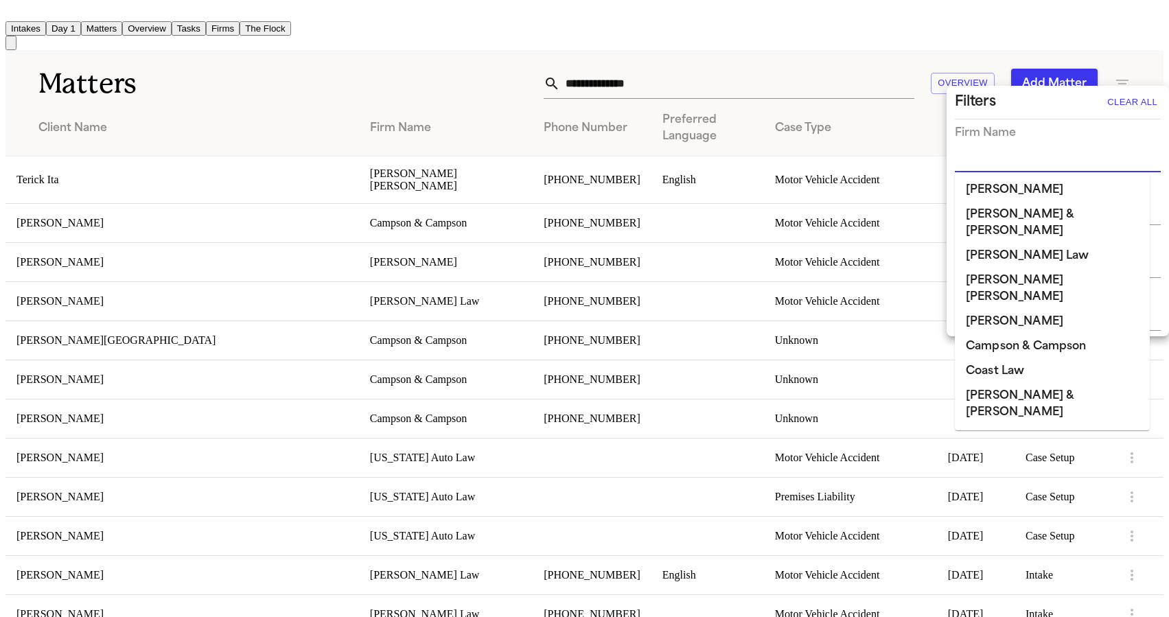
click at [1044, 160] on input "text" at bounding box center [1046, 161] width 185 height 19
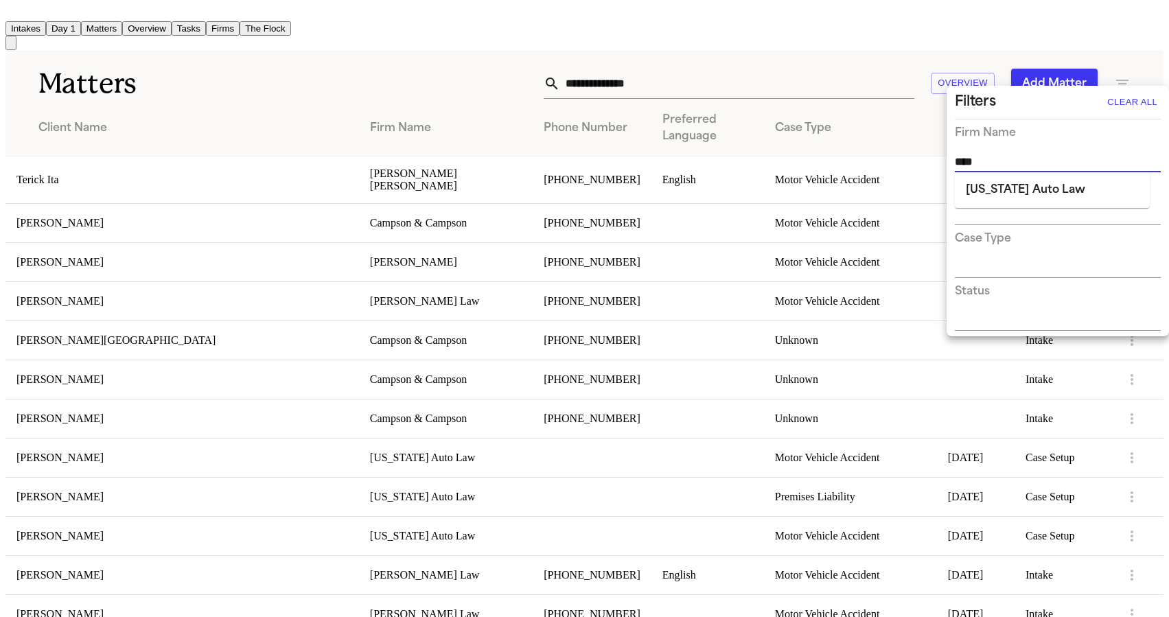
click at [1052, 187] on li "[US_STATE] Auto Law" at bounding box center [1051, 190] width 195 height 25
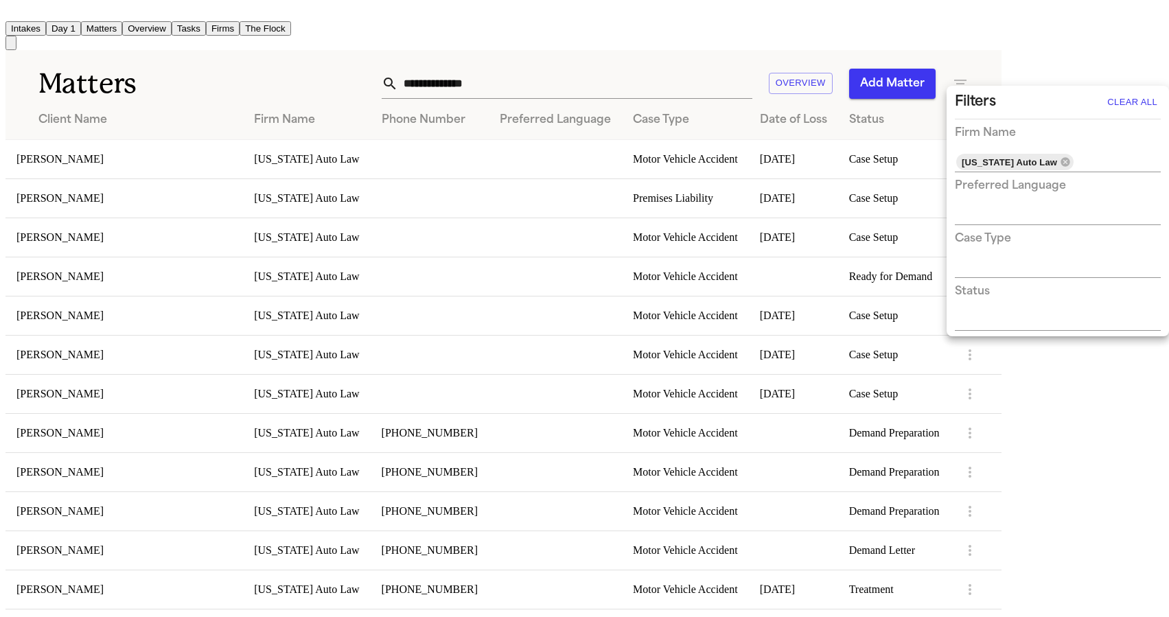
click at [474, 61] on div at bounding box center [584, 308] width 1169 height 617
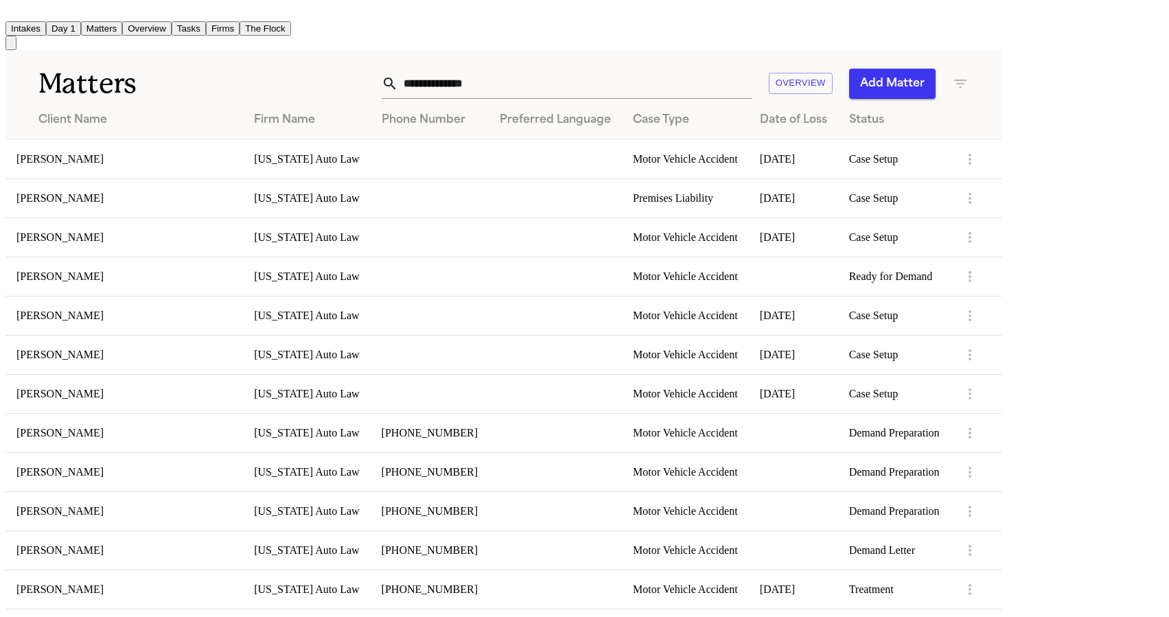
scroll to position [0, 0]
click at [484, 43] on nav "Intakes Day 1 Matters Overview Tasks Firms The Flock AM" at bounding box center [503, 27] width 996 height 45
click at [594, 79] on input "text" at bounding box center [575, 84] width 354 height 30
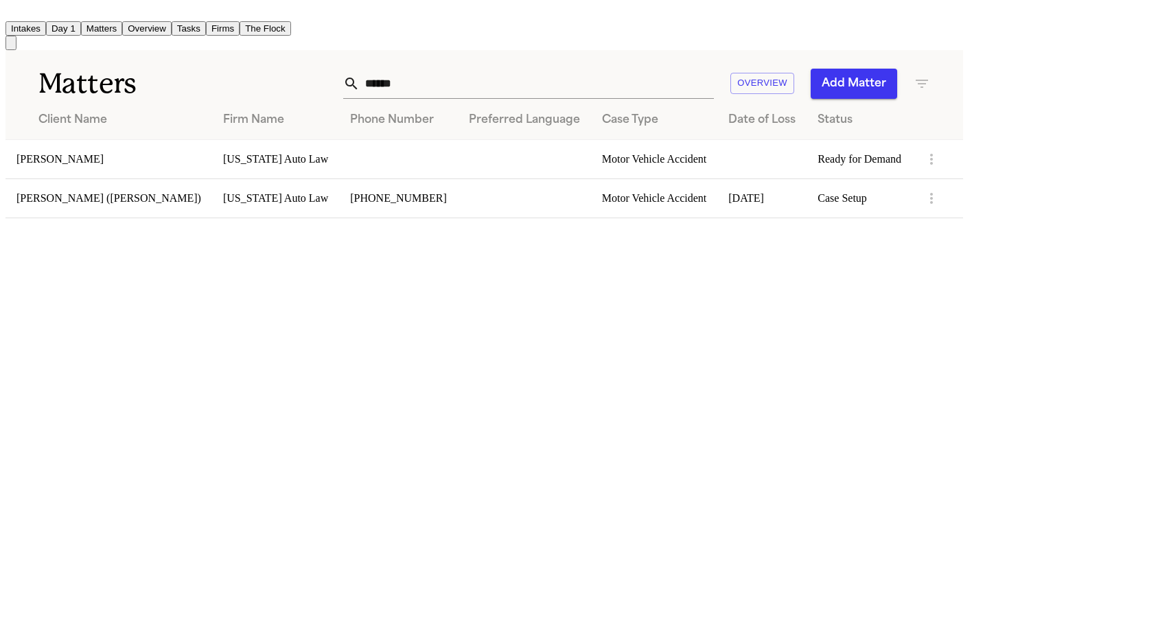
click at [90, 161] on td "[PERSON_NAME]" at bounding box center [108, 158] width 207 height 39
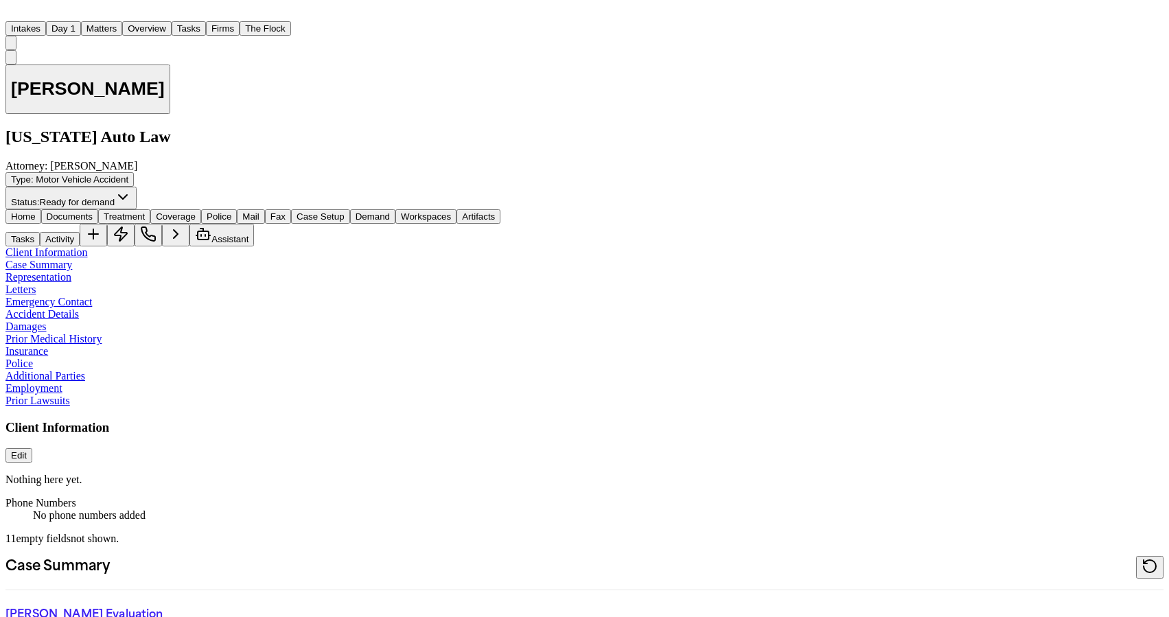
click at [201, 209] on button "Coverage" at bounding box center [175, 216] width 51 height 14
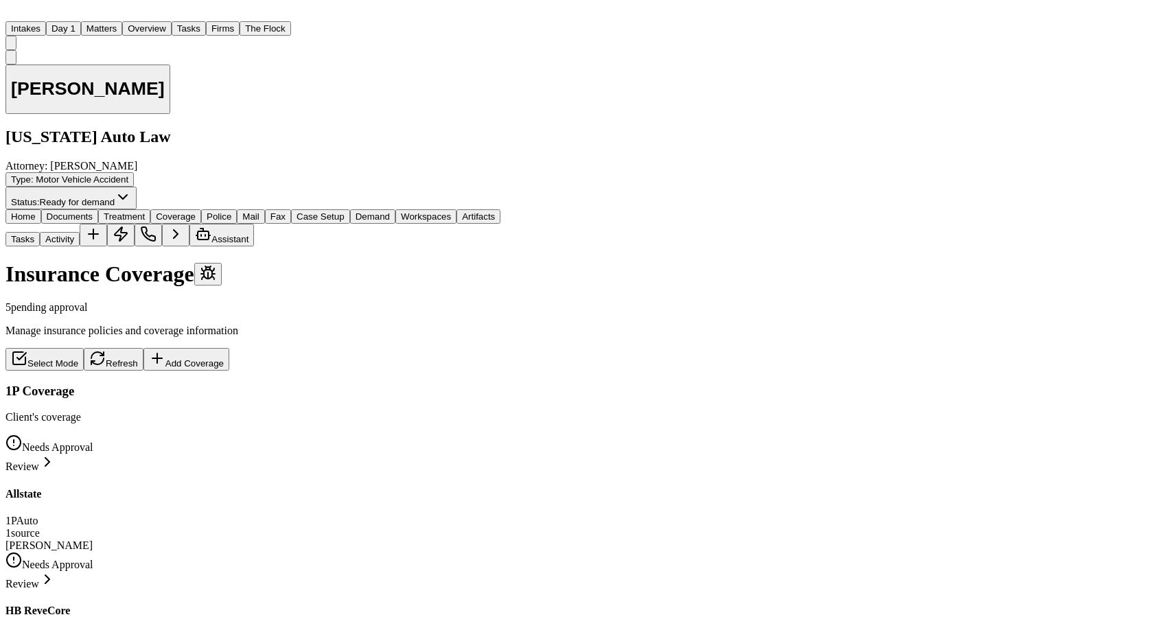
click at [145, 211] on span "Treatment" at bounding box center [124, 216] width 41 height 10
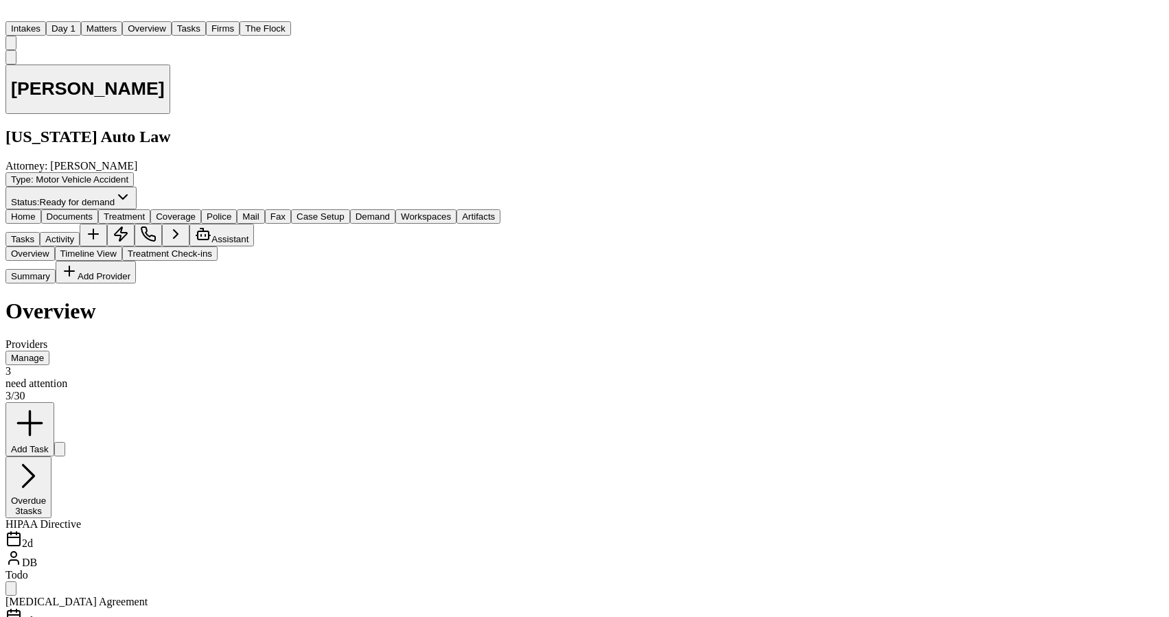
click at [93, 211] on span "Documents" at bounding box center [70, 216] width 46 height 10
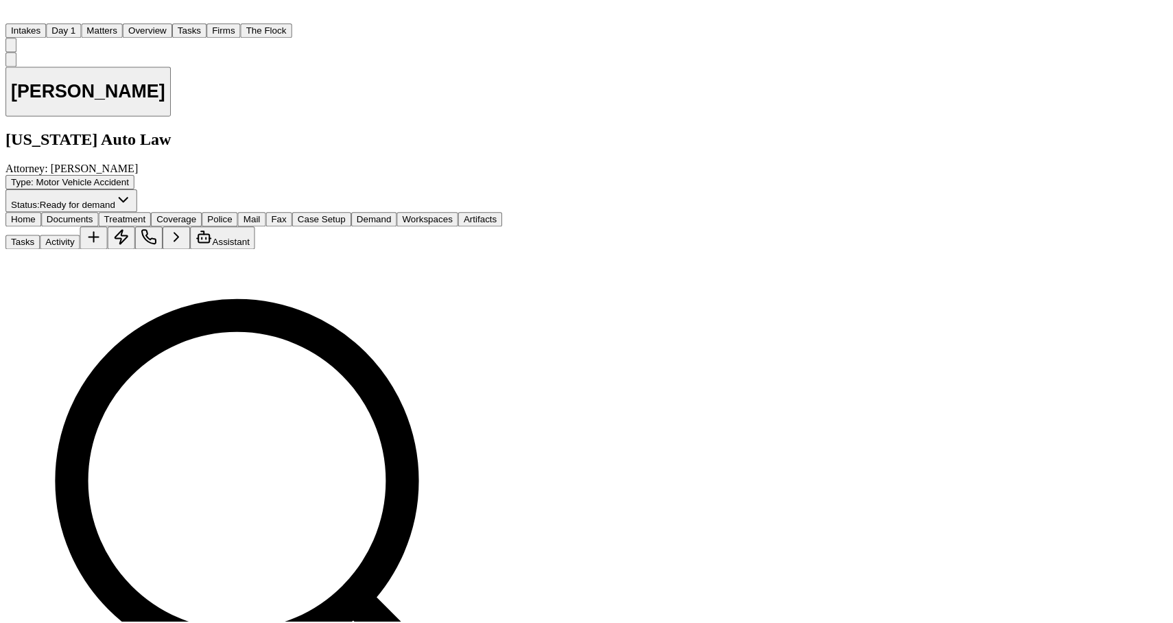
scroll to position [21, 0]
click at [122, 25] on button "Matters" at bounding box center [101, 28] width 41 height 14
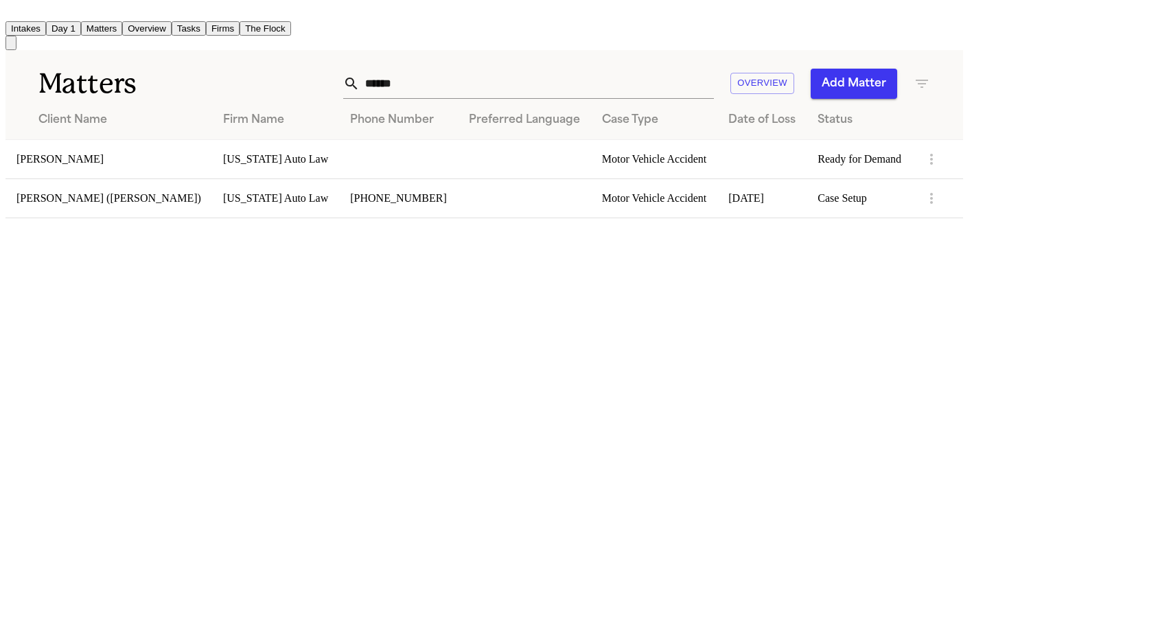
click at [138, 130] on th "Client Name" at bounding box center [108, 120] width 207 height 39
click at [124, 148] on td "[PERSON_NAME]" at bounding box center [108, 158] width 207 height 39
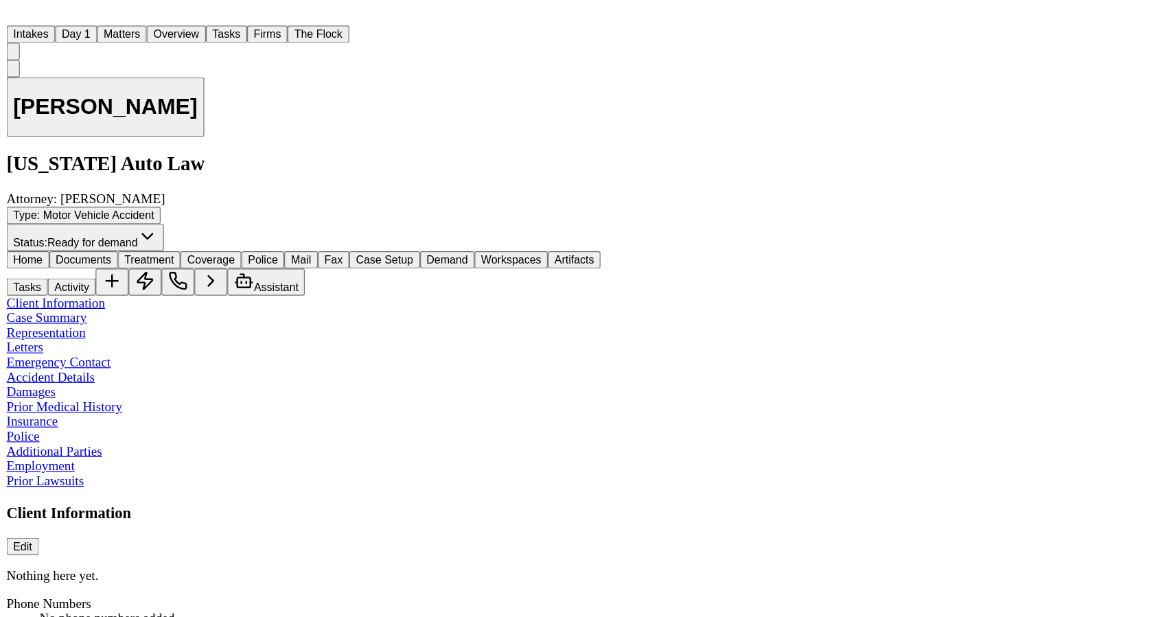
click at [316, 108] on div "[PERSON_NAME] [US_STATE] Auto Law Attorney: [PERSON_NAME] Type : Motor Vehicle …" at bounding box center [584, 130] width 1158 height 160
click at [392, 93] on div "[PERSON_NAME] [US_STATE] Auto Law Attorney: [PERSON_NAME] Type : Motor Vehicle …" at bounding box center [584, 130] width 1158 height 160
click at [719, 43] on nav "Intakes Day 1 Matters Overview Tasks Firms The Flock AM" at bounding box center [584, 27] width 1158 height 45
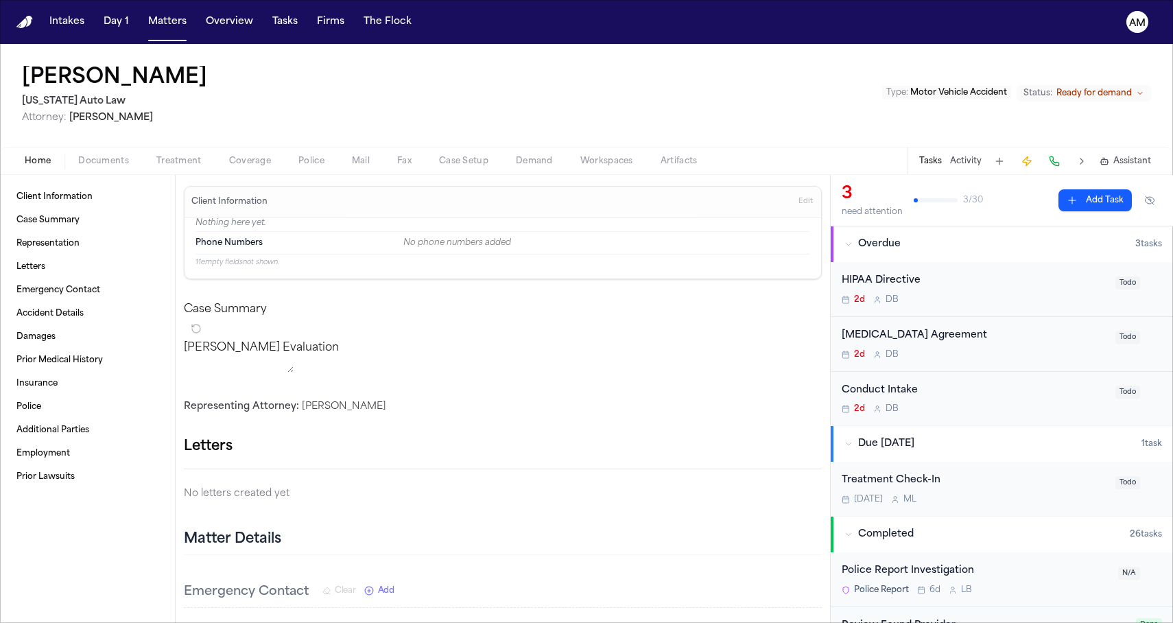
click at [941, 90] on span "Motor Vehicle Accident" at bounding box center [959, 93] width 97 height 8
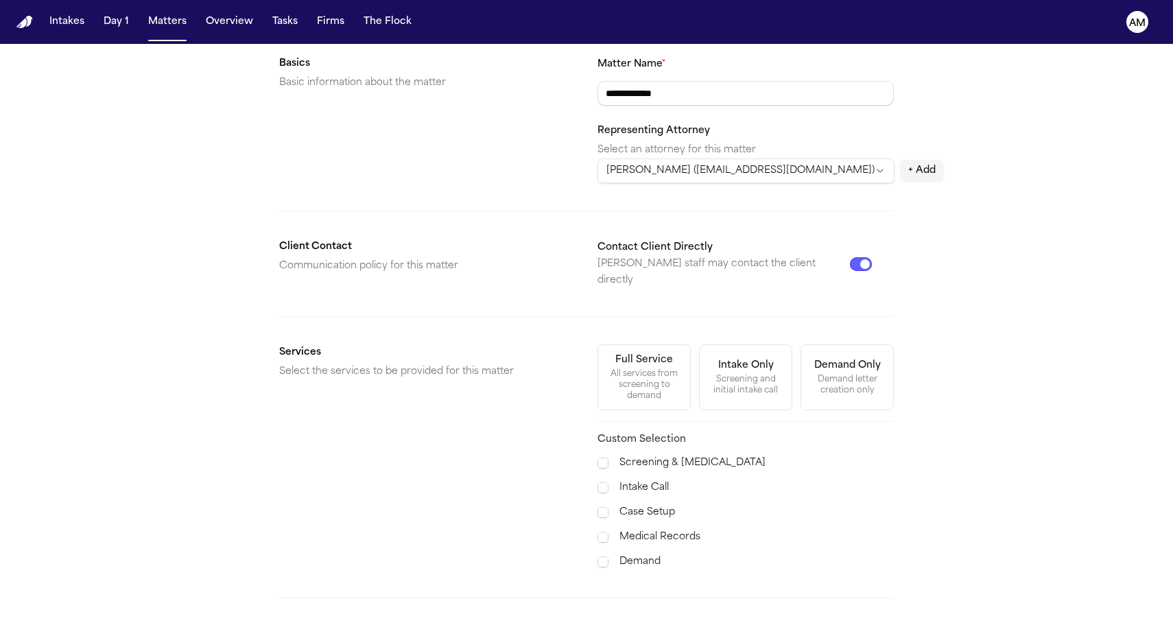
scroll to position [303, 0]
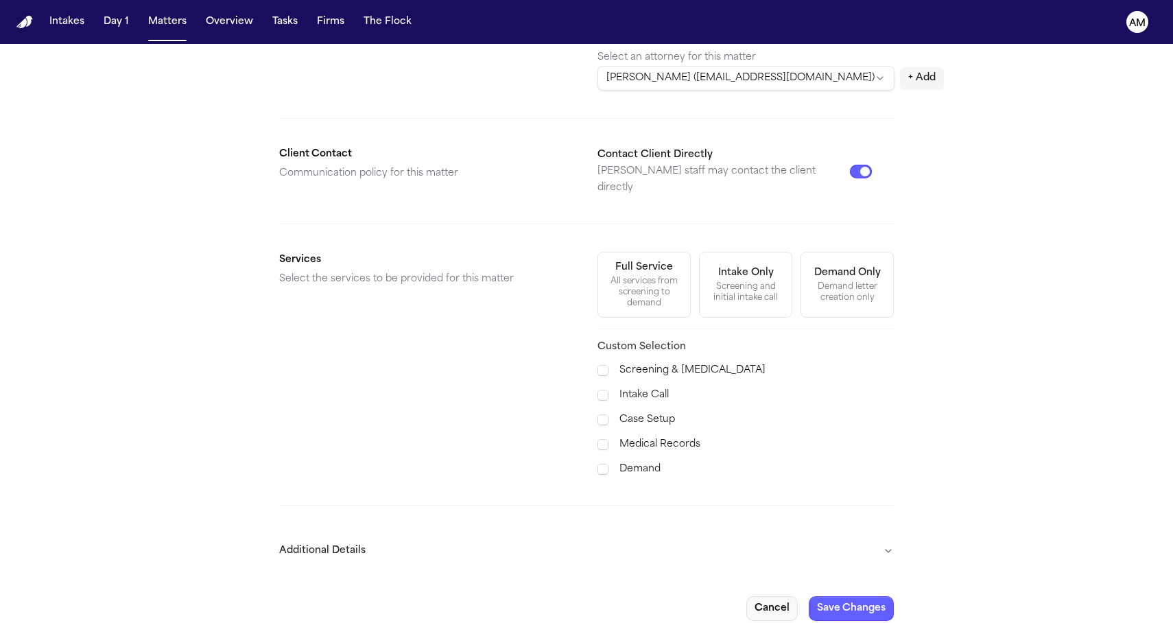
click at [760, 596] on button "Cancel" at bounding box center [772, 608] width 51 height 25
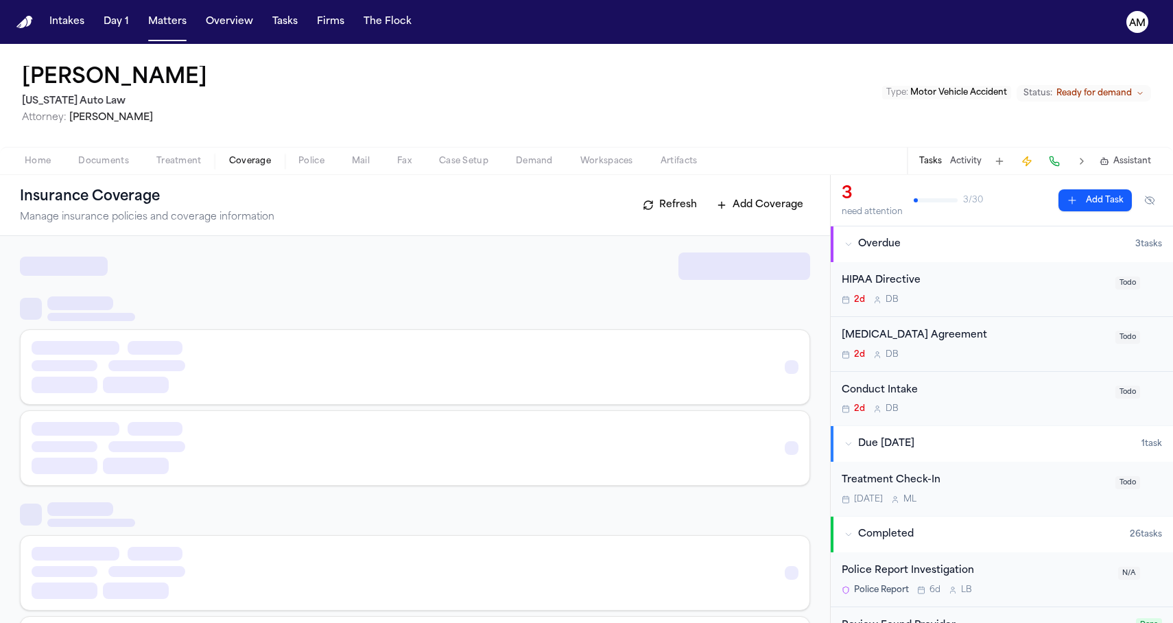
click at [231, 156] on span "Coverage" at bounding box center [250, 161] width 42 height 11
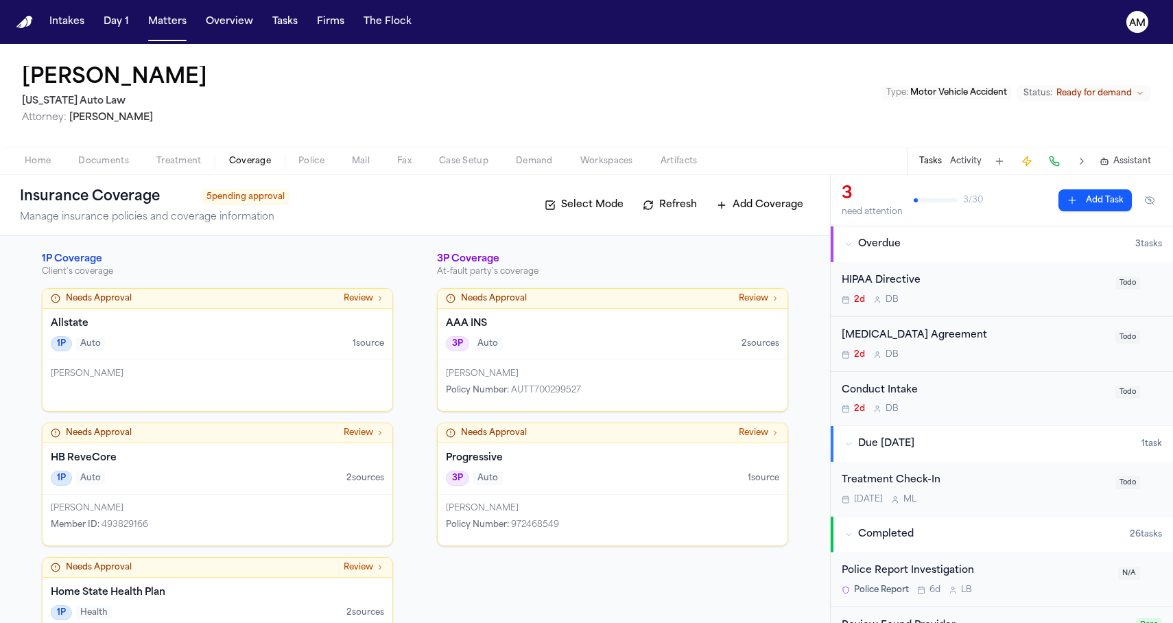
click at [177, 165] on span "Treatment" at bounding box center [178, 161] width 45 height 11
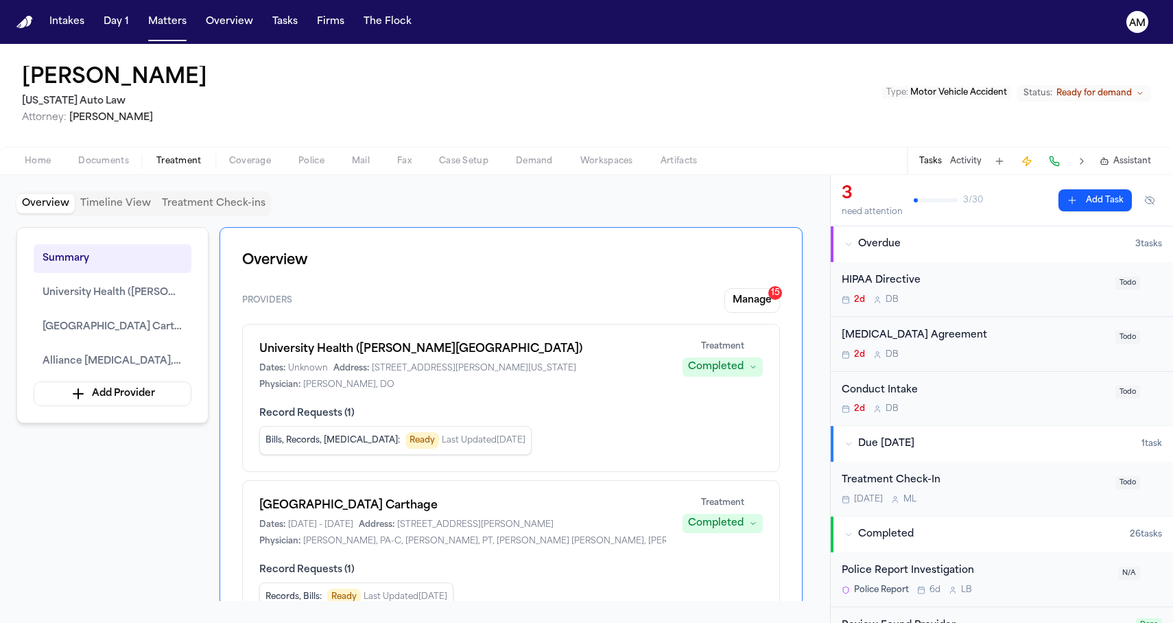
click at [112, 167] on span "Documents" at bounding box center [103, 161] width 51 height 11
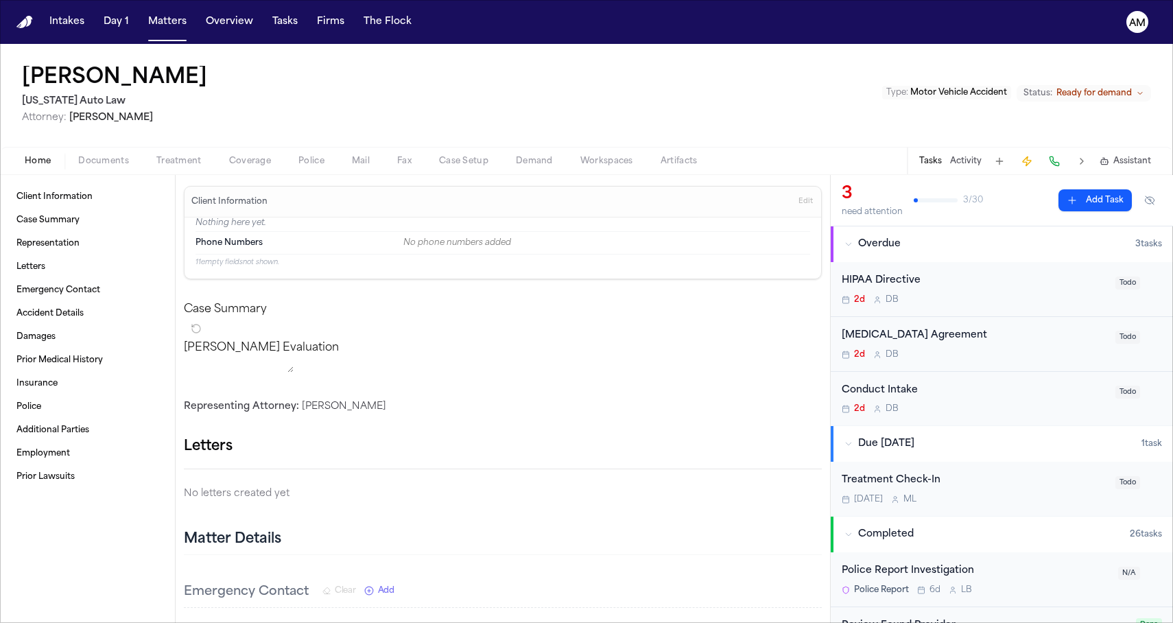
click at [39, 161] on span "Home" at bounding box center [38, 161] width 26 height 11
click at [818, 202] on div "Client Information Edit" at bounding box center [503, 202] width 637 height 31
click at [808, 203] on span "Edit" at bounding box center [806, 202] width 14 height 10
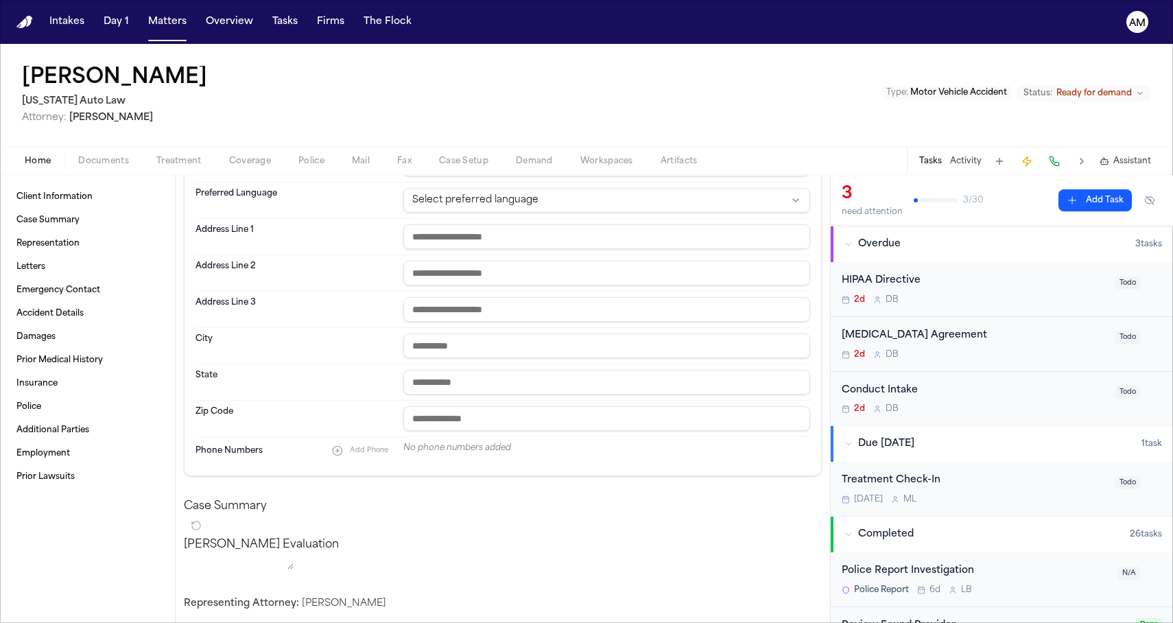
scroll to position [181, 0]
click at [352, 452] on span "Add Phone" at bounding box center [369, 449] width 38 height 9
click at [476, 454] on input at bounding box center [594, 451] width 382 height 19
paste input "**********"
type input "**********"
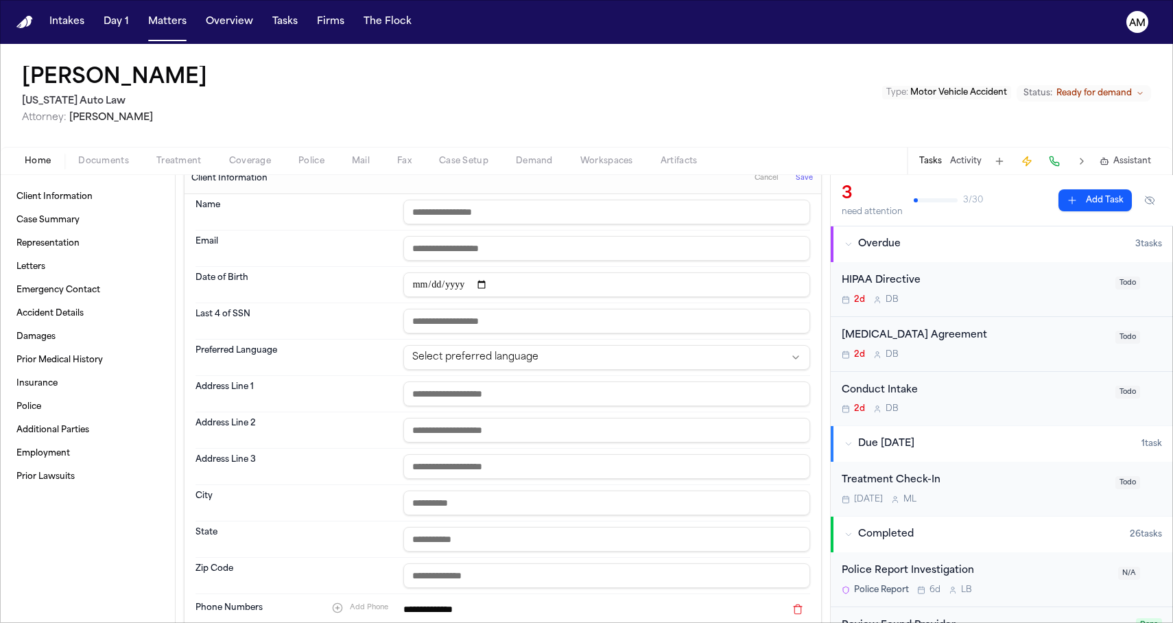
scroll to position [1, 0]
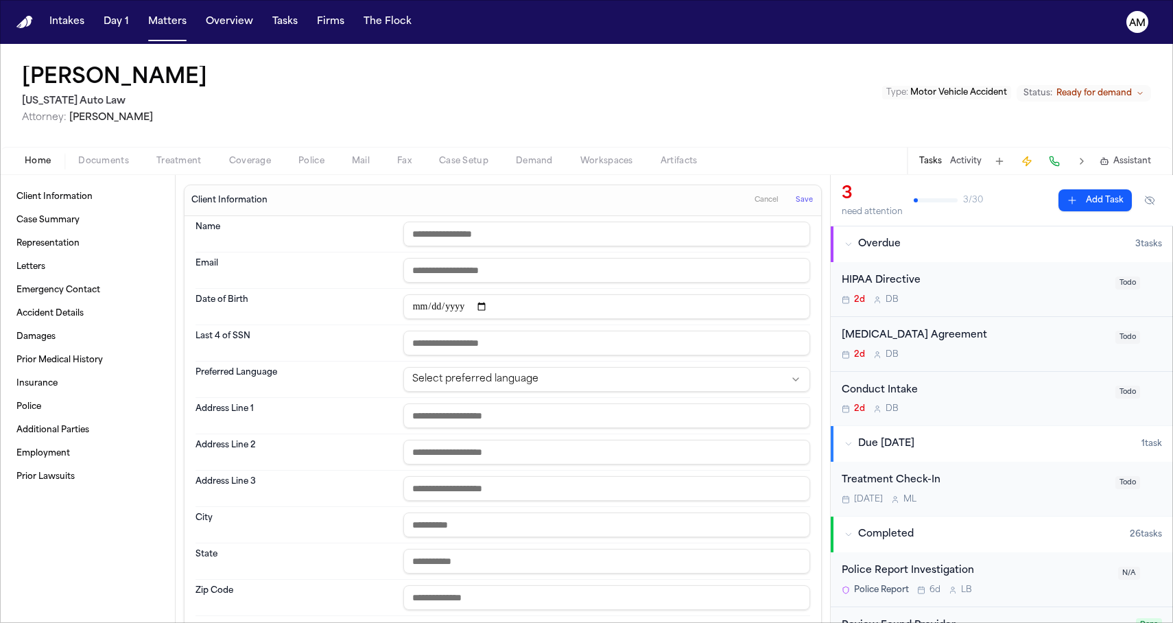
click at [806, 203] on span "Save" at bounding box center [804, 201] width 17 height 10
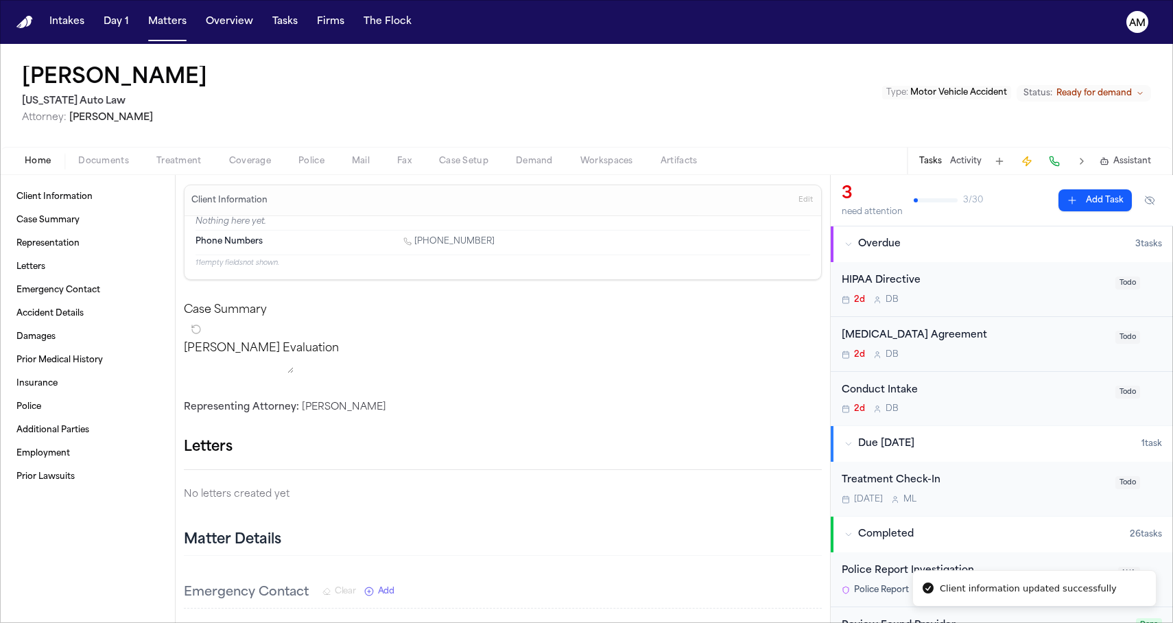
click at [171, 8] on nav "Intakes Day 1 Matters Overview Tasks Firms The Flock AM" at bounding box center [586, 22] width 1173 height 44
click at [164, 20] on button "Matters" at bounding box center [167, 22] width 49 height 25
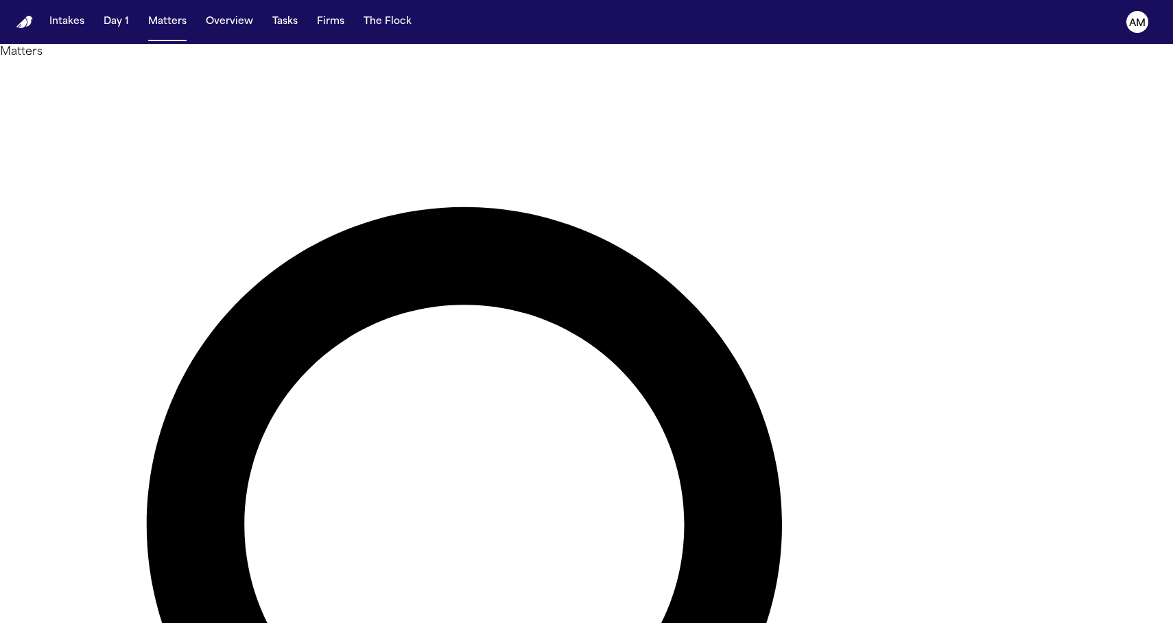
type input "*"
type input "******"
drag, startPoint x: 631, startPoint y: 74, endPoint x: 531, endPoint y: 76, distance: 99.5
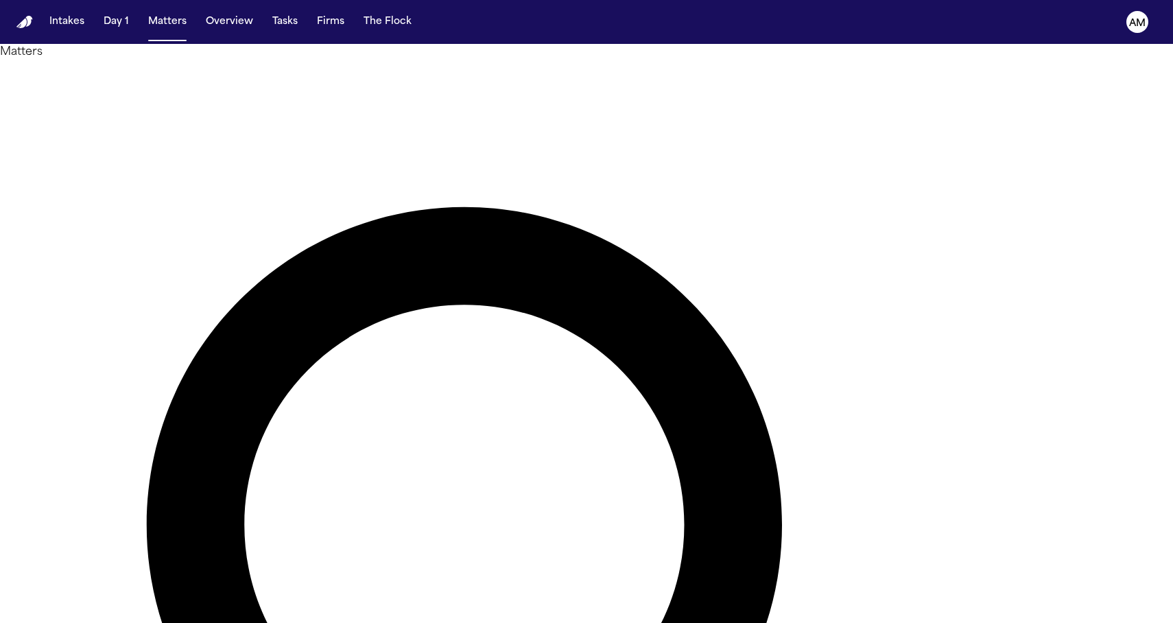
type input "*********"
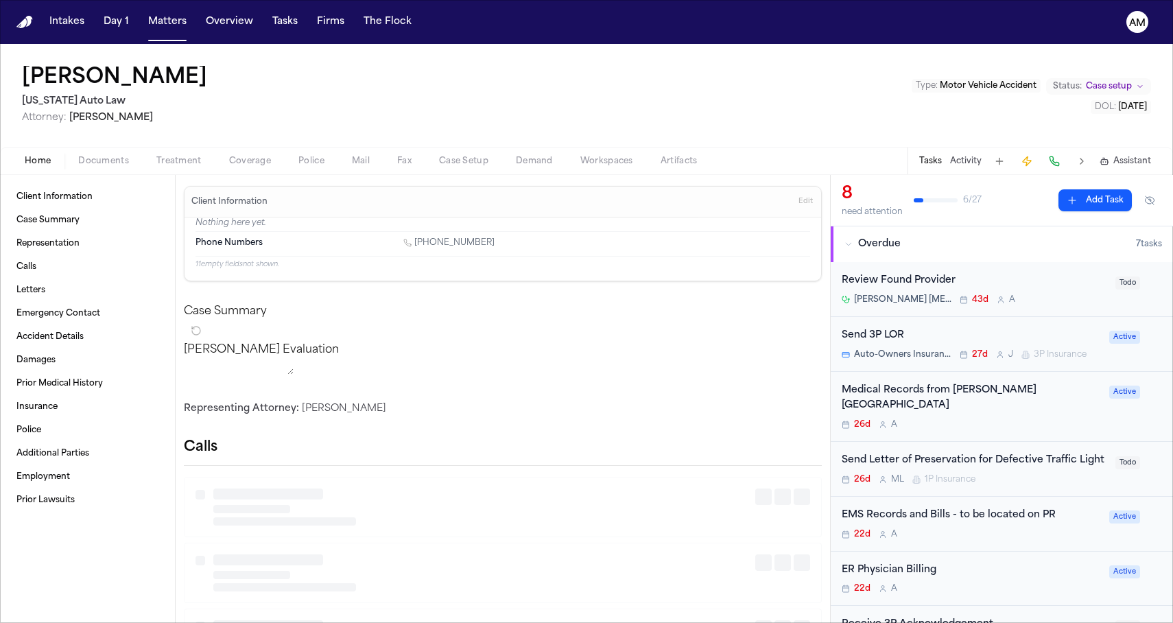
click at [195, 159] on span "Treatment" at bounding box center [178, 161] width 45 height 11
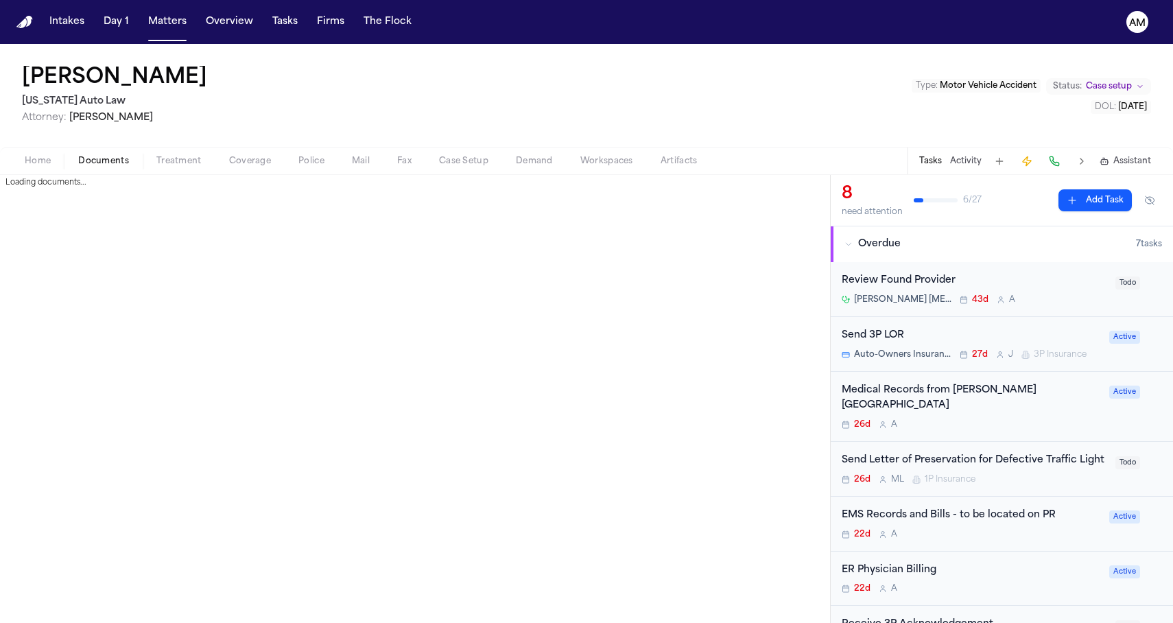
click at [106, 160] on span "Documents" at bounding box center [103, 161] width 51 height 11
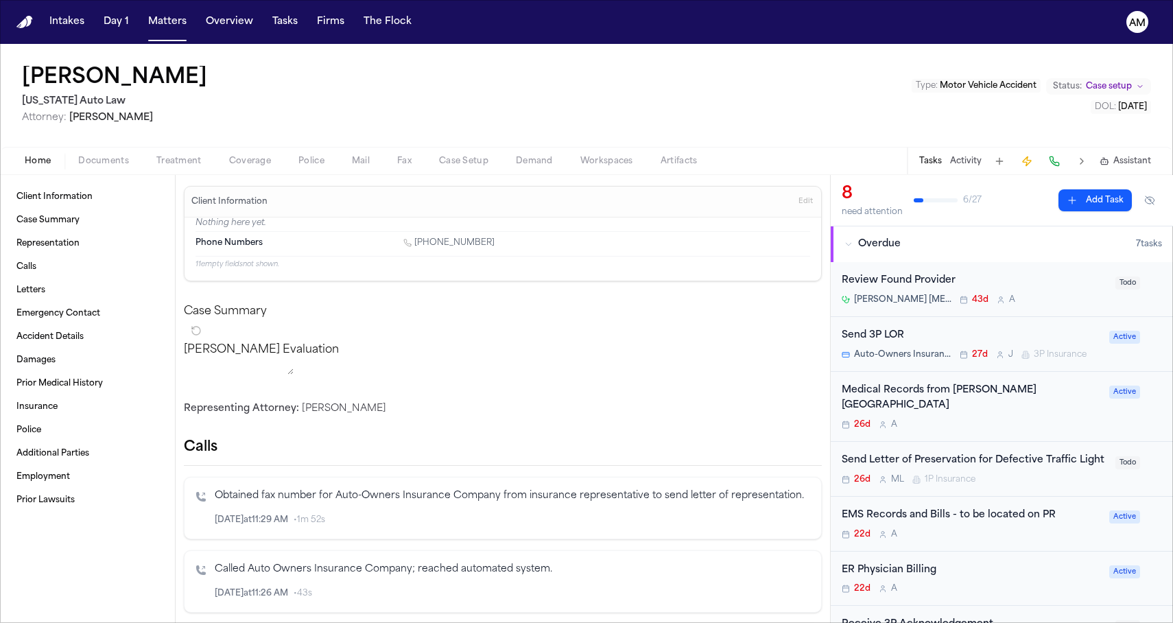
click at [47, 164] on span "Home" at bounding box center [38, 161] width 26 height 11
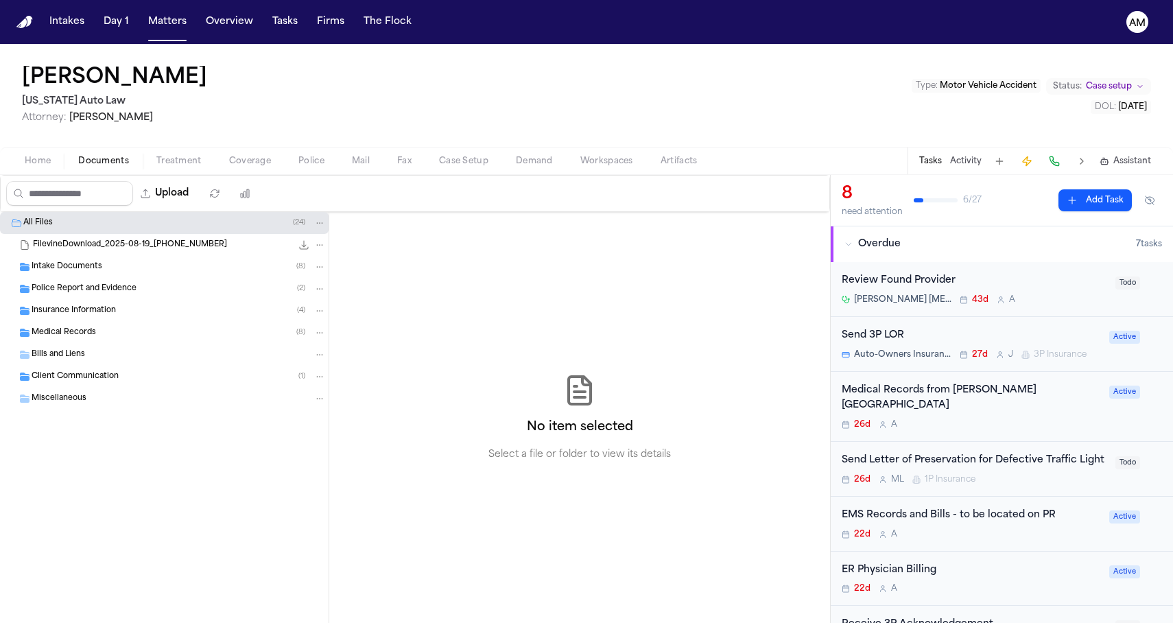
click at [115, 164] on span "Documents" at bounding box center [103, 161] width 51 height 11
click at [99, 384] on div "Client Communication ( 1 )" at bounding box center [164, 377] width 329 height 22
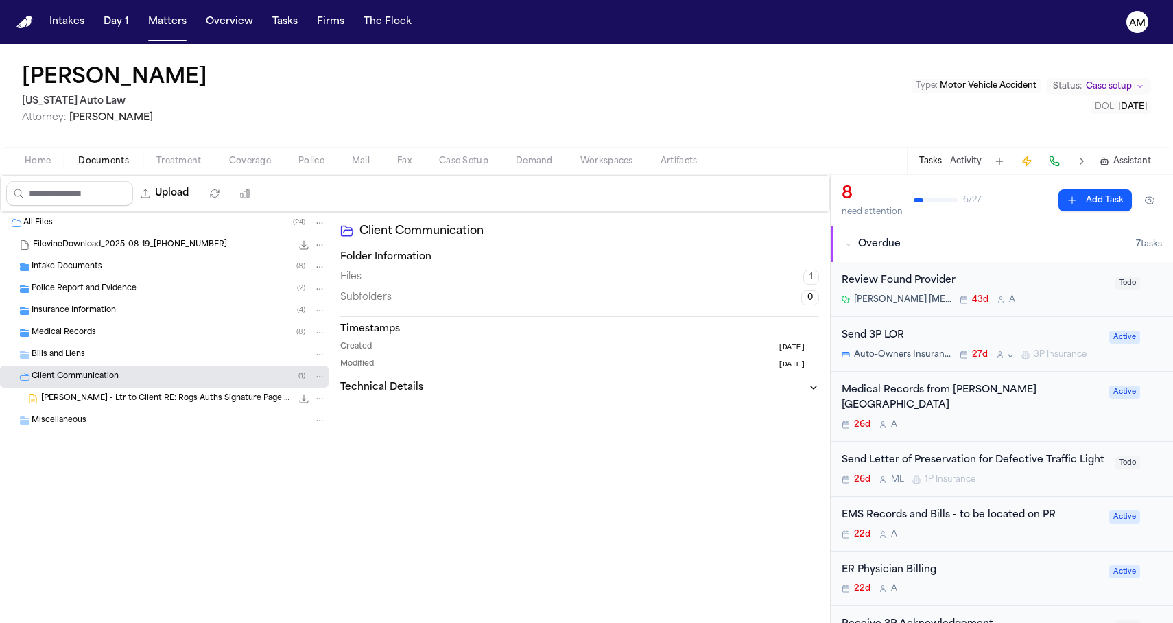
click at [188, 271] on div "Intake Documents ( 8 )" at bounding box center [179, 267] width 294 height 12
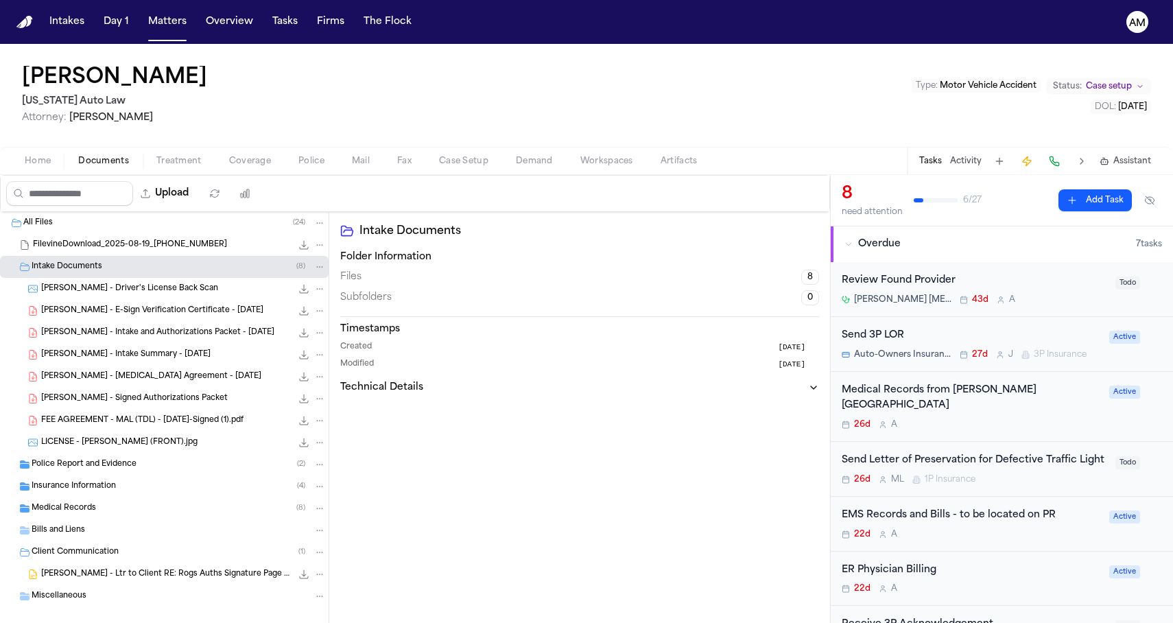
click at [187, 271] on div "Intake Documents ( 8 )" at bounding box center [179, 267] width 294 height 12
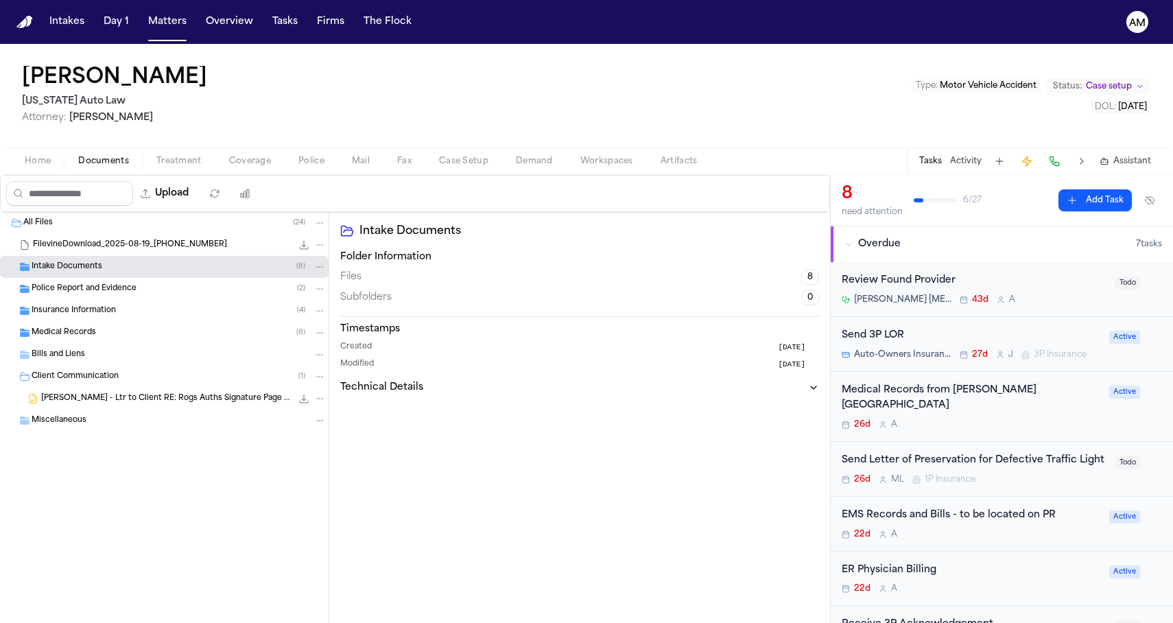
click at [165, 351] on div "Bills and Liens" at bounding box center [179, 355] width 294 height 12
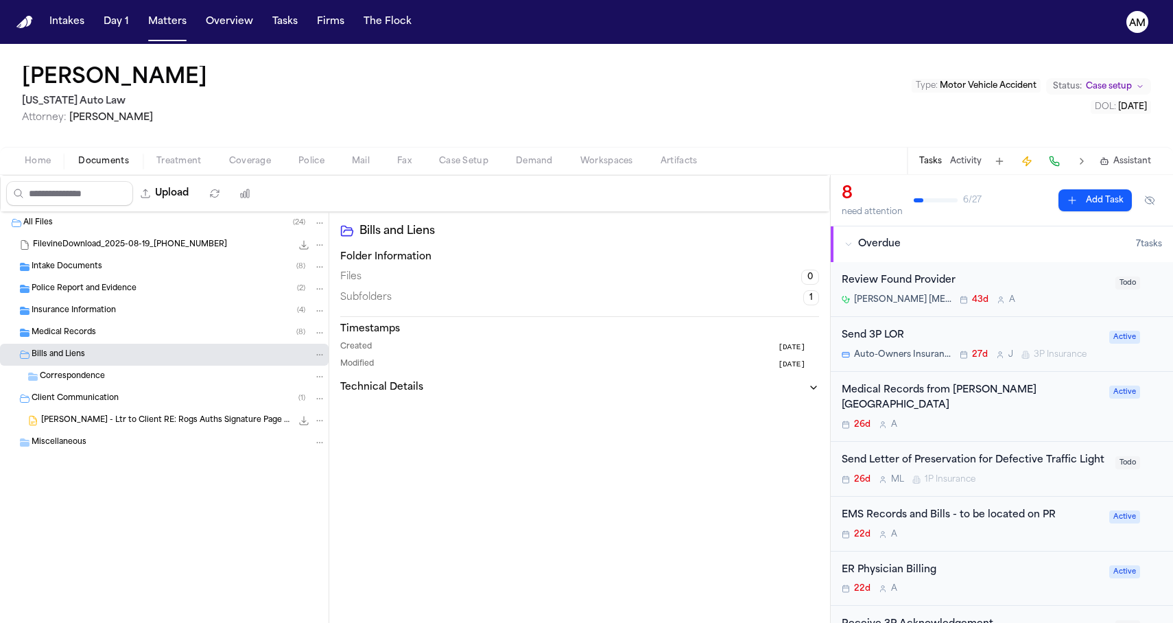
click at [165, 347] on div "Bills and Liens" at bounding box center [164, 355] width 329 height 22
click at [166, 339] on div "Medical Records ( 8 )" at bounding box center [164, 333] width 329 height 22
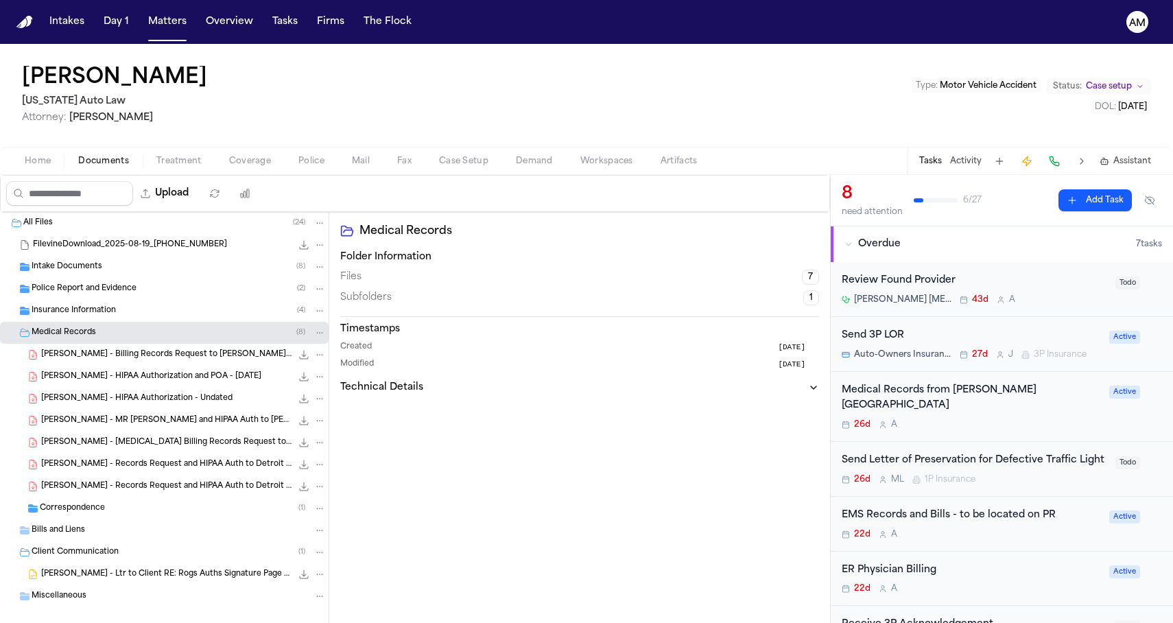
click at [166, 339] on div "Medical Records ( 8 )" at bounding box center [164, 333] width 329 height 22
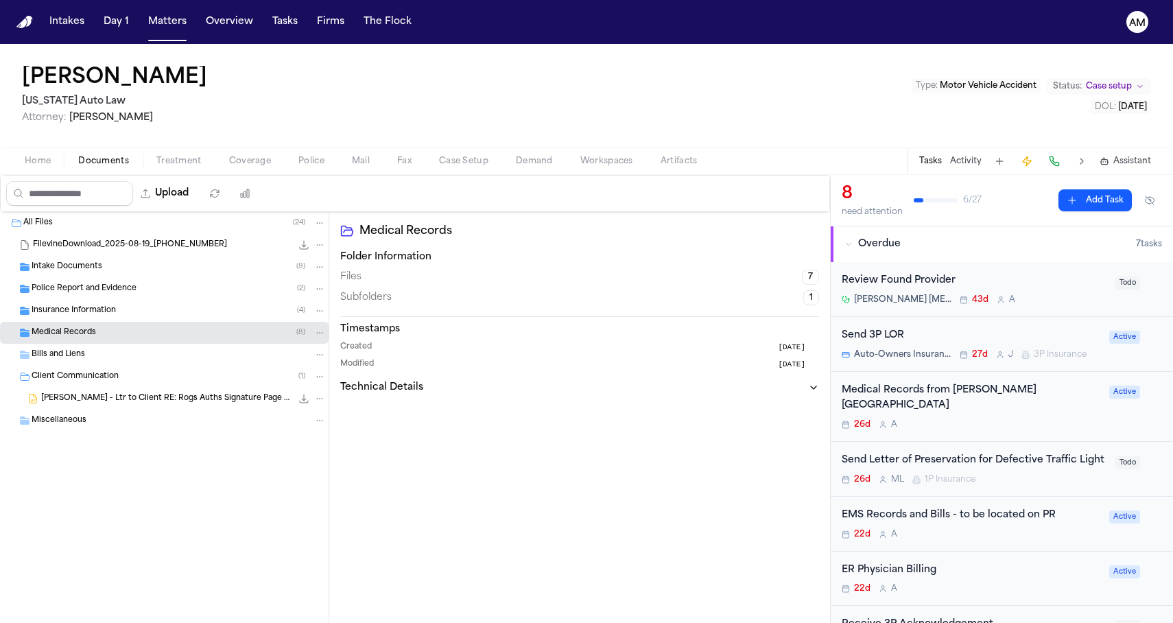
click at [186, 189] on button "Upload" at bounding box center [165, 193] width 64 height 25
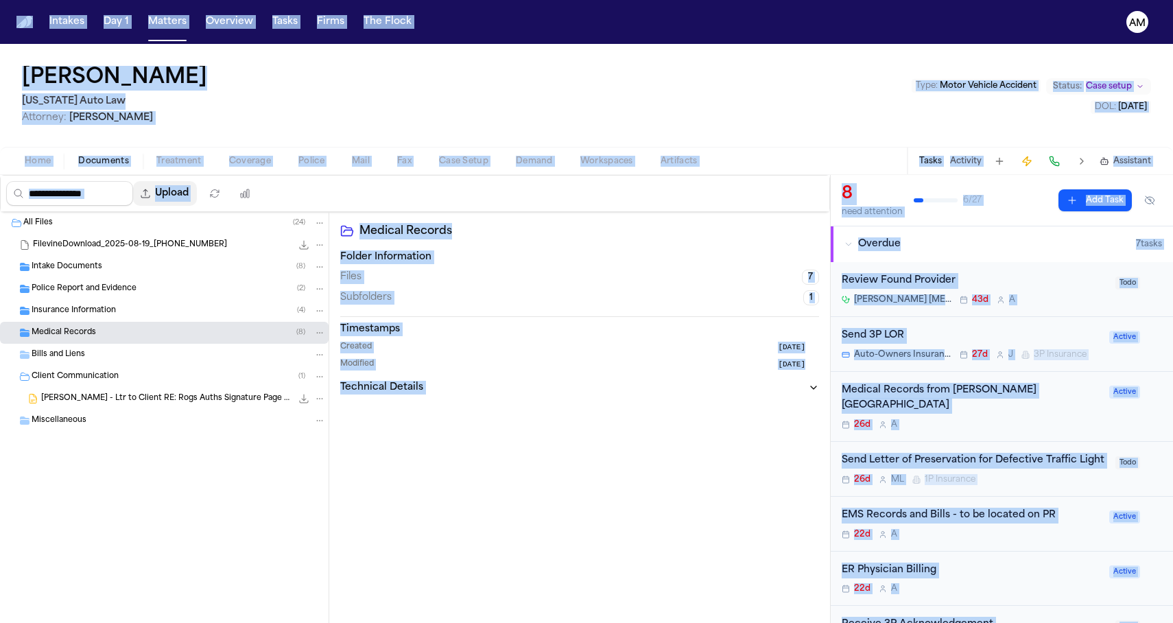
click at [182, 194] on button "Upload" at bounding box center [165, 193] width 64 height 25
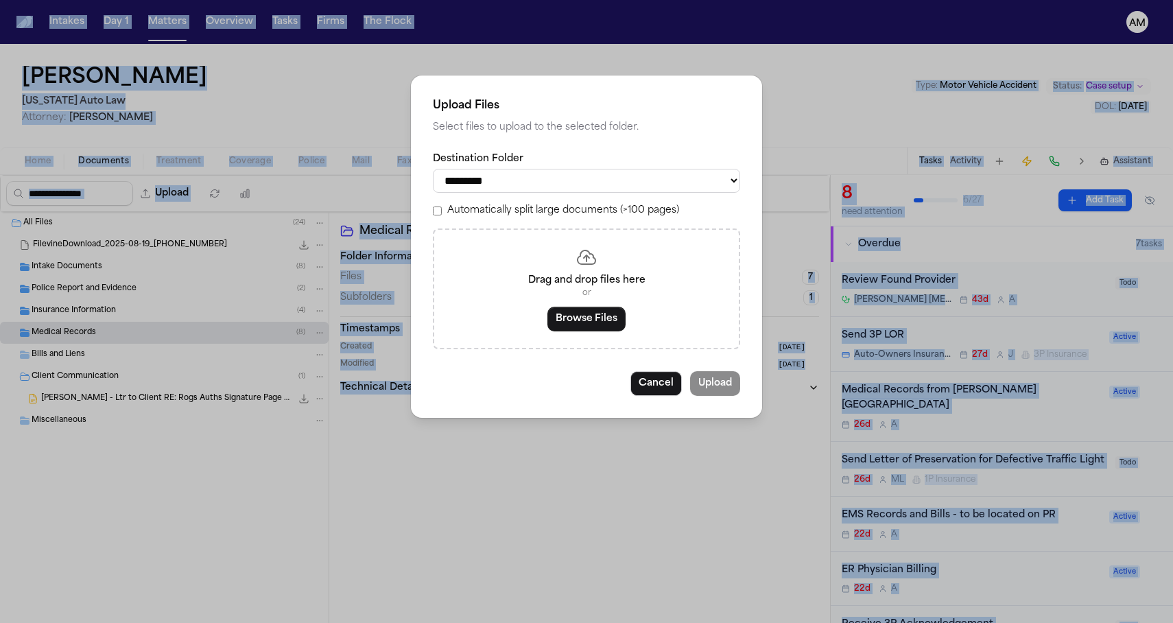
click at [684, 182] on select "**********" at bounding box center [586, 181] width 307 height 24
select select "**********"
click at [433, 169] on select "**********" at bounding box center [586, 181] width 307 height 24
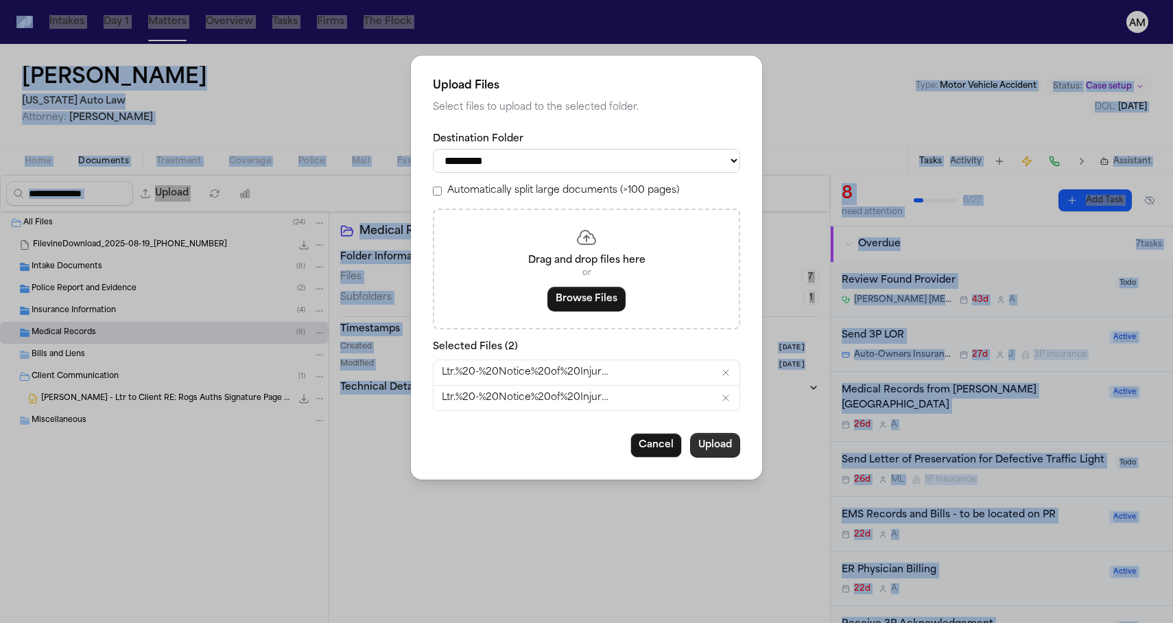
click at [734, 449] on button "Upload" at bounding box center [715, 445] width 50 height 25
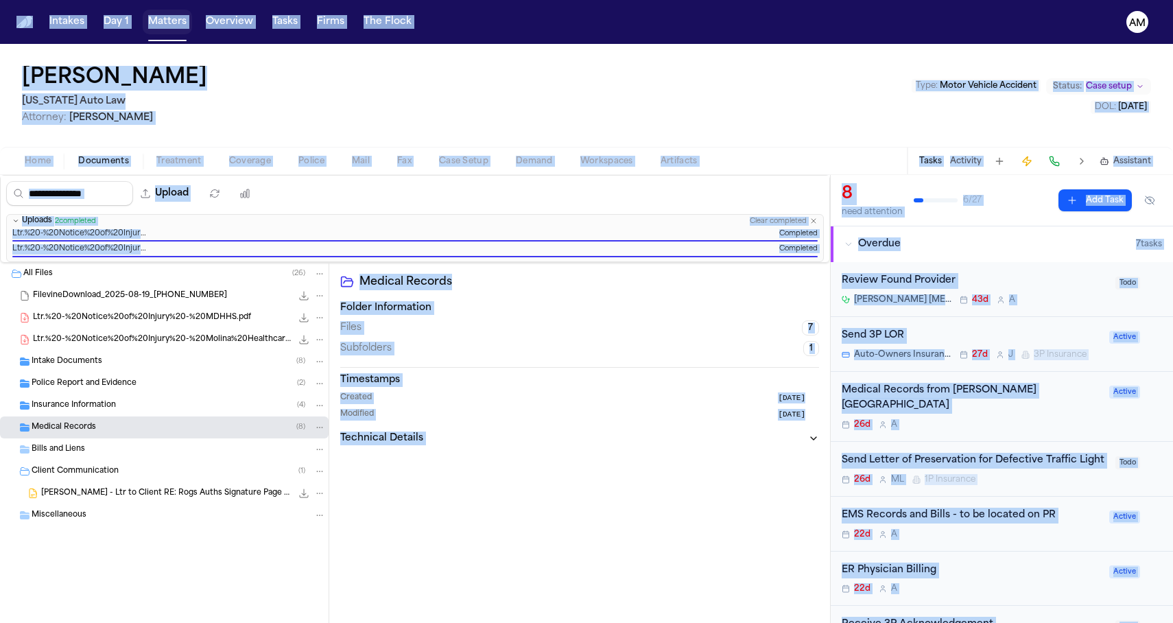
click at [165, 25] on button "Matters" at bounding box center [167, 22] width 49 height 25
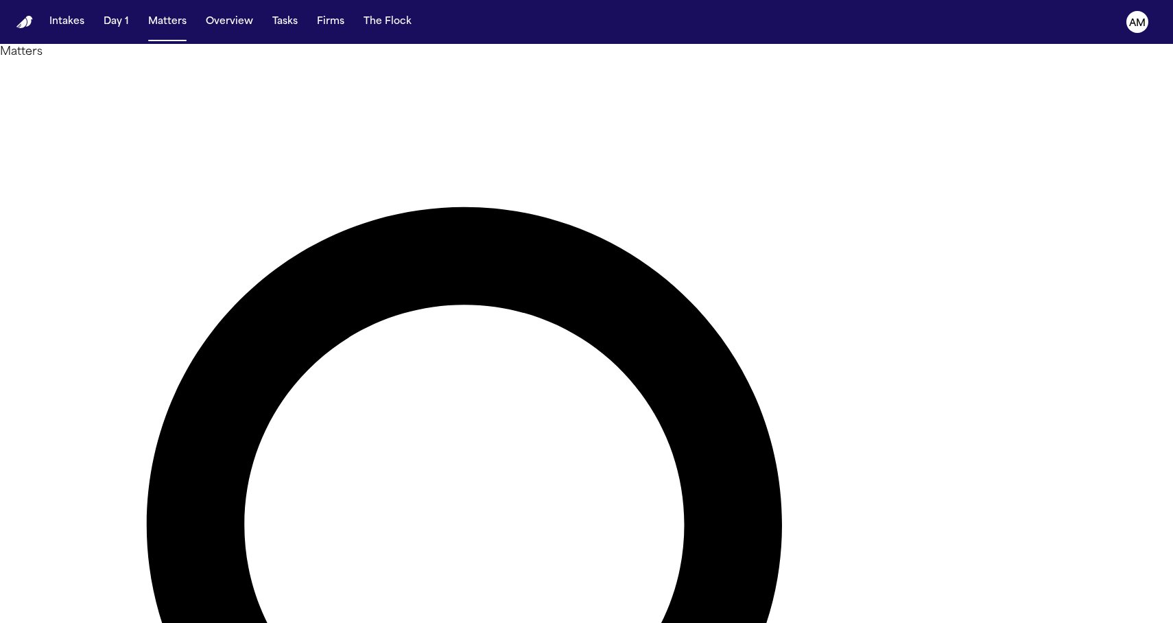
drag, startPoint x: 697, startPoint y: 91, endPoint x: 519, endPoint y: 89, distance: 178.4
drag, startPoint x: 659, startPoint y: 72, endPoint x: 546, endPoint y: 71, distance: 112.5
type input "*****"
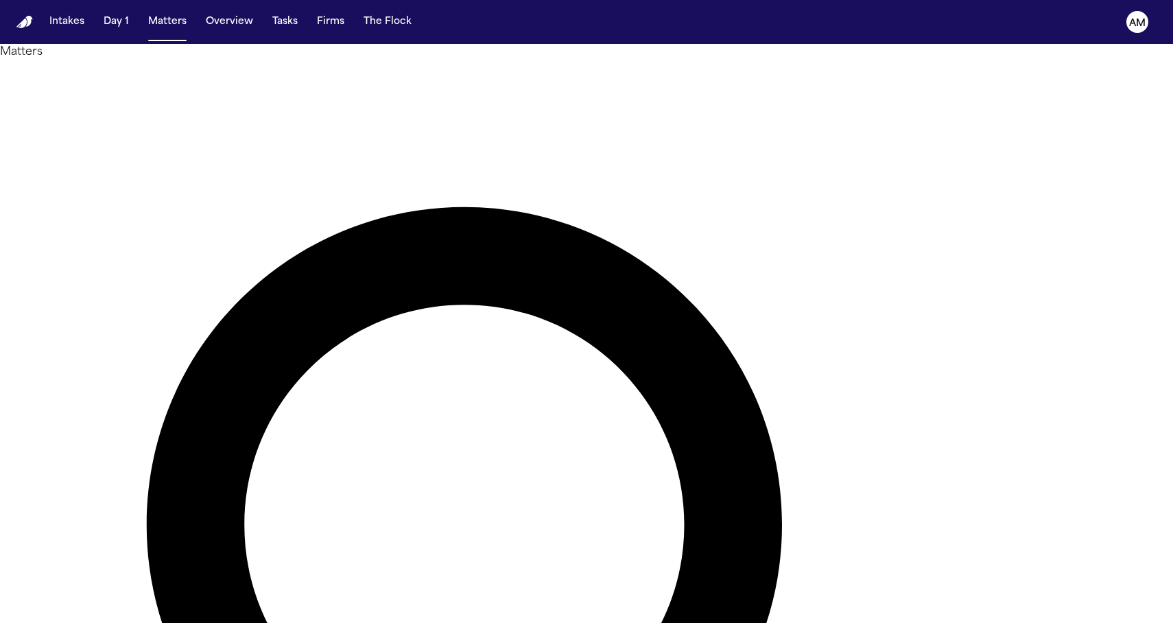
click at [240, 60] on h1 "Matters" at bounding box center [586, 52] width 1173 height 16
drag, startPoint x: 788, startPoint y: 87, endPoint x: 470, endPoint y: 56, distance: 319.2
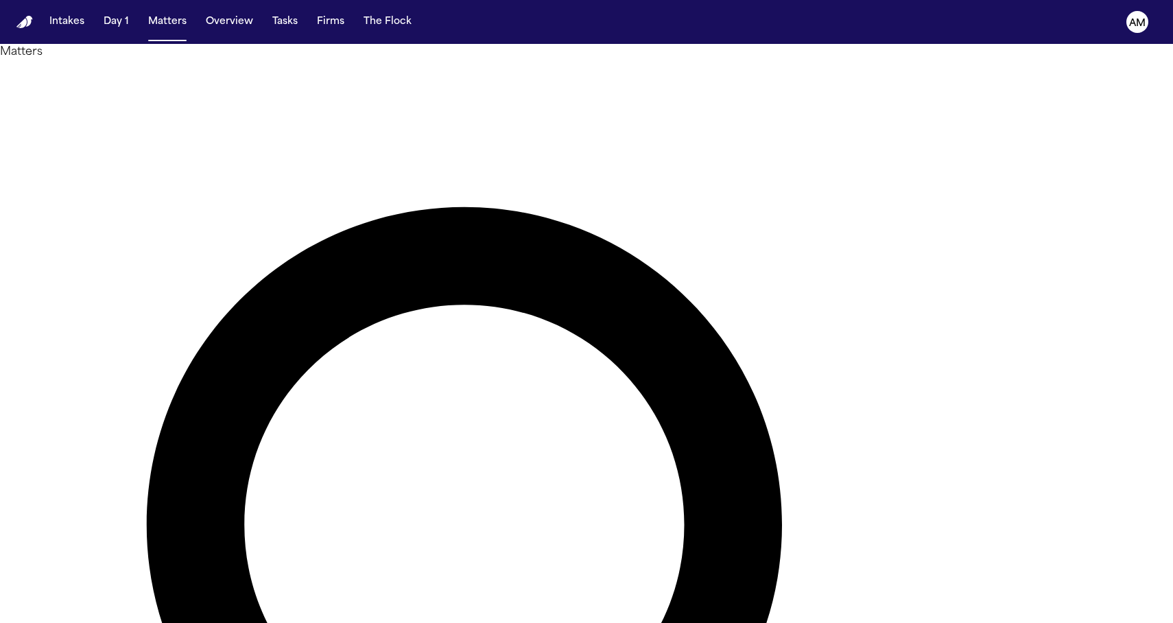
type input "*******"
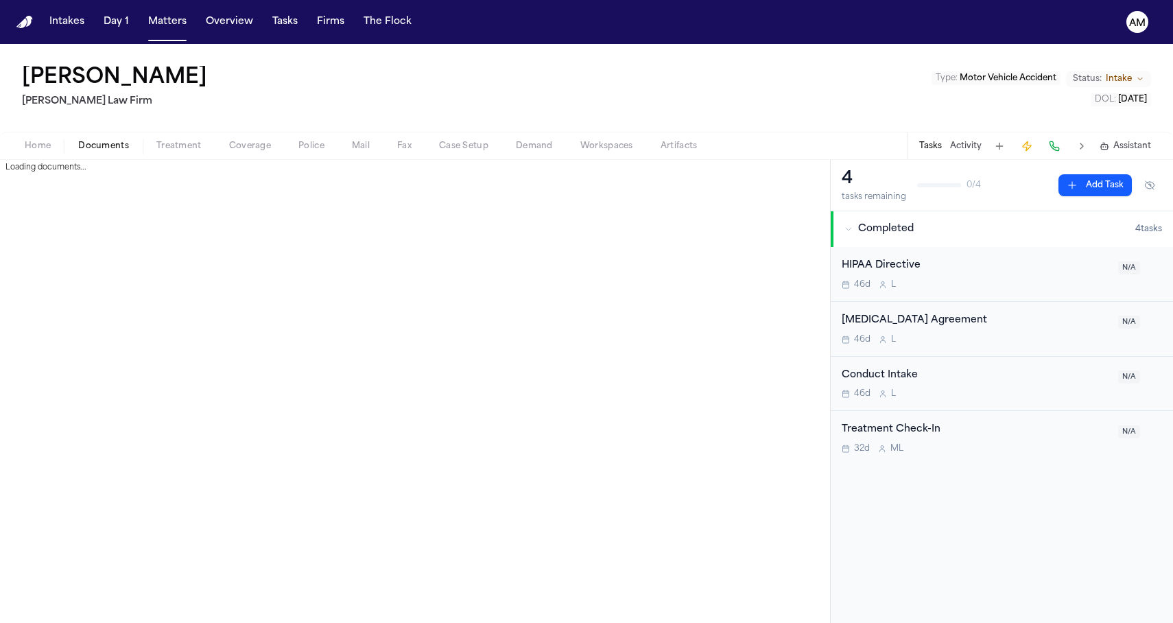
click at [118, 148] on span "Documents" at bounding box center [103, 146] width 51 height 11
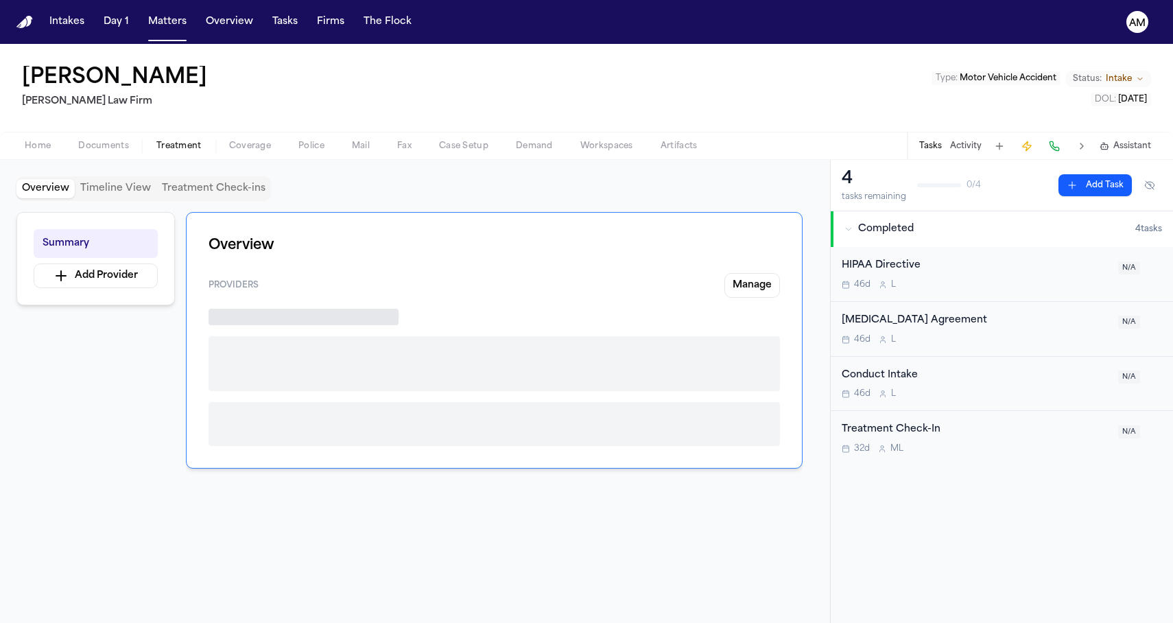
click at [185, 154] on span "button" at bounding box center [179, 153] width 62 height 1
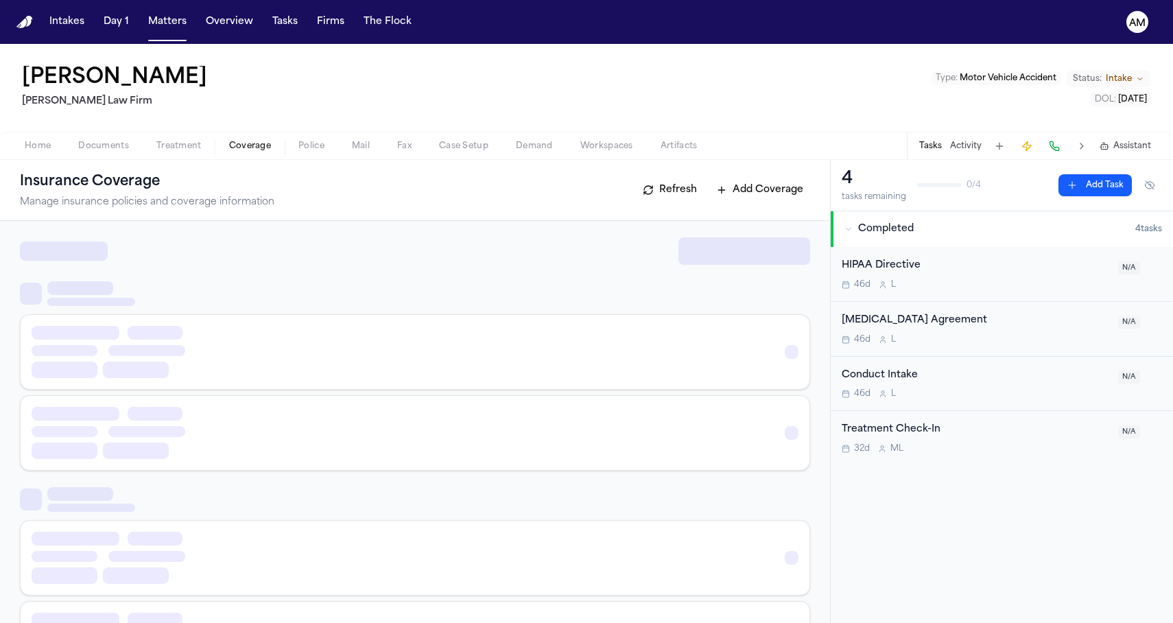
click at [248, 141] on span "Coverage" at bounding box center [250, 146] width 42 height 11
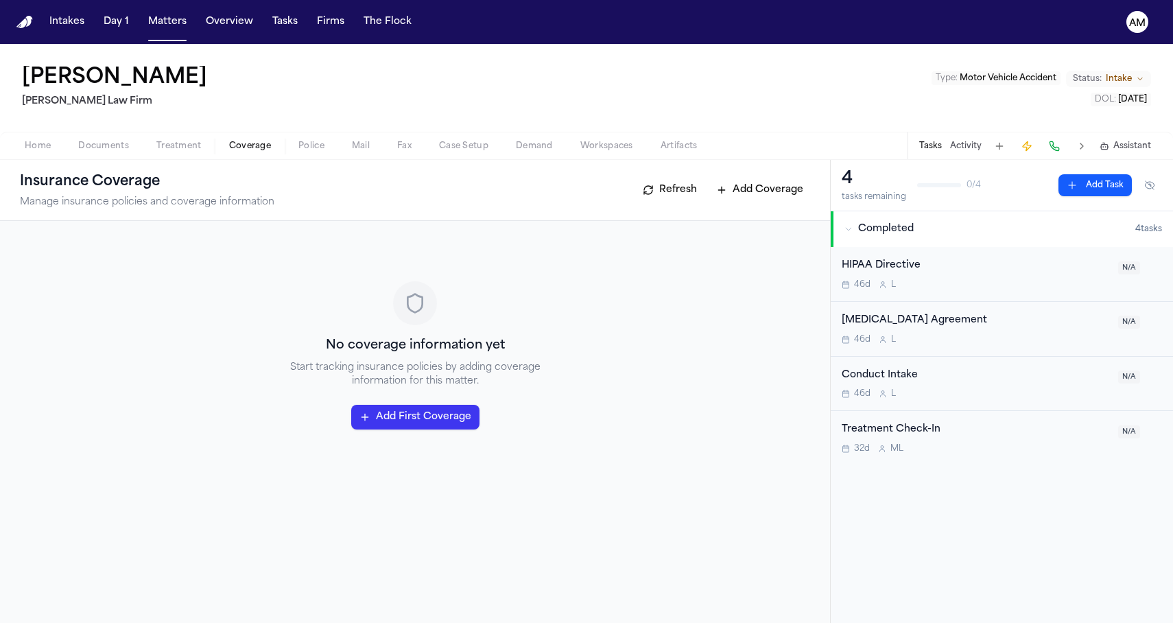
click at [28, 150] on span "Home" at bounding box center [38, 146] width 26 height 11
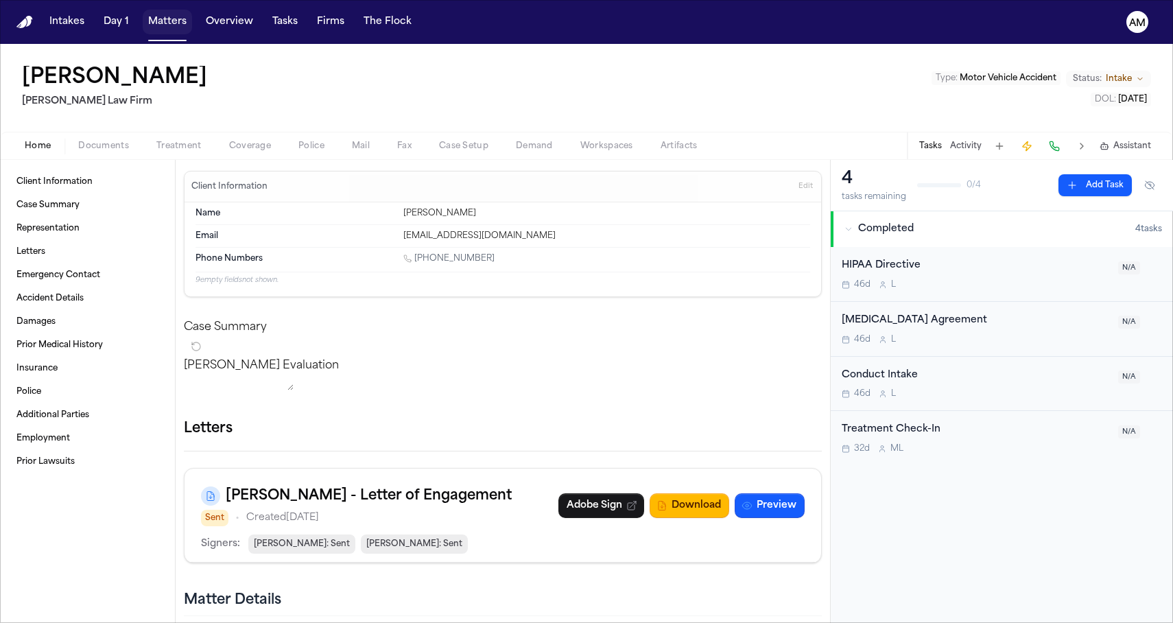
click at [177, 18] on button "Matters" at bounding box center [167, 22] width 49 height 25
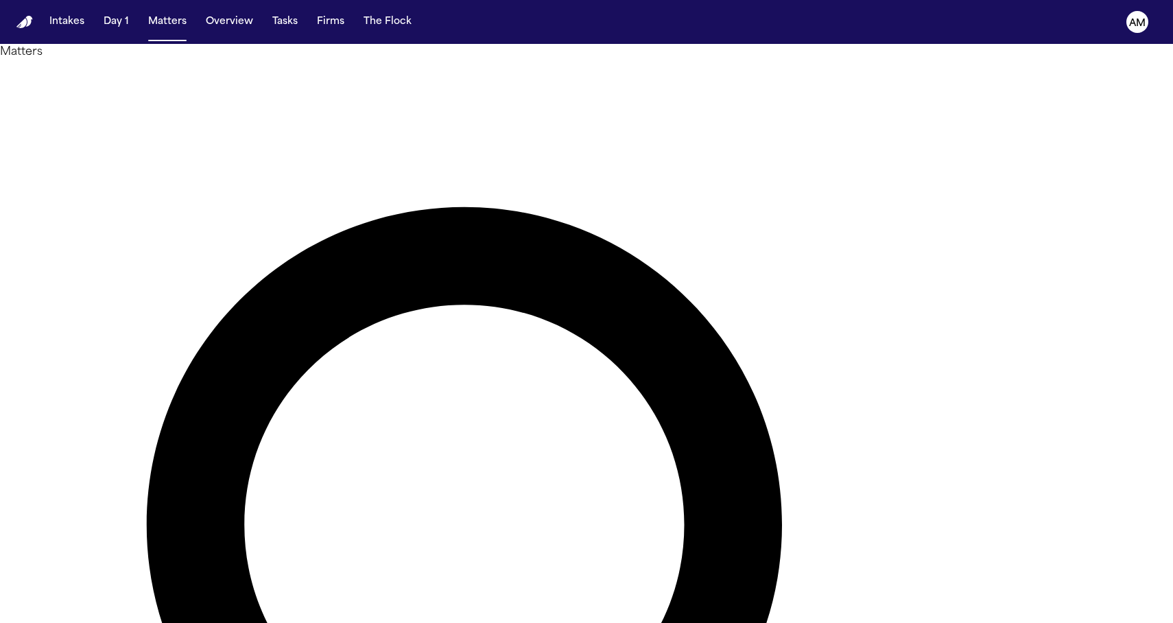
drag, startPoint x: 648, startPoint y: 80, endPoint x: 468, endPoint y: 80, distance: 180.5
type input "****"
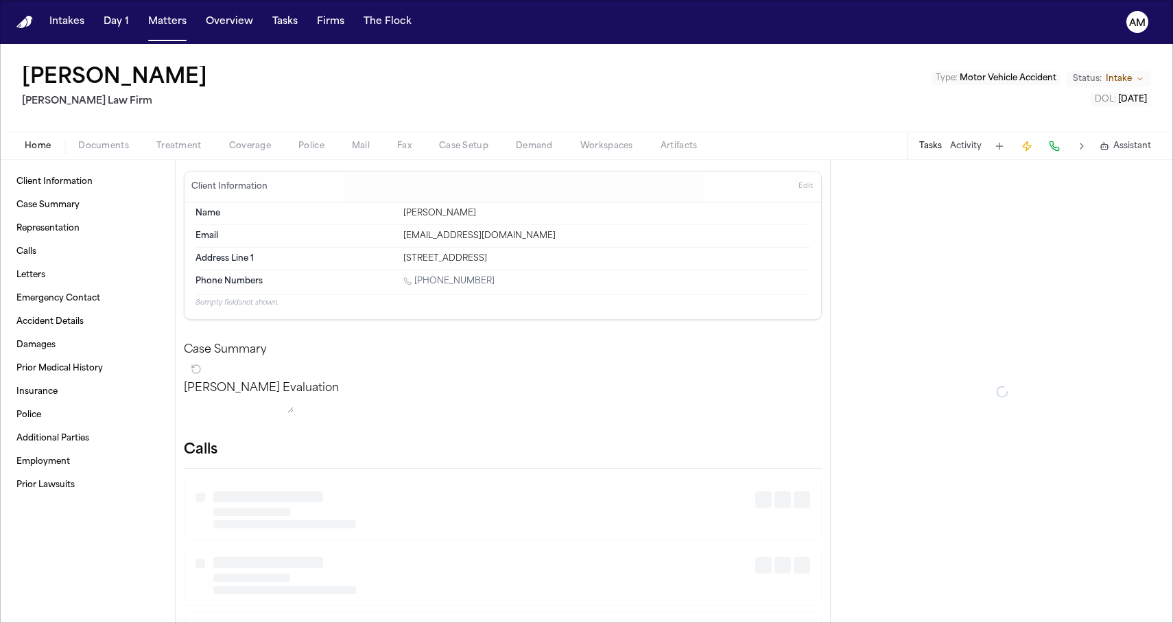
click at [257, 150] on span "Coverage" at bounding box center [250, 146] width 42 height 11
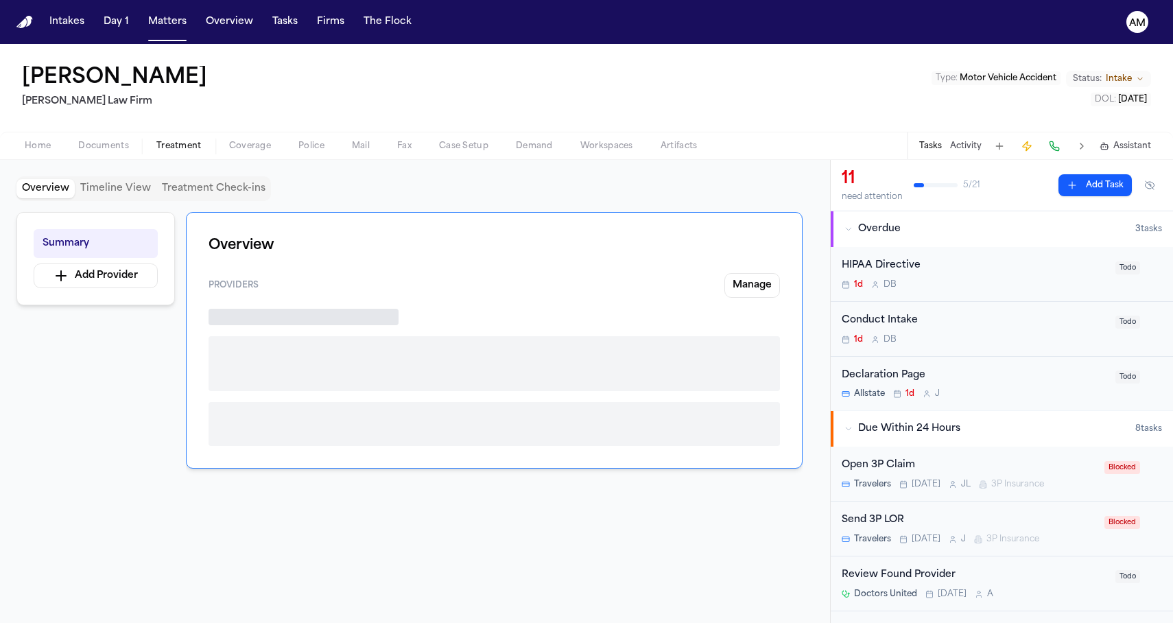
click at [180, 149] on span "Treatment" at bounding box center [178, 146] width 45 height 11
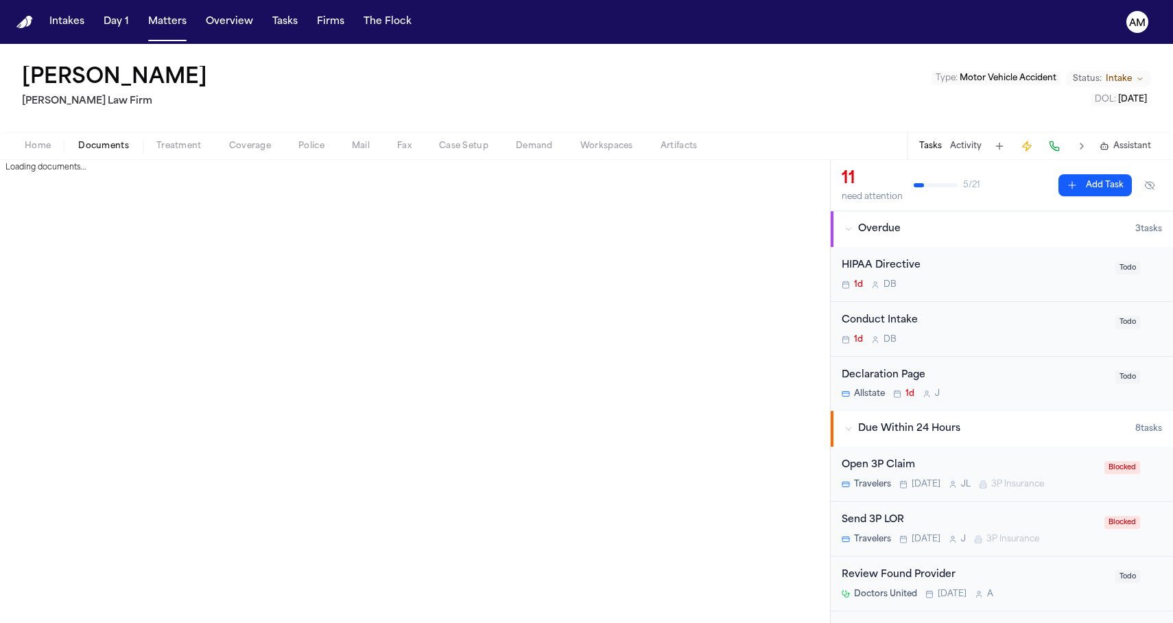
click at [109, 150] on span "Documents" at bounding box center [103, 146] width 51 height 11
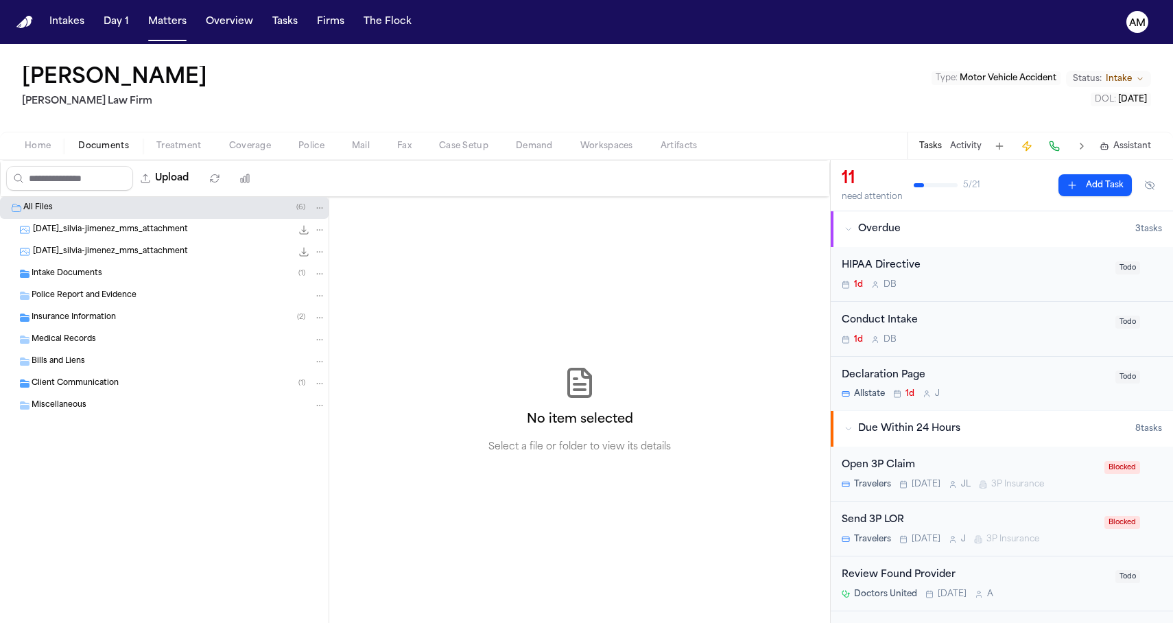
click at [73, 279] on span "Intake Documents" at bounding box center [67, 274] width 71 height 12
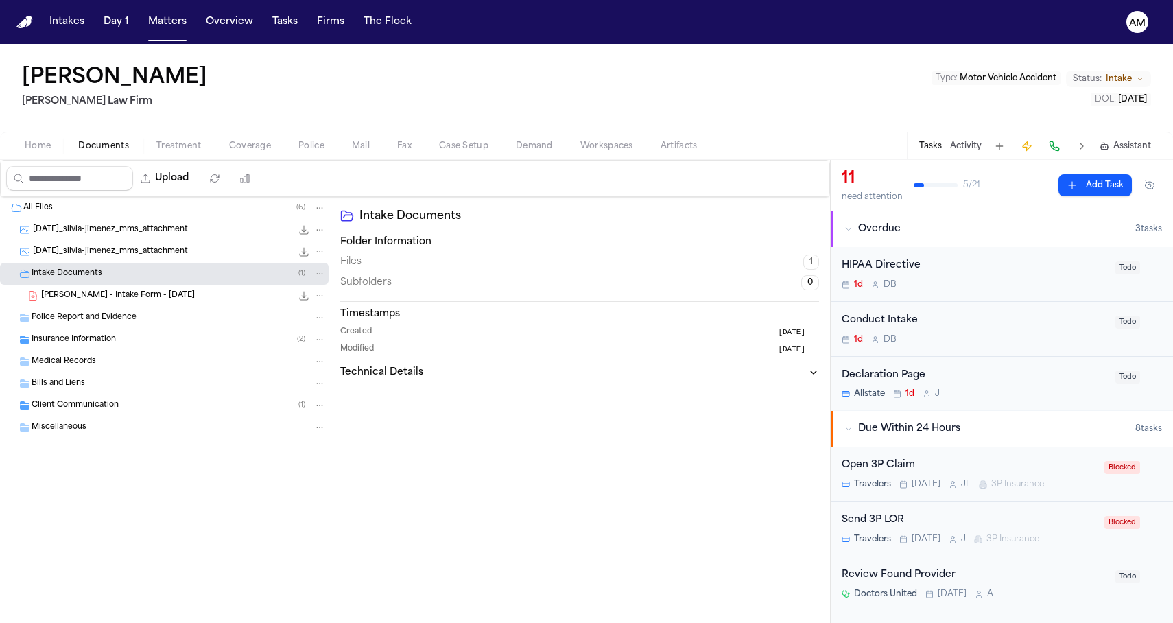
click at [71, 344] on span "Insurance Information" at bounding box center [74, 340] width 84 height 12
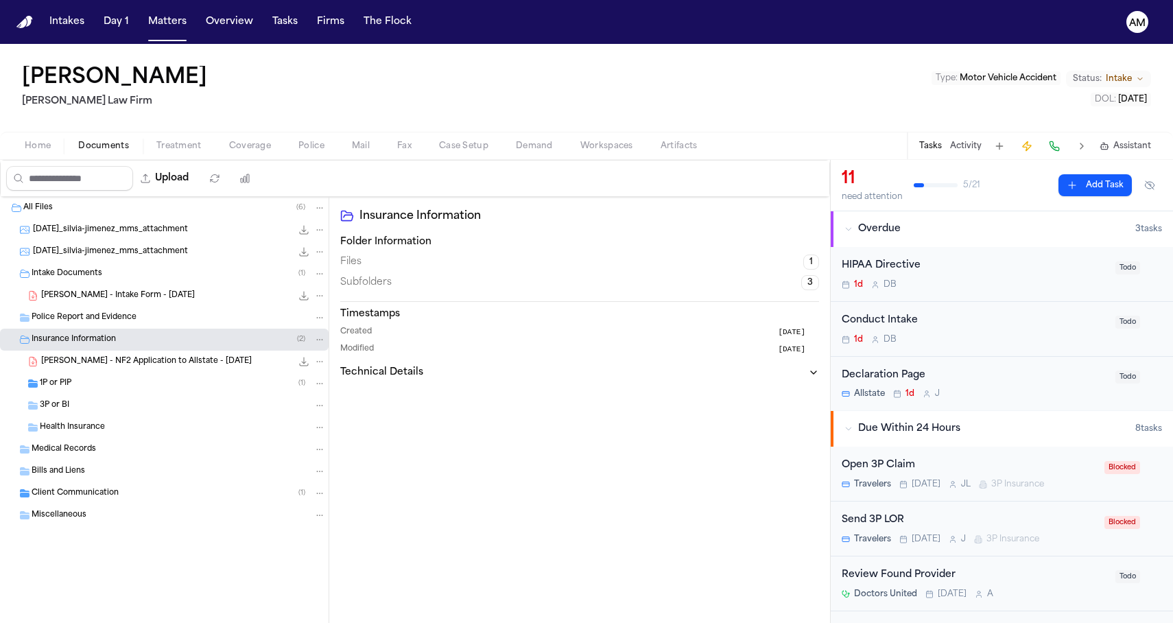
click at [82, 384] on div "1P or PIP ( 1 )" at bounding box center [183, 383] width 286 height 12
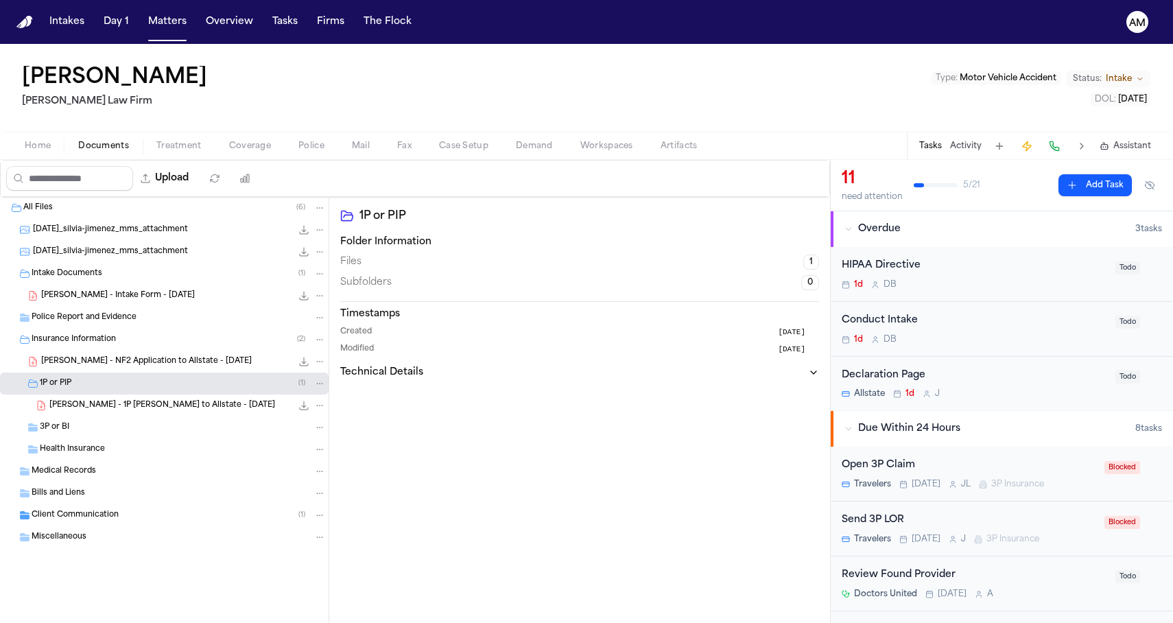
click at [63, 500] on div "Bills and Liens" at bounding box center [164, 493] width 329 height 22
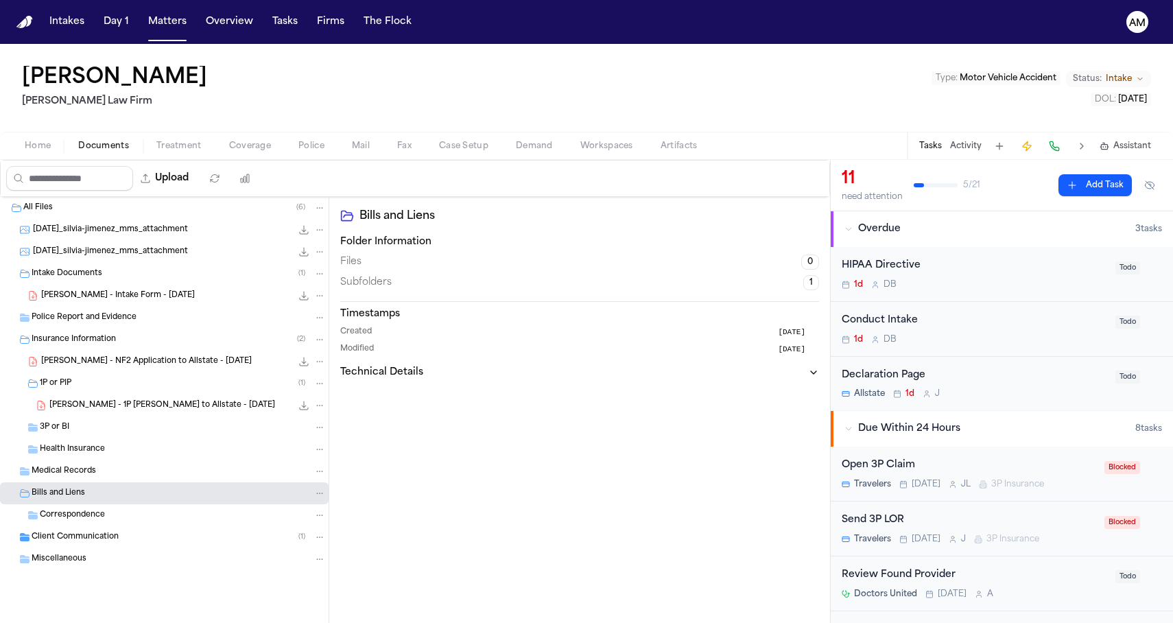
click at [56, 533] on span "Client Communication" at bounding box center [75, 538] width 87 height 12
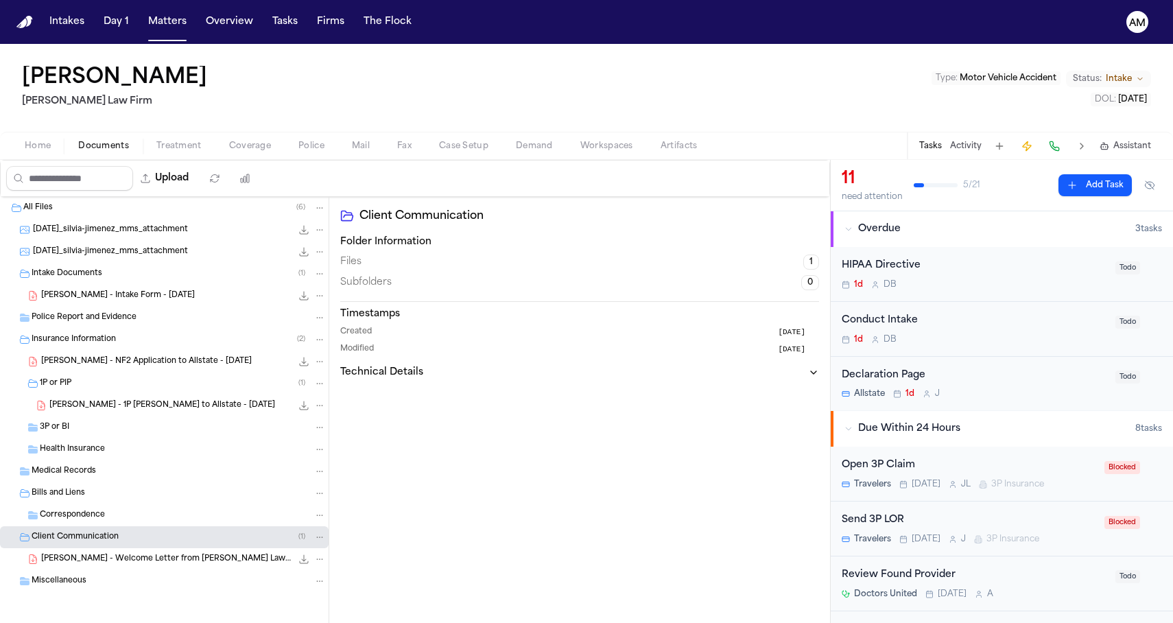
scroll to position [1, 0]
click at [169, 25] on button "Matters" at bounding box center [167, 22] width 49 height 25
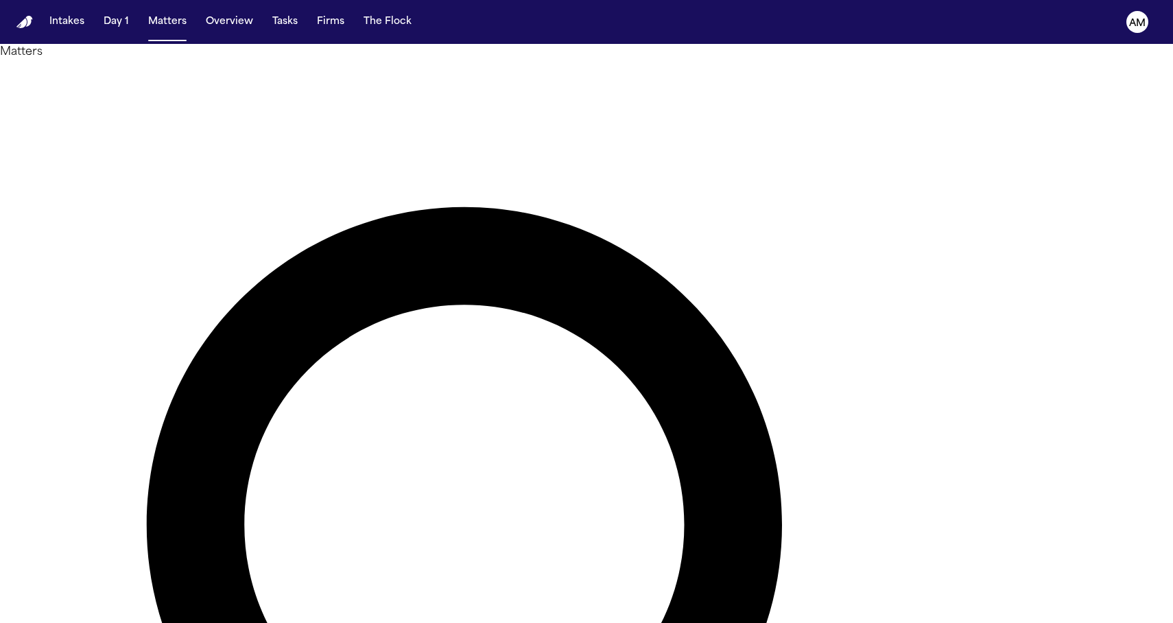
drag, startPoint x: 649, startPoint y: 70, endPoint x: 516, endPoint y: 71, distance: 133.1
type input "**********"
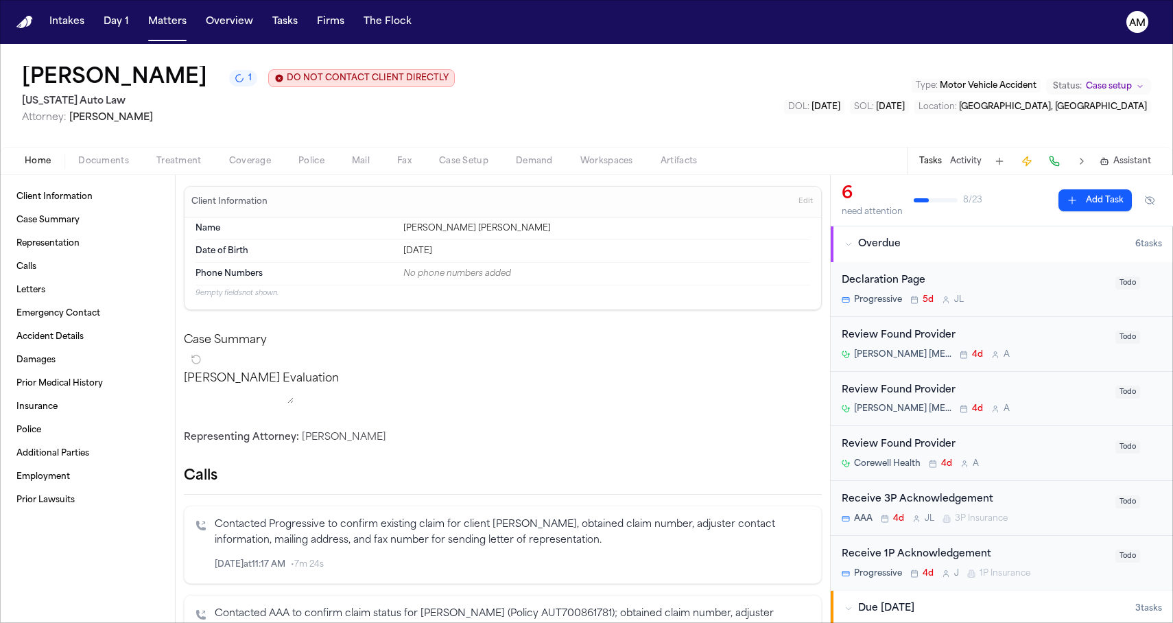
click at [159, 172] on div "Home Documents Treatment Coverage Police Mail Fax Case Setup Demand Workspaces …" at bounding box center [586, 160] width 1173 height 27
click at [130, 172] on div "Home Documents Treatment Coverage Police Mail Fax Case Setup Demand Workspaces …" at bounding box center [586, 160] width 1173 height 27
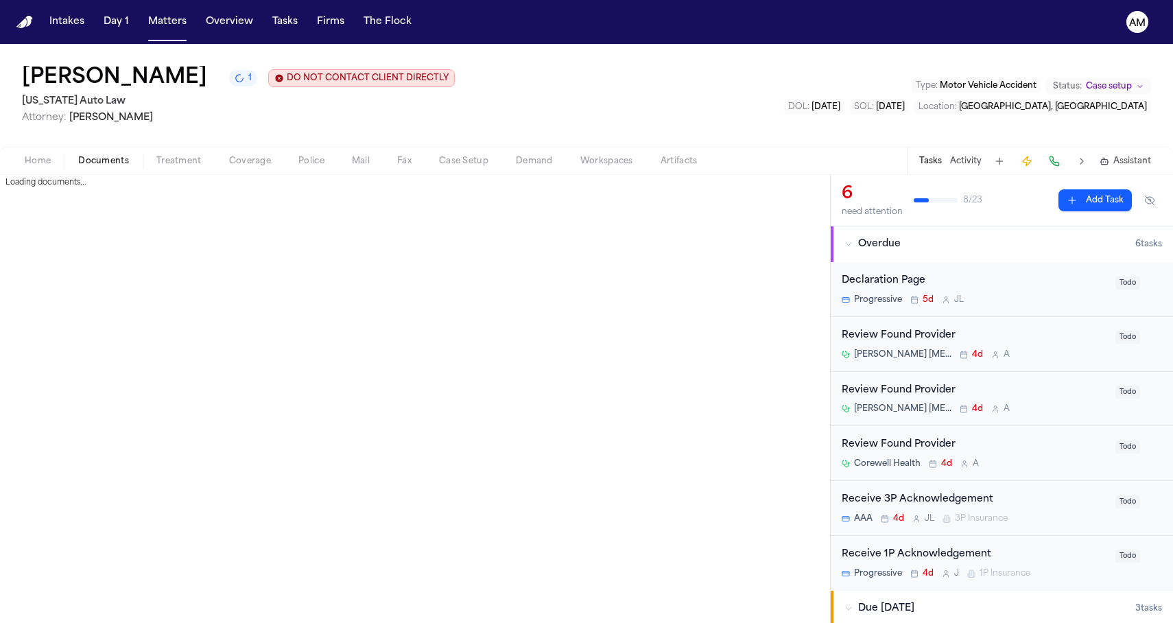
click at [99, 163] on span "Documents" at bounding box center [103, 161] width 51 height 11
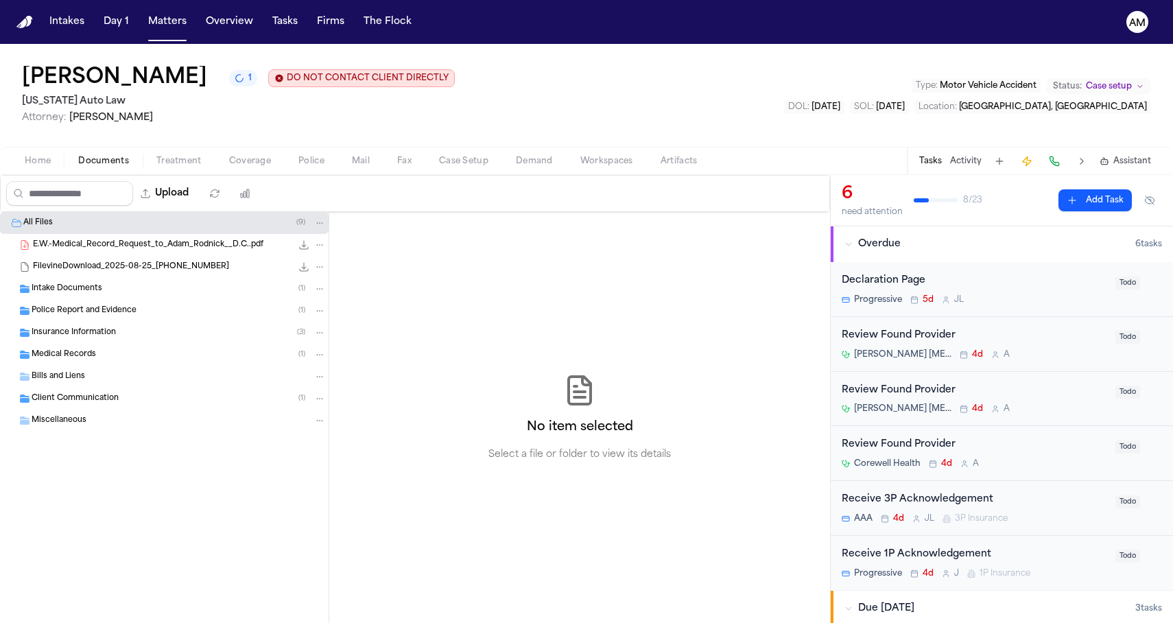
click at [75, 289] on span "Intake Documents" at bounding box center [67, 289] width 71 height 12
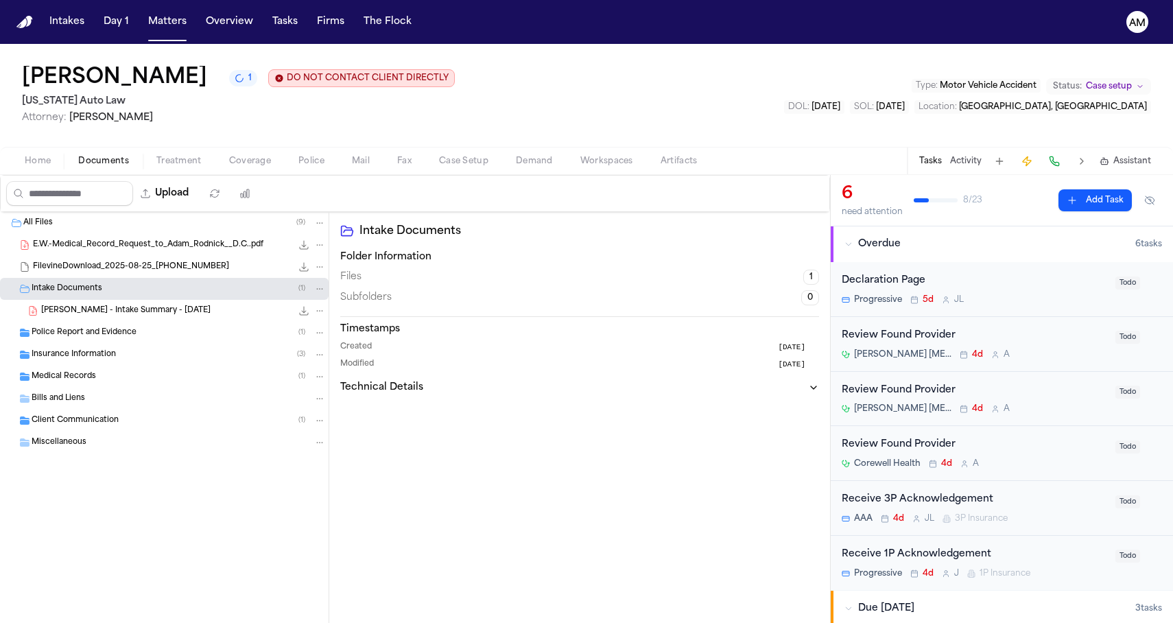
click at [75, 329] on span "Police Report and Evidence" at bounding box center [84, 333] width 105 height 12
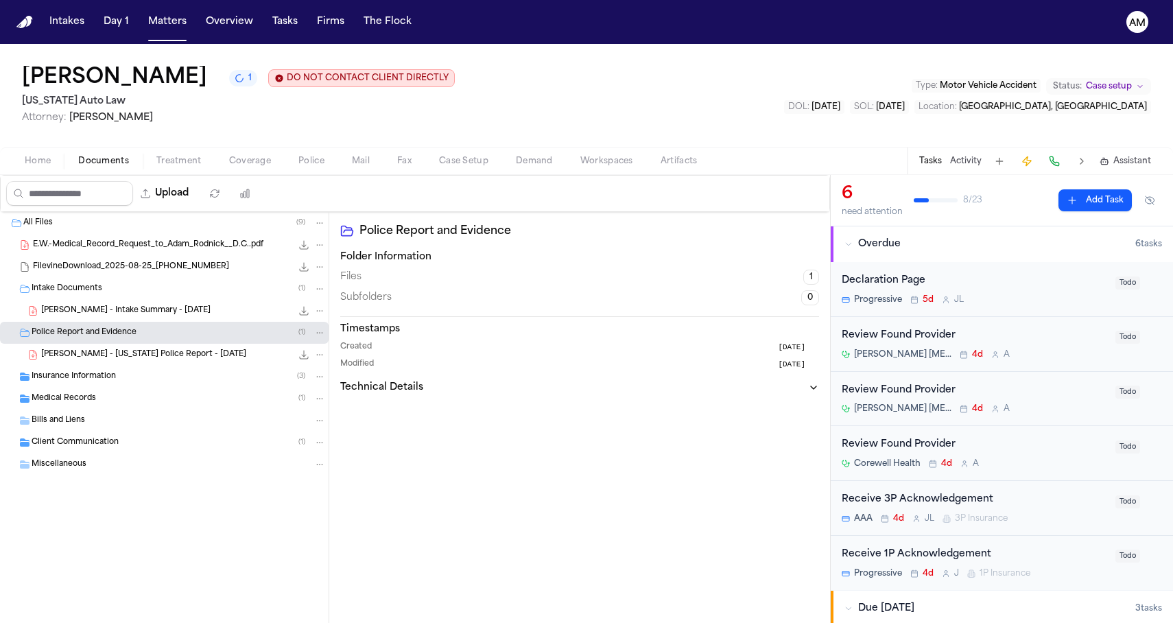
click at [73, 377] on span "Insurance Information" at bounding box center [74, 377] width 84 height 12
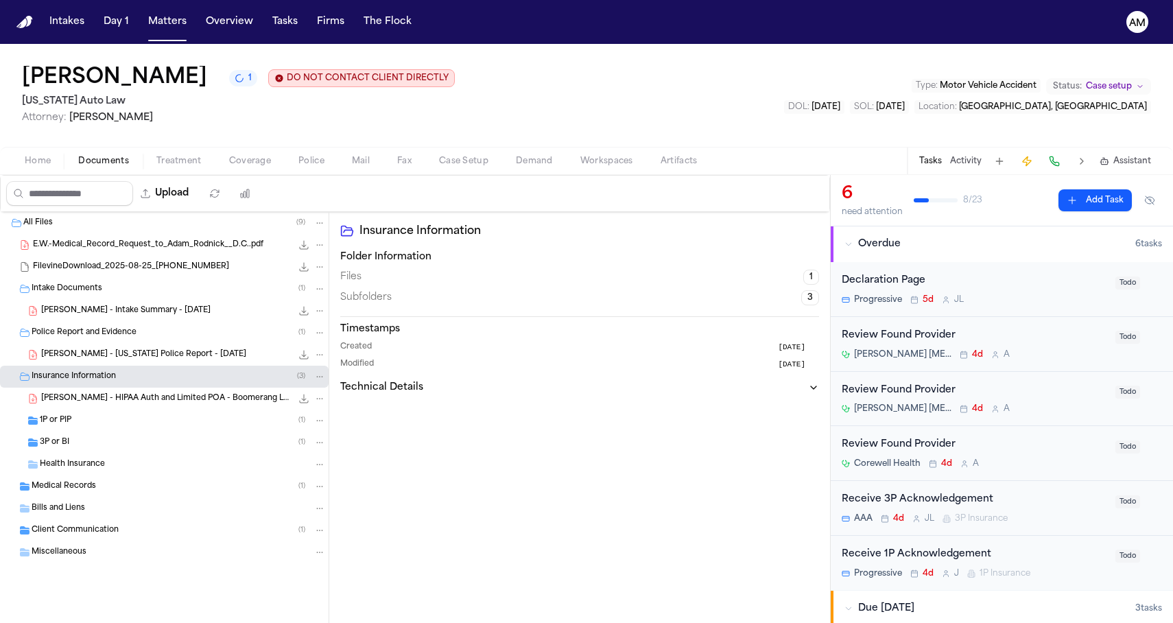
click at [86, 451] on div "3P or BI ( 1 )" at bounding box center [164, 443] width 329 height 22
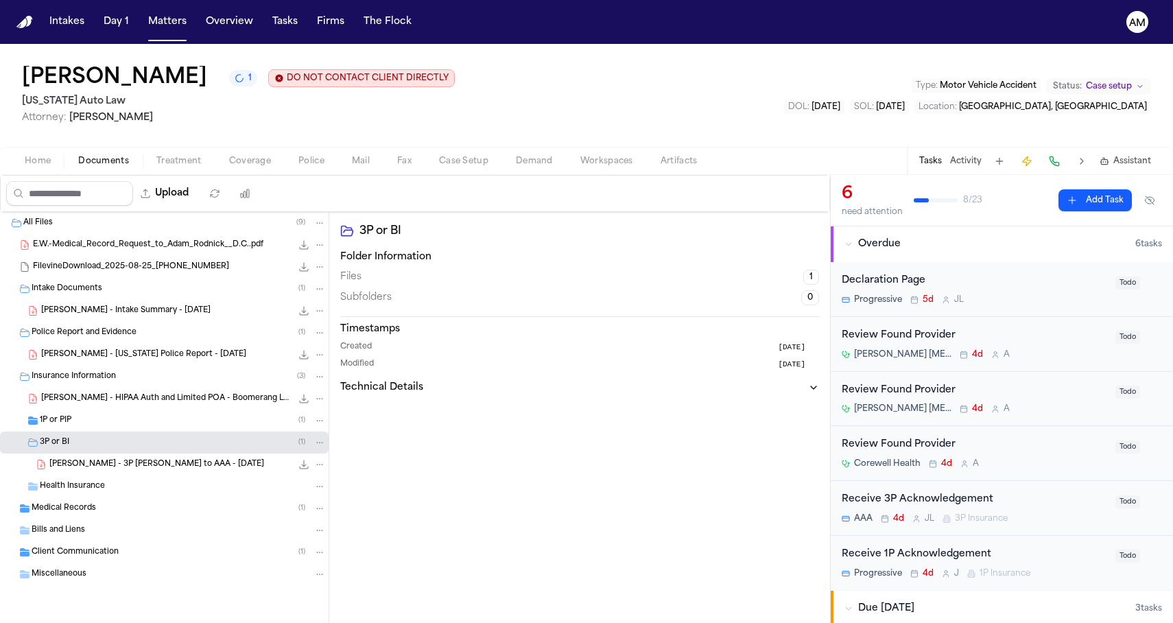
click at [98, 431] on div "1P or PIP ( 1 )" at bounding box center [164, 421] width 329 height 22
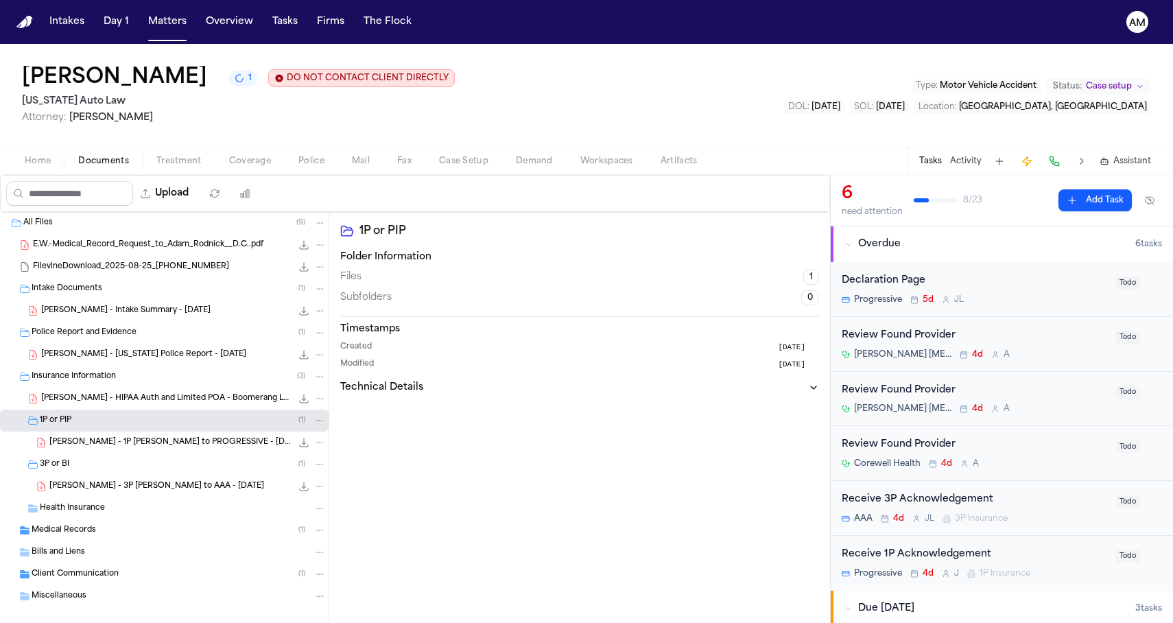
click at [83, 532] on span "Medical Records" at bounding box center [64, 531] width 64 height 12
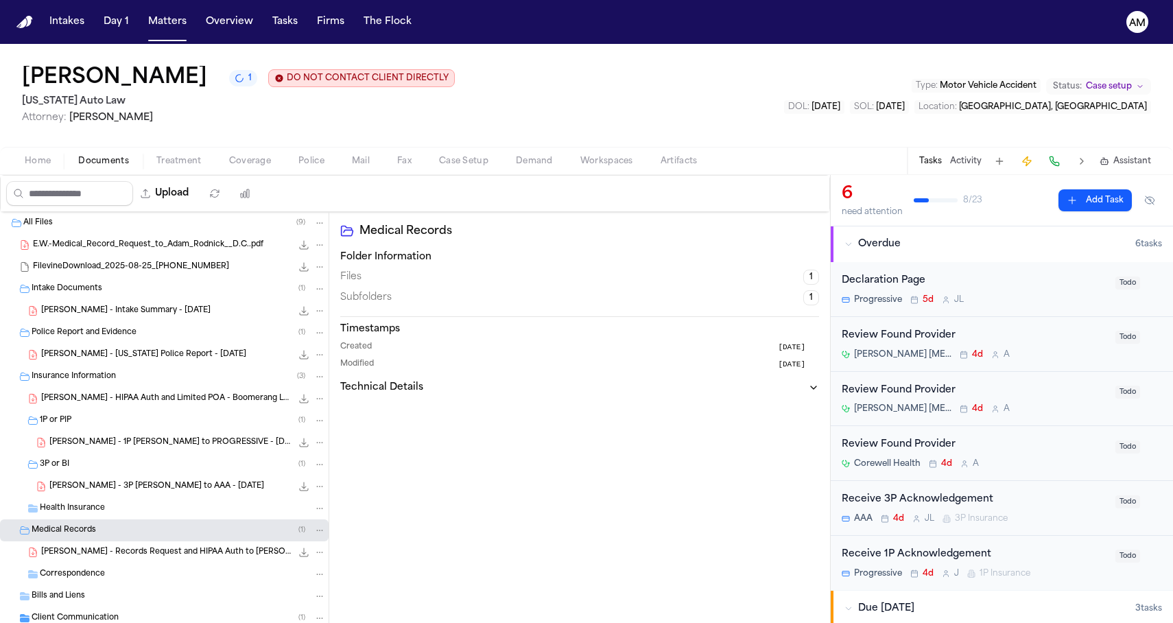
scroll to position [61, 0]
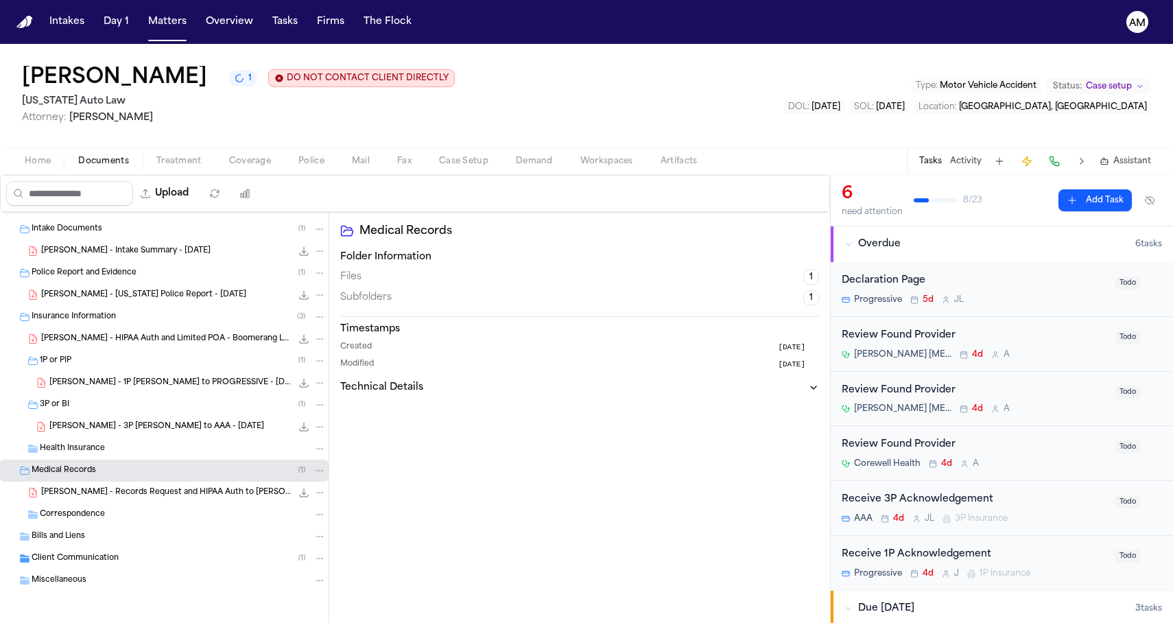
click at [84, 559] on span "Client Communication" at bounding box center [75, 559] width 87 height 12
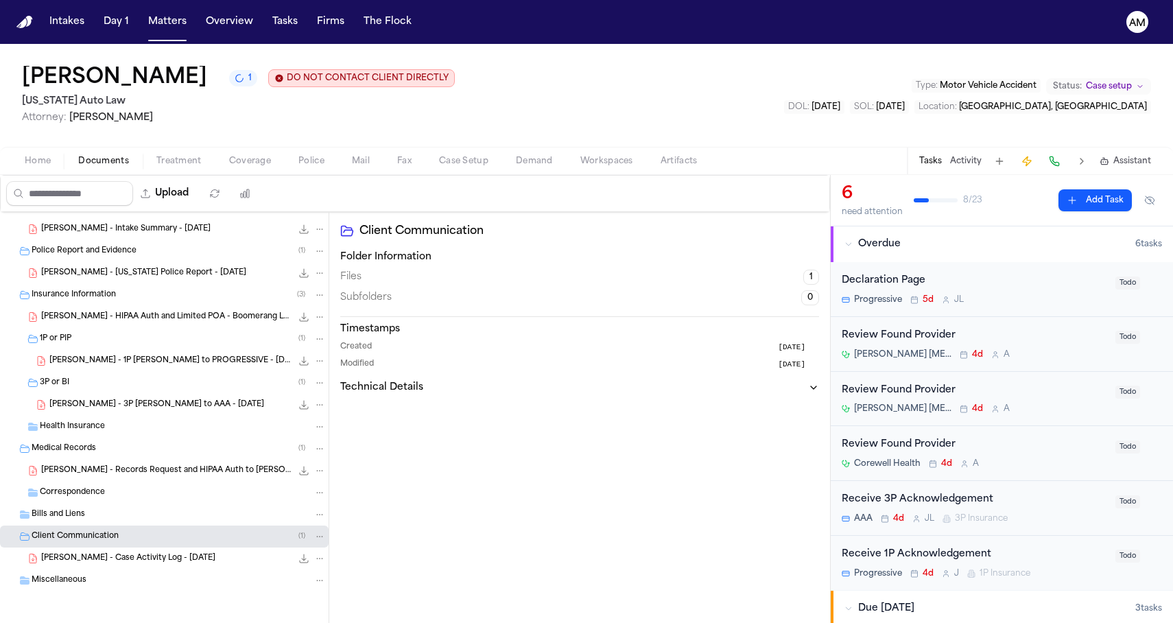
scroll to position [81, 0]
click at [229, 76] on button "1" at bounding box center [243, 78] width 28 height 16
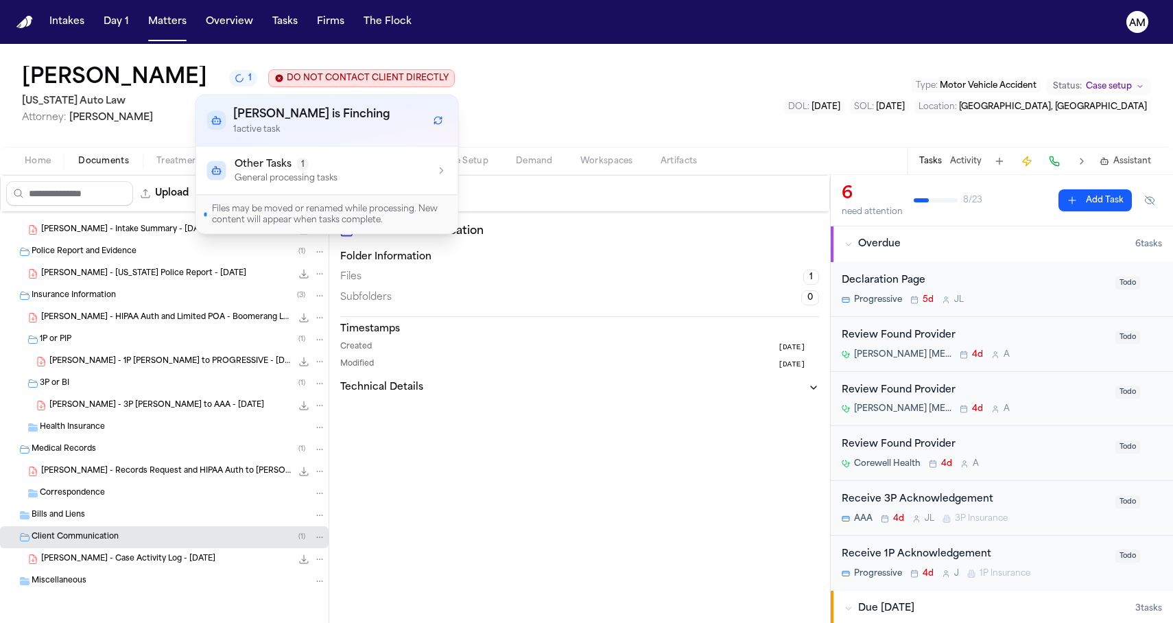
scroll to position [0, 0]
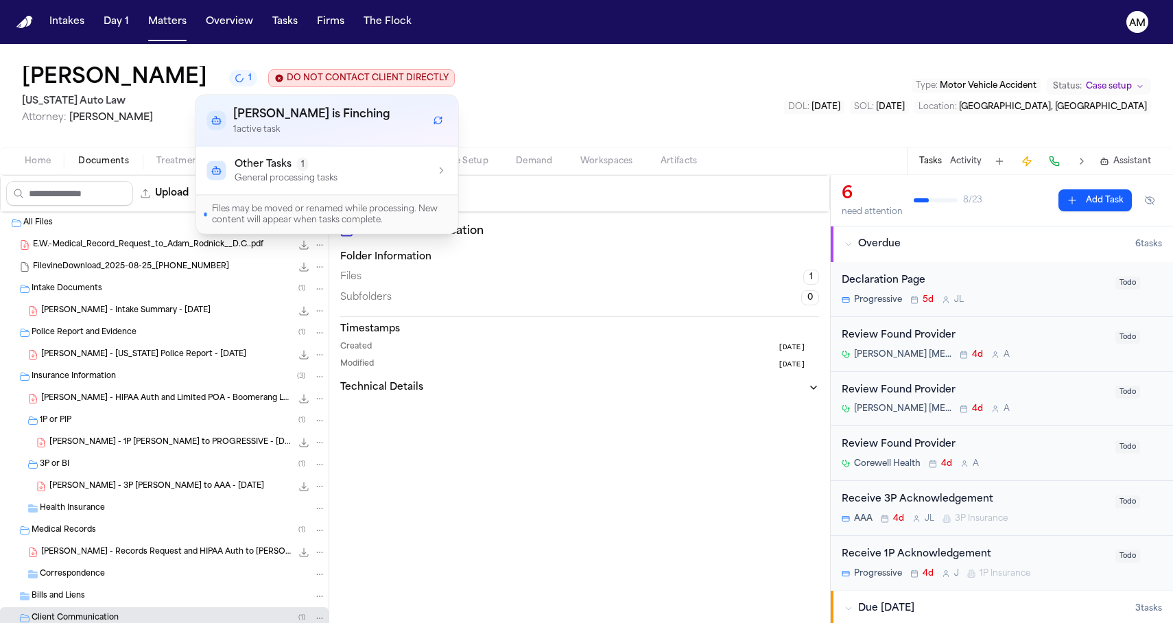
click at [259, 184] on p "General processing tasks" at bounding box center [286, 178] width 103 height 11
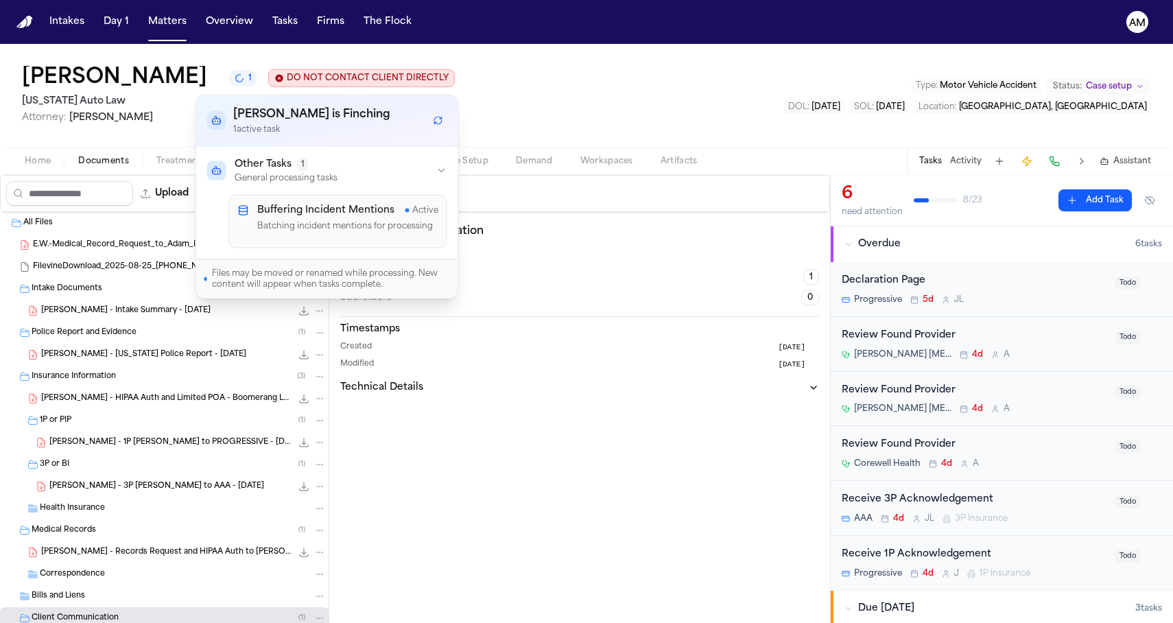
click at [259, 184] on p "General processing tasks" at bounding box center [286, 178] width 103 height 11
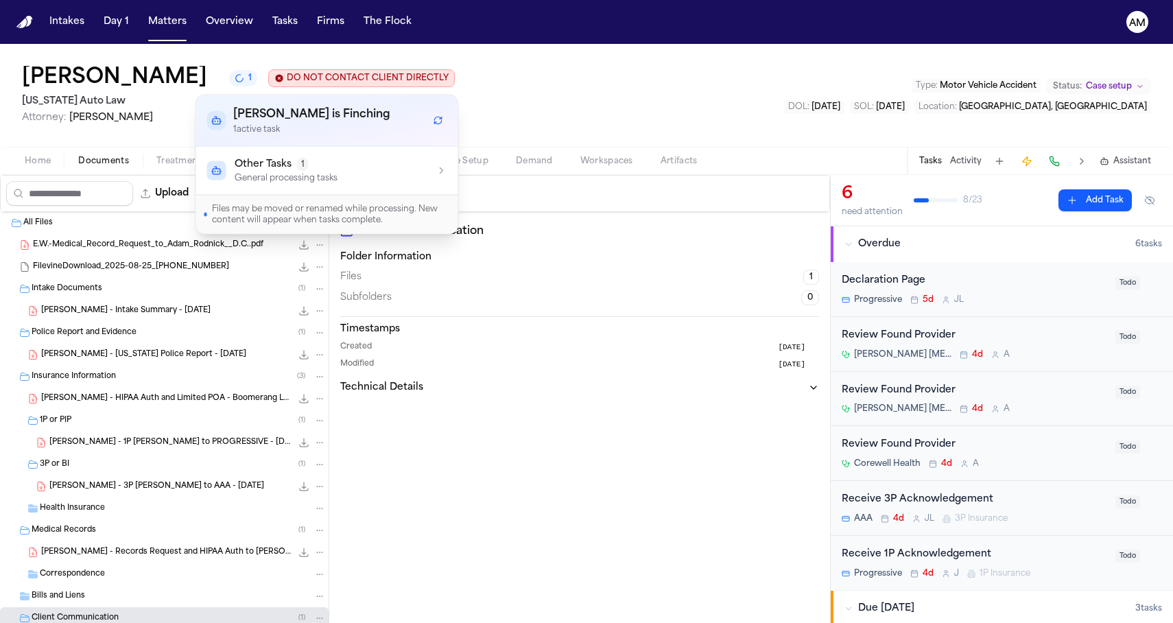
click at [226, 98] on div "Finch is Finching 1 active task" at bounding box center [327, 120] width 262 height 51
click at [229, 86] on button "1" at bounding box center [243, 78] width 28 height 16
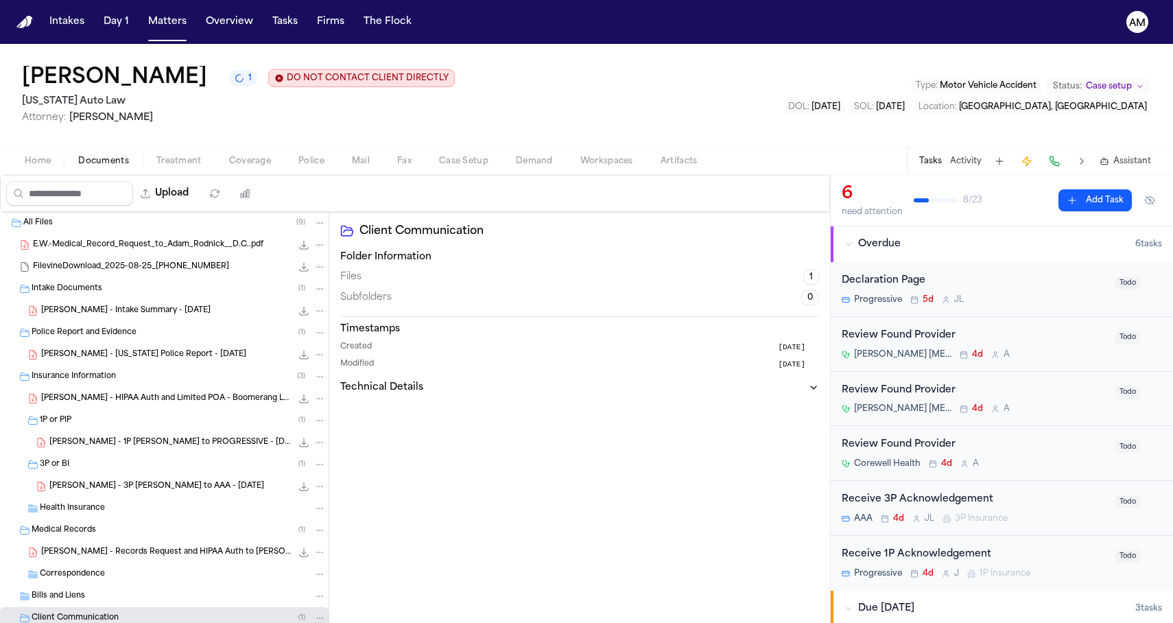
click at [462, 60] on div "Emma Welden 1 DO NOT CONTACT CLIENT DIRECTLY DO NOT CONTACT Michigan Auto Law A…" at bounding box center [586, 95] width 1173 height 103
click at [178, 23] on button "Matters" at bounding box center [167, 22] width 49 height 25
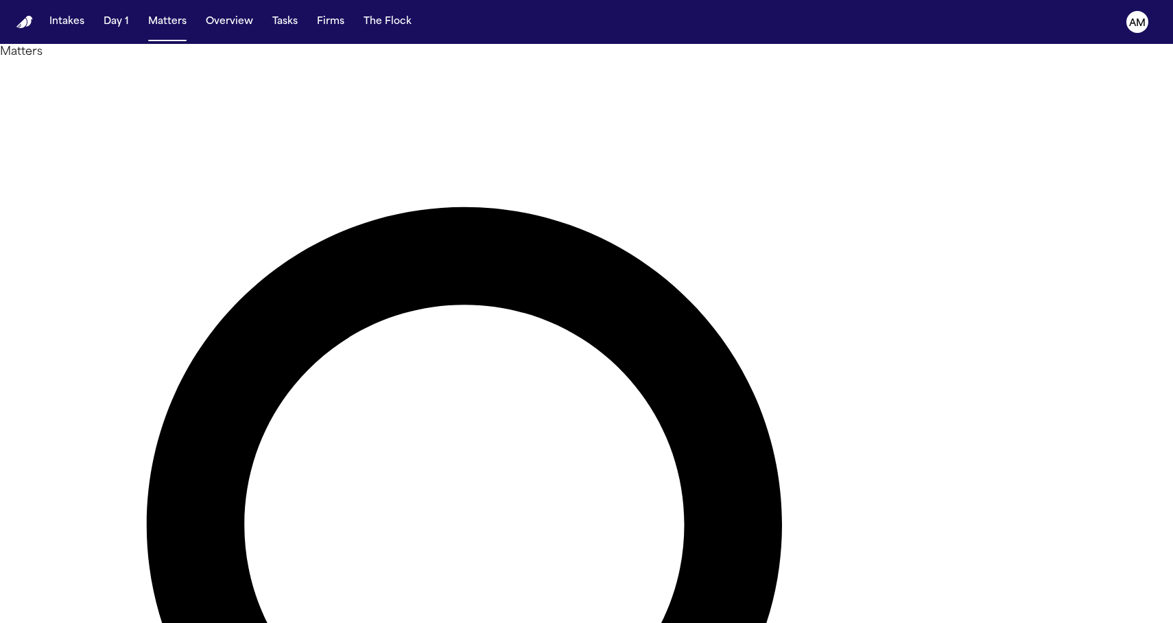
click at [957, 278] on main "**********" at bounding box center [586, 333] width 1173 height 579
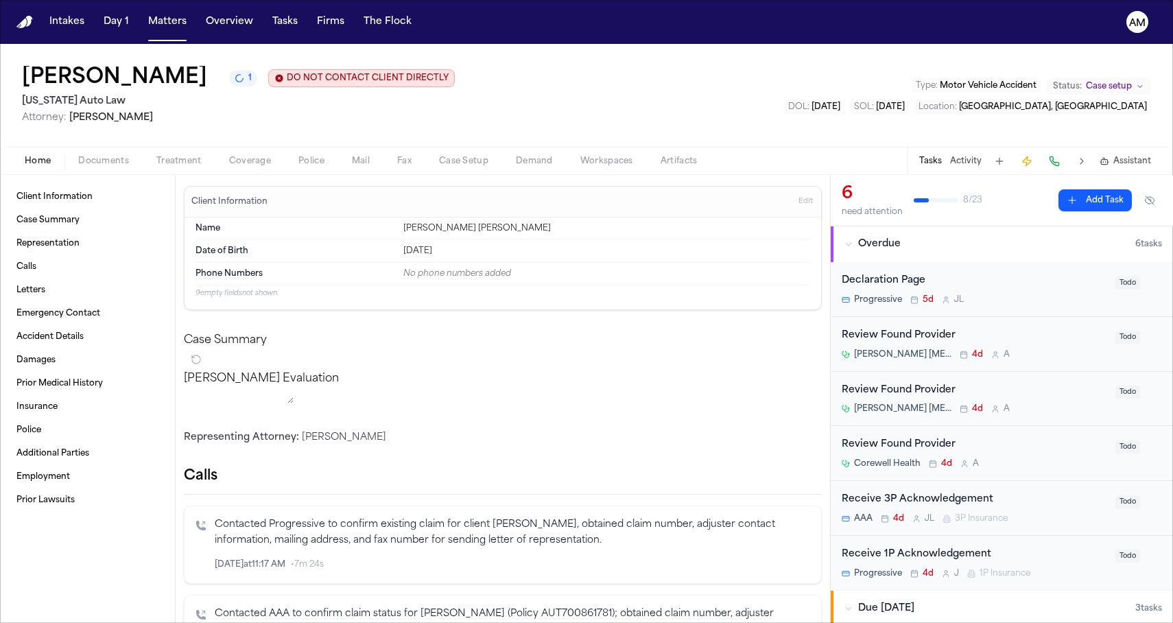
click at [187, 161] on span "Treatment" at bounding box center [178, 161] width 45 height 11
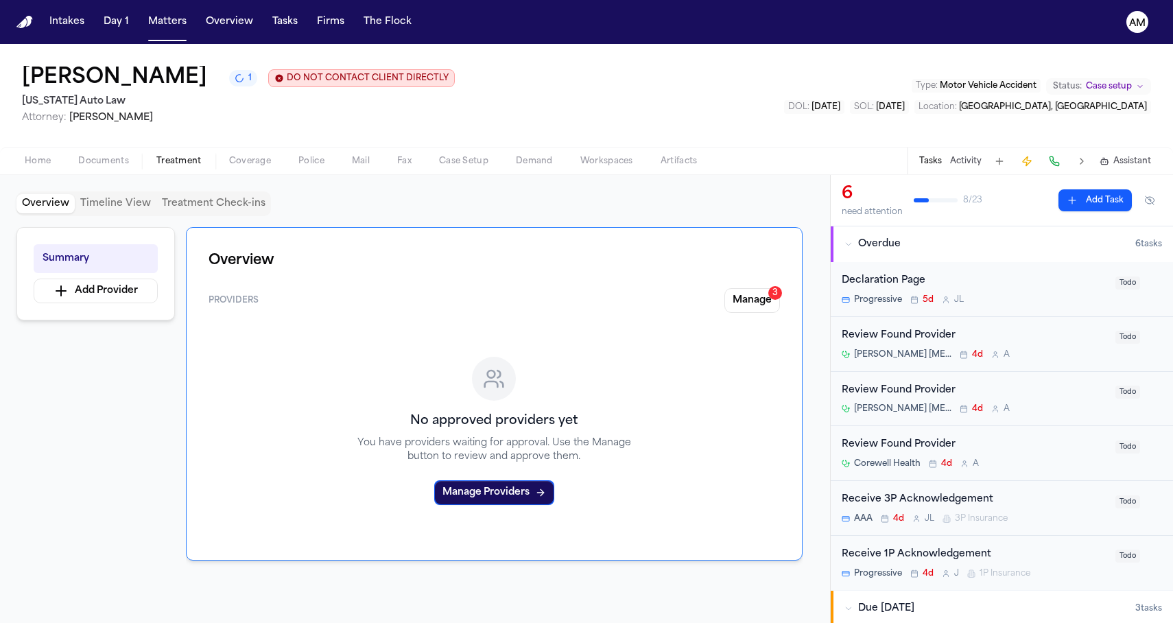
click at [132, 165] on button "Documents" at bounding box center [103, 161] width 78 height 16
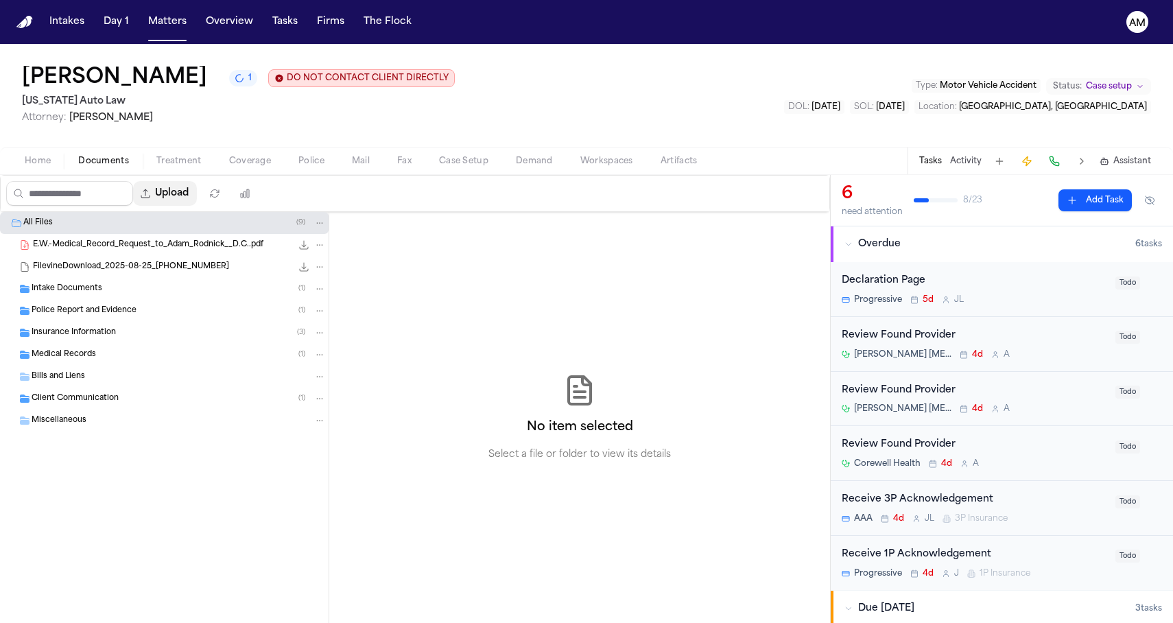
click at [178, 195] on button "Upload" at bounding box center [165, 193] width 64 height 25
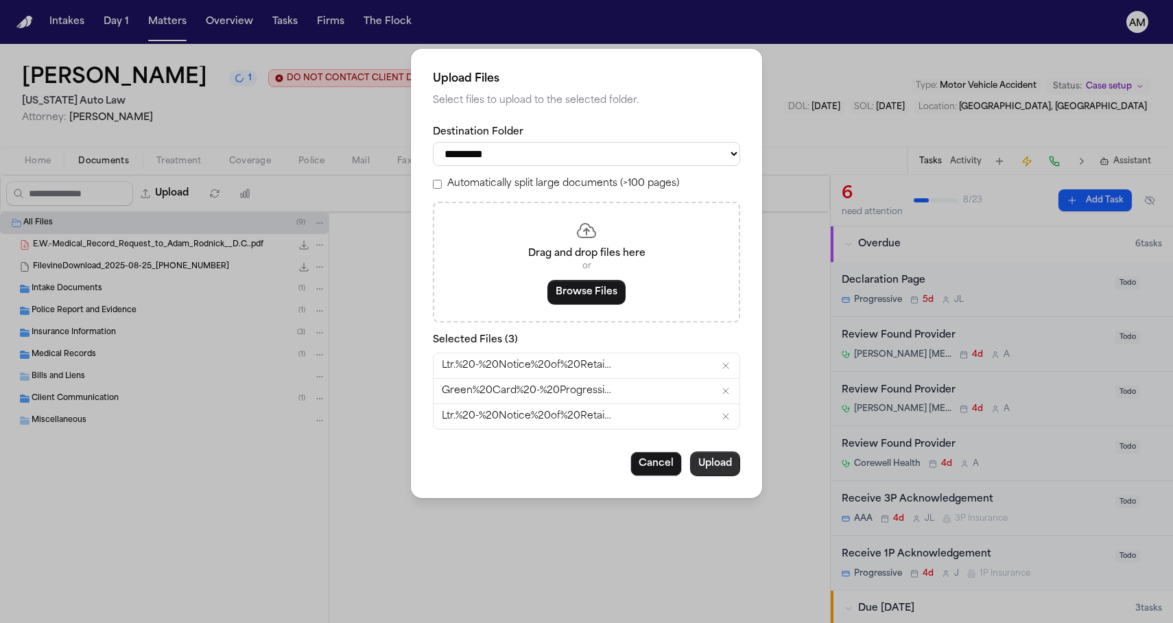
click at [734, 464] on button "Upload" at bounding box center [715, 463] width 50 height 25
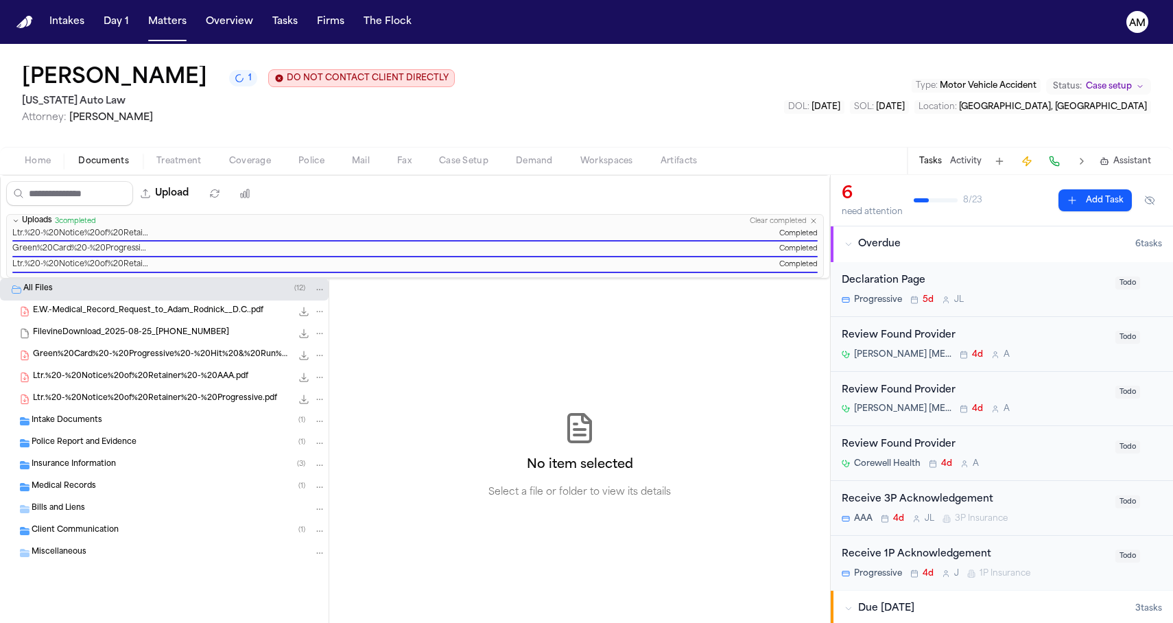
click at [784, 229] on span "Completed" at bounding box center [798, 234] width 38 height 10
click at [784, 226] on button "Clear completed" at bounding box center [778, 221] width 57 height 9
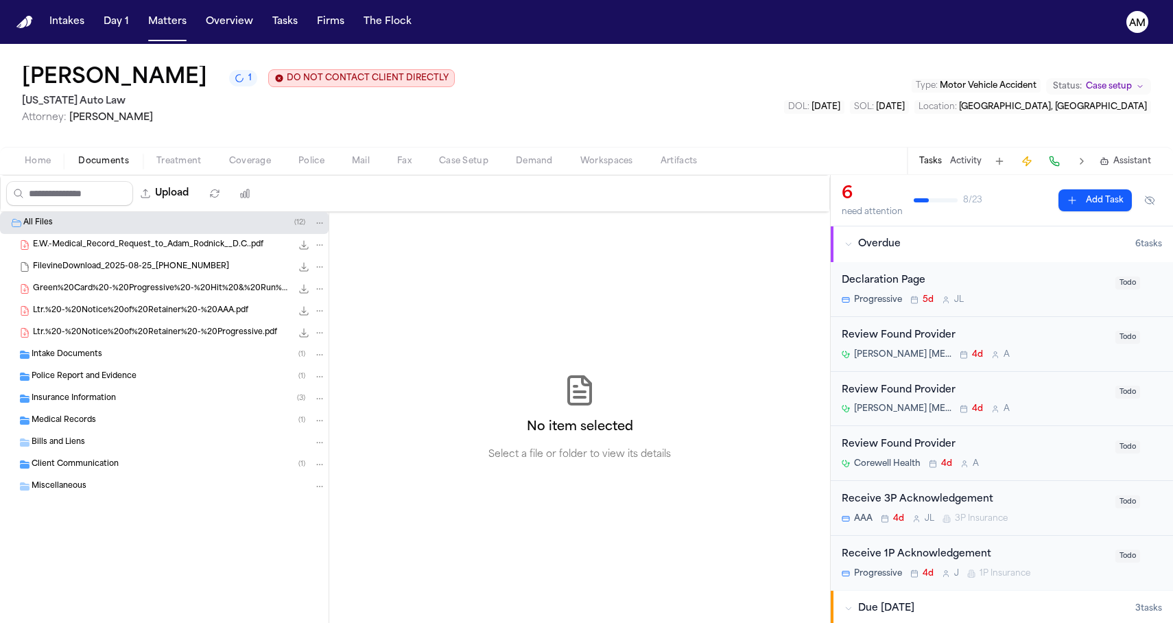
click at [769, 143] on div "Emma Welden 1 DO NOT CONTACT CLIENT DIRECTLY DO NOT CONTACT Michigan Auto Law A…" at bounding box center [586, 95] width 1173 height 103
click at [181, 34] on nav "Intakes Day 1 Matters Overview Tasks Firms The Flock AM" at bounding box center [586, 22] width 1173 height 44
click at [176, 20] on button "Matters" at bounding box center [167, 22] width 49 height 25
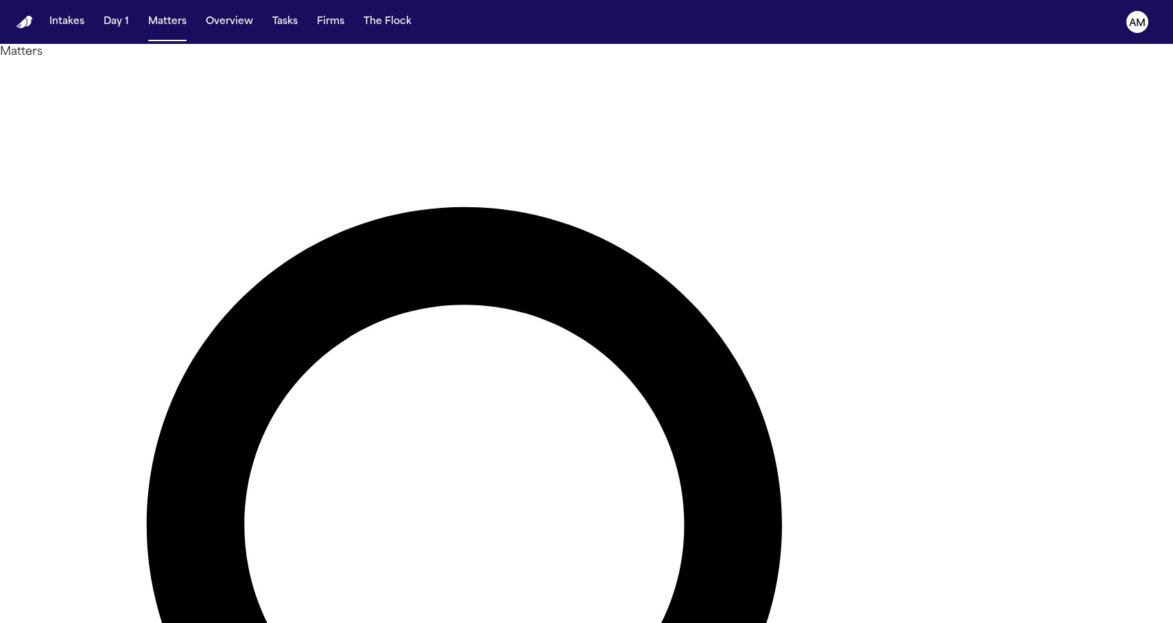
drag, startPoint x: 680, startPoint y: 79, endPoint x: 537, endPoint y: 82, distance: 142.7
type input "******"
click at [248, 60] on h1 "Matters" at bounding box center [586, 52] width 1173 height 16
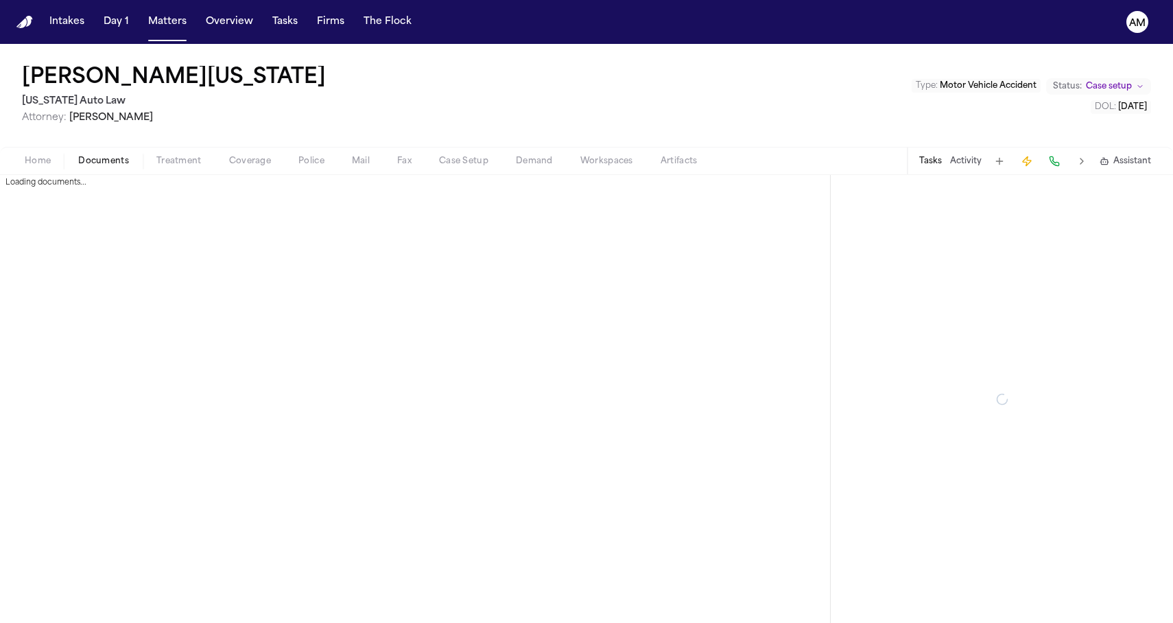
click at [113, 166] on span "Documents" at bounding box center [103, 161] width 51 height 11
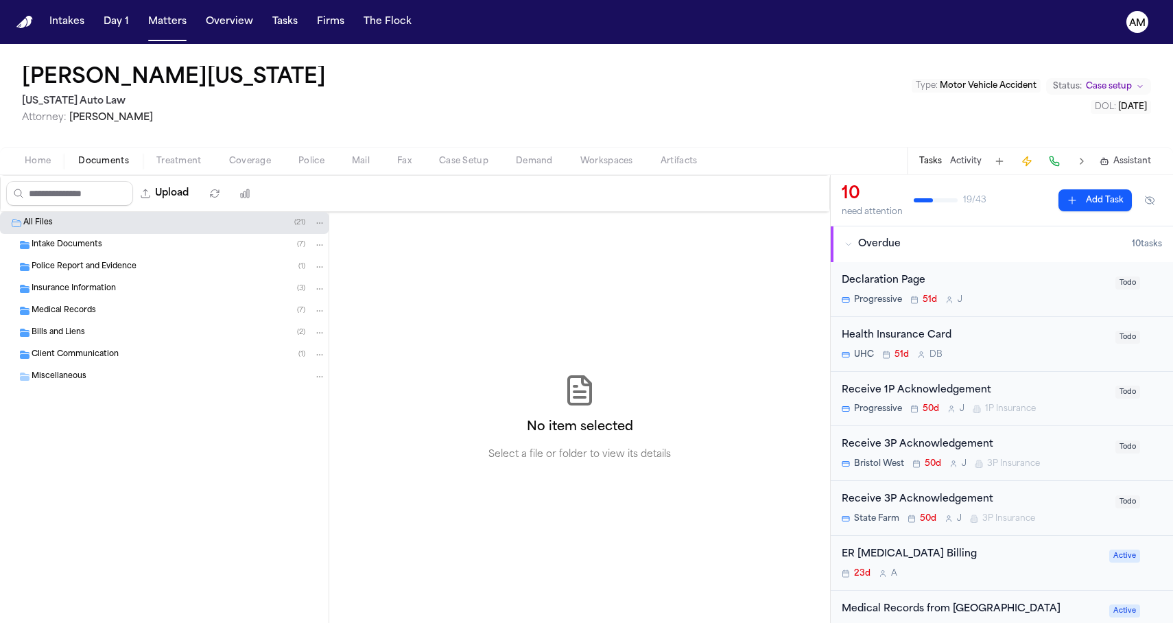
click at [78, 356] on span "Client Communication" at bounding box center [75, 355] width 87 height 12
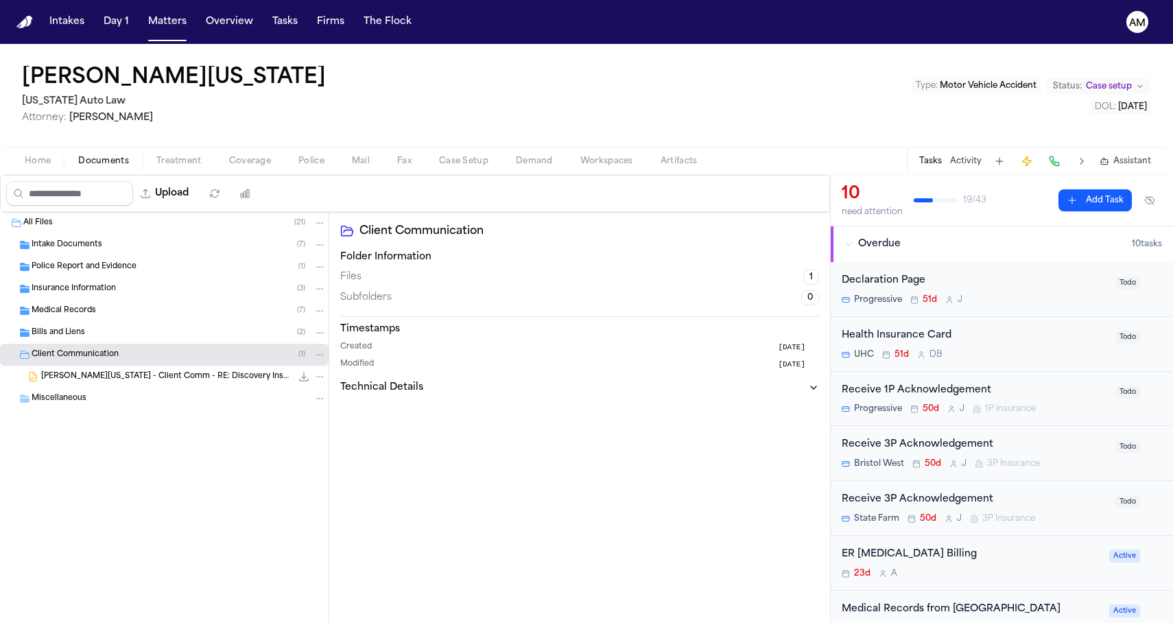
click at [82, 340] on div "Bills and Liens ( 2 )" at bounding box center [164, 333] width 329 height 22
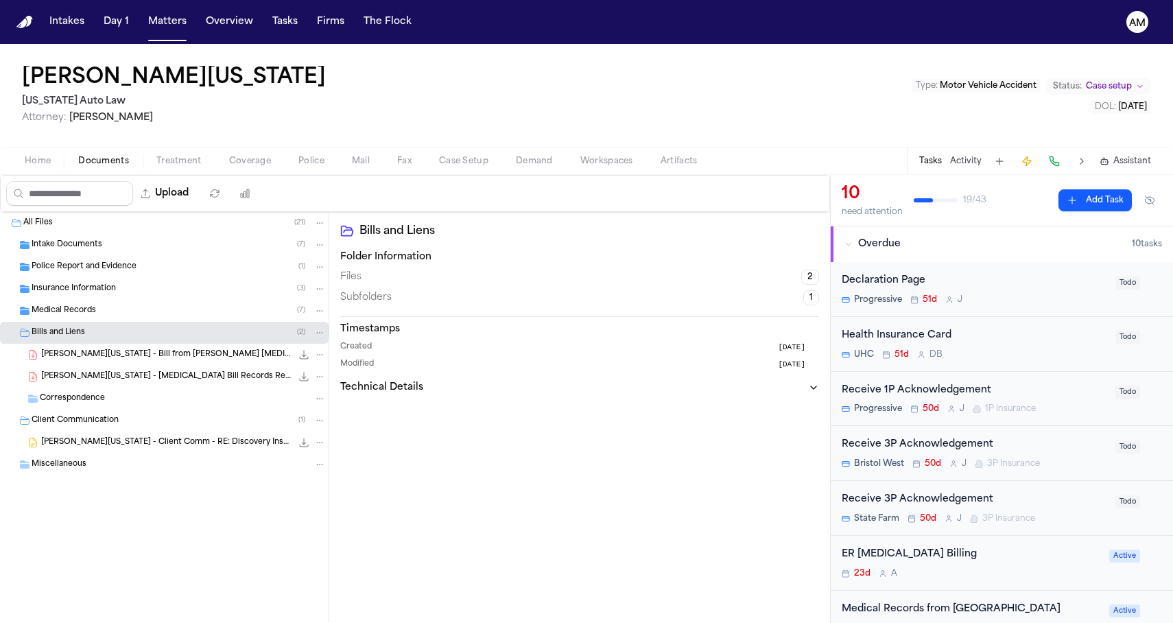
click at [95, 322] on div "Bills and Liens ( 2 )" at bounding box center [164, 333] width 329 height 22
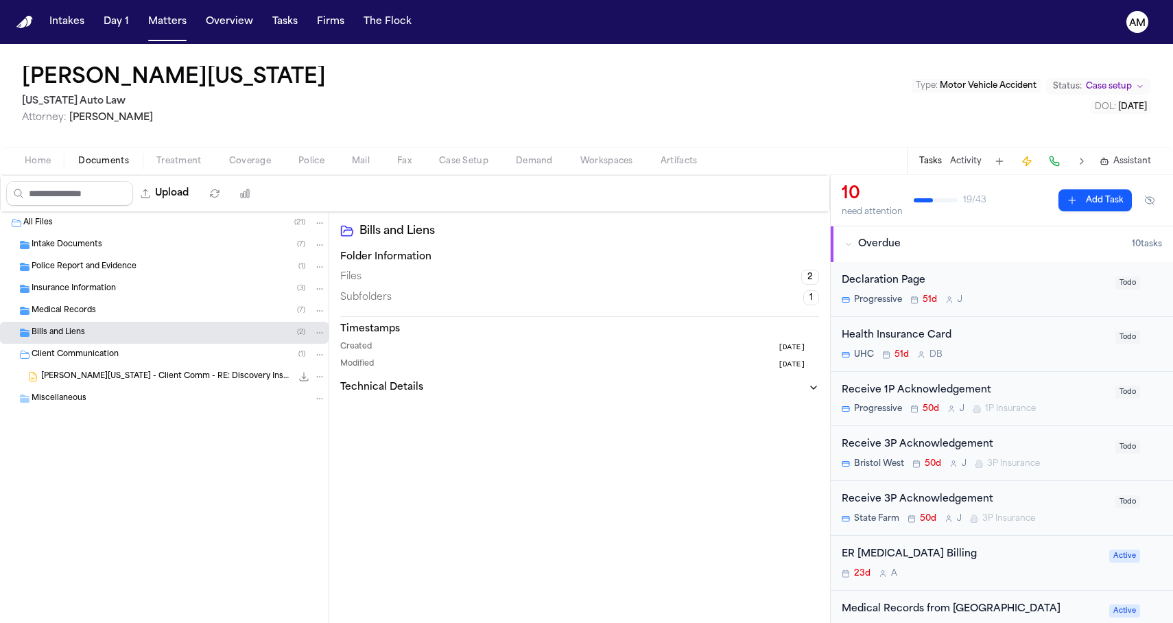
click at [80, 336] on span "Bills and Liens" at bounding box center [59, 333] width 54 height 12
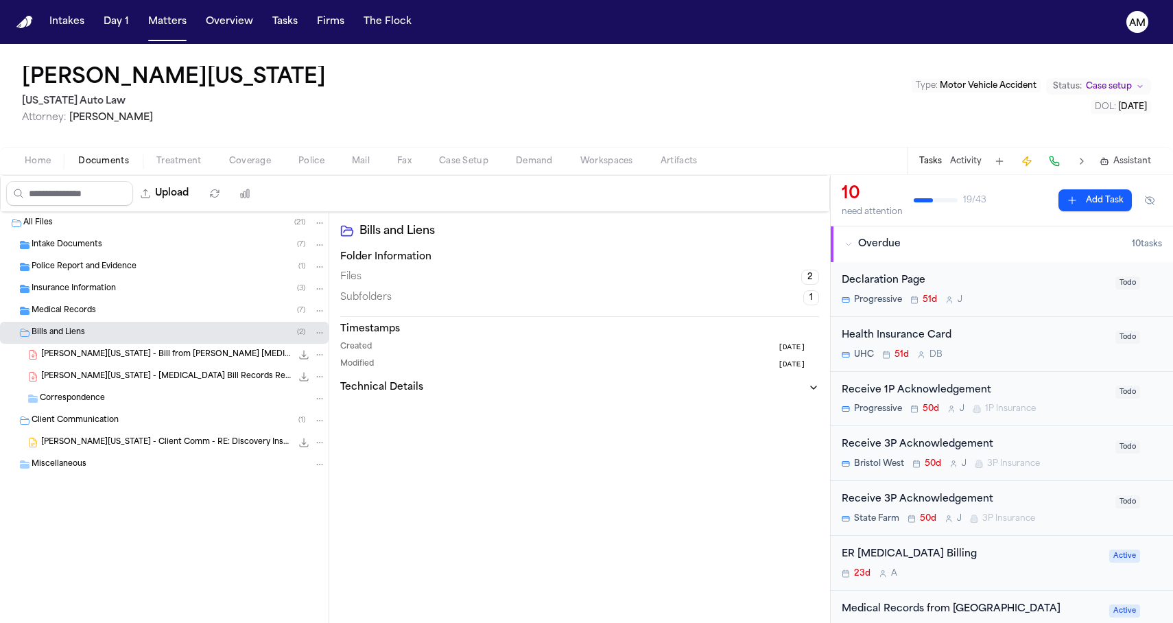
click at [89, 318] on div "Medical Records ( 7 )" at bounding box center [164, 311] width 329 height 22
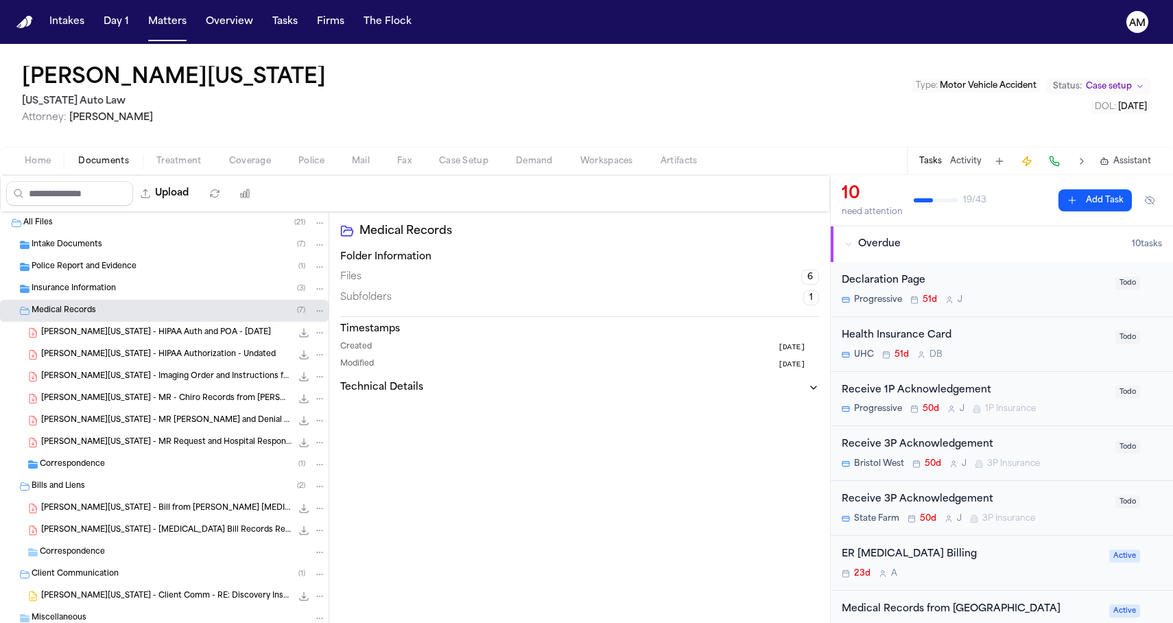
click at [105, 294] on span "Insurance Information" at bounding box center [74, 289] width 84 height 12
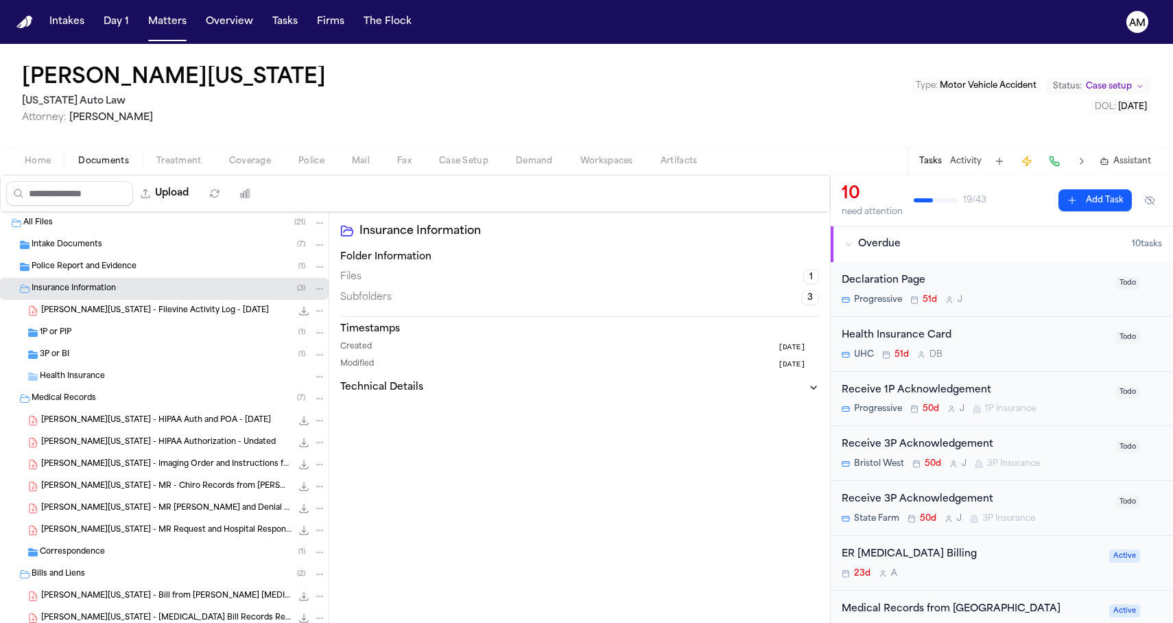
click at [121, 264] on span "Police Report and Evidence" at bounding box center [84, 267] width 105 height 12
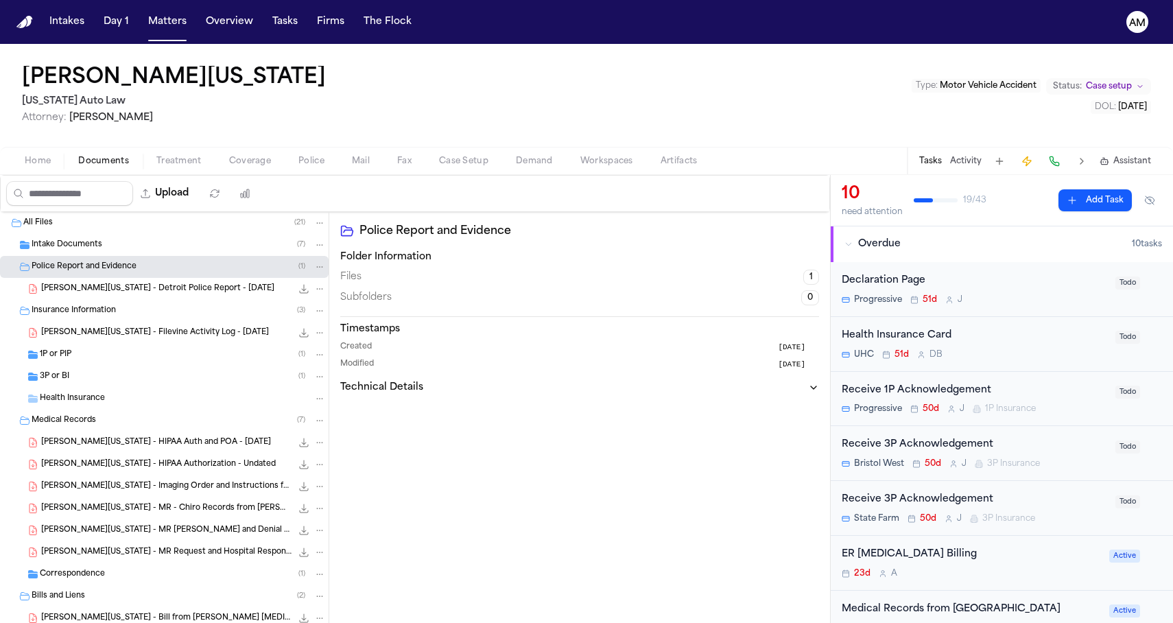
click at [126, 247] on div "Intake Documents ( 7 )" at bounding box center [179, 245] width 294 height 12
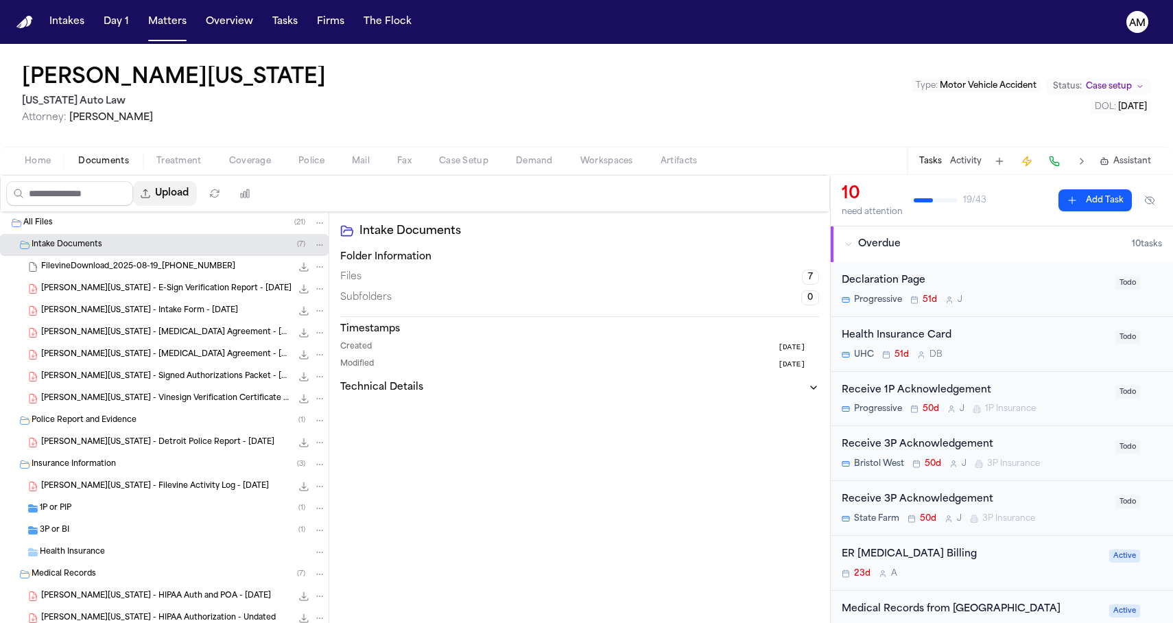
click at [166, 196] on button "Upload" at bounding box center [165, 193] width 64 height 25
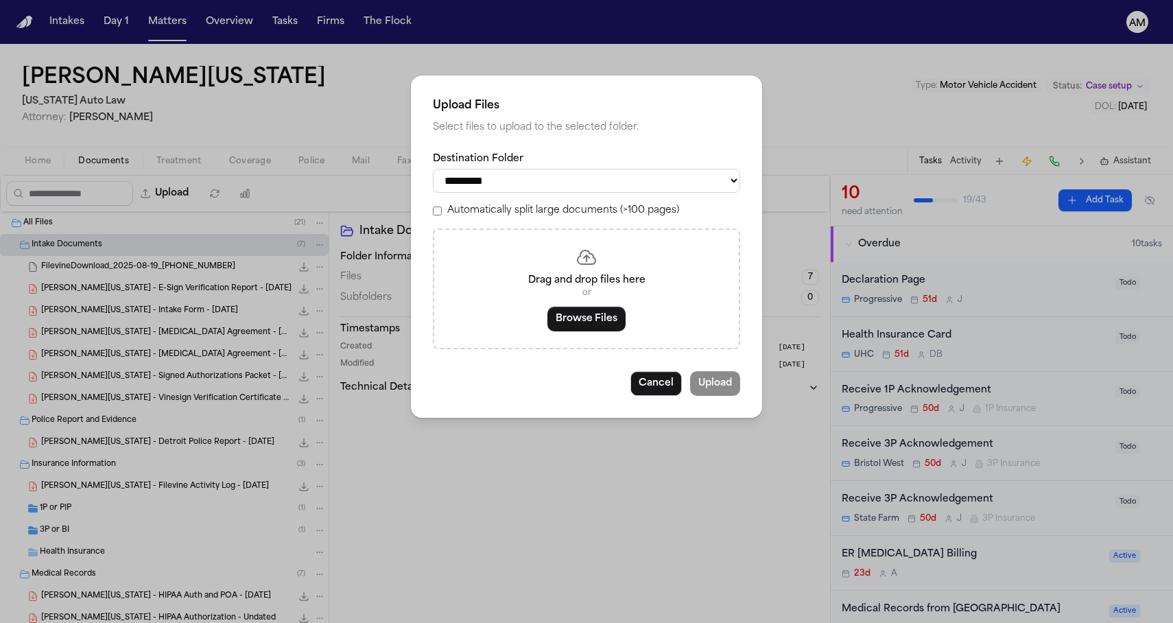
click at [663, 169] on select "**********" at bounding box center [586, 181] width 307 height 24
click at [433, 169] on select "**********" at bounding box center [586, 181] width 307 height 24
click at [607, 184] on select "**********" at bounding box center [586, 181] width 307 height 24
select select "**********"
click at [433, 169] on select "**********" at bounding box center [586, 181] width 307 height 24
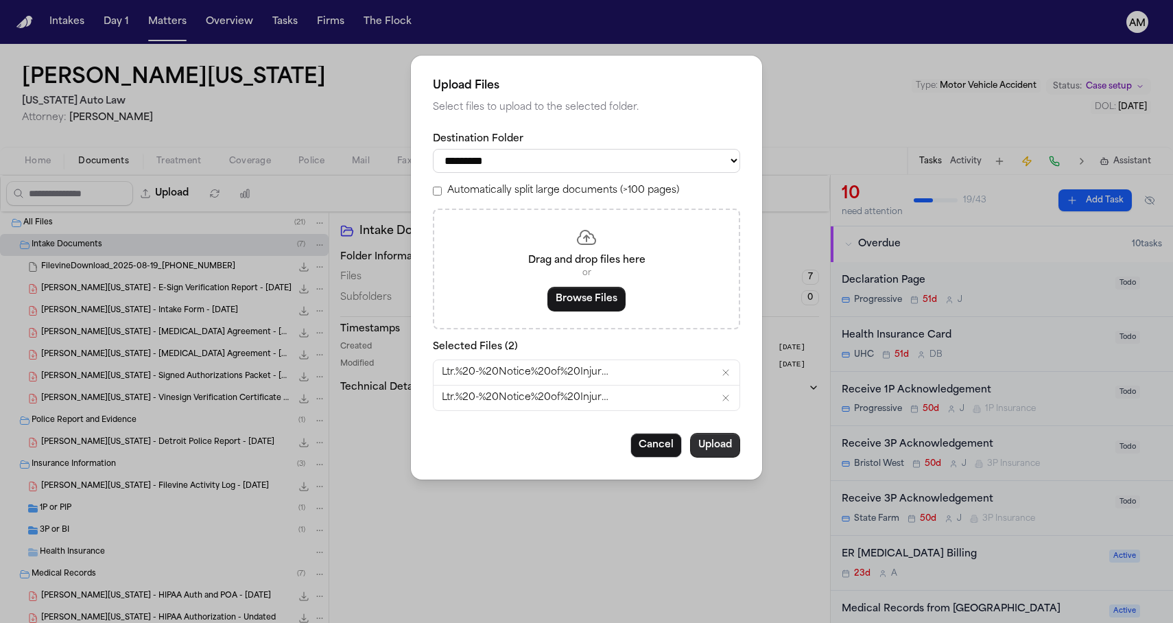
click at [725, 456] on button "Upload" at bounding box center [715, 445] width 50 height 25
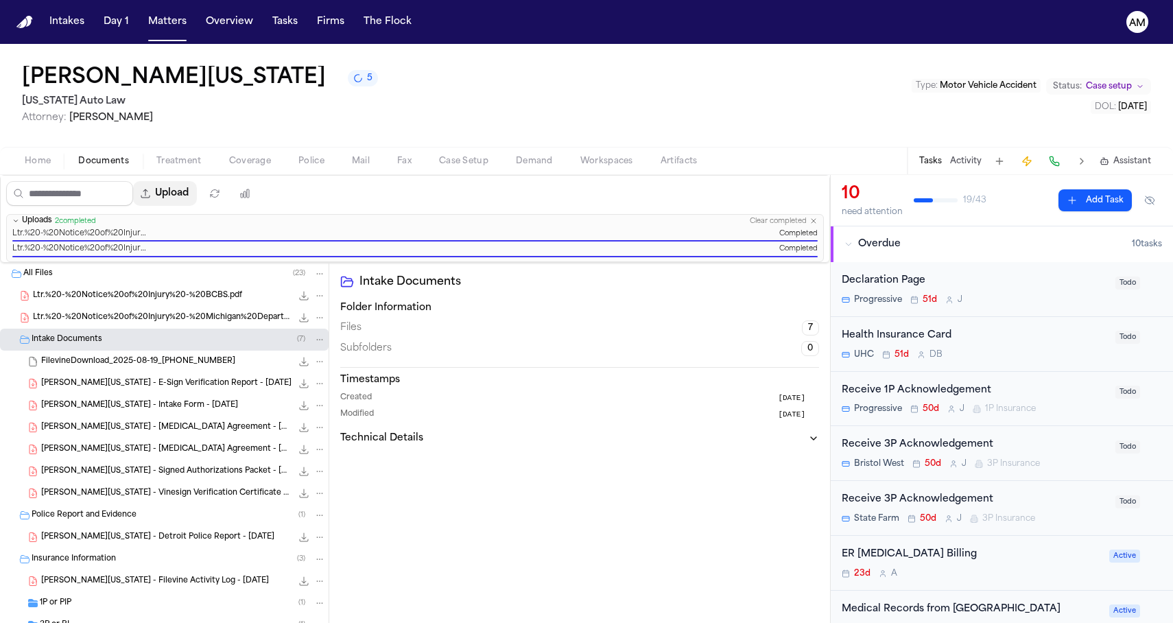
click at [180, 192] on button "Upload" at bounding box center [165, 193] width 64 height 25
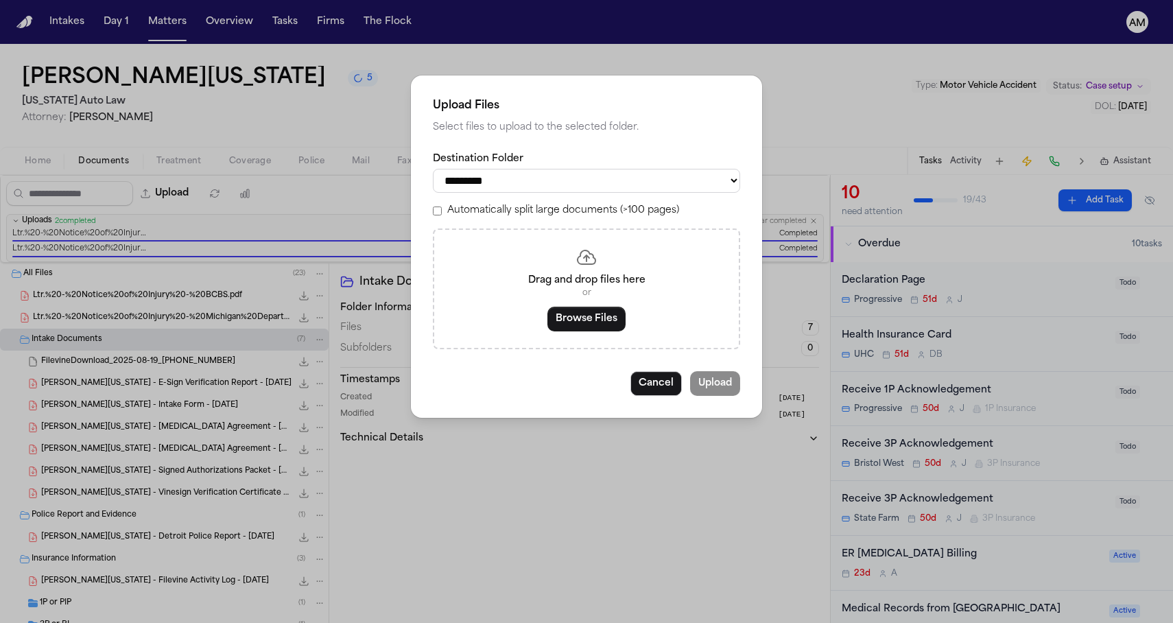
click at [675, 167] on div "**********" at bounding box center [586, 172] width 307 height 40
click at [670, 171] on select "**********" at bounding box center [586, 181] width 307 height 24
select select "**********"
click at [433, 169] on select "**********" at bounding box center [586, 181] width 307 height 24
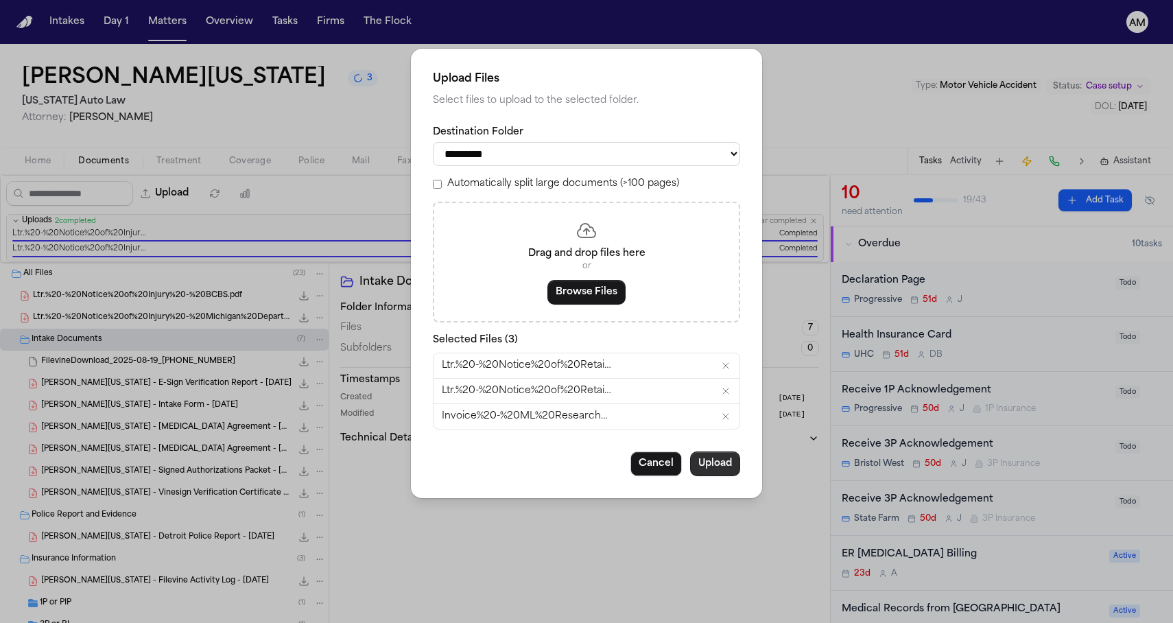
click at [705, 467] on button "Upload" at bounding box center [715, 463] width 50 height 25
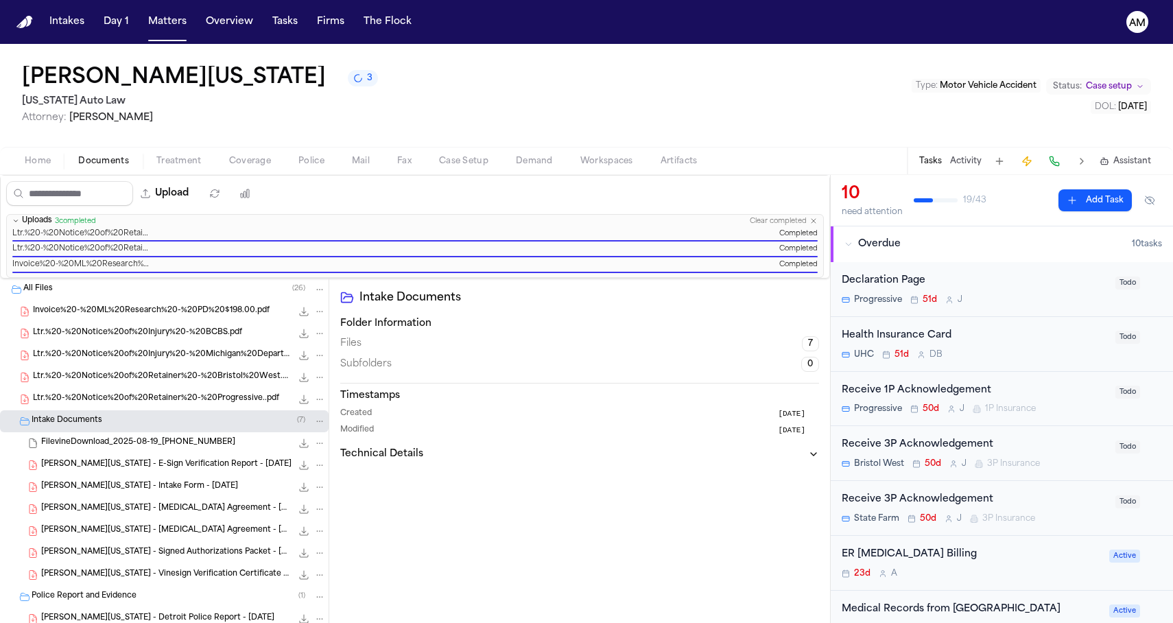
click at [771, 222] on button "Clear completed" at bounding box center [778, 221] width 57 height 9
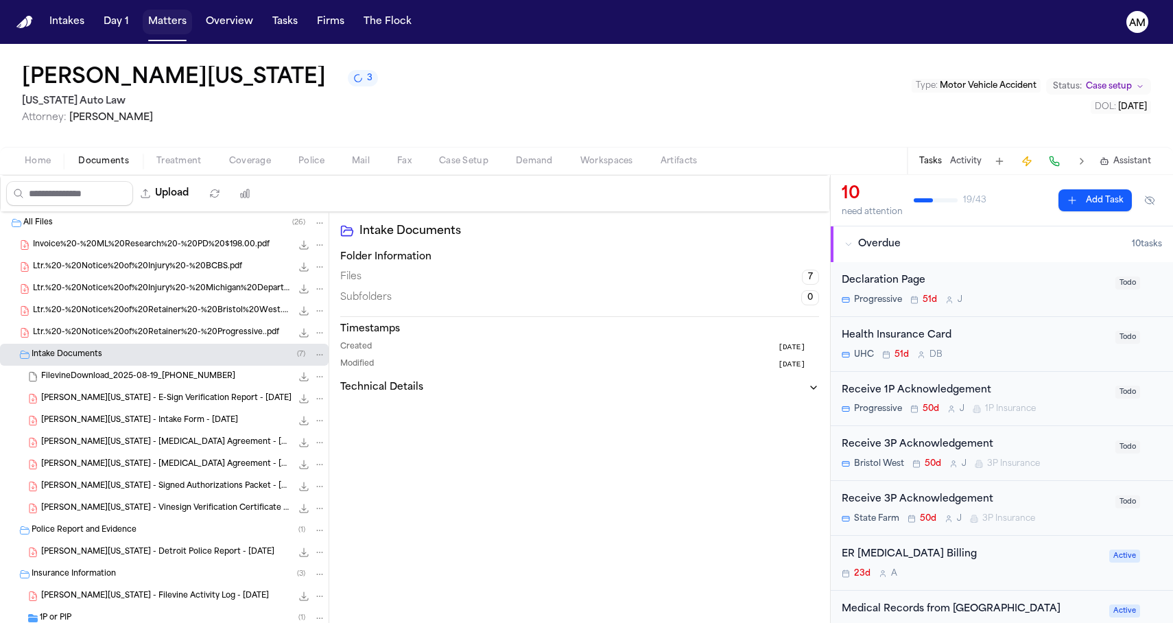
click at [166, 28] on button "Matters" at bounding box center [167, 22] width 49 height 25
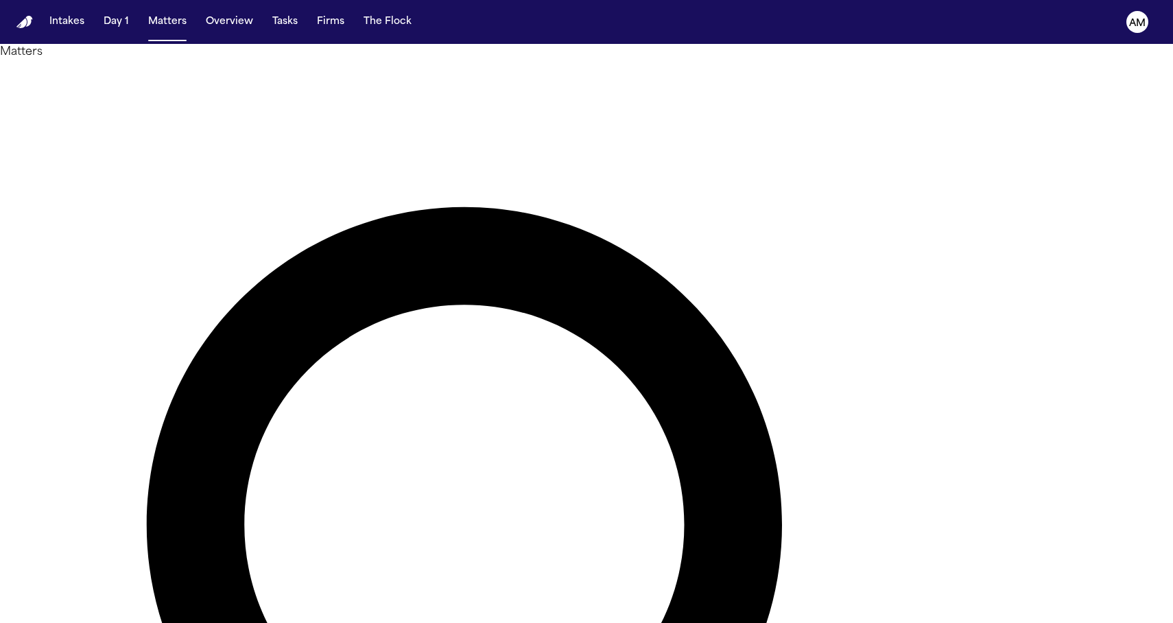
drag, startPoint x: 629, startPoint y: 82, endPoint x: 368, endPoint y: 92, distance: 261.6
type input "*"
type input "***"
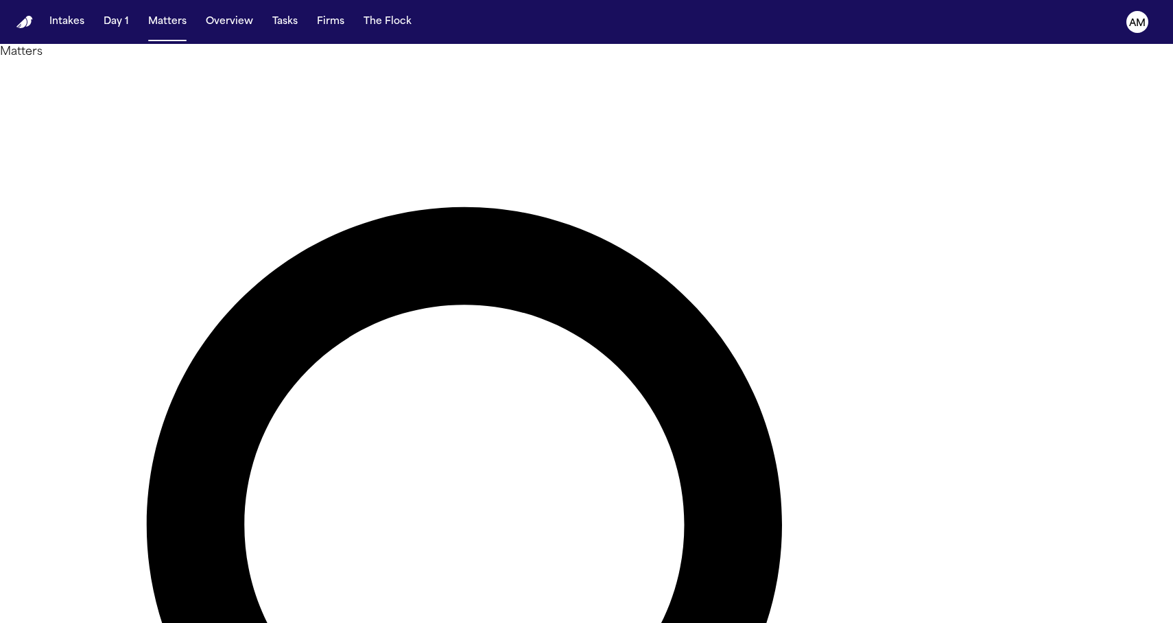
drag, startPoint x: 659, startPoint y: 84, endPoint x: 362, endPoint y: 83, distance: 296.4
type input "*****"
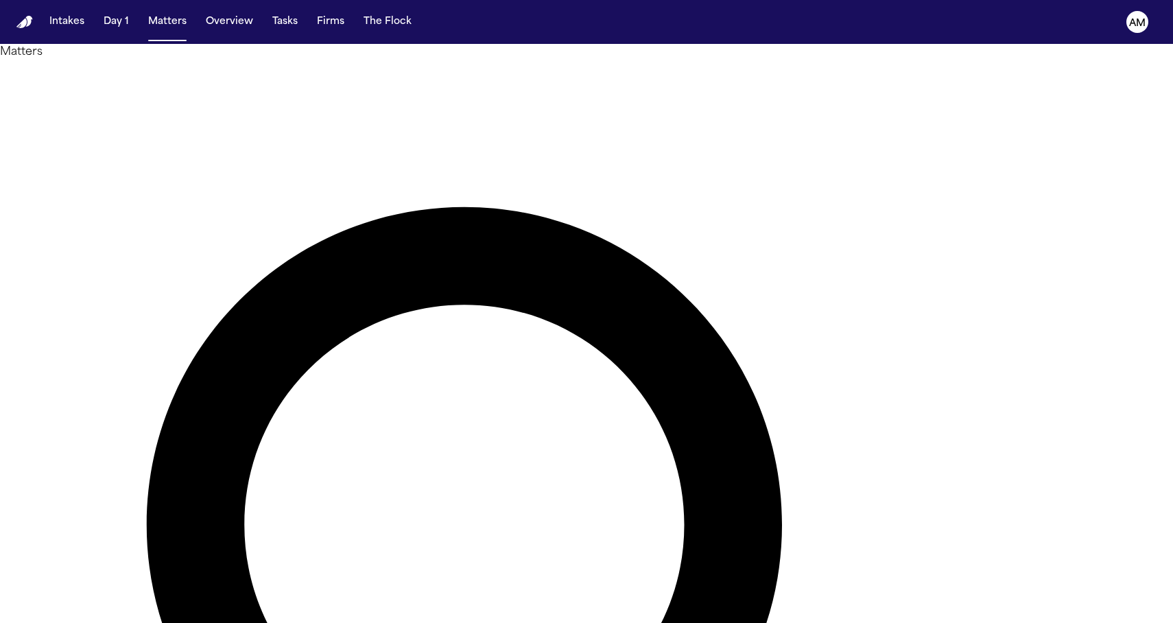
click at [256, 60] on h1 "Matters" at bounding box center [586, 52] width 1173 height 16
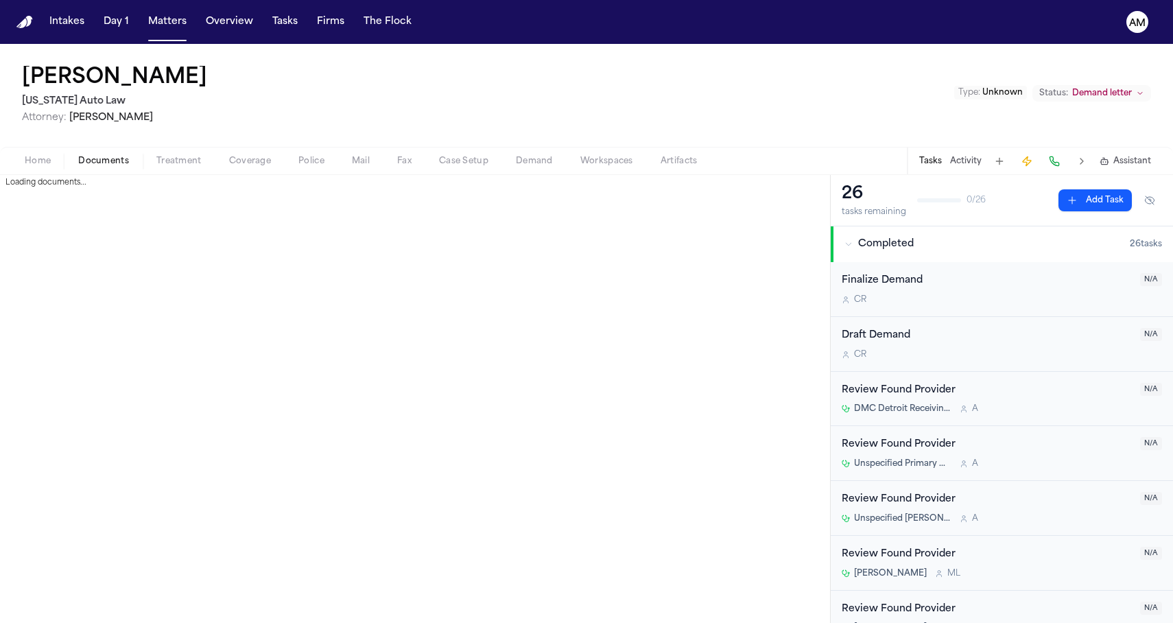
click at [123, 165] on span "Documents" at bounding box center [103, 161] width 51 height 11
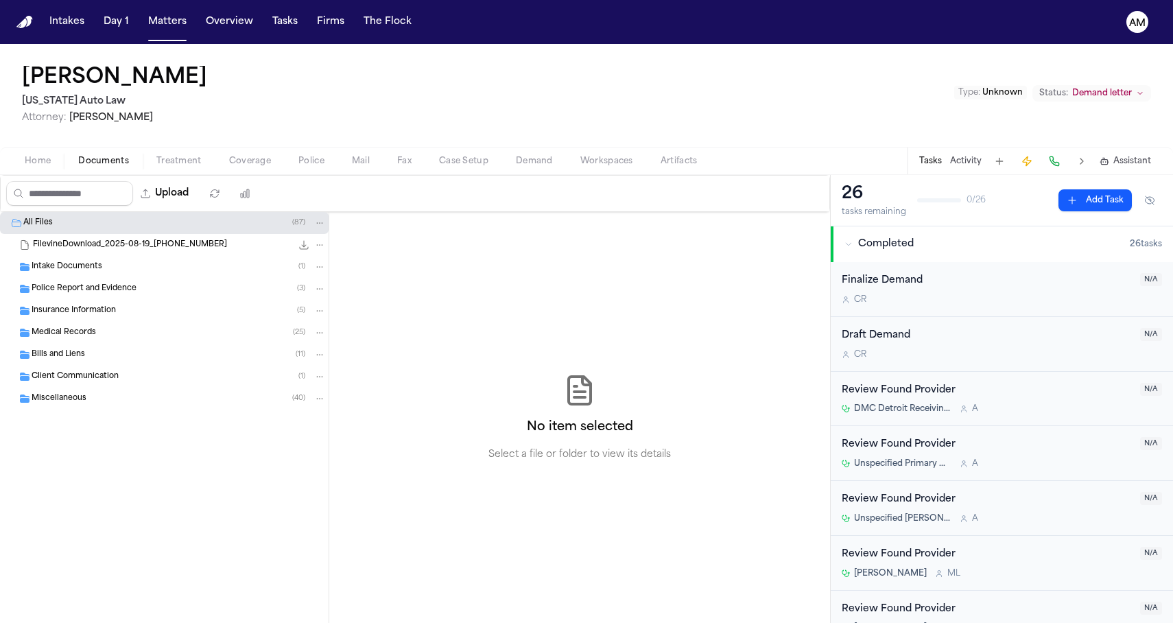
click at [123, 277] on div "Intake Documents ( 1 )" at bounding box center [164, 267] width 329 height 22
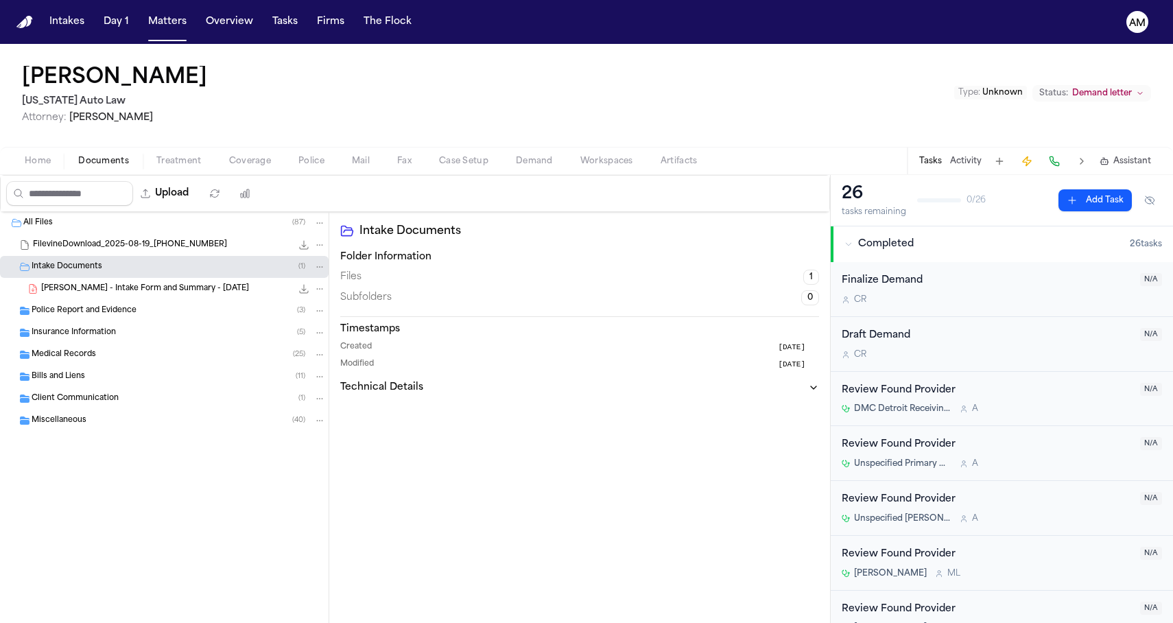
click at [113, 307] on span "Police Report and Evidence" at bounding box center [84, 311] width 105 height 12
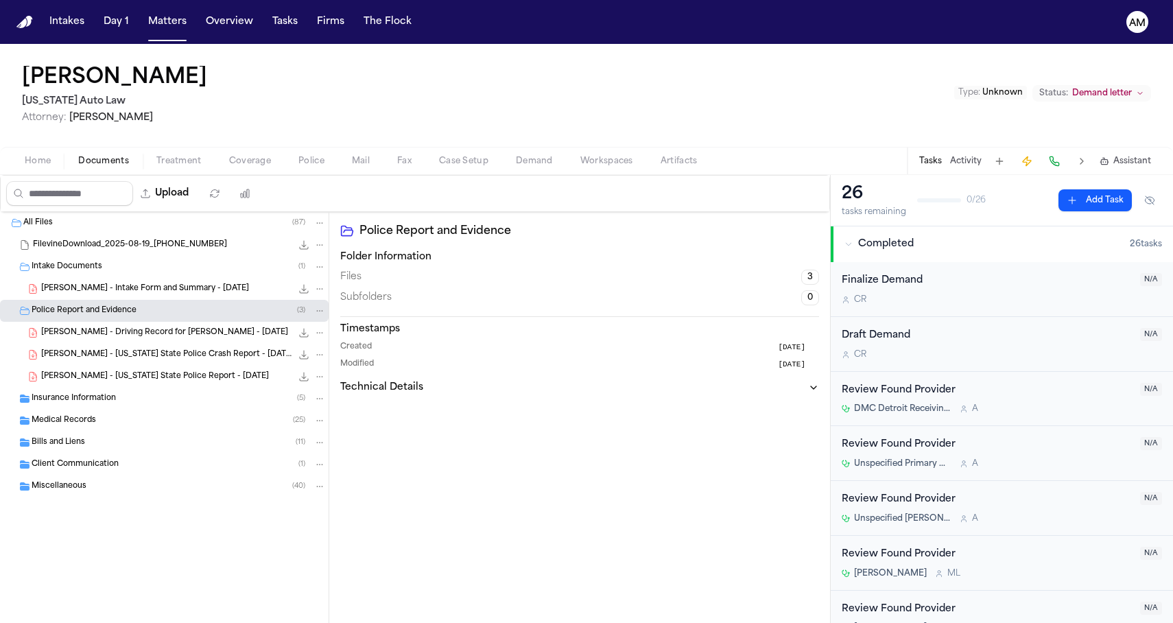
click at [95, 403] on span "Insurance Information" at bounding box center [74, 399] width 84 height 12
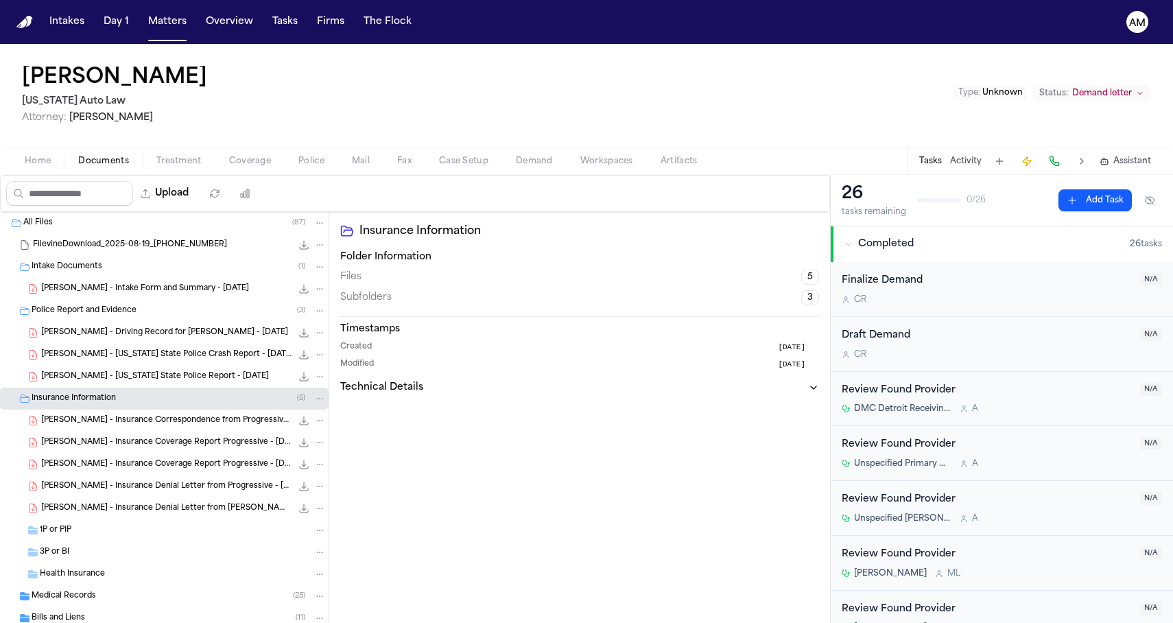
scroll to position [82, 0]
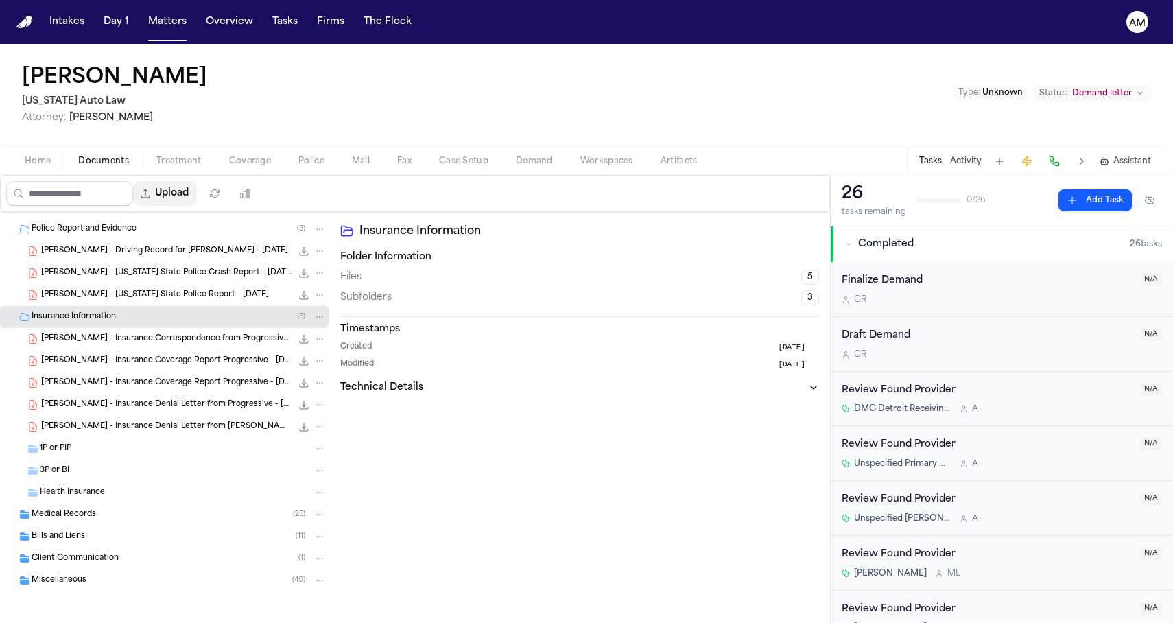
click at [187, 194] on button "Upload" at bounding box center [165, 193] width 64 height 25
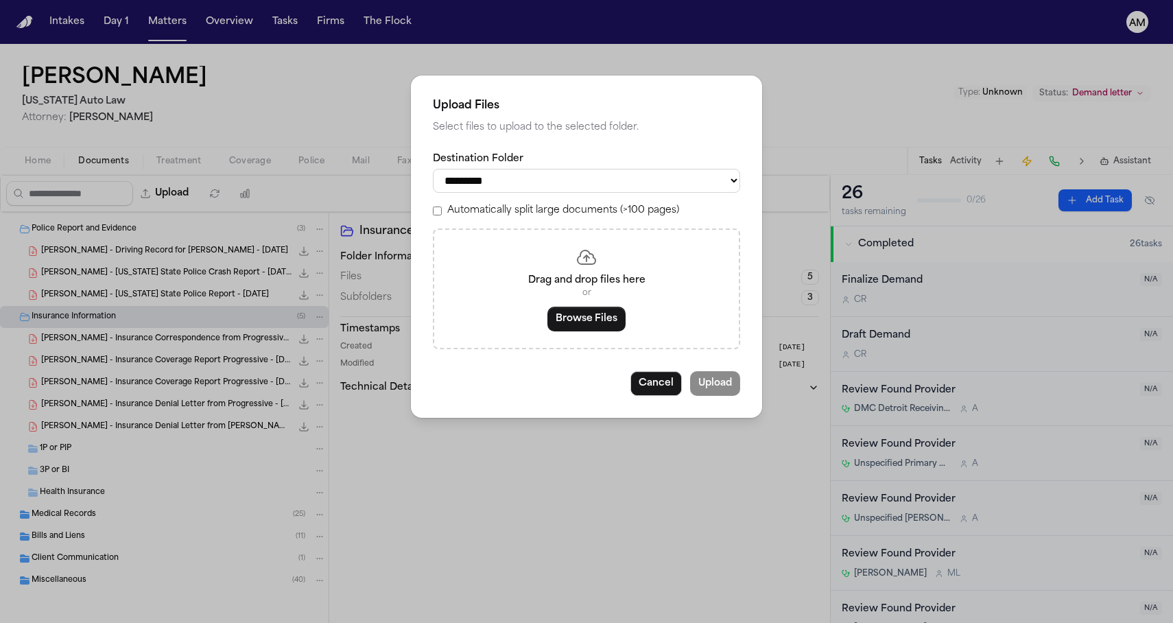
click at [673, 193] on select "**********" at bounding box center [586, 181] width 307 height 24
select select "**********"
click at [433, 169] on select "**********" at bounding box center [586, 181] width 307 height 24
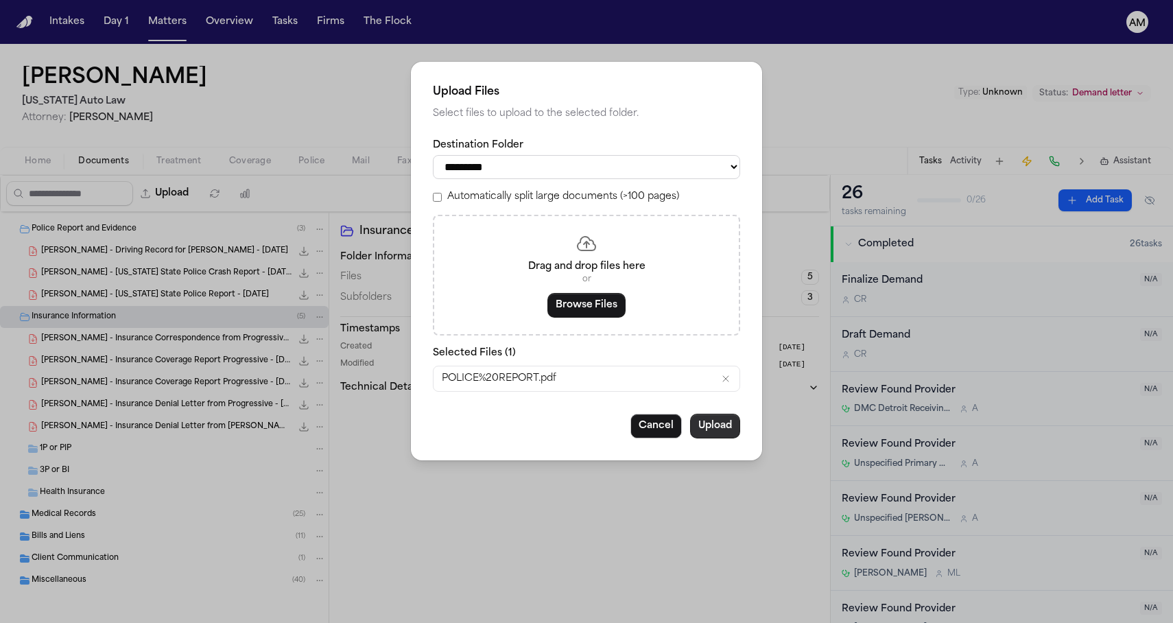
click at [737, 438] on button "Upload" at bounding box center [715, 426] width 50 height 25
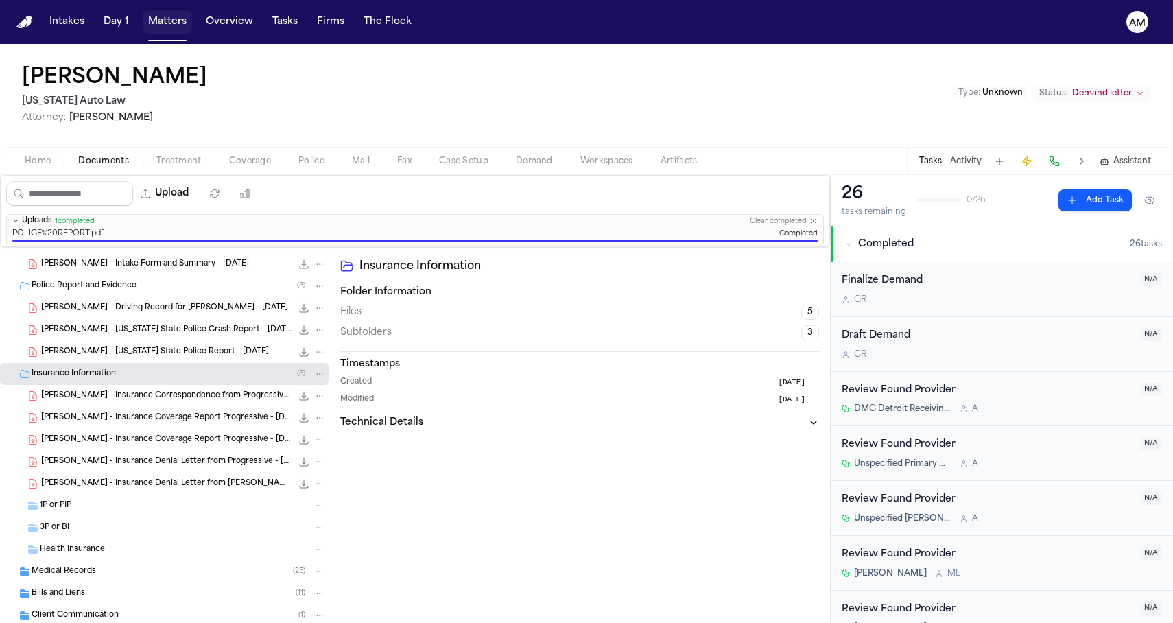
click at [174, 18] on button "Matters" at bounding box center [167, 22] width 49 height 25
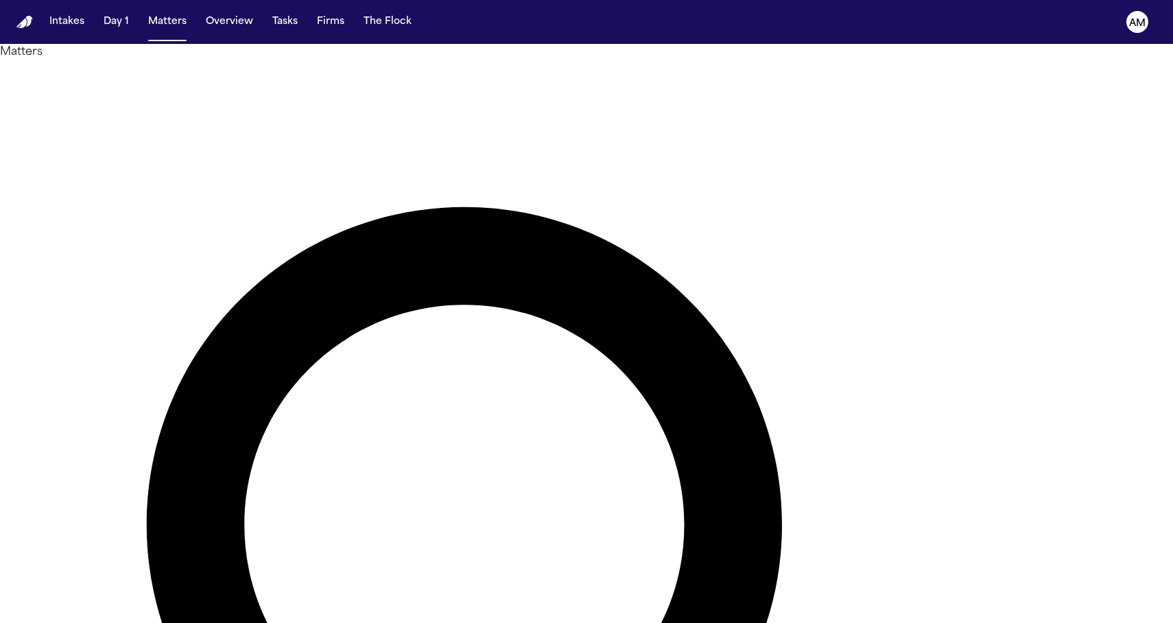
drag, startPoint x: 624, startPoint y: 79, endPoint x: 507, endPoint y: 78, distance: 117.3
type input "*****"
